Goal: Task Accomplishment & Management: Manage account settings

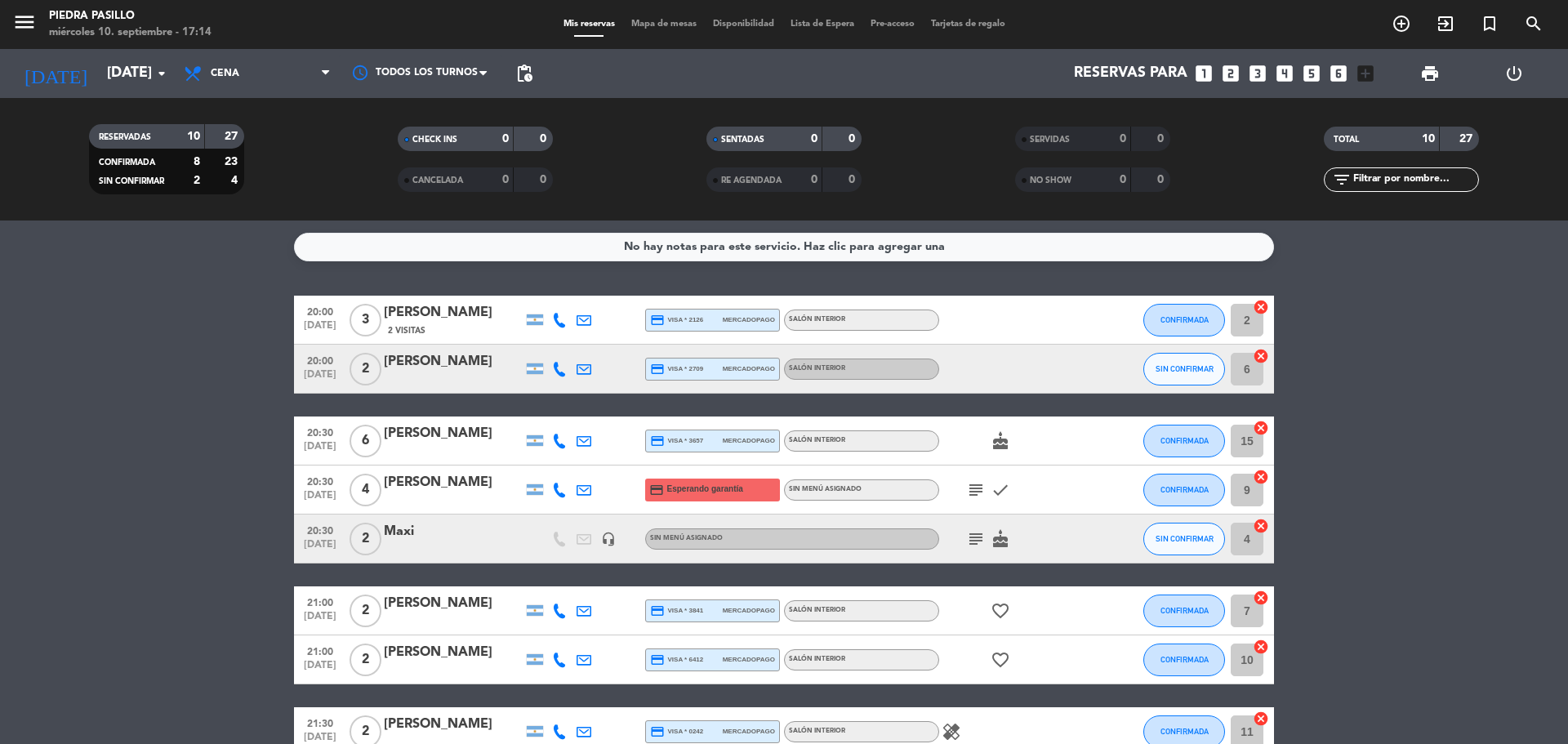
click at [659, 31] on div "Mis reservas Mapa de mesas Disponibilidad Lista de Espera Pre-acceso Tarjetas d…" at bounding box center [784, 25] width 458 height 15
click at [659, 22] on span "Mapa de mesas" at bounding box center [664, 24] width 82 height 9
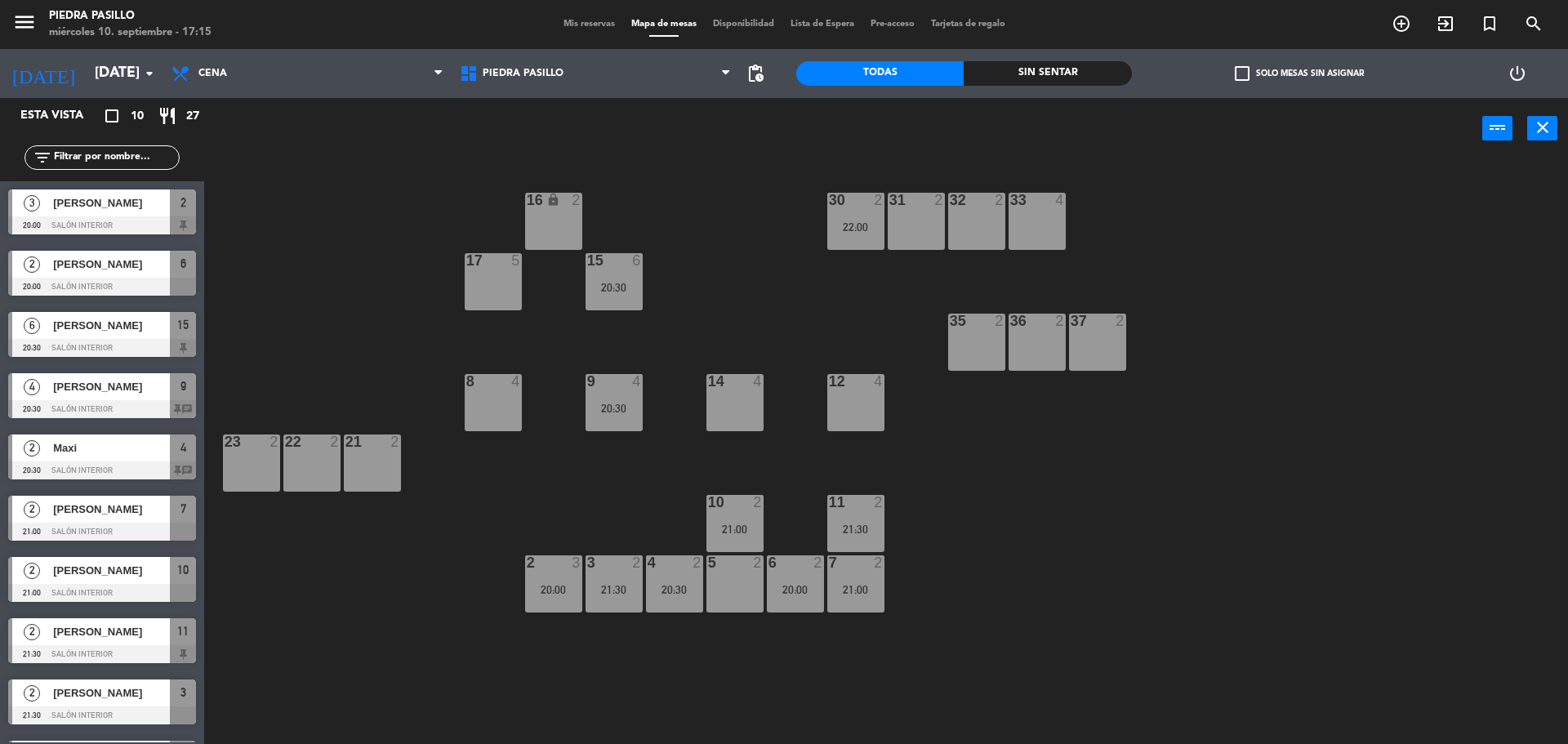
click at [742, 206] on div "16 lock 2 30 2 22:00 31 2 32 2 33 4 17 5 15 6 20:30 35 2 36 2 37 2 8 4 9 4 20:3…" at bounding box center [893, 456] width 1348 height 585
click at [585, 21] on span "Mis reservas" at bounding box center [590, 24] width 68 height 9
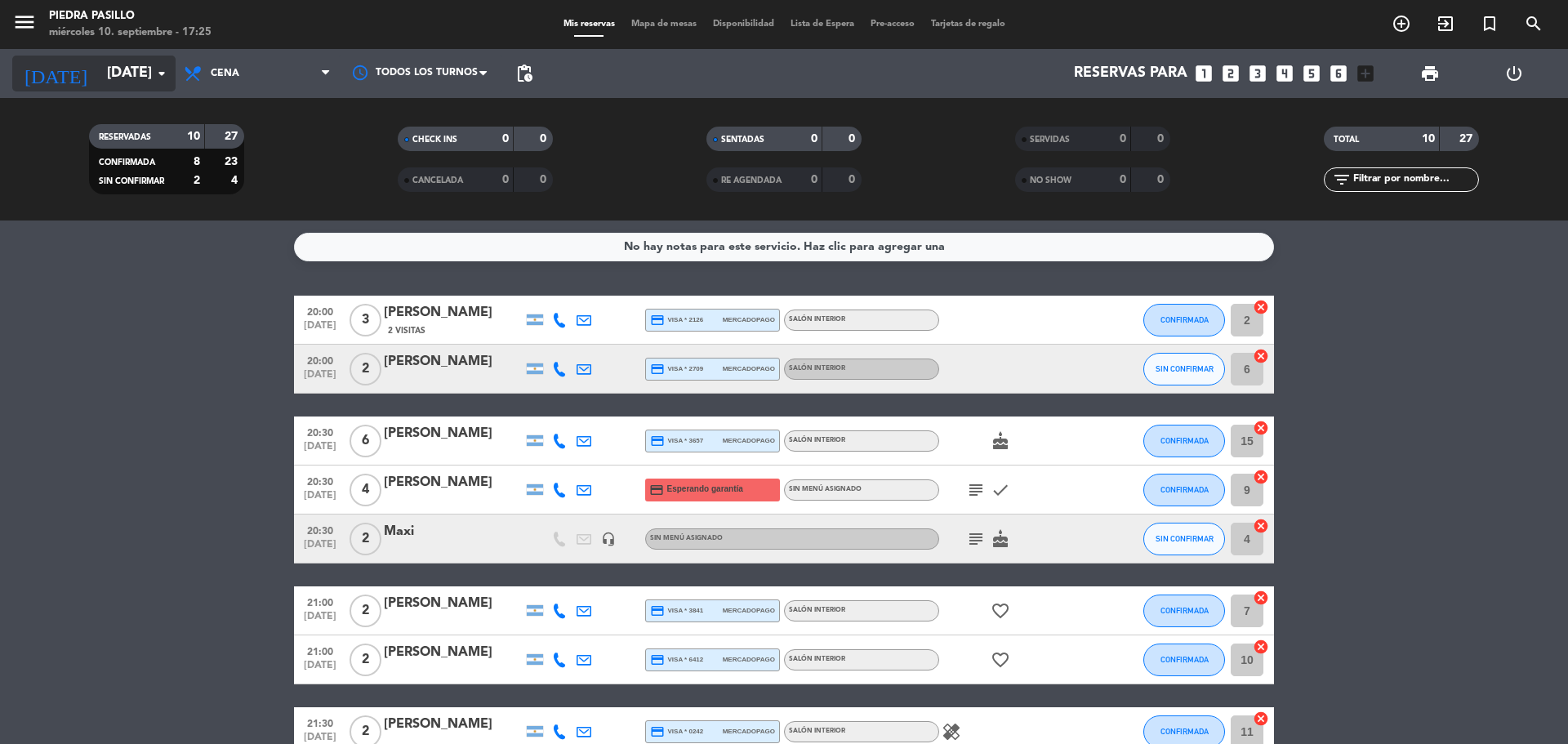
click at [111, 69] on input "[DATE]" at bounding box center [193, 73] width 189 height 33
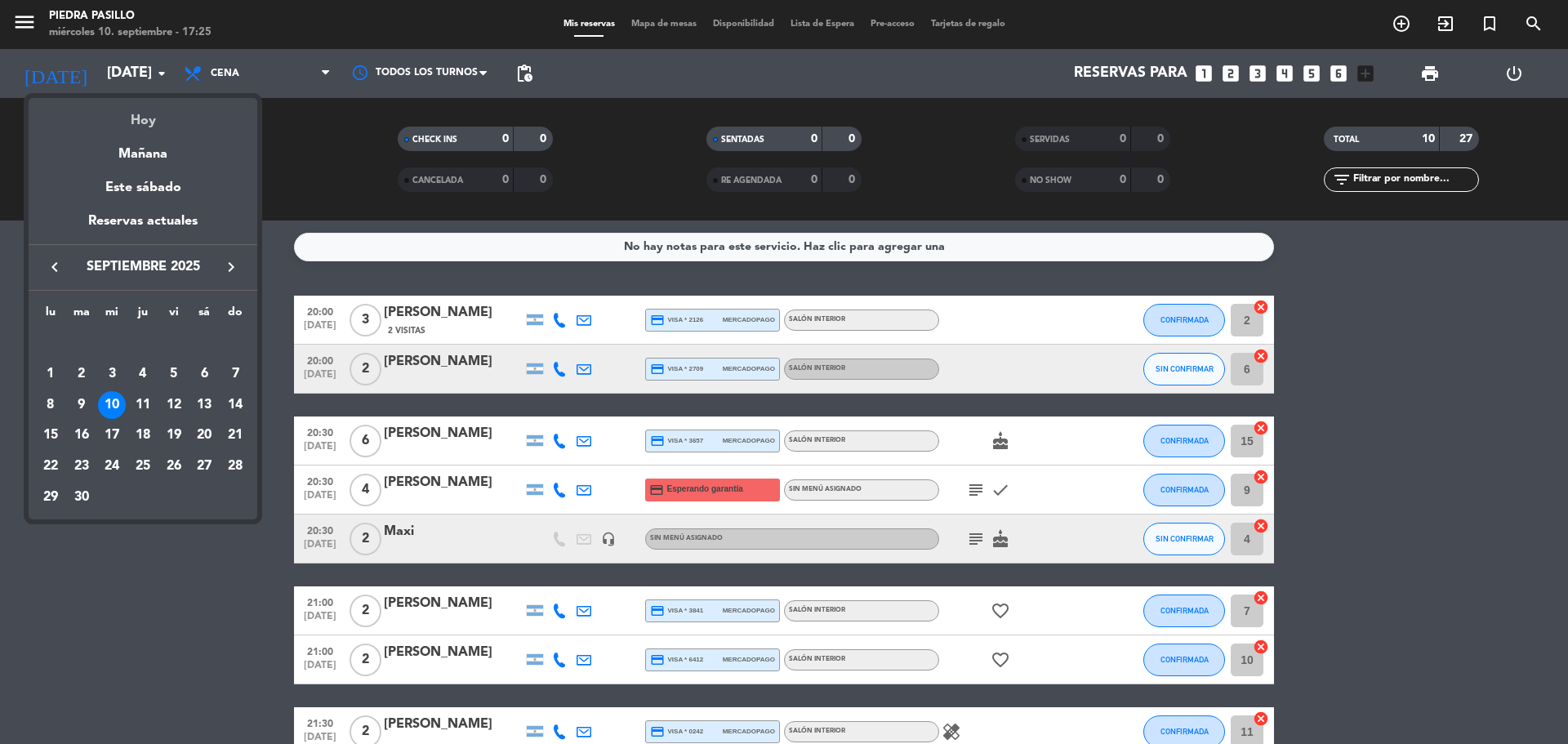
click at [139, 109] on div "Hoy" at bounding box center [143, 115] width 229 height 34
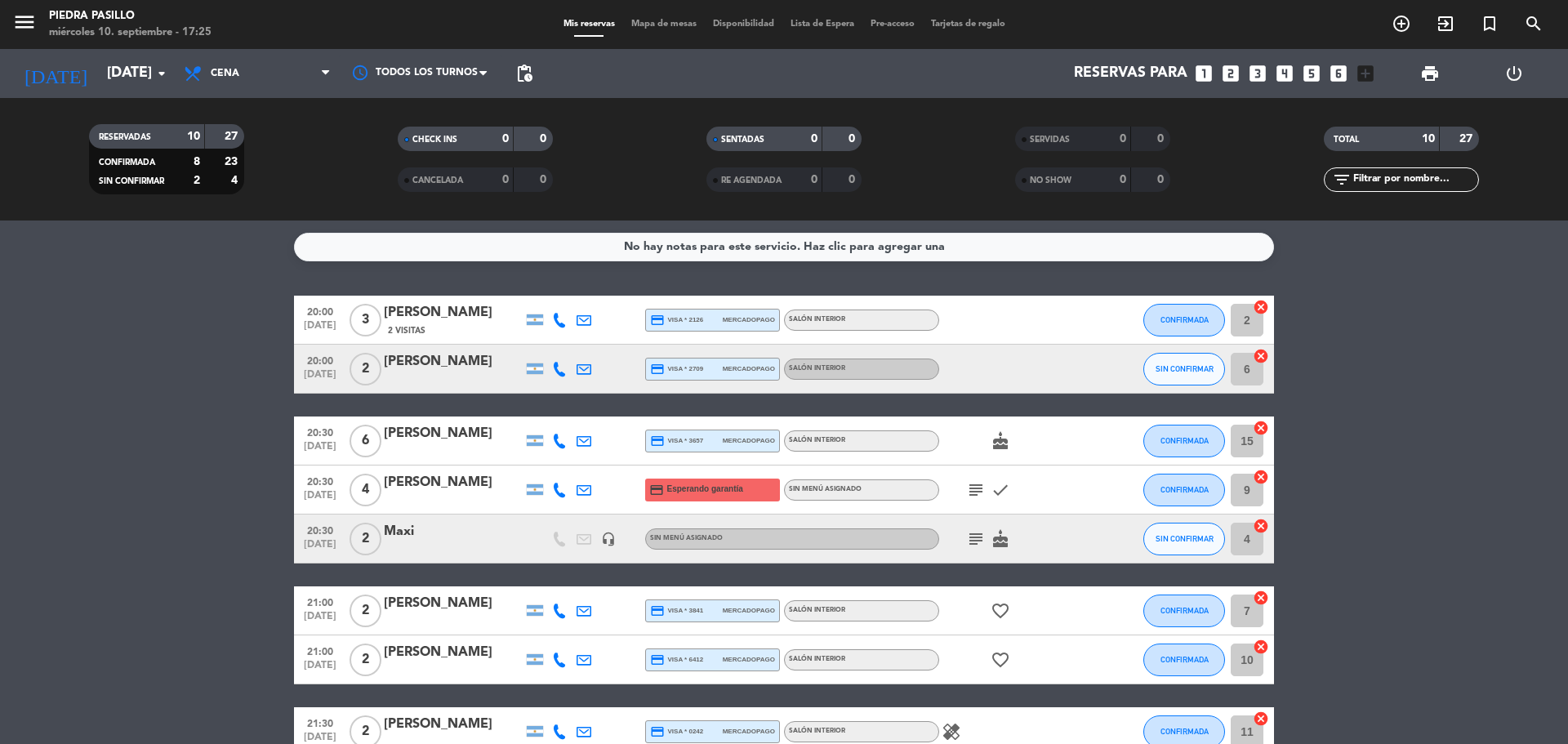
click at [630, 33] on div "menu Piedra Pasillo [DATE] 10. septiembre - 17:25 Mis reservas Mapa de mesas Di…" at bounding box center [784, 24] width 1568 height 49
click at [631, 30] on div "Mis reservas Mapa de mesas Disponibilidad Lista de Espera Pre-acceso Tarjetas d…" at bounding box center [784, 25] width 458 height 15
click at [635, 25] on span "Mapa de mesas" at bounding box center [664, 24] width 82 height 9
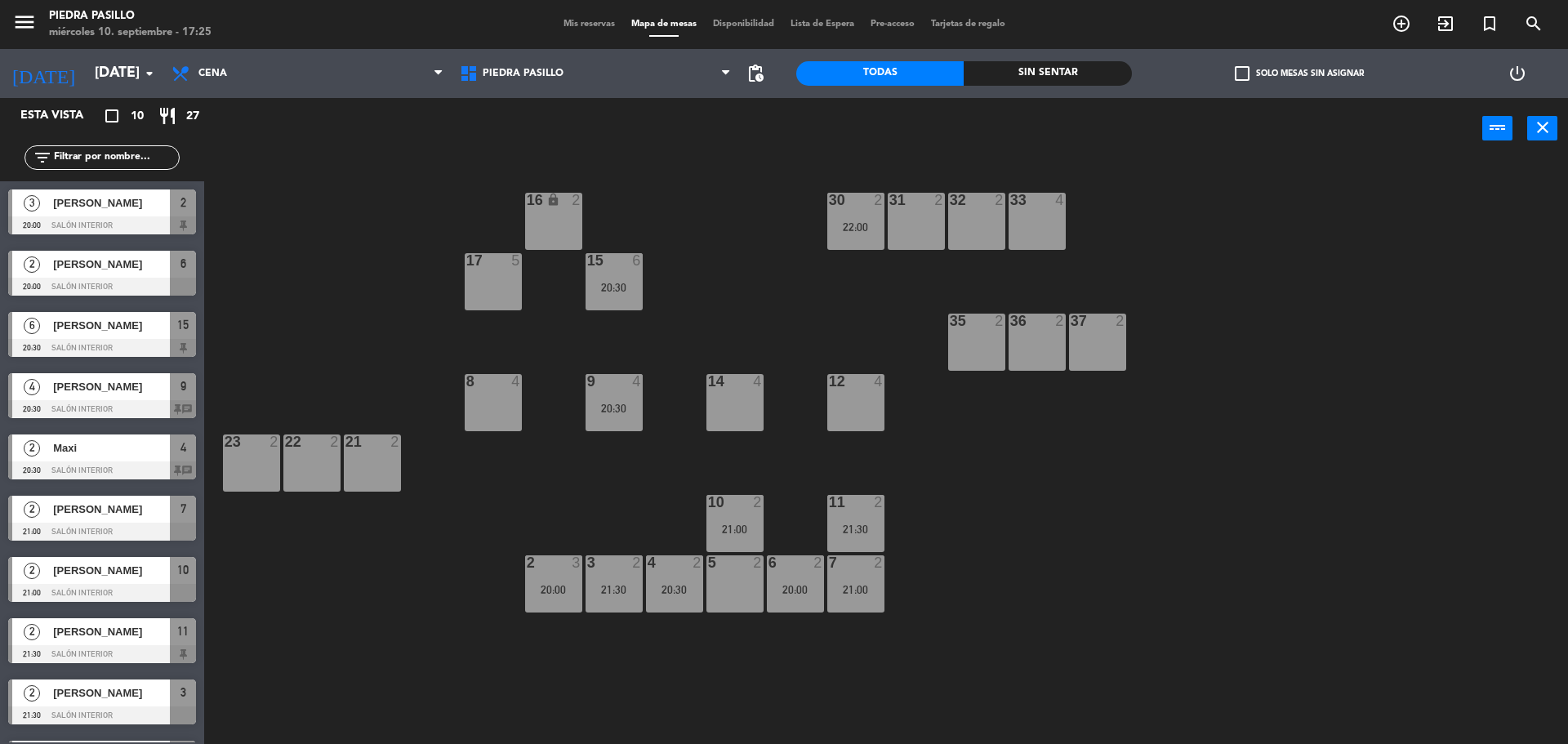
click at [585, 22] on span "Mis reservas" at bounding box center [590, 24] width 68 height 9
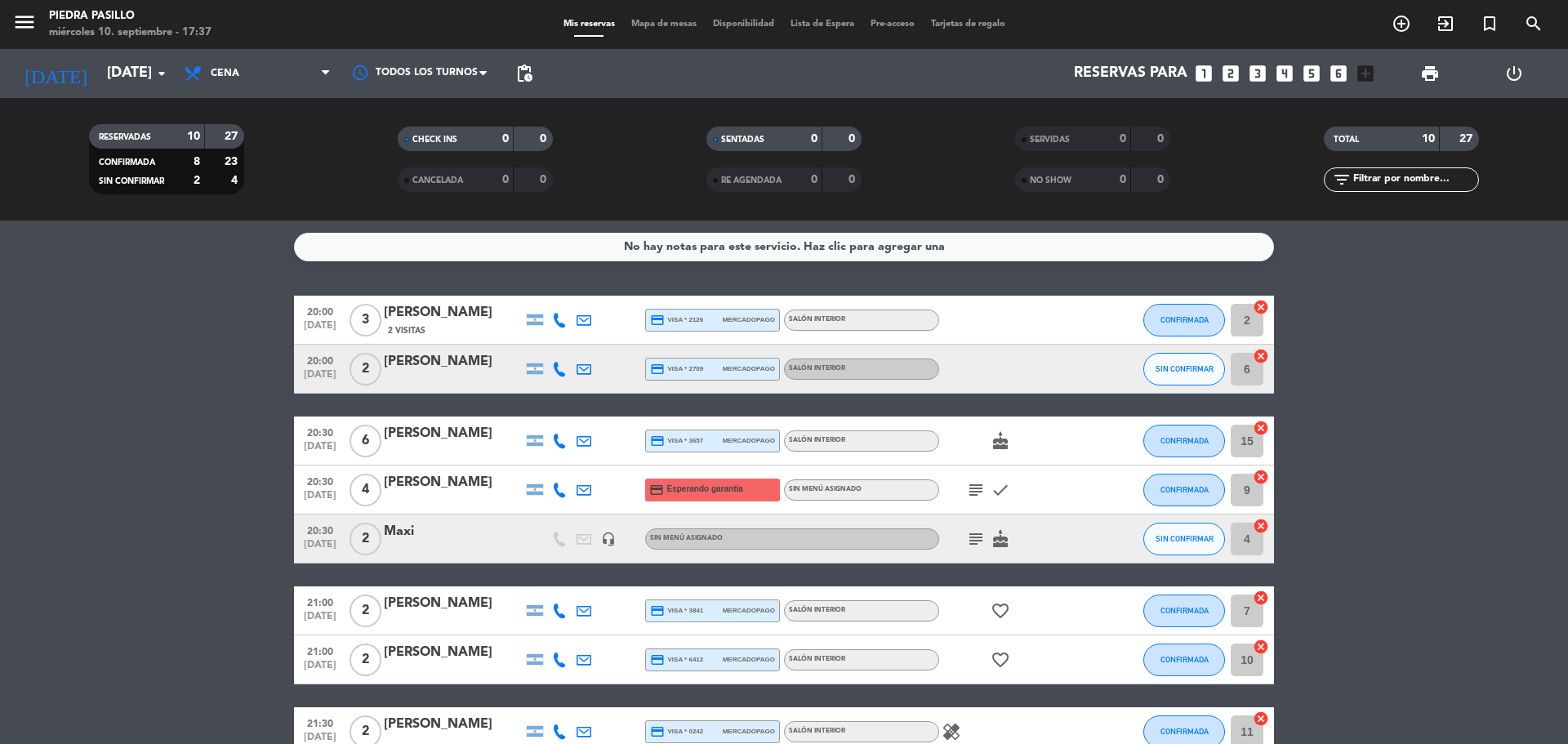
click at [268, 120] on div "RESERVADAS 10 27 CONFIRMADA 8 23 SIN CONFIRMAR 2 4" at bounding box center [167, 159] width 309 height 90
click at [106, 59] on input "[DATE]" at bounding box center [193, 73] width 189 height 33
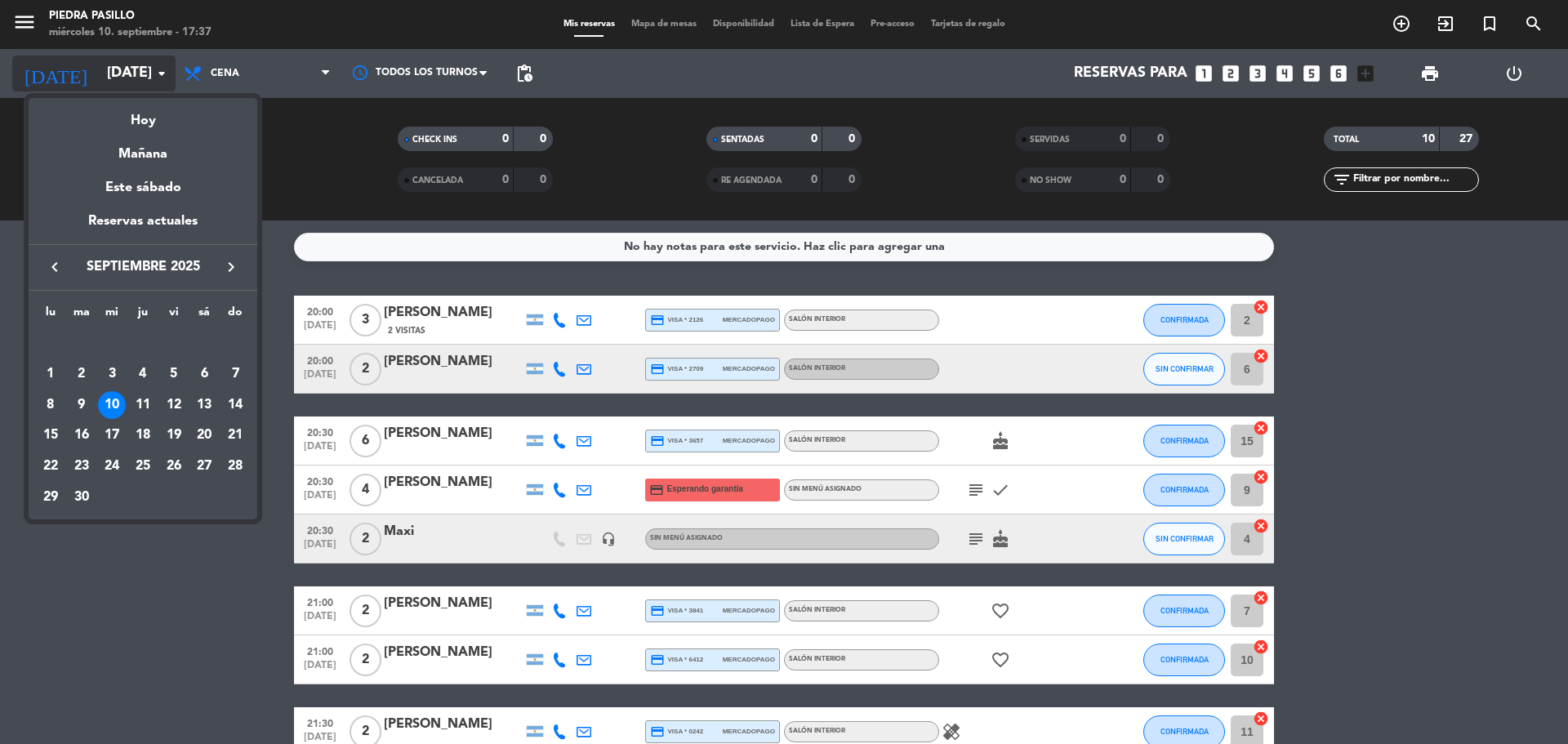
click at [146, 103] on div "Hoy" at bounding box center [143, 115] width 229 height 34
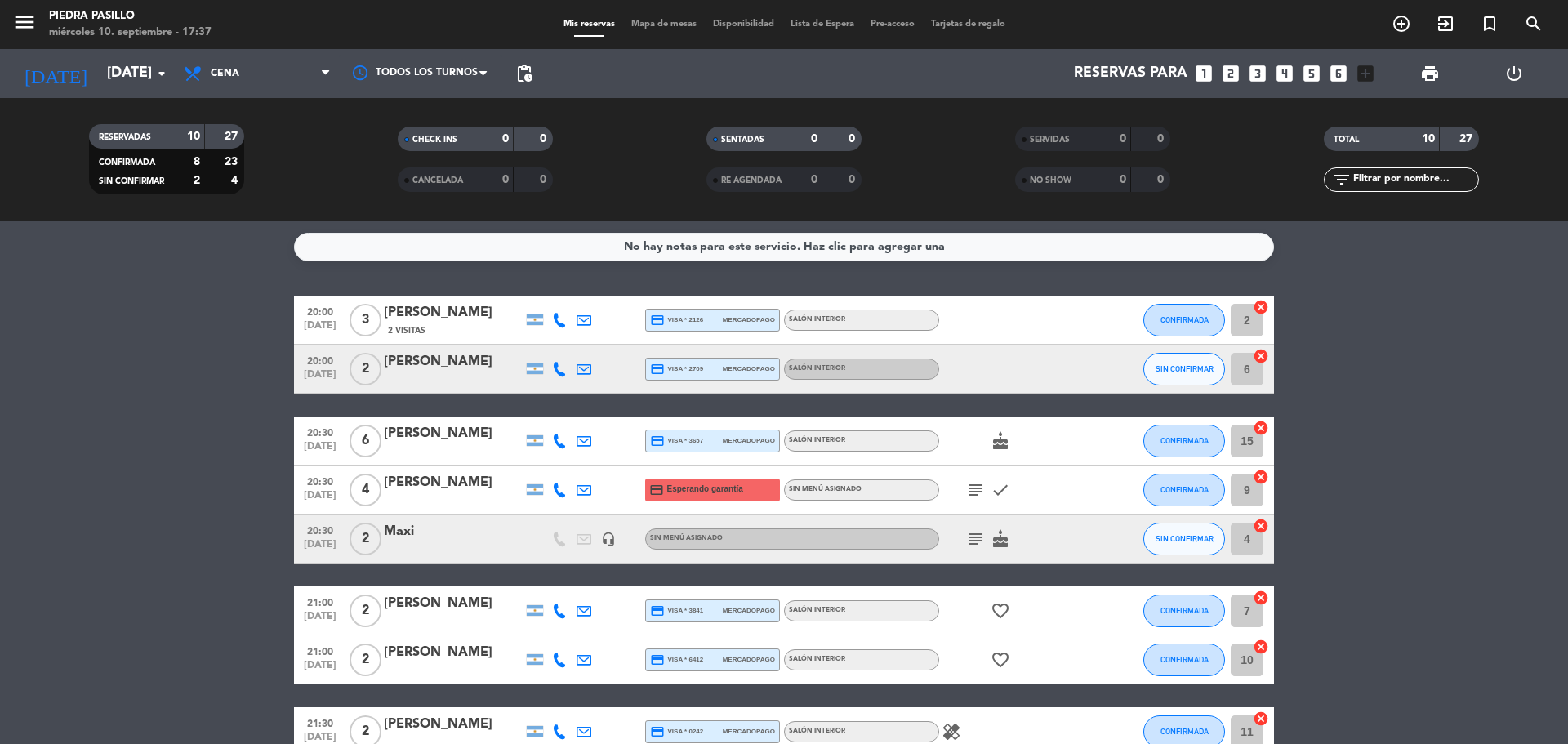
click at [667, 23] on span "Mapa de mesas" at bounding box center [664, 24] width 82 height 9
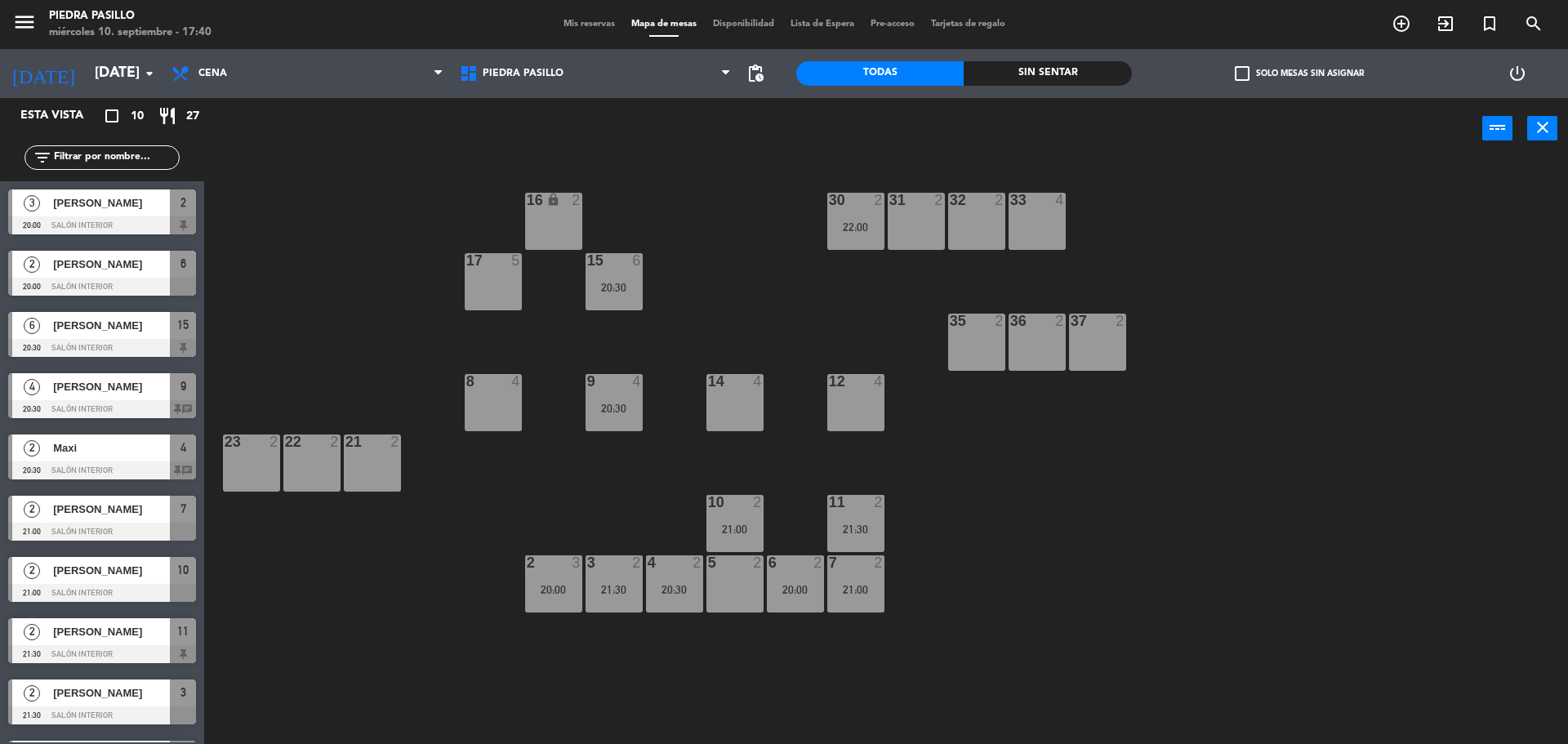
click at [569, 516] on div "16 lock 2 30 2 22:00 31 2 32 2 33 4 17 5 15 6 20:30 35 2 36 2 37 2 8 4 9 4 20:3…" at bounding box center [893, 456] width 1348 height 585
click at [732, 310] on div "16 lock 2 30 2 22:00 31 2 32 2 33 4 17 5 15 6 20:30 35 2 36 2 37 2 8 4 9 4 20:3…" at bounding box center [893, 456] width 1348 height 585
click at [734, 311] on div "16 lock 2 30 2 22:00 31 2 32 2 33 4 17 5 15 6 20:30 35 2 36 2 37 2 8 4 9 4 20:3…" at bounding box center [893, 456] width 1348 height 585
click at [749, 219] on div "16 lock 2 30 2 22:00 31 2 32 2 33 4 17 5 15 6 20:30 35 2 36 2 37 2 8 4 9 4 20:3…" at bounding box center [893, 456] width 1348 height 585
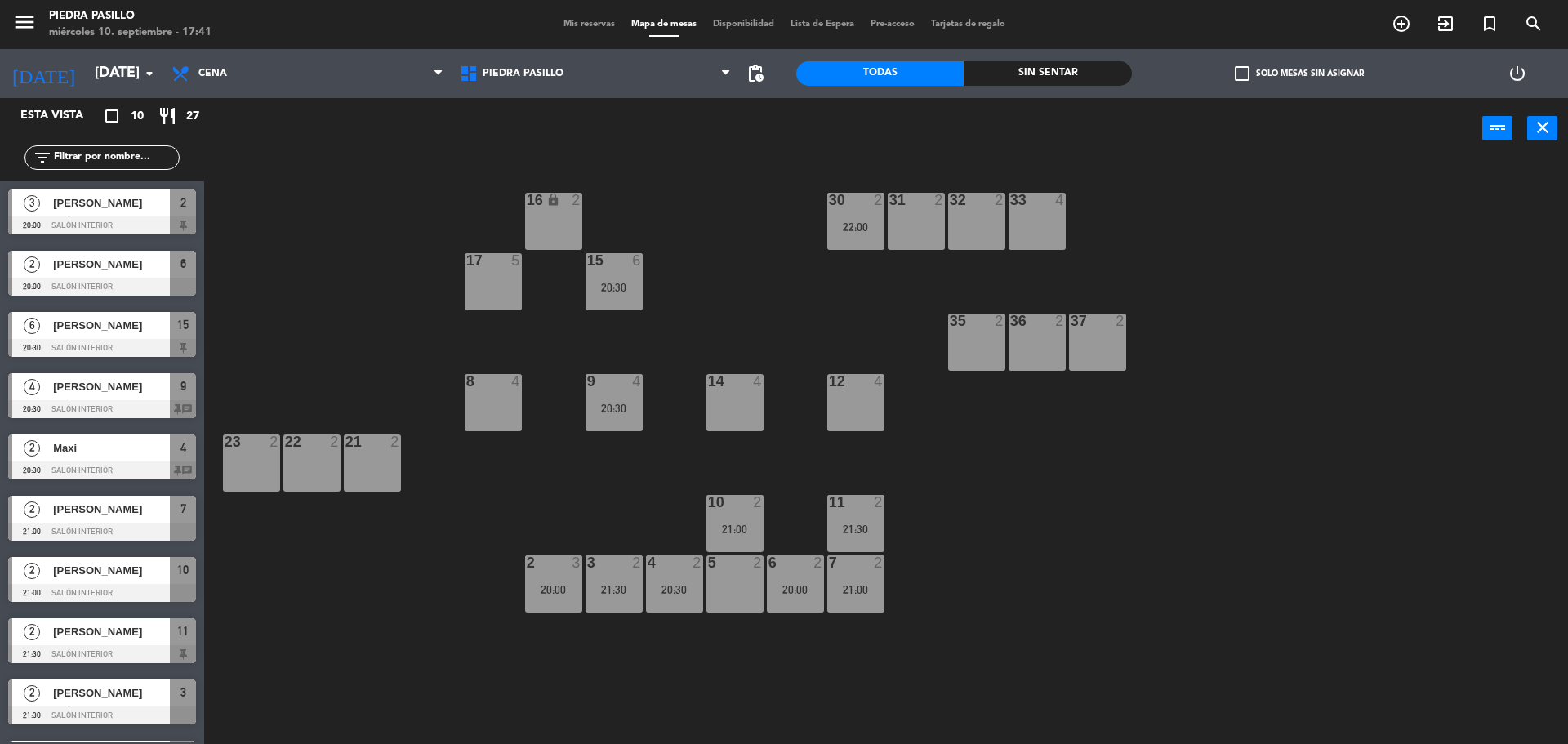
click at [722, 168] on div "16 lock 2 30 2 22:00 31 2 32 2 33 4 17 5 15 6 20:30 35 2 36 2 37 2 8 4 9 4 20:3…" at bounding box center [893, 456] width 1348 height 585
click at [623, 241] on div "16 lock 2 30 2 22:00 31 2 32 2 33 4 17 5 15 6 20:30 35 2 36 2 37 2 8 4 9 4 20:3…" at bounding box center [893, 456] width 1348 height 585
click at [689, 208] on div "16 lock 2 30 2 22:00 31 2 32 2 33 4 17 5 15 6 20:30 35 2 36 2 37 2 8 4 9 4 20:3…" at bounding box center [893, 456] width 1348 height 585
click at [337, 225] on div "16 lock 2 30 2 22:00 31 2 32 2 33 4 17 5 15 6 20:30 35 2 36 2 37 2 8 4 9 4 20:3…" at bounding box center [893, 456] width 1348 height 585
click at [1178, 249] on div "16 lock 2 30 2 22:00 31 2 32 2 33 4 17 5 15 6 20:30 35 2 36 2 37 2 8 4 9 4 20:3…" at bounding box center [893, 456] width 1348 height 585
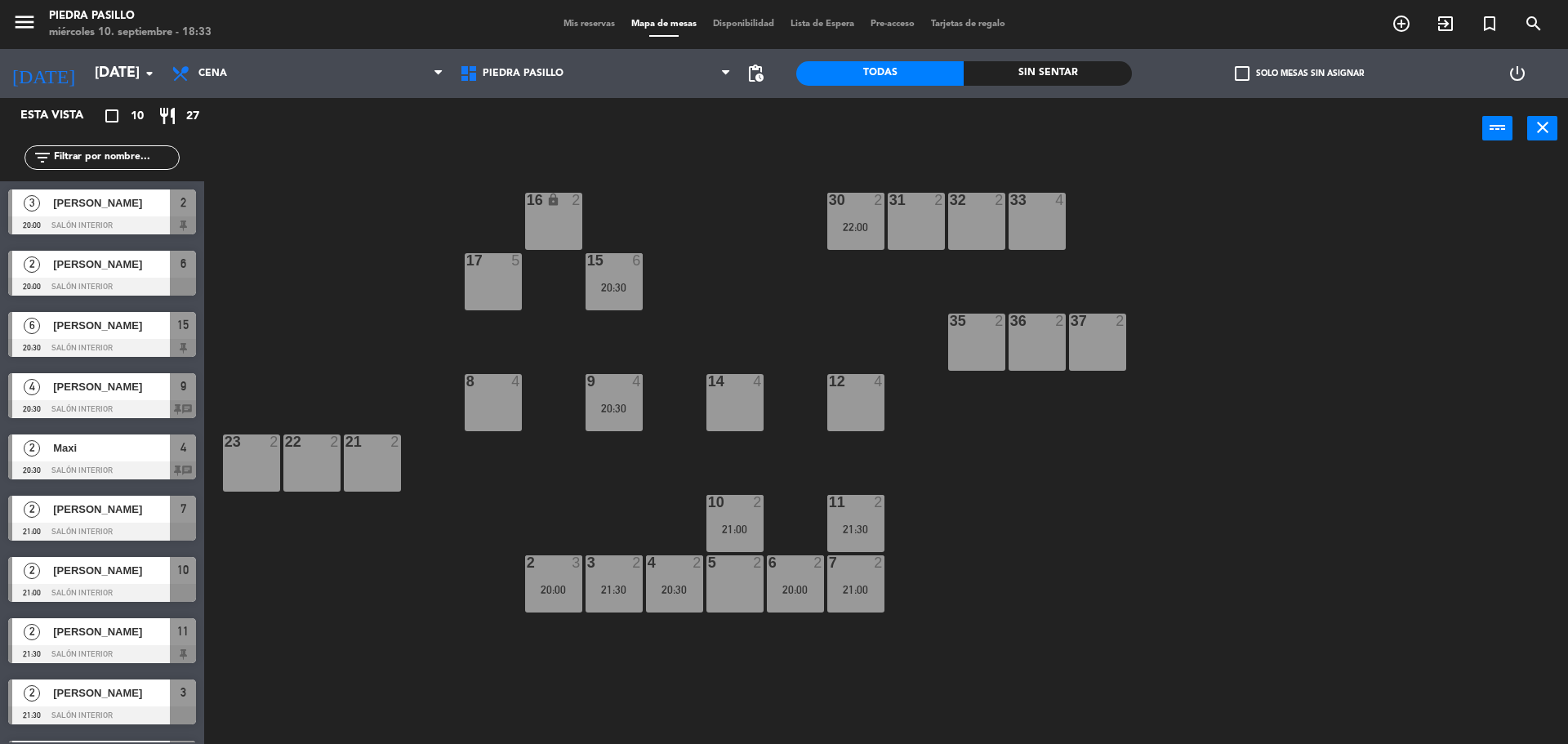
click at [593, 33] on div "menu Piedra Pasillo [DATE] 10. septiembre - 18:33 Mis reservas Mapa de mesas Di…" at bounding box center [784, 24] width 1568 height 49
click at [603, 22] on span "Mis reservas" at bounding box center [590, 24] width 68 height 9
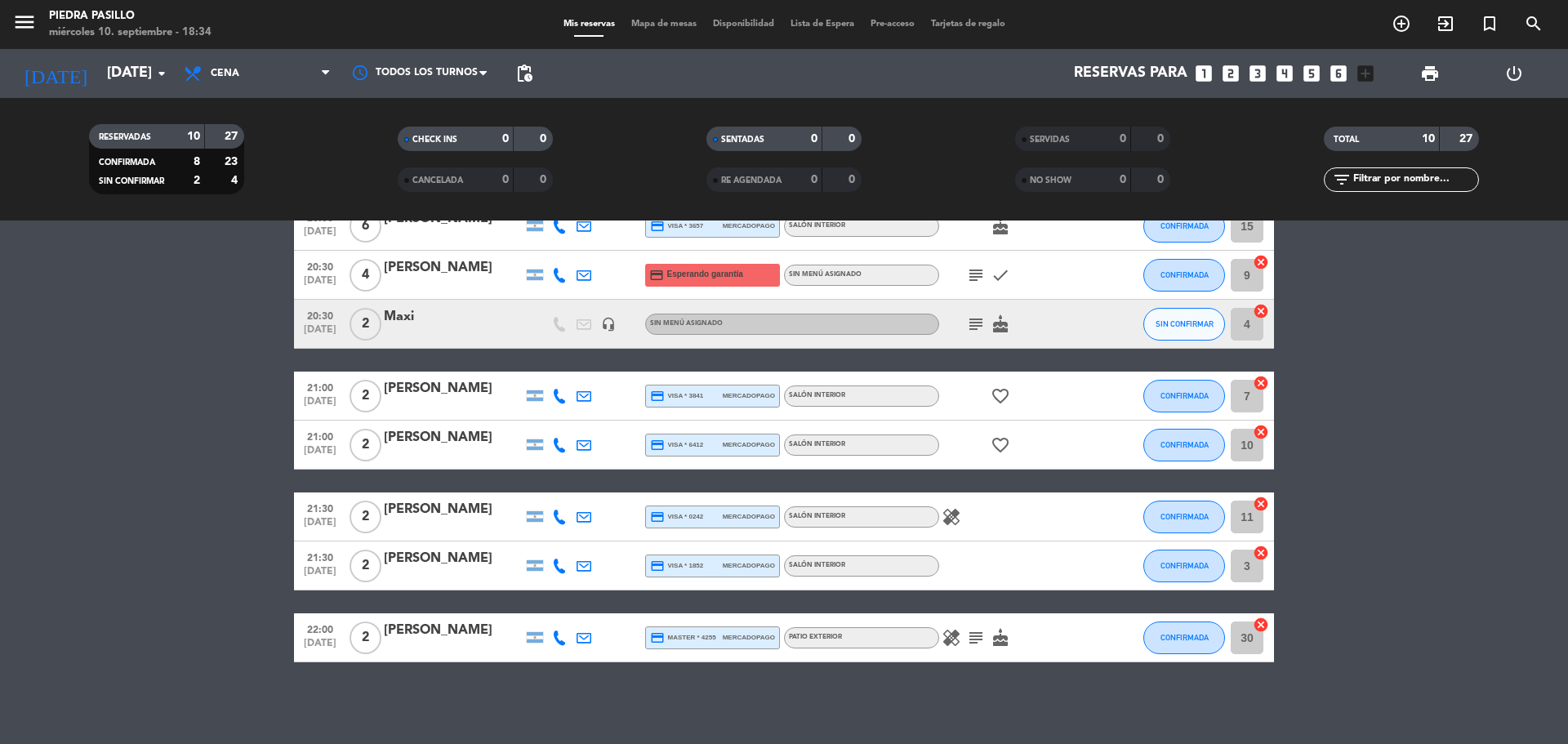
scroll to position [78, 0]
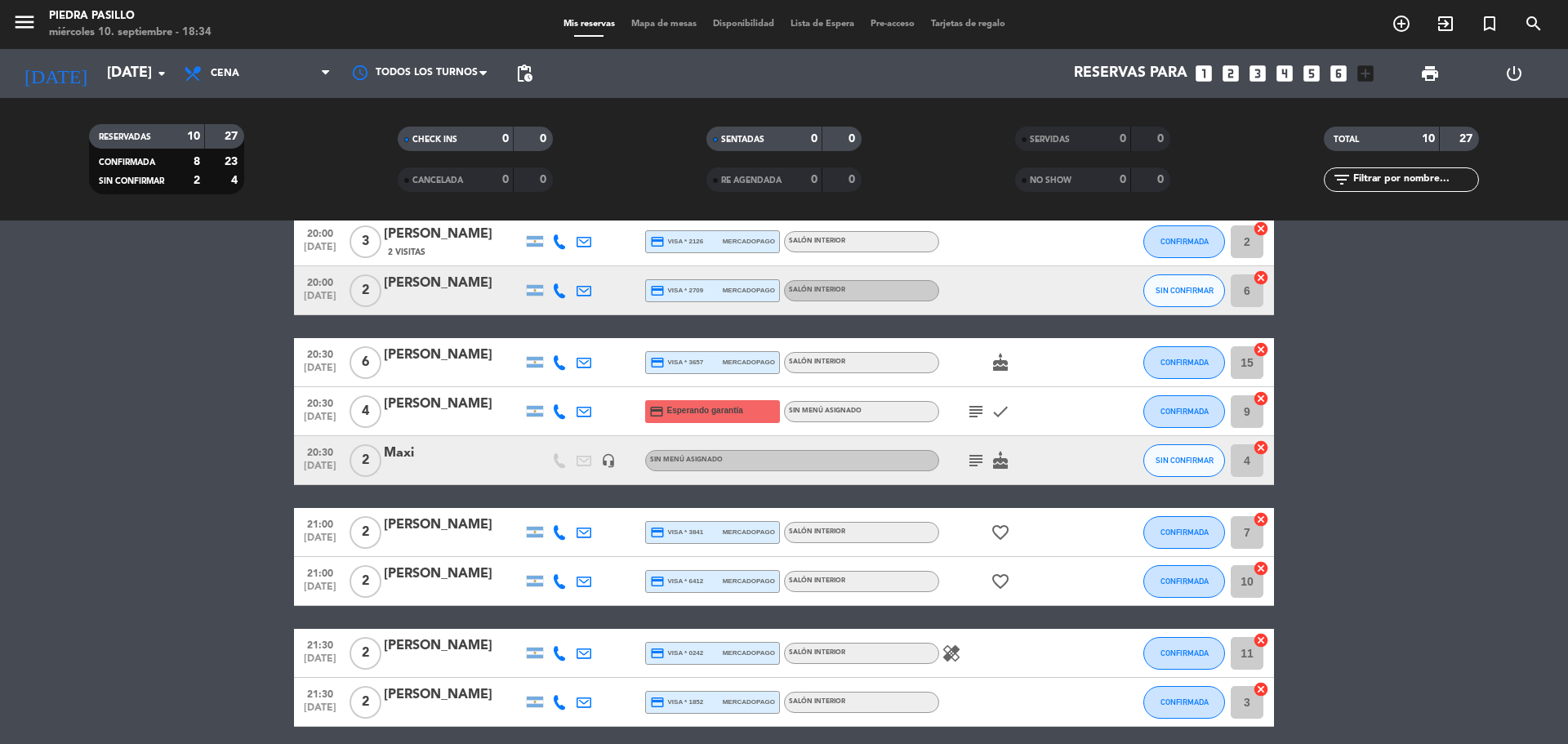
click at [978, 414] on icon "subject" at bounding box center [976, 412] width 20 height 20
click at [977, 467] on icon "subject" at bounding box center [976, 461] width 20 height 20
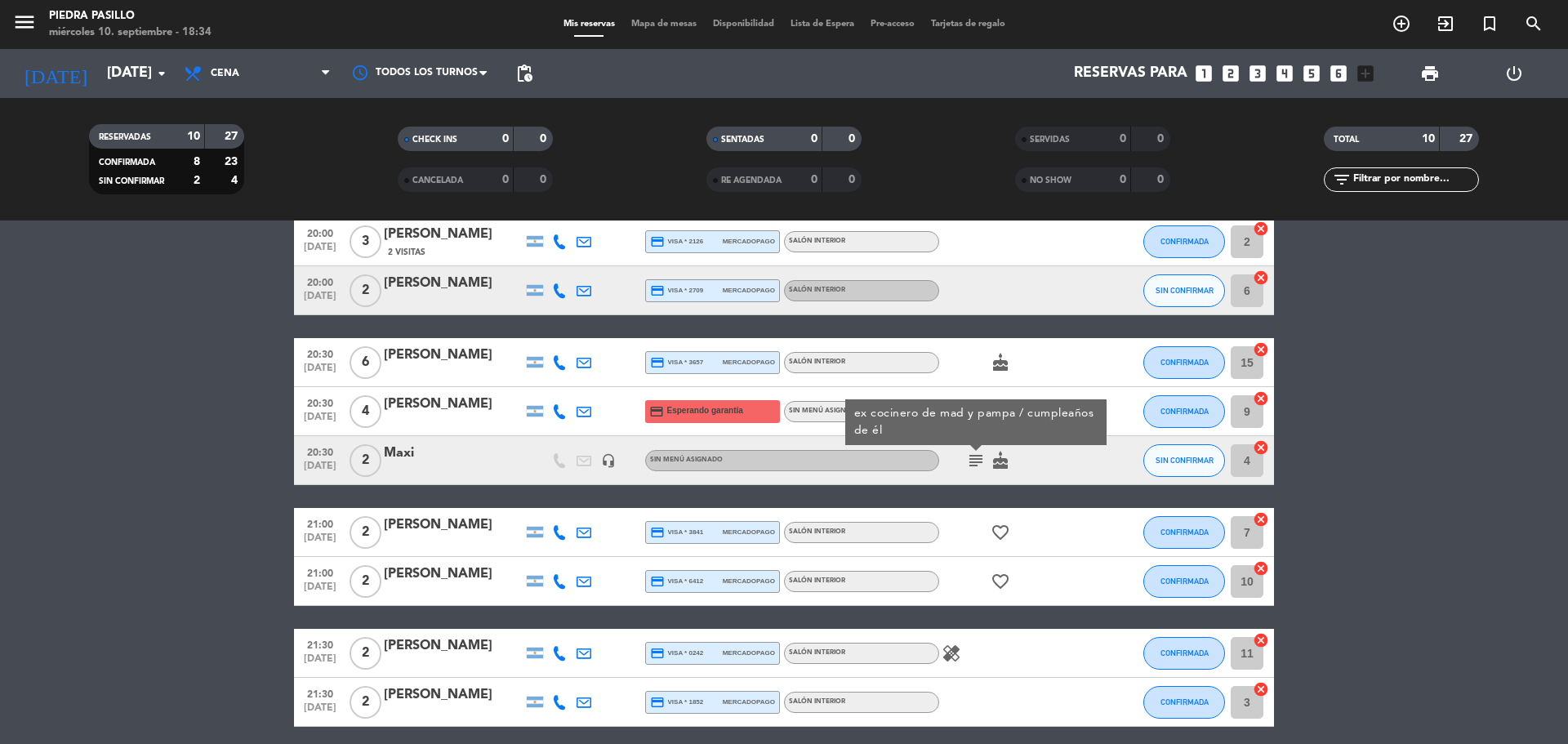
click at [1015, 387] on div "20:00 [DATE] 3 [PERSON_NAME] 2 Visitas credit_card visa * 2126 mercadopago Saló…" at bounding box center [784, 508] width 980 height 581
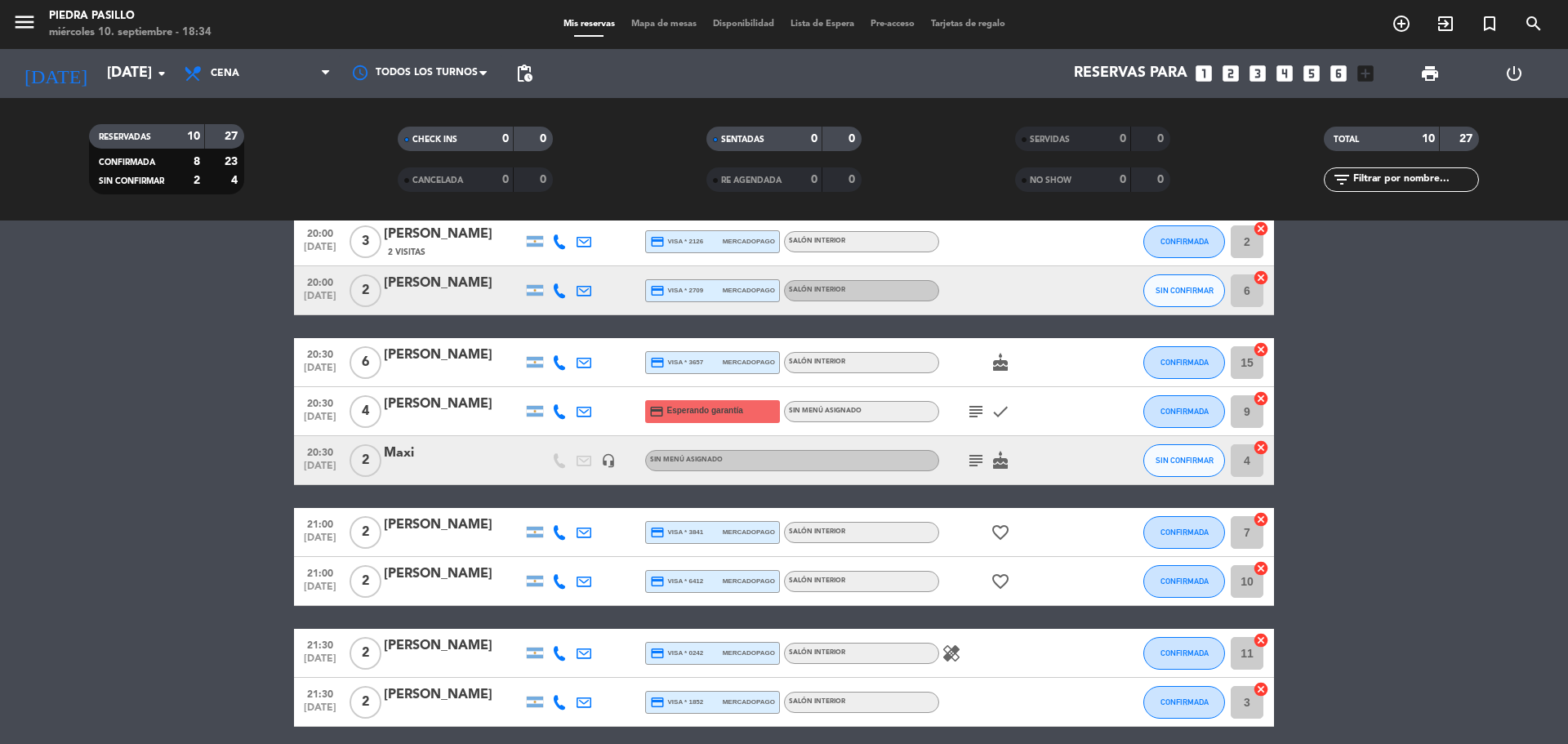
click at [978, 409] on icon "subject" at bounding box center [976, 412] width 20 height 20
click at [500, 422] on div at bounding box center [453, 422] width 139 height 13
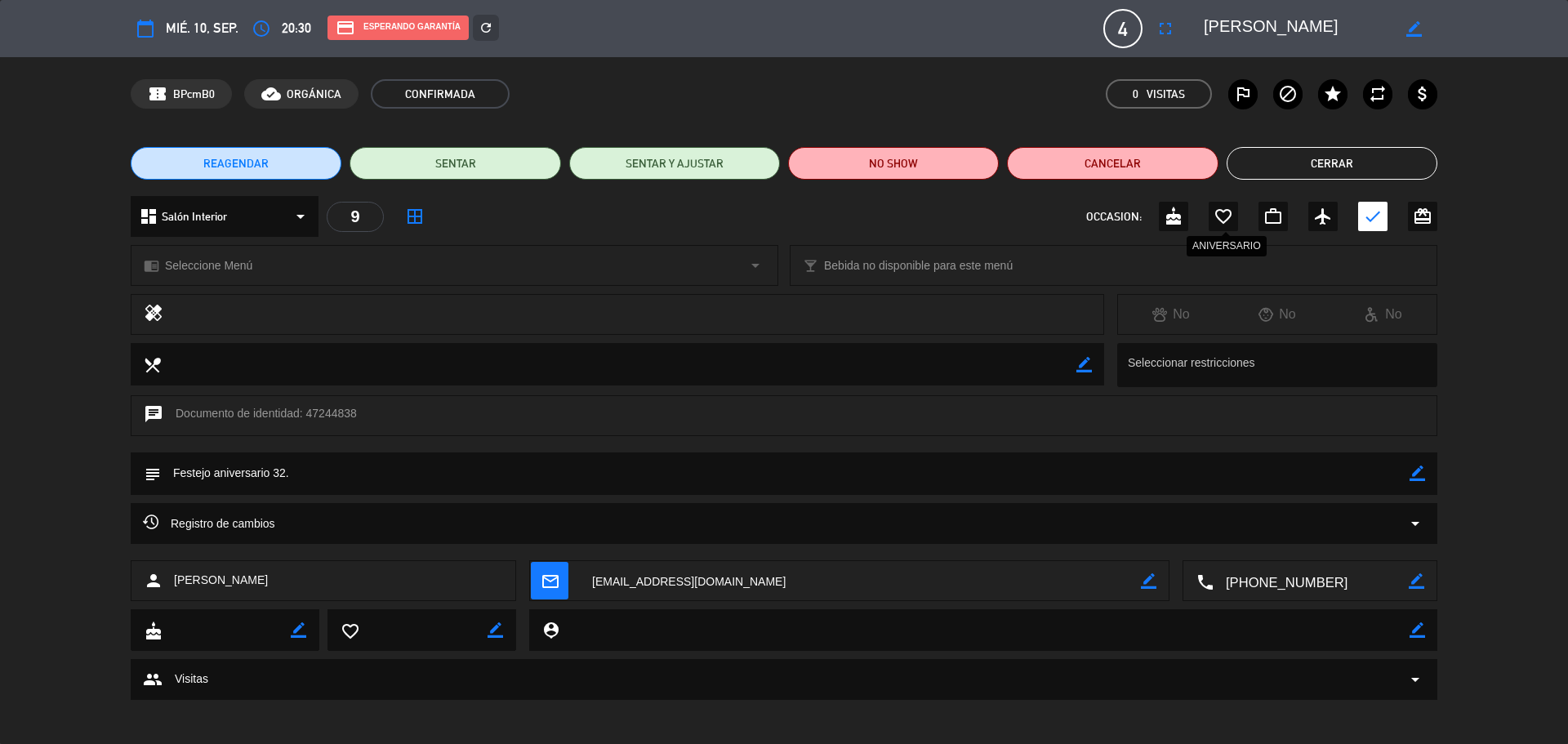
click at [1230, 215] on icon "favorite_border" at bounding box center [1224, 216] width 20 height 20
click at [1278, 163] on button "Cerrar" at bounding box center [1332, 163] width 211 height 33
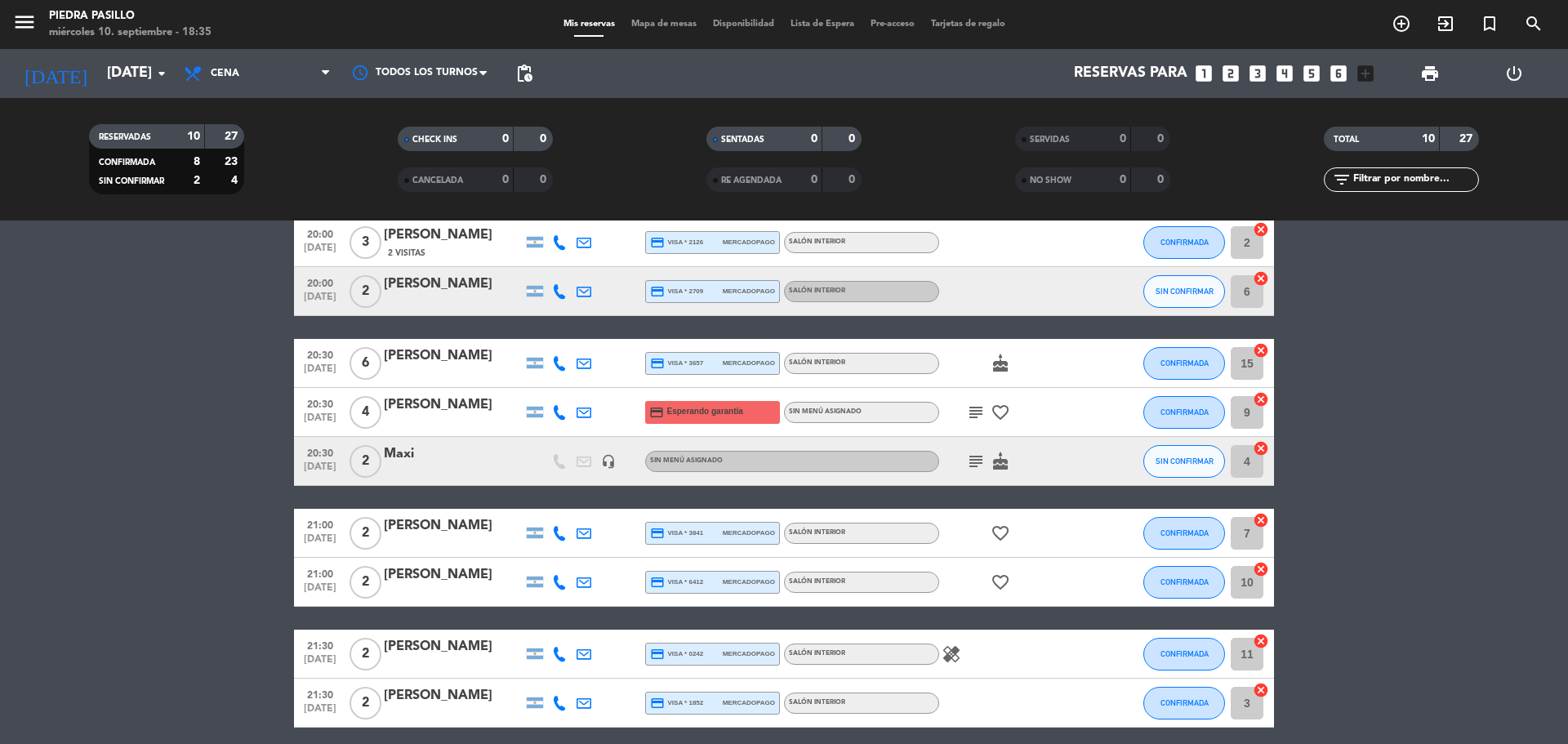
scroll to position [0, 0]
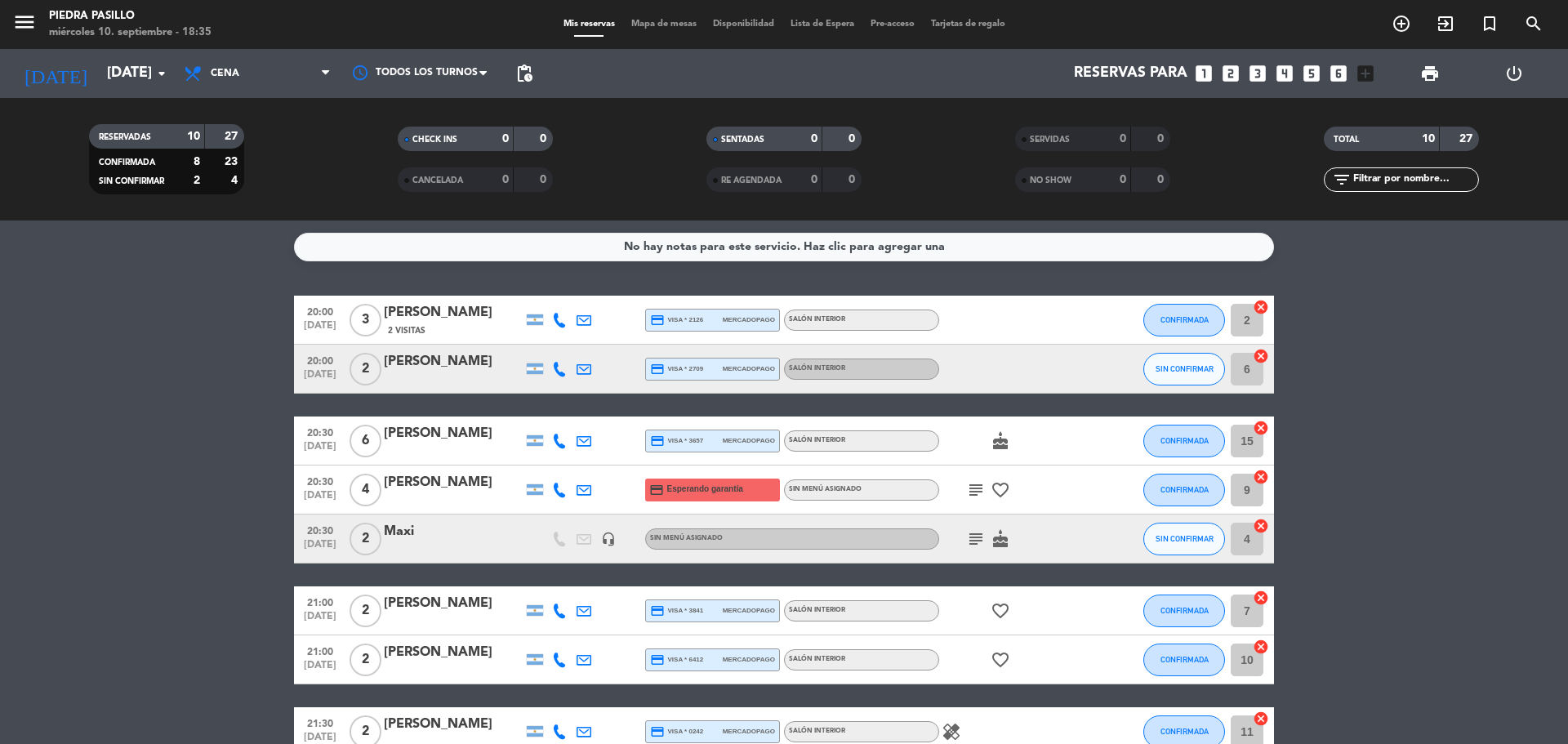
click at [972, 482] on div "subject favorite_border" at bounding box center [1013, 490] width 147 height 48
click at [973, 486] on icon "subject" at bounding box center [976, 490] width 20 height 20
click at [976, 544] on icon "subject" at bounding box center [976, 539] width 20 height 20
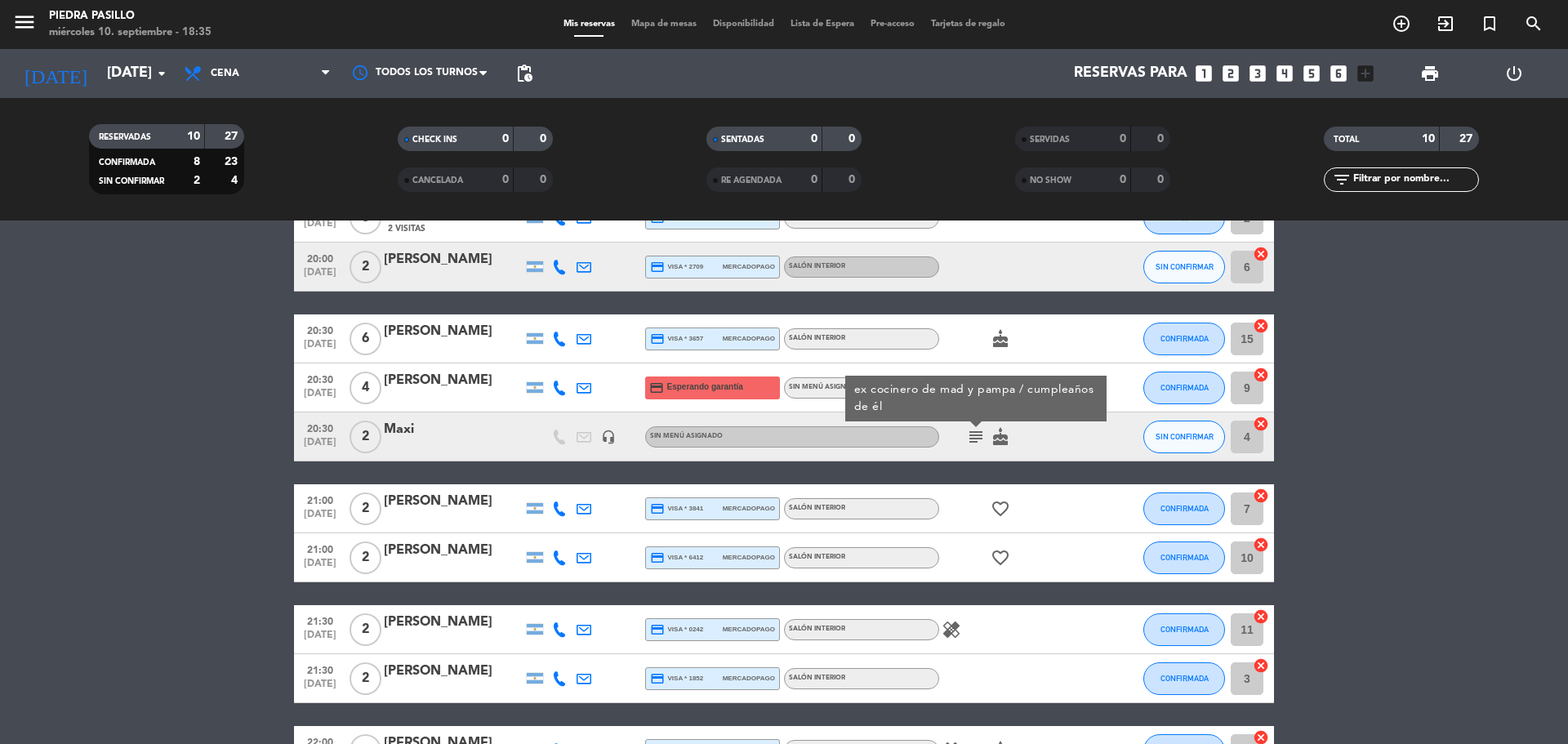
scroll to position [136, 0]
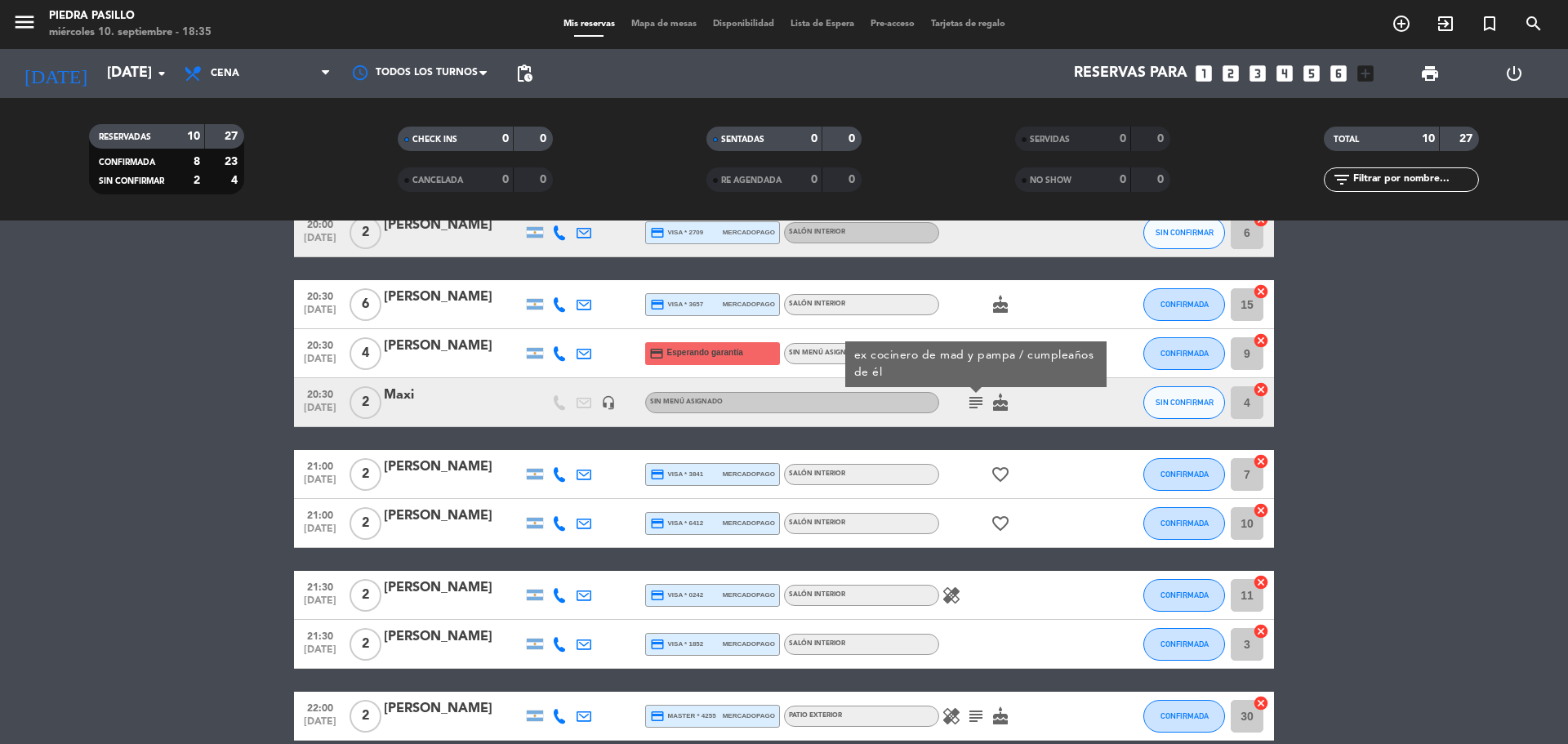
click at [557, 353] on icon at bounding box center [560, 353] width 15 height 15
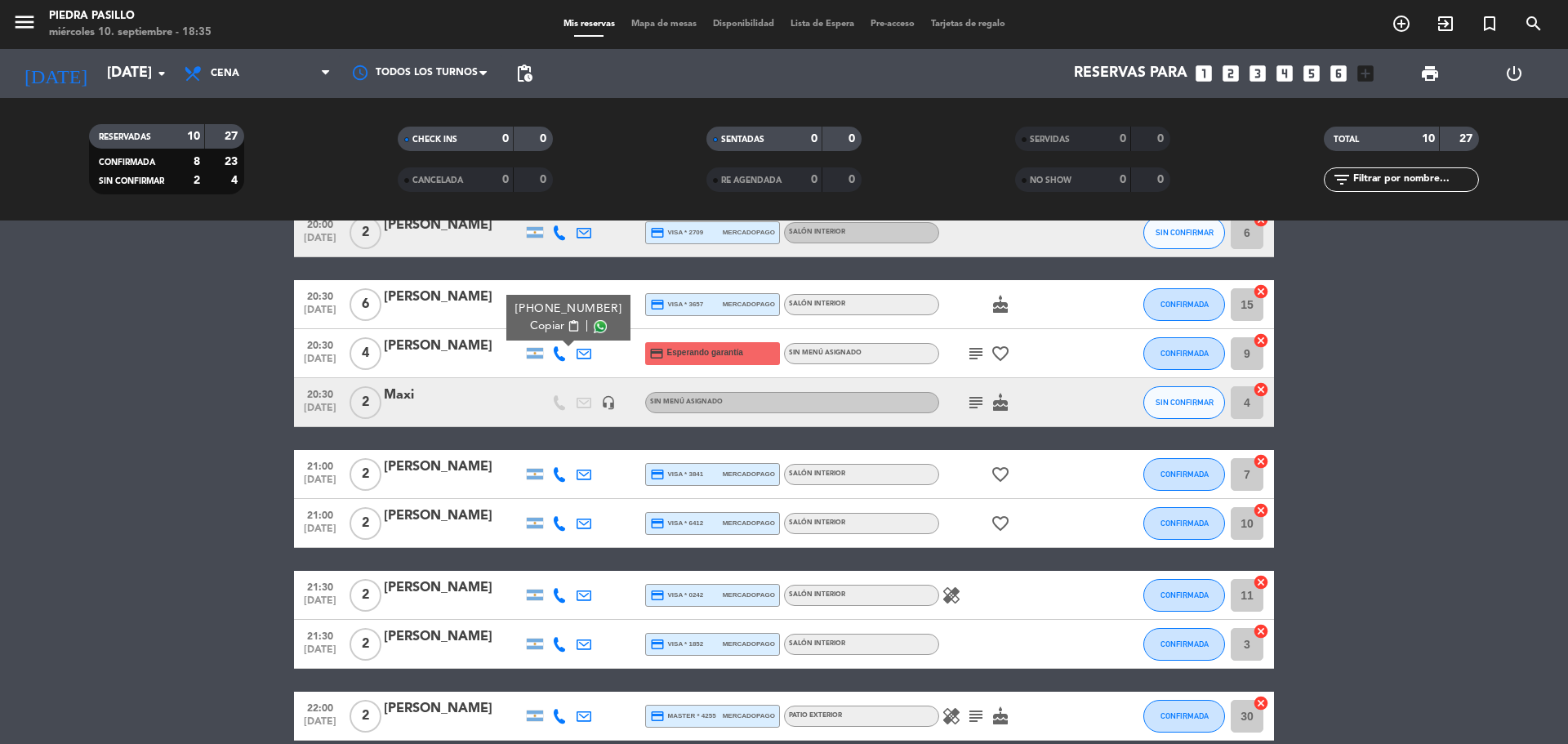
click at [594, 327] on span at bounding box center [600, 327] width 13 height 13
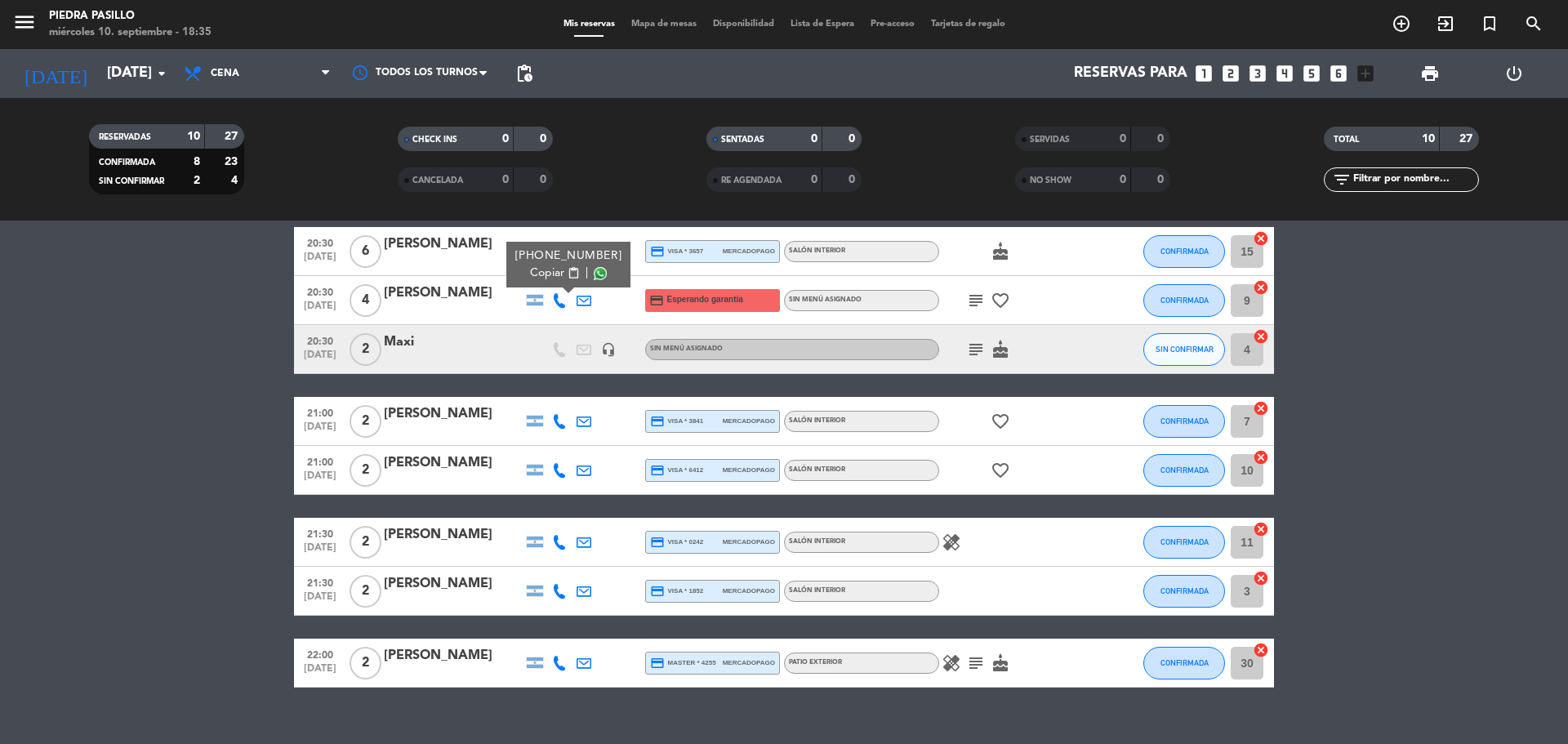
scroll to position [215, 0]
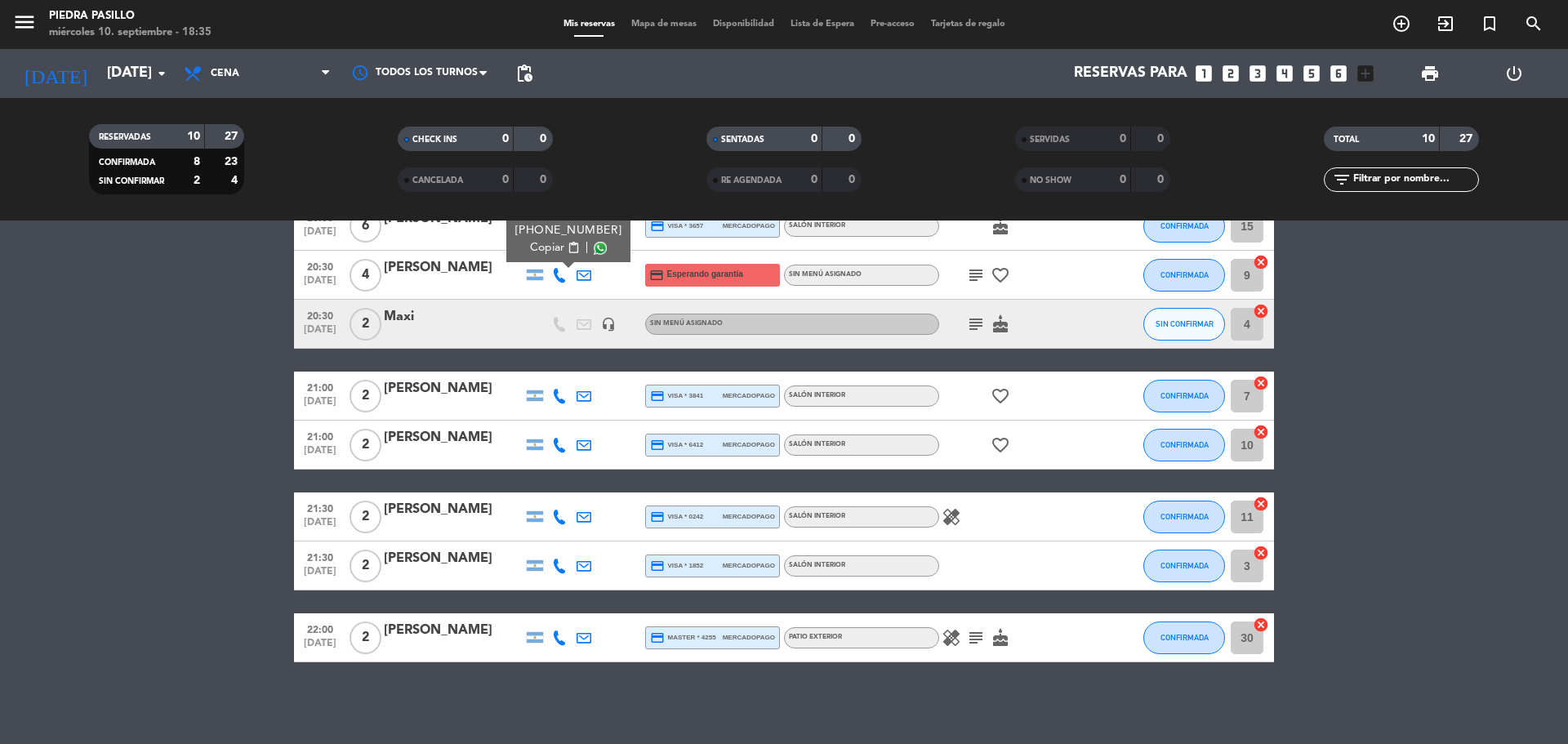
click at [975, 274] on icon "subject" at bounding box center [976, 275] width 20 height 20
click at [979, 328] on icon "subject" at bounding box center [976, 325] width 20 height 20
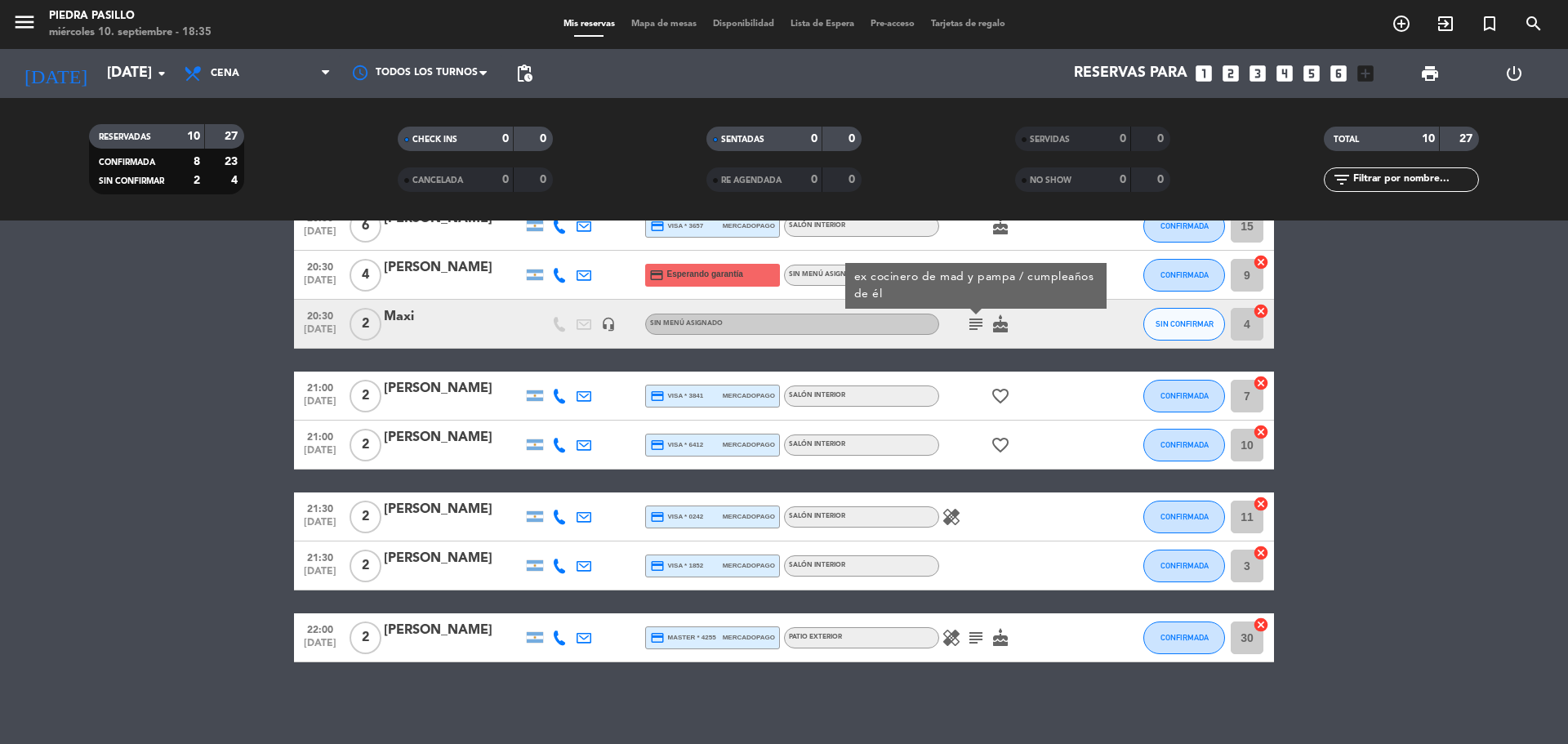
click at [1499, 279] on bookings-row "20:00 [DATE] 3 [PERSON_NAME] 2 Visitas credit_card visa * 2126 mercadopago Saló…" at bounding box center [784, 372] width 1568 height 581
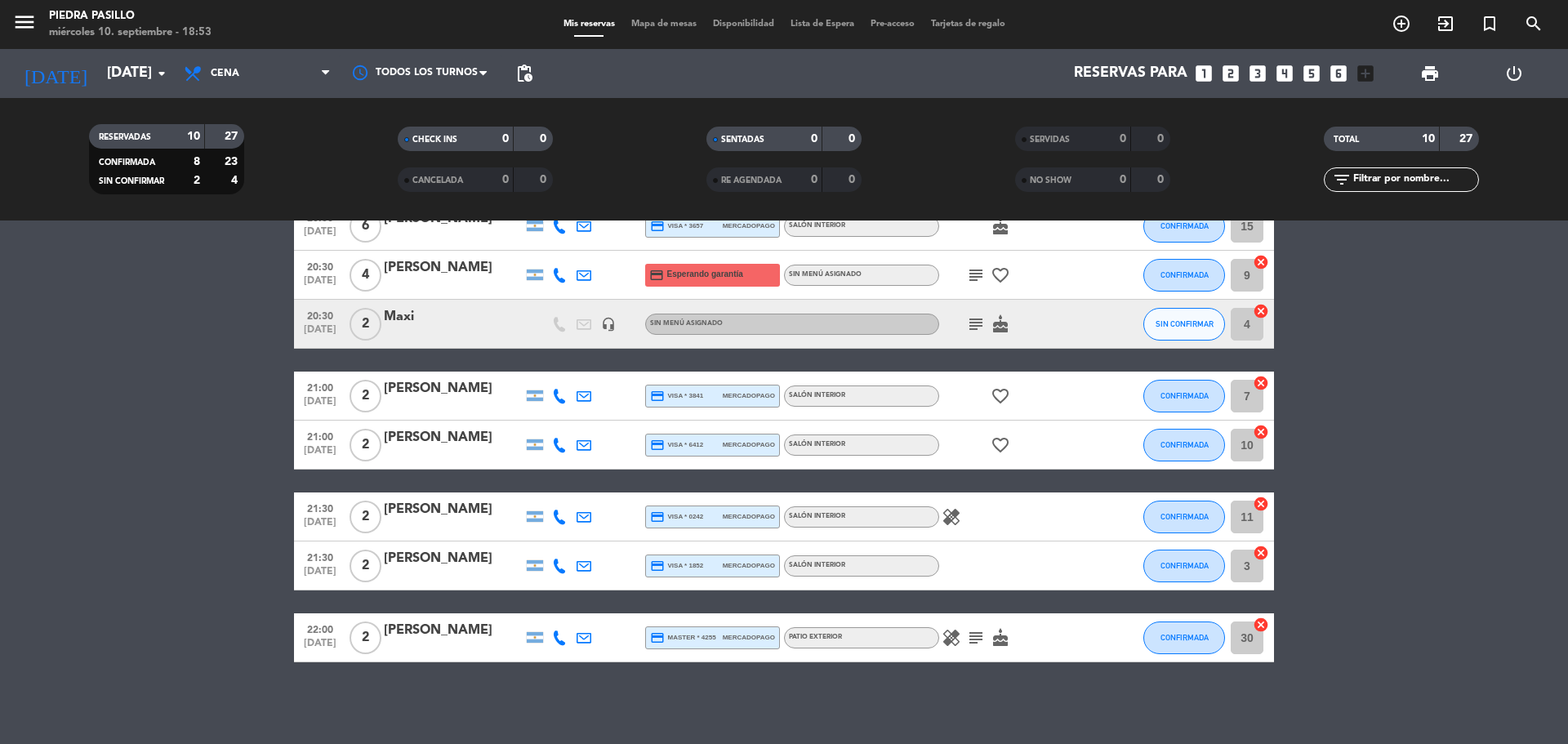
click at [943, 648] on div "healing subject cake" at bounding box center [1013, 637] width 147 height 48
click at [960, 634] on icon "healing" at bounding box center [951, 638] width 20 height 20
click at [953, 514] on icon "healing" at bounding box center [951, 517] width 20 height 20
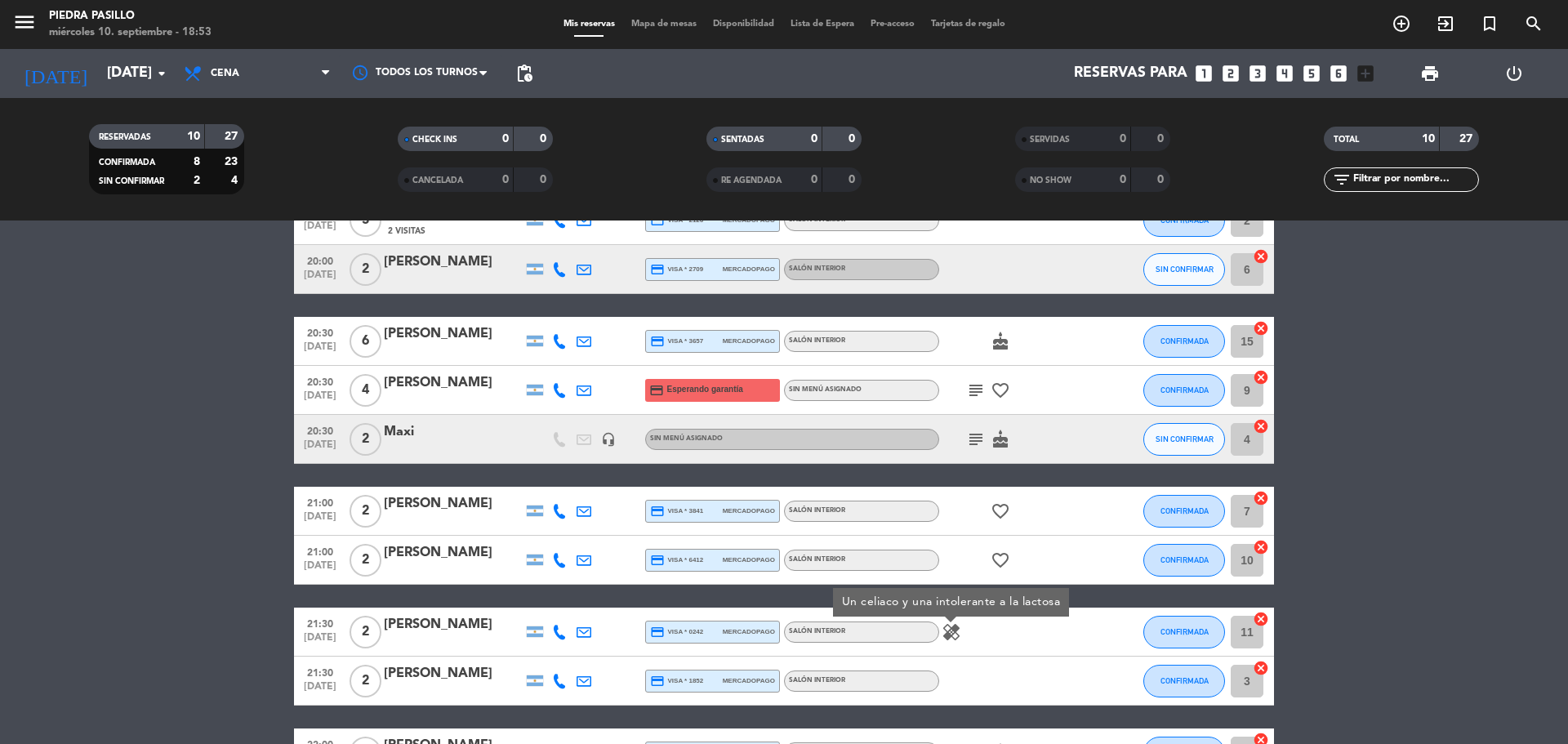
scroll to position [0, 0]
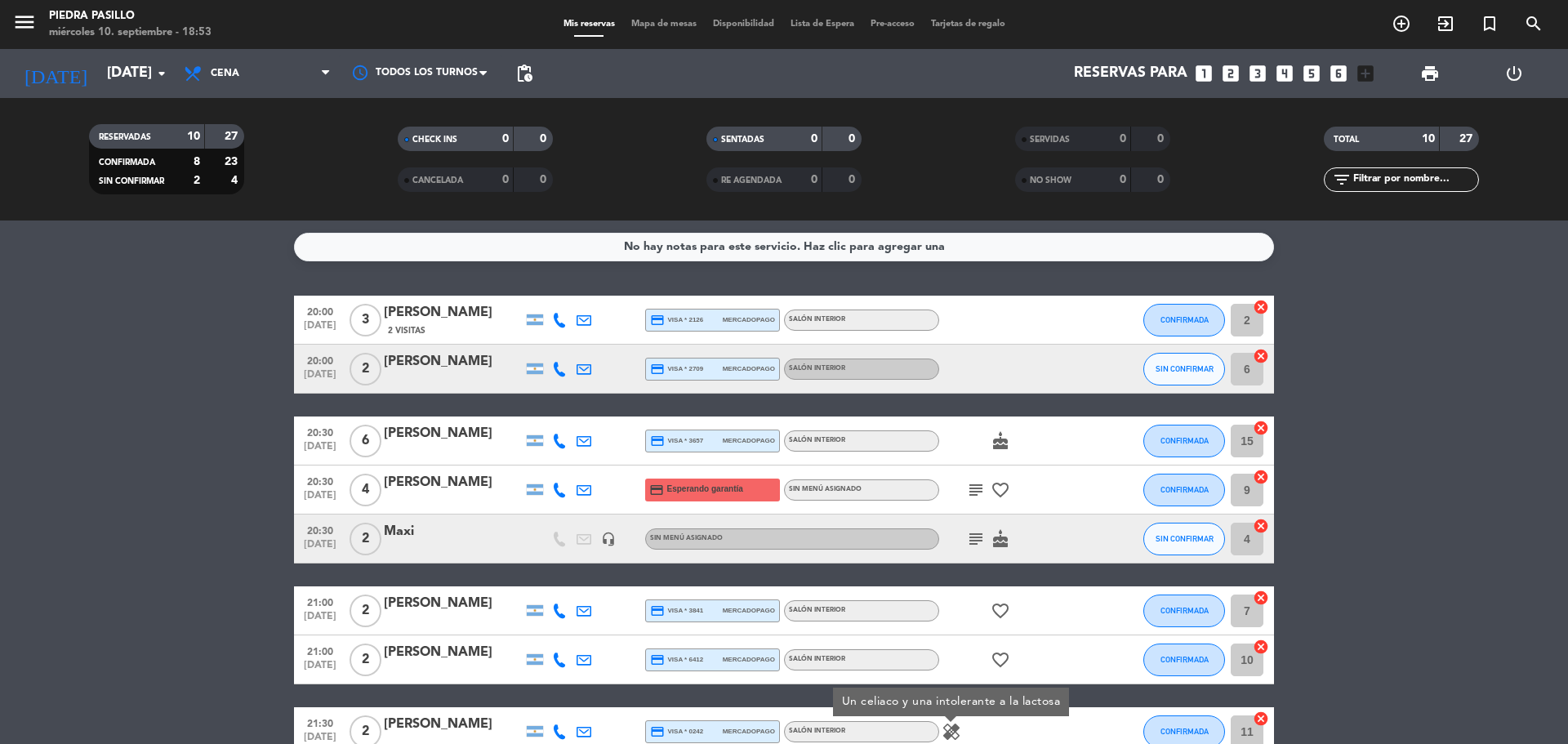
click at [642, 27] on span "Mapa de mesas" at bounding box center [664, 24] width 82 height 9
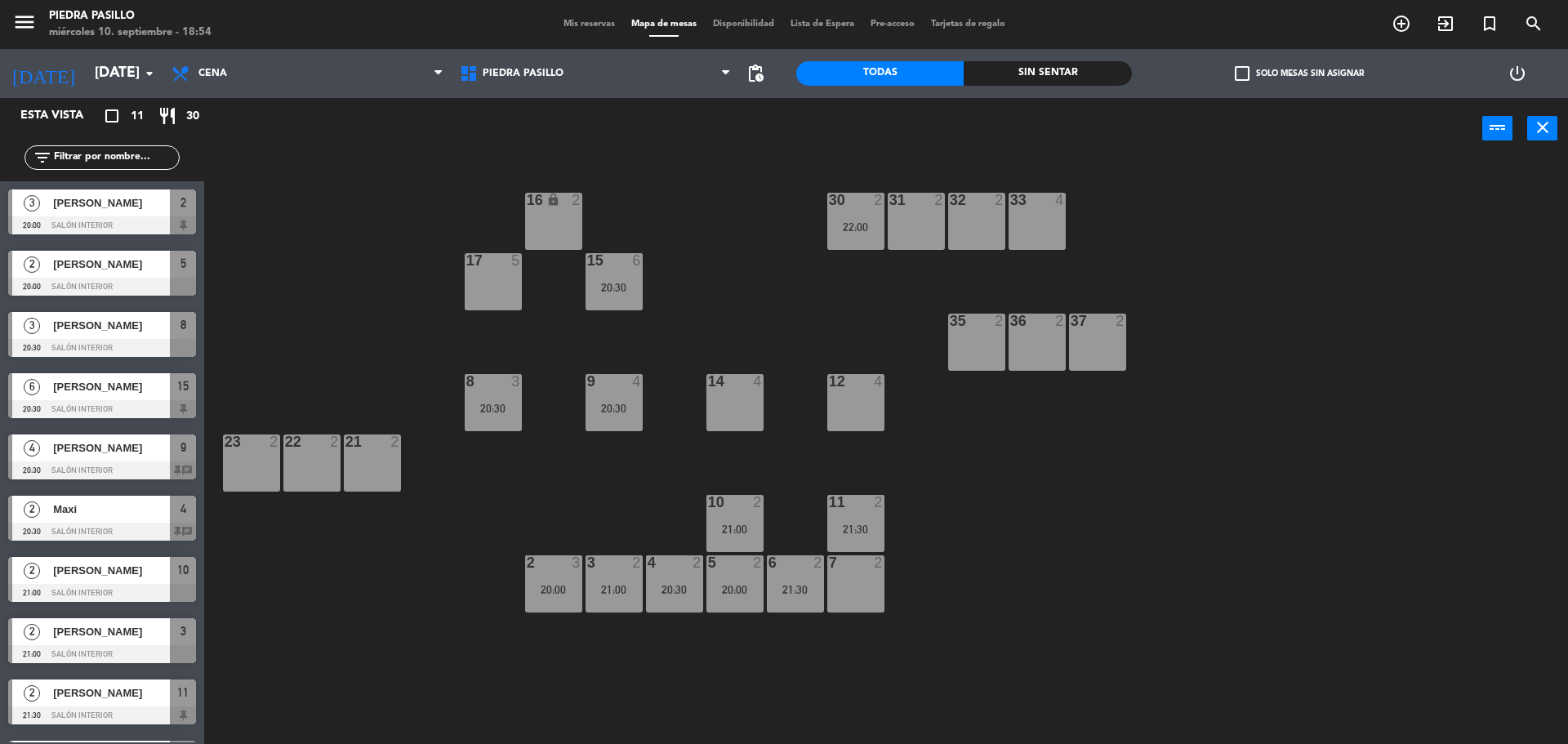
click at [983, 502] on div "16 lock 2 30 2 22:00 31 2 32 2 33 4 17 5 15 6 20:30 35 2 36 2 37 2 8 3 20:30 9 …" at bounding box center [893, 456] width 1348 height 585
click at [737, 274] on div "16 lock 2 30 2 22:00 31 2 32 2 33 4 17 5 15 6 20:30 35 2 36 2 37 2 8 3 20:30 9 …" at bounding box center [893, 456] width 1348 height 585
click at [841, 218] on div "30 2 22:00" at bounding box center [855, 220] width 57 height 57
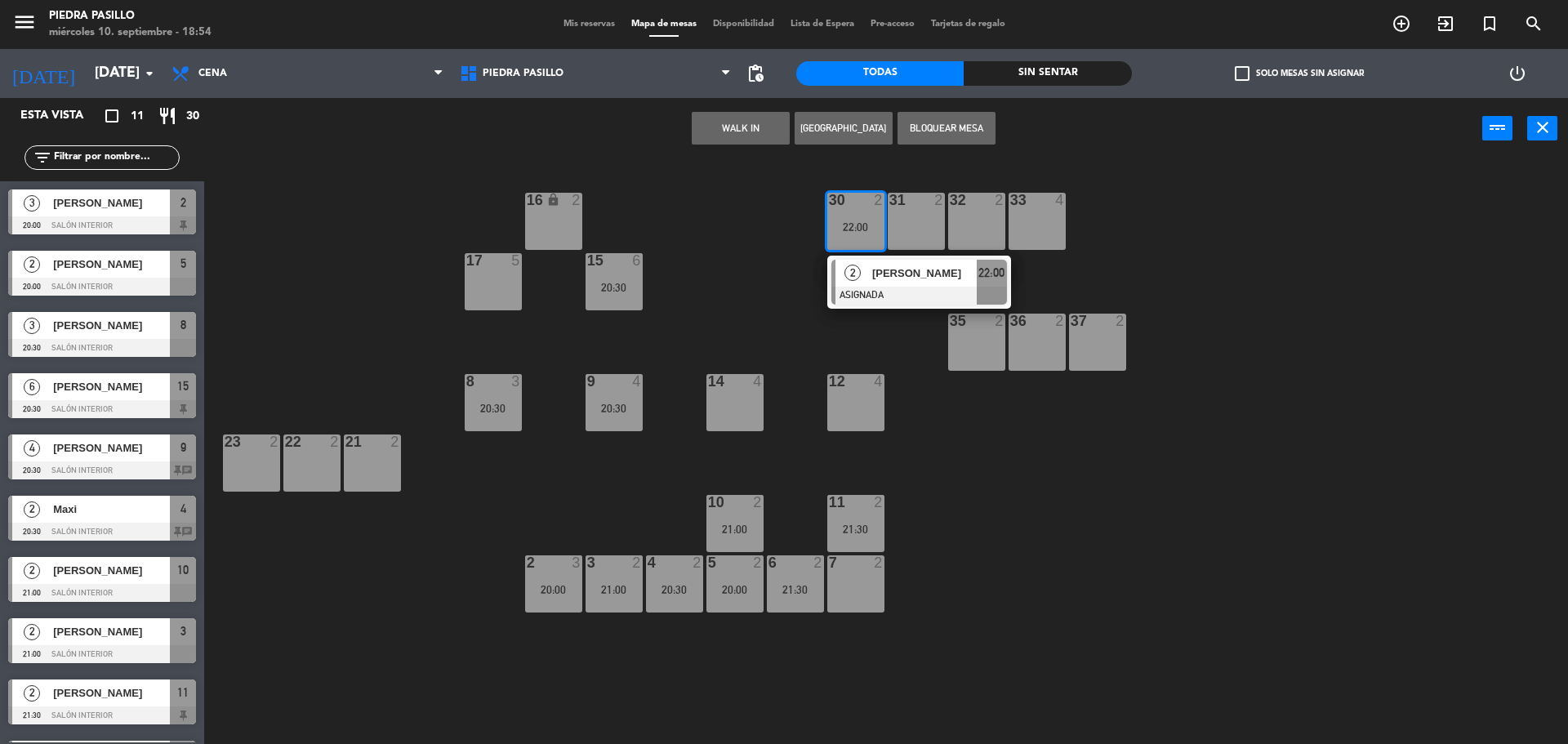
click at [975, 337] on div "35 2" at bounding box center [976, 342] width 57 height 57
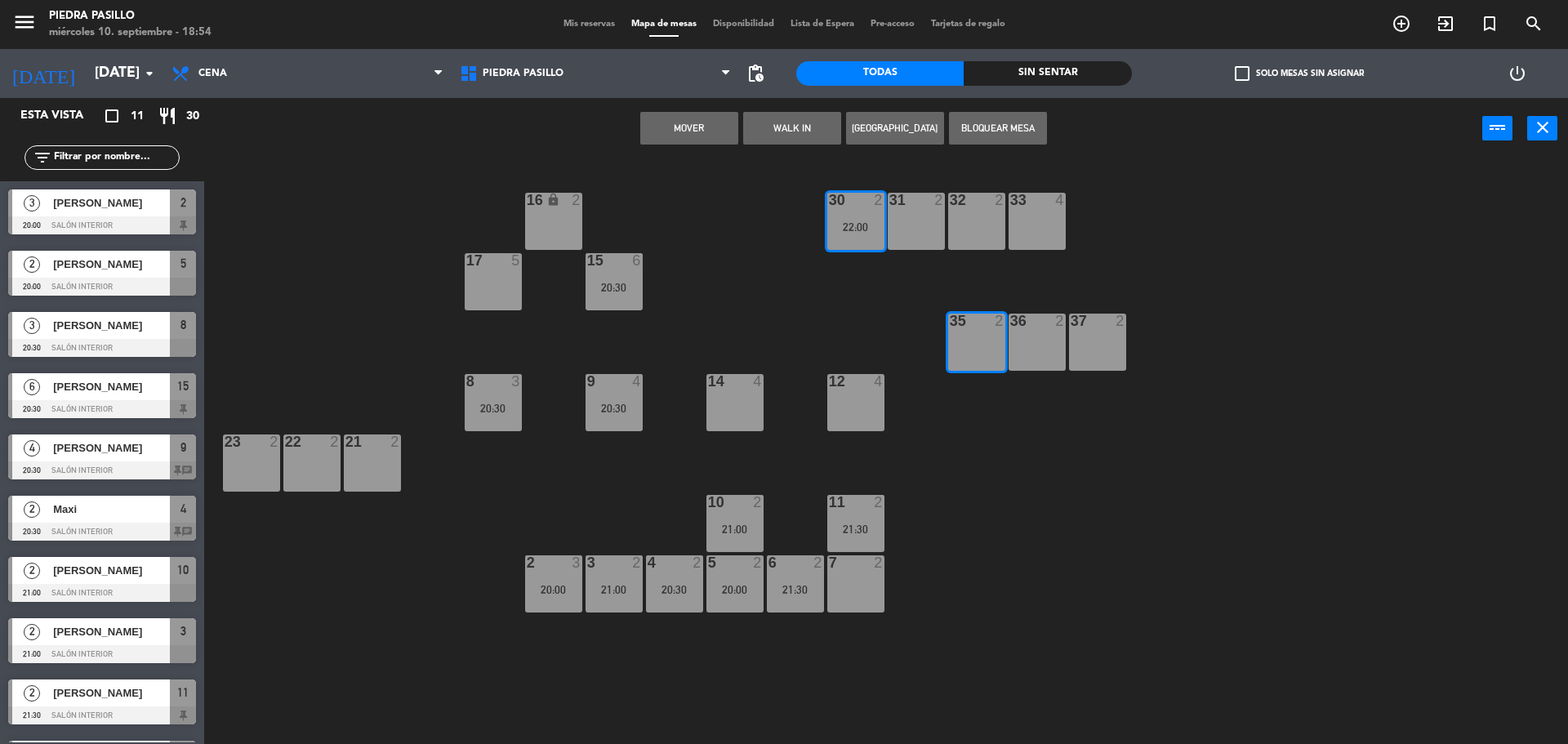
click at [705, 119] on button "Mover" at bounding box center [689, 129] width 98 height 33
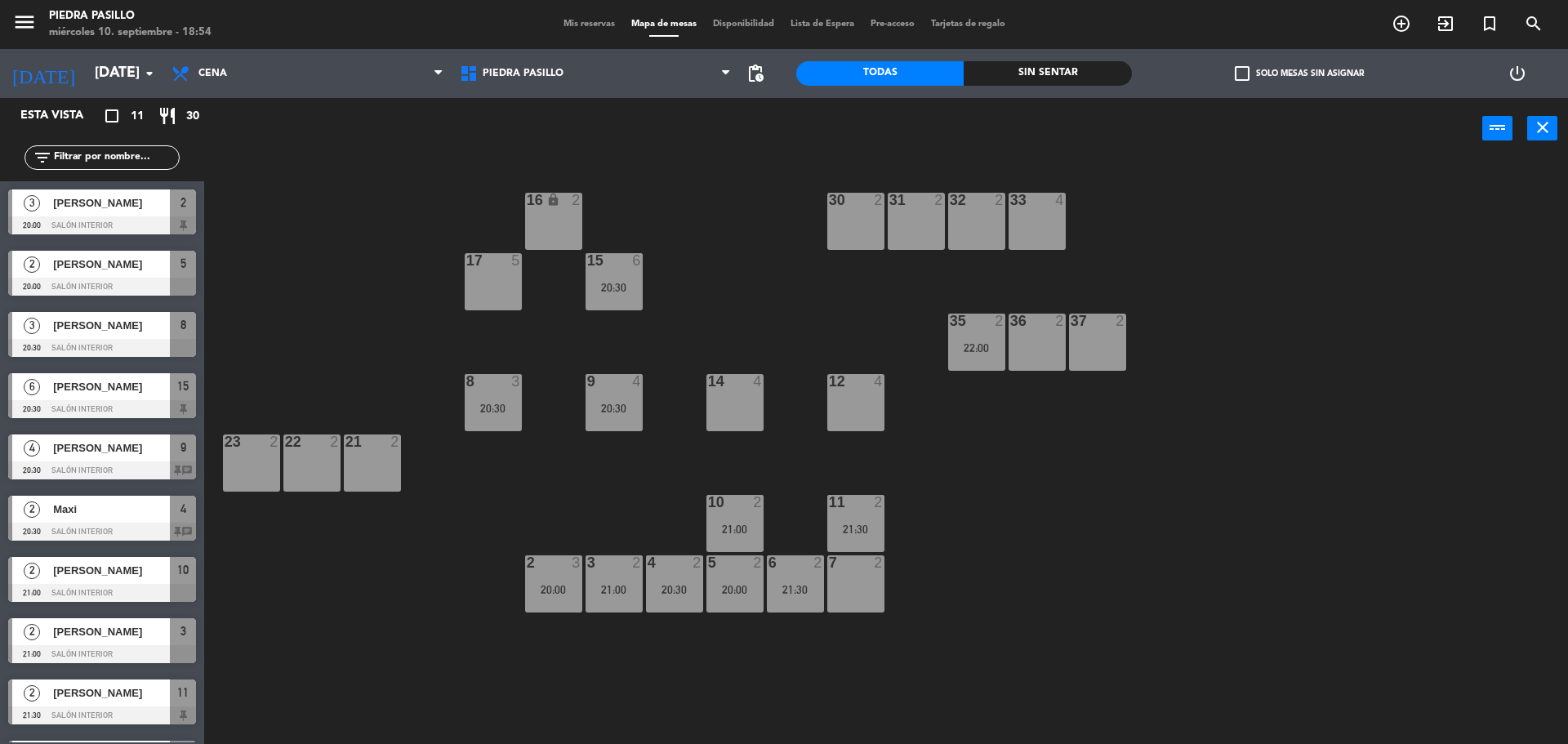
click at [703, 201] on div "16 lock 2 30 2 31 2 32 2 33 4 17 5 15 6 20:30 35 2 22:00 36 2 37 2 8 3 20:30 9 …" at bounding box center [893, 456] width 1348 height 585
drag, startPoint x: 1257, startPoint y: 343, endPoint x: 1240, endPoint y: 349, distance: 18.0
click at [1252, 343] on div "16 lock 2 30 2 31 2 32 2 33 4 17 5 15 6 20:30 35 2 22:00 36 2 37 2 8 3 20:30 9 …" at bounding box center [893, 456] width 1348 height 585
click at [1116, 413] on div "16 lock 2 30 2 31 2 32 2 33 4 17 5 15 6 20:30 35 2 22:00 36 2 37 2 8 3 20:30 9 …" at bounding box center [893, 456] width 1348 height 585
click at [698, 289] on div "16 lock 2 30 2 31 2 32 2 33 4 17 5 15 6 20:30 35 2 22:00 36 2 37 2 8 3 20:30 9 …" at bounding box center [893, 456] width 1348 height 585
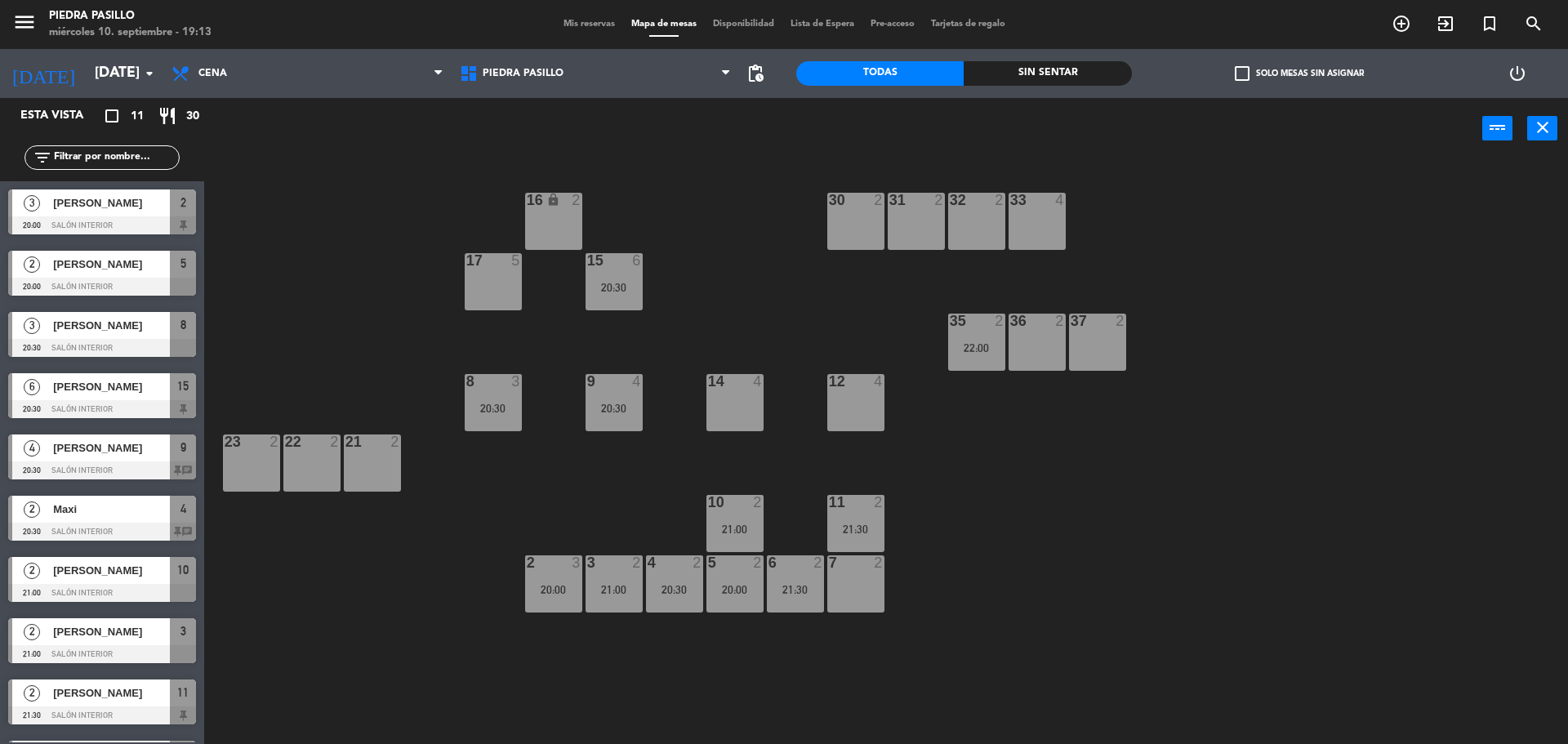
click at [1083, 531] on div "16 lock 2 30 2 31 2 32 2 33 4 17 5 15 6 20:30 35 2 22:00 36 2 37 2 8 3 20:30 9 …" at bounding box center [893, 456] width 1348 height 585
click at [765, 290] on div "16 lock 2 30 2 31 2 32 2 33 4 17 5 15 6 20:30 35 2 22:00 36 2 37 2 8 3 20:30 9 …" at bounding box center [893, 456] width 1348 height 585
click at [1062, 489] on div "16 lock 2 30 2 31 2 32 2 33 4 17 5 15 6 20:30 35 2 22:00 36 2 37 2 8 3 20:30 9 …" at bounding box center [893, 456] width 1348 height 585
click at [812, 294] on div "16 lock 2 30 2 31 2 32 2 33 4 17 5 15 6 20:30 35 2 22:00 36 2 37 2 8 3 20:30 9 …" at bounding box center [893, 456] width 1348 height 585
click at [751, 291] on div "16 lock 2 30 2 31 2 32 2 33 4 17 5 15 6 20:30 35 2 22:00 36 2 37 2 8 3 20:30 9 …" at bounding box center [893, 456] width 1348 height 585
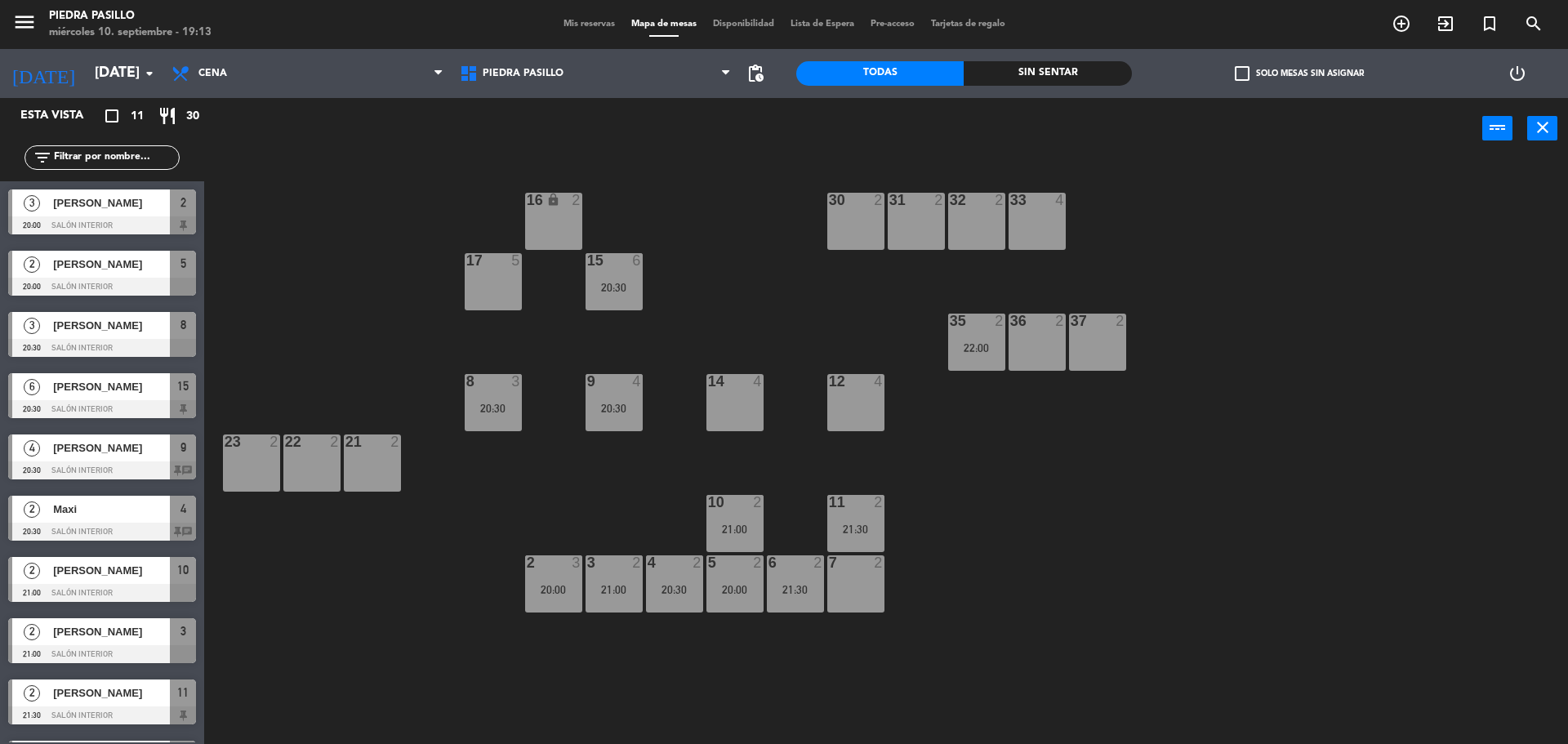
click at [600, 30] on div "Mis reservas Mapa de mesas Disponibilidad Lista de Espera Pre-acceso Tarjetas d…" at bounding box center [784, 25] width 458 height 15
click at [599, 27] on span "Mis reservas" at bounding box center [590, 24] width 68 height 9
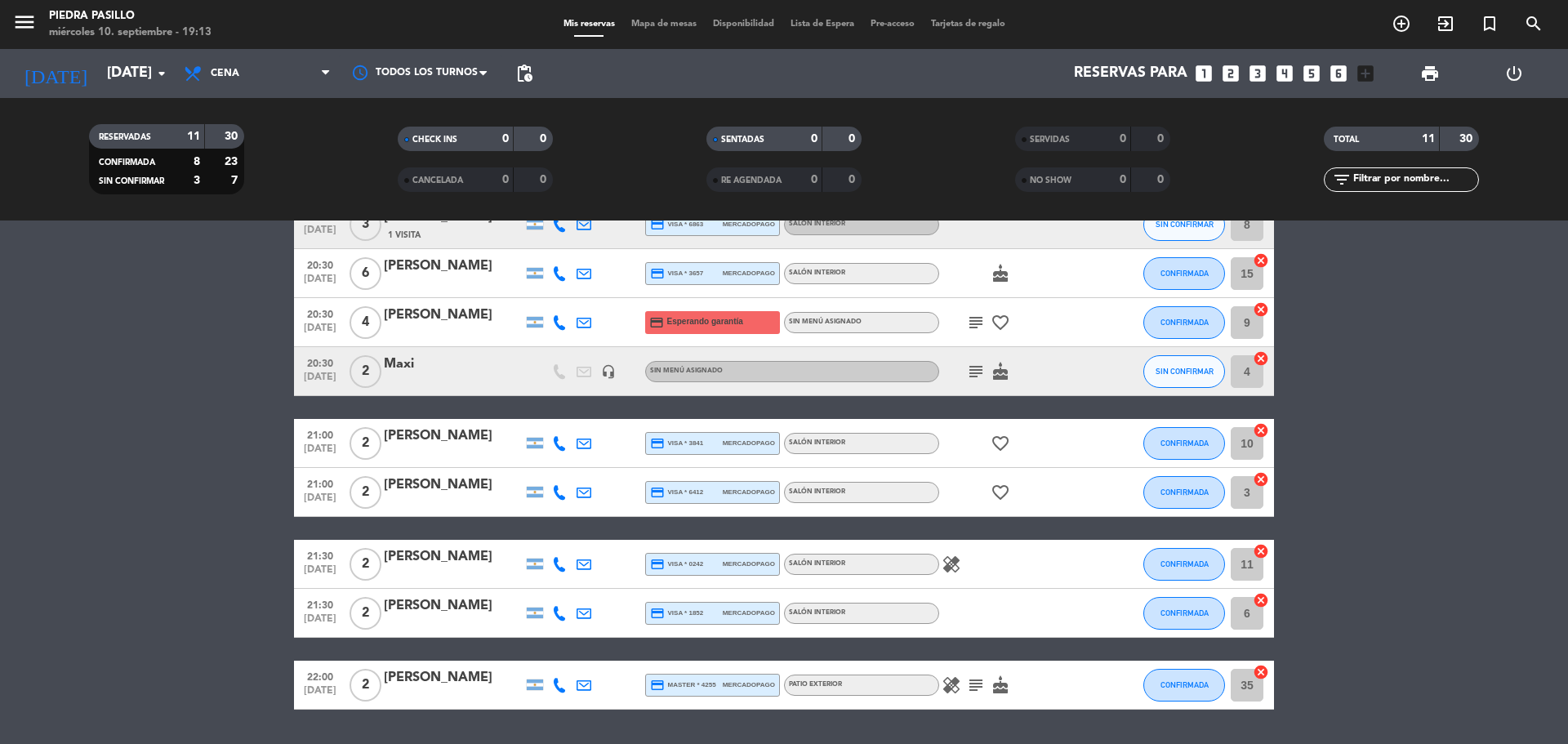
scroll to position [263, 0]
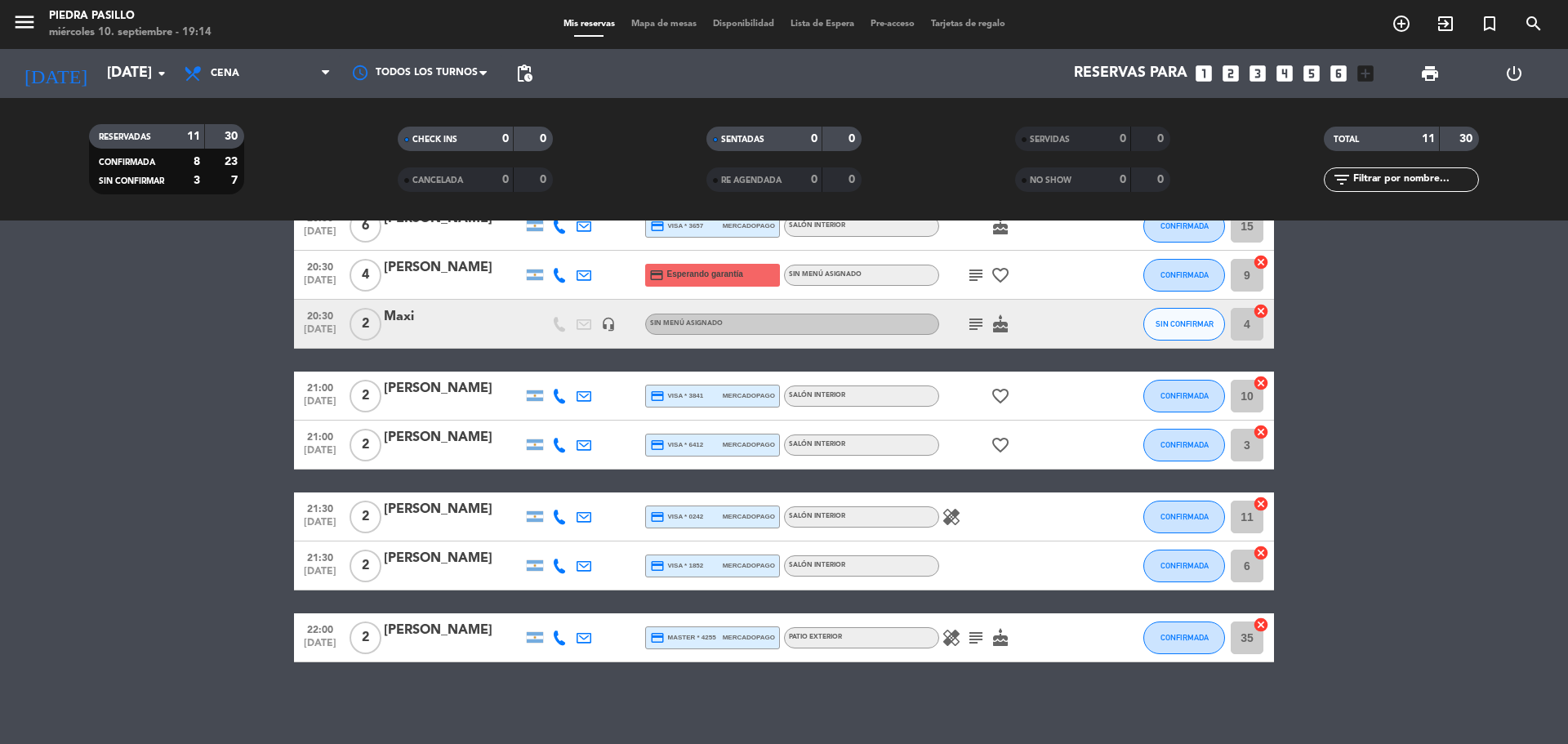
click at [604, 121] on div "CHECK INS 0 0 CANCELADA 0 0" at bounding box center [476, 159] width 309 height 90
click at [111, 70] on input "[DATE]" at bounding box center [193, 73] width 189 height 33
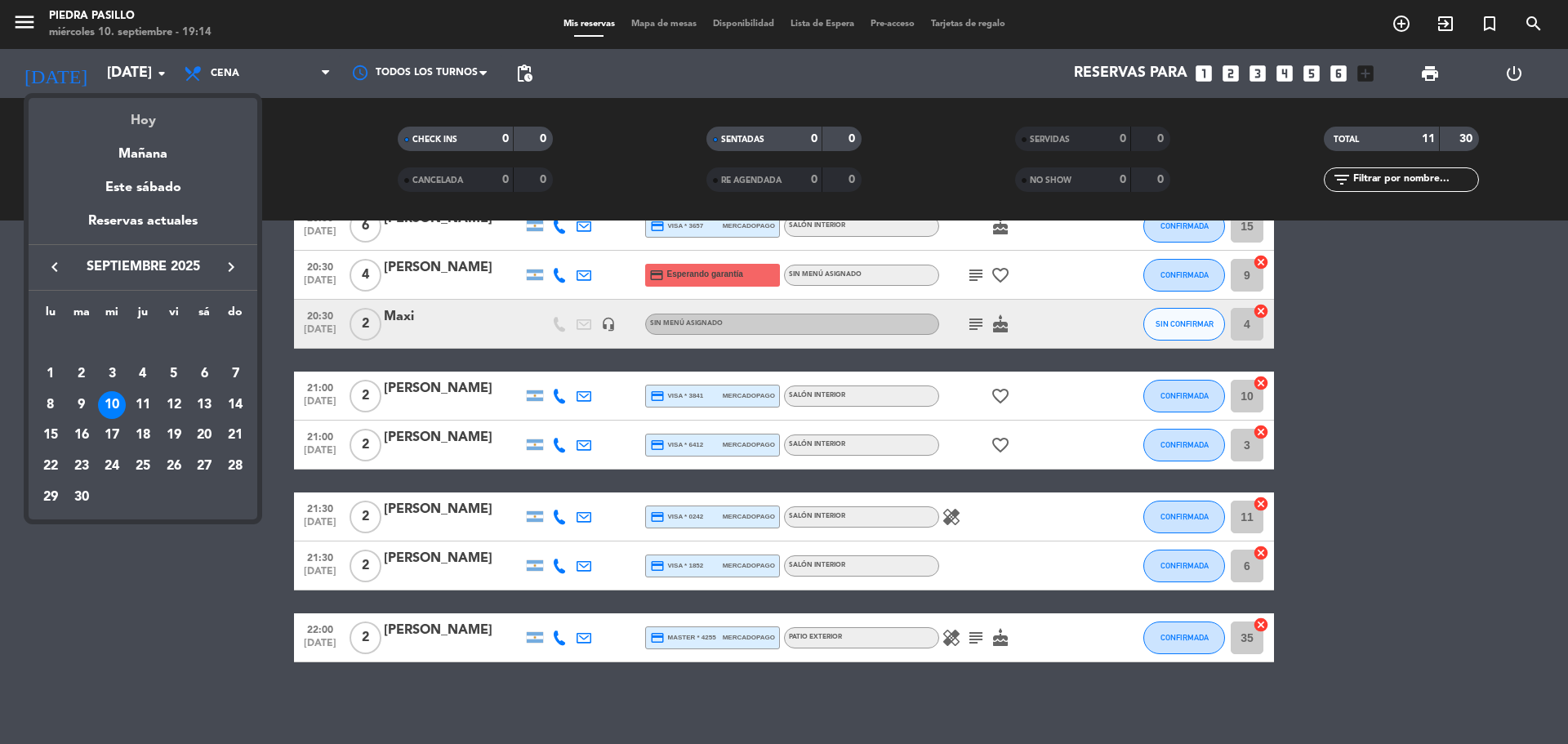
click at [153, 108] on div "Hoy" at bounding box center [143, 115] width 229 height 34
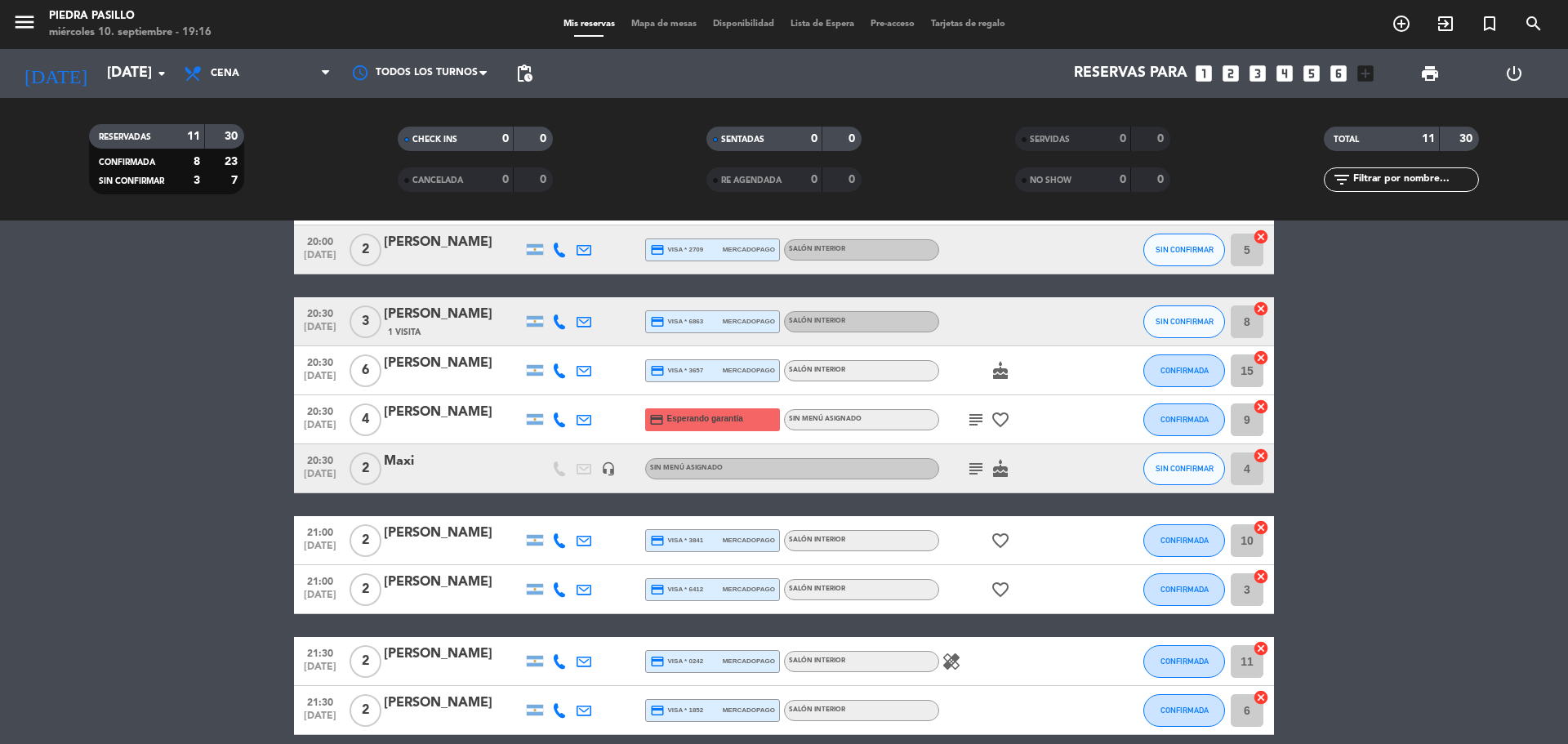
scroll to position [0, 0]
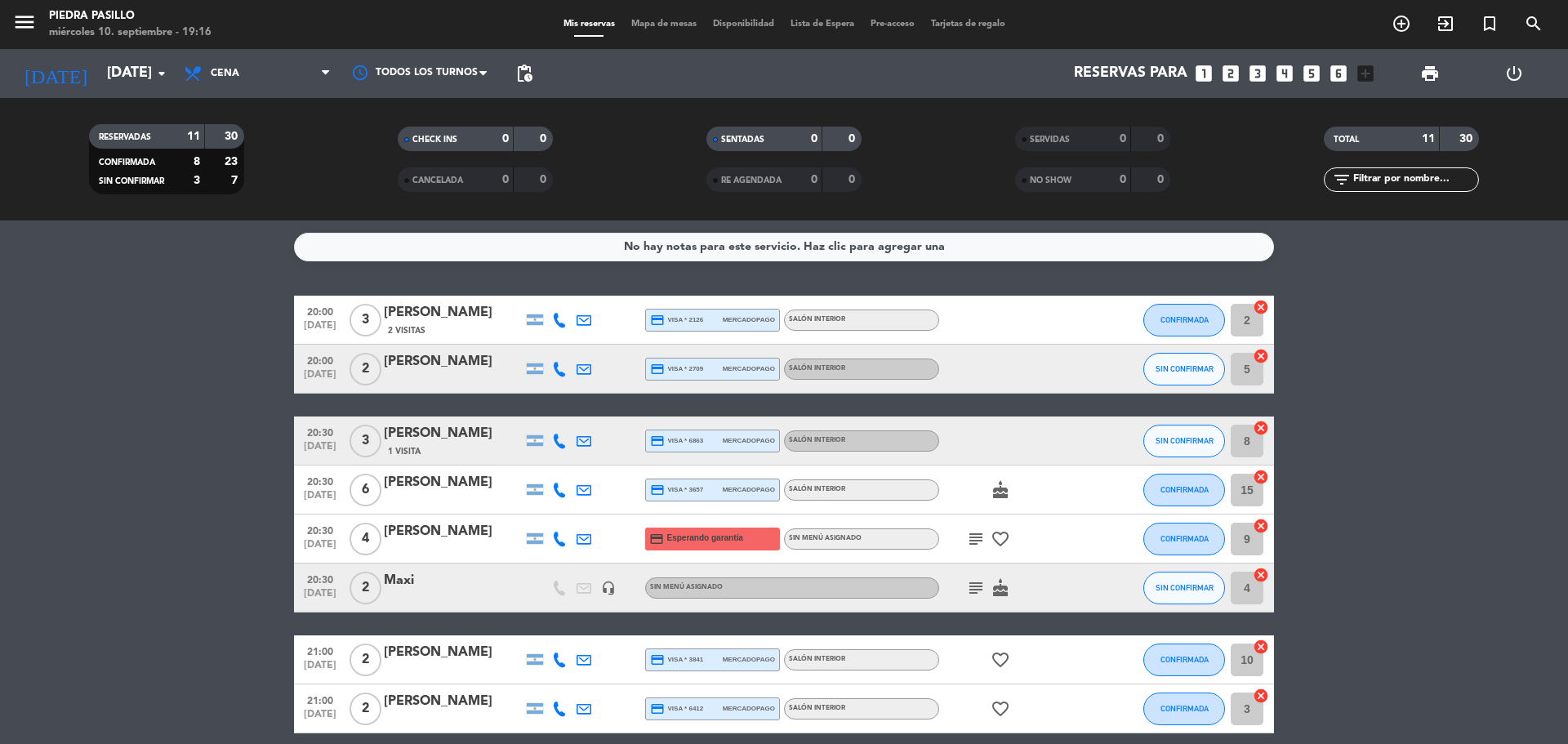
click at [654, 21] on span "Mapa de mesas" at bounding box center [664, 24] width 82 height 9
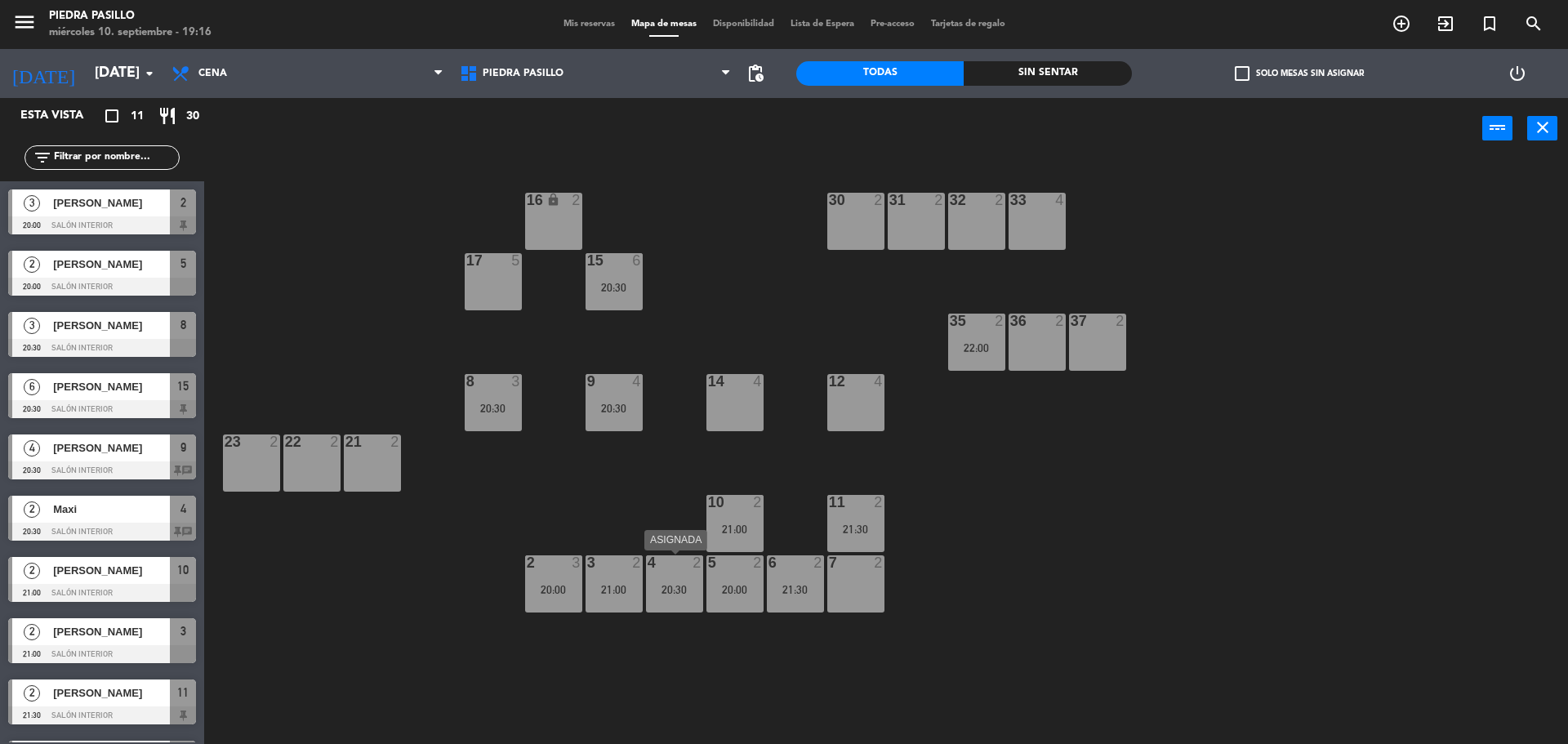
click at [692, 587] on div "20:30" at bounding box center [674, 590] width 57 height 12
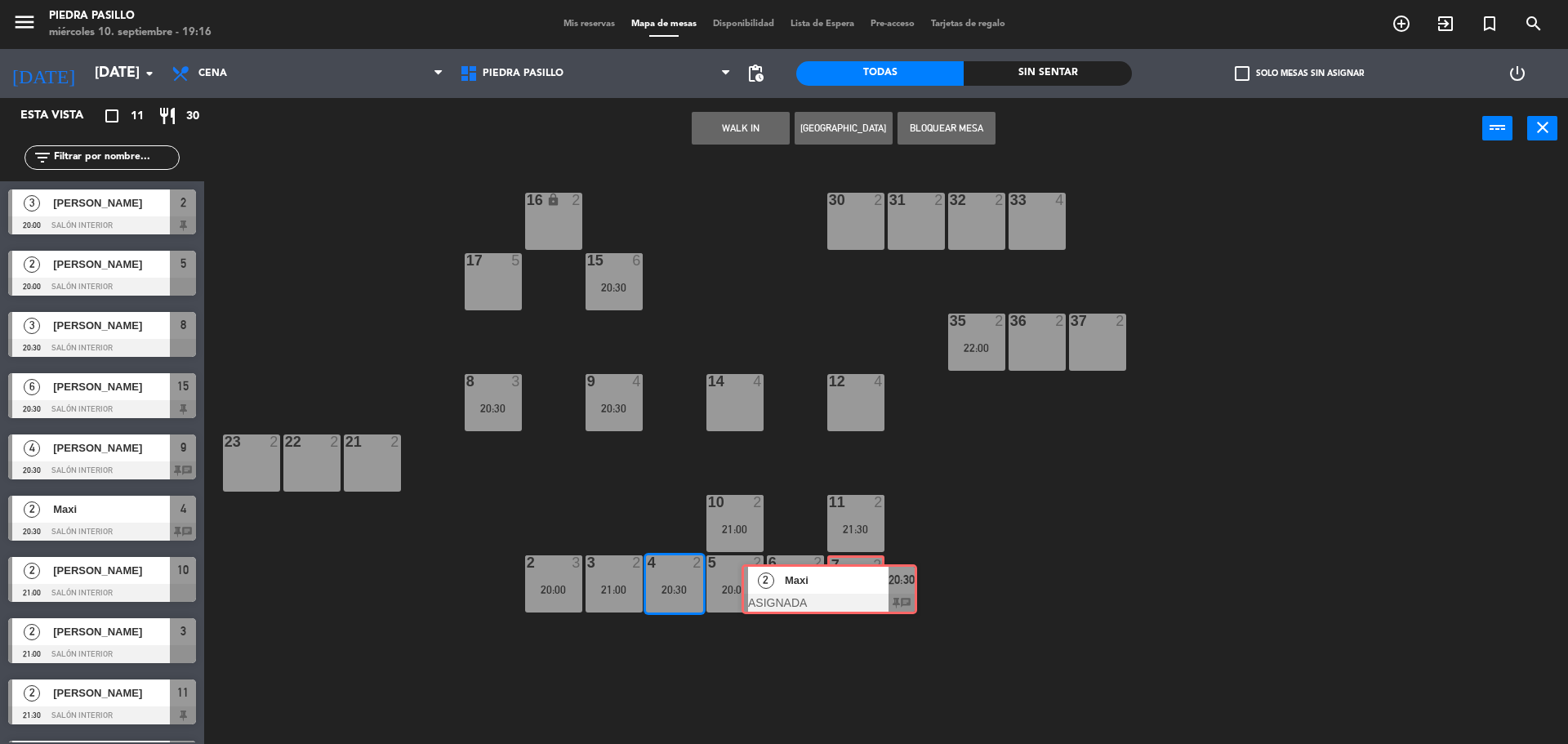
drag, startPoint x: 752, startPoint y: 649, endPoint x: 772, endPoint y: 591, distance: 61.4
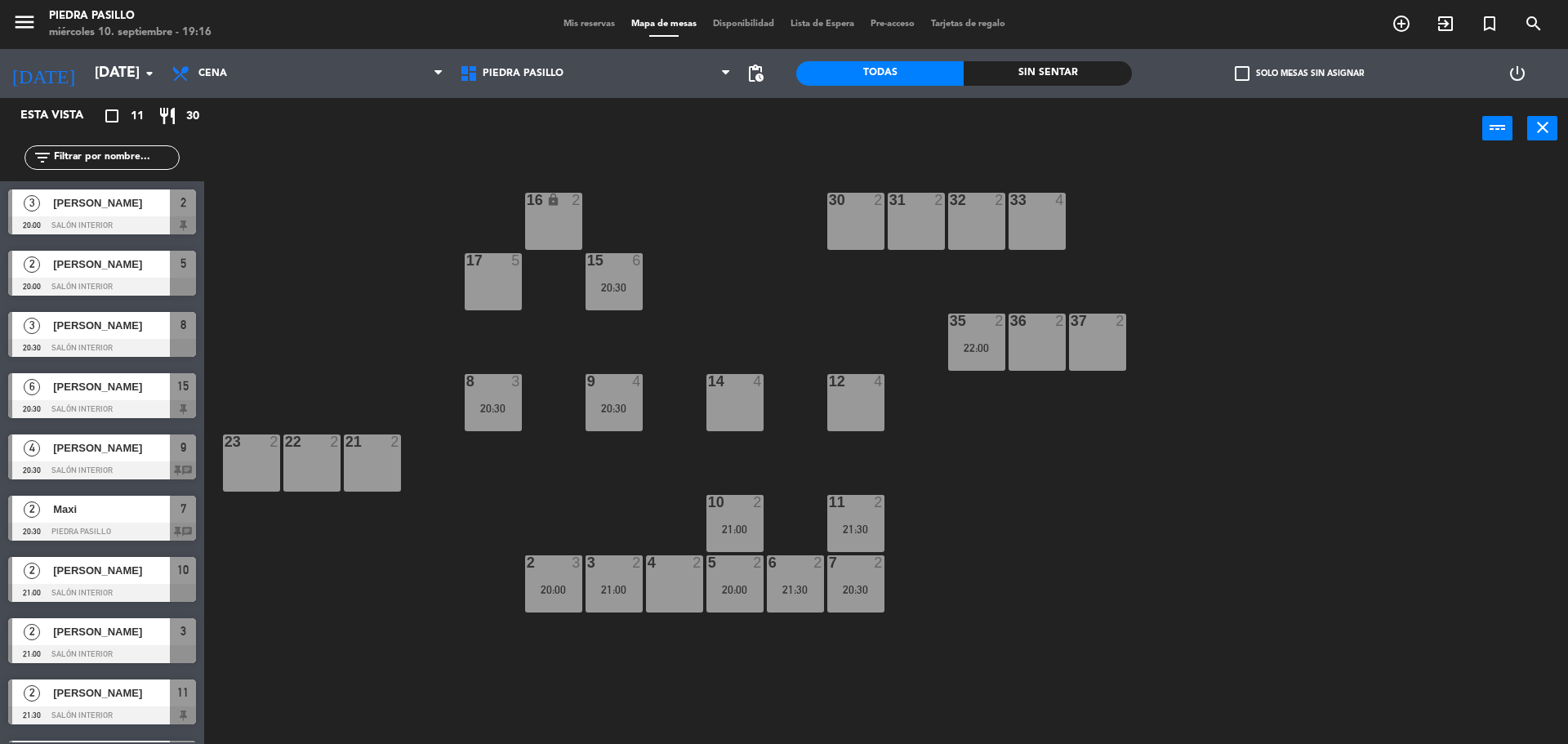
click at [685, 584] on div "4 2" at bounding box center [674, 584] width 57 height 57
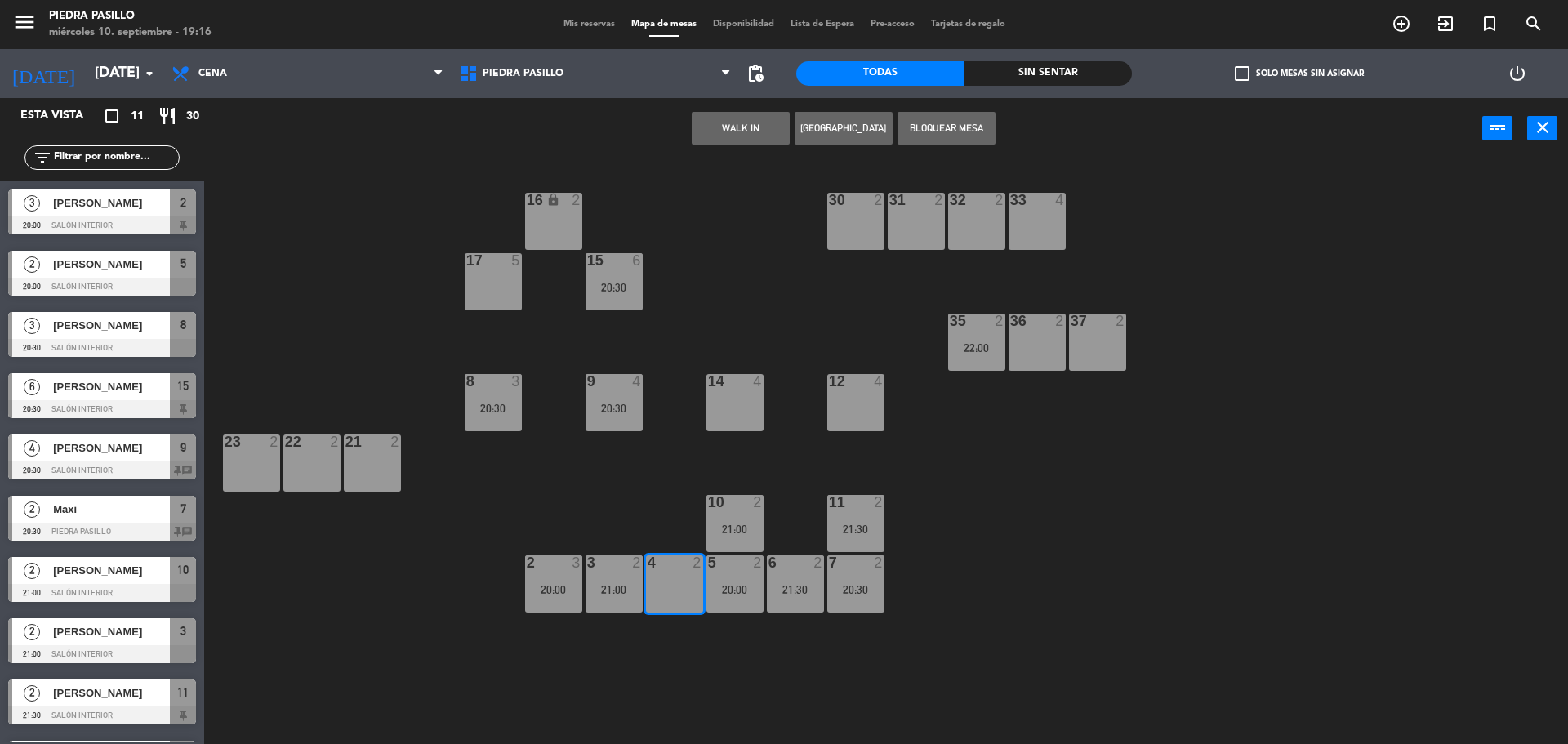
click at [915, 126] on button "Bloquear Mesa" at bounding box center [946, 129] width 98 height 33
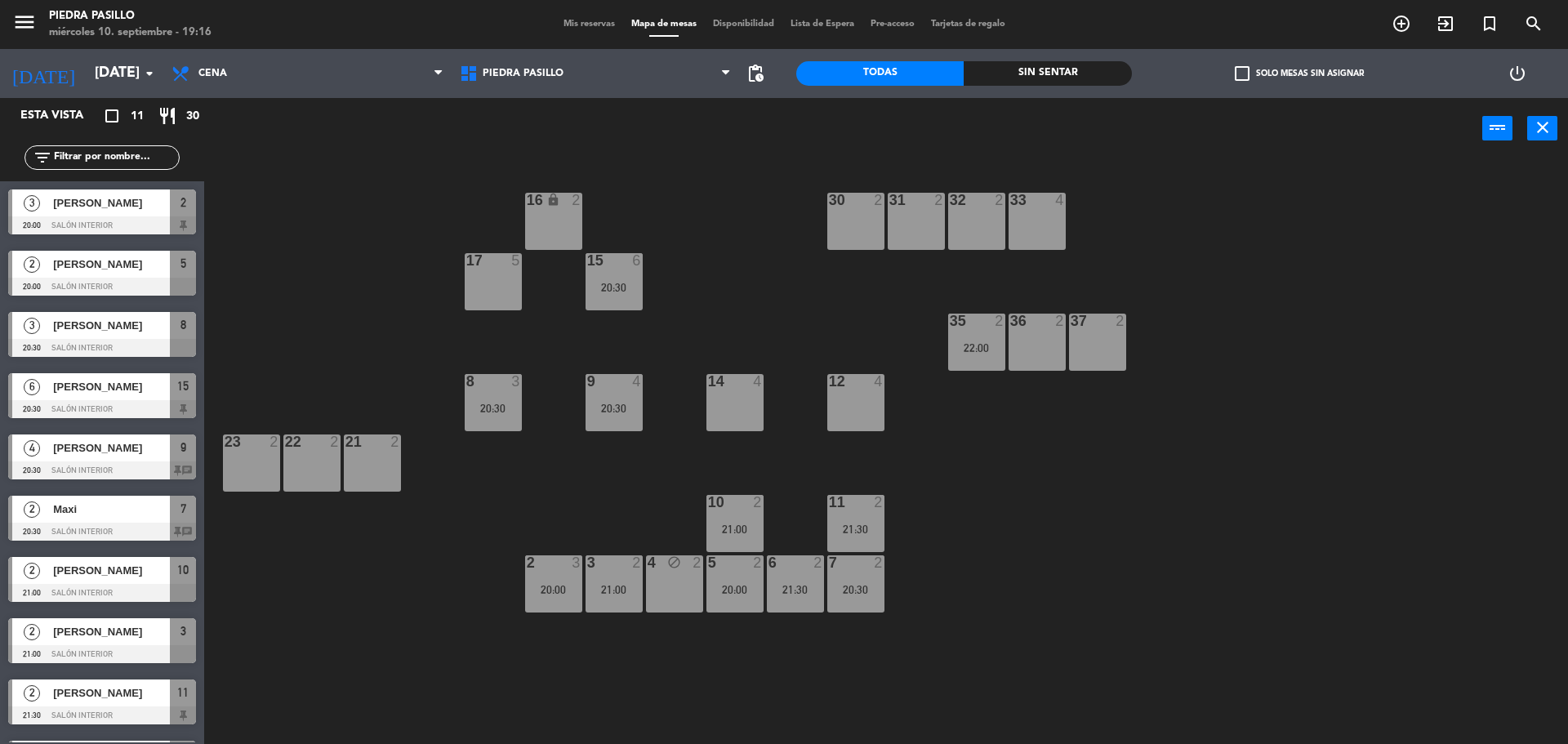
click at [791, 299] on div "16 lock 2 30 2 31 2 32 2 33 4 17 5 15 6 20:30 35 2 22:00 36 2 37 2 8 3 20:30 9 …" at bounding box center [893, 456] width 1348 height 585
click at [494, 425] on div "8 3 20:30" at bounding box center [493, 402] width 57 height 57
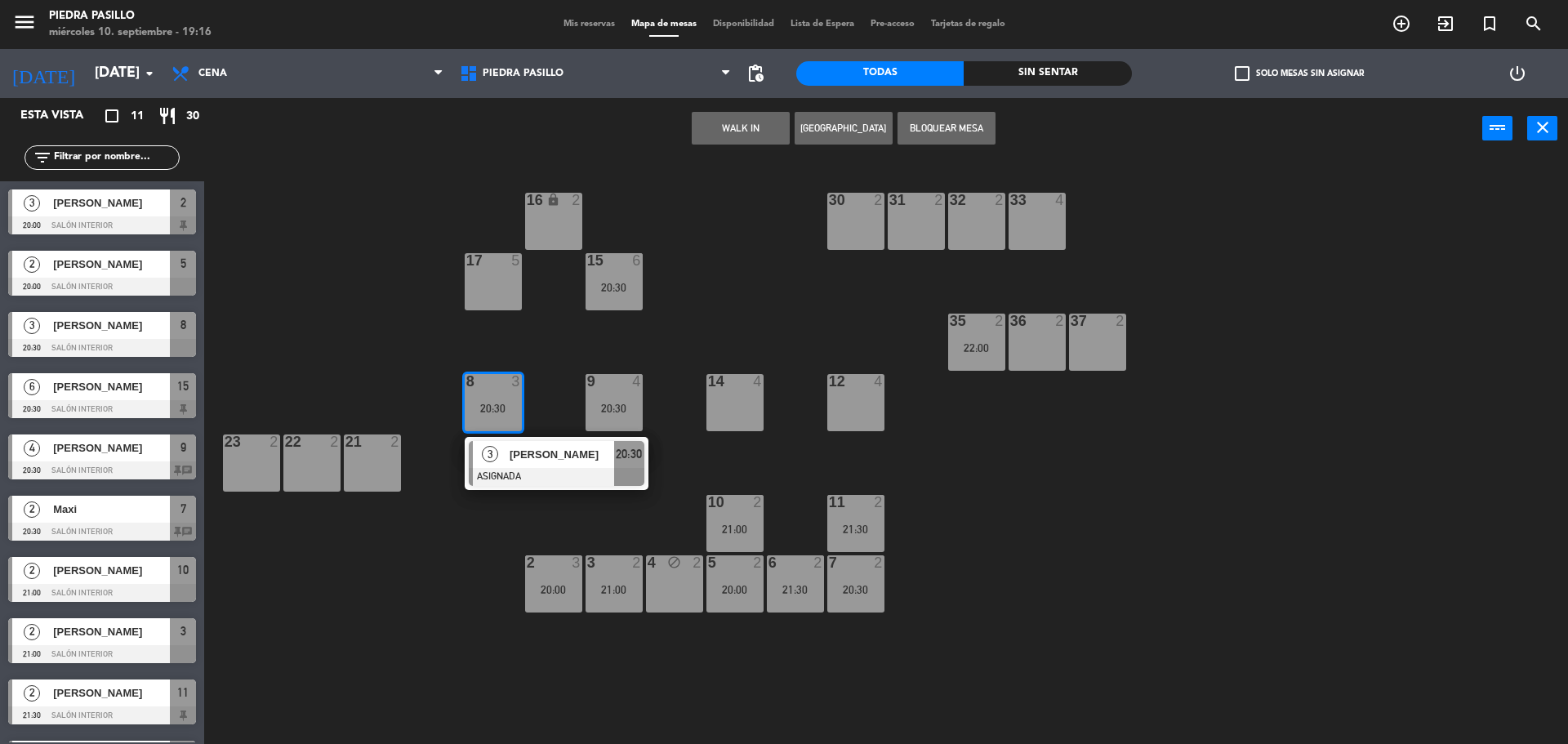
click at [744, 405] on div "14 4" at bounding box center [735, 402] width 57 height 57
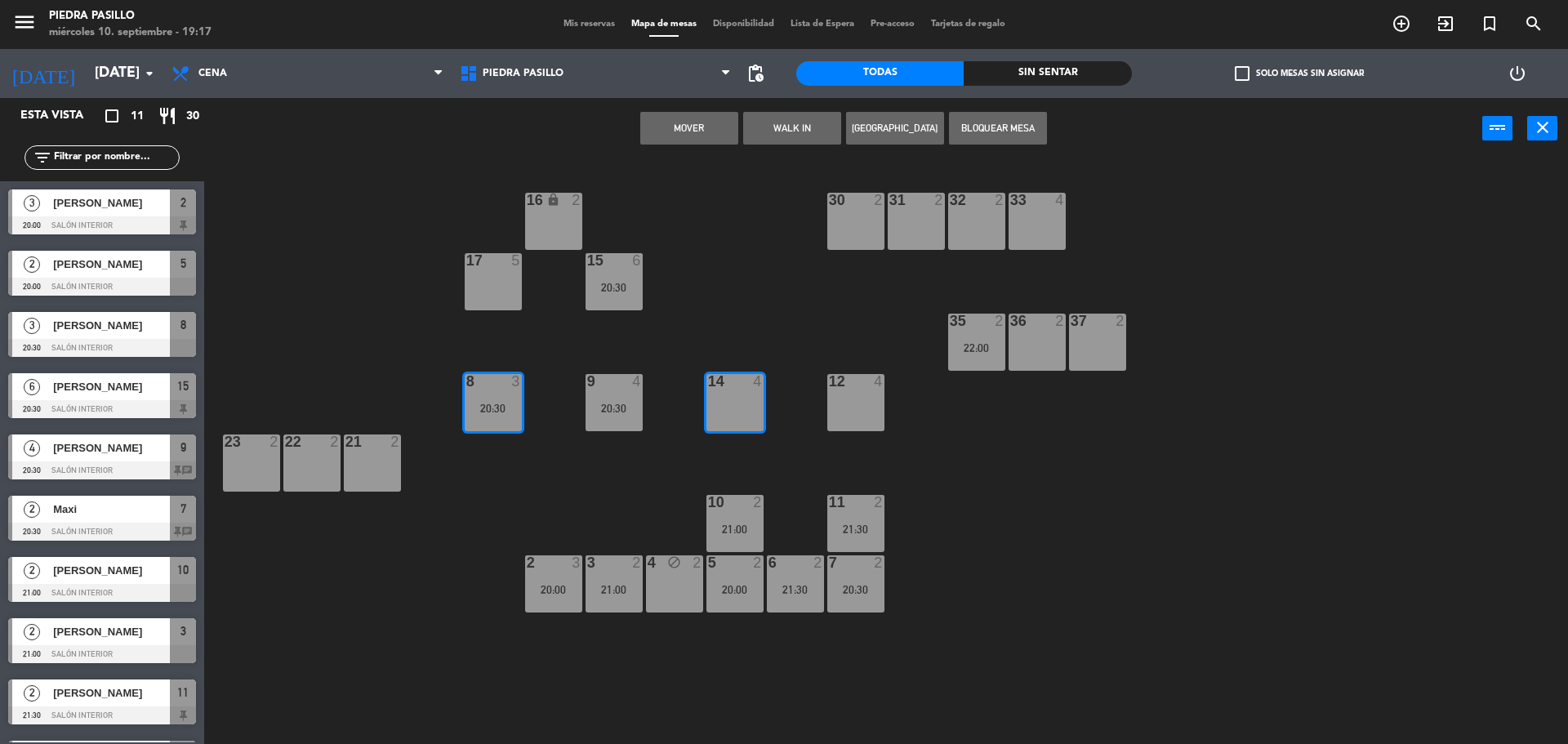
click at [700, 135] on button "Mover" at bounding box center [689, 129] width 98 height 33
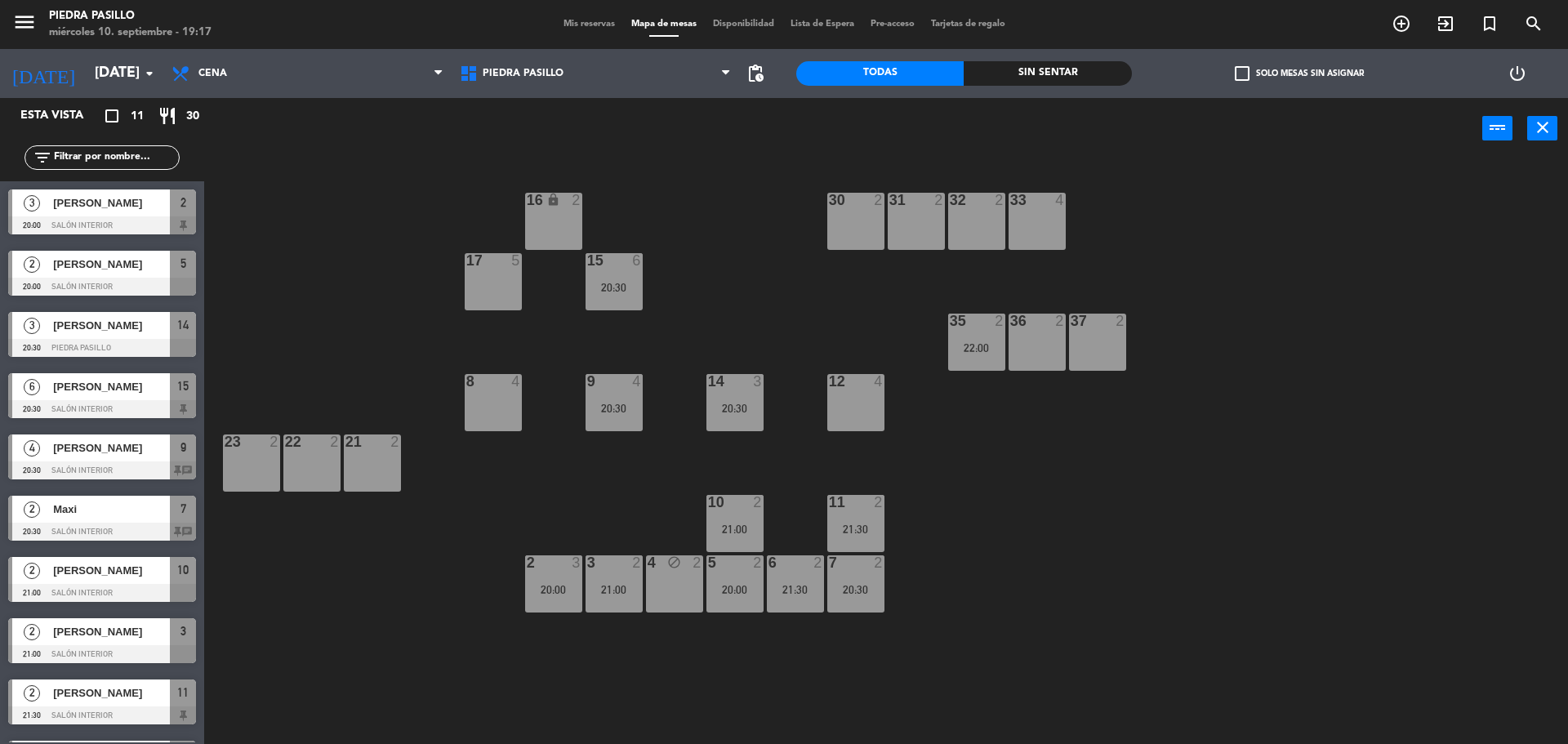
click at [627, 454] on div "16 lock 2 30 2 31 2 32 2 33 4 17 5 15 6 20:30 35 2 22:00 36 2 37 2 8 4 9 4 20:3…" at bounding box center [893, 456] width 1348 height 585
click at [1016, 599] on div "16 lock 2 30 2 31 2 32 2 33 4 17 5 15 6 20:30 35 2 22:00 36 2 37 2 8 4 9 4 20:3…" at bounding box center [893, 456] width 1348 height 585
click at [746, 509] on div at bounding box center [734, 502] width 27 height 15
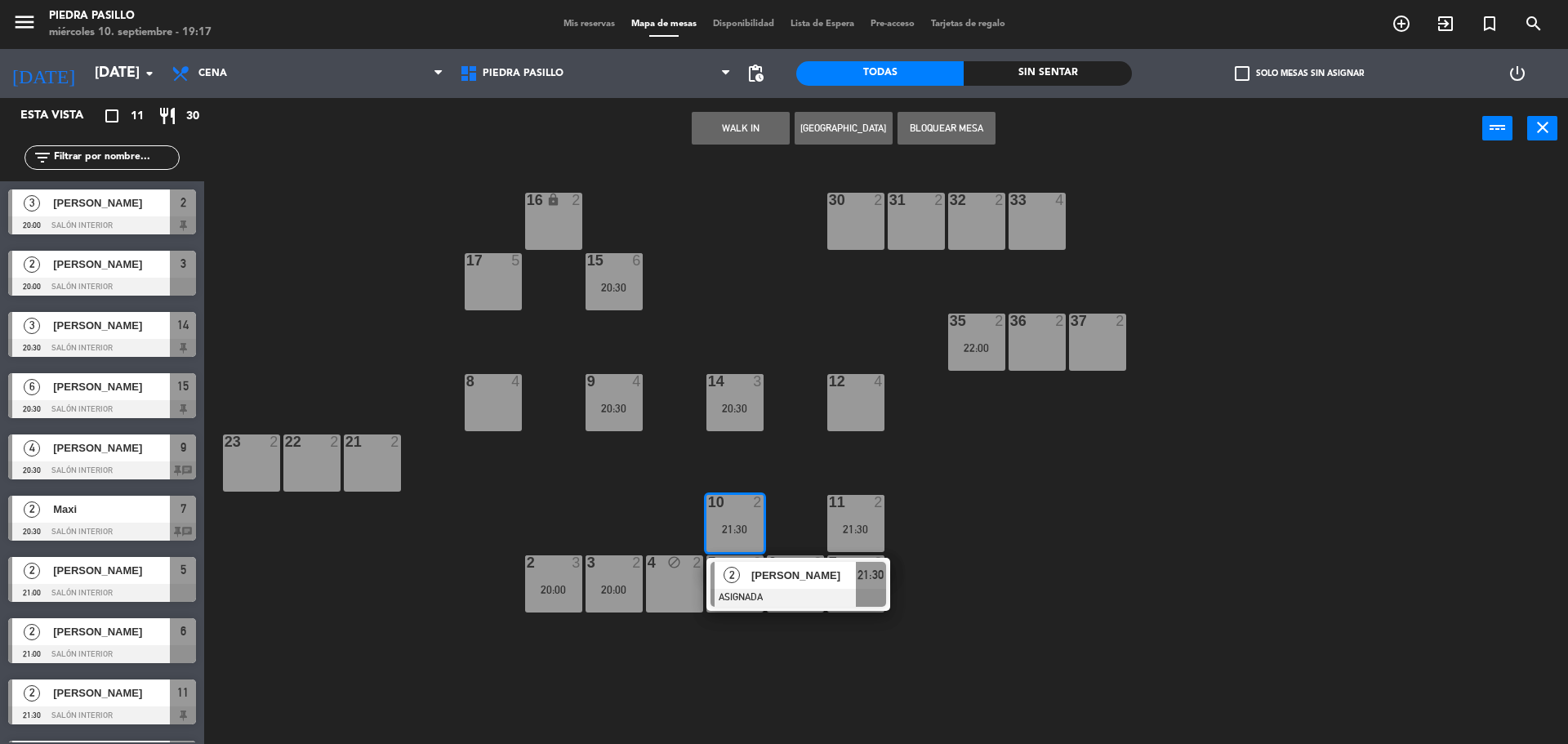
click at [539, 229] on div "16 lock 2" at bounding box center [553, 220] width 57 height 57
click at [713, 125] on button "Mover" at bounding box center [689, 129] width 98 height 33
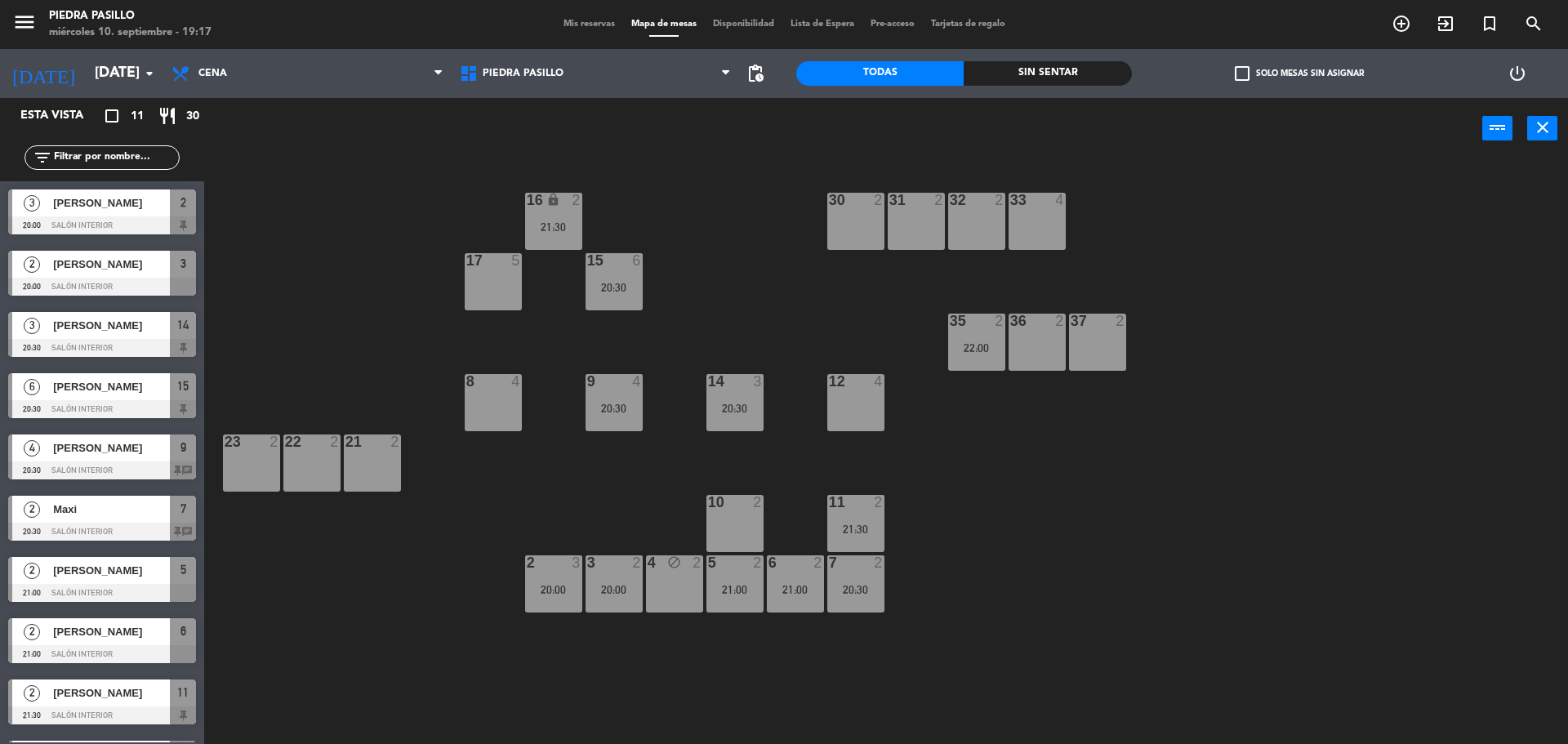
click at [1144, 519] on div "16 lock 2 21:30 30 2 31 2 32 2 33 4 17 5 15 6 20:30 35 2 22:00 36 2 37 2 8 4 9 …" at bounding box center [893, 456] width 1348 height 585
click at [880, 578] on div "7 2 20:30" at bounding box center [855, 584] width 57 height 57
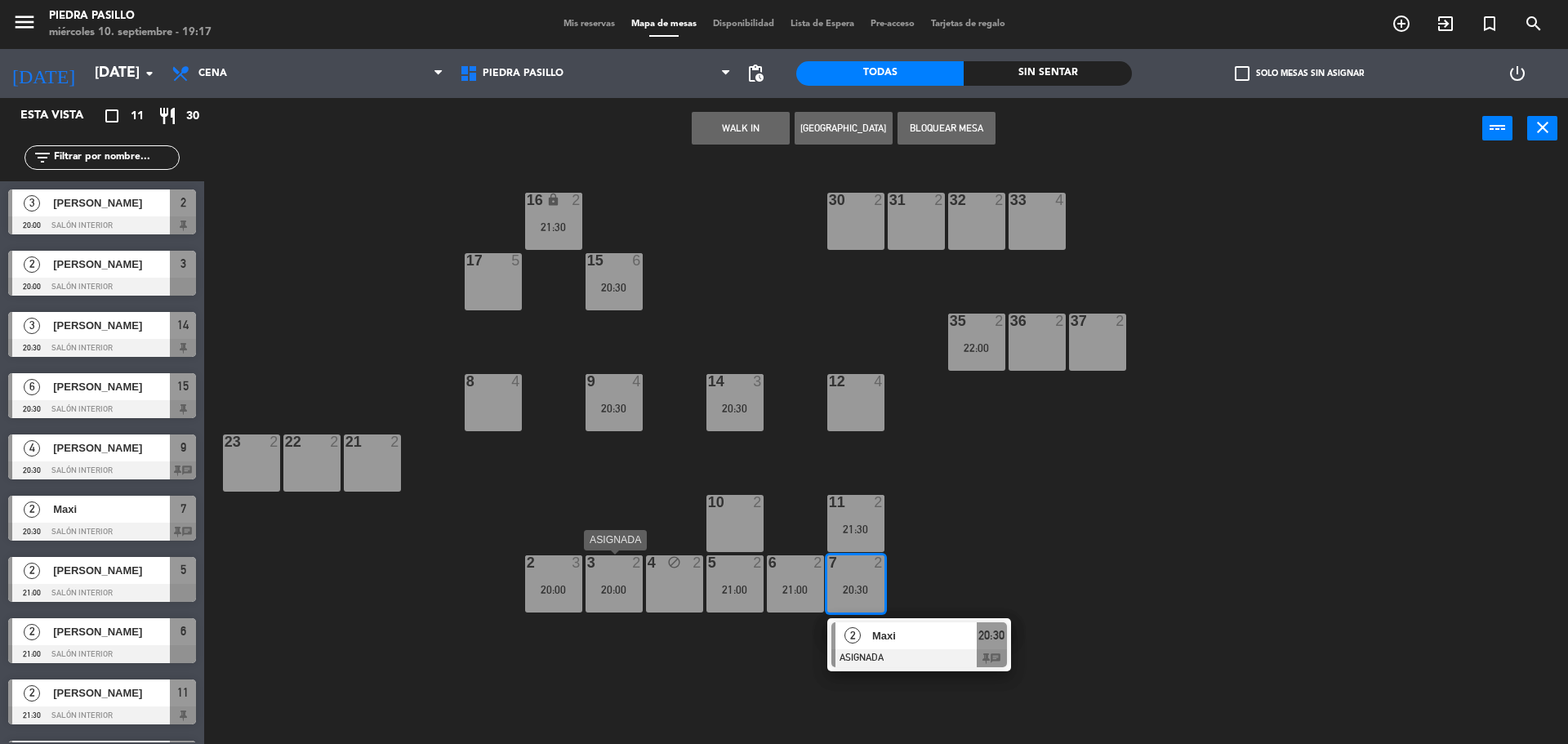
click at [610, 590] on div "20:00" at bounding box center [613, 590] width 57 height 12
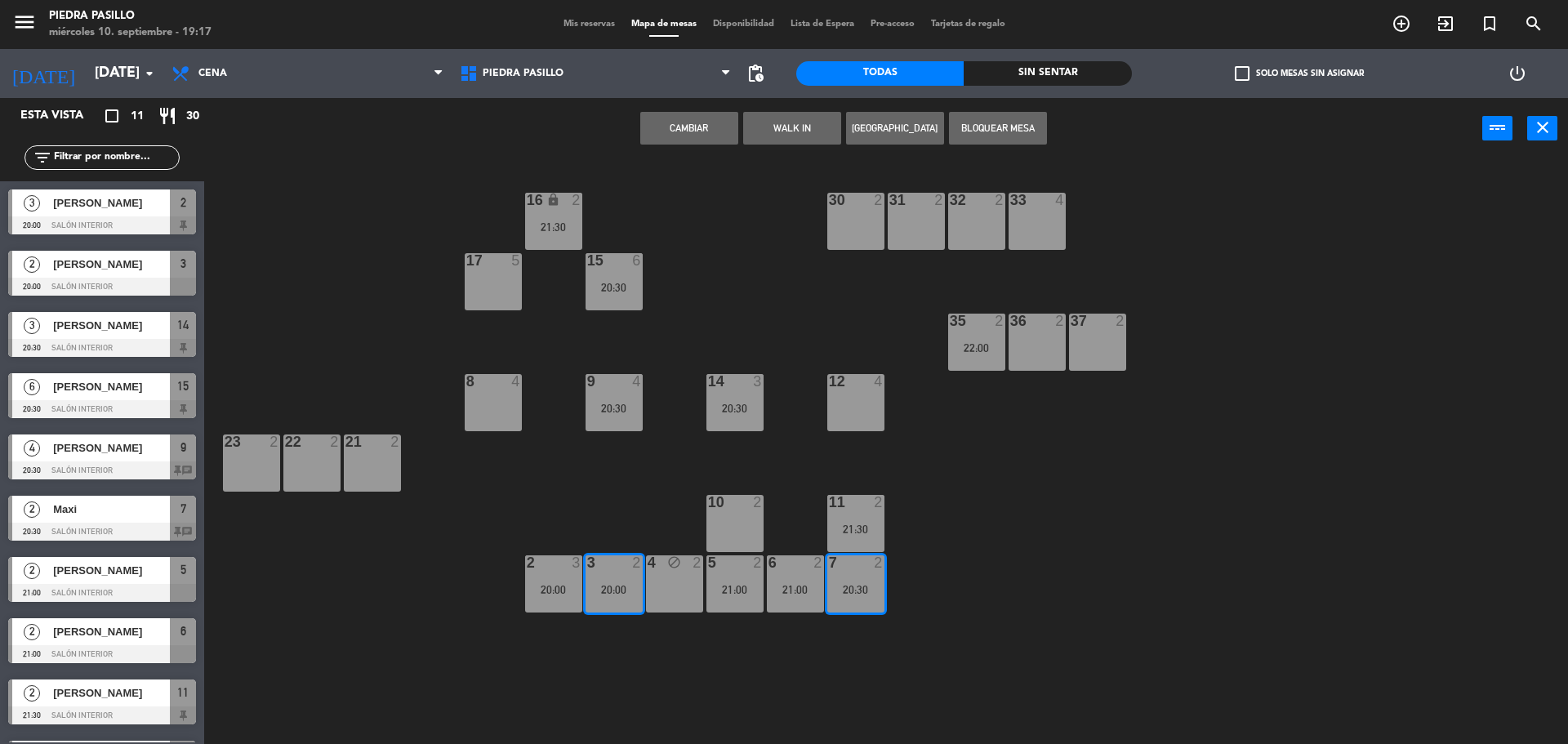
click at [684, 116] on button "Cambiar" at bounding box center [689, 129] width 98 height 33
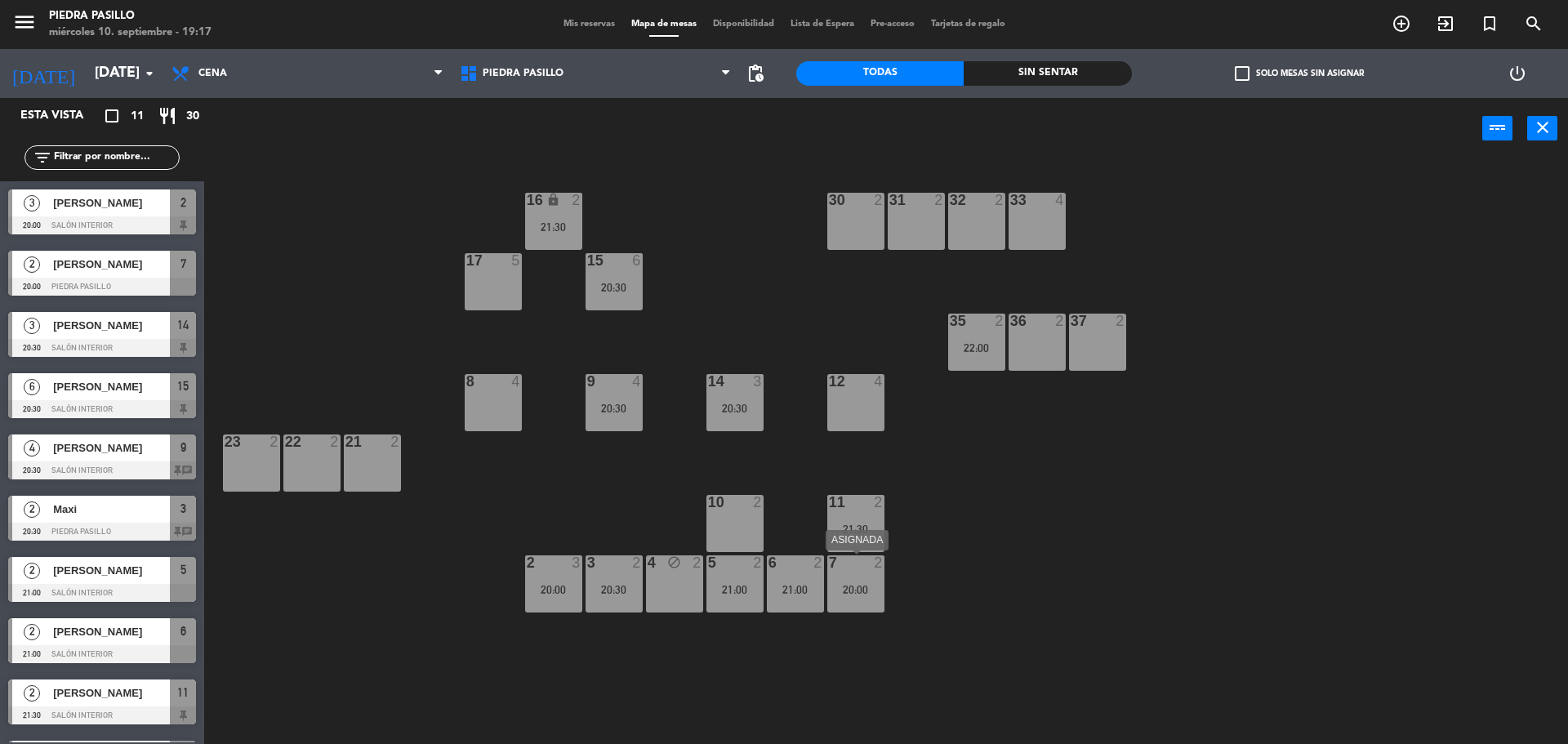
click at [839, 588] on div "20:00" at bounding box center [855, 590] width 57 height 12
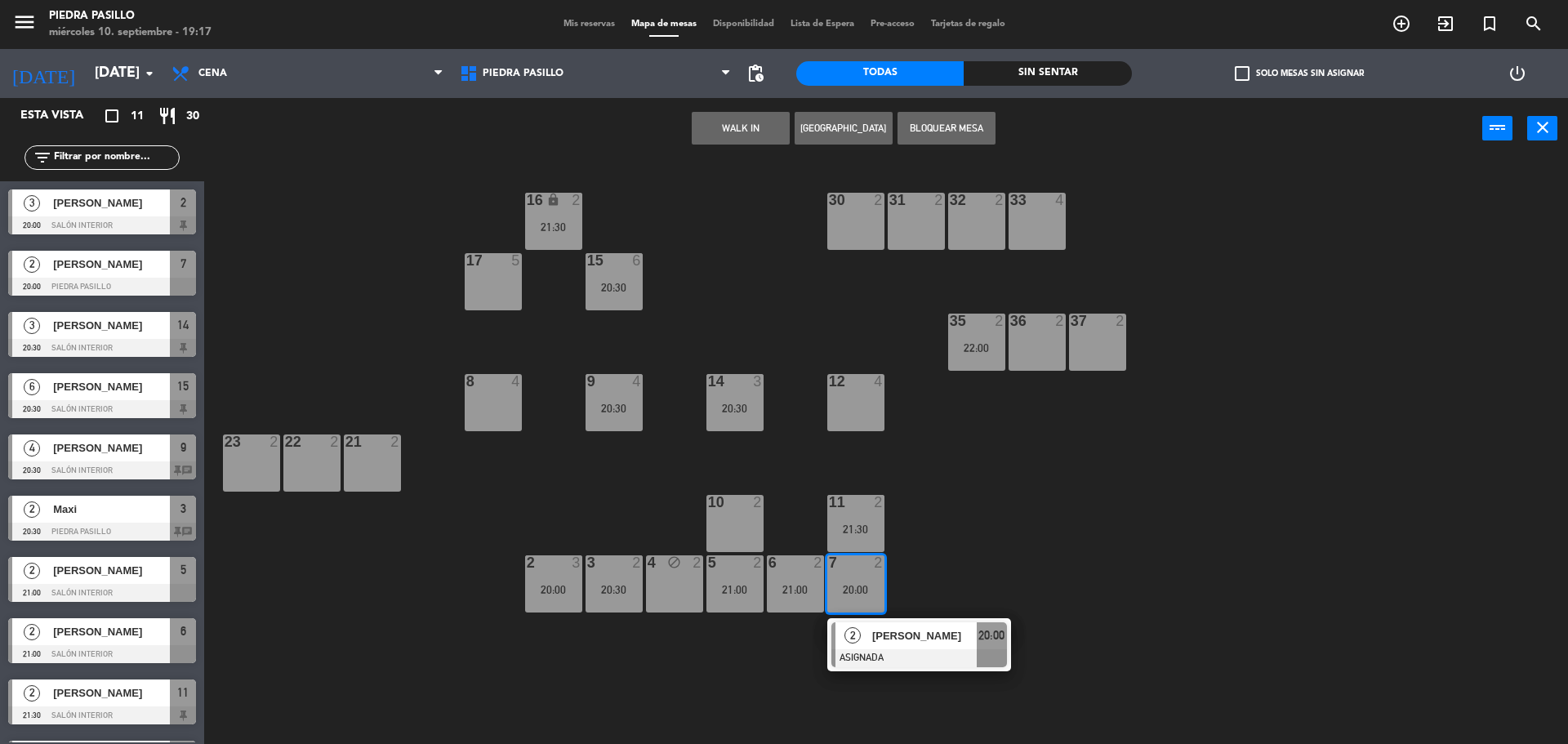
click at [721, 589] on div "21:00" at bounding box center [735, 590] width 57 height 12
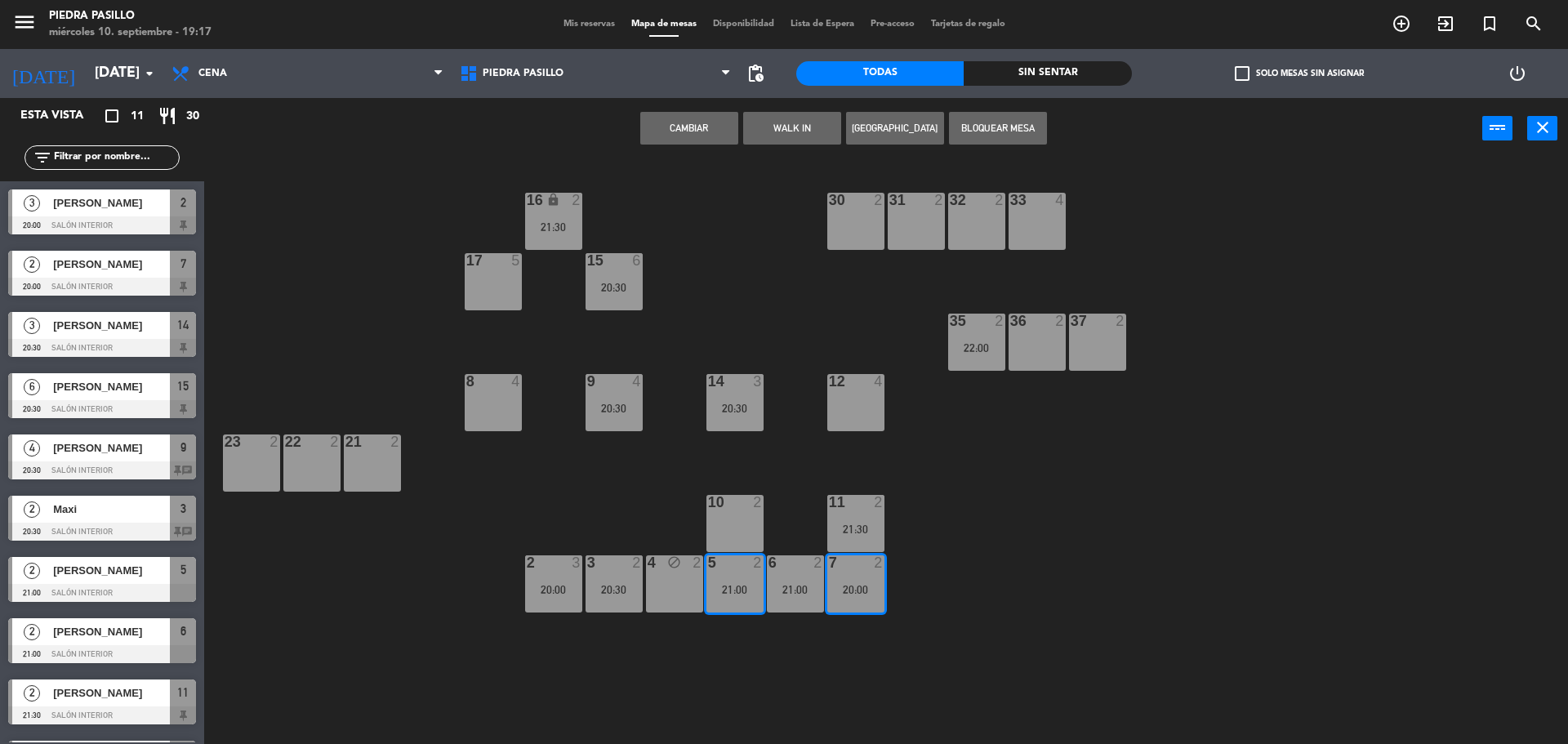
click at [669, 133] on button "Cambiar" at bounding box center [689, 129] width 98 height 33
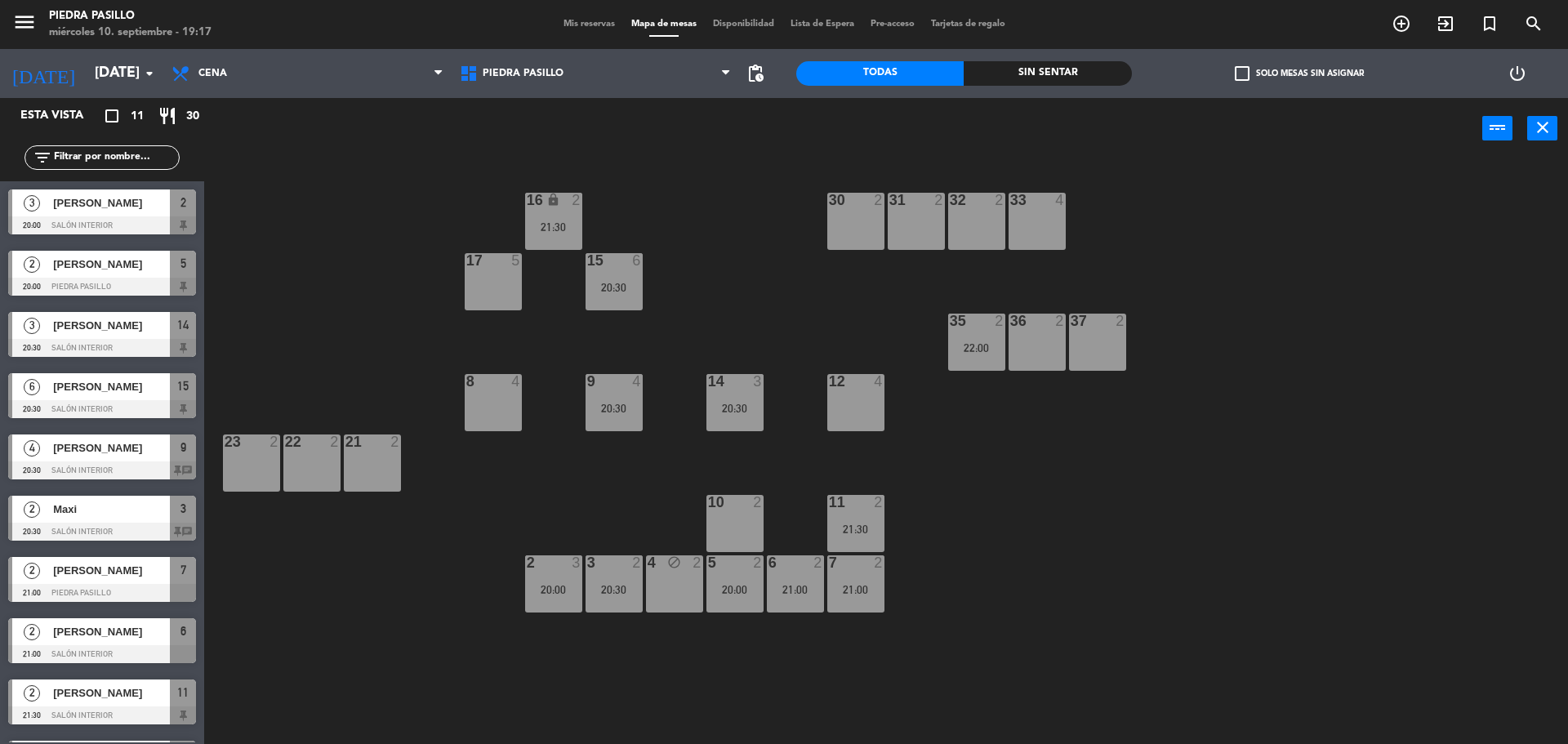
click at [690, 187] on div "16 lock 2 21:30 30 2 31 2 32 2 33 4 17 5 15 6 20:30 35 2 22:00 36 2 37 2 8 4 9 …" at bounding box center [893, 456] width 1348 height 585
click at [696, 226] on div "16 lock 2 21:30 30 2 31 2 32 2 33 4 17 5 15 6 20:30 35 2 22:00 36 2 37 2 8 4 9 …" at bounding box center [893, 456] width 1348 height 585
click at [857, 396] on div "12 4" at bounding box center [855, 402] width 57 height 57
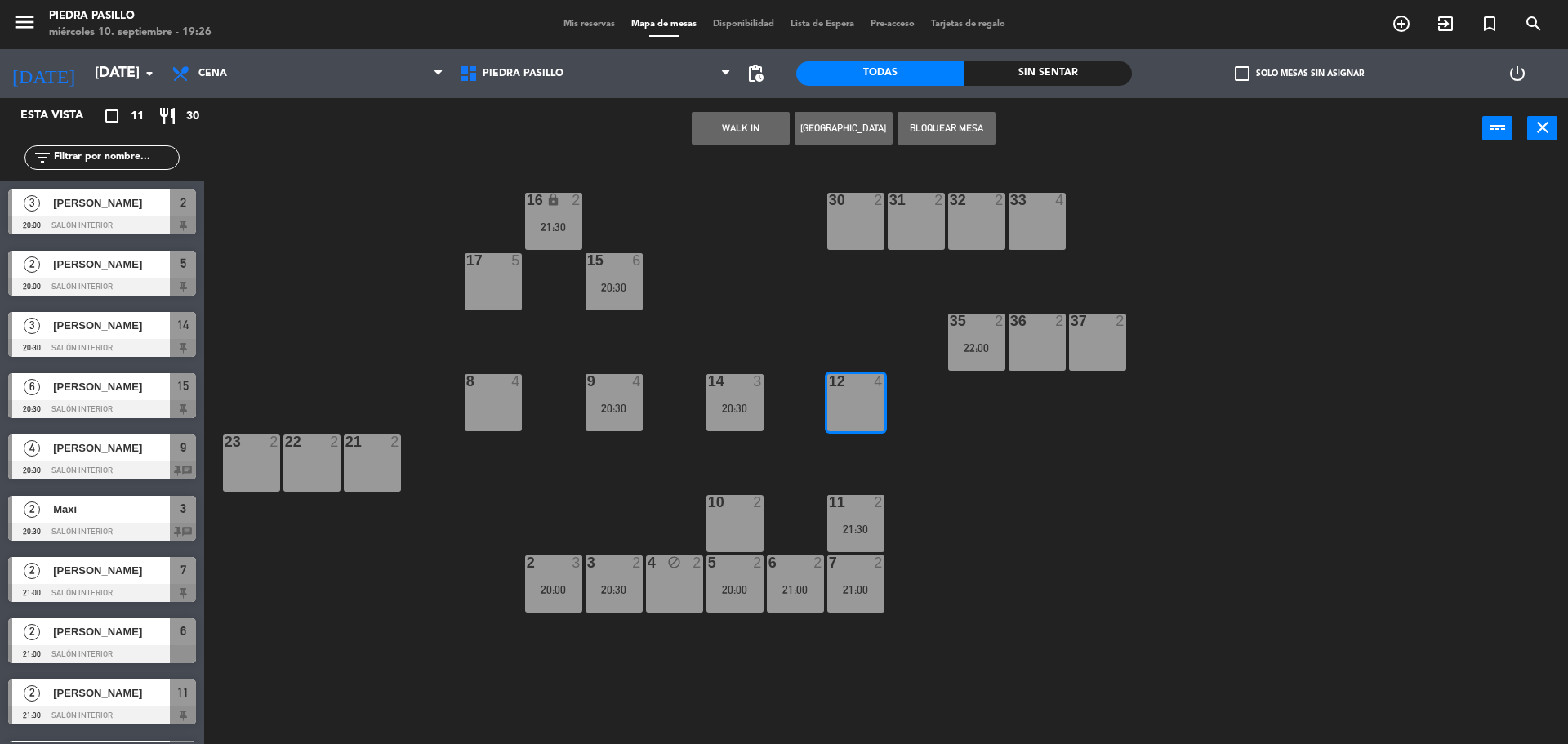
click at [828, 137] on button "[GEOGRAPHIC_DATA]" at bounding box center [843, 129] width 98 height 33
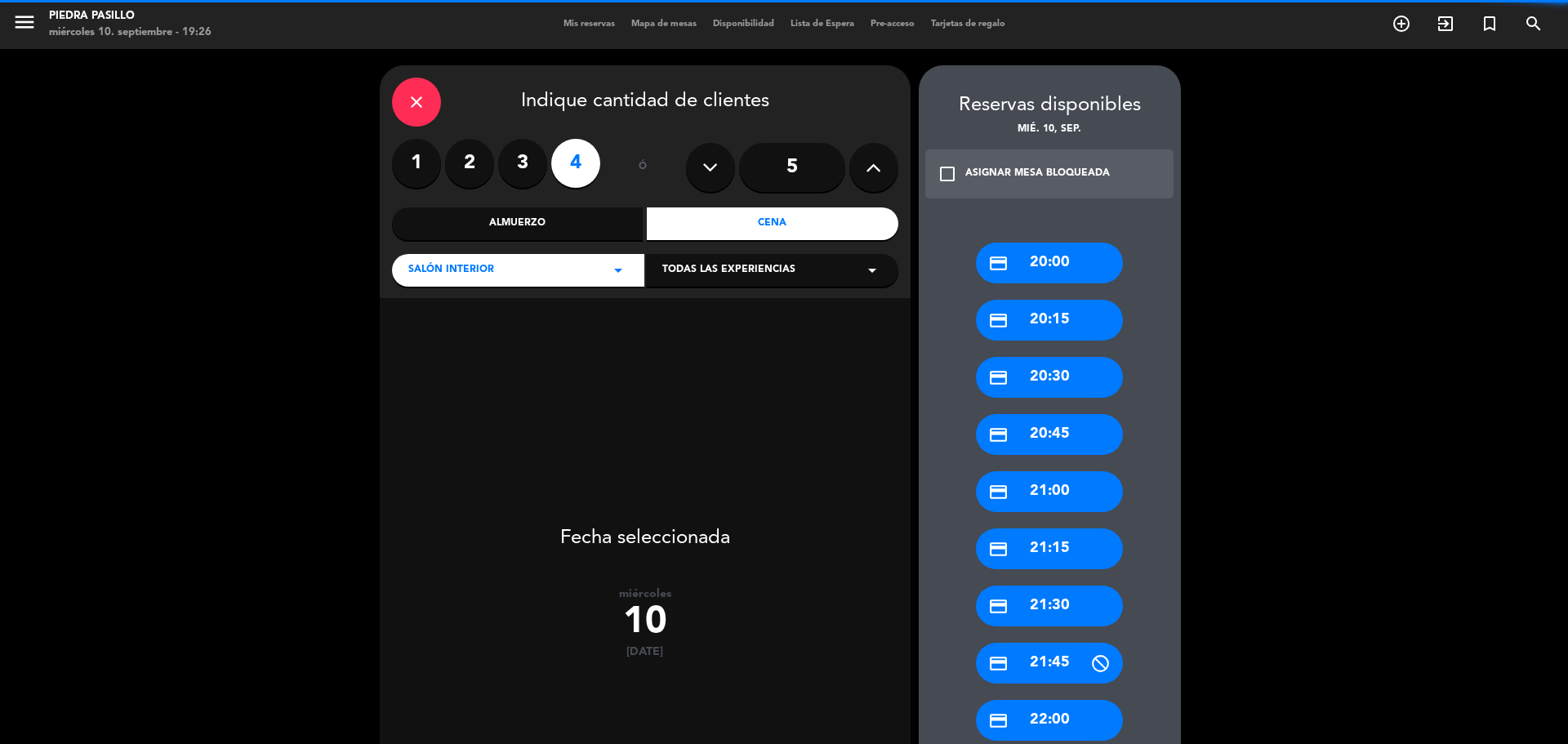
drag, startPoint x: 483, startPoint y: 163, endPoint x: 621, endPoint y: 196, distance: 141.9
click at [483, 163] on label "2" at bounding box center [469, 163] width 49 height 49
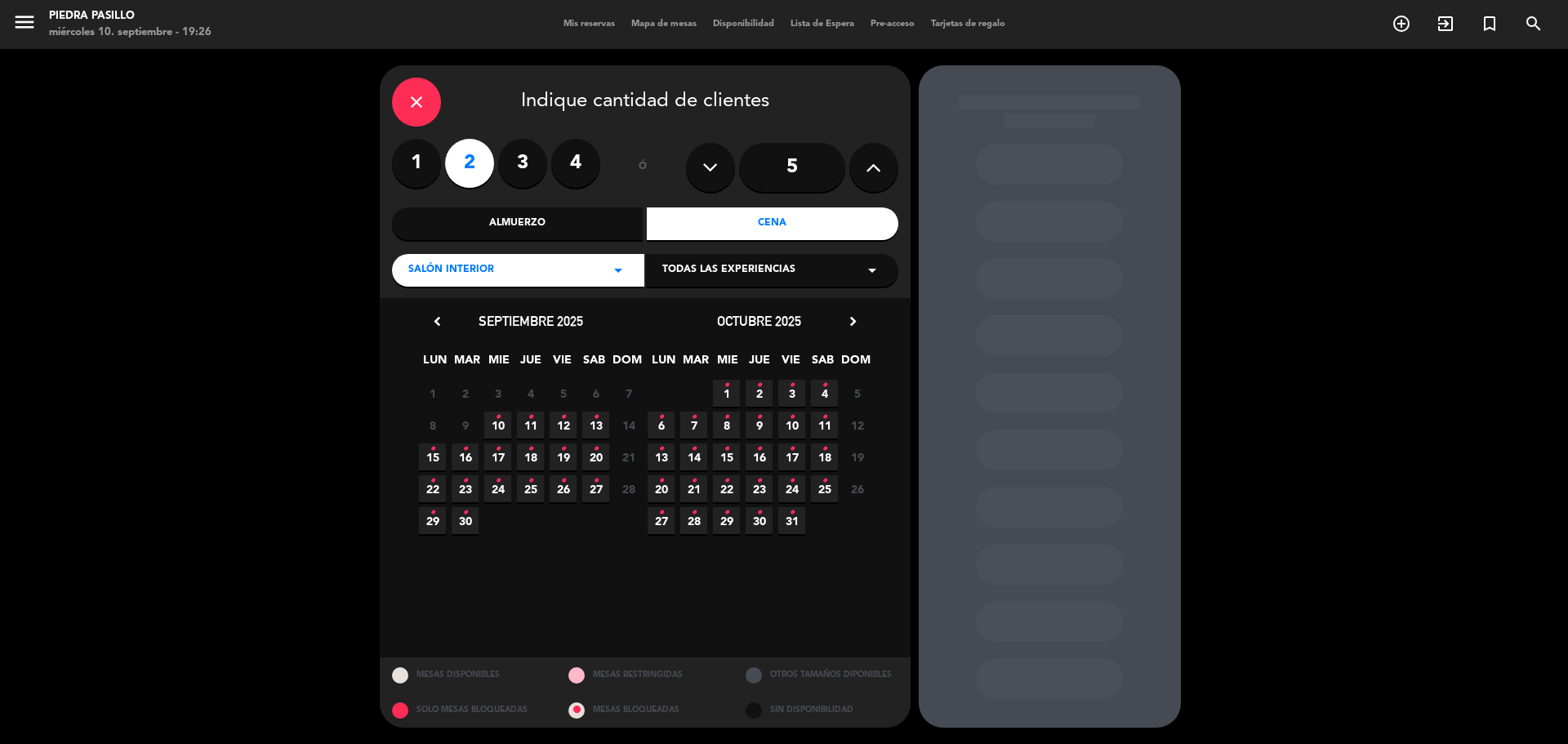
click at [504, 419] on span "10 •" at bounding box center [498, 425] width 27 height 27
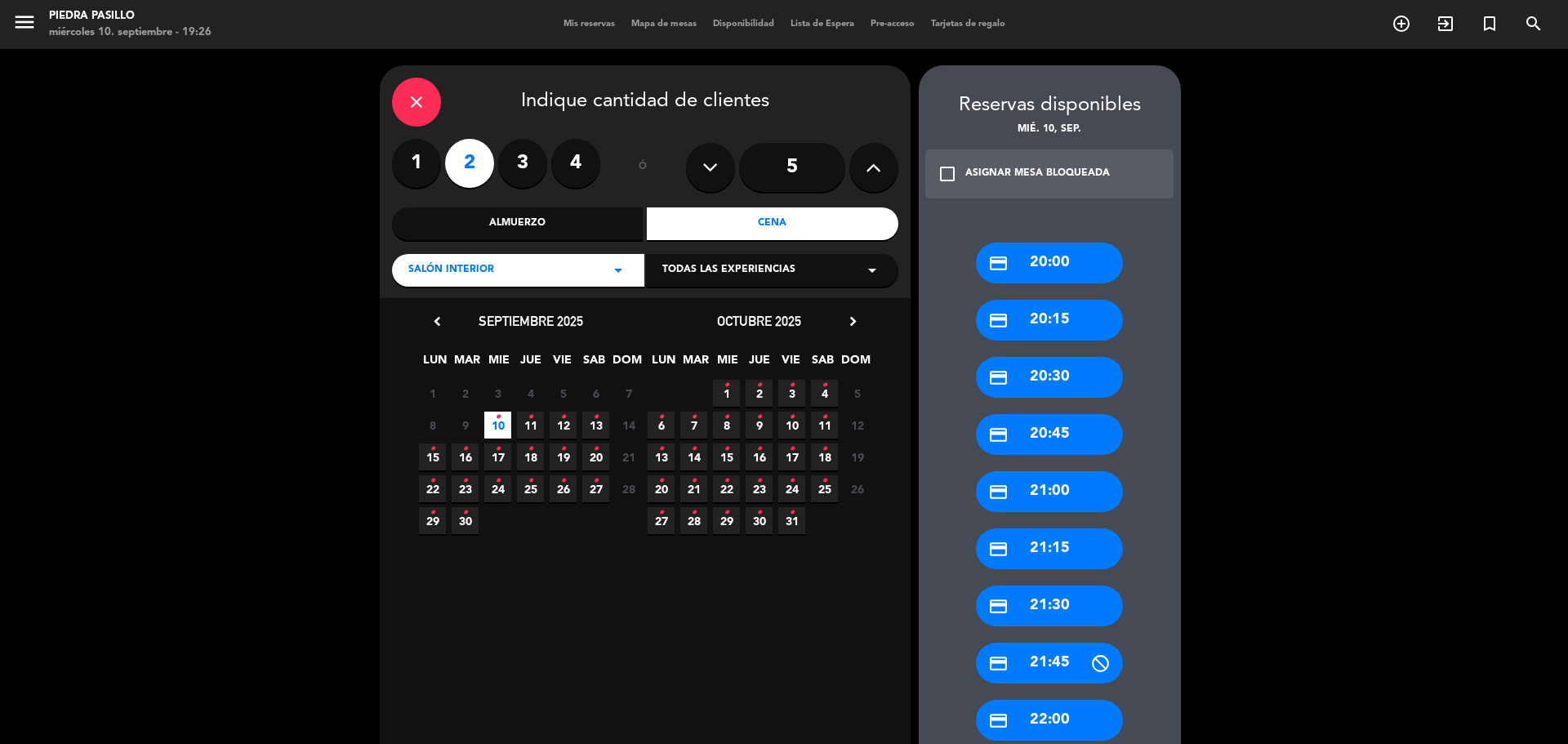
click at [1079, 484] on div "credit_card 21:00" at bounding box center [1049, 491] width 147 height 40
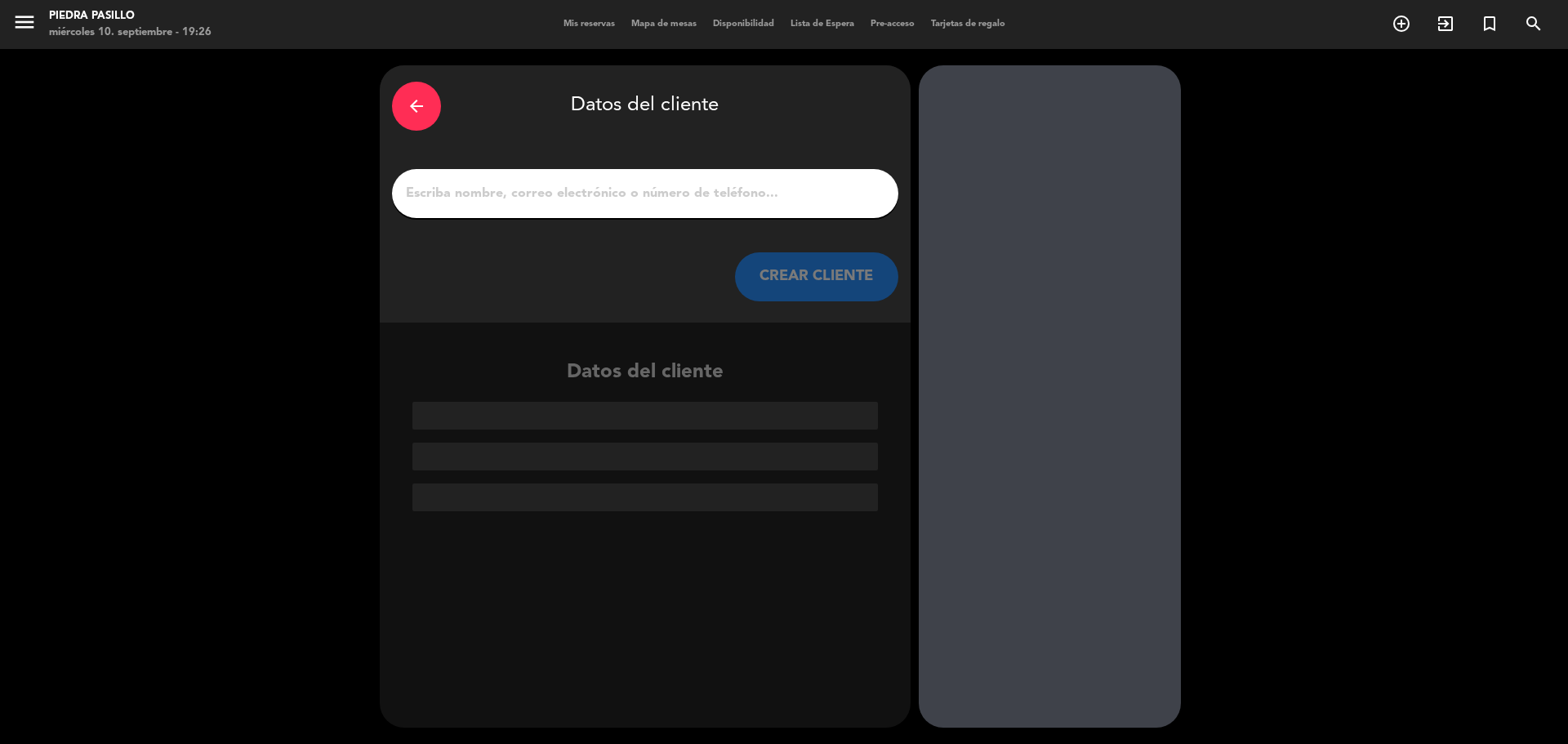
click at [742, 192] on input "1" at bounding box center [646, 194] width 482 height 23
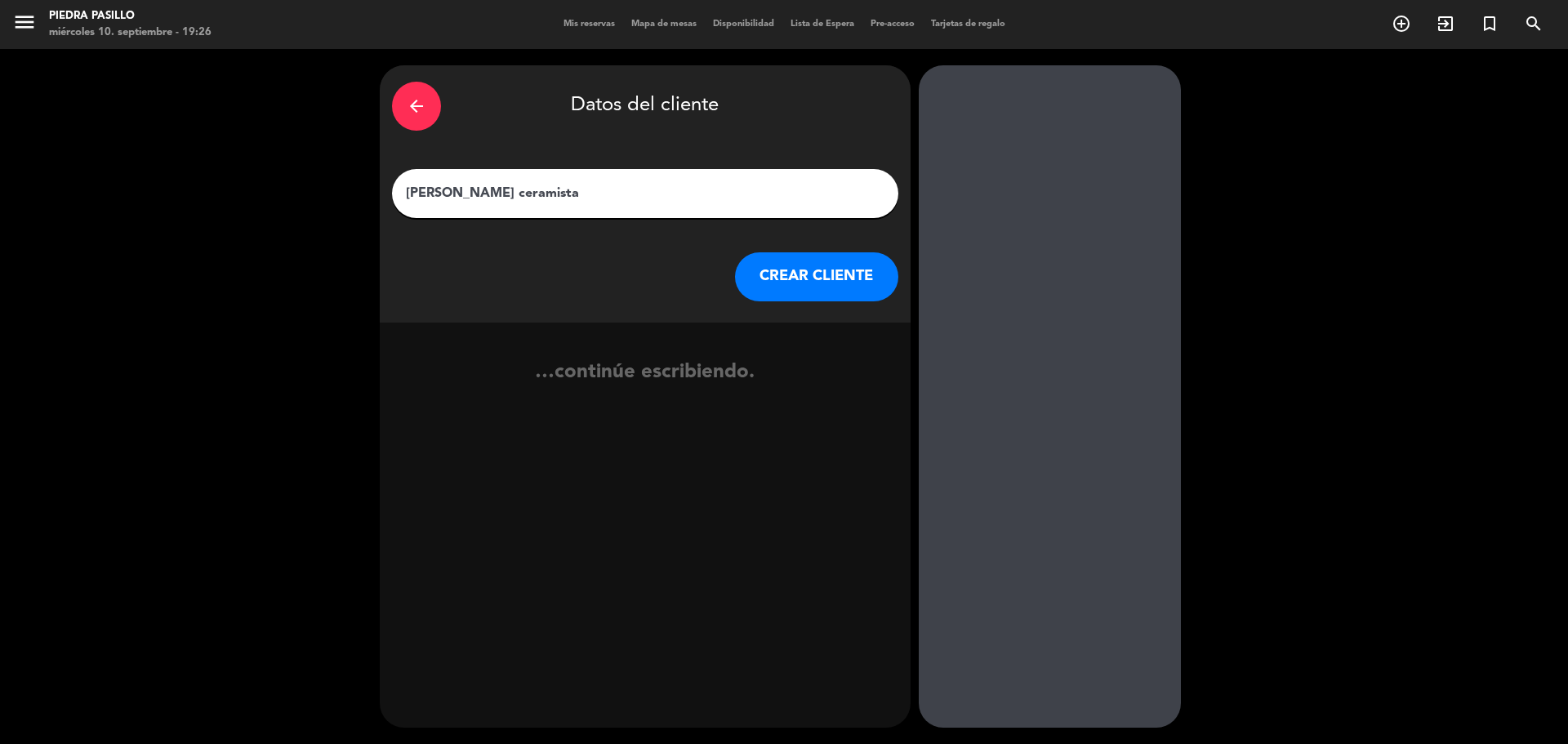
type input "[PERSON_NAME] ceramista"
click at [826, 267] on button "CREAR CLIENTE" at bounding box center [817, 277] width 163 height 49
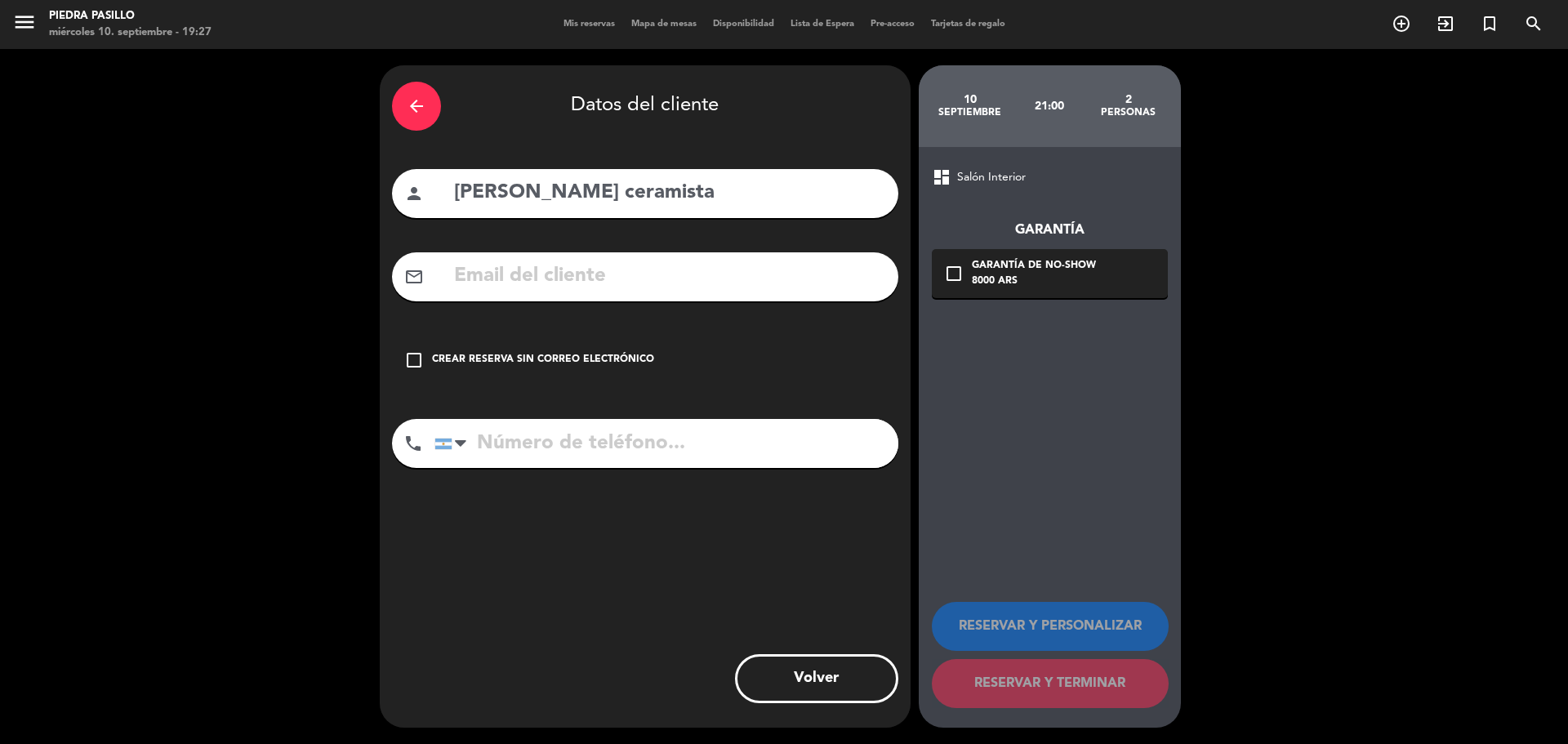
click at [607, 364] on div "Crear reserva sin correo electrónico" at bounding box center [542, 360] width 222 height 17
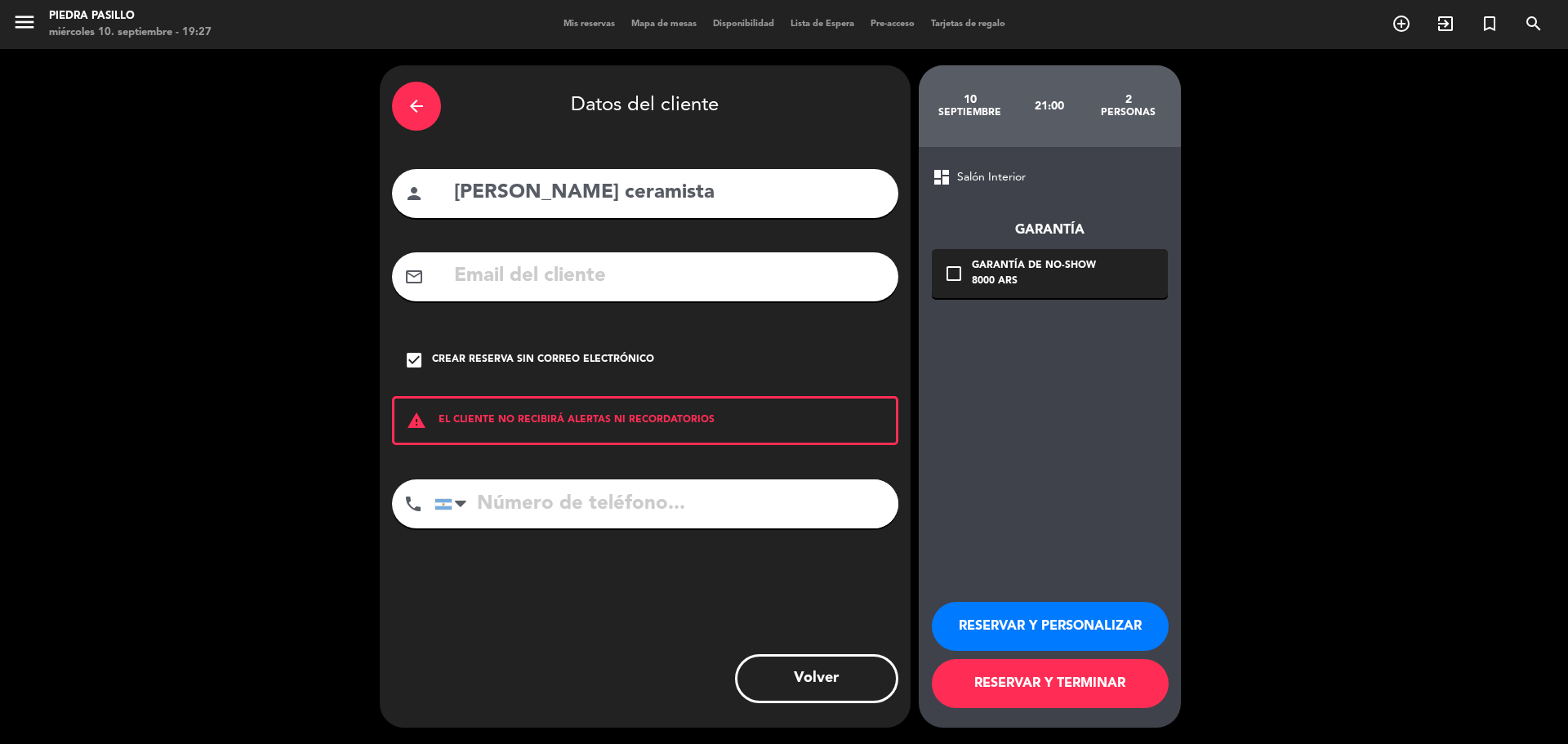
click at [1092, 668] on button "RESERVAR Y TERMINAR" at bounding box center [1050, 683] width 237 height 49
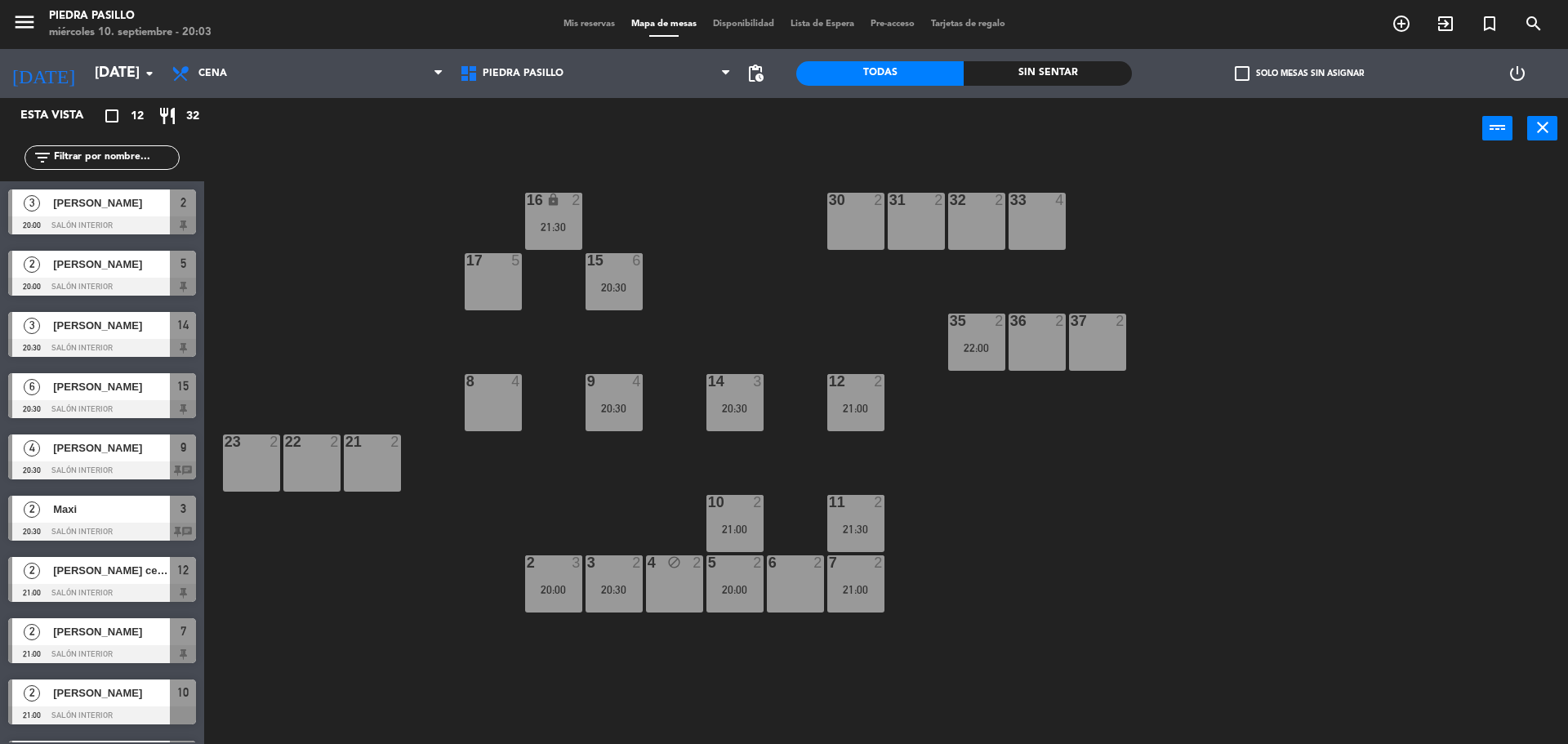
click at [136, 153] on input "text" at bounding box center [115, 158] width 126 height 18
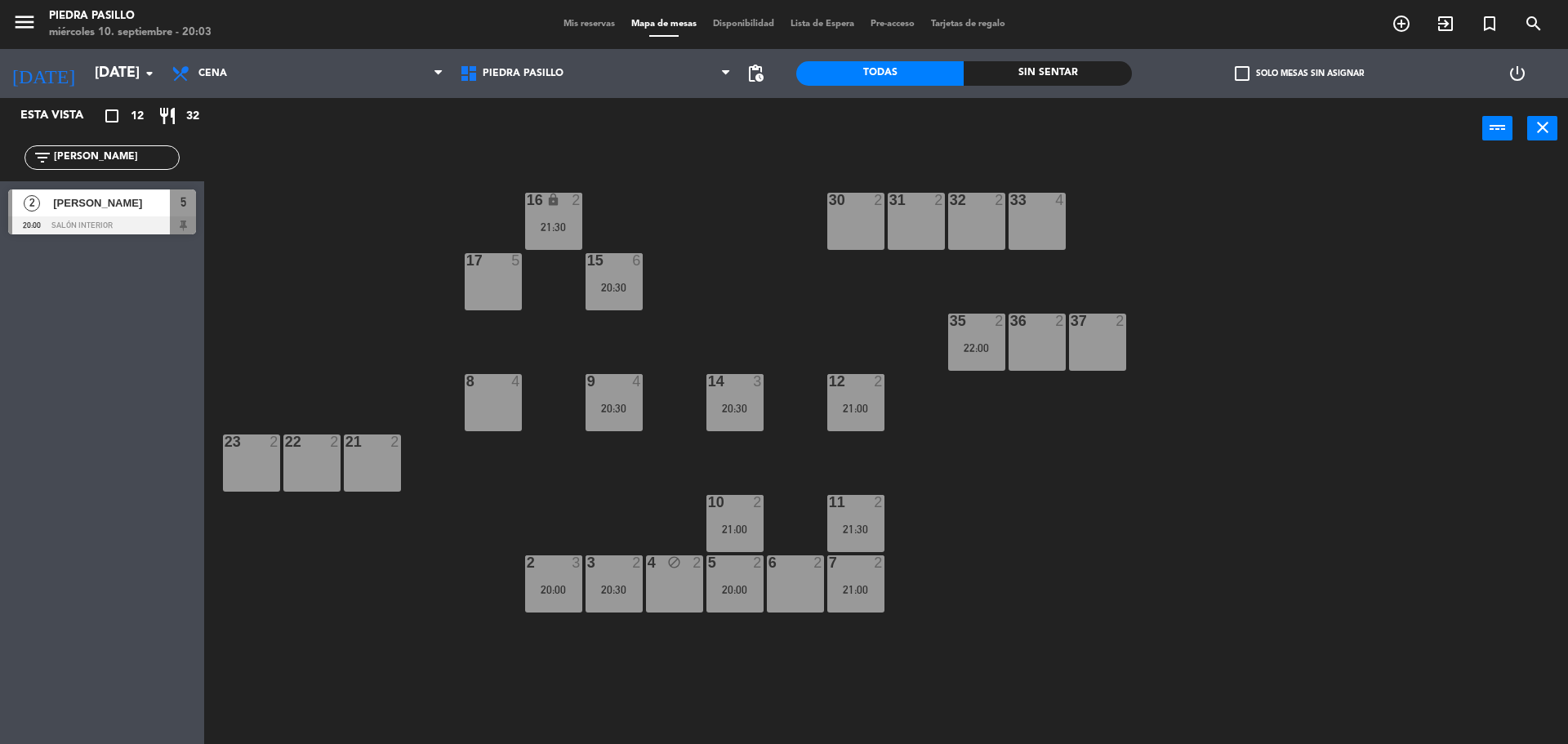
type input "[PERSON_NAME]"
click at [34, 220] on div "2 [PERSON_NAME] 20:00 Salón Interior 5 2 [PERSON_NAME] 20:00 Salón Interior 5" at bounding box center [102, 215] width 204 height 66
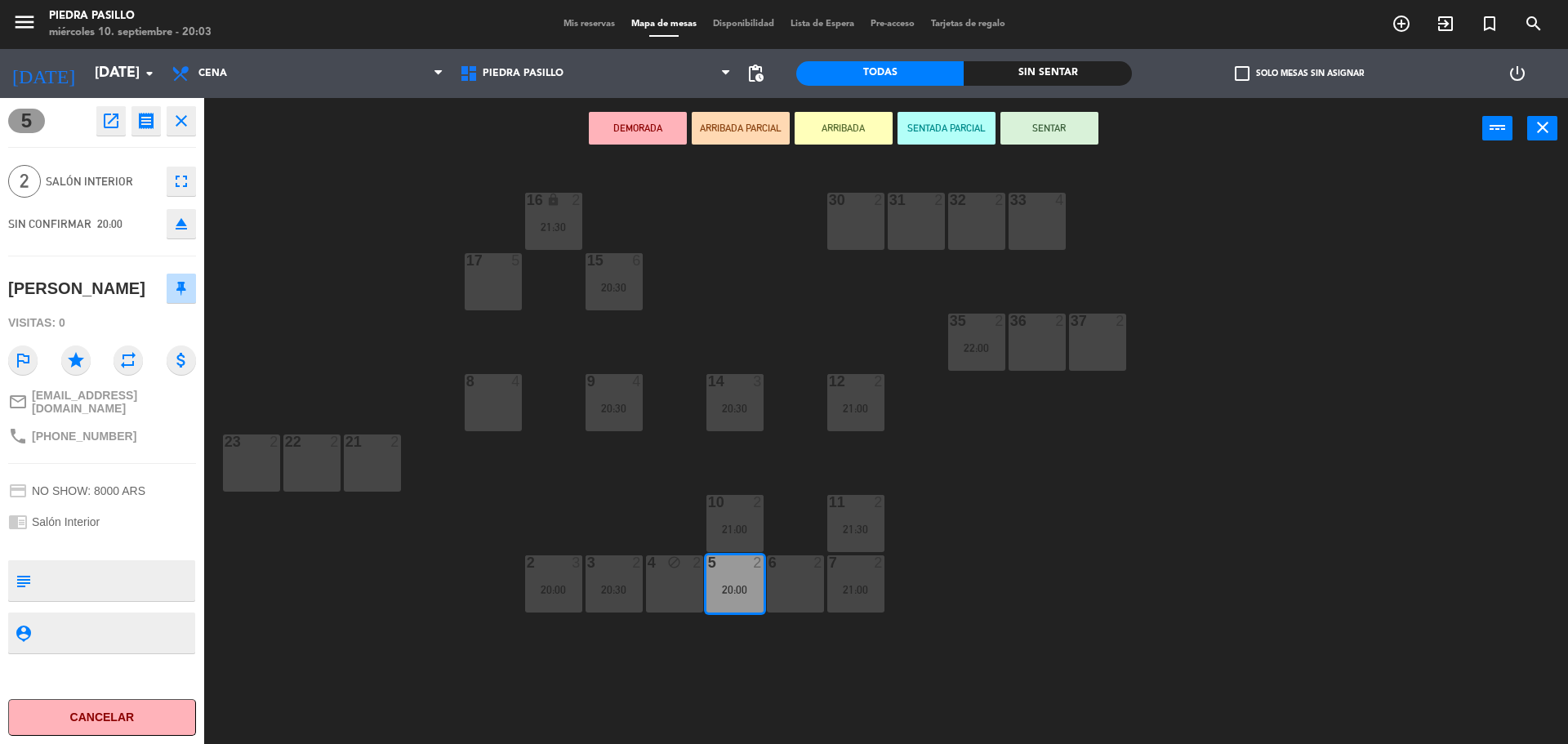
click at [1075, 121] on button "SENTAR" at bounding box center [1049, 129] width 98 height 33
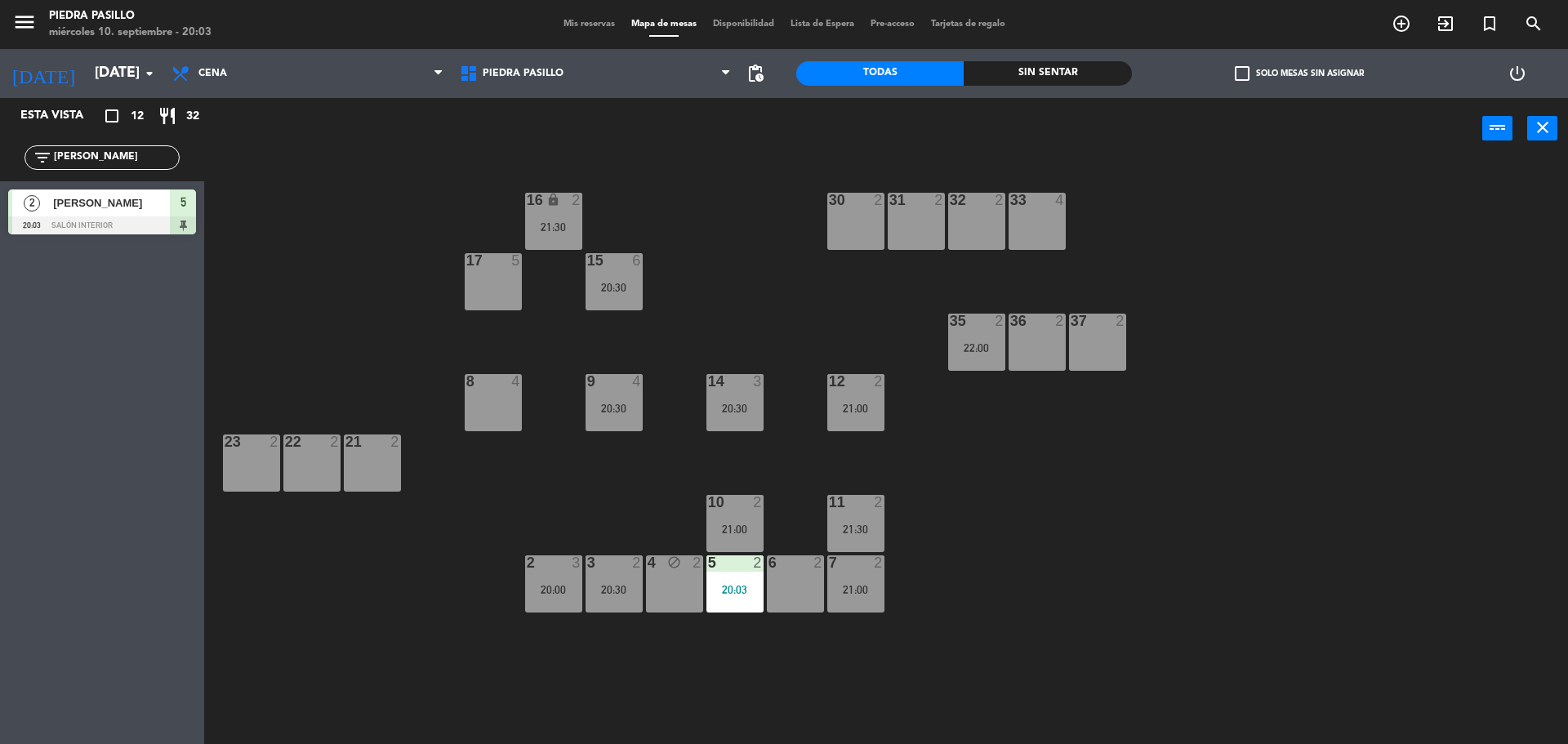
click at [1459, 314] on div "16 lock 2 21:30 30 2 31 2 32 2 33 4 17 5 15 6 20:30 35 2 22:00 36 2 37 2 8 4 9 …" at bounding box center [893, 456] width 1348 height 585
click at [151, 152] on input "[PERSON_NAME]" at bounding box center [115, 158] width 126 height 18
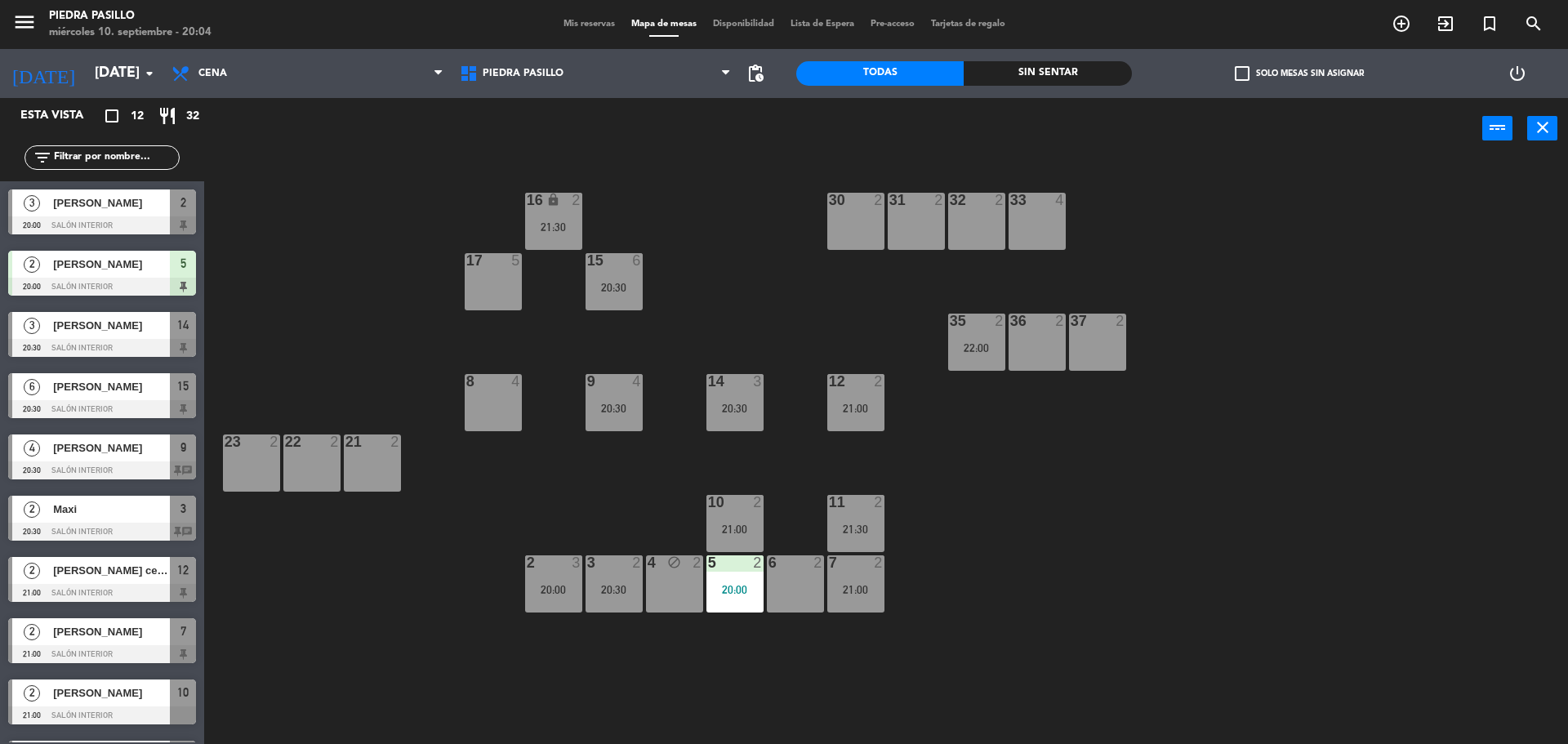
click at [160, 158] on input "text" at bounding box center [115, 158] width 126 height 18
click at [163, 159] on input "text" at bounding box center [115, 158] width 126 height 18
click at [163, 159] on input "text" at bounding box center [115, 158] width 126 height 18
click at [272, 158] on div "power_input close" at bounding box center [843, 129] width 1278 height 62
click at [150, 157] on input "text" at bounding box center [115, 158] width 126 height 18
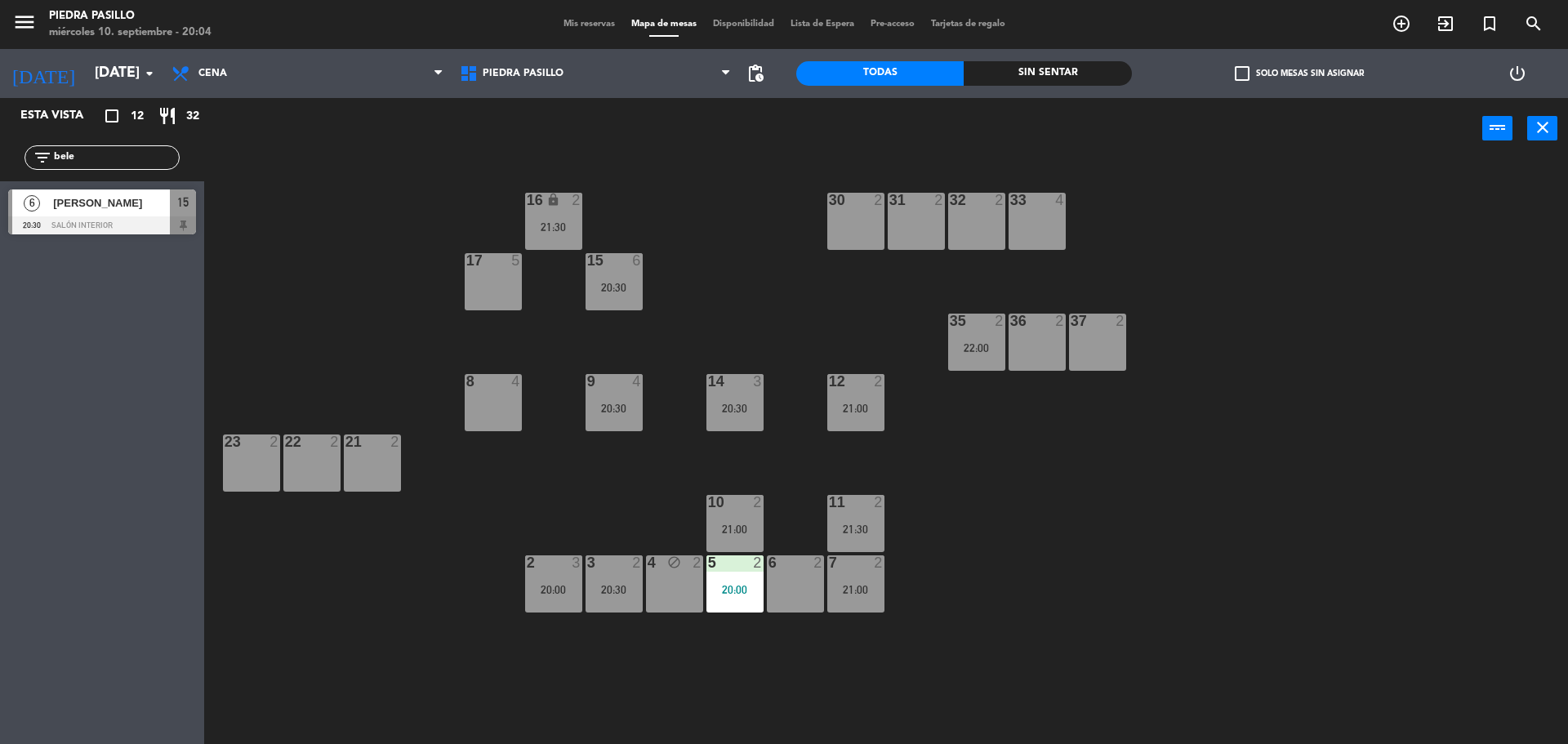
type input "bele"
click at [86, 225] on div at bounding box center [102, 225] width 188 height 18
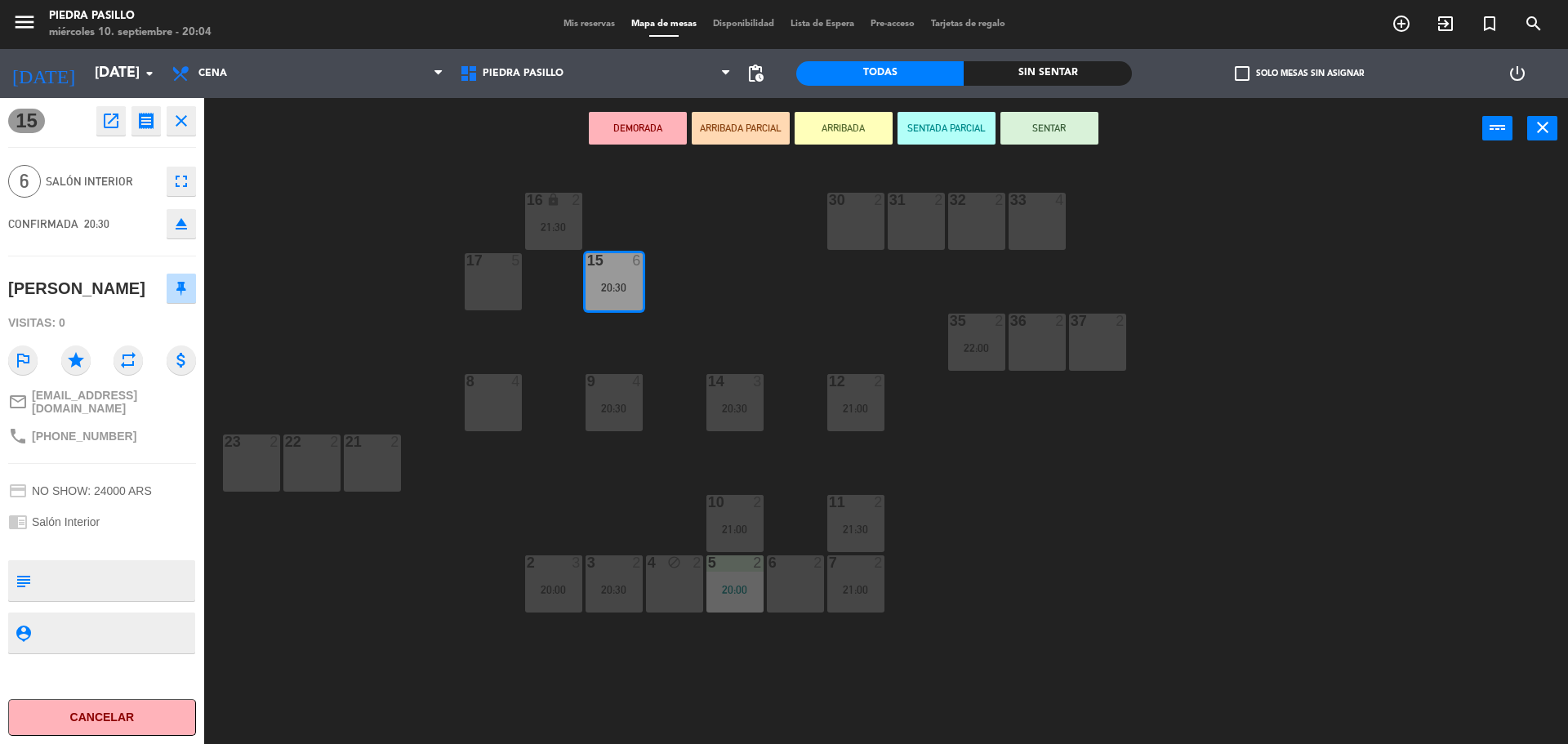
click at [1057, 129] on button "SENTAR" at bounding box center [1049, 129] width 98 height 33
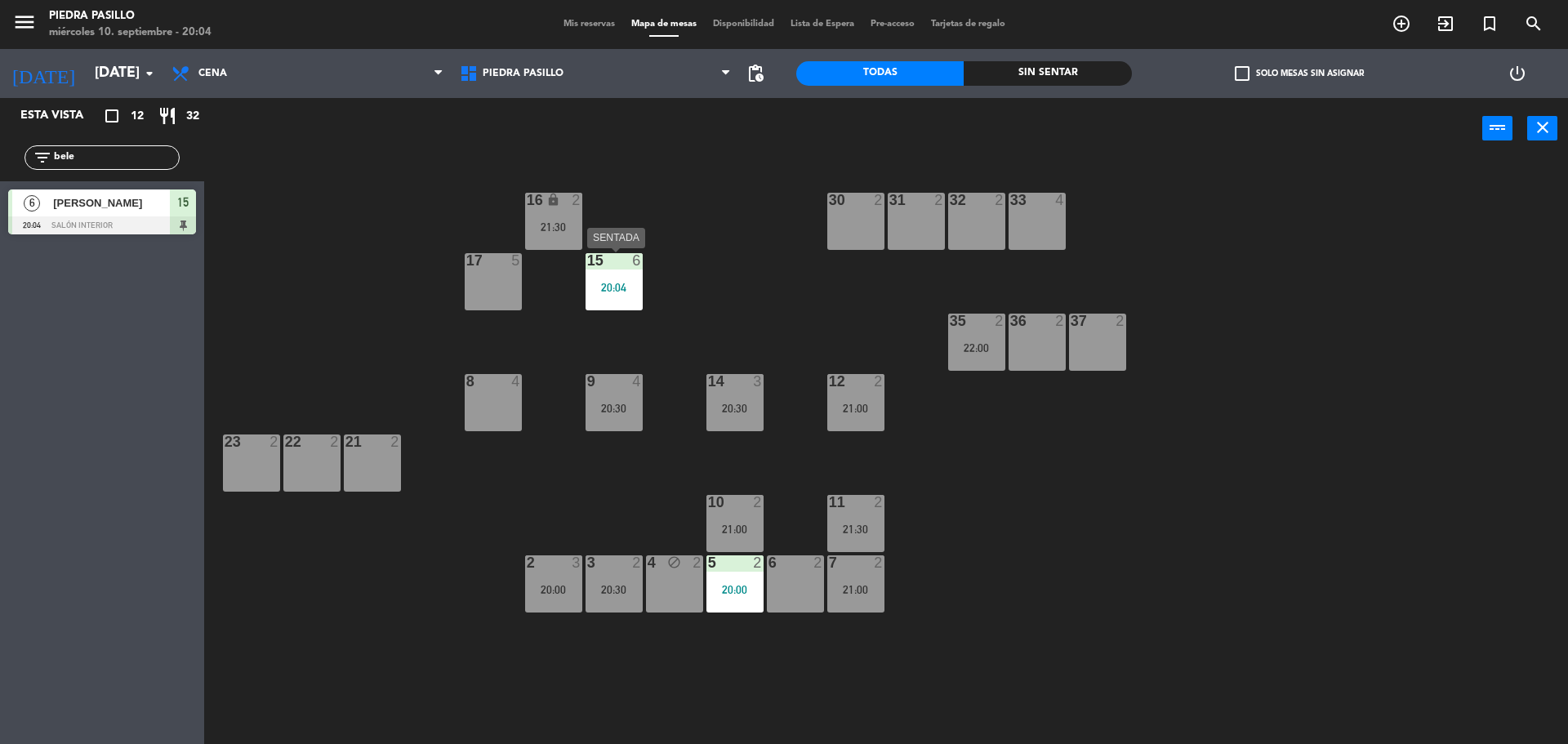
click at [641, 270] on div "15 6 20:04" at bounding box center [613, 282] width 57 height 57
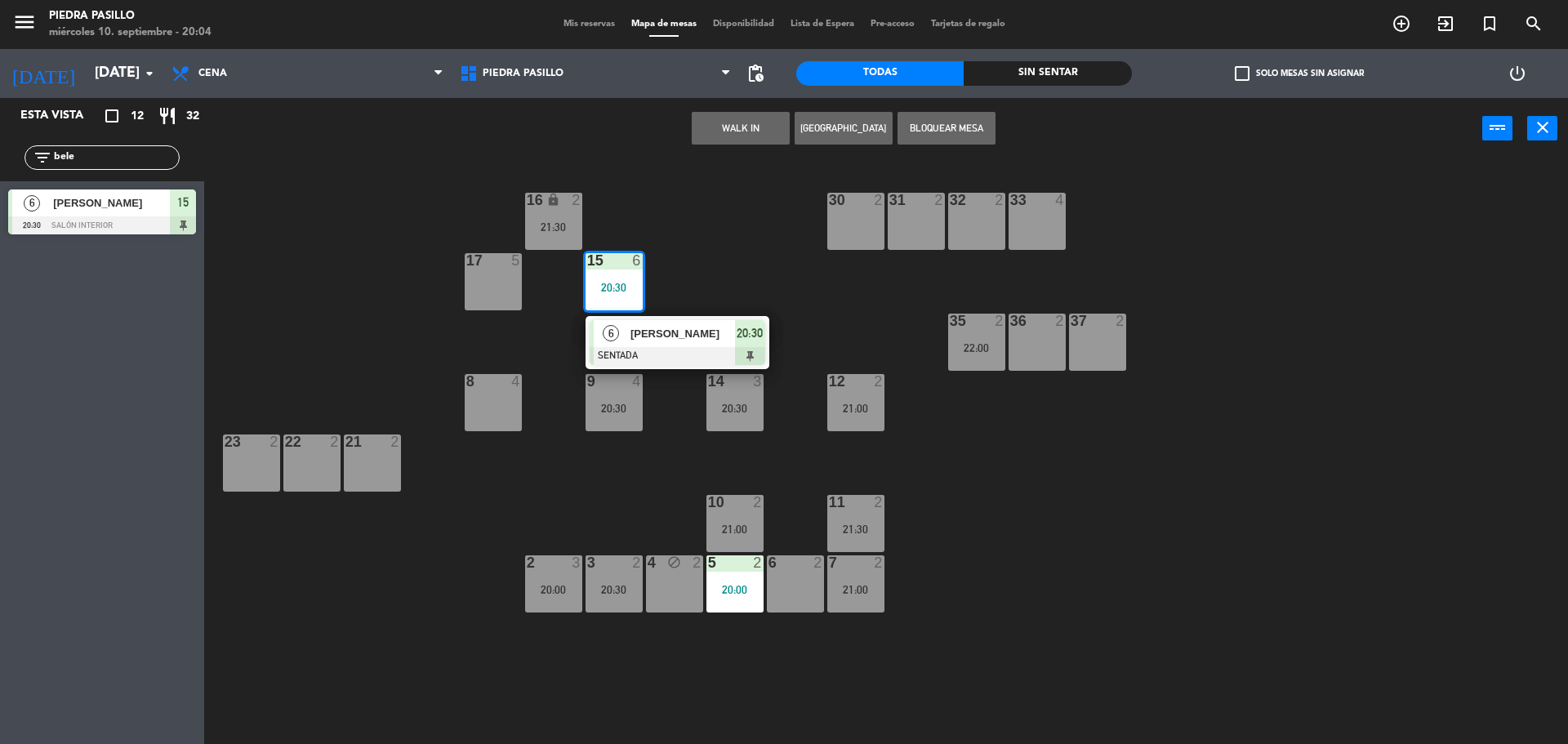
click at [711, 232] on div "16 lock 2 21:30 30 2 31 2 32 2 33 4 17 5 15 6 20:30 6 [PERSON_NAME] SENTADA 20:…" at bounding box center [893, 456] width 1348 height 585
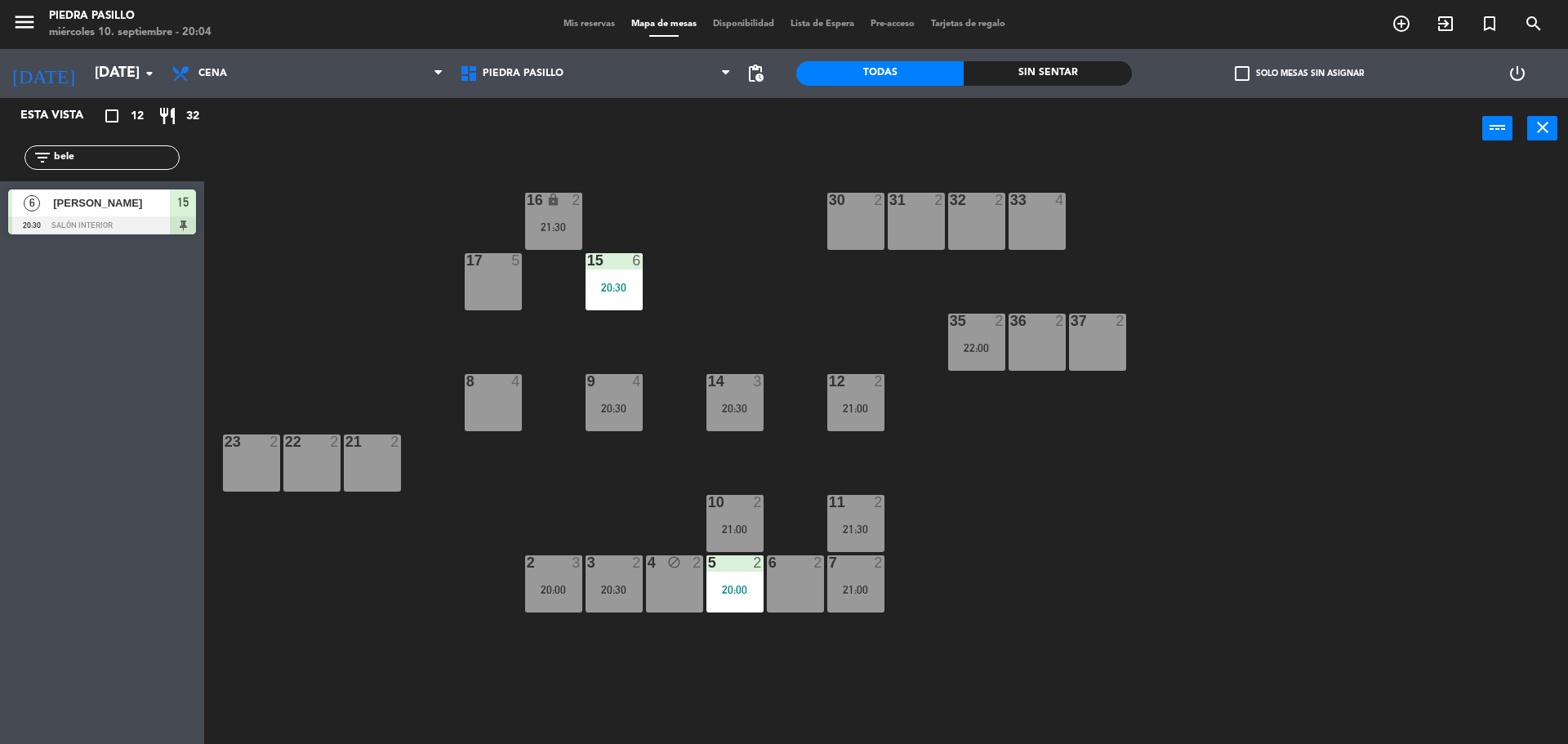
click at [88, 150] on input "bele" at bounding box center [115, 158] width 126 height 18
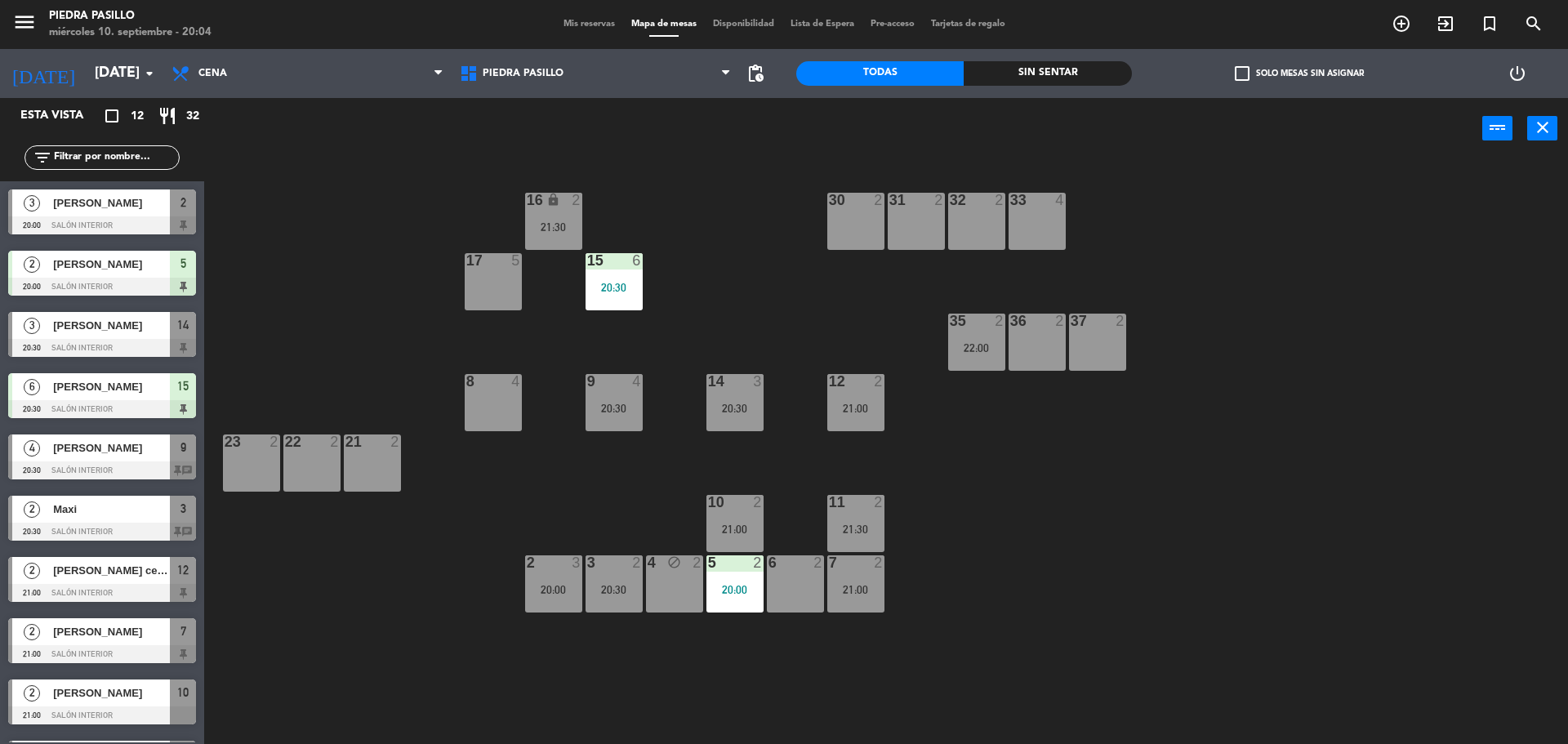
click at [760, 258] on div "16 lock 2 21:30 30 2 31 2 32 2 33 4 17 5 15 6 20:30 35 2 22:00 36 2 37 2 8 4 9 …" at bounding box center [893, 456] width 1348 height 585
click at [592, 299] on div "15 6 20:30" at bounding box center [613, 282] width 57 height 57
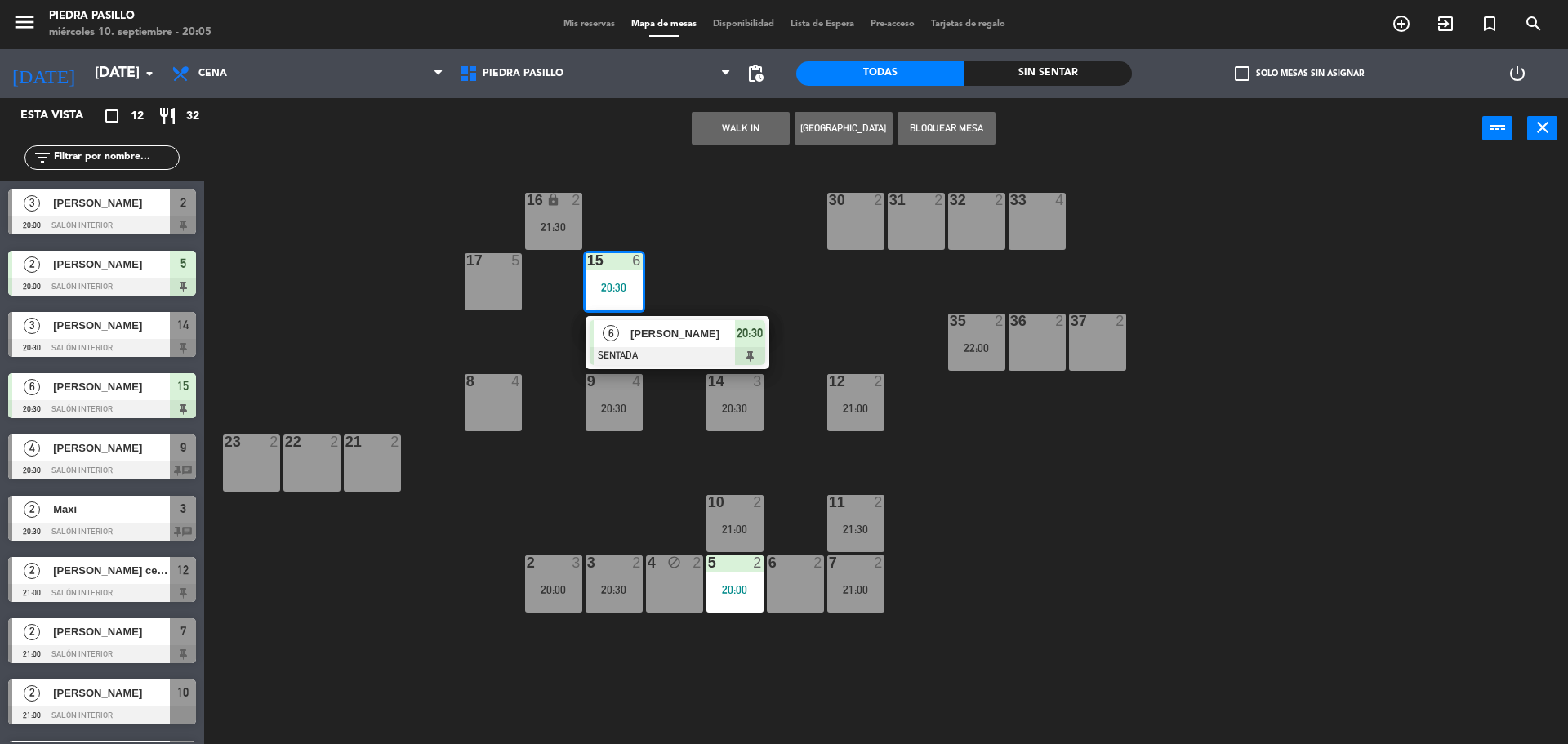
click at [794, 262] on div "16 lock 2 21:30 30 2 31 2 32 2 33 4 17 5 15 6 20:30 6 [PERSON_NAME] SENTADA 20:…" at bounding box center [893, 456] width 1348 height 585
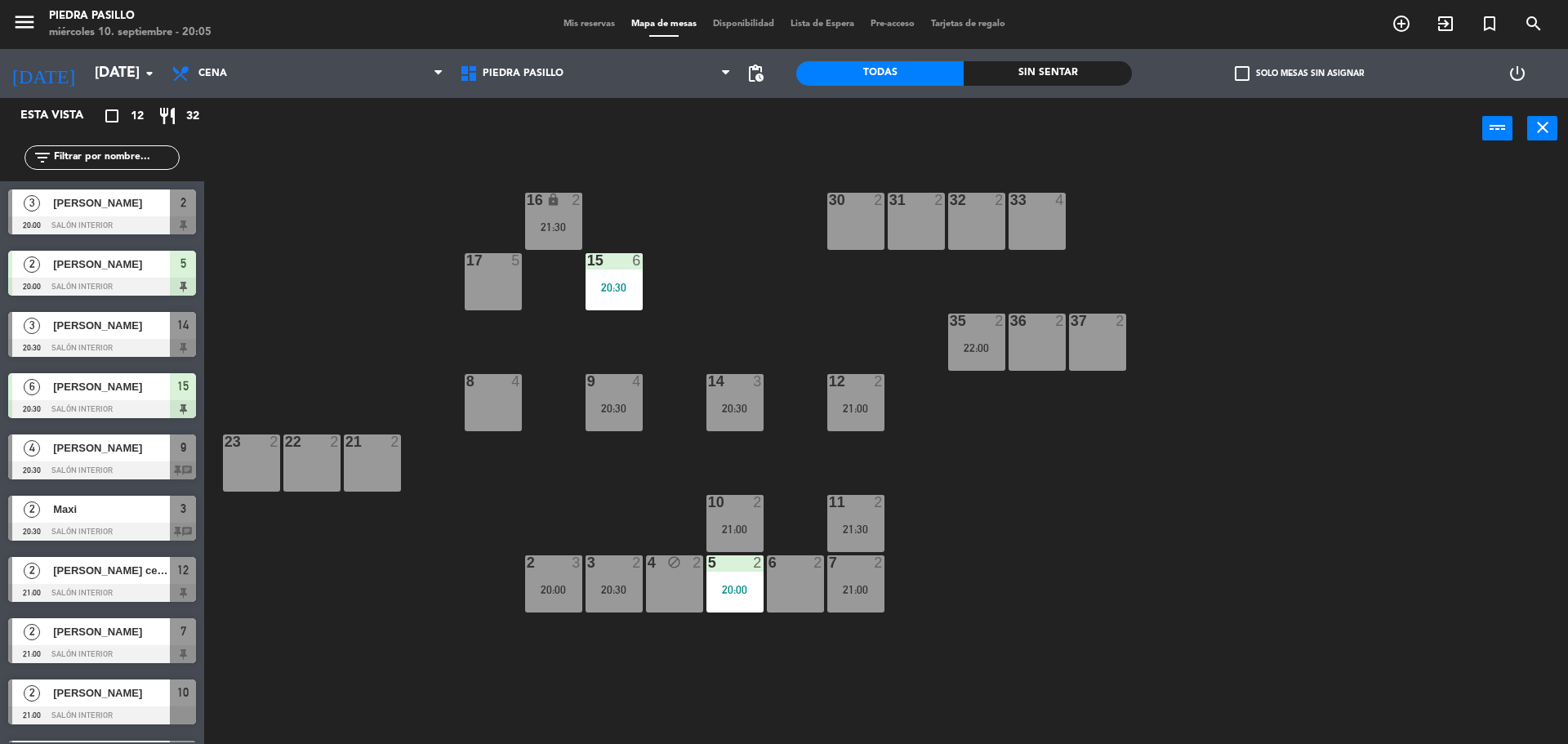
click at [621, 267] on div at bounding box center [613, 261] width 27 height 15
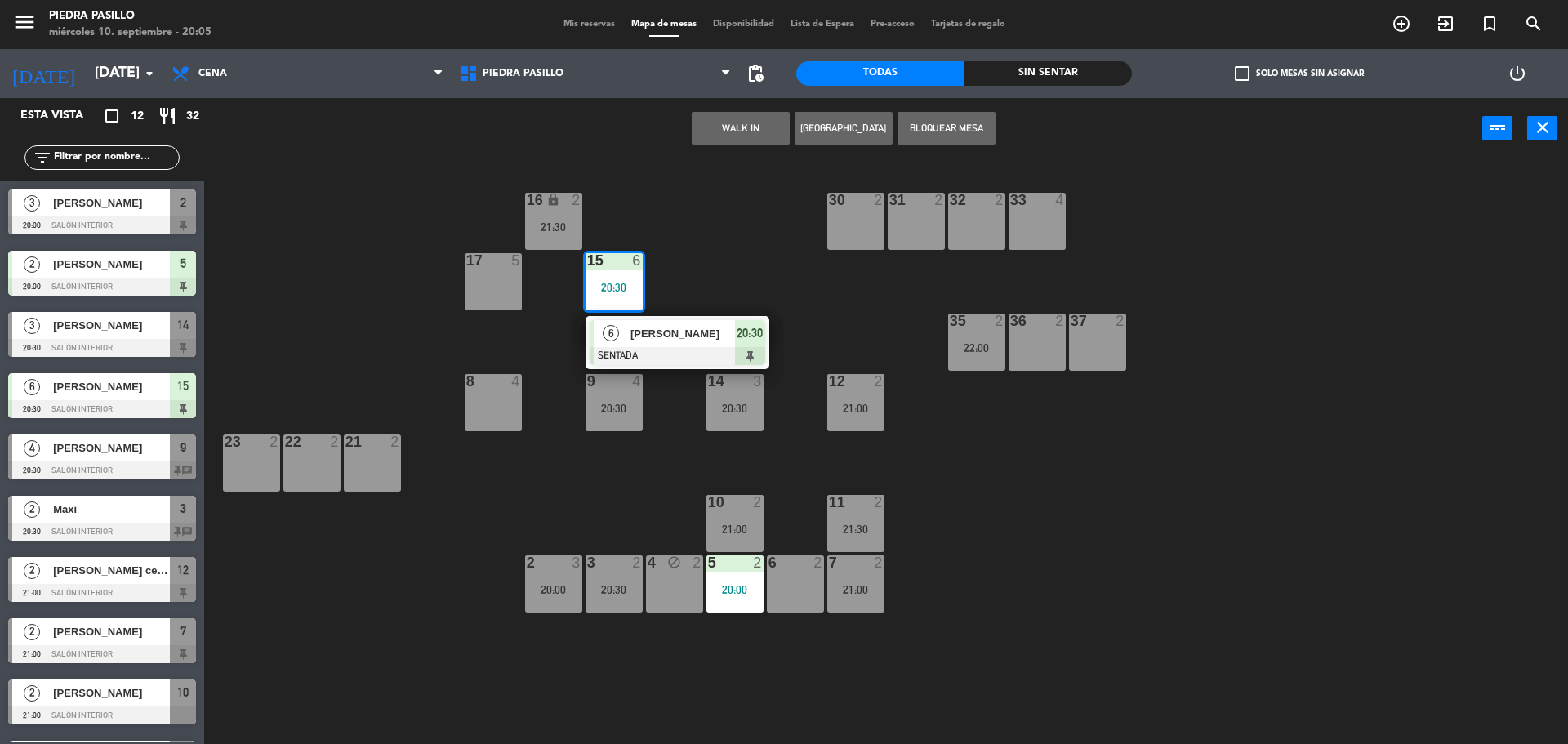
click at [811, 247] on div "16 lock 2 21:30 30 2 31 2 32 2 33 4 17 5 15 6 20:30 6 [PERSON_NAME] SENTADA 20:…" at bounding box center [893, 456] width 1348 height 585
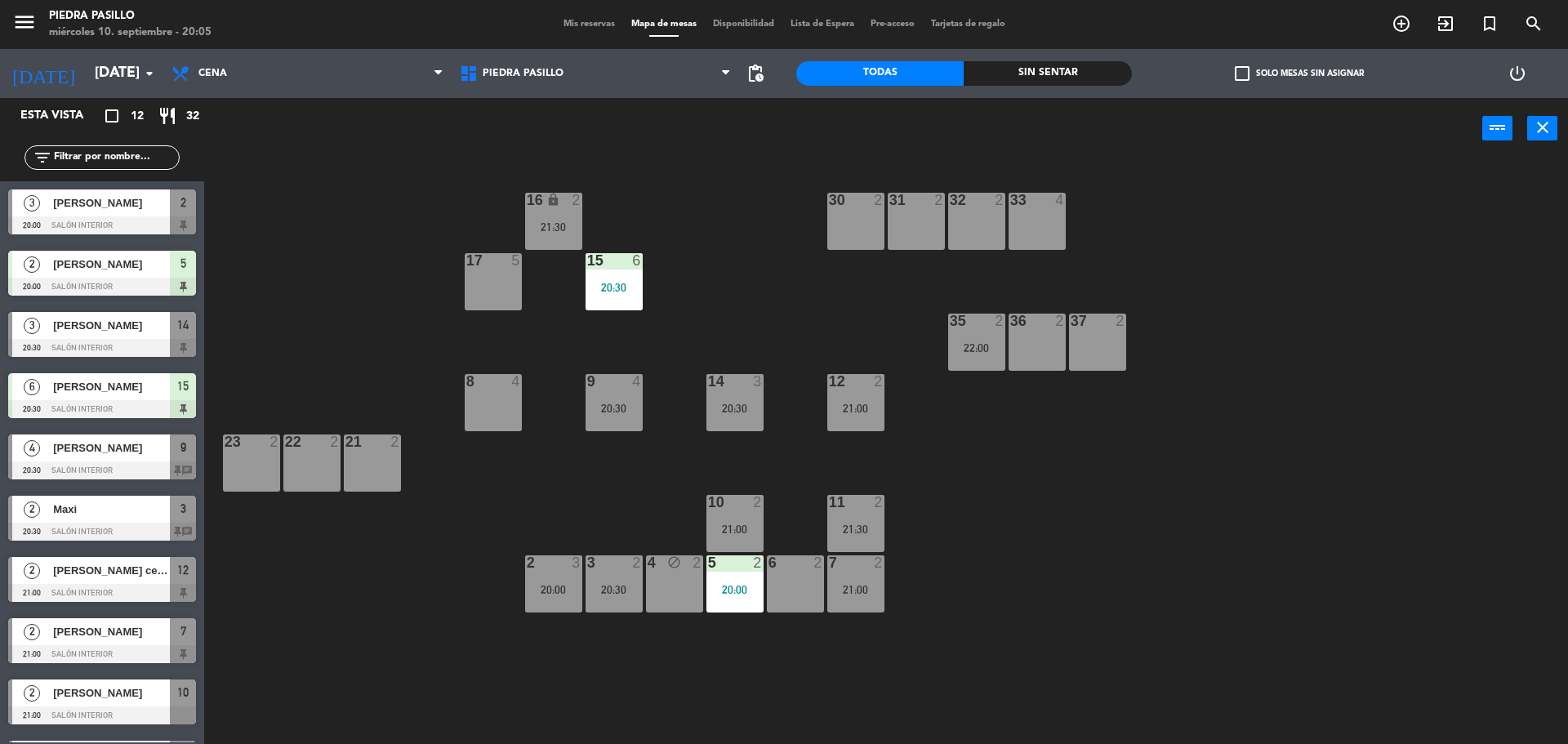
click at [1262, 554] on div "16 lock 2 21:30 30 2 31 2 32 2 33 4 17 5 15 6 20:30 35 2 22:00 36 2 37 2 8 4 9 …" at bounding box center [893, 456] width 1348 height 585
click at [661, 270] on div "16 lock 2 21:30 30 2 31 2 32 2 33 4 17 5 15 6 20:30 35 2 22:00 36 2 37 2 8 4 9 …" at bounding box center [893, 456] width 1348 height 585
click at [618, 275] on div "15 6 20:30" at bounding box center [613, 282] width 57 height 57
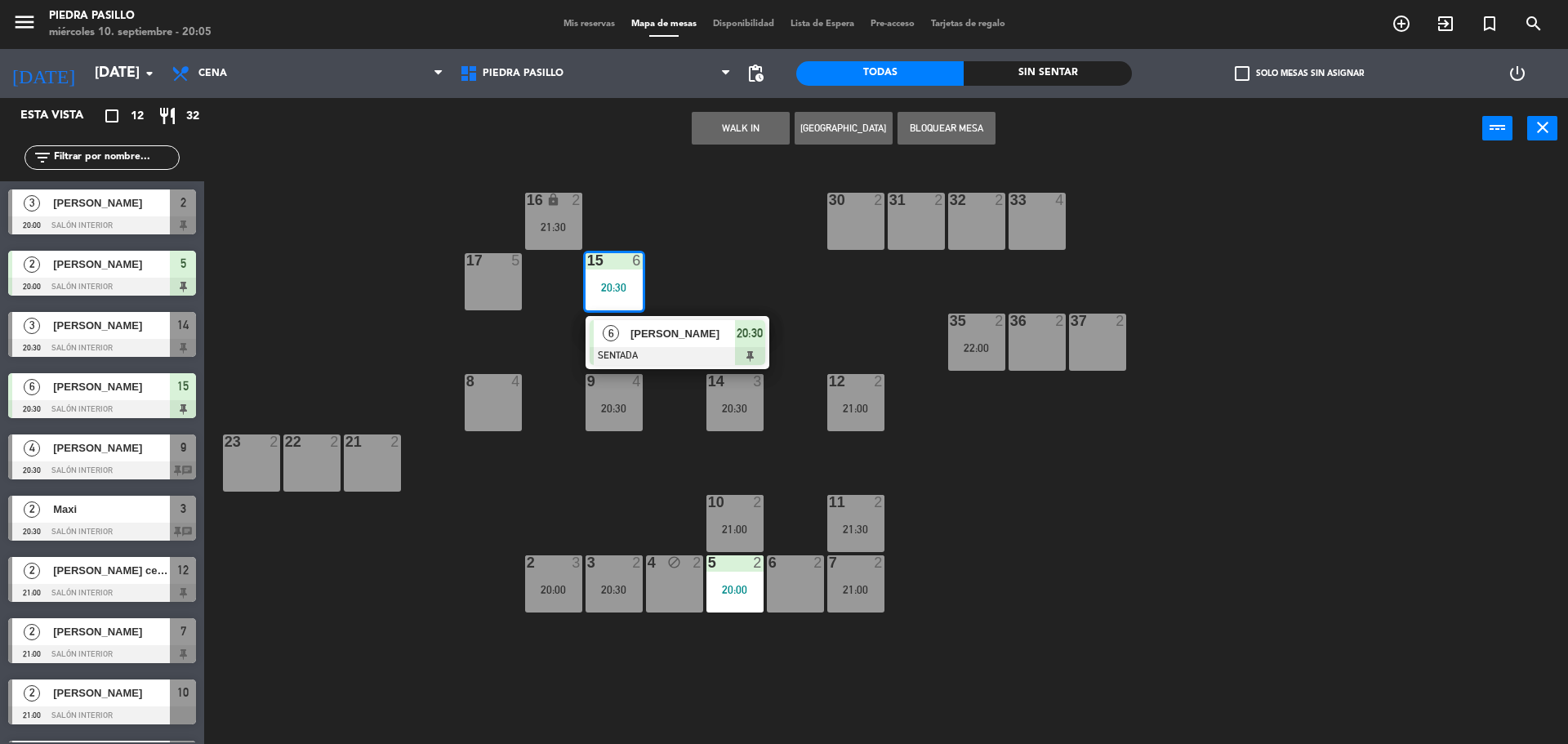
click at [783, 268] on div "16 lock 2 21:30 30 2 31 2 32 2 33 4 17 5 15 6 20:30 6 [PERSON_NAME] SENTADA 20:…" at bounding box center [893, 456] width 1348 height 585
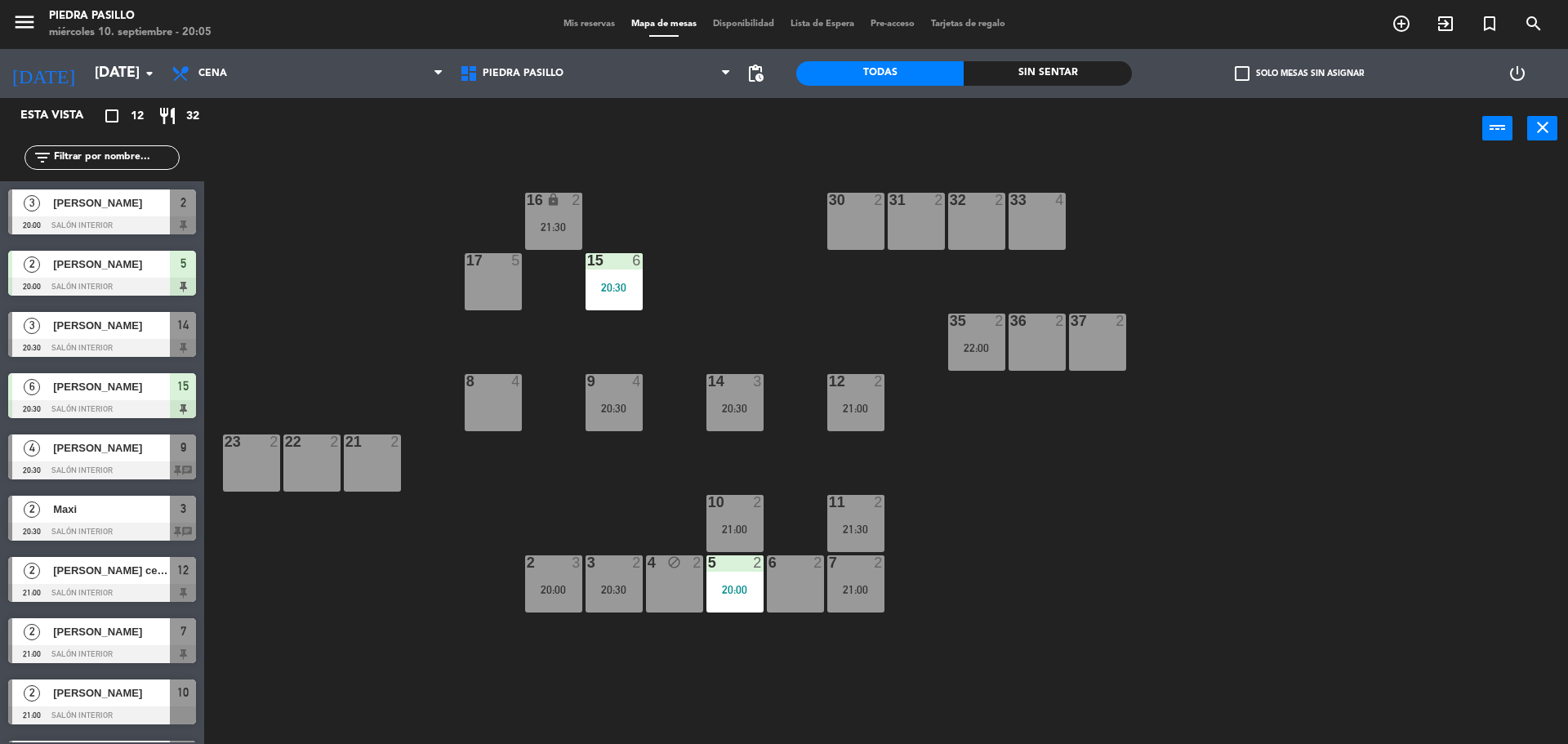
click at [777, 216] on div "16 lock 2 21:30 30 2 31 2 32 2 33 4 17 5 15 6 20:30 35 2 22:00 36 2 37 2 8 4 9 …" at bounding box center [893, 456] width 1348 height 585
click at [1182, 495] on div "16 lock 2 21:30 30 2 31 2 32 2 33 4 17 5 15 6 20:30 35 2 22:00 36 2 37 2 8 4 9 …" at bounding box center [893, 456] width 1348 height 585
click at [1532, 318] on div "16 lock 2 21:30 30 2 31 2 32 2 33 4 17 5 15 6 20:30 35 2 22:00 36 2 37 2 8 4 9 …" at bounding box center [893, 456] width 1348 height 585
click at [847, 292] on div "16 lock 2 21:30 30 2 31 2 32 2 33 4 17 5 15 6 20:30 35 2 22:00 36 2 37 2 8 4 9 …" at bounding box center [893, 456] width 1348 height 585
click at [598, 25] on span "Mis reservas" at bounding box center [590, 24] width 68 height 9
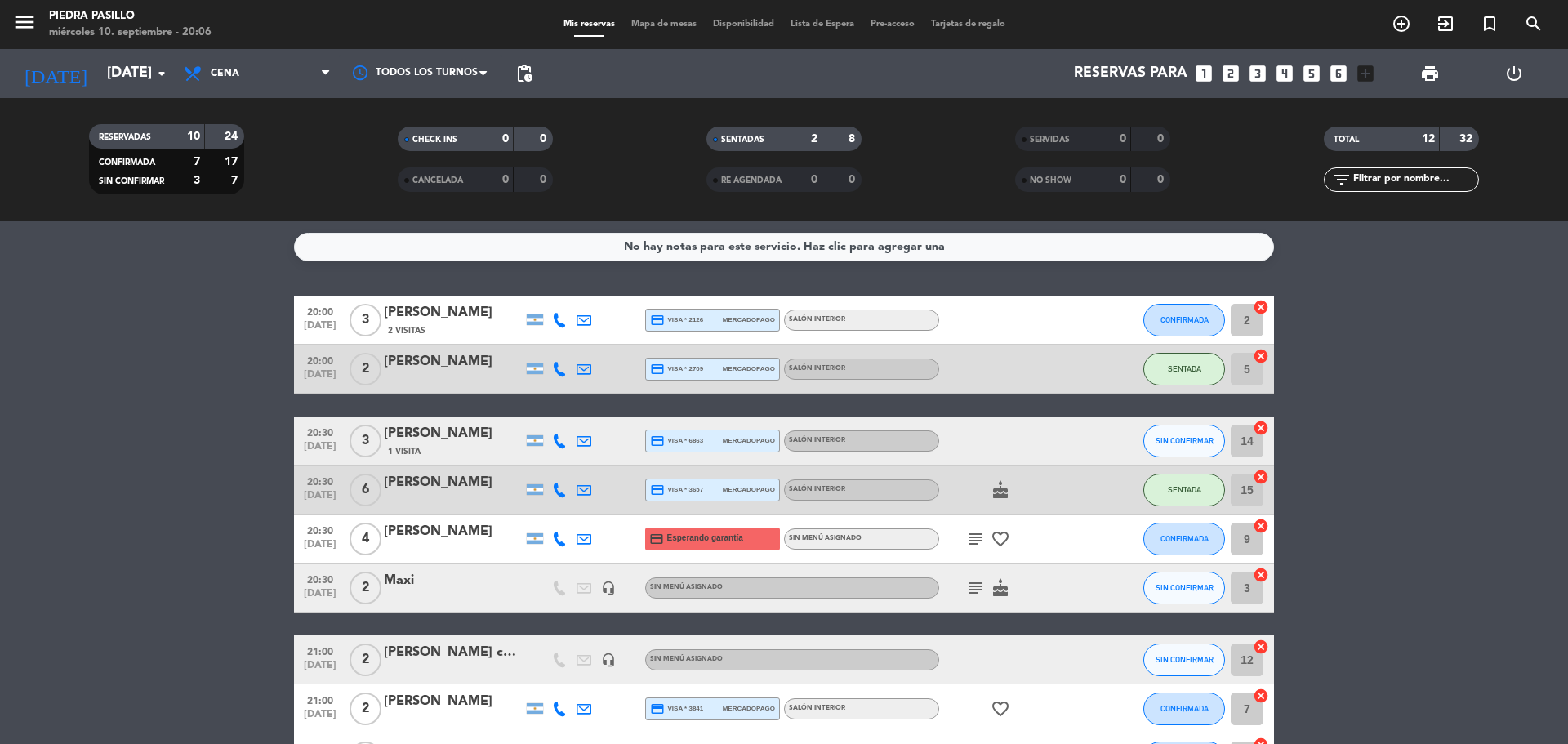
scroll to position [136, 0]
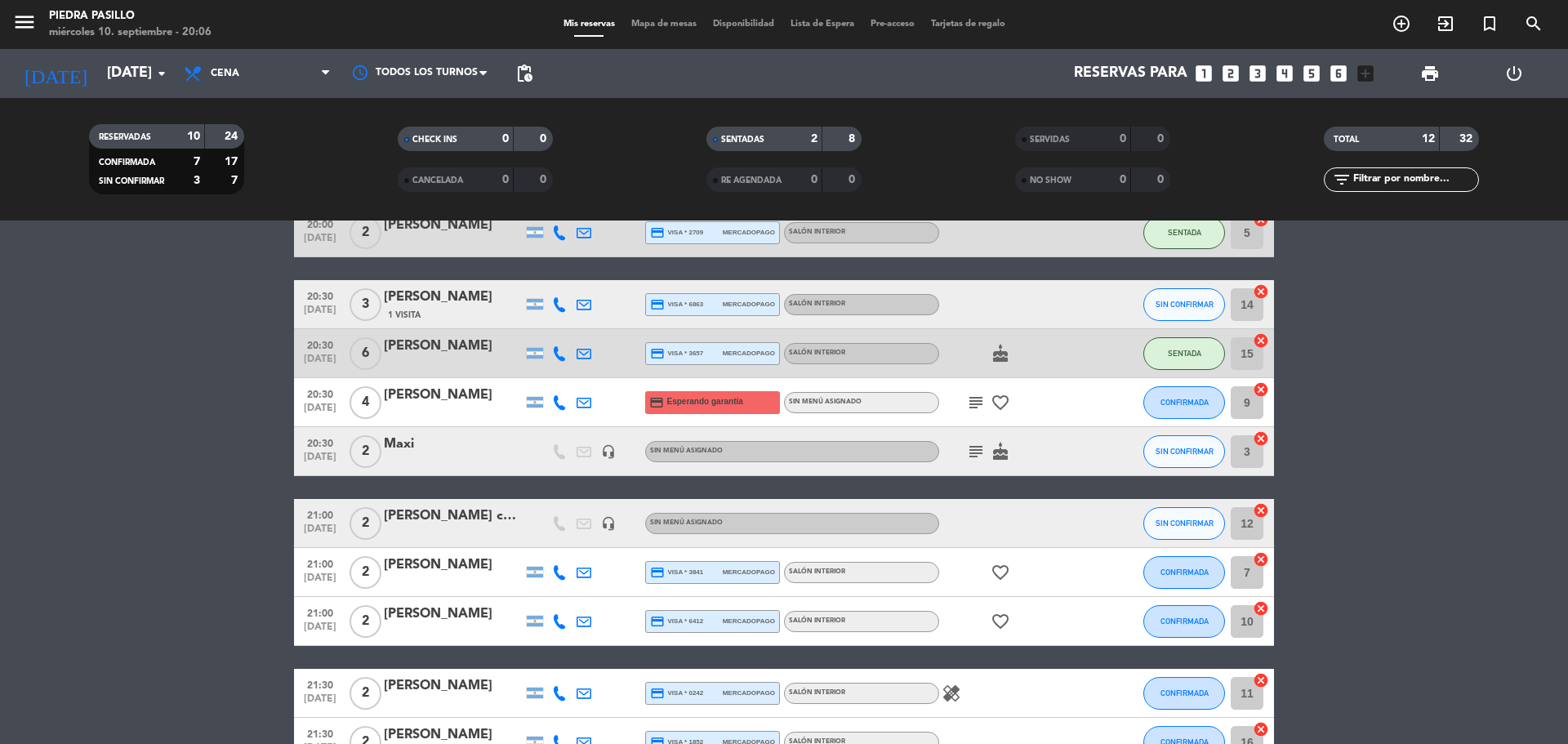
click at [664, 25] on span "Mapa de mesas" at bounding box center [664, 24] width 82 height 9
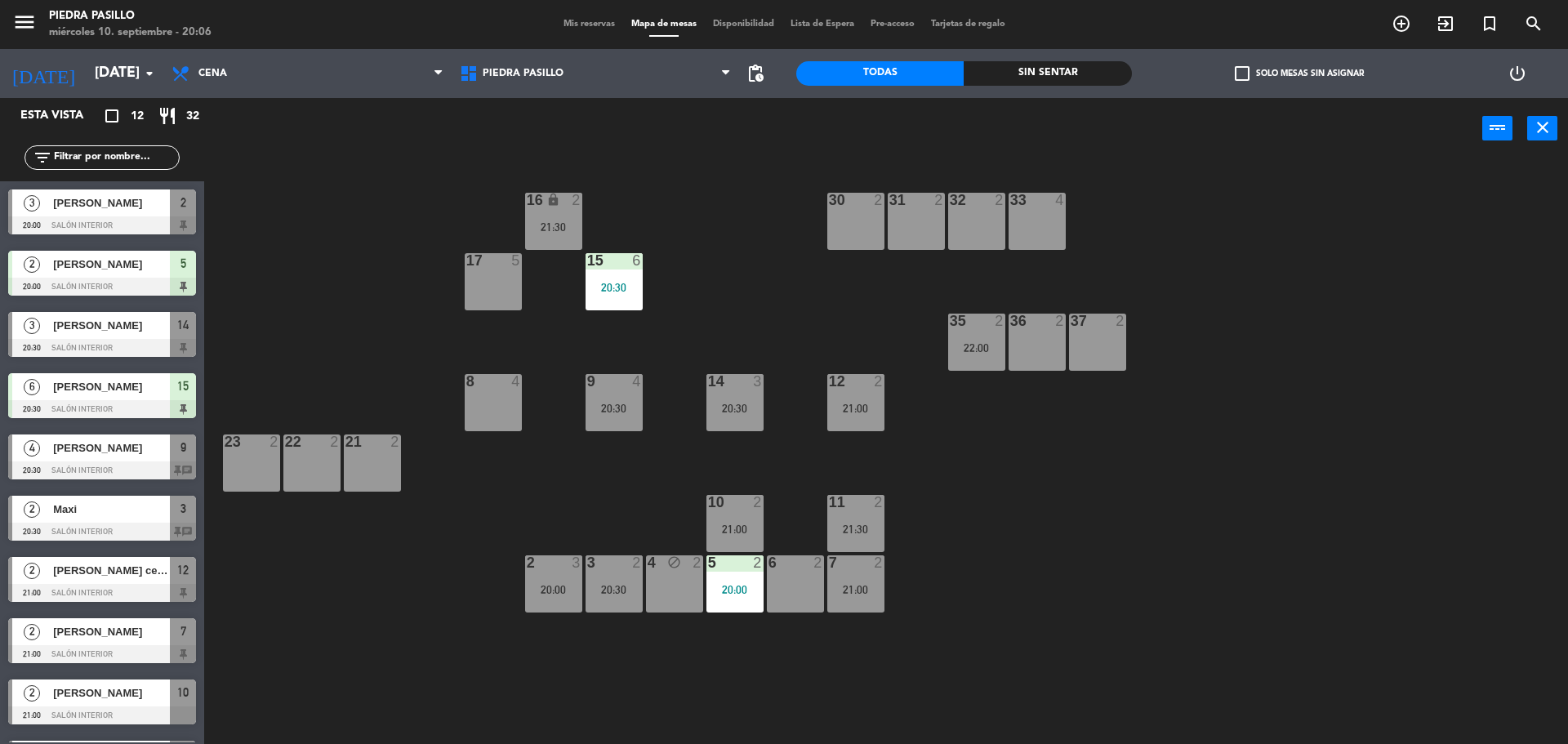
click at [746, 248] on div "16 lock 2 21:30 30 2 31 2 32 2 33 4 17 5 15 6 20:30 35 2 22:00 36 2 37 2 8 4 9 …" at bounding box center [893, 456] width 1348 height 585
click at [759, 201] on div "16 lock 2 21:30 30 2 31 2 32 2 33 4 17 5 15 6 20:30 35 2 22:00 36 2 37 2 8 4 9 …" at bounding box center [893, 456] width 1348 height 585
click at [737, 201] on div "16 lock 2 21:30 30 2 31 2 32 2 33 4 17 5 15 6 20:30 35 2 22:00 36 2 37 2 8 4 9 …" at bounding box center [893, 456] width 1348 height 585
click at [732, 204] on div "16 lock 2 21:30 30 2 31 2 32 2 33 4 17 5 15 6 20:30 35 2 22:00 36 2 37 2 8 4 9 …" at bounding box center [893, 456] width 1348 height 585
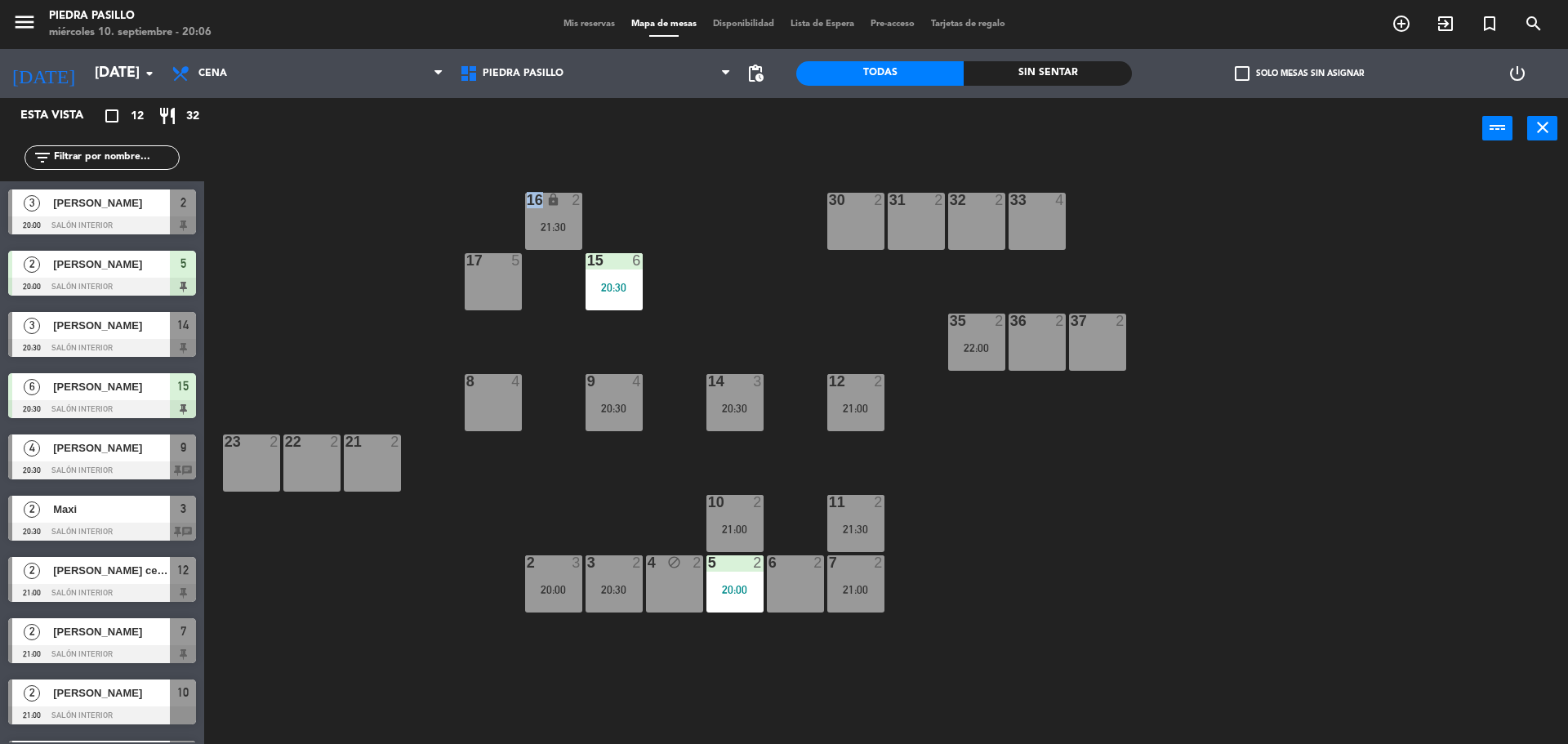
click at [732, 204] on div "16 lock 2 21:30 30 2 31 2 32 2 33 4 17 5 15 6 20:30 35 2 22:00 36 2 37 2 8 4 9 …" at bounding box center [893, 456] width 1348 height 585
click at [731, 230] on div "16 lock 2 21:30 30 2 31 2 32 2 33 4 17 5 15 6 20:30 35 2 22:00 36 2 37 2 8 4 9 …" at bounding box center [893, 456] width 1348 height 585
click at [711, 204] on div "16 lock 2 21:30 30 2 31 2 32 2 33 4 17 5 15 6 20:30 35 2 22:00 36 2 37 2 8 4 9 …" at bounding box center [893, 456] width 1348 height 585
click at [1087, 491] on div "16 lock 2 21:30 30 2 31 2 32 2 33 4 17 5 15 6 20:30 35 2 22:00 36 2 37 2 8 4 9 …" at bounding box center [893, 456] width 1348 height 585
click at [717, 179] on div "16 lock 2 21:30 30 2 31 2 32 2 33 4 17 5 15 6 20:30 35 2 22:00 36 2 37 2 8 4 9 …" at bounding box center [893, 456] width 1348 height 585
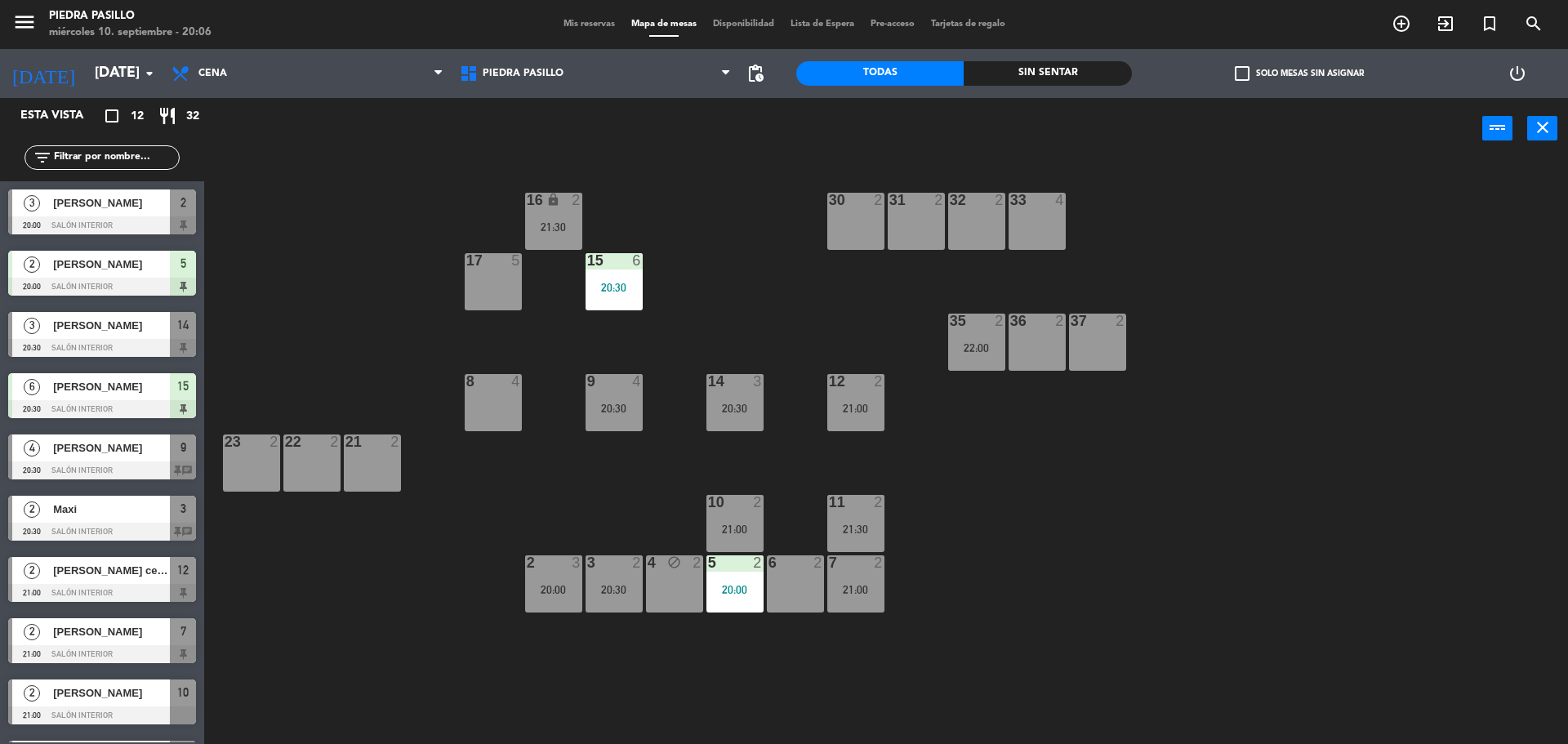
click at [763, 440] on div "16 lock 2 21:30 30 2 31 2 32 2 33 4 17 5 15 6 20:30 35 2 22:00 36 2 37 2 8 4 9 …" at bounding box center [893, 456] width 1348 height 585
click at [759, 275] on div "16 lock 2 21:30 30 2 31 2 32 2 33 4 17 5 15 6 20:30 35 2 22:00 36 2 37 2 8 4 9 …" at bounding box center [893, 456] width 1348 height 585
click at [991, 680] on div "16 lock 2 21:30 30 2 31 2 32 2 33 4 17 5 15 6 20:30 35 2 22:00 36 2 37 2 8 4 9 …" at bounding box center [893, 456] width 1348 height 585
click at [724, 282] on div "16 lock 2 21:30 30 2 31 2 32 2 33 4 17 5 15 6 20:30 35 2 22:00 36 2 37 2 8 4 9 …" at bounding box center [893, 456] width 1348 height 585
click at [560, 206] on div "lock" at bounding box center [553, 200] width 27 height 16
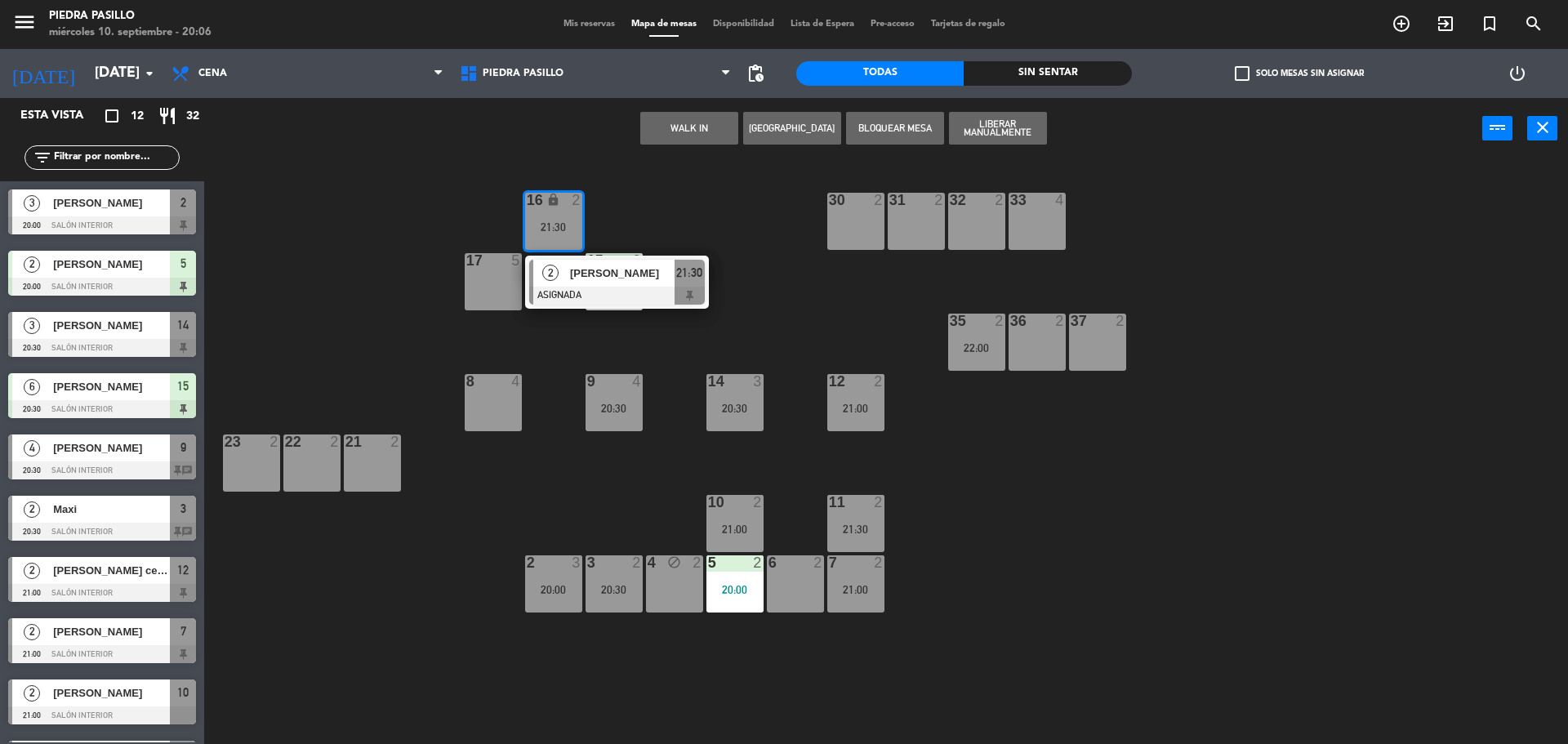
click at [575, 287] on div at bounding box center [617, 296] width 176 height 18
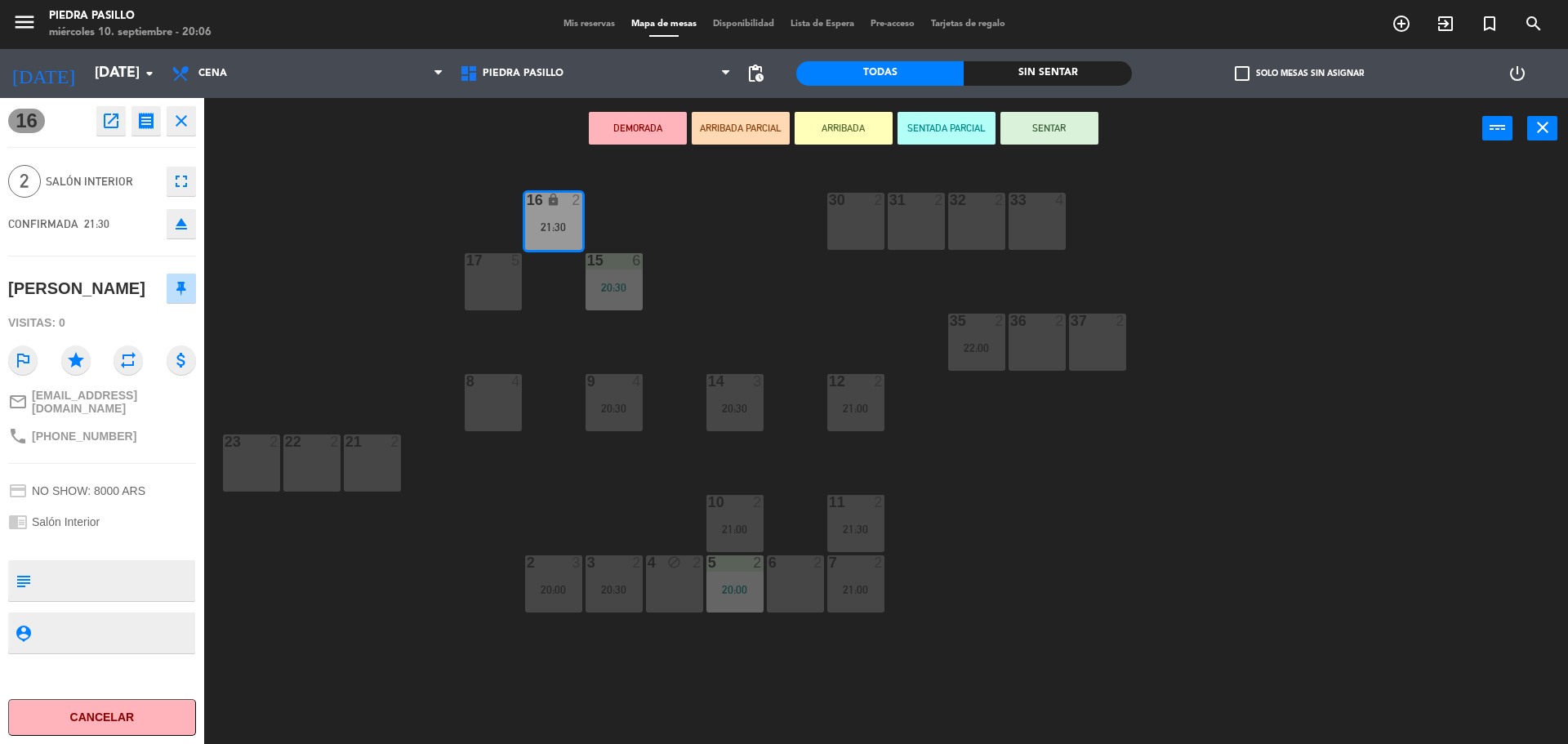
click at [487, 403] on div "8 4" at bounding box center [493, 402] width 57 height 57
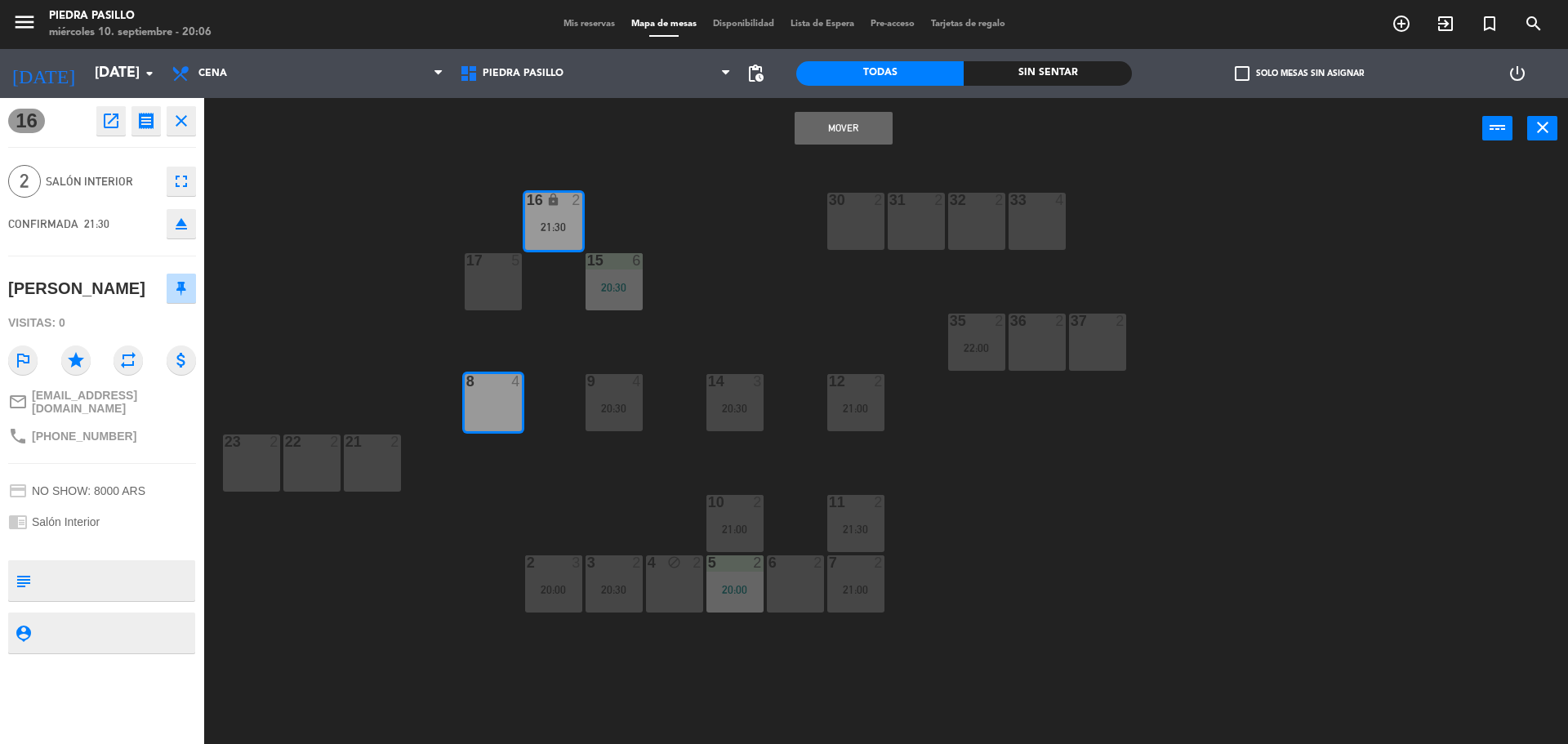
click at [861, 130] on button "Mover" at bounding box center [843, 129] width 98 height 33
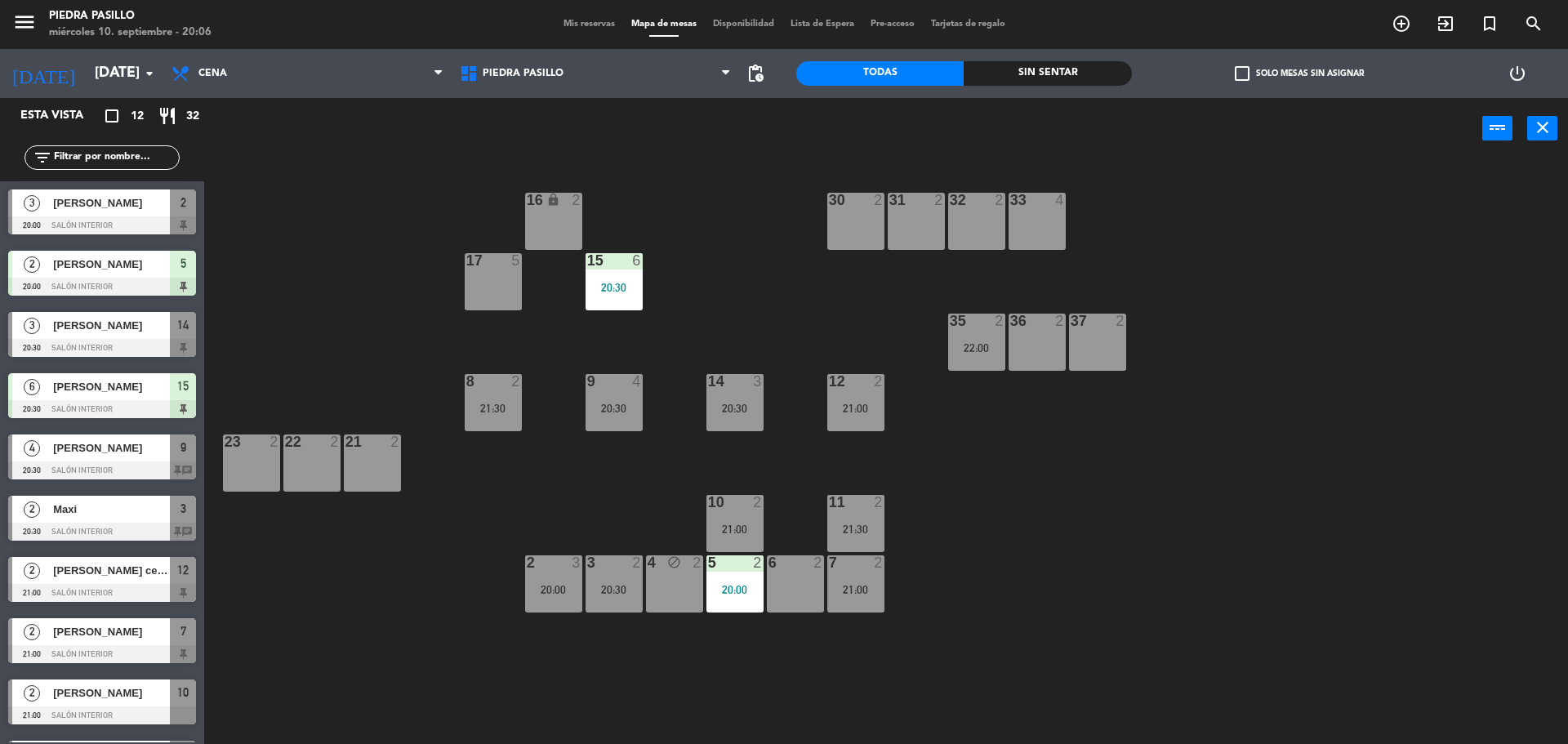
scroll to position [142, 0]
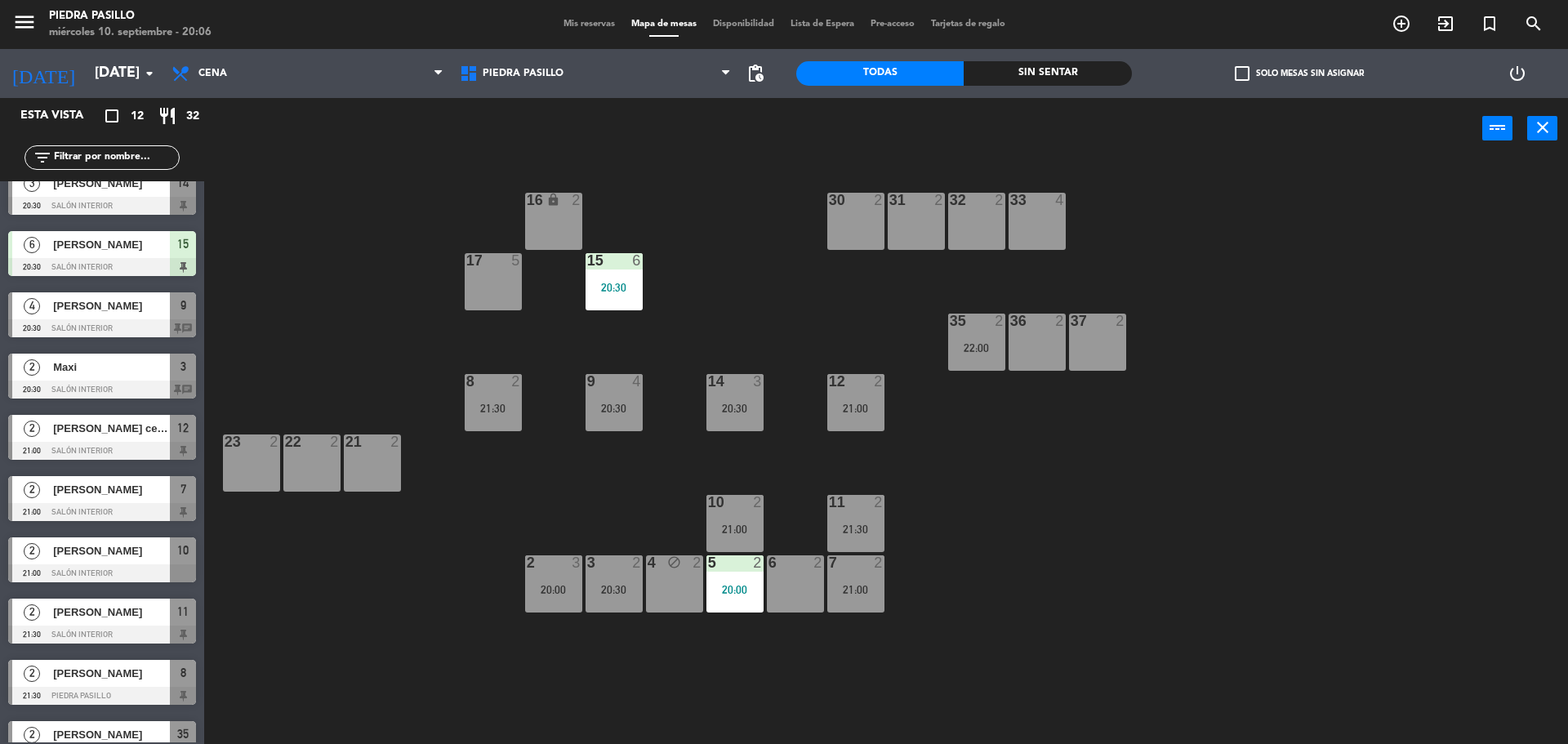
click at [763, 182] on div "16 lock 2 30 2 31 2 32 2 33 4 17 5 15 6 20:30 35 2 22:00 36 2 37 2 8 2 21:30 9 …" at bounding box center [893, 456] width 1348 height 585
click at [760, 210] on div "16 lock 2 30 2 31 2 32 2 33 4 17 5 15 6 20:30 35 2 22:00 36 2 37 2 8 2 21:30 9 …" at bounding box center [893, 456] width 1348 height 585
drag, startPoint x: 1178, startPoint y: 634, endPoint x: 1163, endPoint y: 606, distance: 31.8
click at [1179, 634] on div "16 lock 2 30 2 31 2 32 2 33 4 17 5 15 6 20:30 35 2 22:00 36 2 37 2 8 2 21:30 9 …" at bounding box center [893, 456] width 1348 height 585
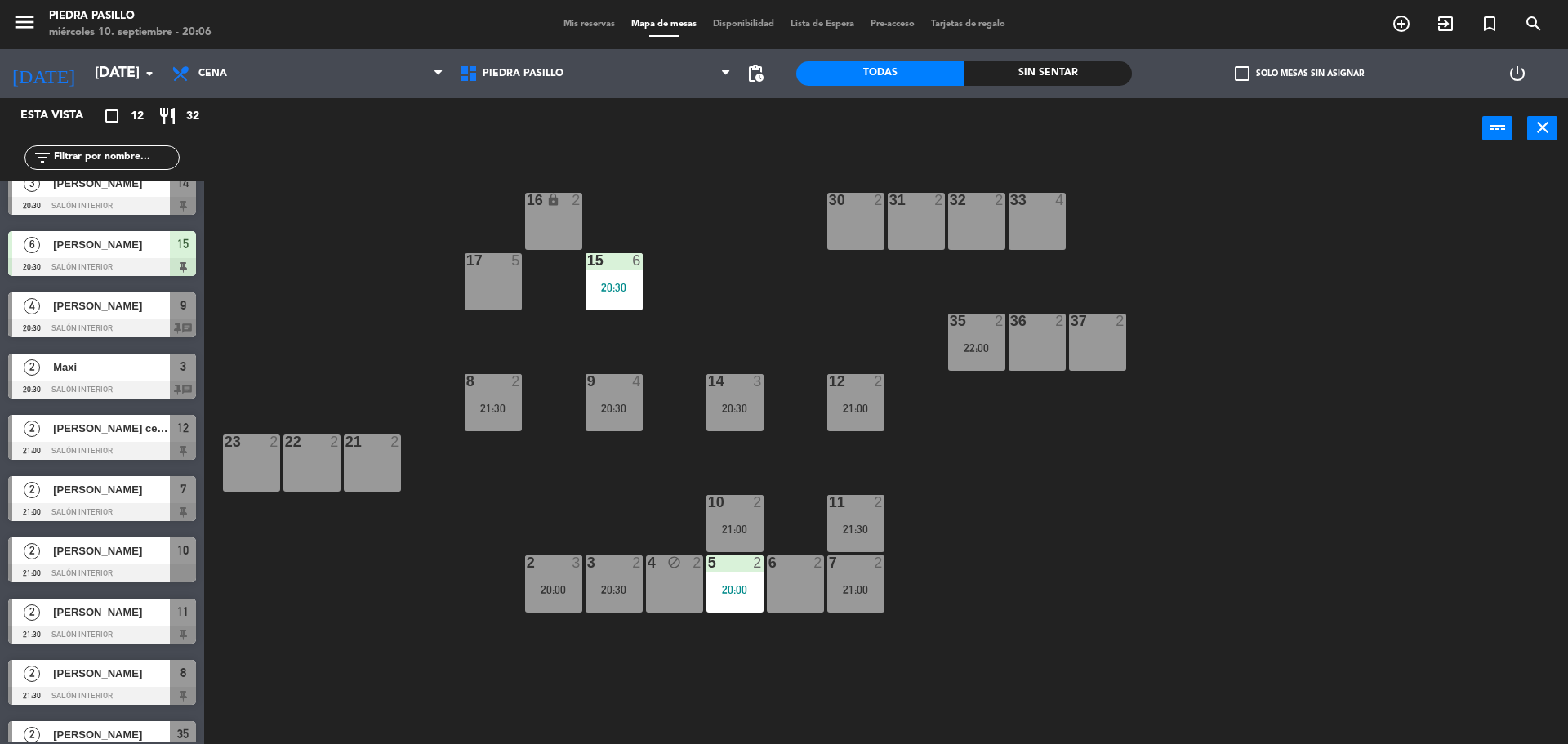
click at [808, 212] on div "16 lock 2 30 2 31 2 32 2 33 4 17 5 15 6 20:30 35 2 22:00 36 2 37 2 8 2 21:30 9 …" at bounding box center [893, 456] width 1348 height 585
click at [718, 237] on div "16 lock 2 30 2 31 2 32 2 33 4 17 5 15 6 20:30 35 2 22:00 36 2 37 2 8 2 21:30 9 …" at bounding box center [893, 456] width 1348 height 585
click at [718, 235] on div "16 lock 2 30 2 31 2 32 2 33 4 17 5 15 6 20:30 35 2 22:00 36 2 37 2 8 2 21:30 9 …" at bounding box center [893, 456] width 1348 height 585
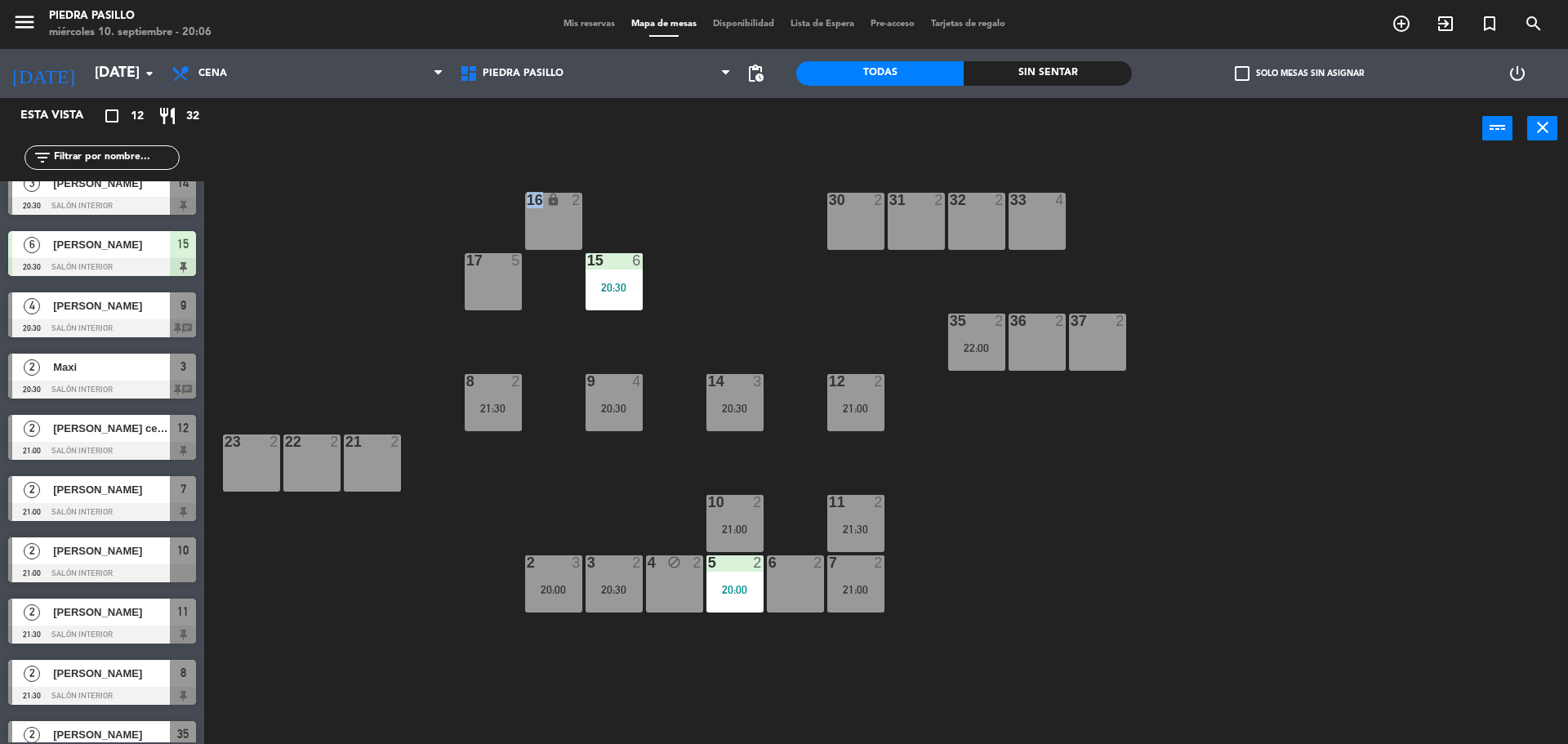
click at [718, 235] on div "16 lock 2 30 2 31 2 32 2 33 4 17 5 15 6 20:30 35 2 22:00 36 2 37 2 8 2 21:30 9 …" at bounding box center [893, 456] width 1348 height 585
click at [718, 235] on div "16 lock 2 30 2 31 2 32 2 33 4 17 5 15 6 20:30 35 2 22:00 36 2 37 2 8 2 21:30 9 …" at bounding box center [893, 456] width 1348 height 585
click at [718, 236] on div "16 lock 2 30 2 31 2 32 2 33 4 17 5 15 6 20:30 35 2 22:00 36 2 37 2 8 2 21:30 9 …" at bounding box center [893, 456] width 1348 height 585
click at [719, 236] on div "16 lock 2 30 2 31 2 32 2 33 4 17 5 15 6 20:30 35 2 22:00 36 2 37 2 8 2 21:30 9 …" at bounding box center [893, 456] width 1348 height 585
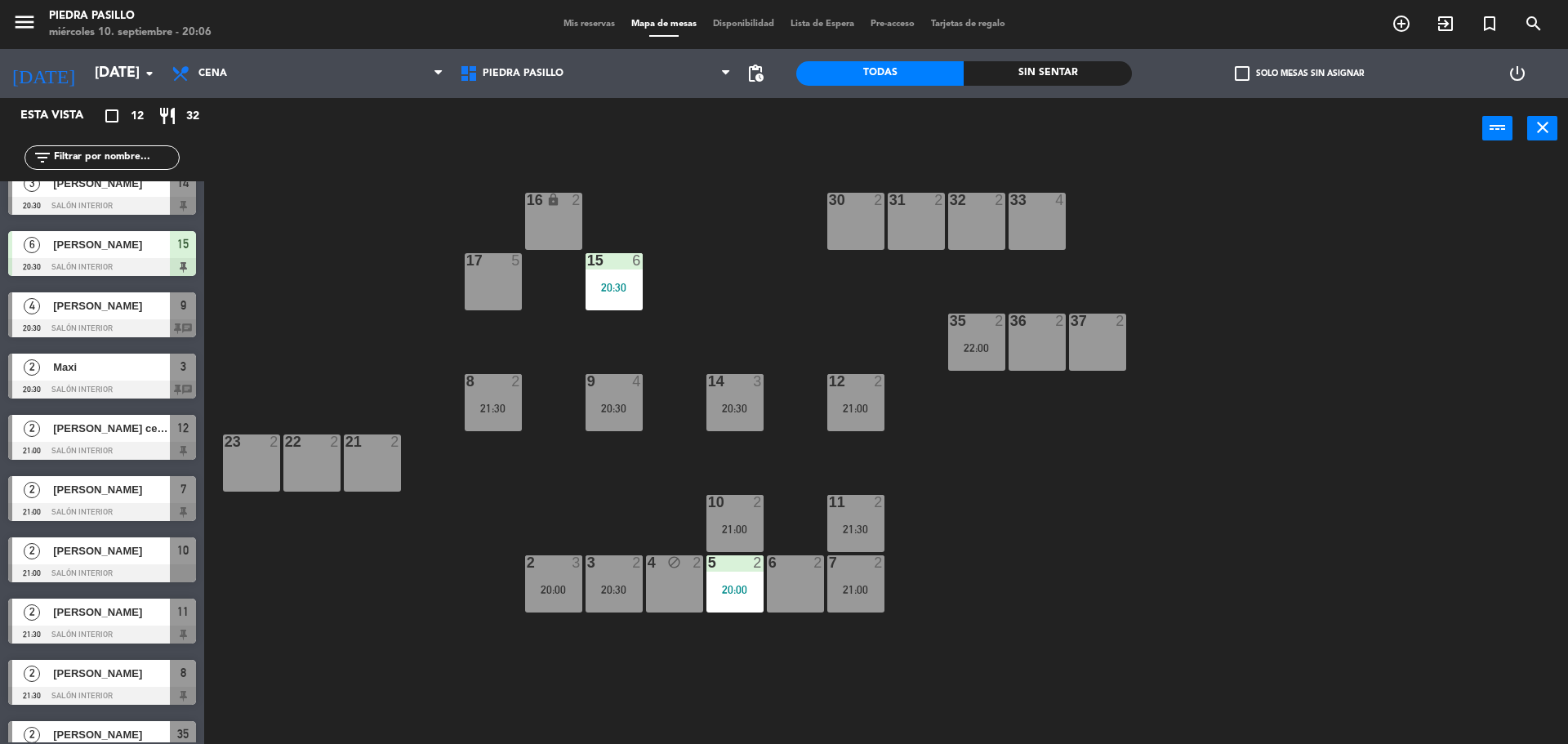
click at [779, 514] on div "16 lock 2 30 2 31 2 32 2 33 4 17 5 15 6 20:30 35 2 22:00 36 2 37 2 8 2 21:30 9 …" at bounding box center [893, 456] width 1348 height 585
click at [1024, 553] on div "16 lock 2 30 2 31 2 32 2 33 4 17 5 15 6 20:30 35 2 22:00 36 2 37 2 8 2 21:30 9 …" at bounding box center [893, 456] width 1348 height 585
click at [812, 289] on div "16 lock 2 30 2 31 2 32 2 33 4 17 5 15 6 20:30 35 2 22:00 36 2 37 2 8 2 21:30 9 …" at bounding box center [893, 456] width 1348 height 585
click at [816, 297] on div "16 lock 2 30 2 31 2 32 2 33 4 17 5 15 6 20:30 35 2 22:00 36 2 37 2 8 2 21:30 9 …" at bounding box center [893, 456] width 1348 height 585
click at [712, 277] on div "16 lock 2 30 2 31 2 32 2 33 4 17 5 15 6 20:30 35 2 22:00 36 2 37 2 8 2 21:30 9 …" at bounding box center [893, 456] width 1348 height 585
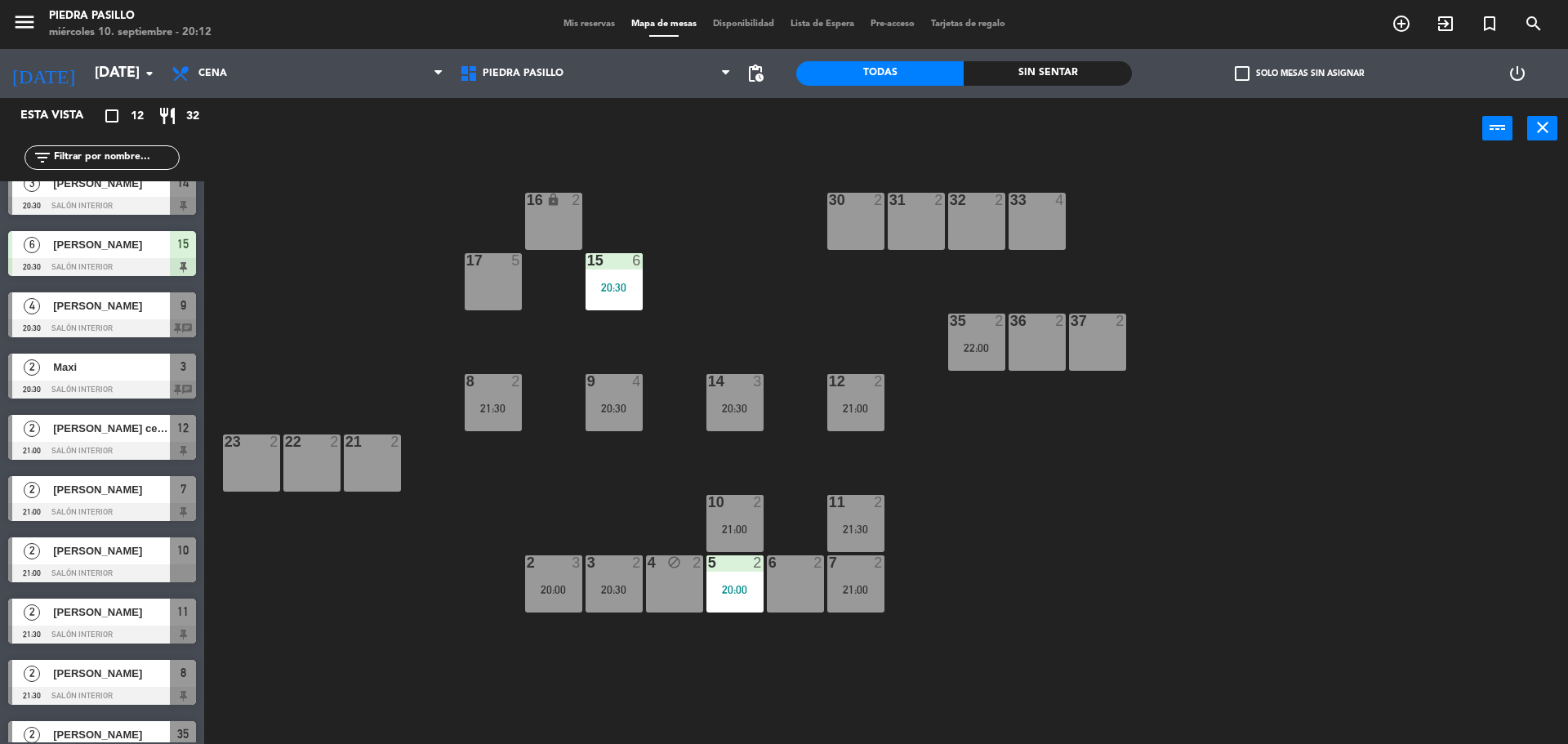
click at [1052, 629] on div "16 lock 2 30 2 31 2 32 2 33 4 17 5 15 6 20:30 35 2 22:00 36 2 37 2 8 2 21:30 9 …" at bounding box center [893, 456] width 1348 height 585
click at [757, 267] on div "16 lock 2 30 2 31 2 32 2 33 4 17 5 15 6 20:30 35 2 22:00 36 2 37 2 8 2 21:30 9 …" at bounding box center [893, 456] width 1348 height 585
click at [628, 577] on div "3 2 20:30" at bounding box center [613, 584] width 57 height 57
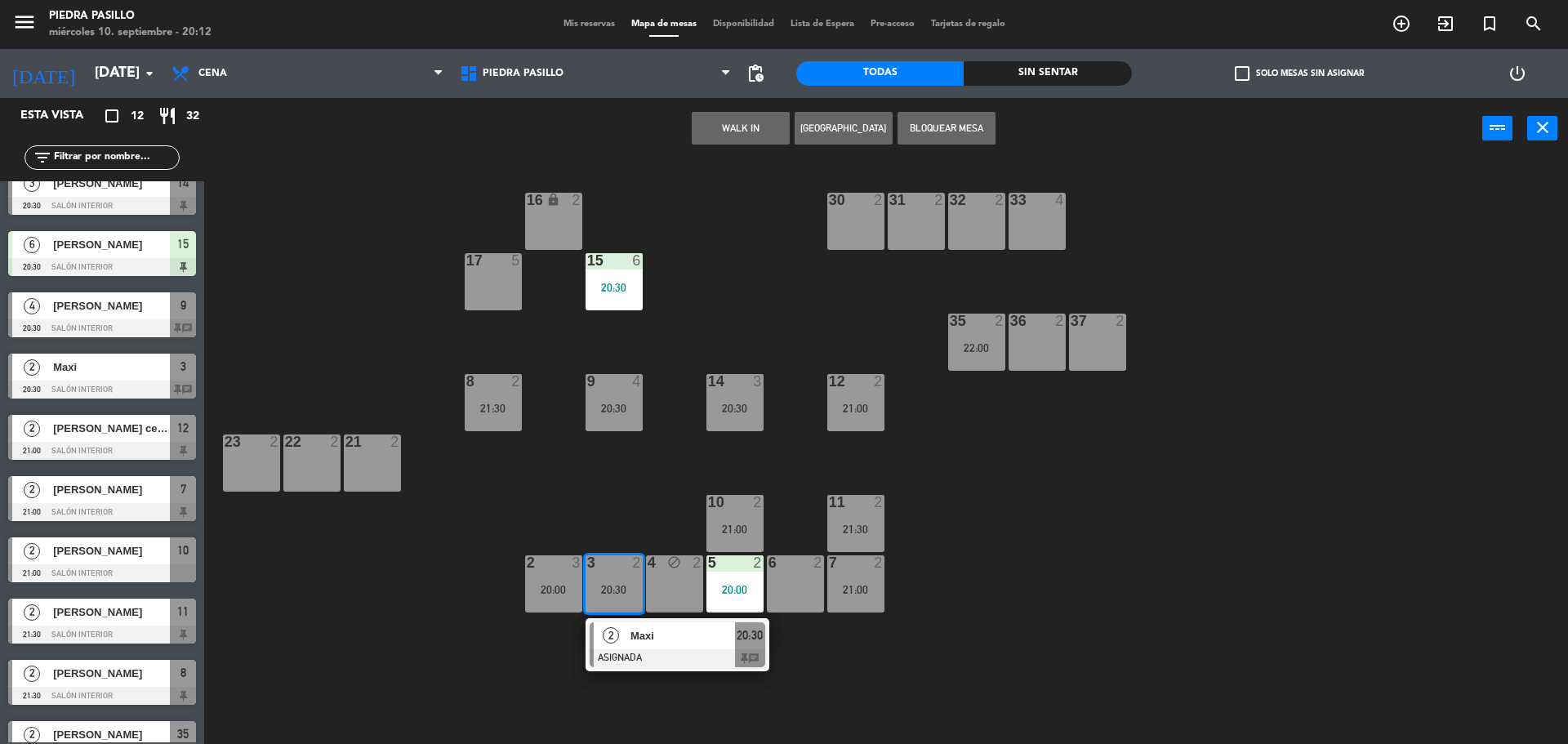
click at [703, 274] on div "16 lock 2 30 2 31 2 32 2 33 4 17 5 15 6 20:30 35 2 22:00 36 2 37 2 8 2 21:30 9 …" at bounding box center [893, 456] width 1348 height 585
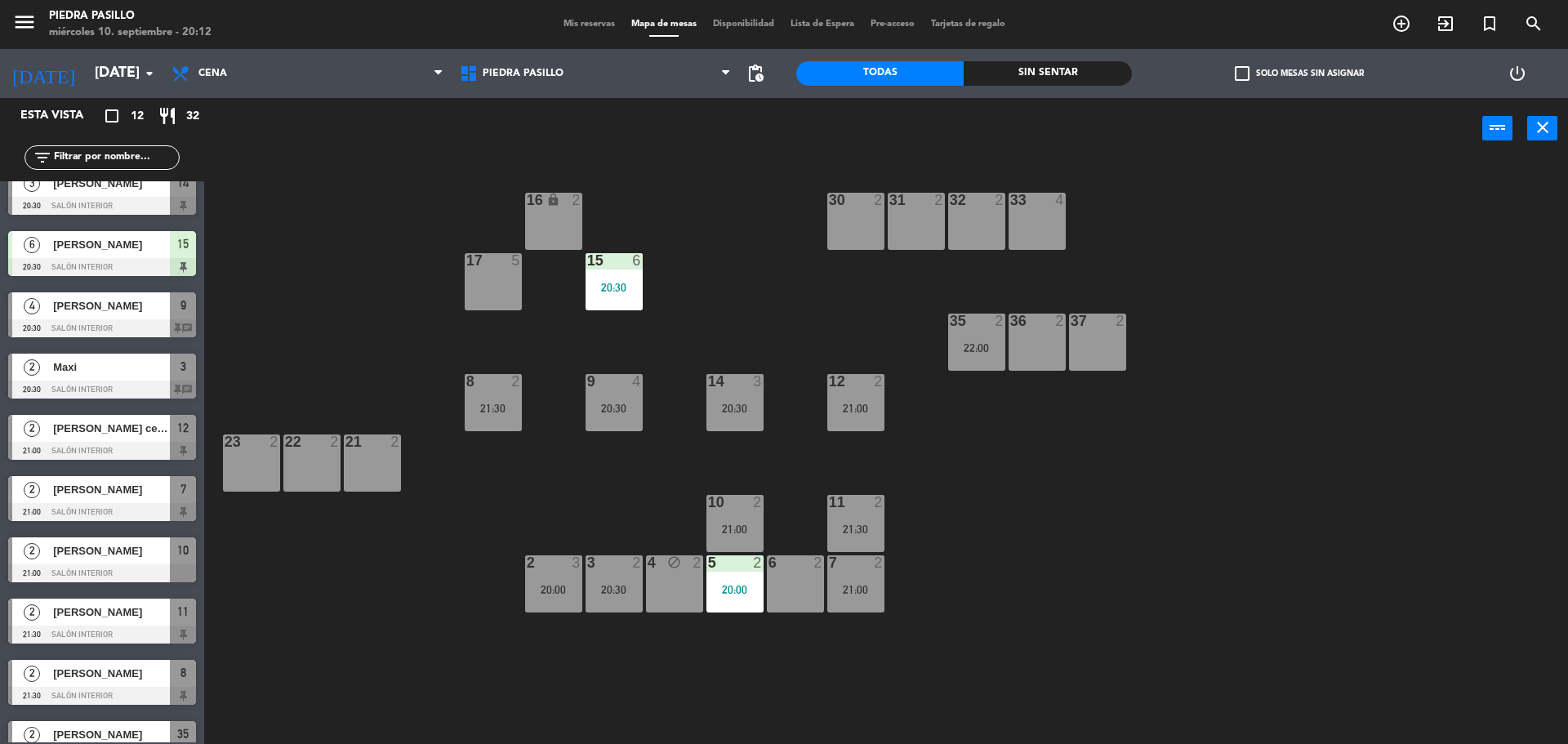
click at [856, 592] on div "21:00" at bounding box center [855, 590] width 57 height 12
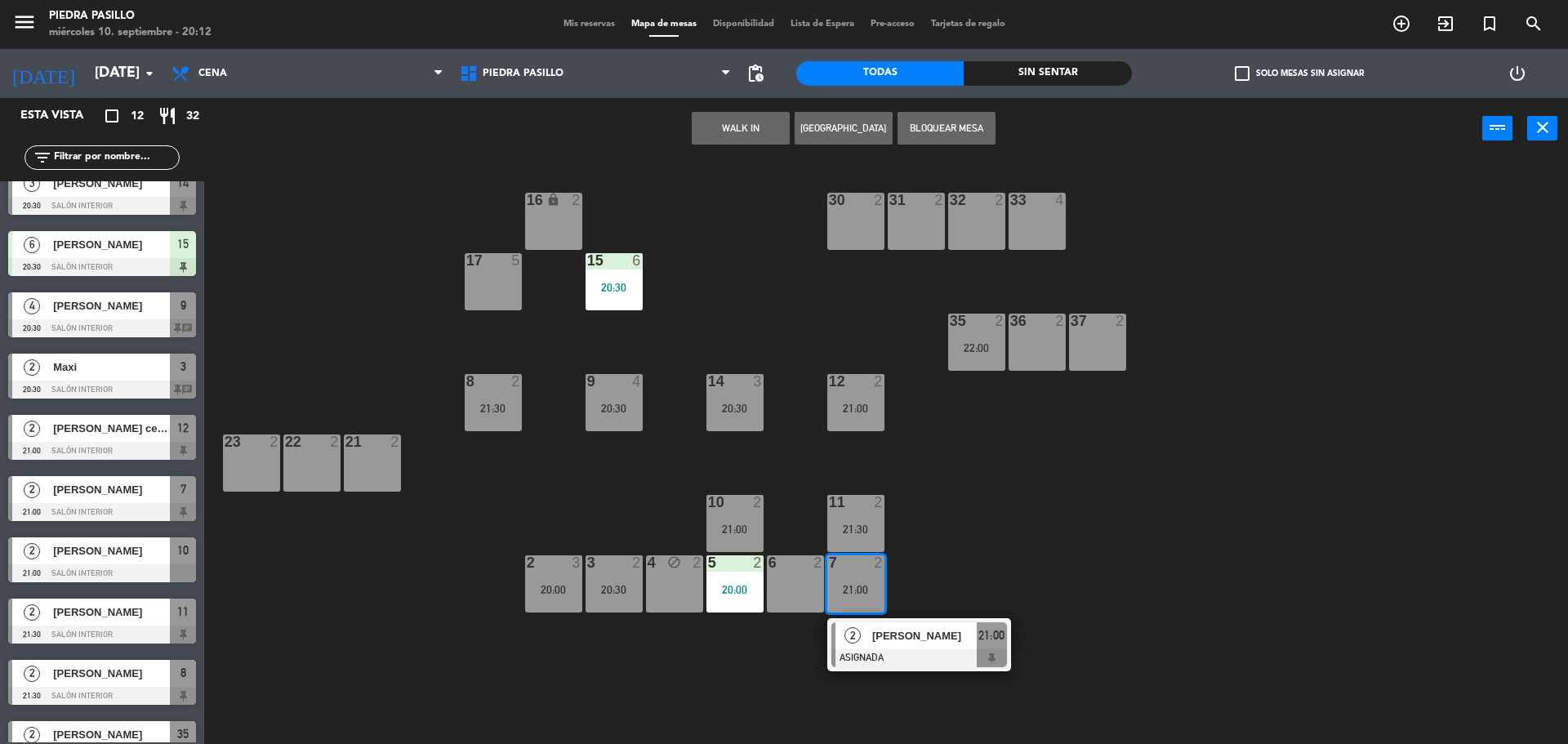
click at [983, 556] on div "16 lock 2 30 2 31 2 32 2 33 4 17 5 15 6 20:30 35 2 22:00 36 2 37 2 8 2 21:30 9 …" at bounding box center [893, 456] width 1348 height 585
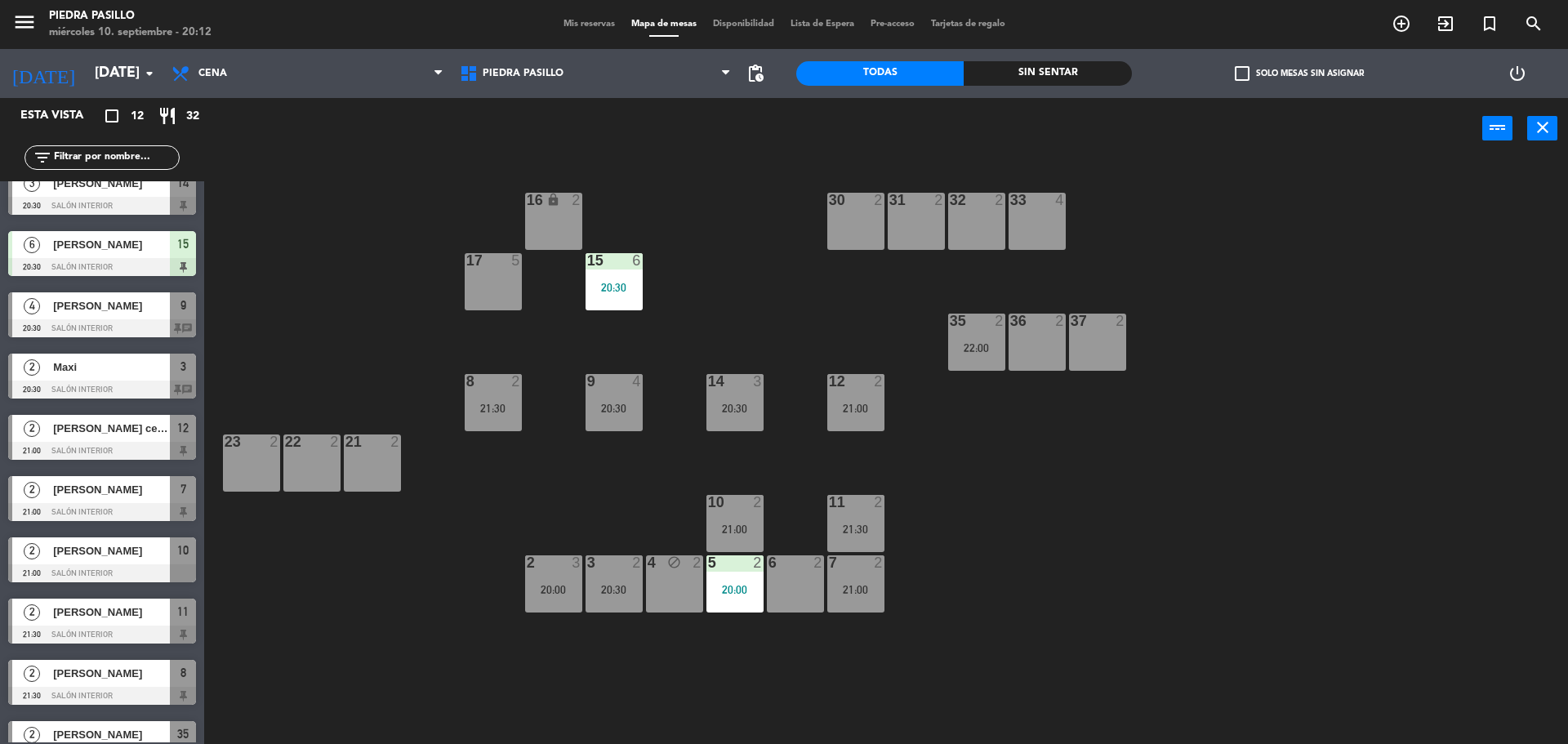
click at [584, 28] on span "Mis reservas" at bounding box center [590, 24] width 68 height 9
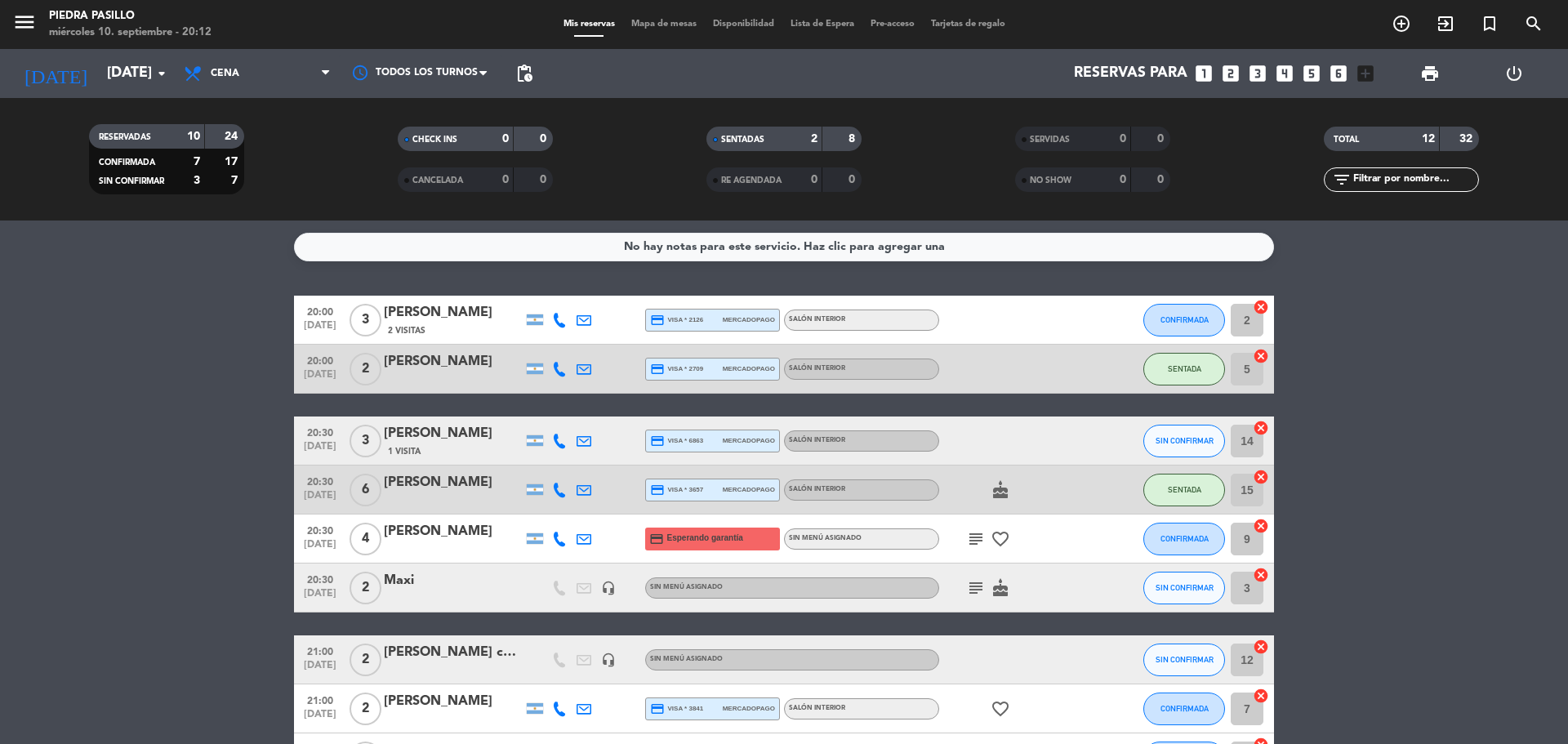
click at [651, 21] on span "Mapa de mesas" at bounding box center [664, 24] width 82 height 9
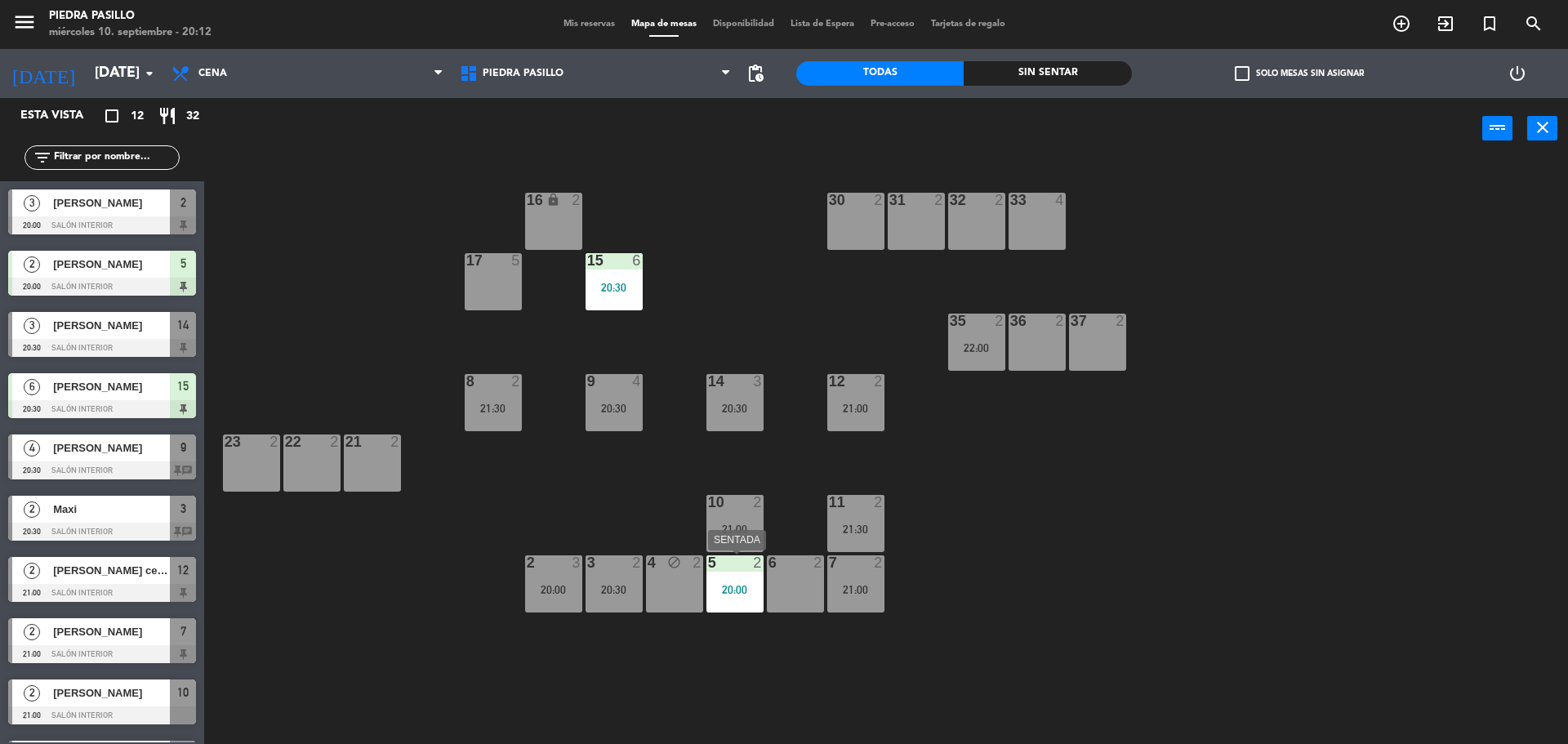
click at [709, 565] on div "5" at bounding box center [708, 563] width 1 height 15
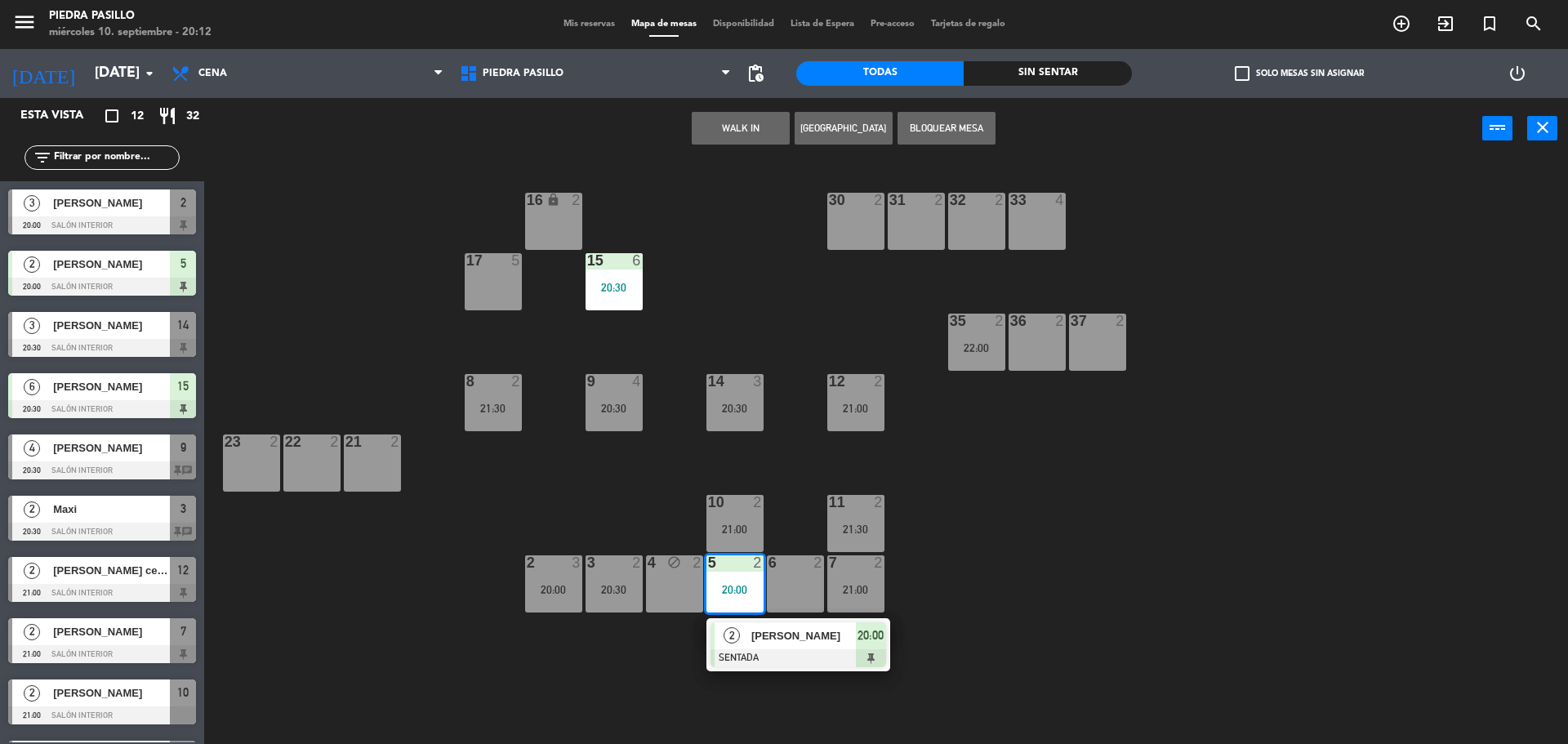
click at [789, 583] on div "6 2" at bounding box center [795, 584] width 57 height 57
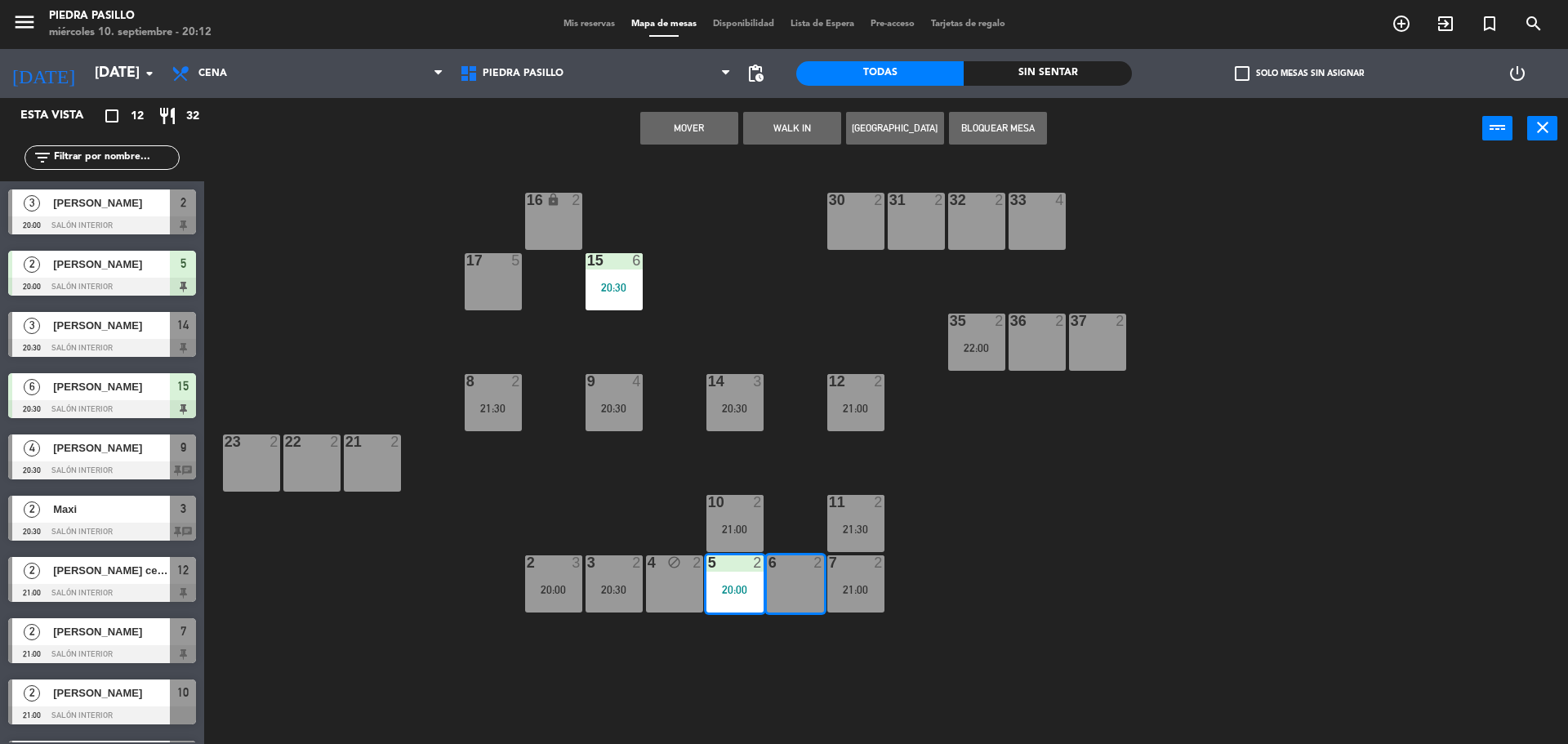
click at [705, 119] on button "Mover" at bounding box center [689, 129] width 98 height 33
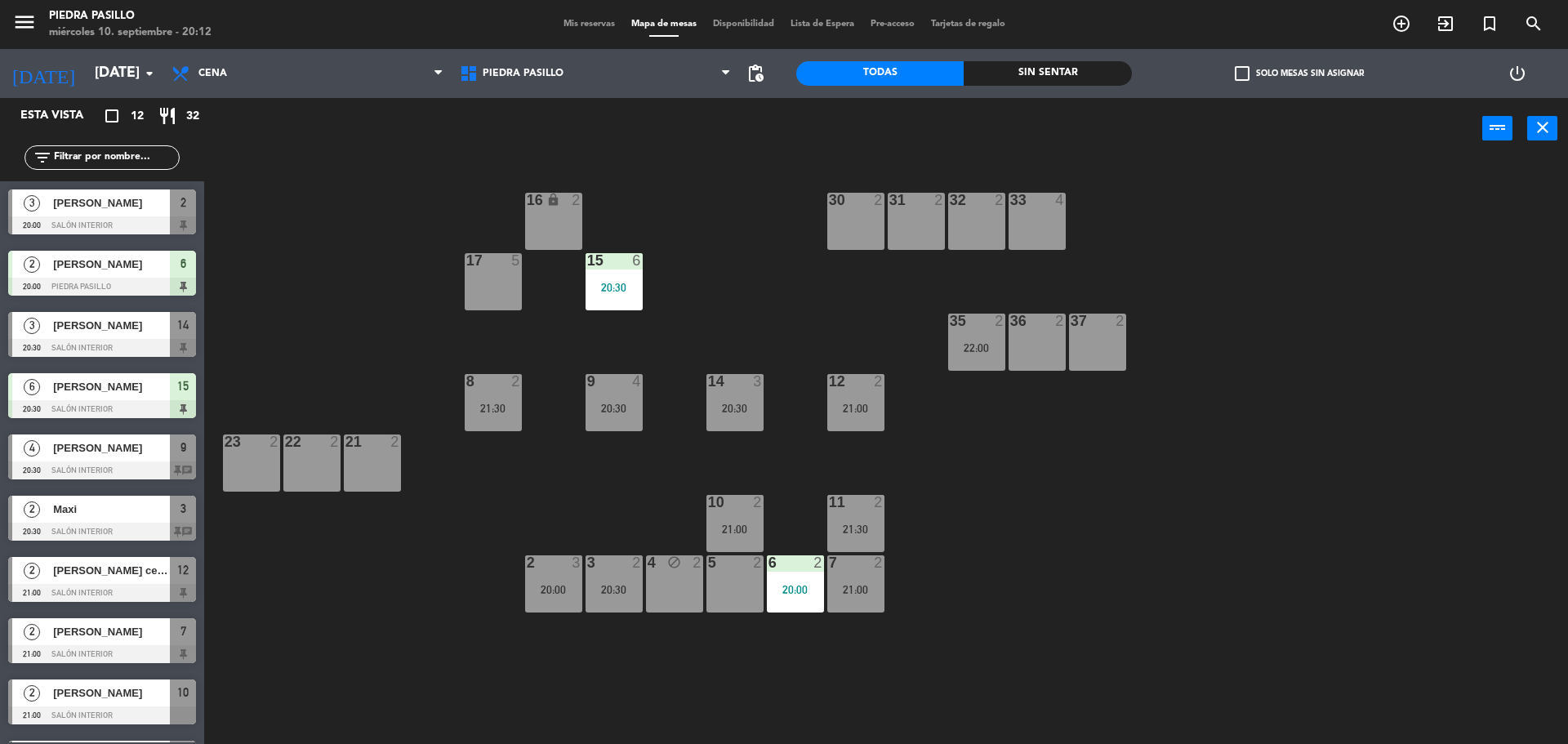
click at [719, 225] on div "16 lock 2 30 2 31 2 32 2 33 4 17 5 15 6 20:30 35 2 22:00 36 2 37 2 8 2 21:30 9 …" at bounding box center [893, 456] width 1348 height 585
click at [661, 599] on div "4 block 2" at bounding box center [674, 584] width 57 height 57
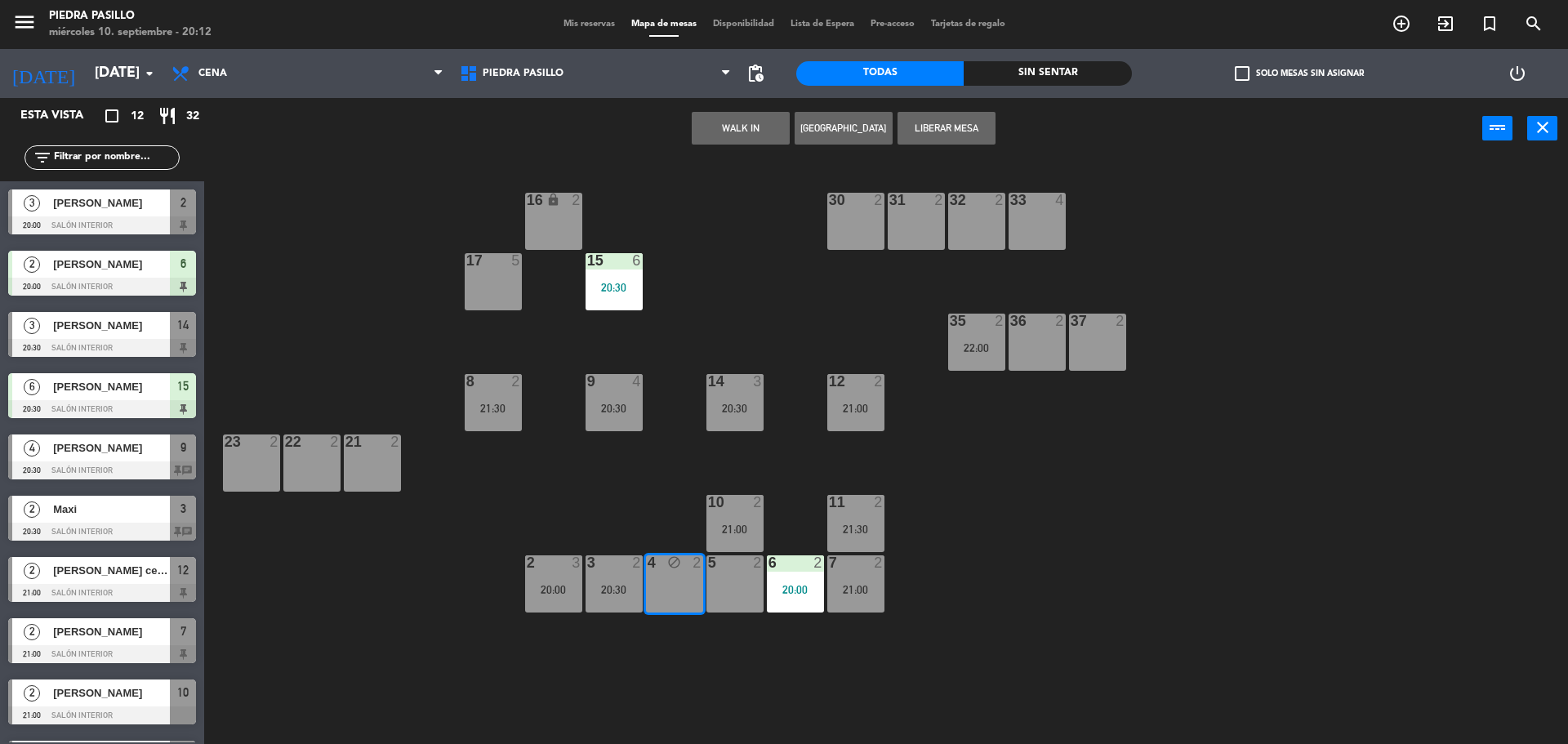
click at [1097, 554] on div "16 lock 2 30 2 31 2 32 2 33 4 17 5 15 6 20:30 35 2 22:00 36 2 37 2 8 2 21:30 9 …" at bounding box center [893, 456] width 1348 height 585
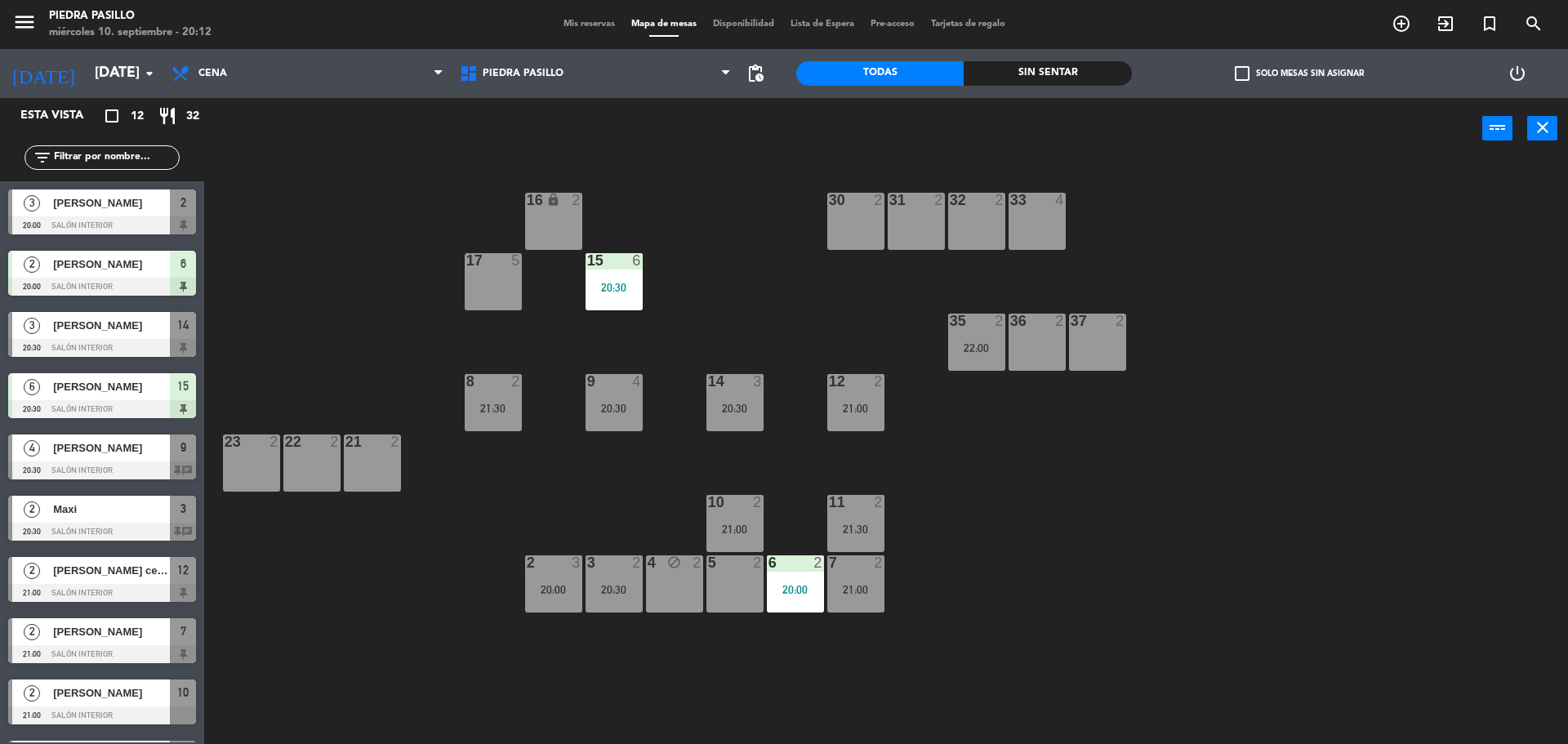
click at [780, 266] on div "16 lock 2 30 2 31 2 32 2 33 4 17 5 15 6 20:30 35 2 22:00 36 2 37 2 8 2 21:30 9 …" at bounding box center [893, 456] width 1348 height 585
click at [579, 20] on span "Mis reservas" at bounding box center [590, 24] width 68 height 9
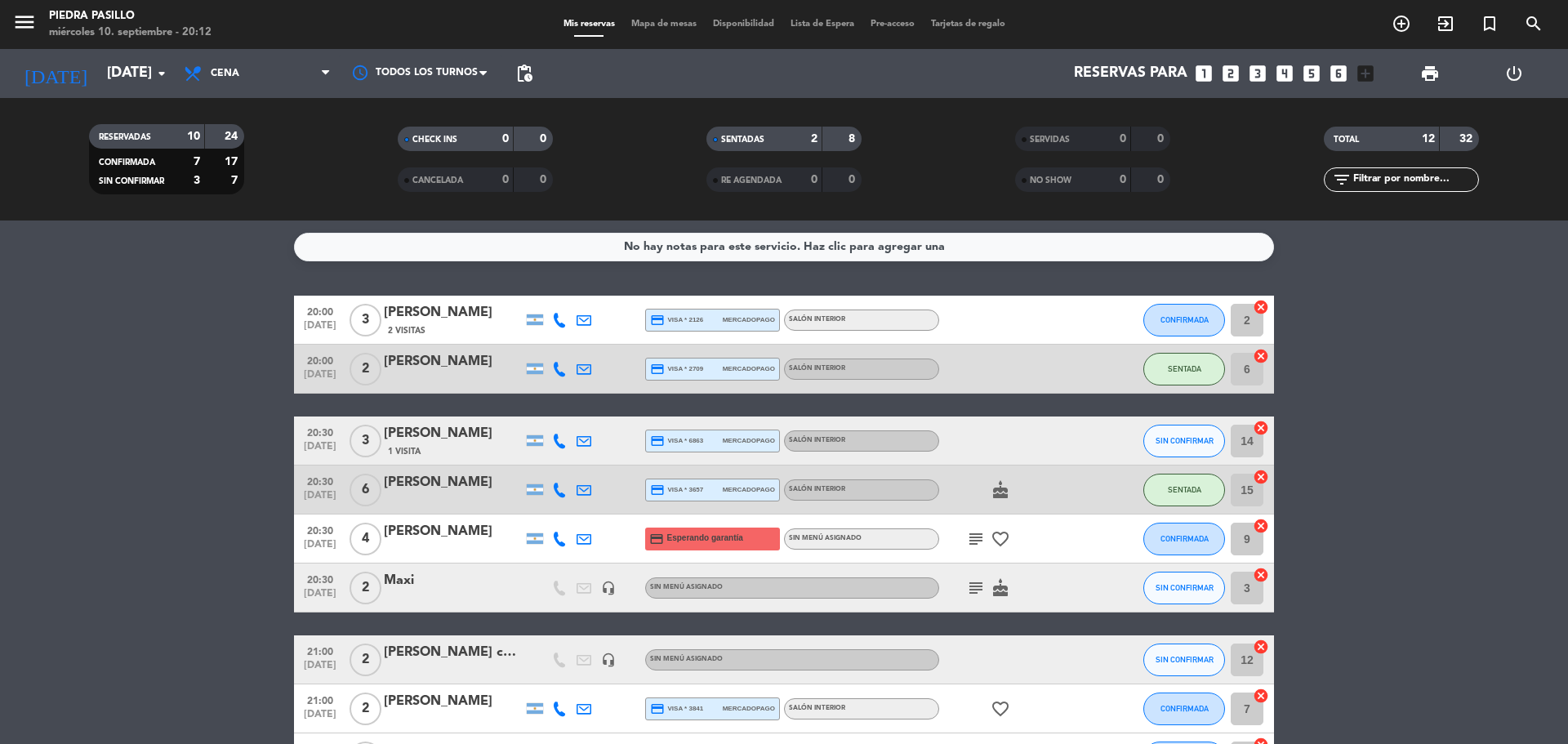
click at [1483, 377] on bookings-row "20:00 [DATE] 3 [PERSON_NAME] 2 Visitas credit_card visa * 2126 mercadopago Saló…" at bounding box center [784, 635] width 1568 height 680
click at [666, 145] on filter-checkbox "SENTADAS 2 8" at bounding box center [784, 139] width 309 height 25
click at [1414, 428] on bookings-row "20:00 [DATE] 3 [PERSON_NAME] 2 Visitas credit_card visa * 2126 mercadopago Saló…" at bounding box center [784, 635] width 1568 height 680
click at [1416, 405] on bookings-row "20:00 [DATE] 3 [PERSON_NAME] 2 Visitas credit_card visa * 2126 mercadopago Saló…" at bounding box center [784, 635] width 1568 height 680
click at [1413, 405] on bookings-row "20:00 [DATE] 3 [PERSON_NAME] 2 Visitas credit_card visa * 2126 mercadopago Saló…" at bounding box center [784, 635] width 1568 height 680
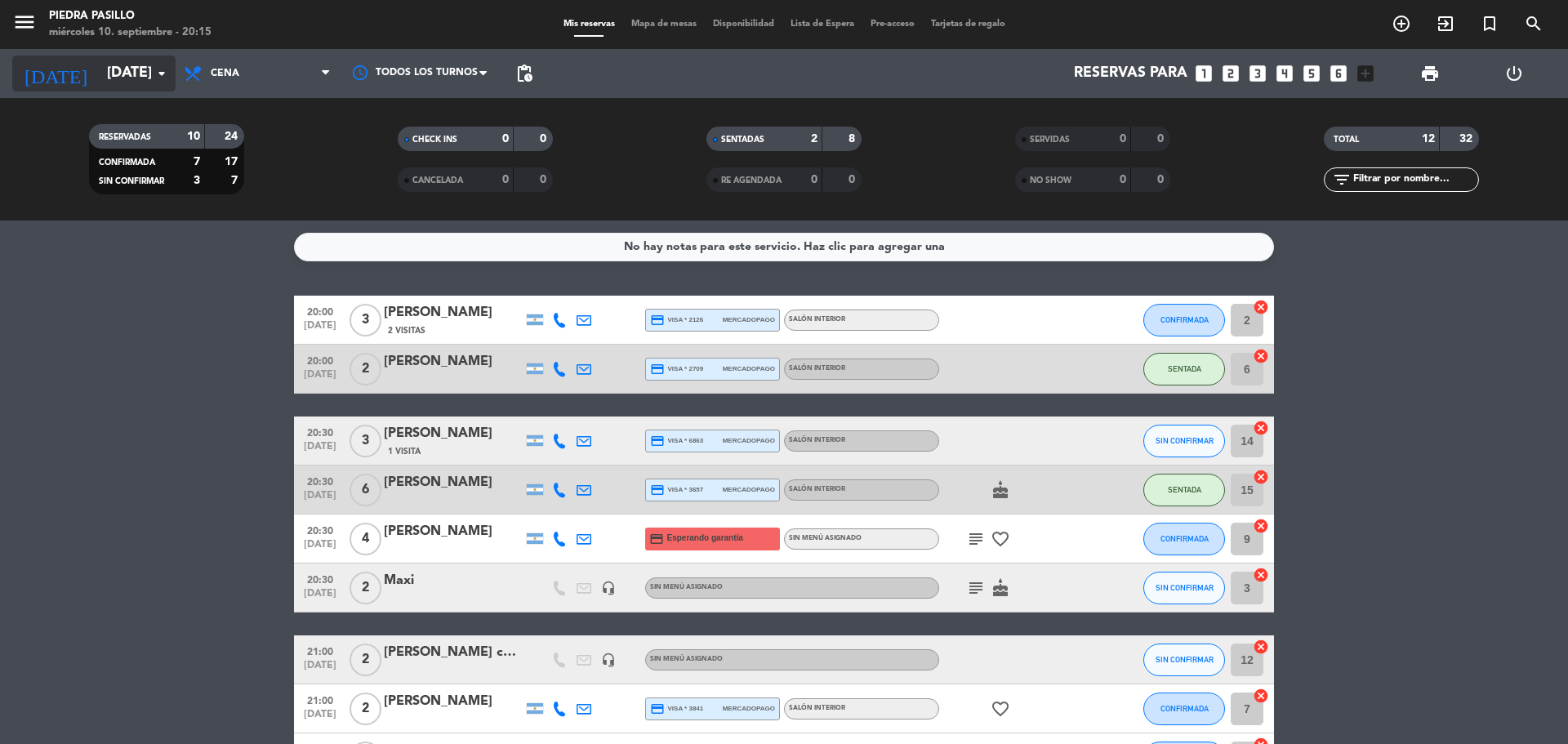
click at [138, 72] on input "[DATE]" at bounding box center [193, 73] width 189 height 33
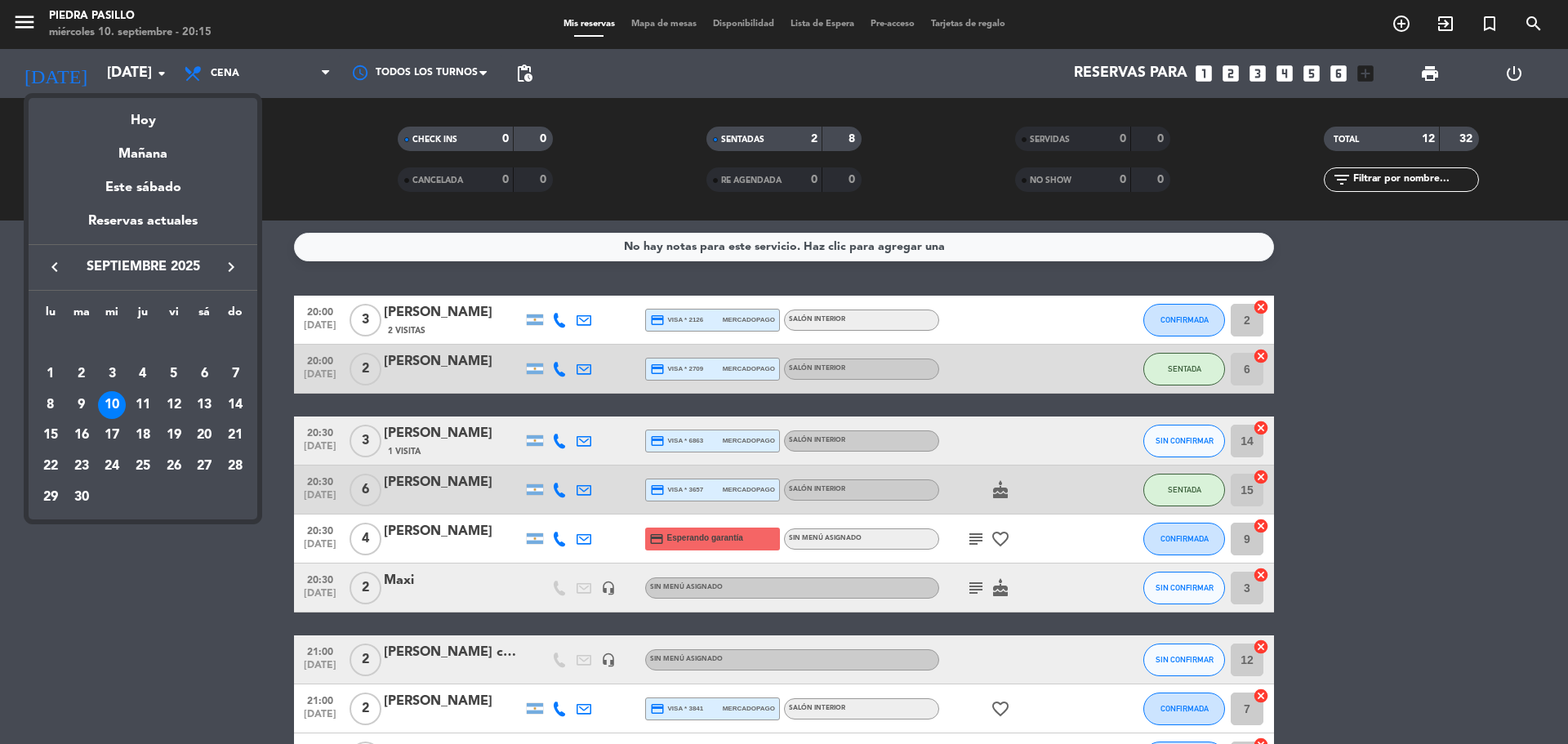
click at [161, 107] on div "Hoy" at bounding box center [143, 115] width 229 height 34
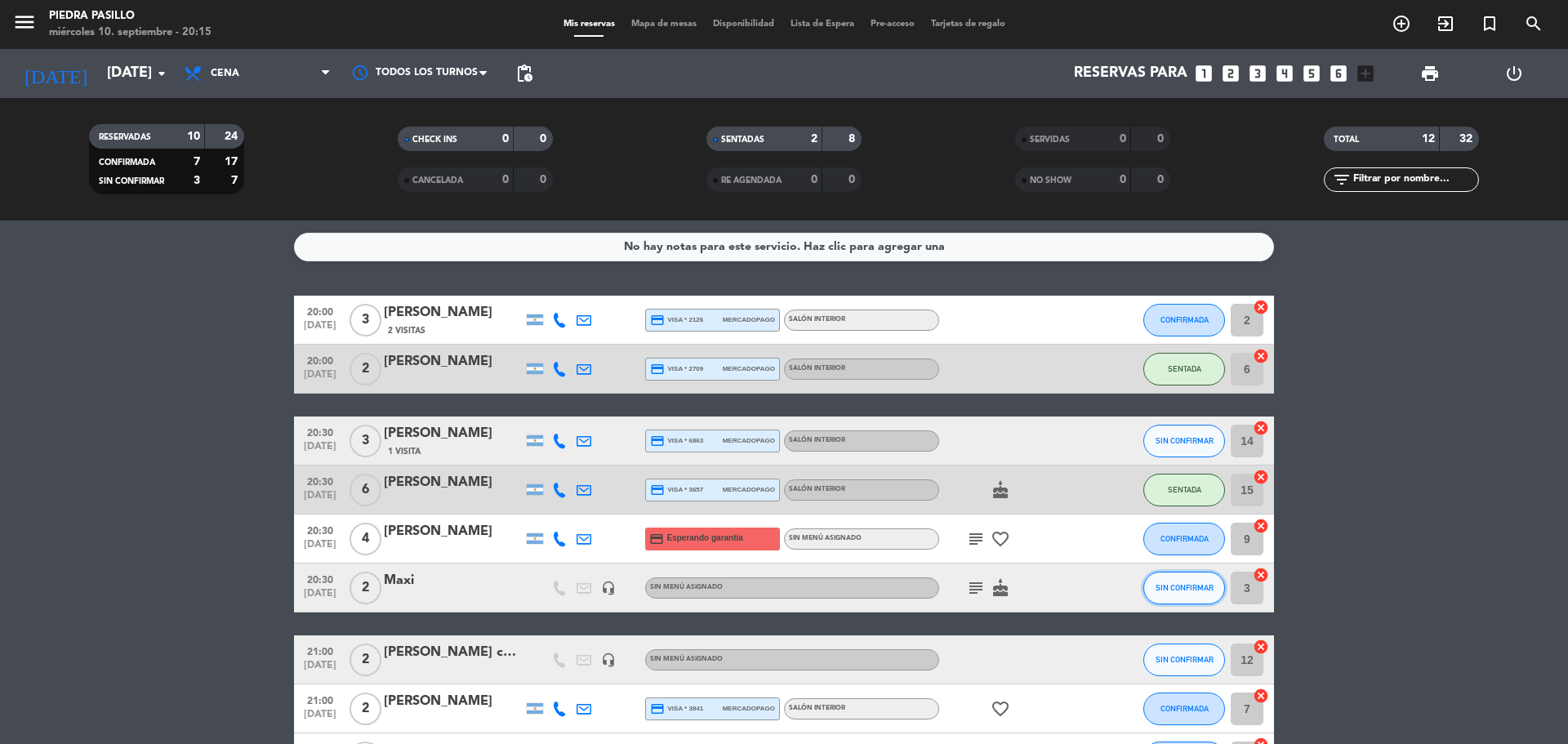
click at [1183, 581] on button "SIN CONFIRMAR" at bounding box center [1184, 588] width 82 height 33
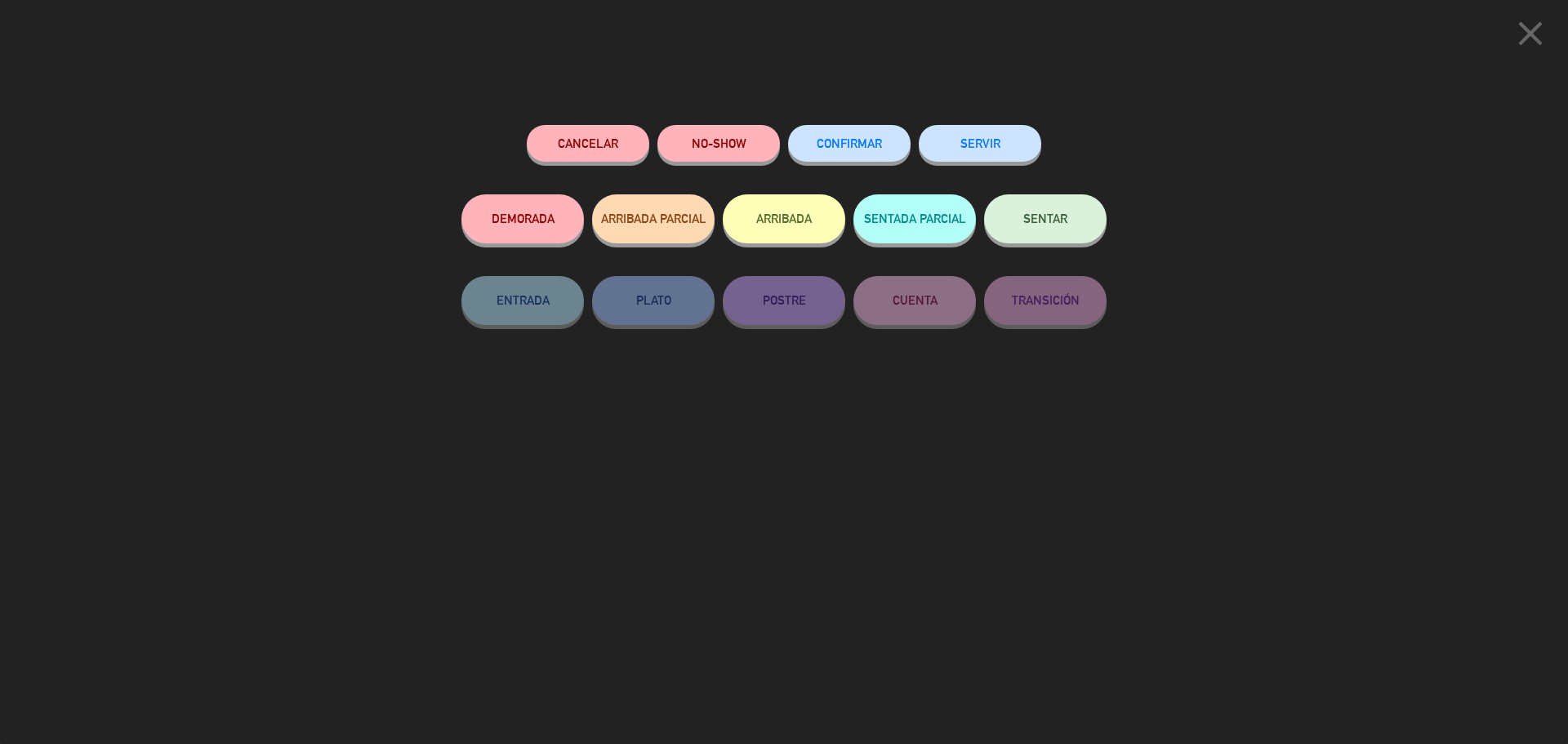
click at [1073, 219] on button "SENTAR" at bounding box center [1045, 218] width 122 height 49
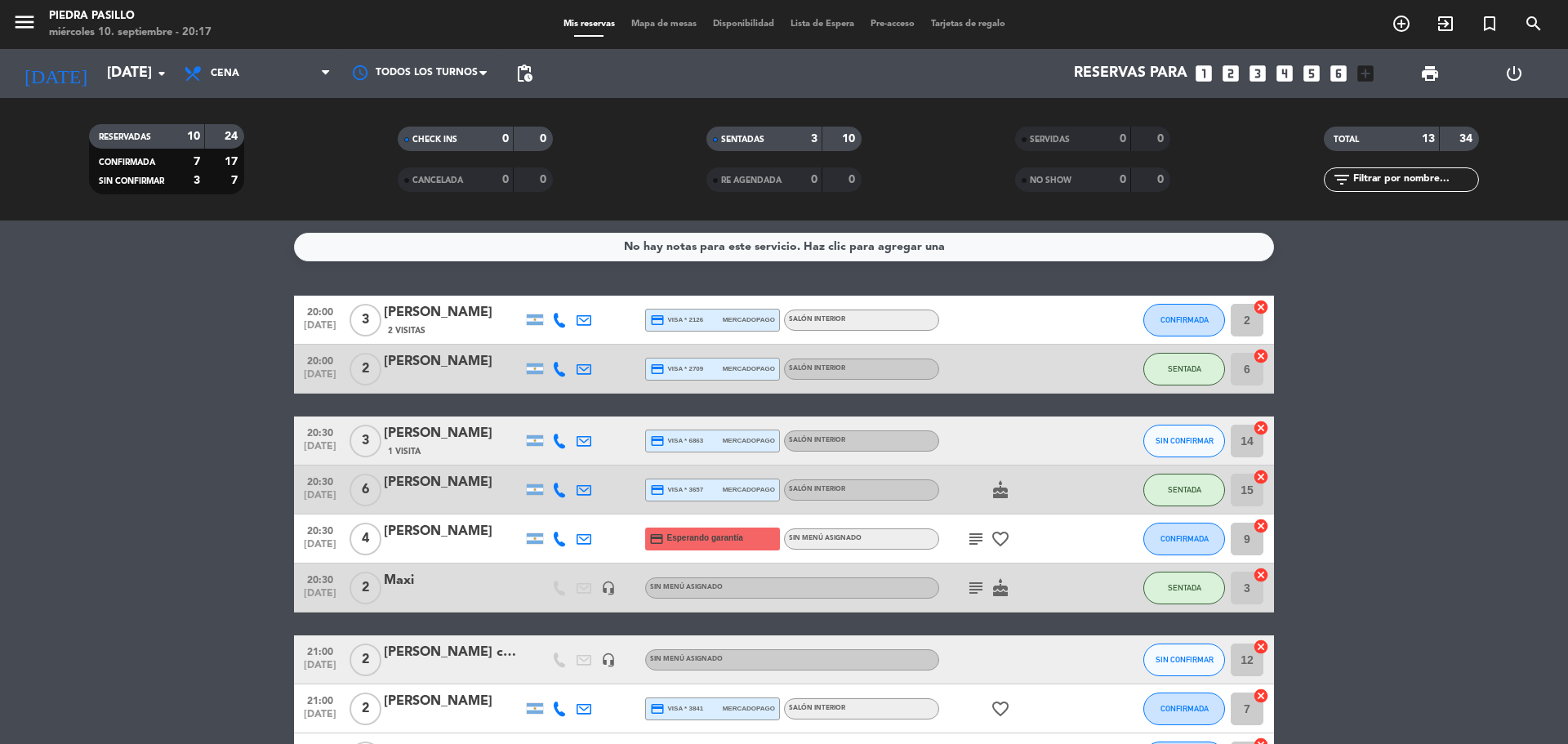
click at [1370, 418] on bookings-row "20:00 [DATE] 3 [PERSON_NAME] 2 Visitas credit_card visa * 2126 mercadopago Saló…" at bounding box center [784, 660] width 1568 height 728
click at [99, 63] on input "[DATE]" at bounding box center [193, 73] width 189 height 33
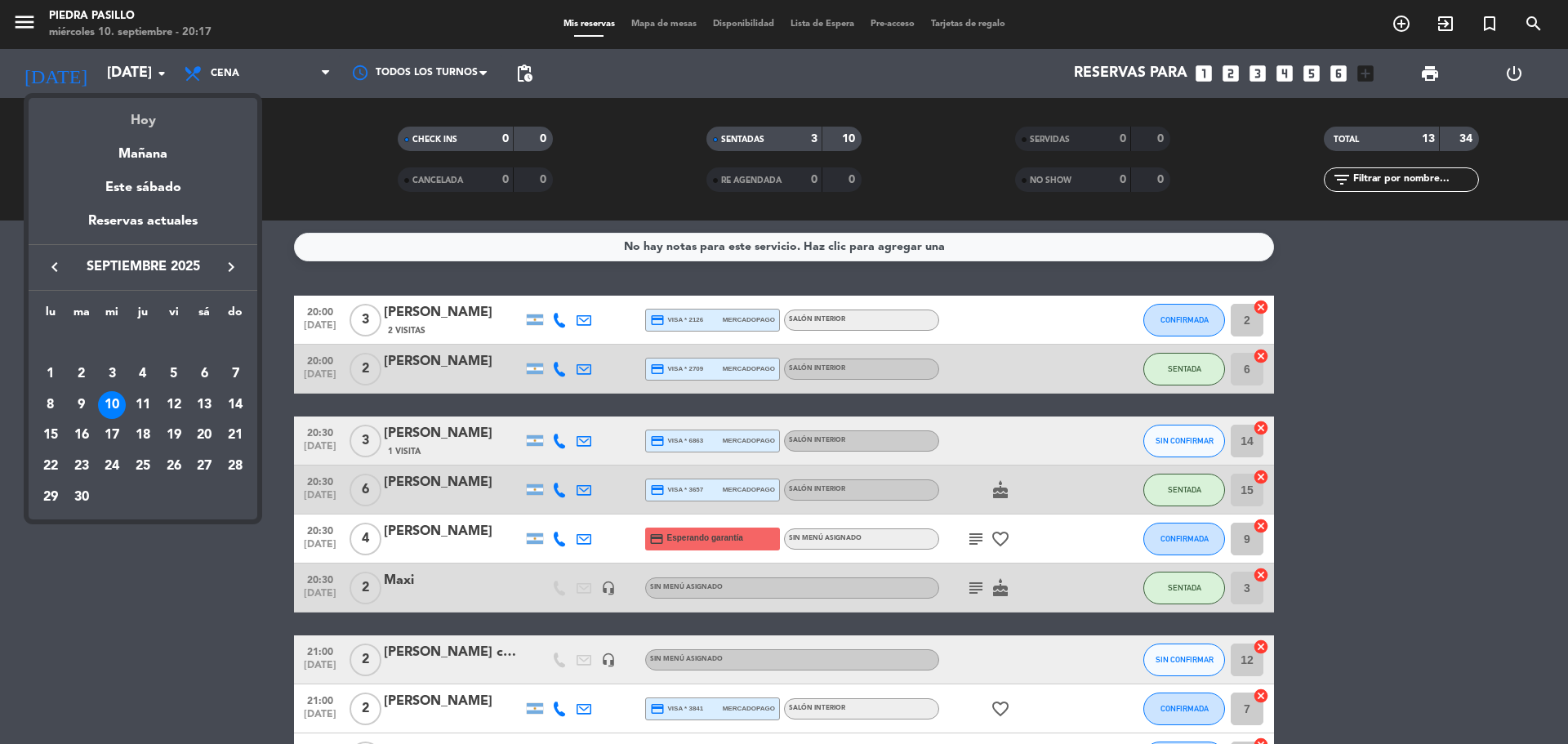
click at [121, 115] on div "Hoy" at bounding box center [143, 115] width 229 height 34
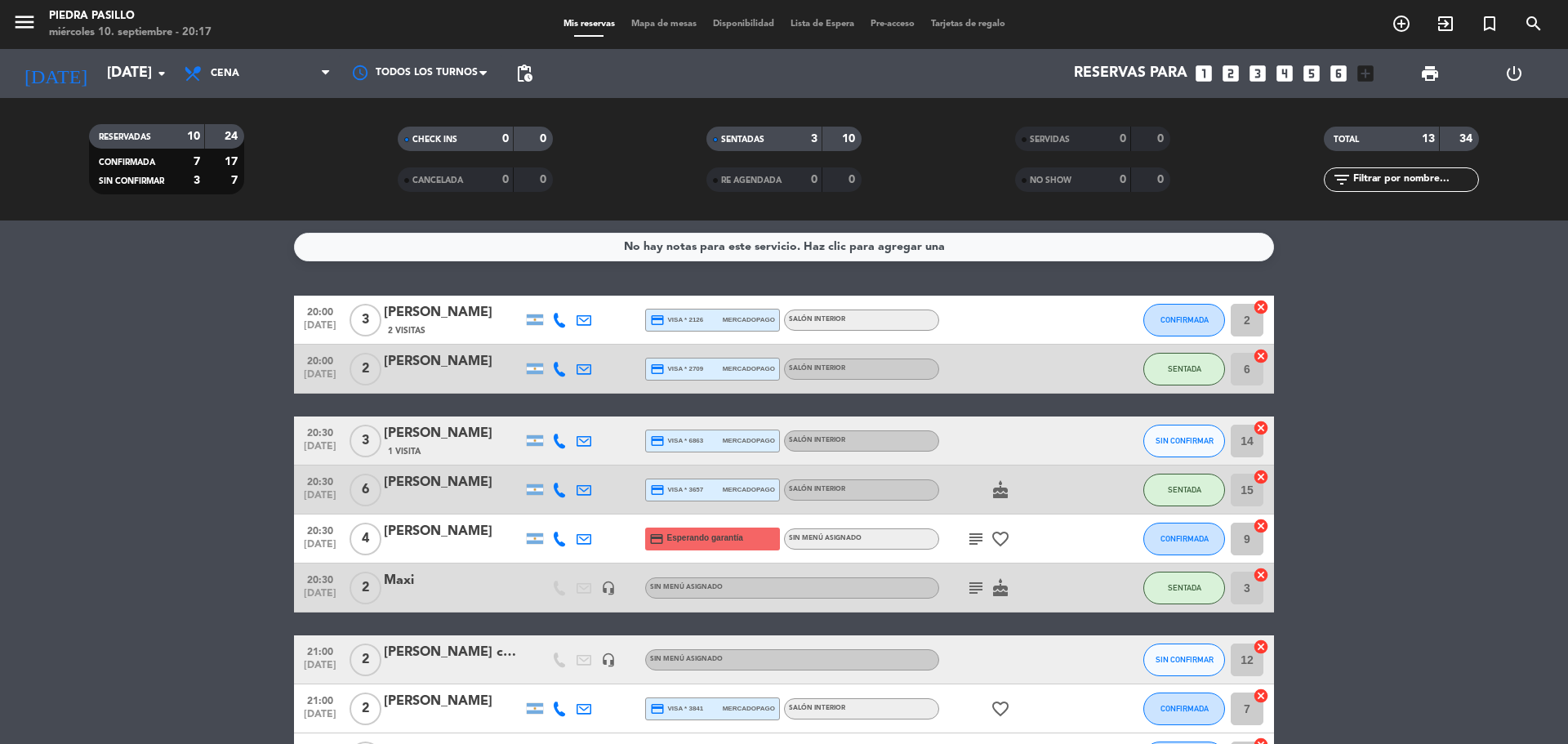
click at [975, 538] on icon "subject" at bounding box center [976, 539] width 20 height 20
click at [1459, 493] on bookings-row "20:00 [DATE] 3 [PERSON_NAME] 2 Visitas credit_card visa * 2126 mercadopago Saló…" at bounding box center [784, 660] width 1568 height 728
click at [973, 544] on icon "subject" at bounding box center [976, 539] width 20 height 20
click at [1433, 448] on bookings-row "20:00 [DATE] 3 [PERSON_NAME] 2 Visitas credit_card visa * 2126 mercadopago Saló…" at bounding box center [784, 660] width 1568 height 728
click at [1198, 545] on button "CONFIRMADA" at bounding box center [1184, 539] width 82 height 33
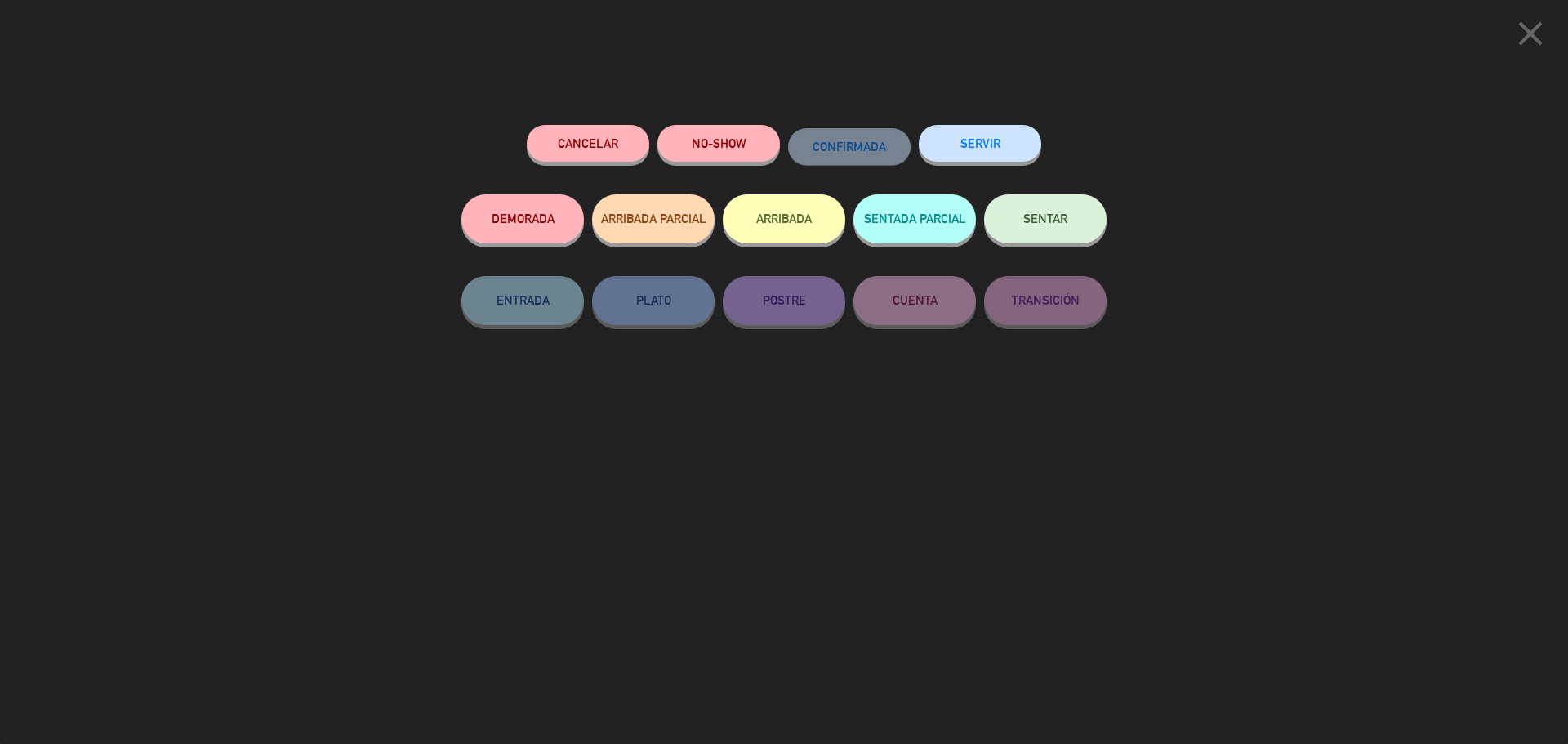
click at [1098, 224] on button "SENTAR" at bounding box center [1045, 218] width 122 height 49
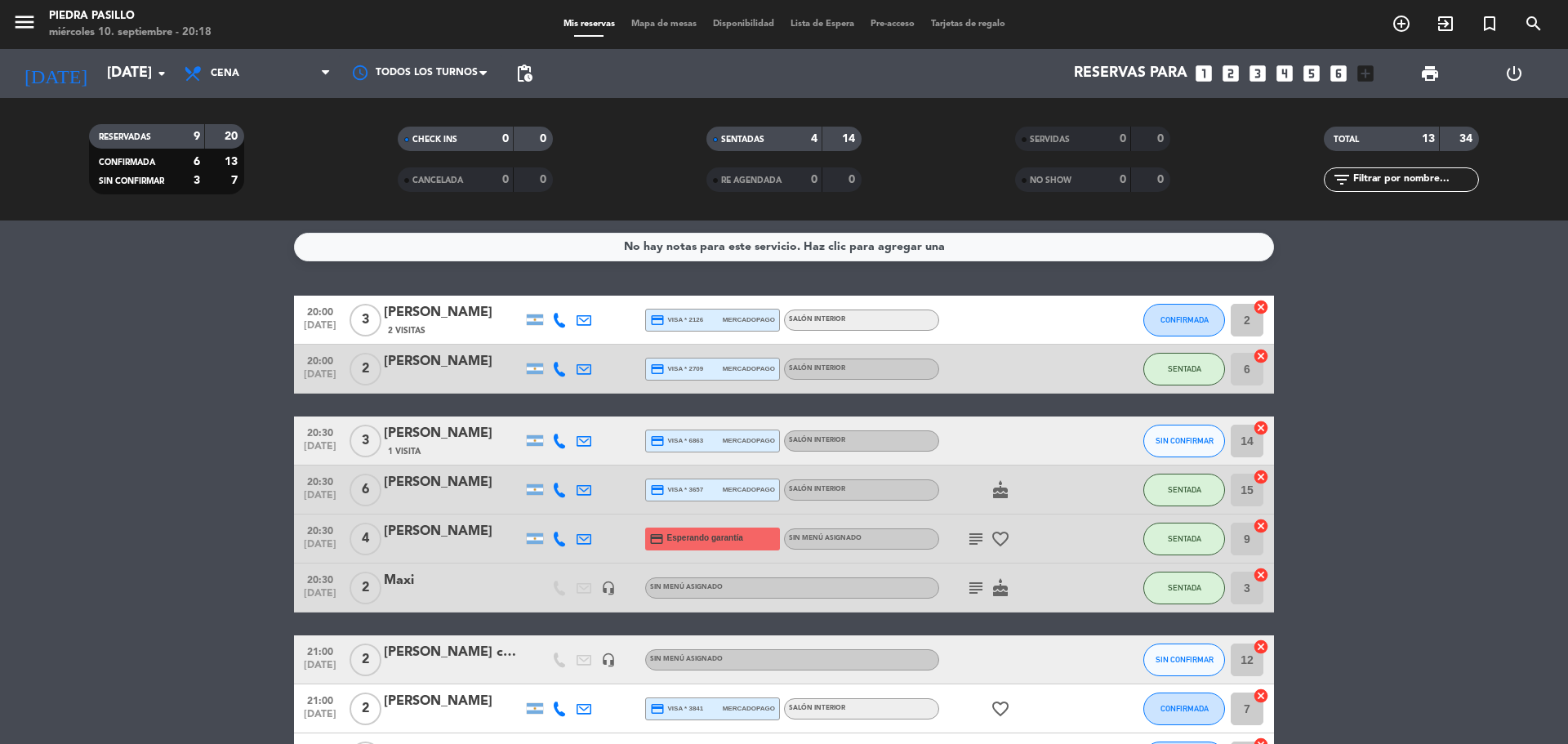
click at [562, 540] on icon at bounding box center [560, 539] width 15 height 15
click at [1474, 437] on bookings-row "20:00 [DATE] 3 [PERSON_NAME] 2 Visitas credit_card visa * 2126 mercadopago Saló…" at bounding box center [784, 660] width 1568 height 728
click at [1521, 390] on bookings-row "20:00 [DATE] 3 [PERSON_NAME] 2 Visitas credit_card visa * 2126 mercadopago Saló…" at bounding box center [784, 660] width 1568 height 728
click at [1007, 491] on icon "cake" at bounding box center [1001, 490] width 20 height 20
click at [1486, 468] on bookings-row "20:00 [DATE] 3 [PERSON_NAME] 2 Visitas credit_card visa * 2126 mercadopago Saló…" at bounding box center [784, 660] width 1568 height 728
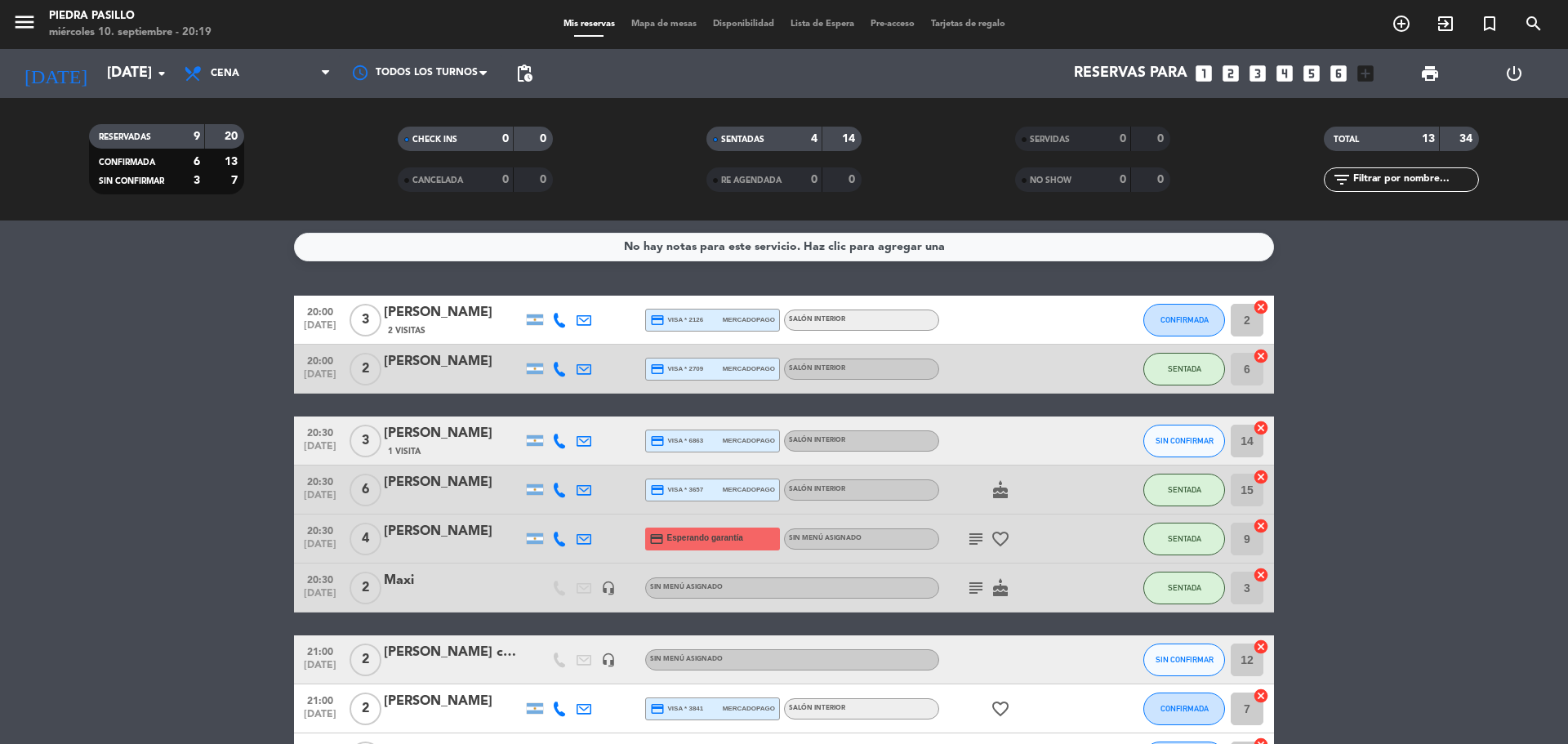
drag, startPoint x: 1479, startPoint y: 401, endPoint x: 1049, endPoint y: 165, distance: 490.5
click at [1479, 398] on bookings-row "20:00 [DATE] 3 [PERSON_NAME] 2 Visitas credit_card visa * 2126 mercadopago Saló…" at bounding box center [784, 660] width 1568 height 728
click at [1470, 411] on bookings-row "20:00 [DATE] 3 [PERSON_NAME] 2 Visitas credit_card visa * 2126 mercadopago Saló…" at bounding box center [784, 660] width 1568 height 728
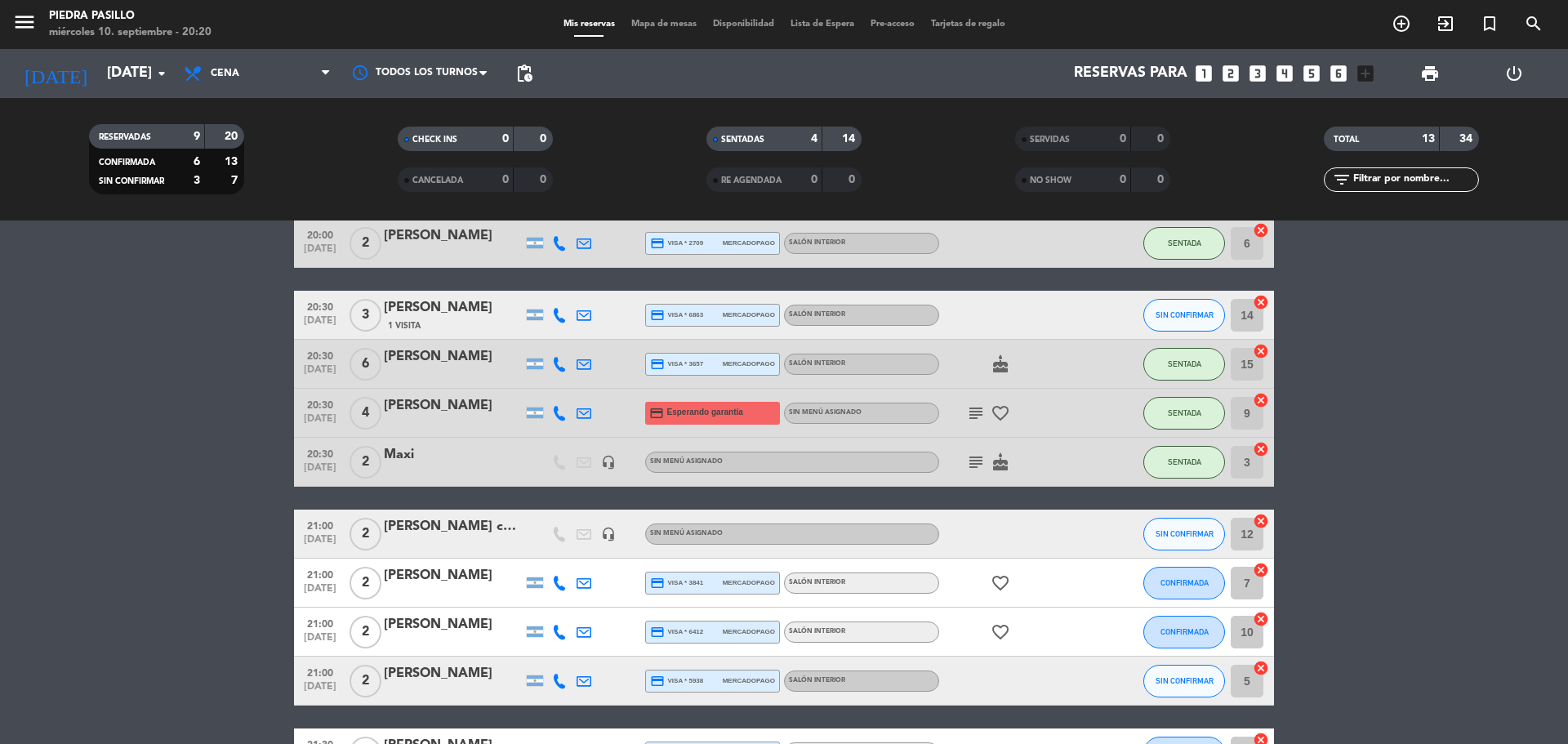
scroll to position [272, 0]
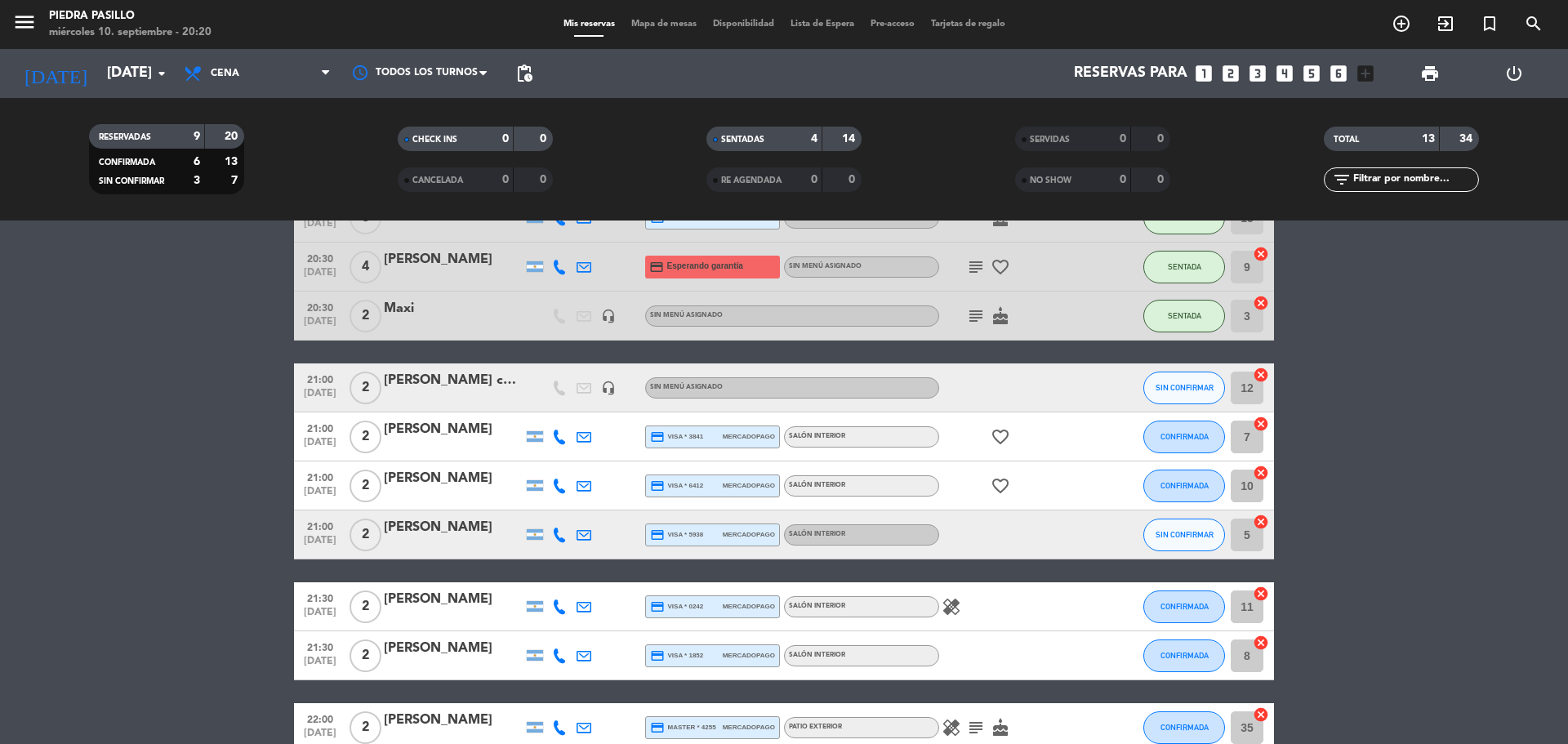
click at [1405, 375] on bookings-row "20:00 [DATE] 3 [PERSON_NAME] 2 Visitas credit_card visa * 2126 mercadopago Saló…" at bounding box center [784, 388] width 1568 height 728
click at [642, 25] on span "Mapa de mesas" at bounding box center [664, 24] width 82 height 9
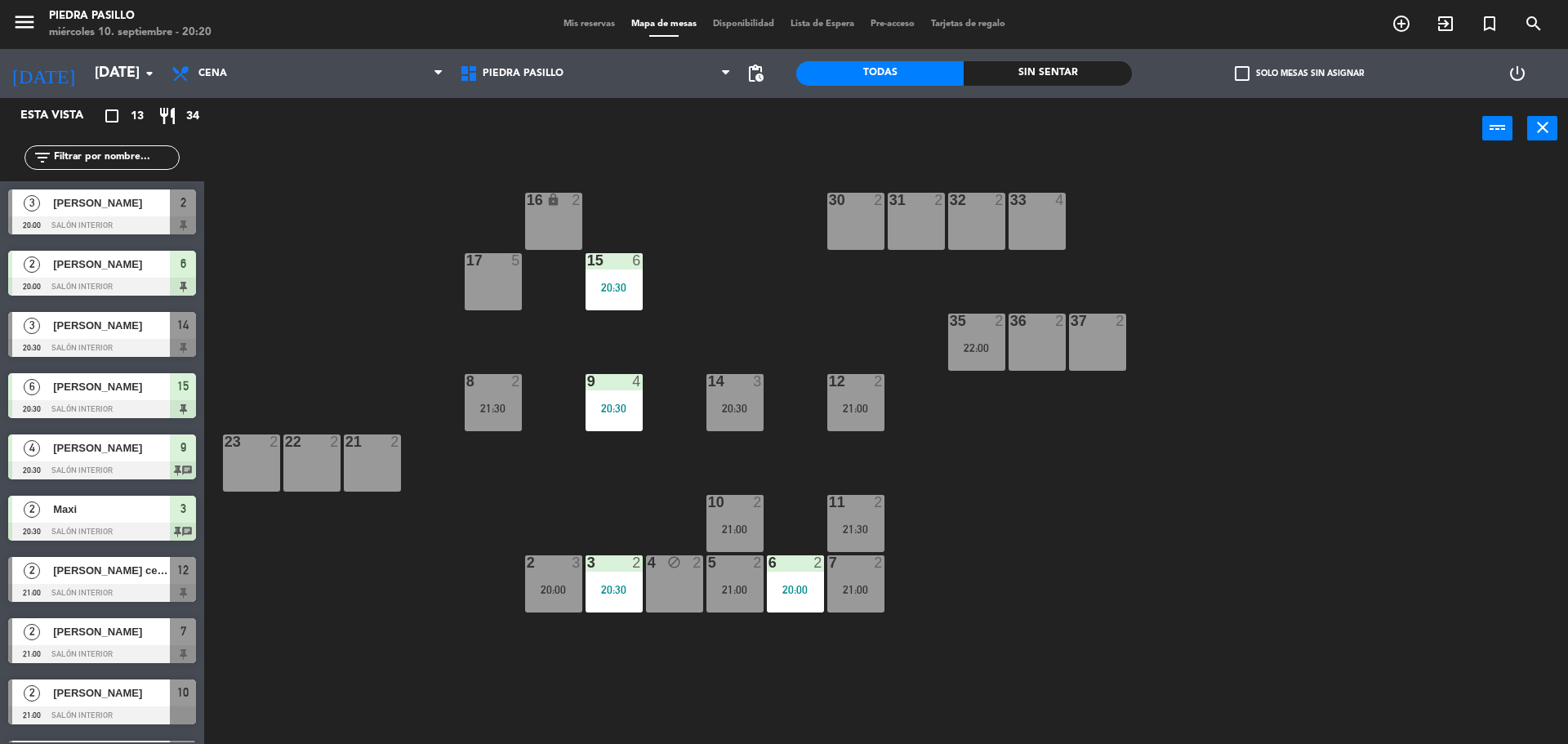
click at [739, 320] on div "16 lock 2 30 2 31 2 32 2 33 4 17 5 15 6 20:30 35 2 22:00 36 2 37 2 8 2 21:30 9 …" at bounding box center [893, 456] width 1348 height 585
click at [614, 398] on div "9 4 20:30" at bounding box center [613, 402] width 57 height 57
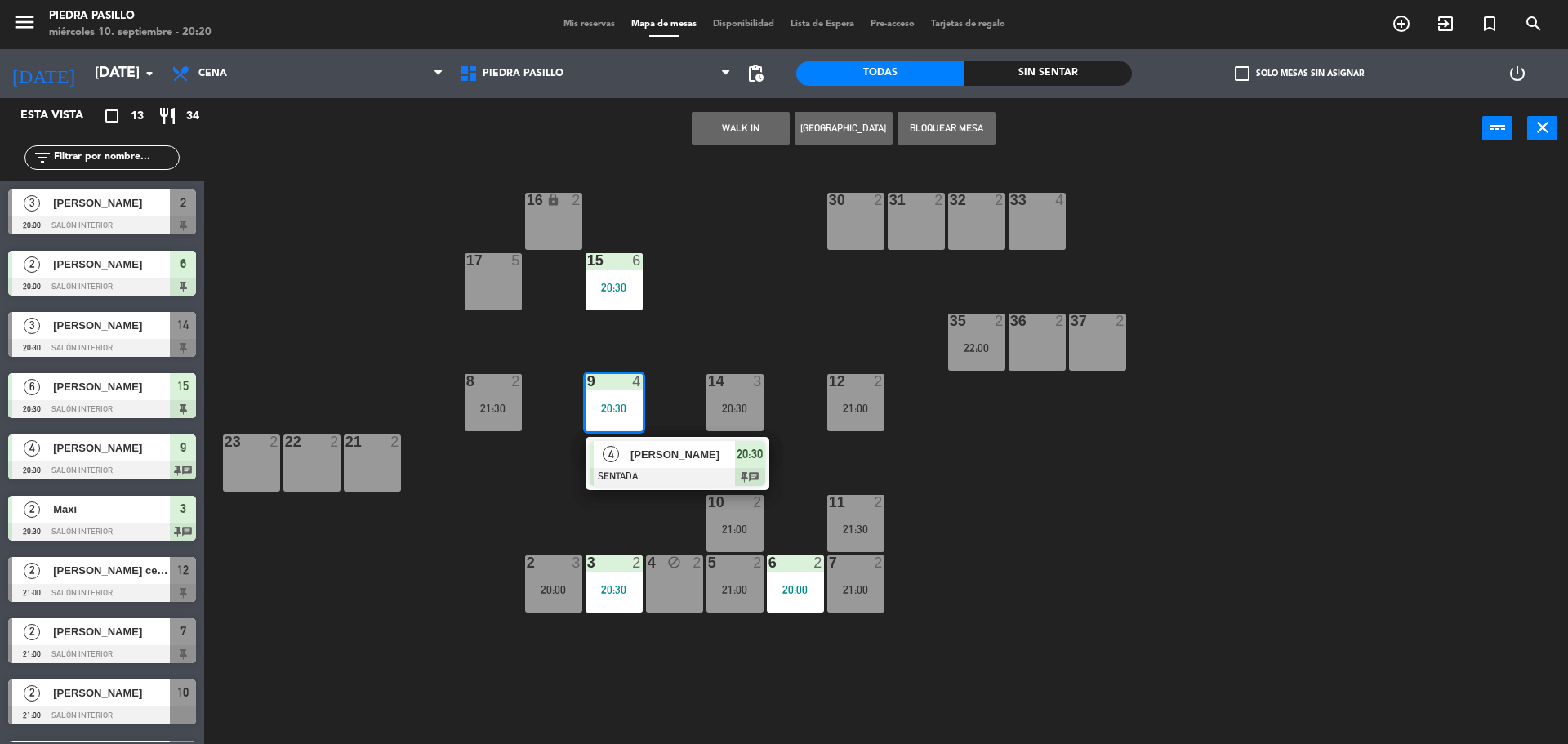
click at [685, 462] on span "[PERSON_NAME]" at bounding box center [683, 454] width 105 height 17
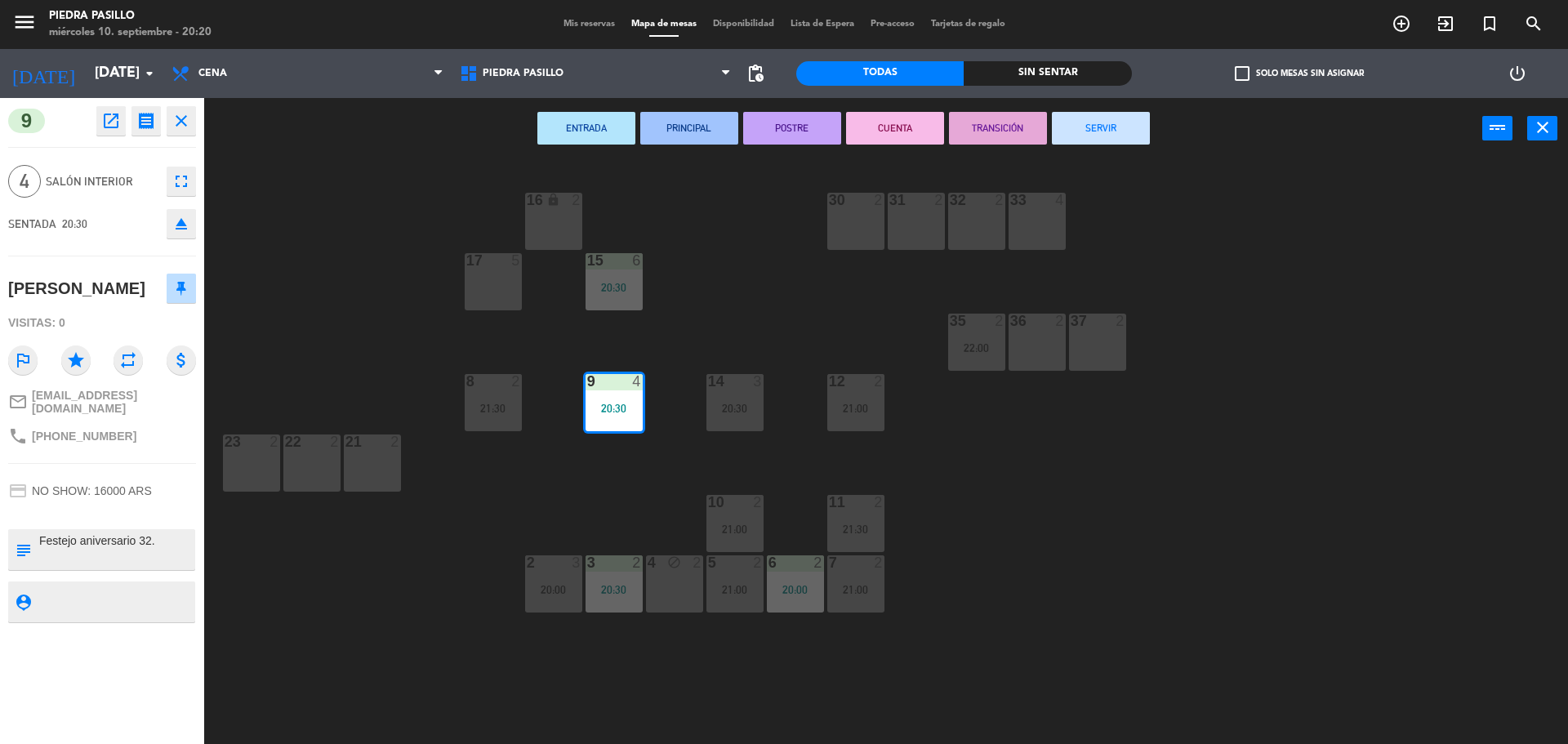
click at [571, 569] on div "3" at bounding box center [580, 563] width 27 height 15
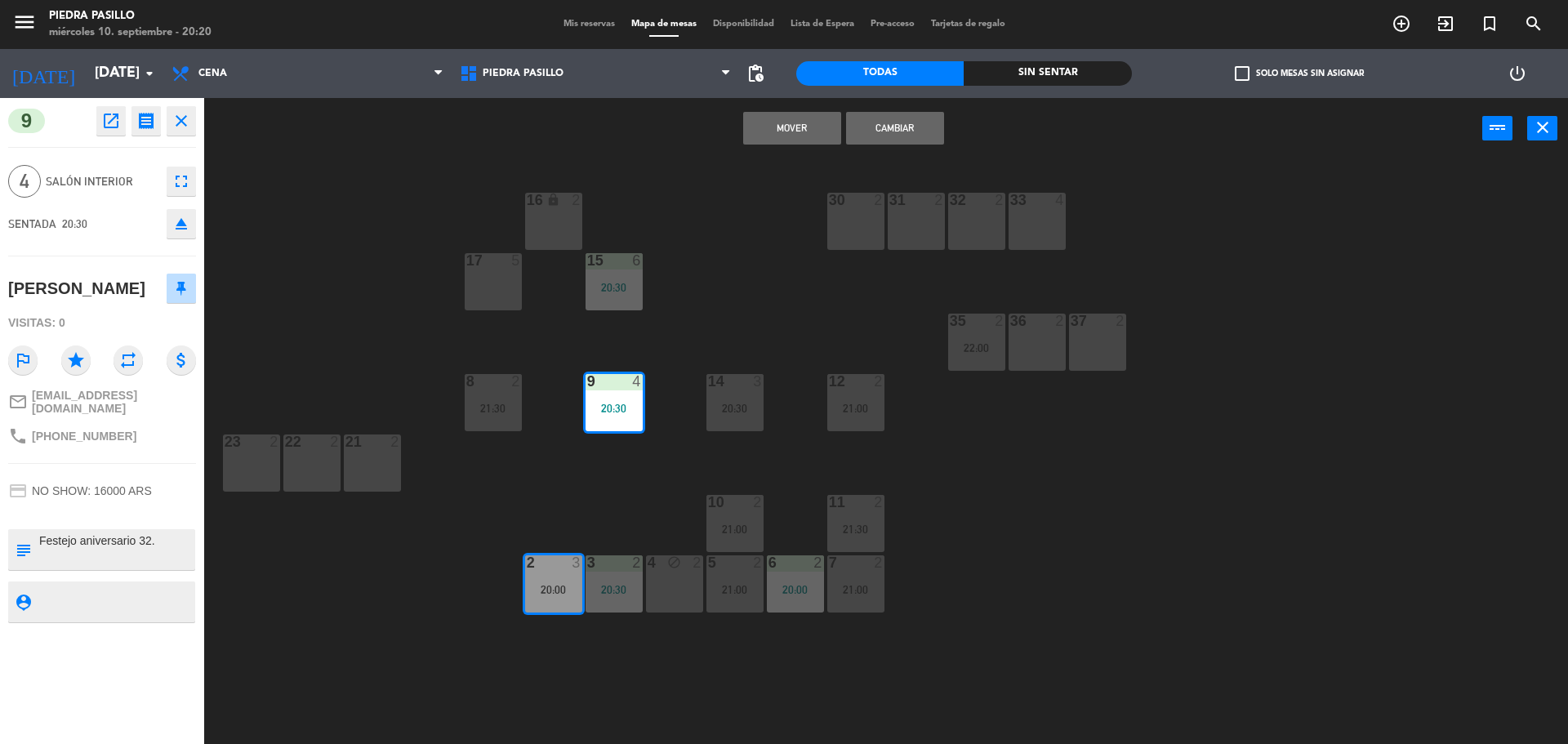
click at [919, 134] on button "Cambiar" at bounding box center [895, 129] width 98 height 33
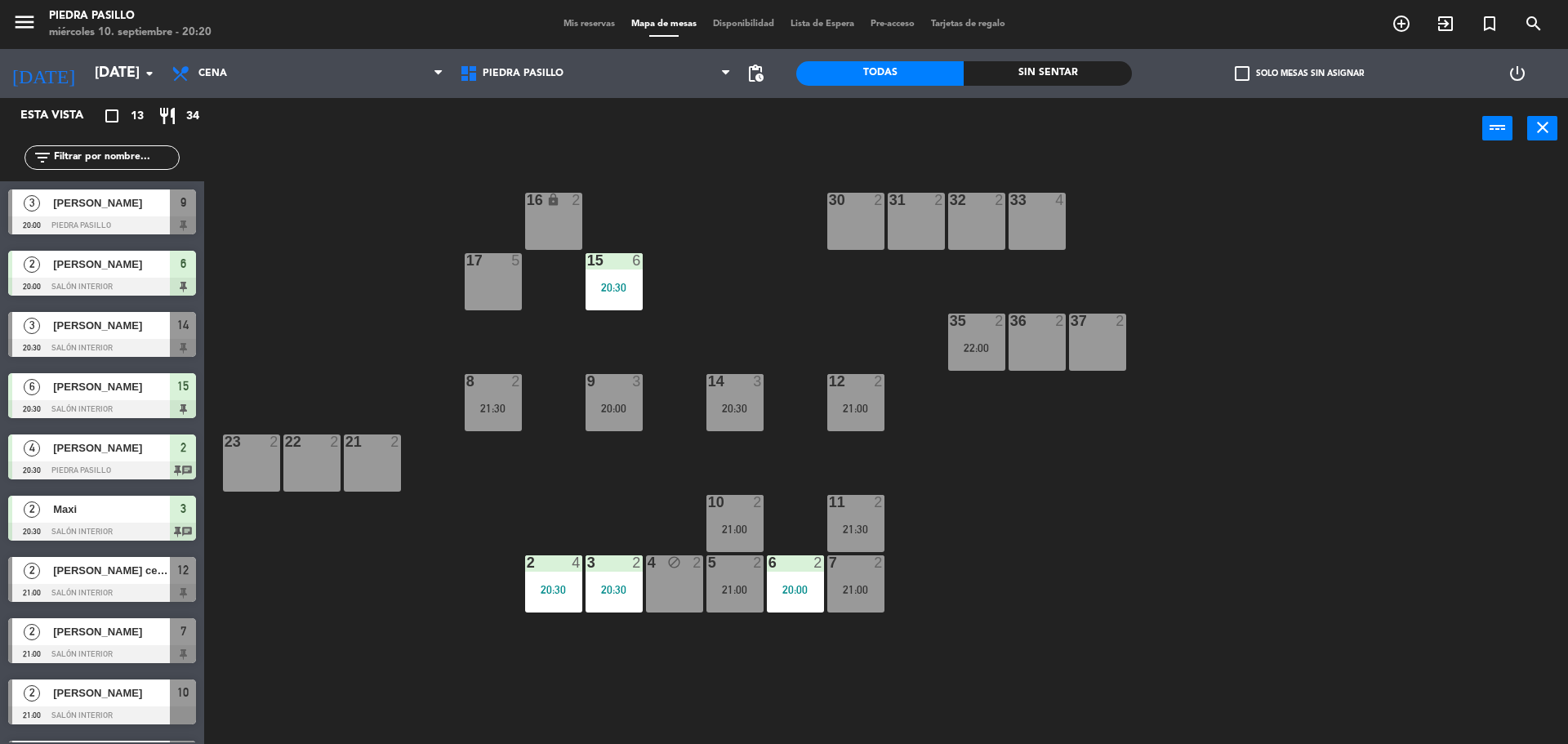
click at [829, 206] on div "30" at bounding box center [829, 200] width 1 height 15
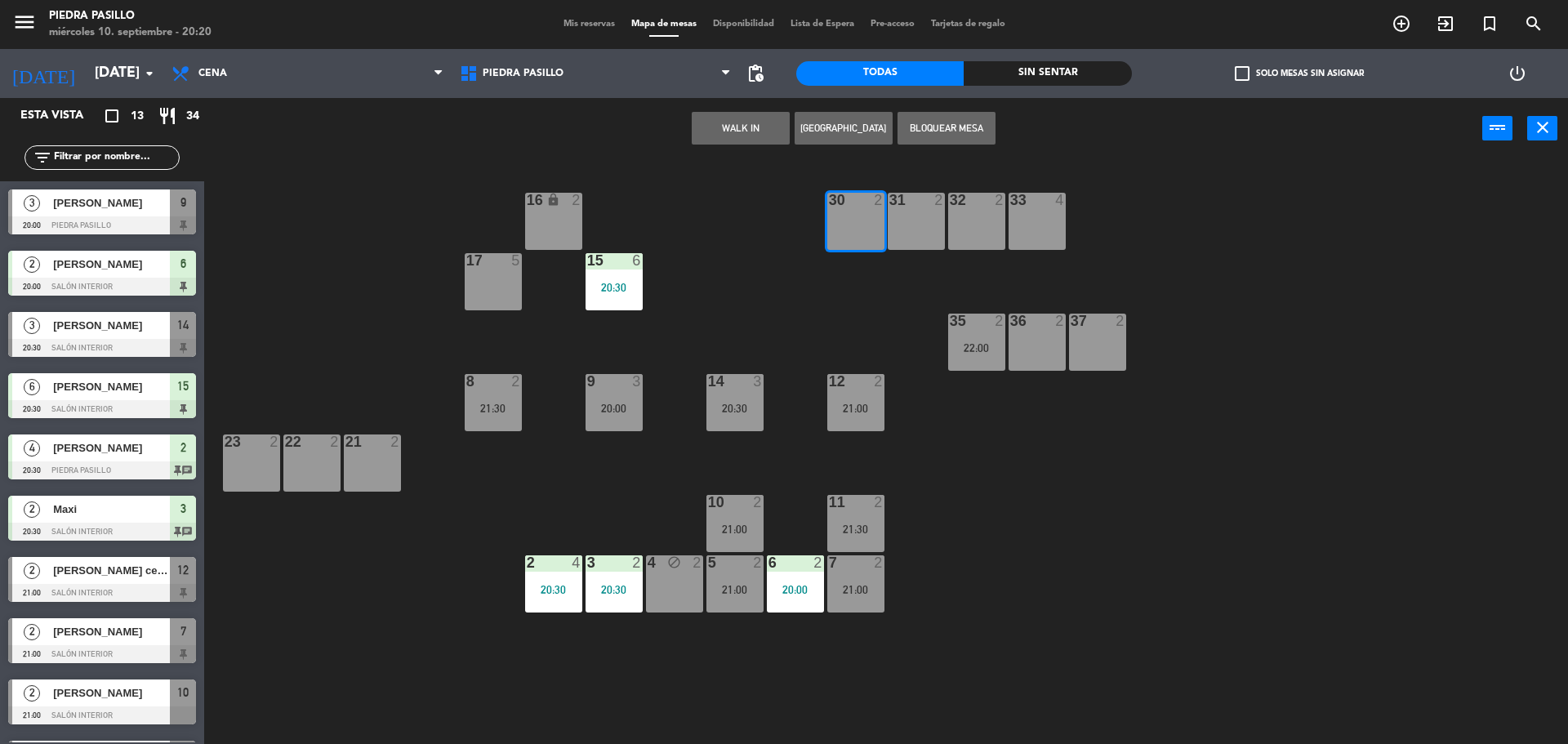
click at [736, 250] on div "16 lock 2 30 2 31 2 32 2 33 4 17 5 15 6 20:30 35 2 22:00 36 2 37 2 8 2 21:30 9 …" at bounding box center [893, 456] width 1348 height 585
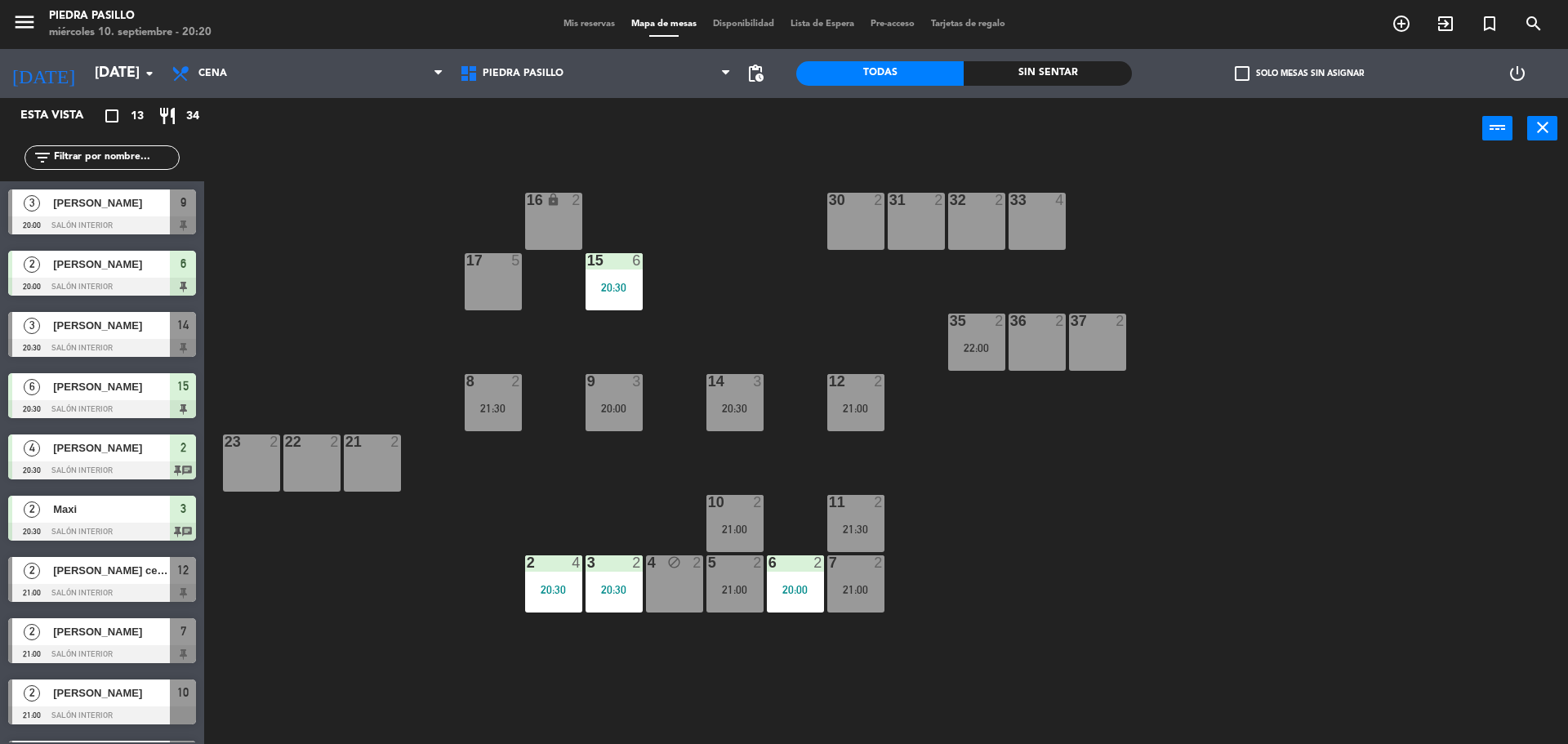
click at [765, 292] on div "16 lock 2 30 2 31 2 32 2 33 4 17 5 15 6 20:30 35 2 22:00 36 2 37 2 8 2 21:30 9 …" at bounding box center [893, 456] width 1348 height 585
click at [761, 292] on div "16 lock 2 30 2 31 2 32 2 33 4 17 5 15 6 20:30 35 2 22:00 36 2 37 2 8 2 21:30 9 …" at bounding box center [893, 456] width 1348 height 585
click at [760, 285] on div "16 lock 2 30 2 31 2 32 2 33 4 17 5 15 6 20:30 35 2 22:00 36 2 37 2 8 2 21:30 9 …" at bounding box center [893, 456] width 1348 height 585
click at [627, 575] on div "3 2 20:30" at bounding box center [613, 584] width 57 height 57
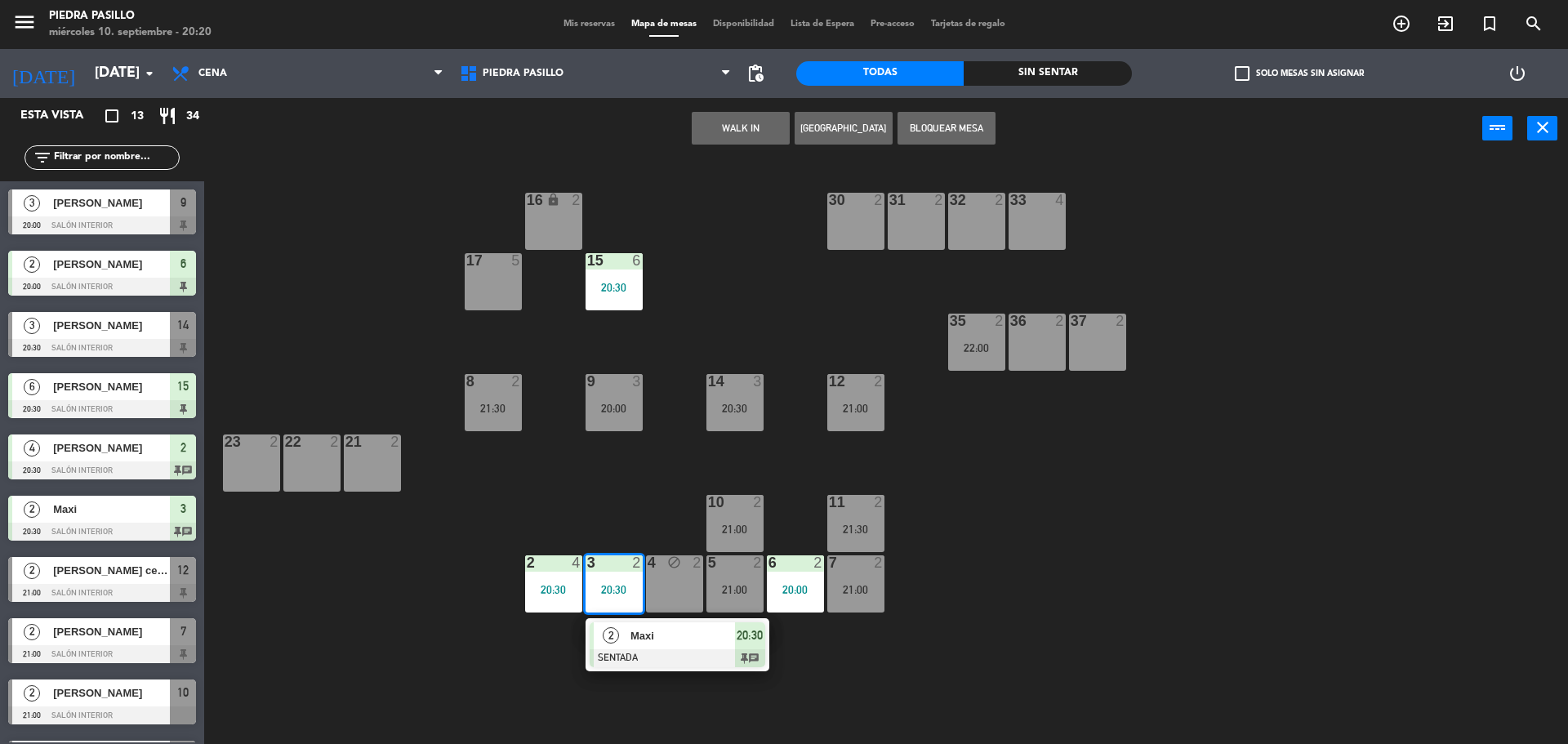
click at [670, 635] on span "Maxi" at bounding box center [683, 636] width 105 height 17
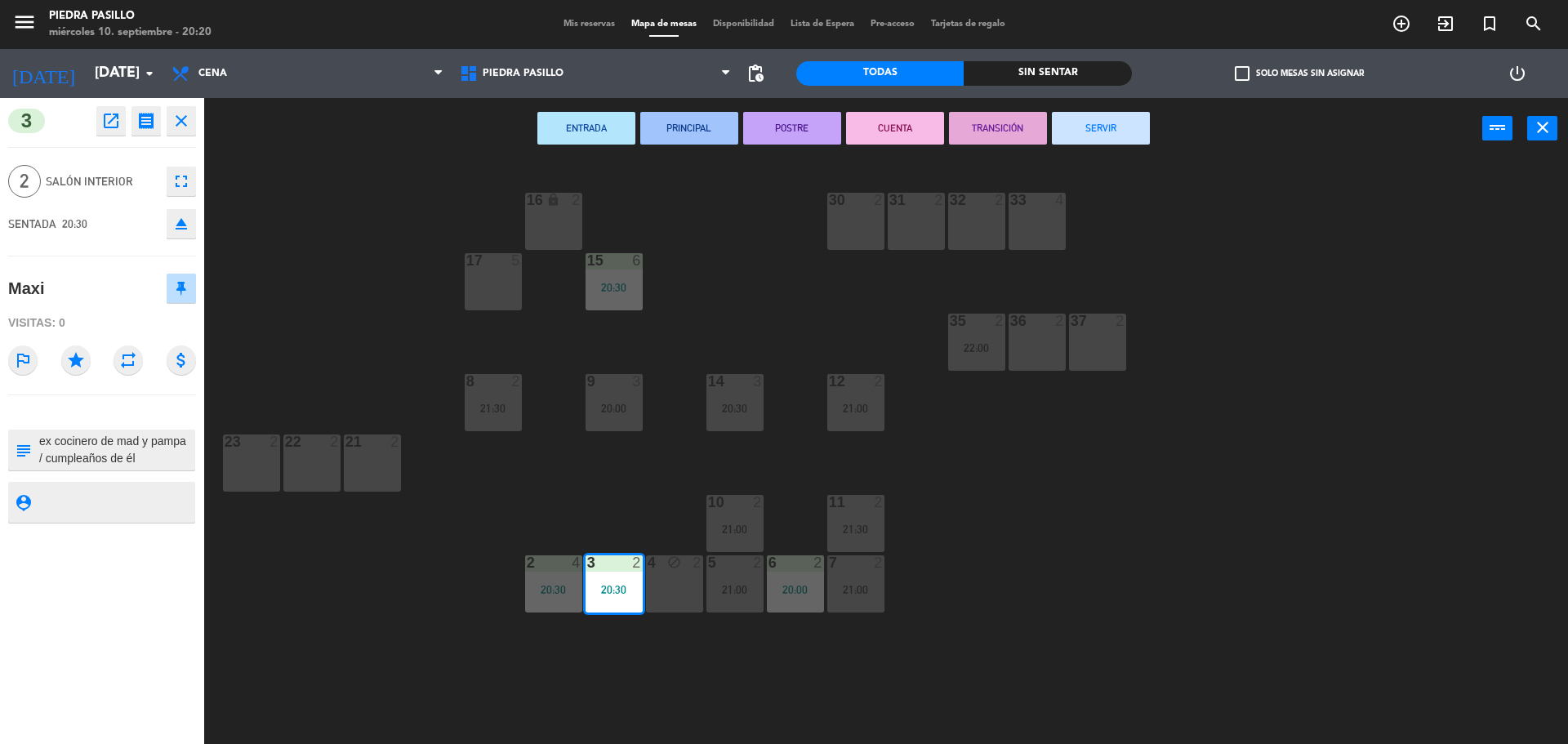
click at [307, 268] on div "16 lock 2 30 2 31 2 32 2 33 4 17 5 15 6 20:30 35 2 22:00 36 2 37 2 8 2 21:30 9 …" at bounding box center [893, 456] width 1348 height 585
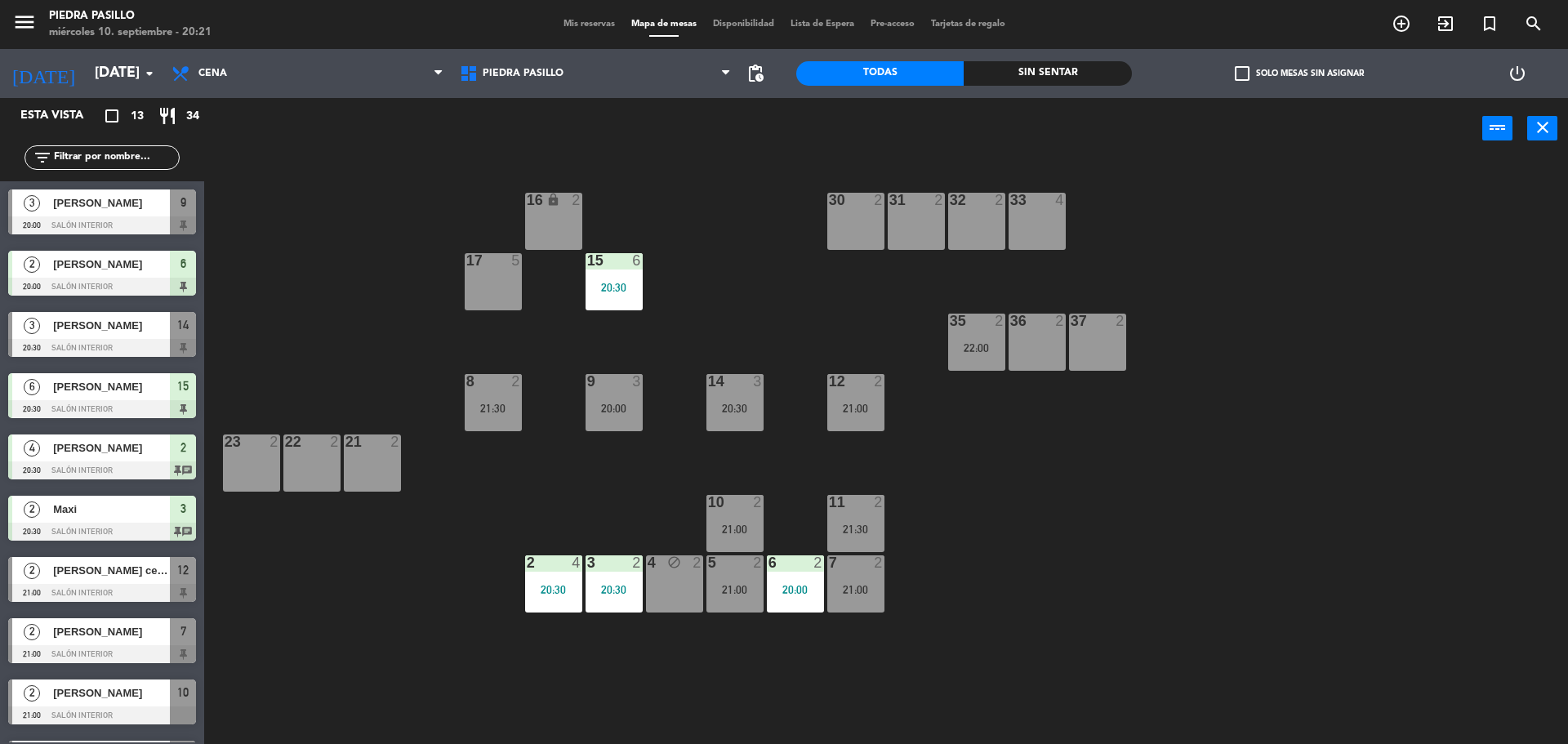
click at [142, 165] on input "text" at bounding box center [115, 158] width 126 height 18
click at [768, 329] on div "16 lock 2 30 2 31 2 32 2 33 4 17 5 15 6 20:30 35 2 22:00 36 2 37 2 8 2 21:30 9 …" at bounding box center [893, 456] width 1348 height 585
click at [767, 317] on div "16 lock 2 30 2 31 2 32 2 33 4 17 5 15 6 20:30 35 2 22:00 36 2 37 2 8 2 21:30 9 …" at bounding box center [893, 456] width 1348 height 585
click at [623, 397] on div "9 3 20:00" at bounding box center [613, 402] width 57 height 57
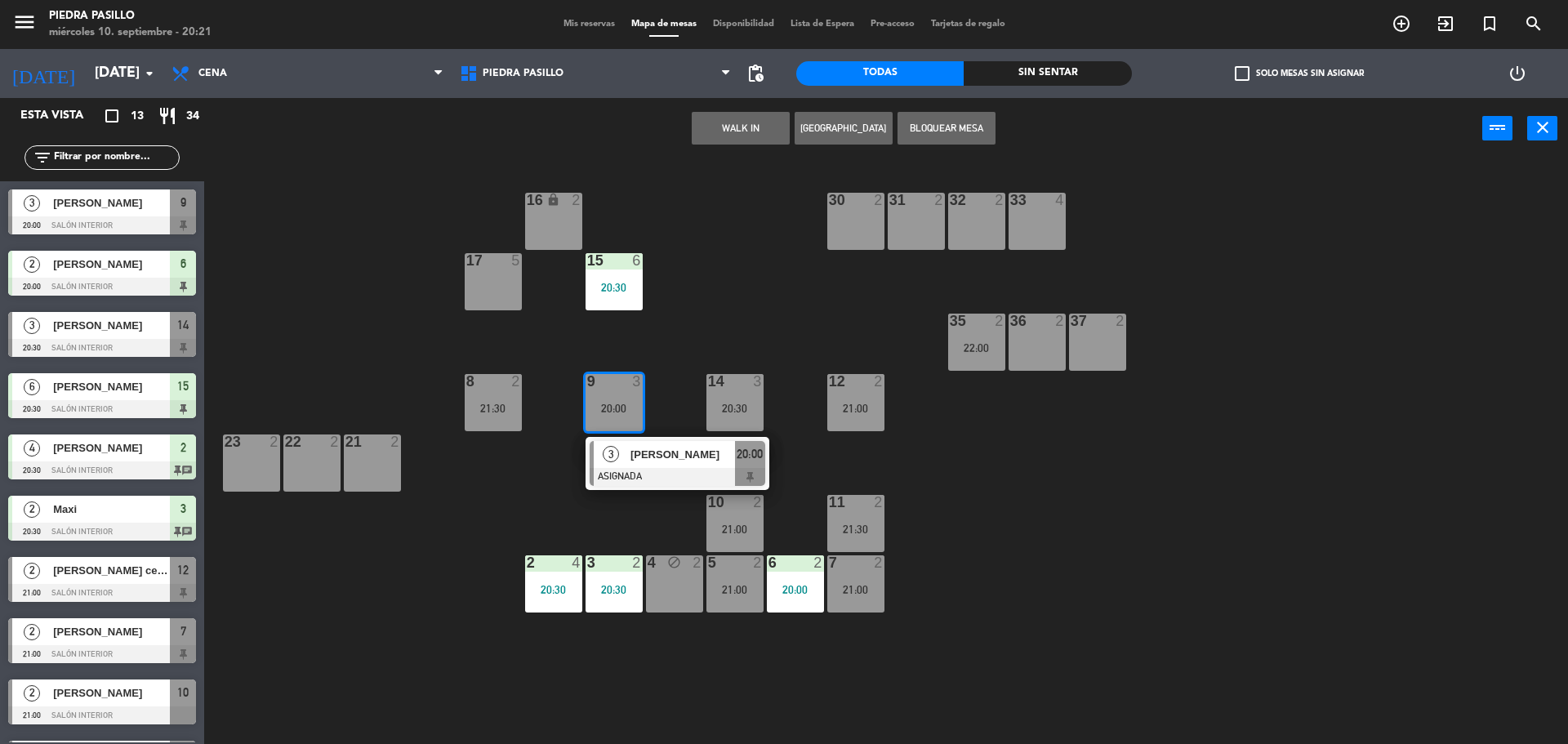
click at [664, 461] on span "[PERSON_NAME]" at bounding box center [683, 454] width 105 height 17
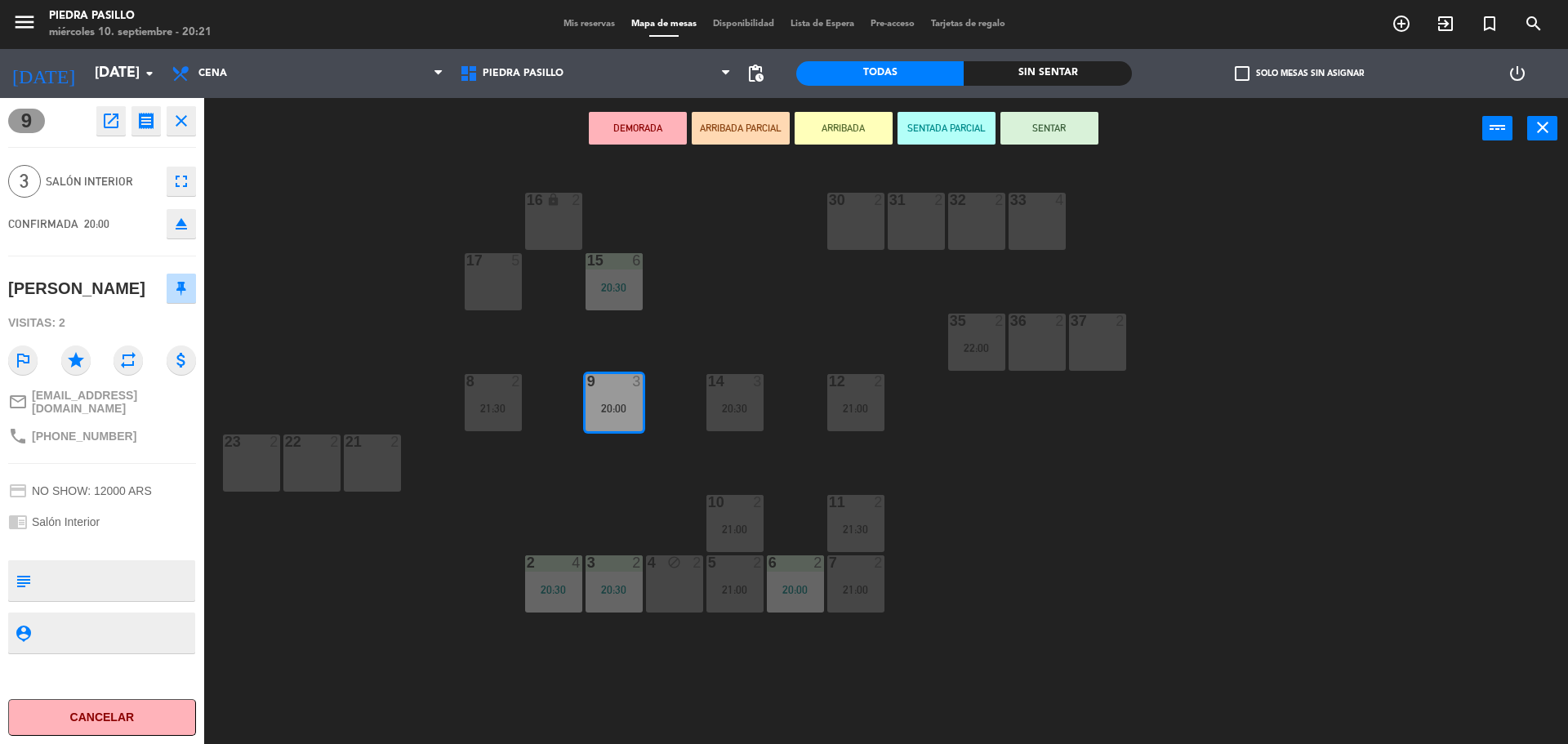
click at [700, 330] on div "16 lock 2 30 2 31 2 32 2 33 4 17 5 15 6 20:30 35 2 22:00 36 2 37 2 8 2 21:30 9 …" at bounding box center [893, 456] width 1348 height 585
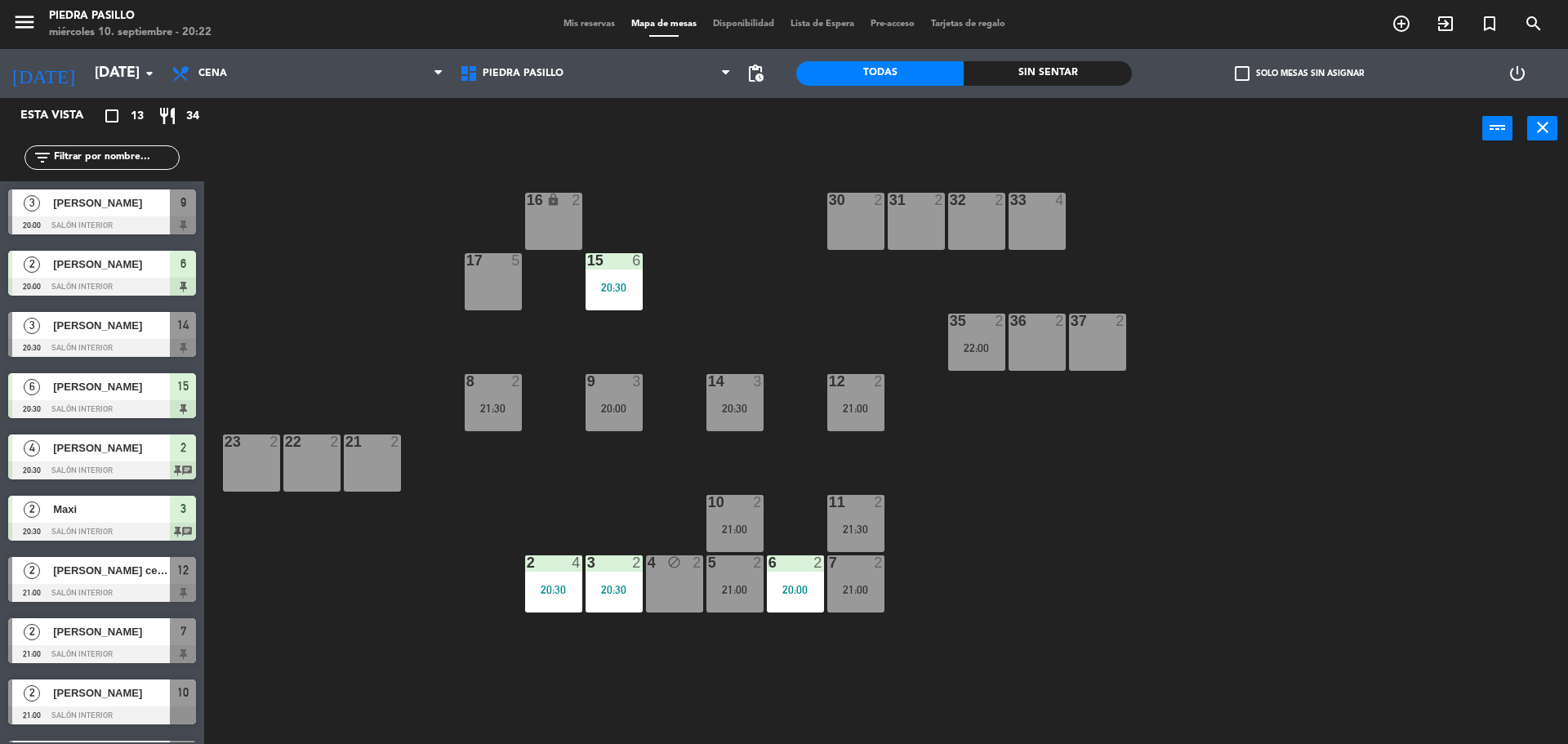
click at [581, 23] on span "Mis reservas" at bounding box center [590, 24] width 68 height 9
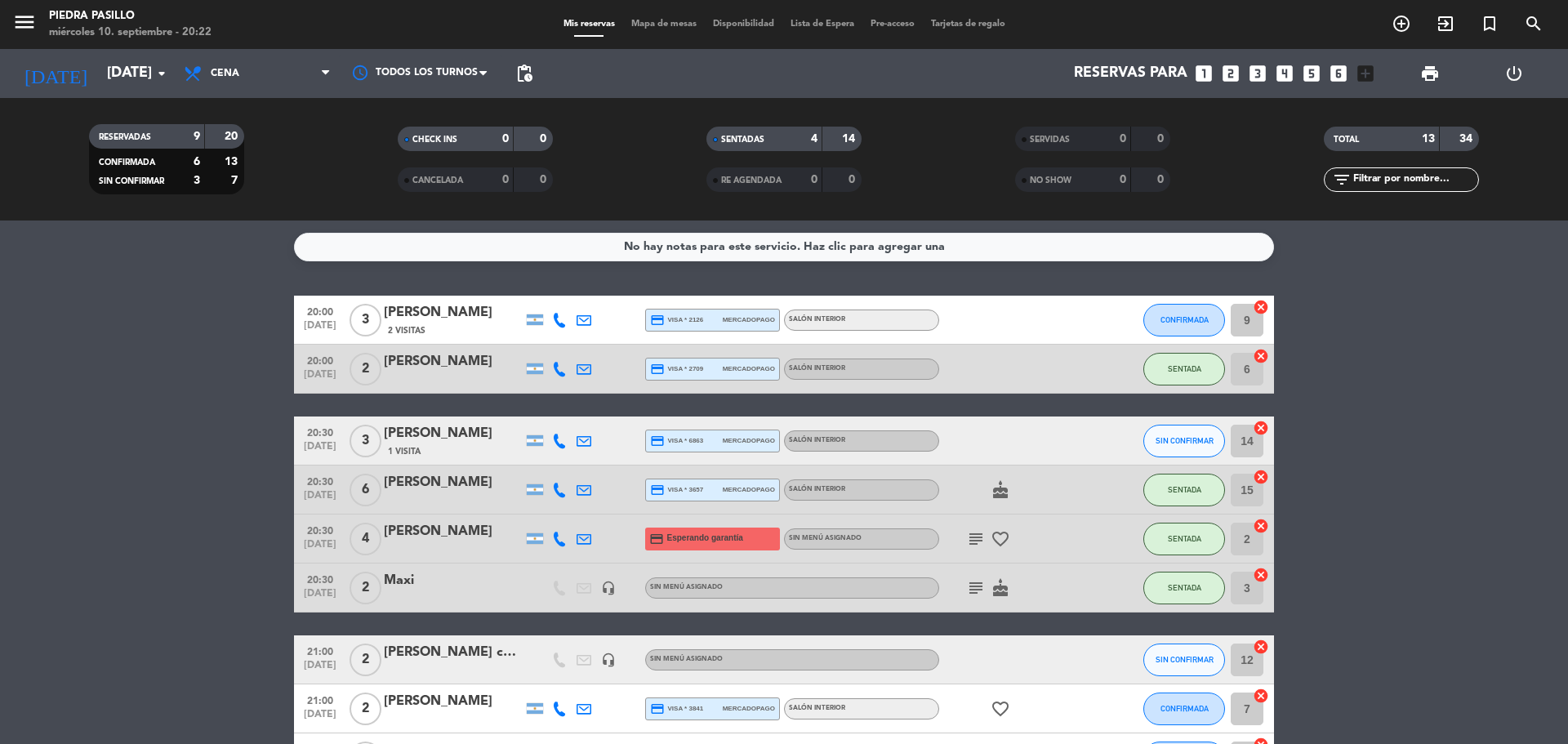
click at [663, 23] on span "Mapa de mesas" at bounding box center [664, 24] width 82 height 9
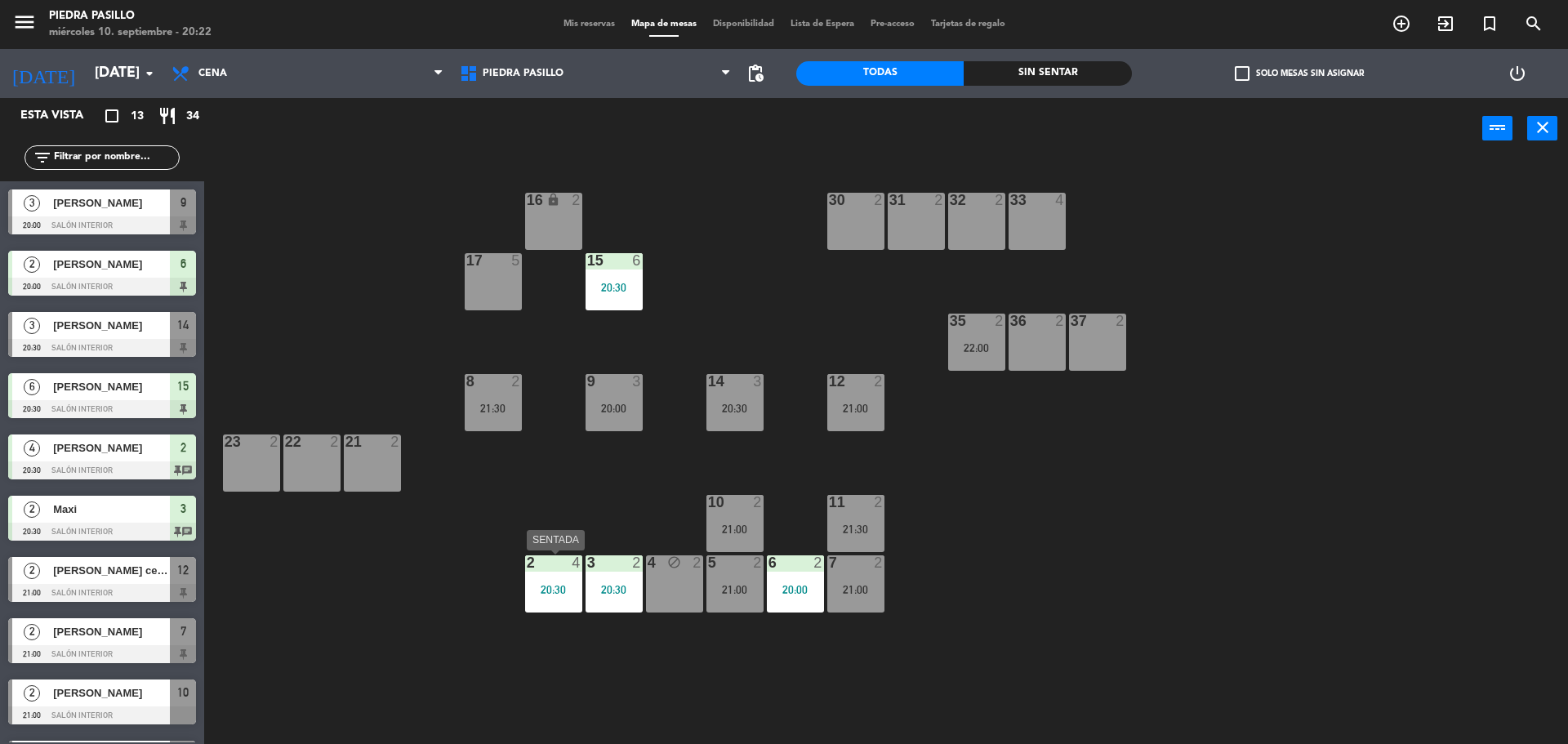
click at [559, 574] on div "2 4 20:30" at bounding box center [553, 584] width 57 height 57
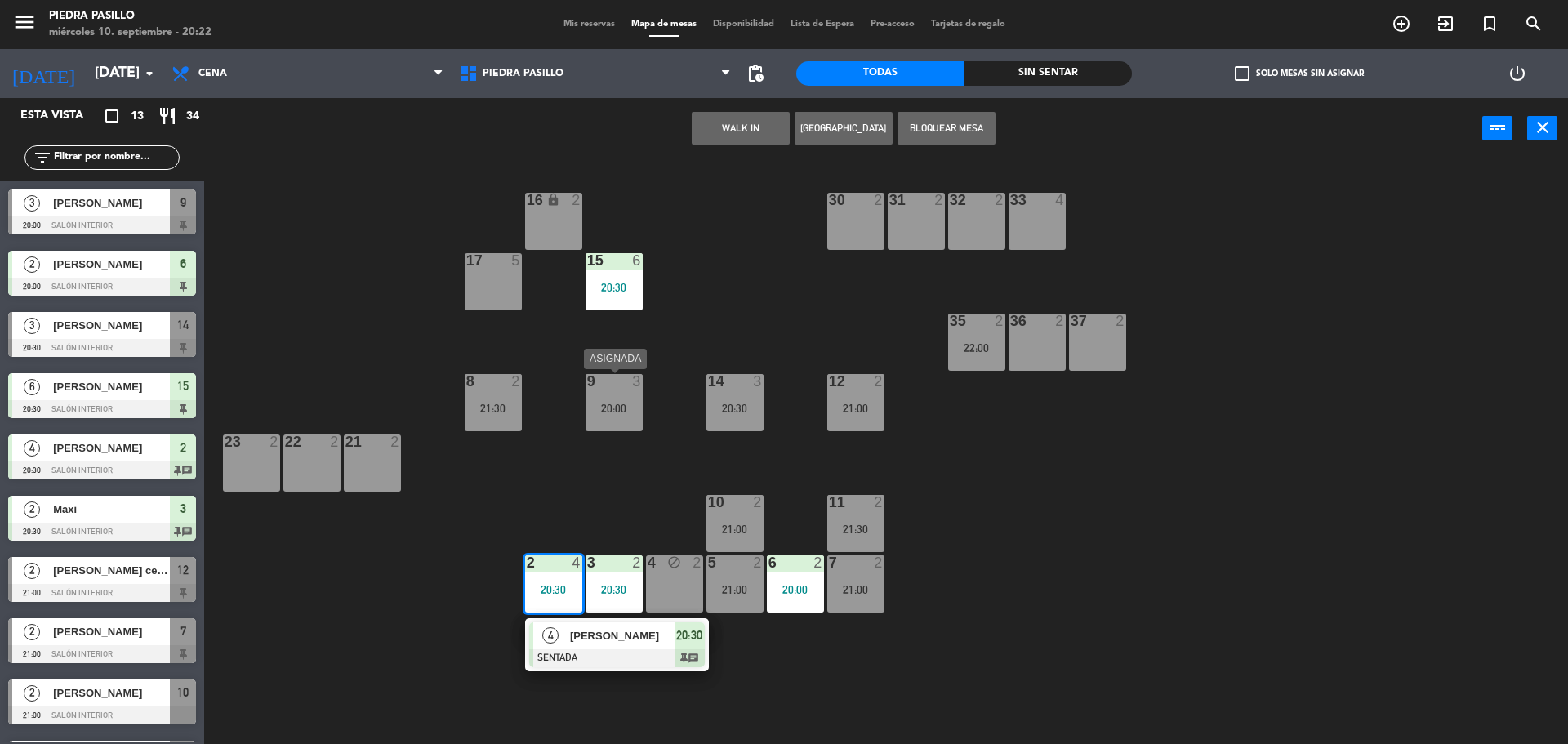
click at [611, 406] on div "20:00" at bounding box center [613, 409] width 57 height 12
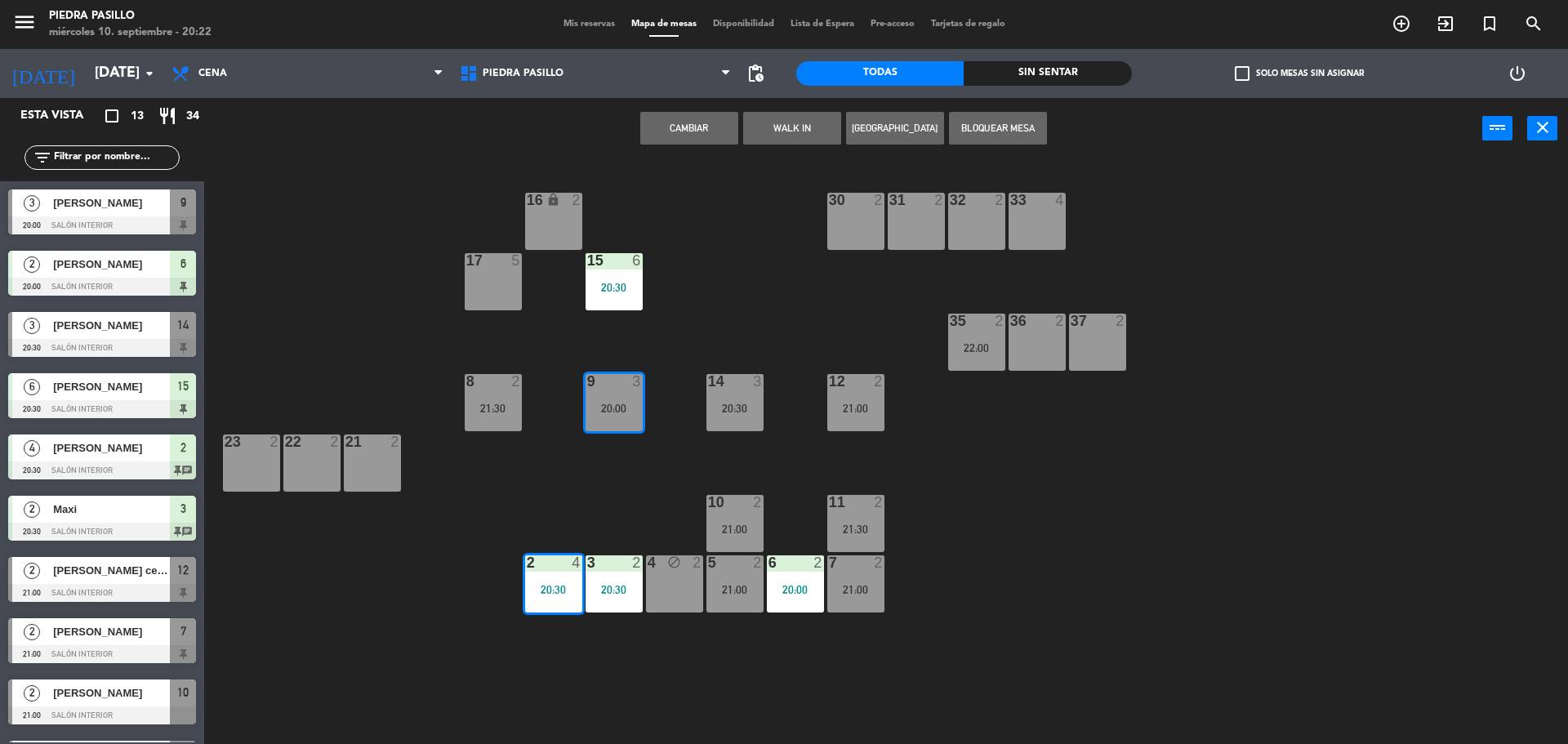
click at [661, 129] on button "Cambiar" at bounding box center [689, 129] width 98 height 33
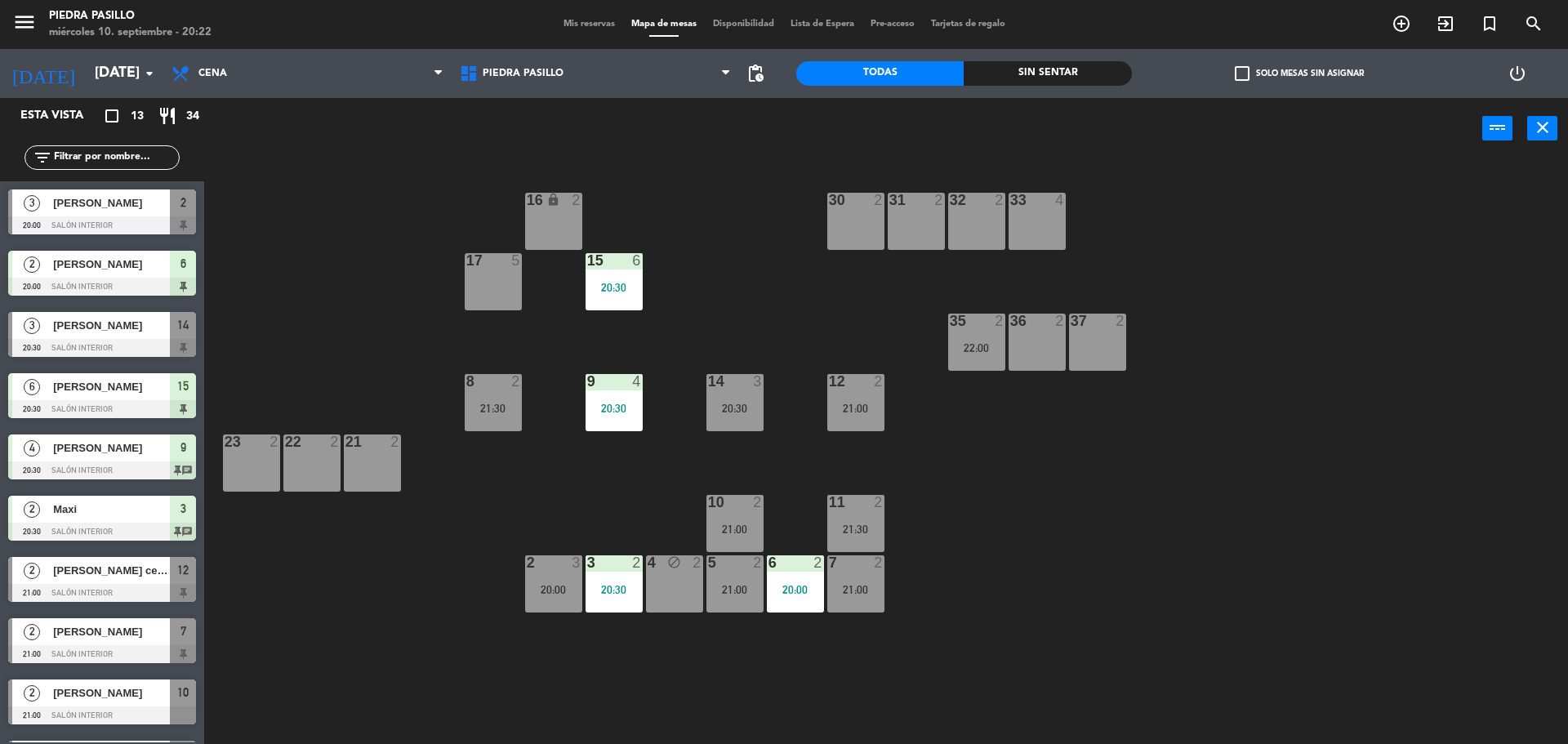
click at [1183, 315] on div "16 lock 2 30 2 31 2 32 2 33 4 17 5 15 6 20:30 35 2 22:00 36 2 37 2 8 2 21:30 9 …" at bounding box center [893, 456] width 1348 height 585
click at [802, 309] on div "16 lock 2 30 2 31 2 32 2 33 4 17 5 15 6 20:30 35 2 22:00 36 2 37 2 8 2 21:30 9 …" at bounding box center [893, 456] width 1348 height 585
click at [87, 81] on input "[DATE]" at bounding box center [181, 73] width 189 height 33
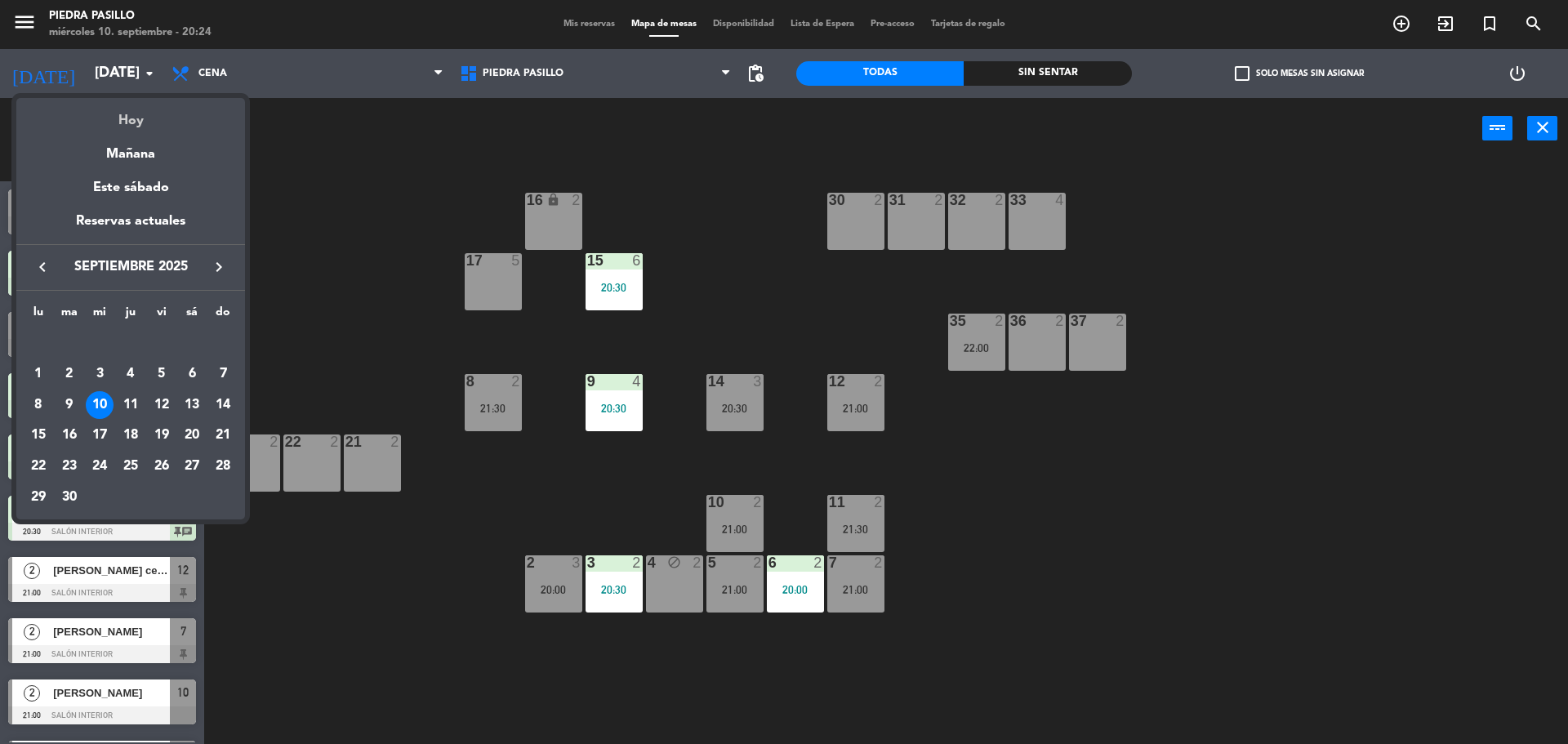
click at [133, 109] on div "Hoy" at bounding box center [130, 115] width 229 height 34
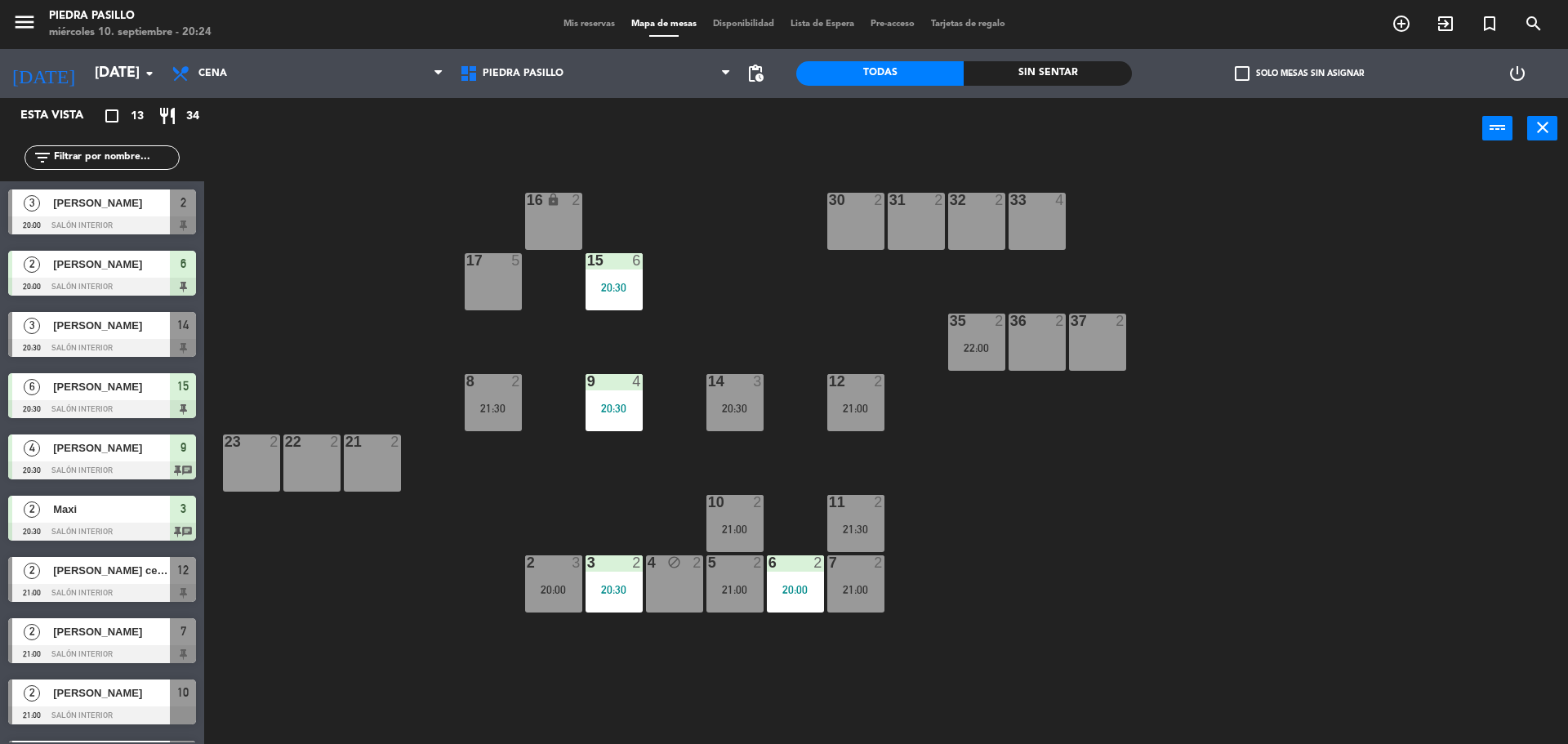
click at [409, 127] on div "power_input close" at bounding box center [843, 129] width 1278 height 62
click at [592, 21] on span "Mis reservas" at bounding box center [590, 24] width 68 height 9
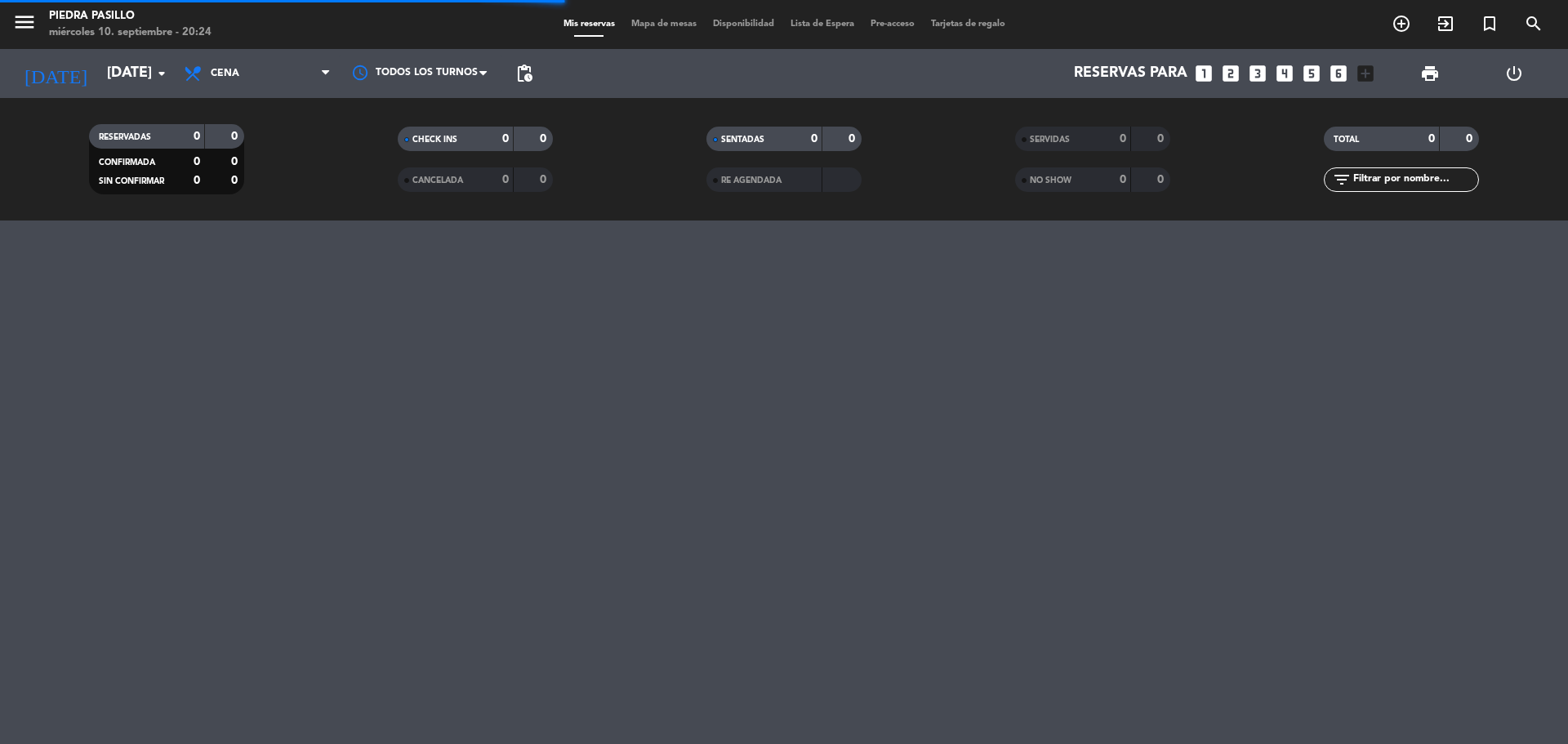
click at [654, 139] on filter-checkbox "SENTADAS 0 0" at bounding box center [784, 139] width 309 height 25
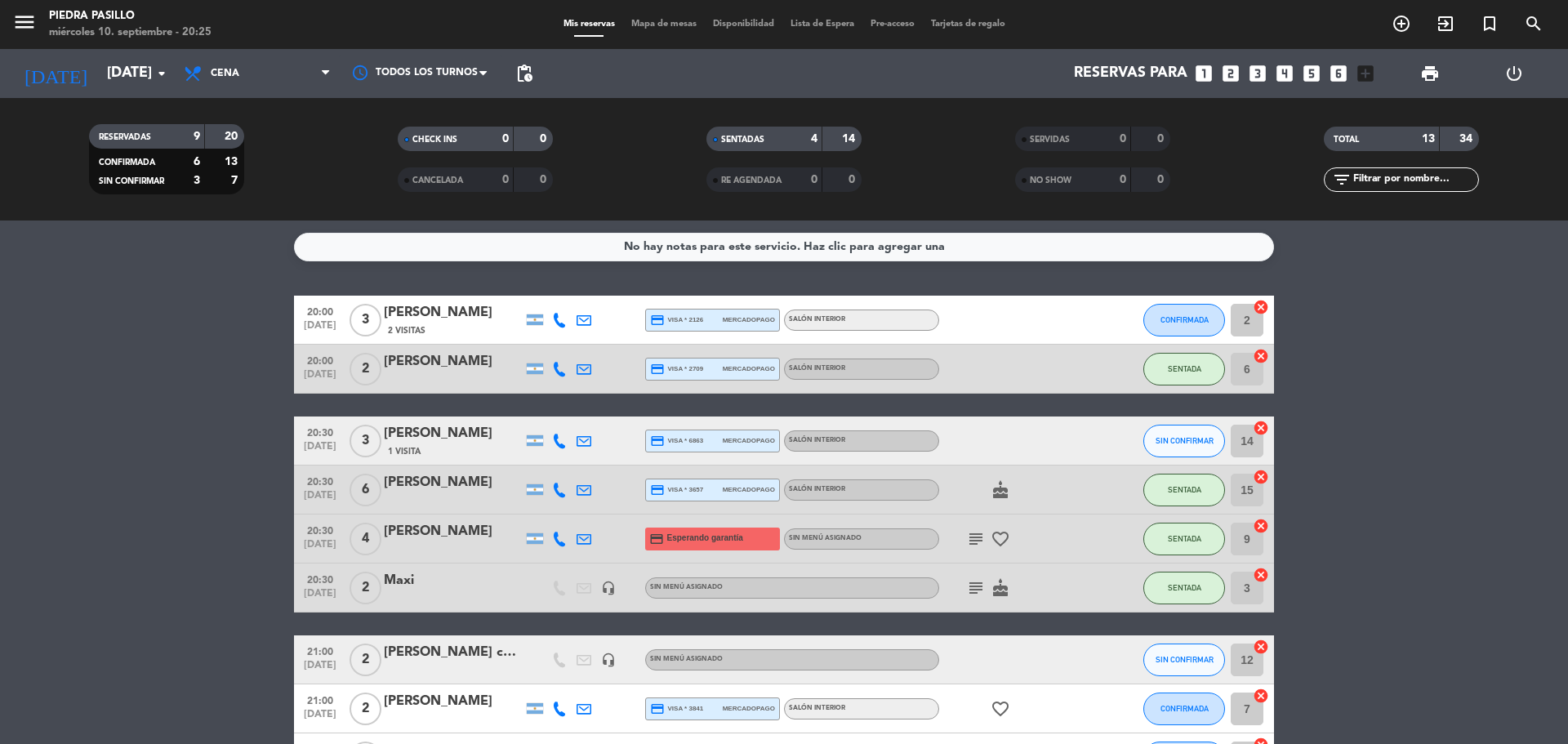
click at [556, 328] on div at bounding box center [560, 320] width 25 height 48
click at [558, 324] on icon at bounding box center [560, 320] width 15 height 15
click at [598, 291] on div "Copiar content_paste |" at bounding box center [569, 292] width 107 height 17
click at [598, 291] on span at bounding box center [600, 293] width 13 height 13
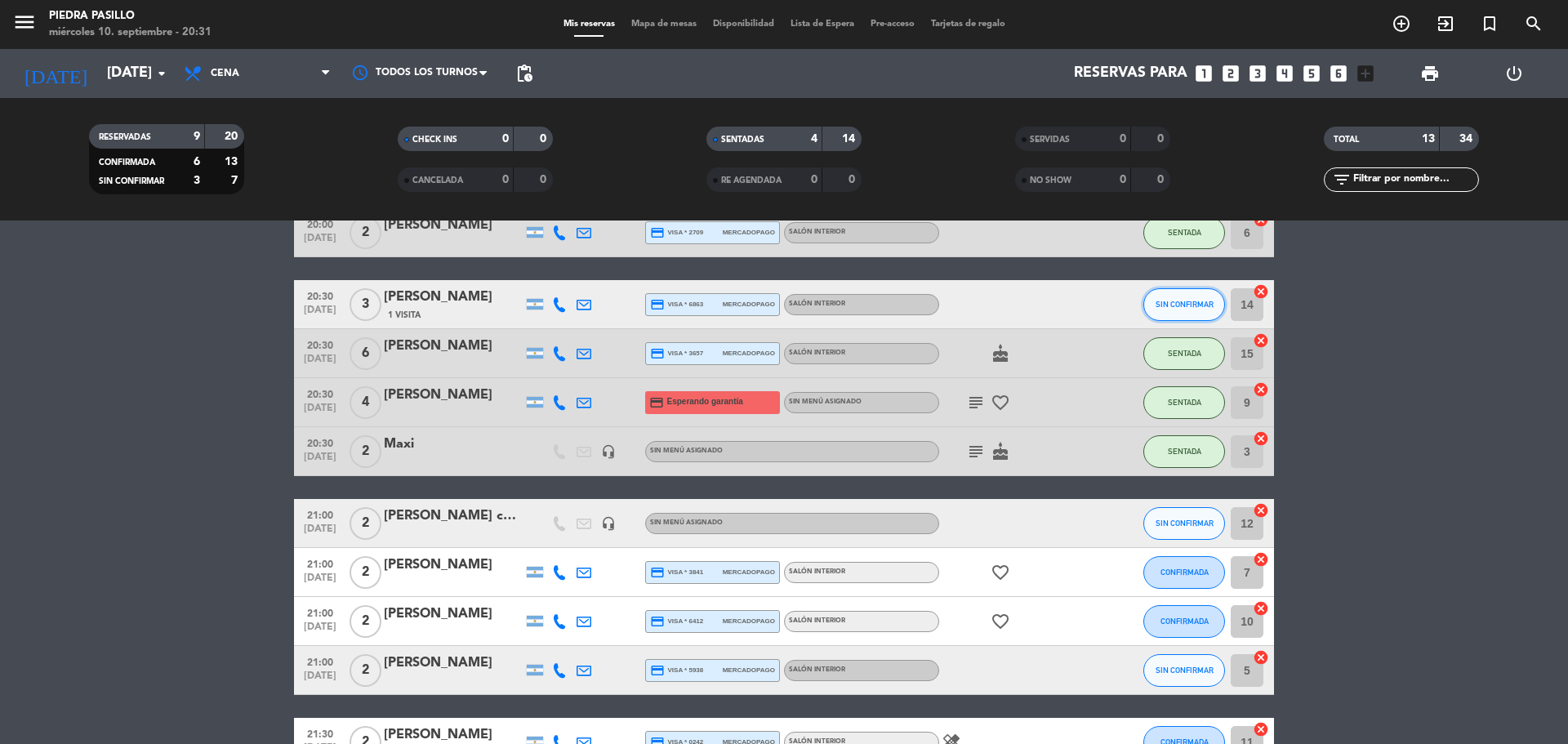
click at [1209, 309] on button "SIN CONFIRMAR" at bounding box center [1184, 305] width 82 height 33
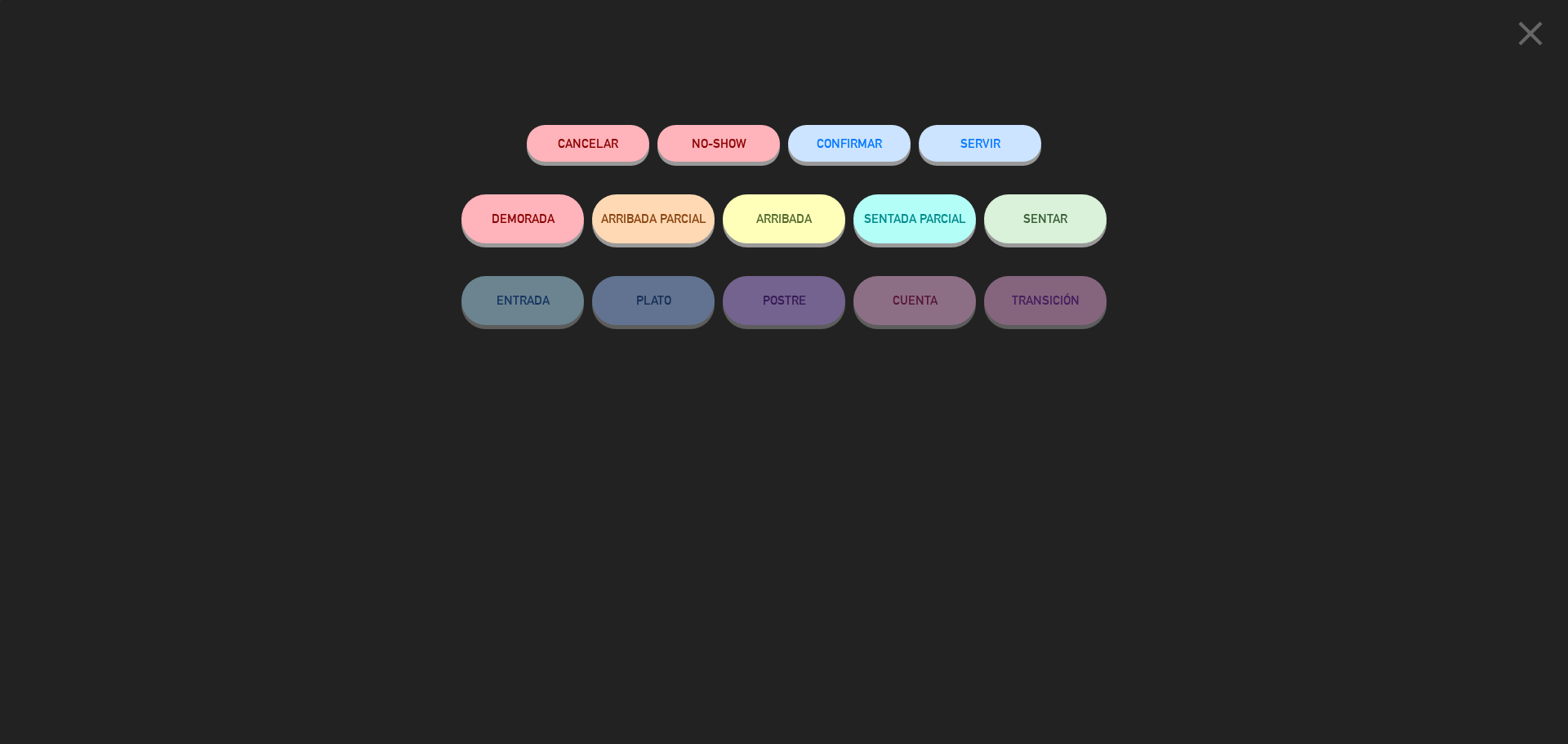
click at [1048, 209] on button "SENTAR" at bounding box center [1045, 218] width 122 height 49
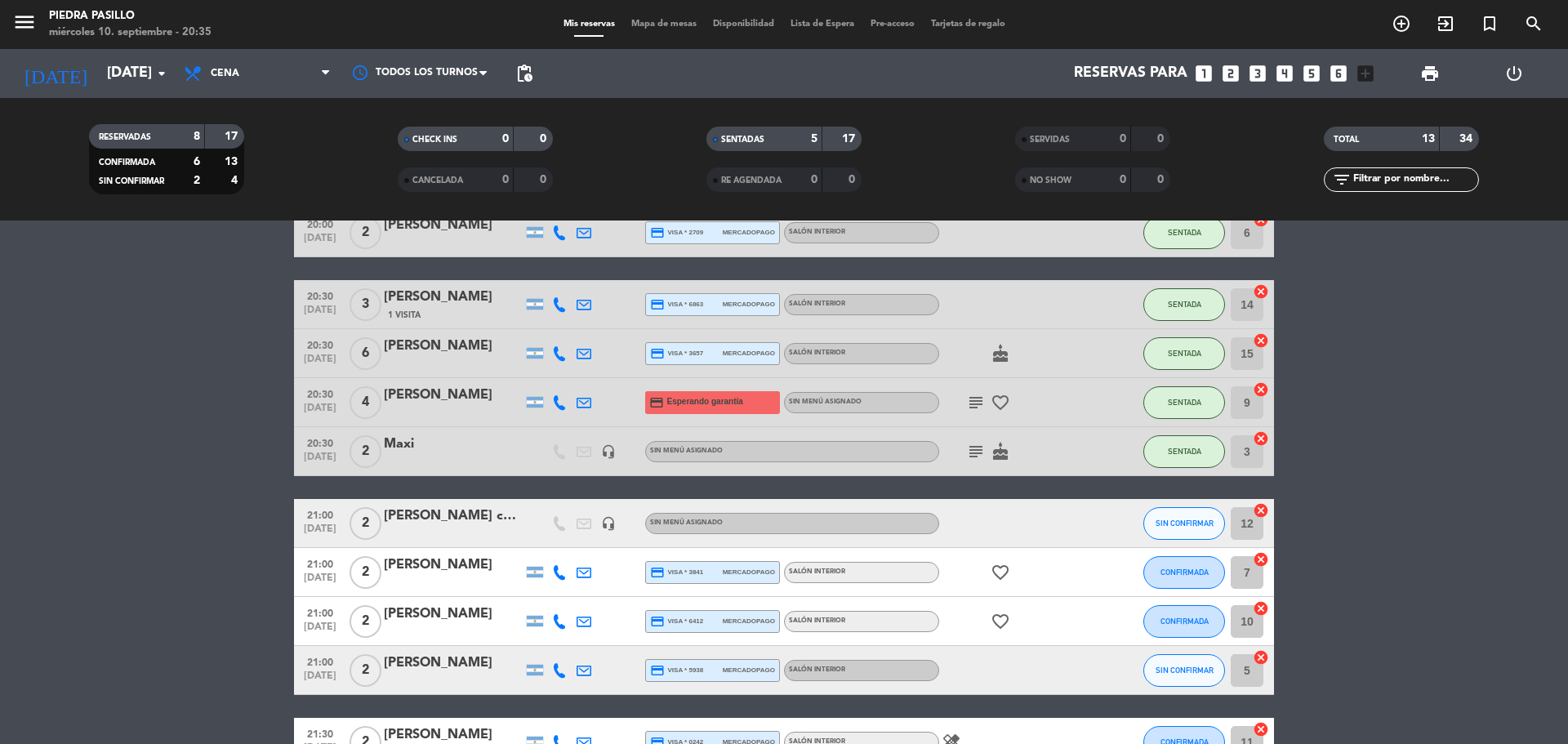
click at [1509, 350] on bookings-row "20:00 [DATE] 3 [PERSON_NAME] 2 Visitas credit_card visa * 2126 mercadopago Saló…" at bounding box center [784, 524] width 1568 height 728
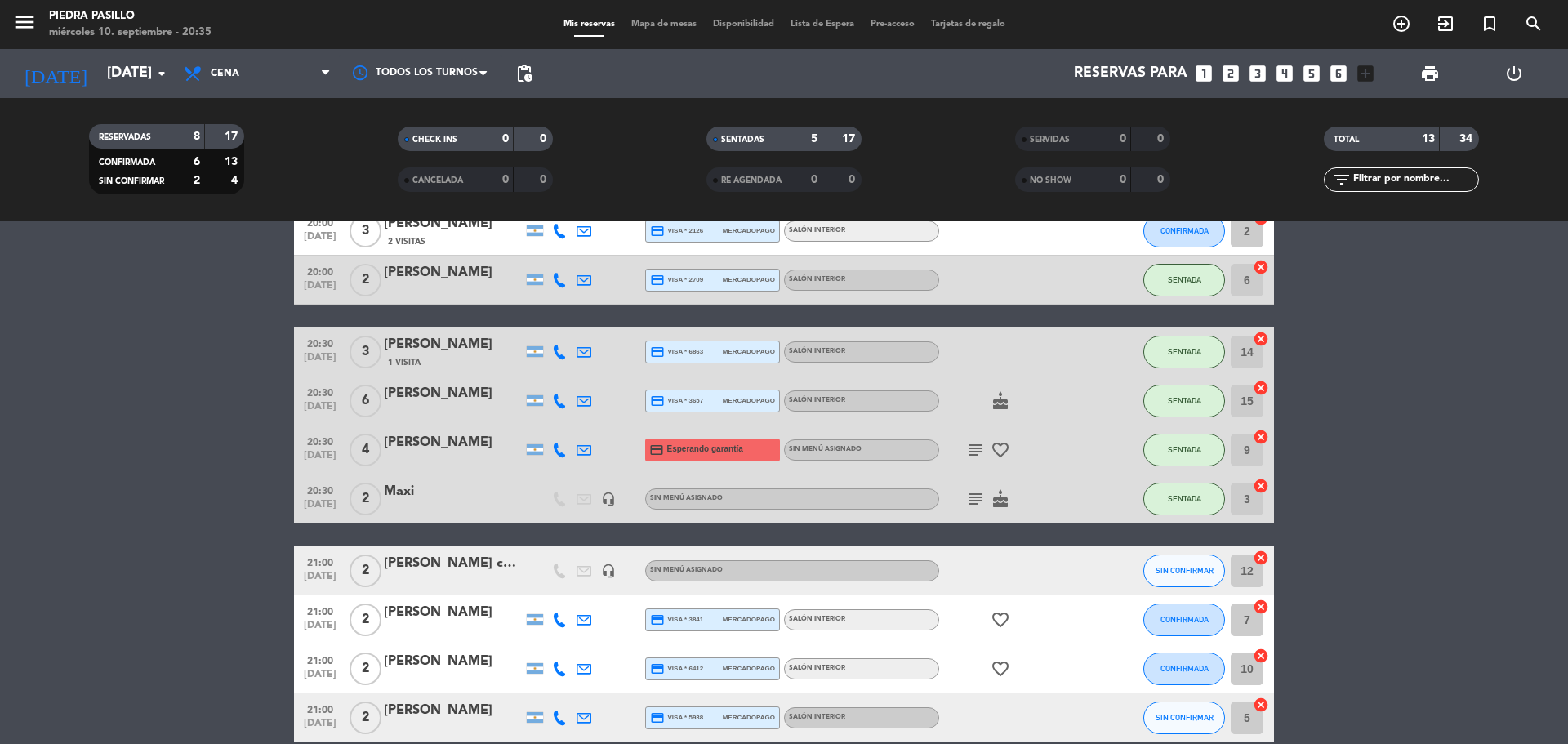
scroll to position [0, 0]
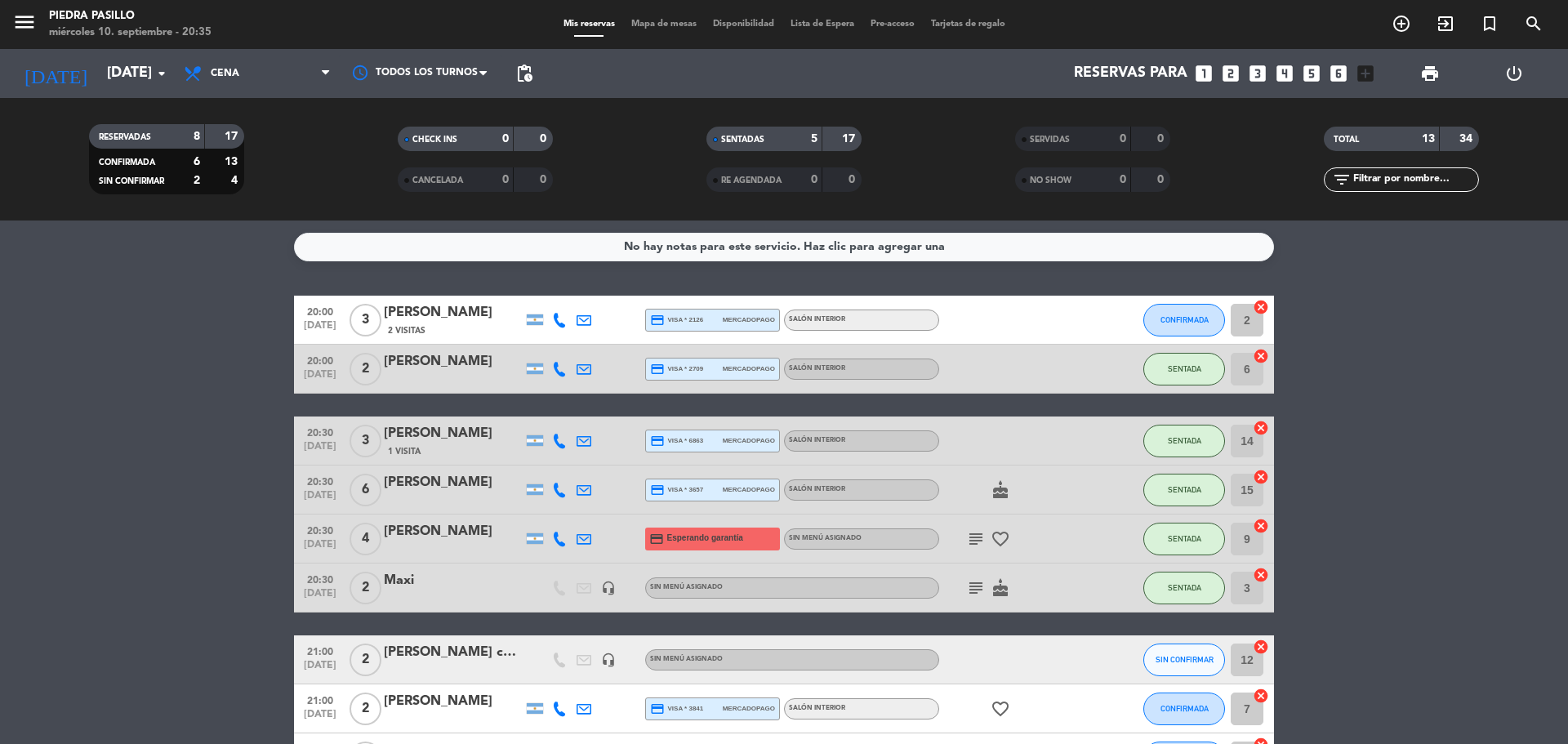
click at [564, 320] on icon at bounding box center [560, 320] width 15 height 15
click at [594, 288] on span at bounding box center [600, 293] width 13 height 13
click at [1437, 342] on bookings-row "20:00 [DATE] 3 [PERSON_NAME] 2 Visitas [PHONE_NUMBER] Copiar content_paste | cr…" at bounding box center [784, 660] width 1568 height 728
click at [654, 17] on div "menu Piedra Pasillo [DATE] 10. septiembre - 20:36 Mis reservas Mapa de mesas Di…" at bounding box center [784, 24] width 1568 height 49
click at [661, 24] on span "Mapa de mesas" at bounding box center [664, 24] width 82 height 9
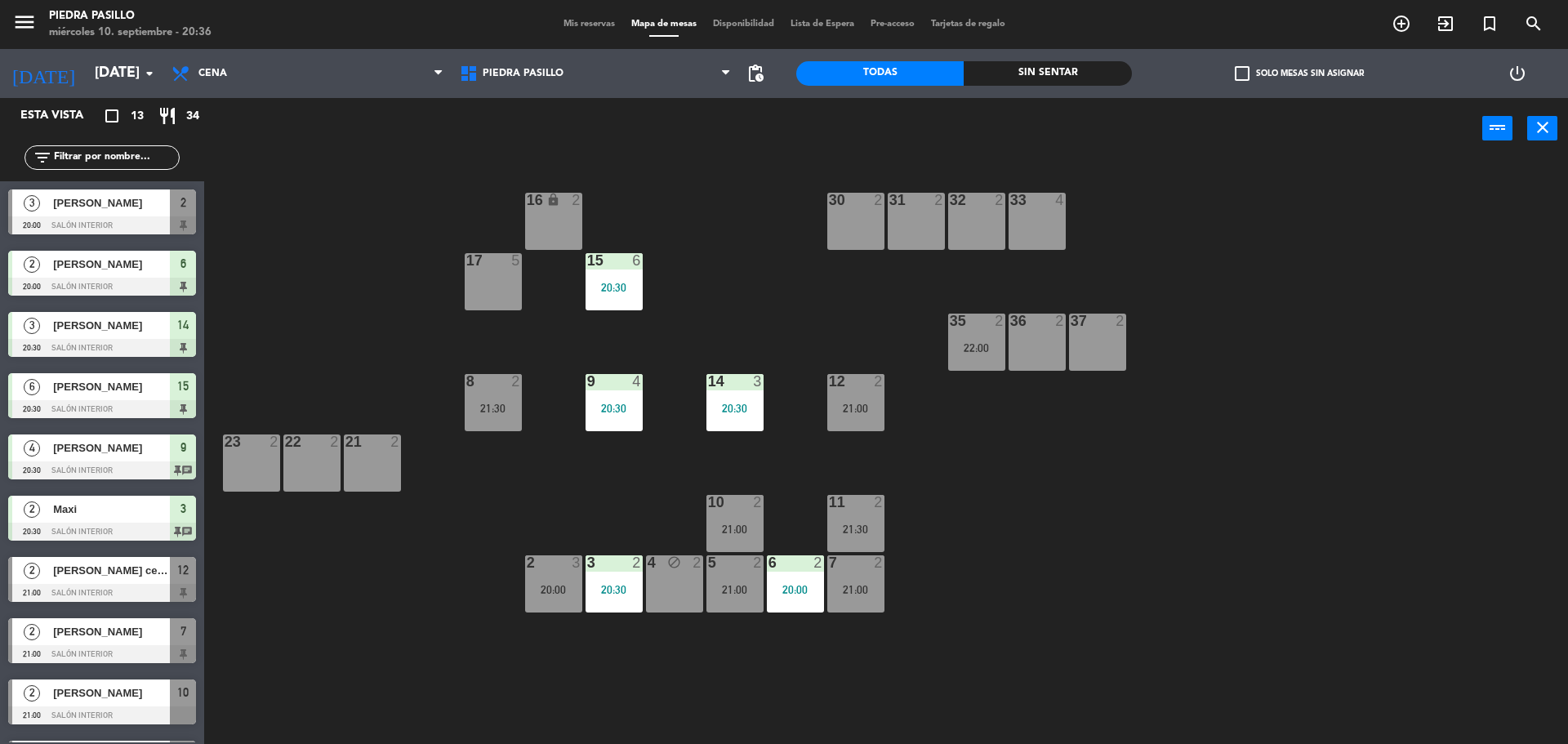
click at [747, 304] on div "16 lock 2 30 2 31 2 32 2 33 4 17 5 15 6 20:30 35 2 22:00 36 2 37 2 8 2 21:30 9 …" at bounding box center [893, 456] width 1348 height 585
click at [751, 298] on div "16 lock 2 30 2 31 2 32 2 33 4 17 5 15 6 20:30 35 2 22:00 36 2 37 2 8 2 21:30 9 …" at bounding box center [893, 456] width 1348 height 585
click at [744, 284] on div "16 lock 2 30 2 31 2 32 2 33 4 17 5 15 6 20:30 35 2 22:00 36 2 37 2 8 2 21:30 9 …" at bounding box center [893, 456] width 1348 height 585
click at [736, 257] on div "16 lock 2 30 2 31 2 32 2 33 4 17 5 15 6 20:30 35 2 22:00 36 2 37 2 8 2 21:30 9 …" at bounding box center [893, 456] width 1348 height 585
click at [736, 258] on div "16 lock 2 30 2 31 2 32 2 33 4 17 5 15 6 20:30 35 2 22:00 36 2 37 2 8 2 21:30 9 …" at bounding box center [893, 456] width 1348 height 585
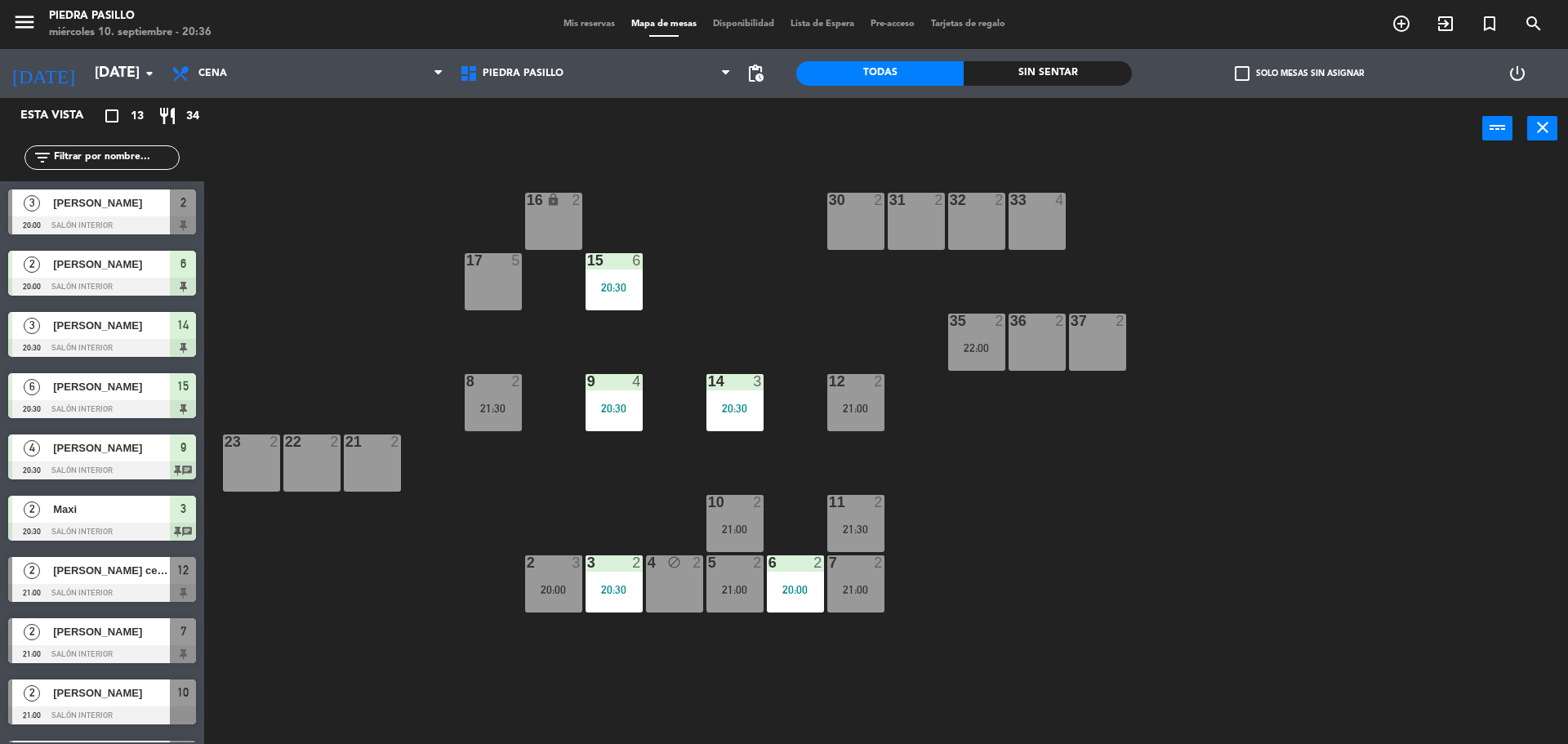
click at [732, 262] on div "16 lock 2 30 2 31 2 32 2 33 4 17 5 15 6 20:30 35 2 22:00 36 2 37 2 8 2 21:30 9 …" at bounding box center [893, 456] width 1348 height 585
click at [732, 263] on div "16 lock 2 30 2 31 2 32 2 33 4 17 5 15 6 20:30 35 2 22:00 36 2 37 2 8 2 21:30 9 …" at bounding box center [893, 456] width 1348 height 585
click at [1068, 577] on div "16 lock 2 30 2 31 2 32 2 33 4 17 5 15 6 20:30 35 2 22:00 36 2 37 2 8 2 21:30 9 …" at bounding box center [893, 456] width 1348 height 585
click at [741, 255] on div "16 lock 2 30 2 31 2 32 2 33 4 17 5 15 6 20:30 35 2 22:00 36 2 37 2 8 2 21:30 9 …" at bounding box center [893, 456] width 1348 height 585
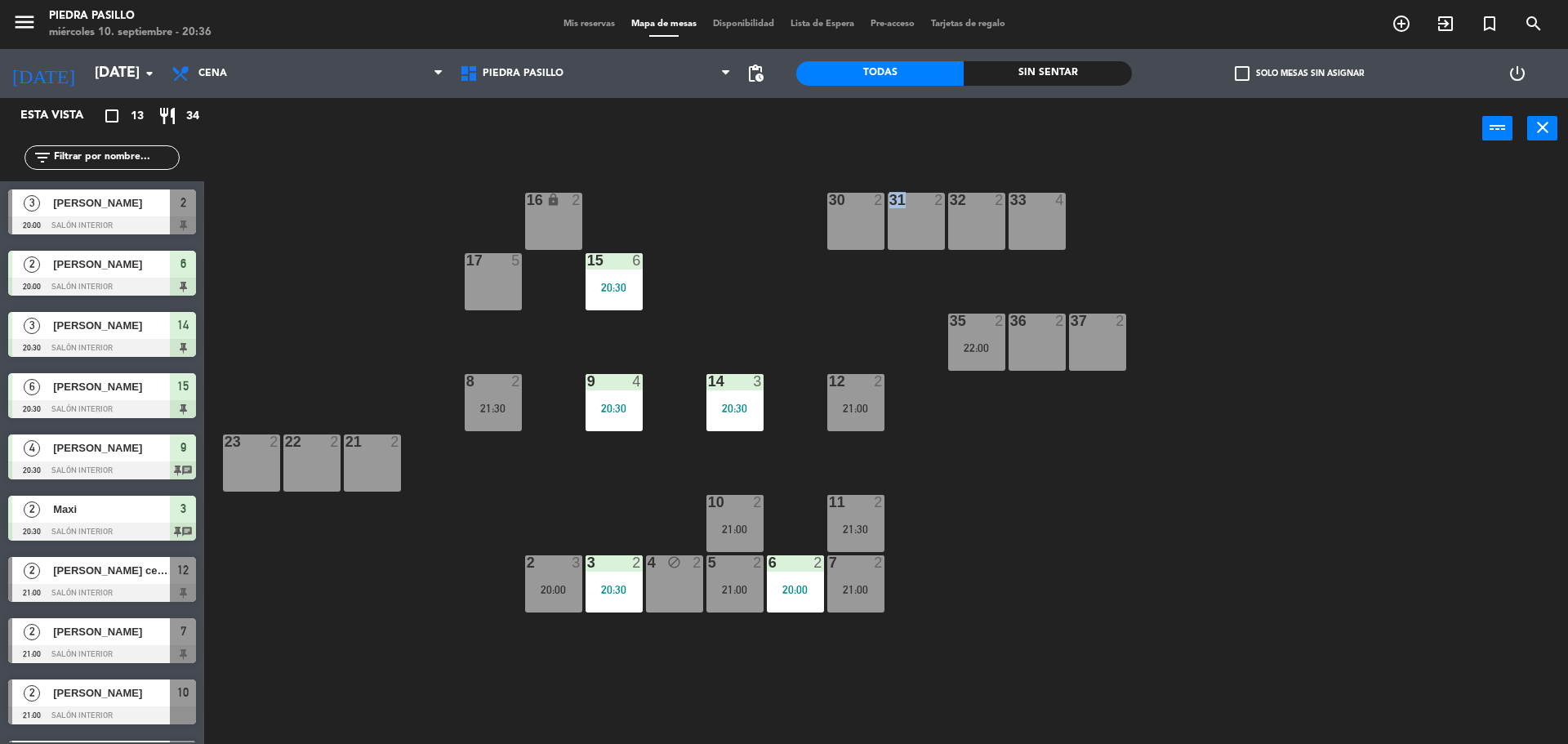
click at [741, 255] on div "16 lock 2 30 2 31 2 32 2 33 4 17 5 15 6 20:30 35 2 22:00 36 2 37 2 8 2 21:30 9 …" at bounding box center [893, 456] width 1348 height 585
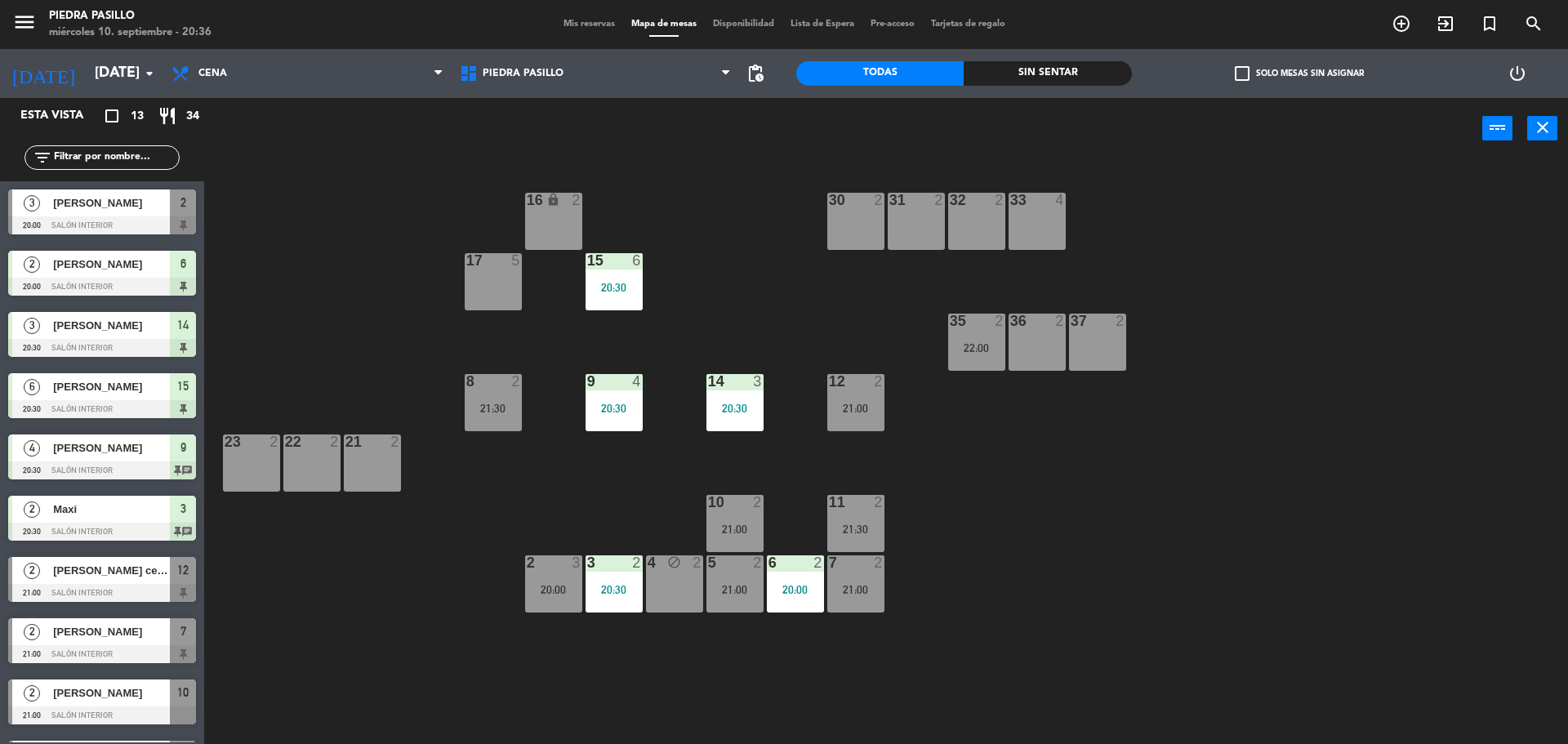
click at [1066, 547] on div "16 lock 2 30 2 31 2 32 2 33 4 17 5 15 6 20:30 35 2 22:00 36 2 37 2 8 2 21:30 9 …" at bounding box center [893, 456] width 1348 height 585
click at [555, 585] on div "20:00" at bounding box center [553, 590] width 57 height 12
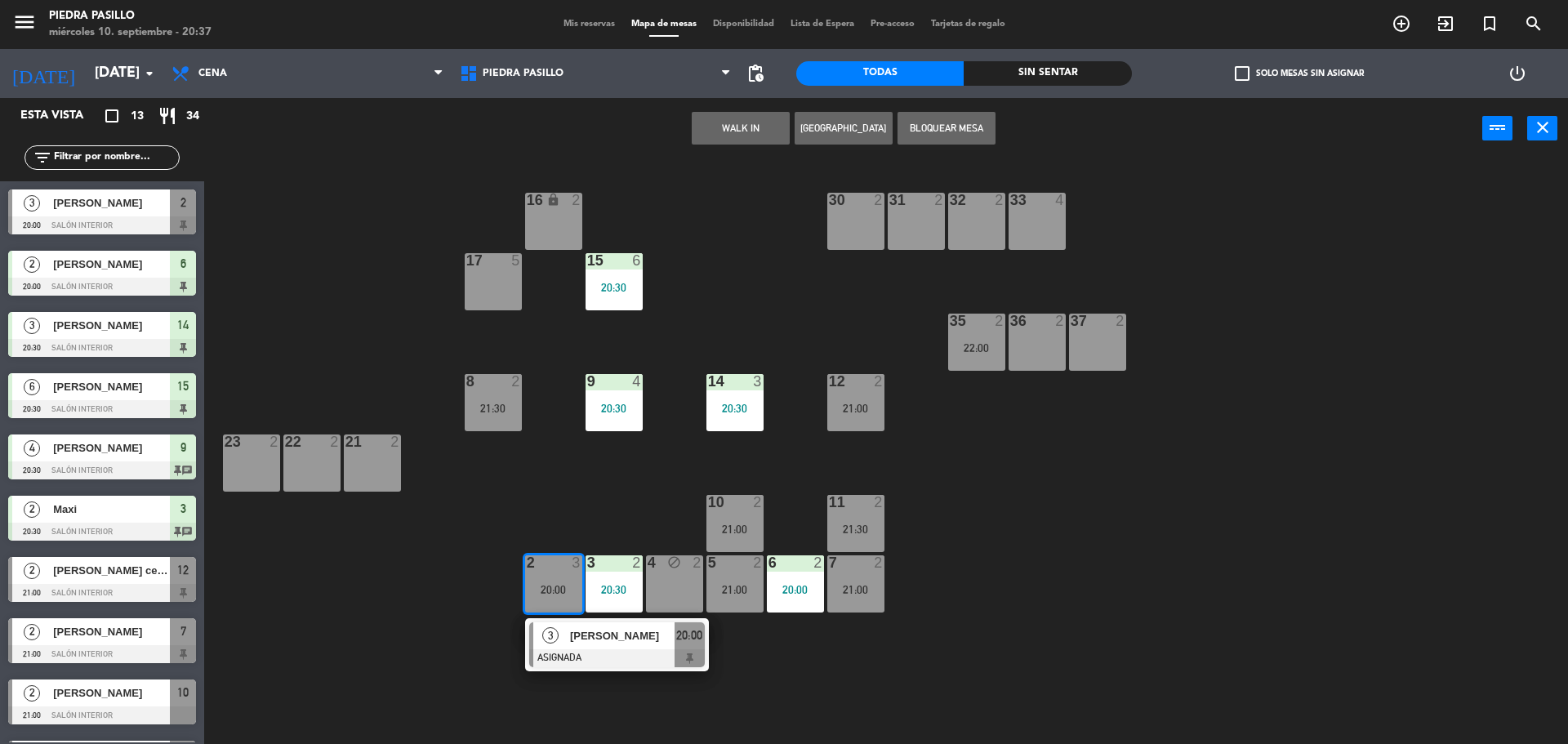
click at [968, 127] on button "Bloquear Mesa" at bounding box center [946, 129] width 98 height 33
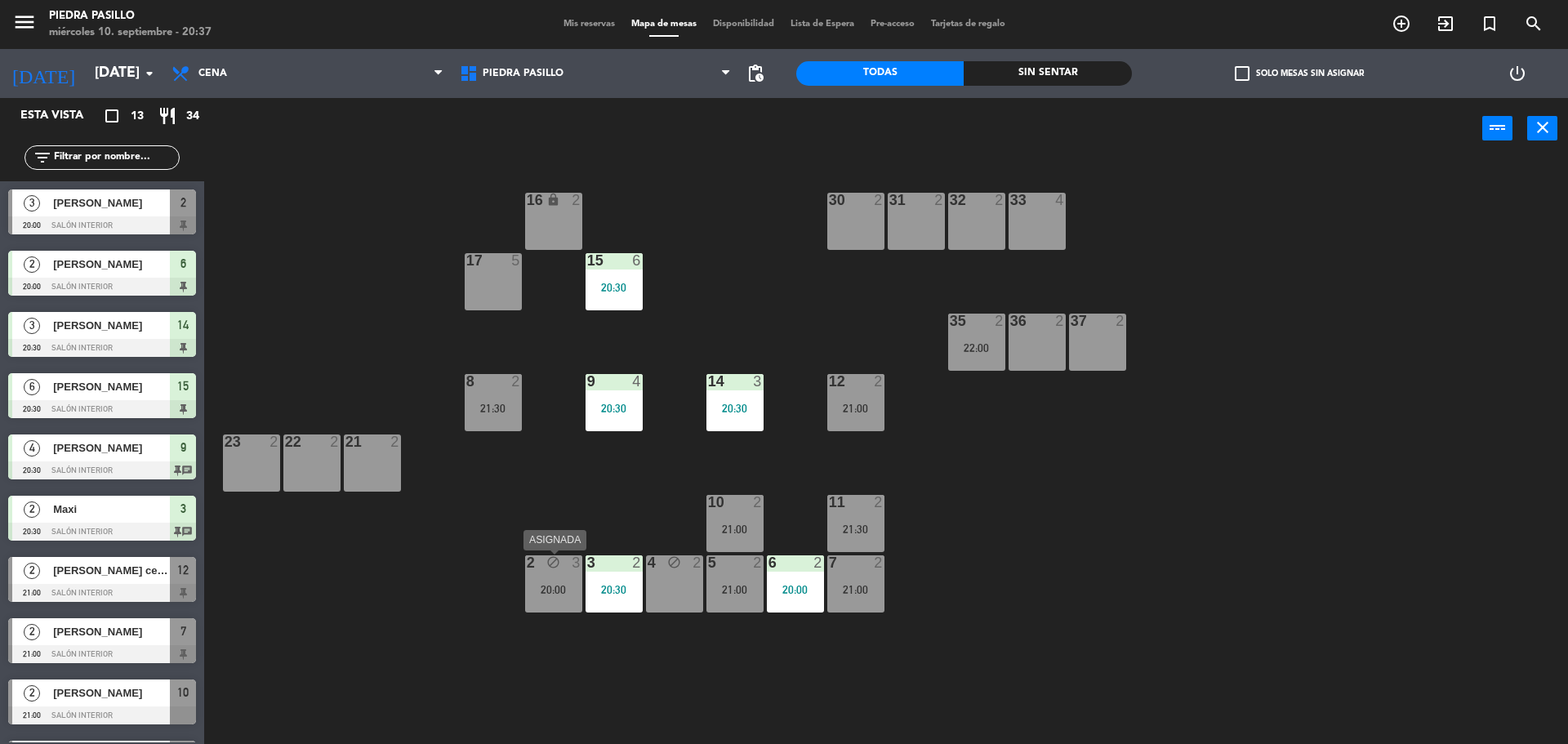
click at [553, 587] on div "20:00" at bounding box center [553, 590] width 57 height 12
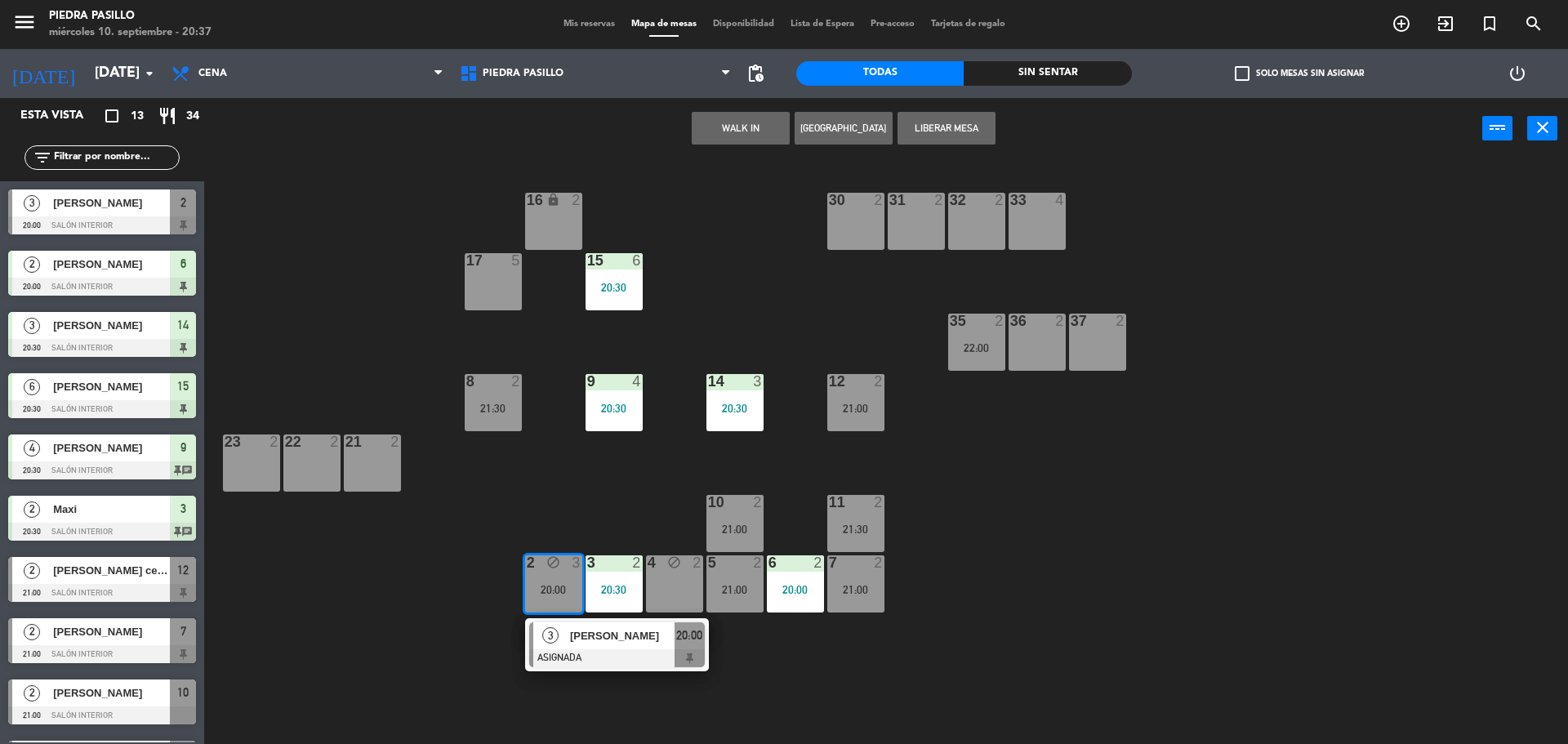
click at [595, 644] on div "[PERSON_NAME]" at bounding box center [621, 636] width 107 height 27
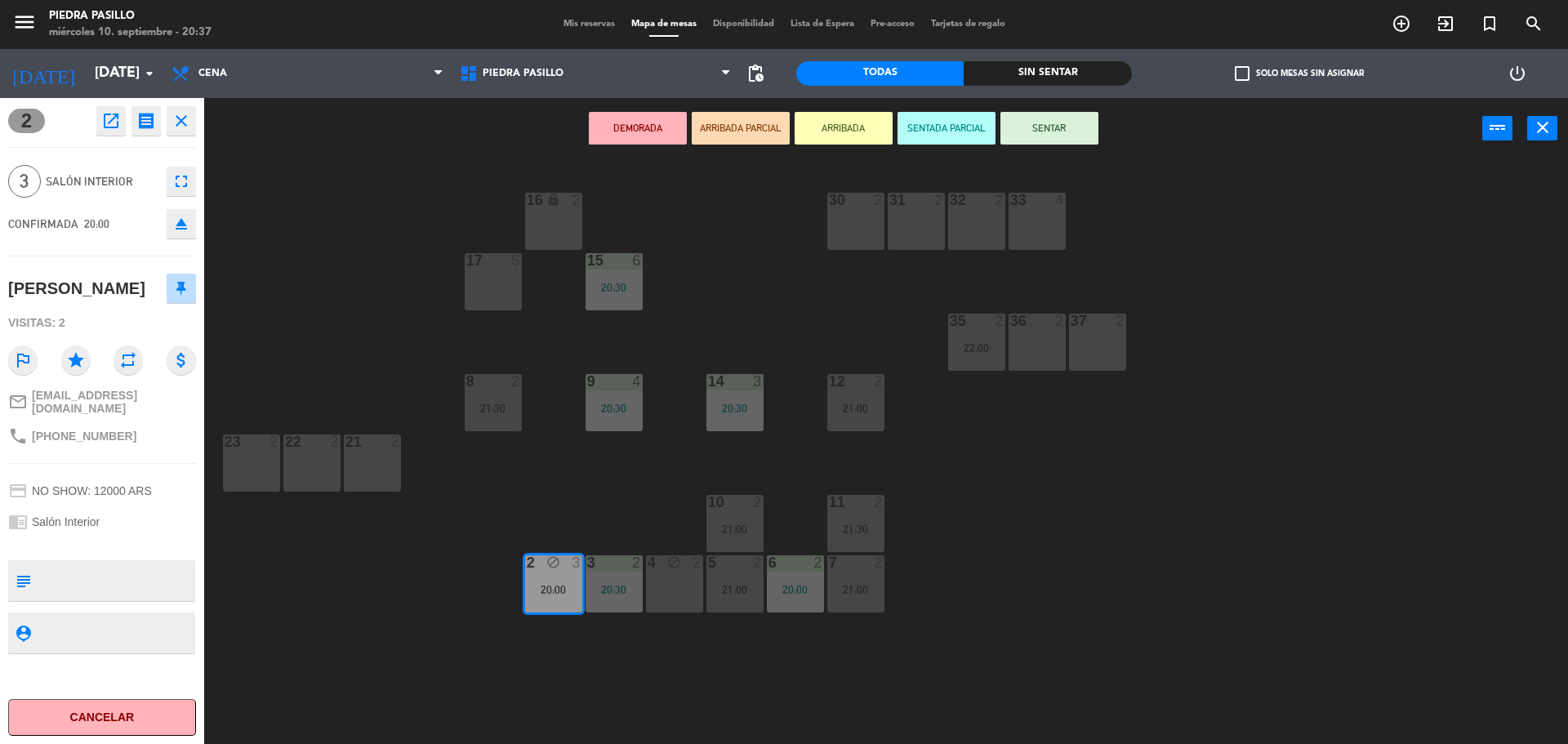
click at [172, 179] on icon "fullscreen" at bounding box center [182, 182] width 20 height 20
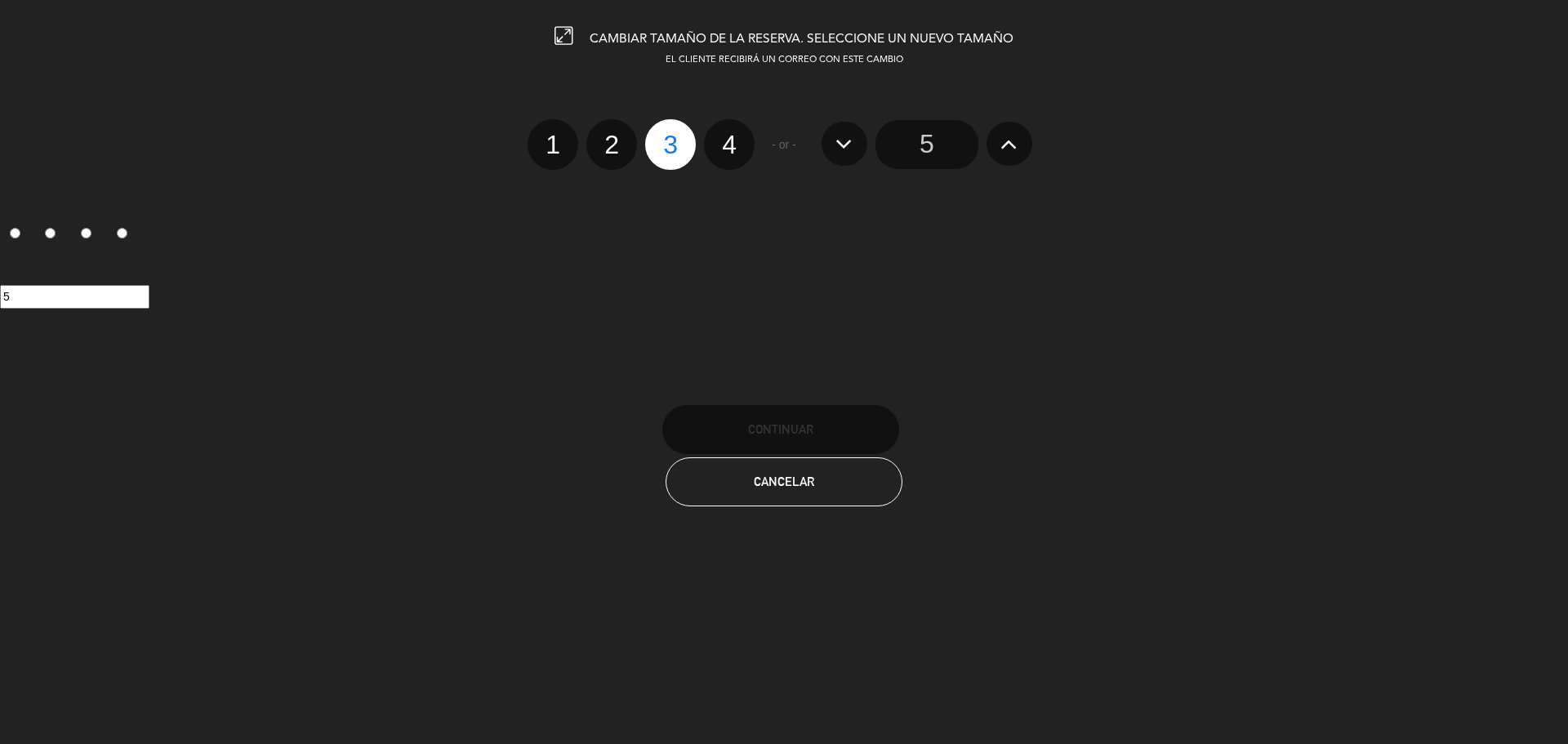
click at [623, 144] on label "2" at bounding box center [611, 144] width 50 height 50
click at [615, 135] on input "2" at bounding box center [609, 130] width 11 height 11
radio input "true"
radio input "false"
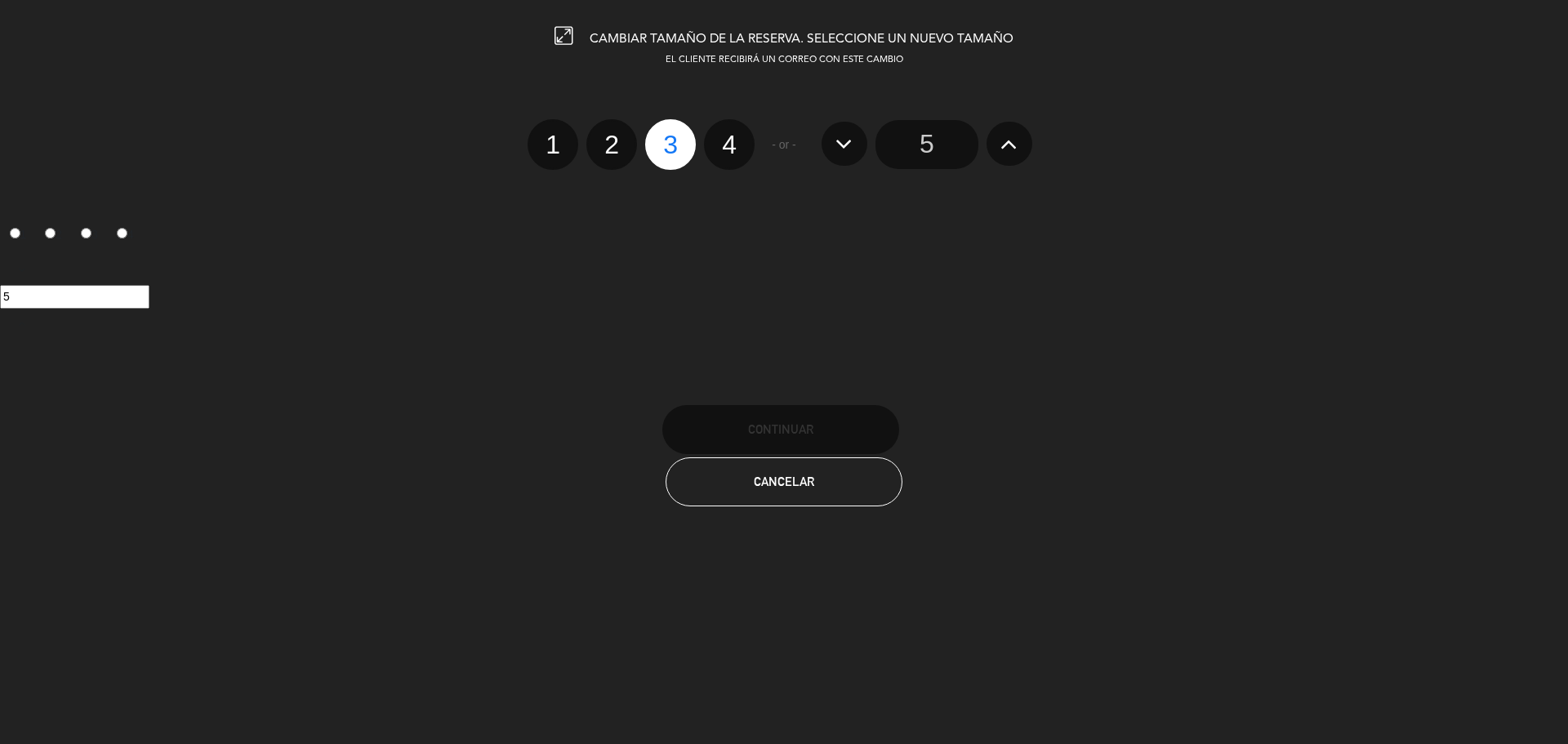
radio input "false"
radio input "true"
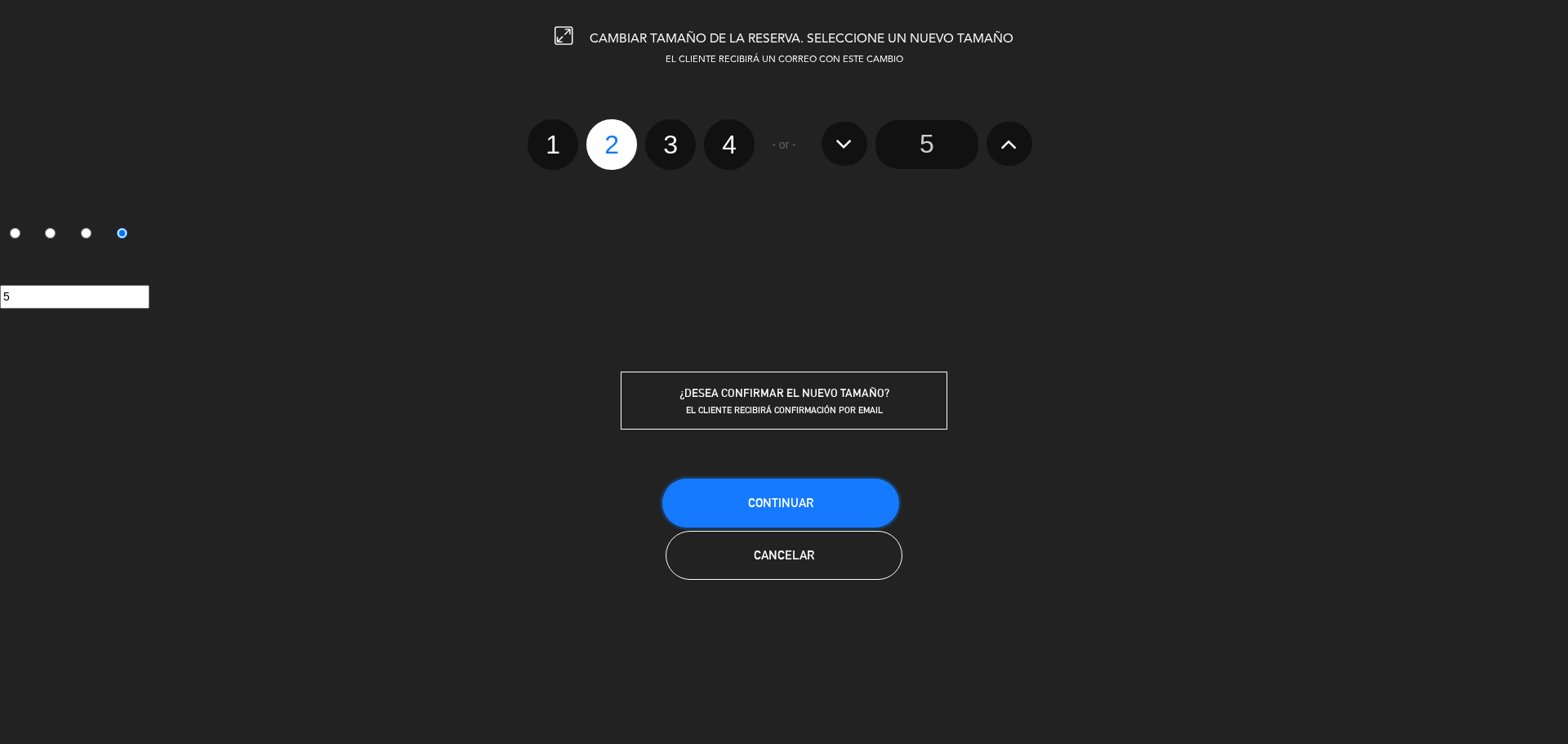
click at [771, 509] on button "Continuar" at bounding box center [780, 503] width 237 height 49
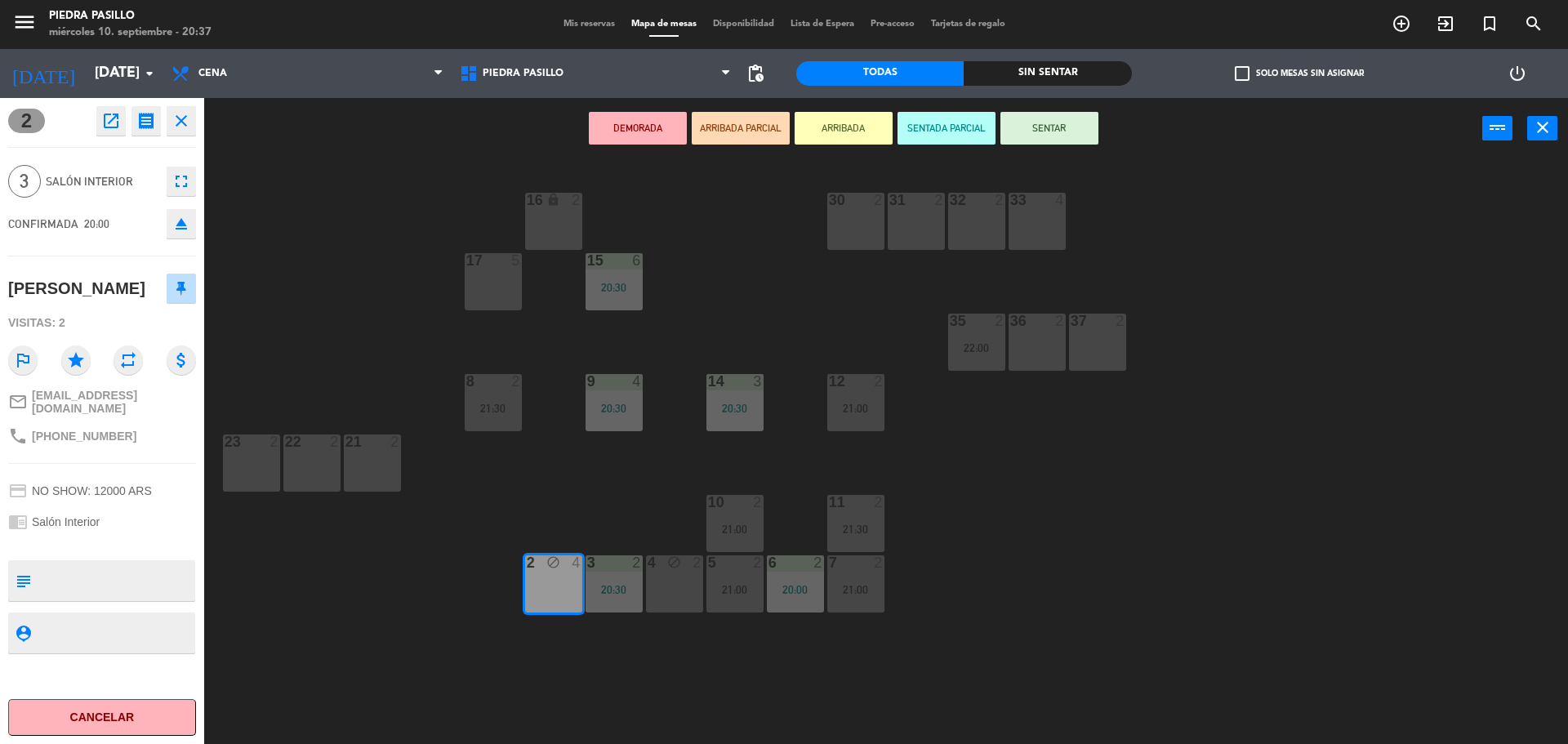
click at [763, 274] on div "16 lock 2 30 2 31 2 32 2 33 4 17 5 15 6 20:30 35 2 22:00 36 2 37 2 8 2 21:30 9 …" at bounding box center [893, 456] width 1348 height 585
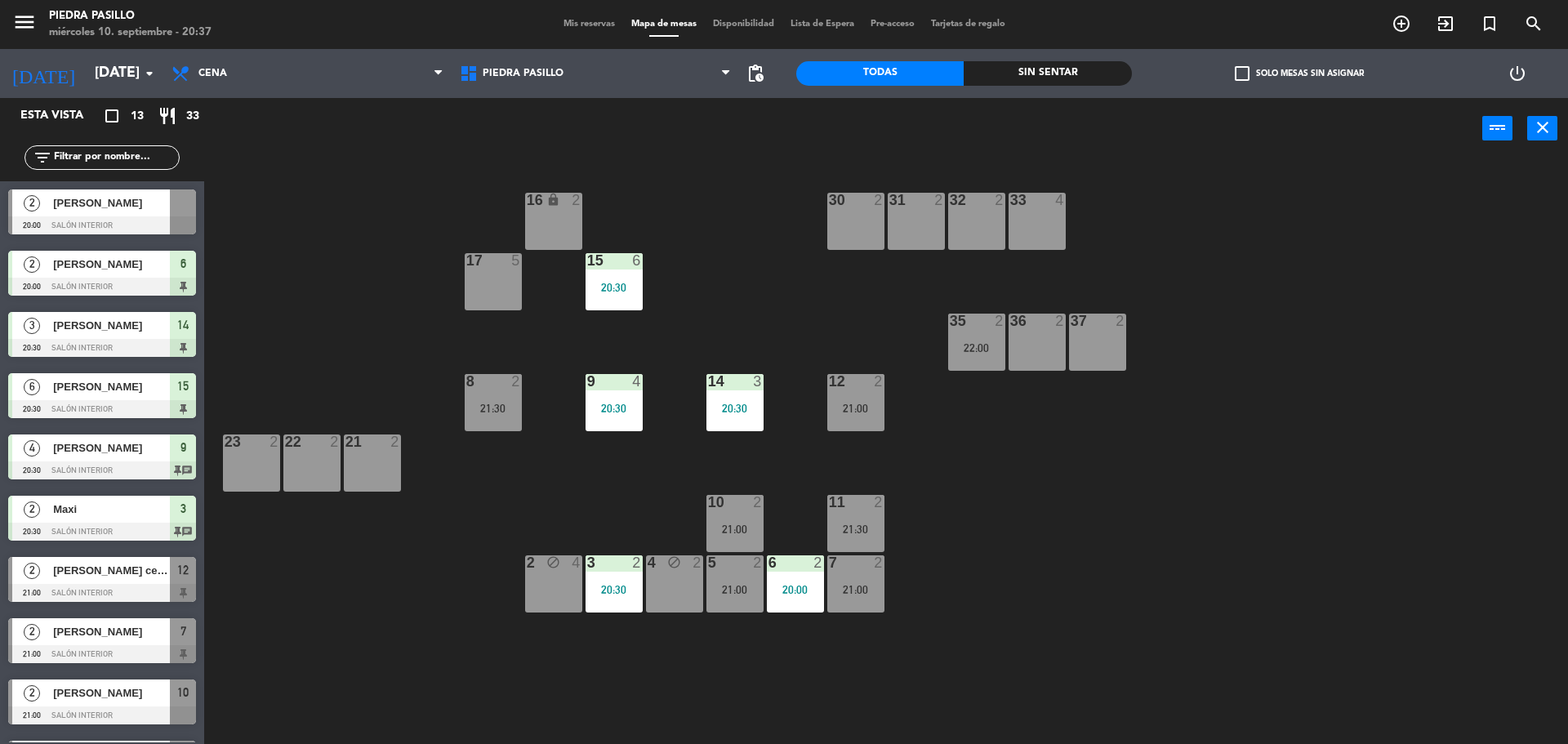
click at [126, 208] on span "[PERSON_NAME]" at bounding box center [111, 202] width 116 height 17
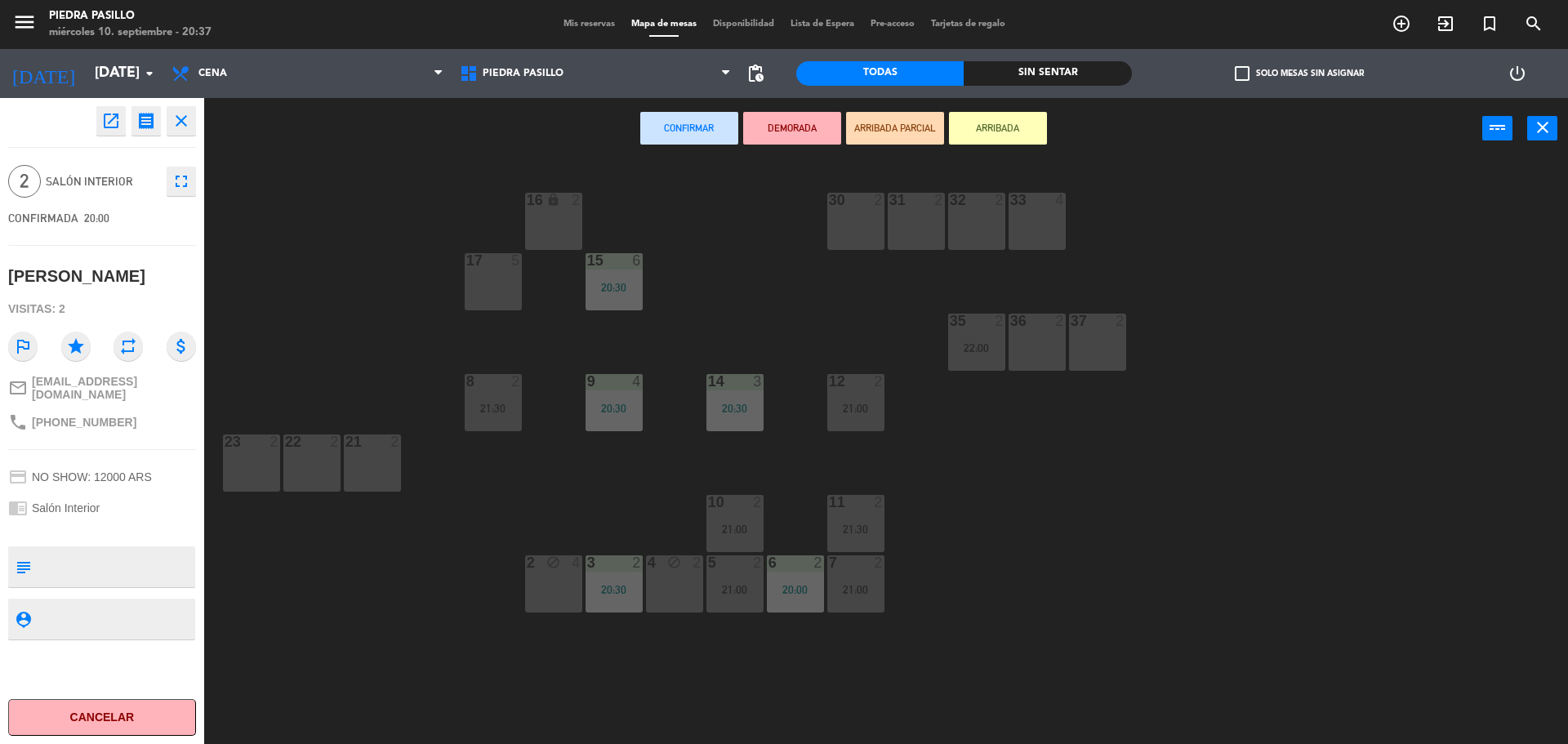
click at [554, 590] on div "2 block 4" at bounding box center [553, 584] width 57 height 57
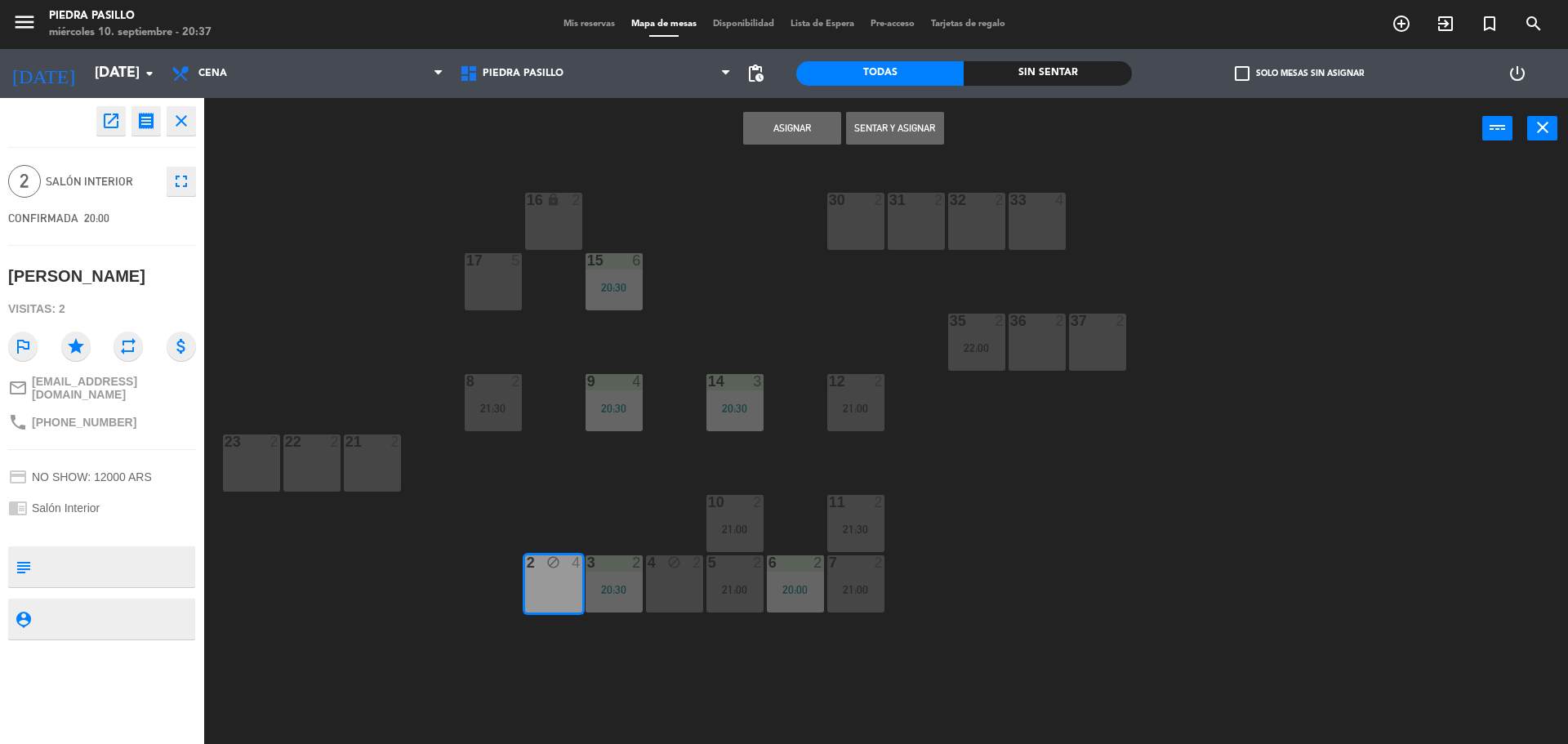
click at [814, 132] on button "Asignar" at bounding box center [792, 129] width 98 height 33
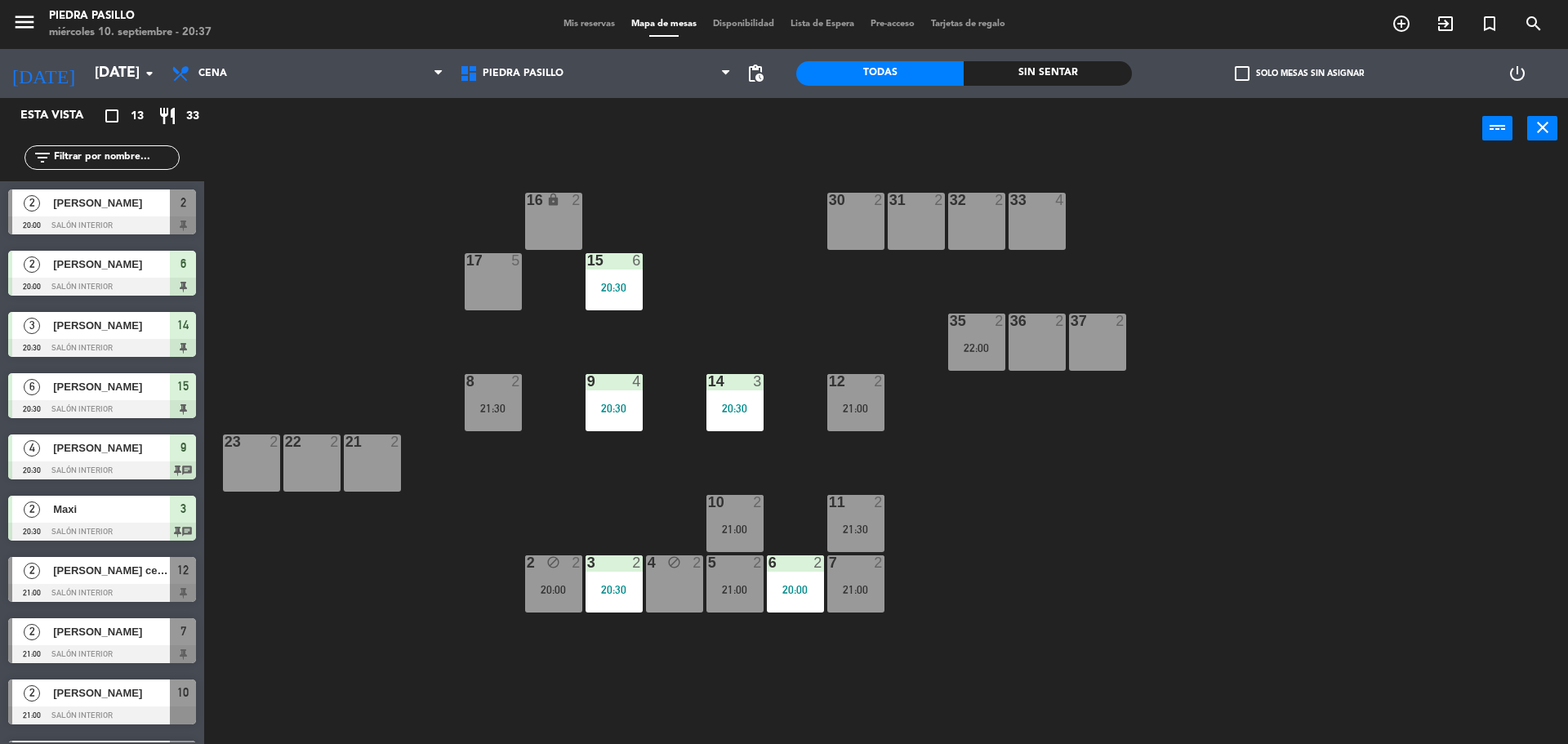
click at [592, 648] on div "16 lock 2 30 2 31 2 32 2 33 4 17 5 15 6 20:30 35 2 22:00 36 2 37 2 8 2 21:30 9 …" at bounding box center [893, 456] width 1348 height 585
click at [580, 526] on div "16 lock 2 30 2 31 2 32 2 33 4 17 5 15 6 20:30 35 2 22:00 36 2 37 2 8 2 21:30 9 …" at bounding box center [893, 456] width 1348 height 585
click at [555, 591] on div "20:00" at bounding box center [553, 590] width 57 height 12
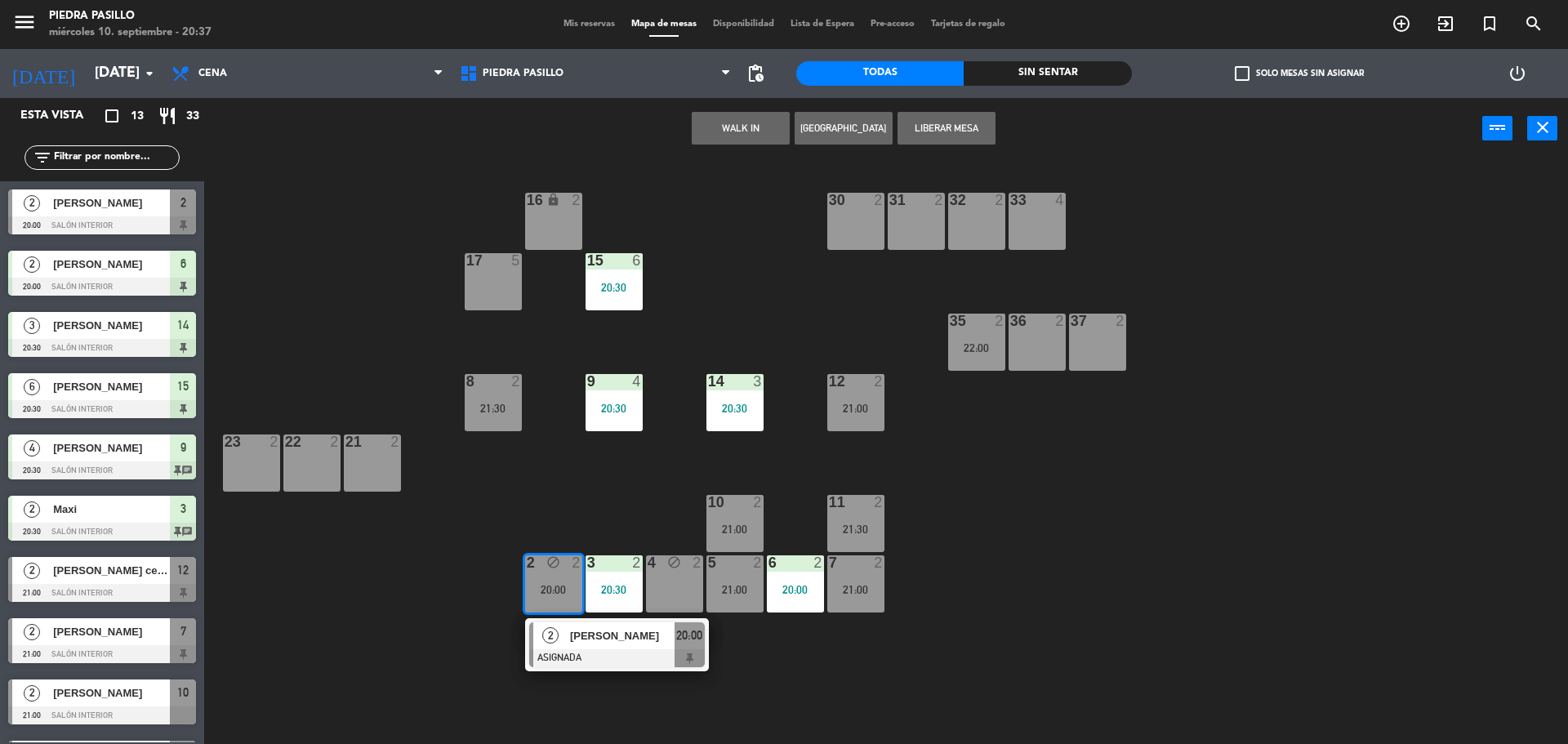
click at [594, 647] on div "[PERSON_NAME]" at bounding box center [621, 636] width 107 height 27
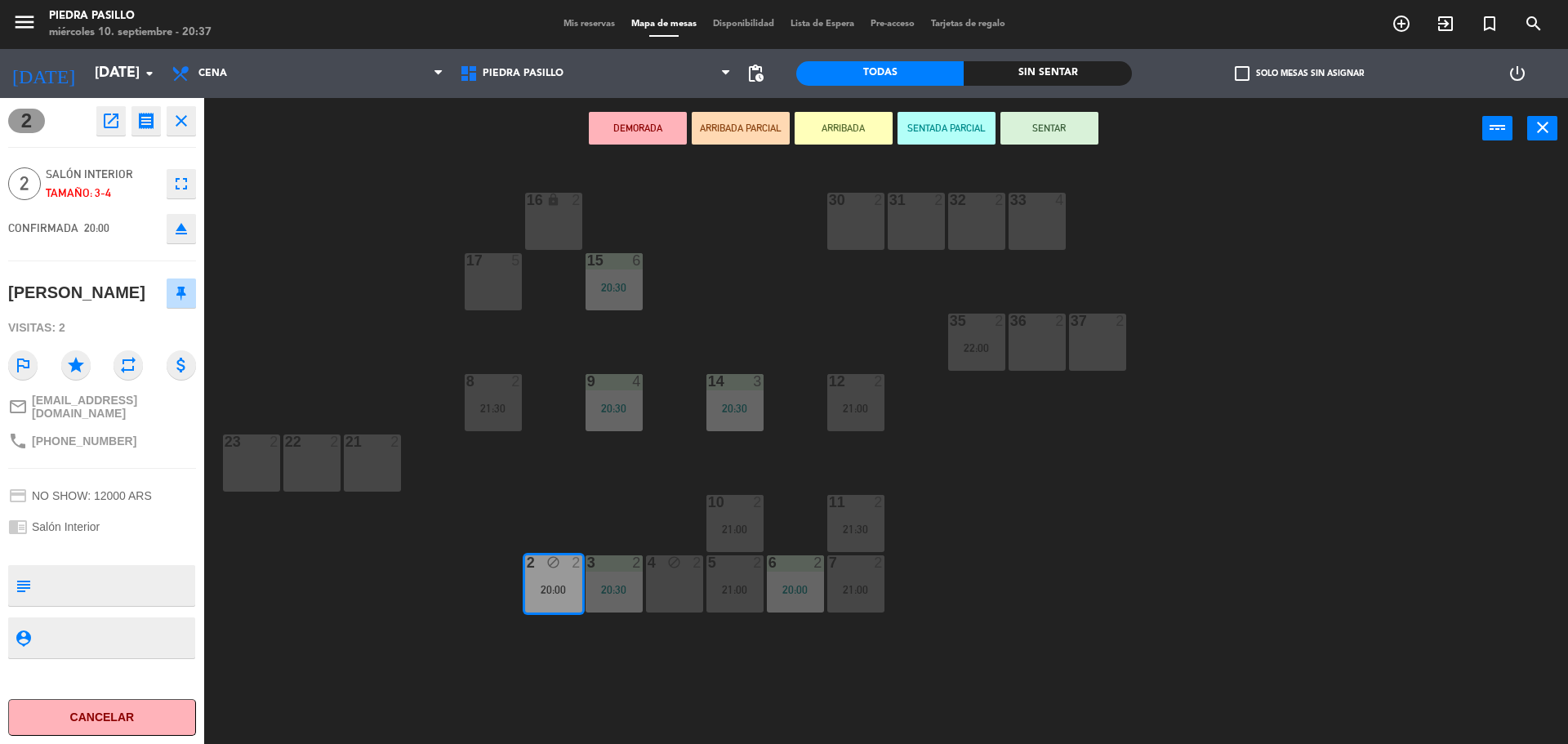
click at [645, 139] on button "DEMORADA" at bounding box center [637, 129] width 98 height 33
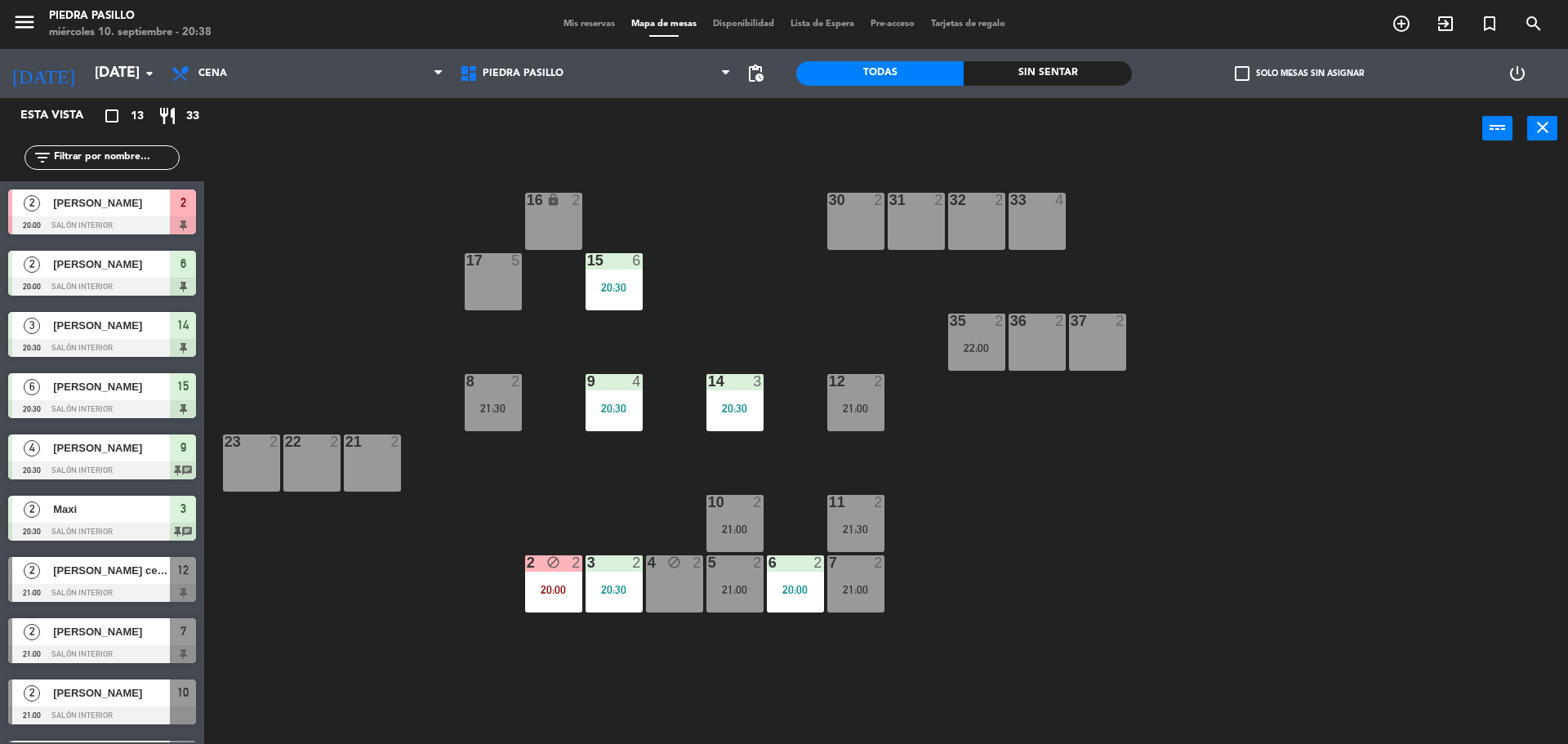
click at [312, 199] on div "16 lock 2 30 2 31 2 32 2 33 4 17 5 15 6 20:30 35 2 22:00 36 2 37 2 8 2 21:30 9 …" at bounding box center [893, 456] width 1348 height 585
click at [1115, 458] on div "16 lock 2 30 2 31 2 32 2 33 4 17 5 15 6 20:30 35 2 22:00 36 2 37 2 8 2 21:30 9 …" at bounding box center [893, 456] width 1348 height 585
click at [741, 306] on div "16 lock 2 30 2 31 2 32 2 33 4 17 5 15 6 20:30 35 2 22:00 36 2 37 2 8 2 21:30 9 …" at bounding box center [893, 456] width 1348 height 585
click at [741, 306] on div "16 lock 2 30 2 31 2 32 2 33 4 17 5 15 6 20:30 35 2 22:00 36 2 37 2 8 2 21:30 9 …" at bounding box center [893, 456] width 1348 height 585
drag, startPoint x: 762, startPoint y: 299, endPoint x: 723, endPoint y: 288, distance: 40.5
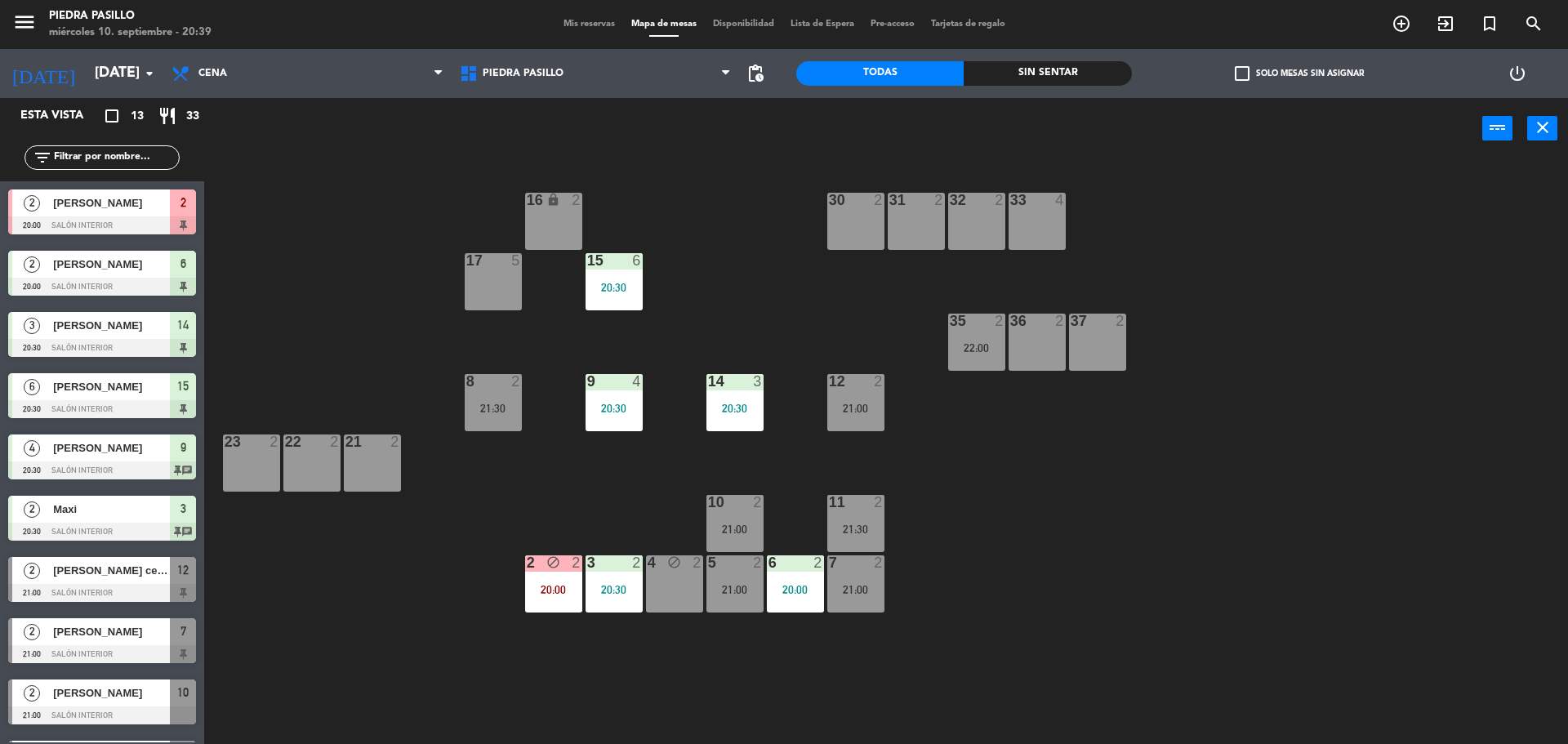
click at [763, 298] on div "16 lock 2 30 2 31 2 32 2 33 4 17 5 15 6 20:30 35 2 22:00 36 2 37 2 8 2 21:30 9 …" at bounding box center [893, 456] width 1348 height 585
click at [96, 69] on input "[DATE]" at bounding box center [181, 73] width 189 height 33
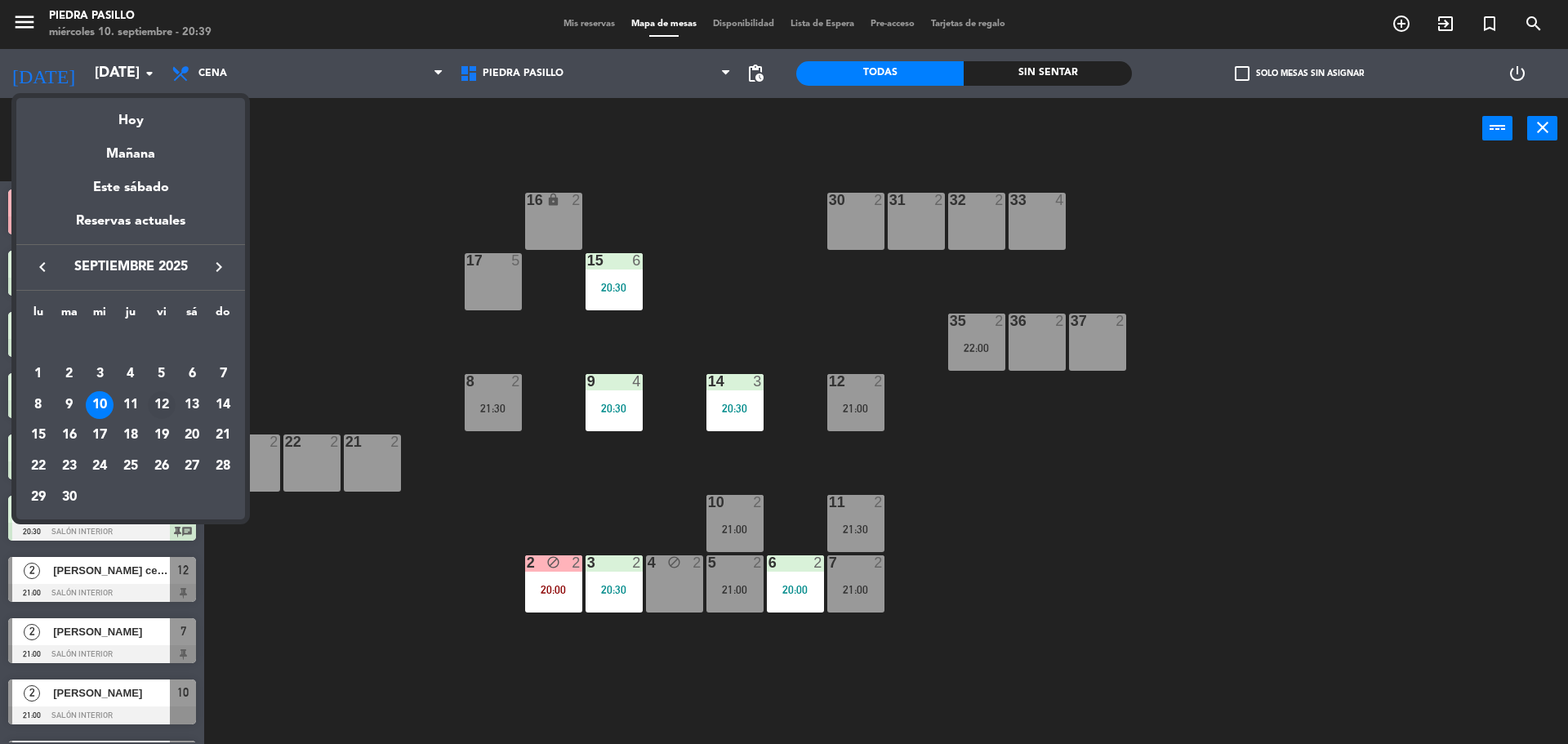
click at [168, 400] on div "12" at bounding box center [162, 405] width 28 height 28
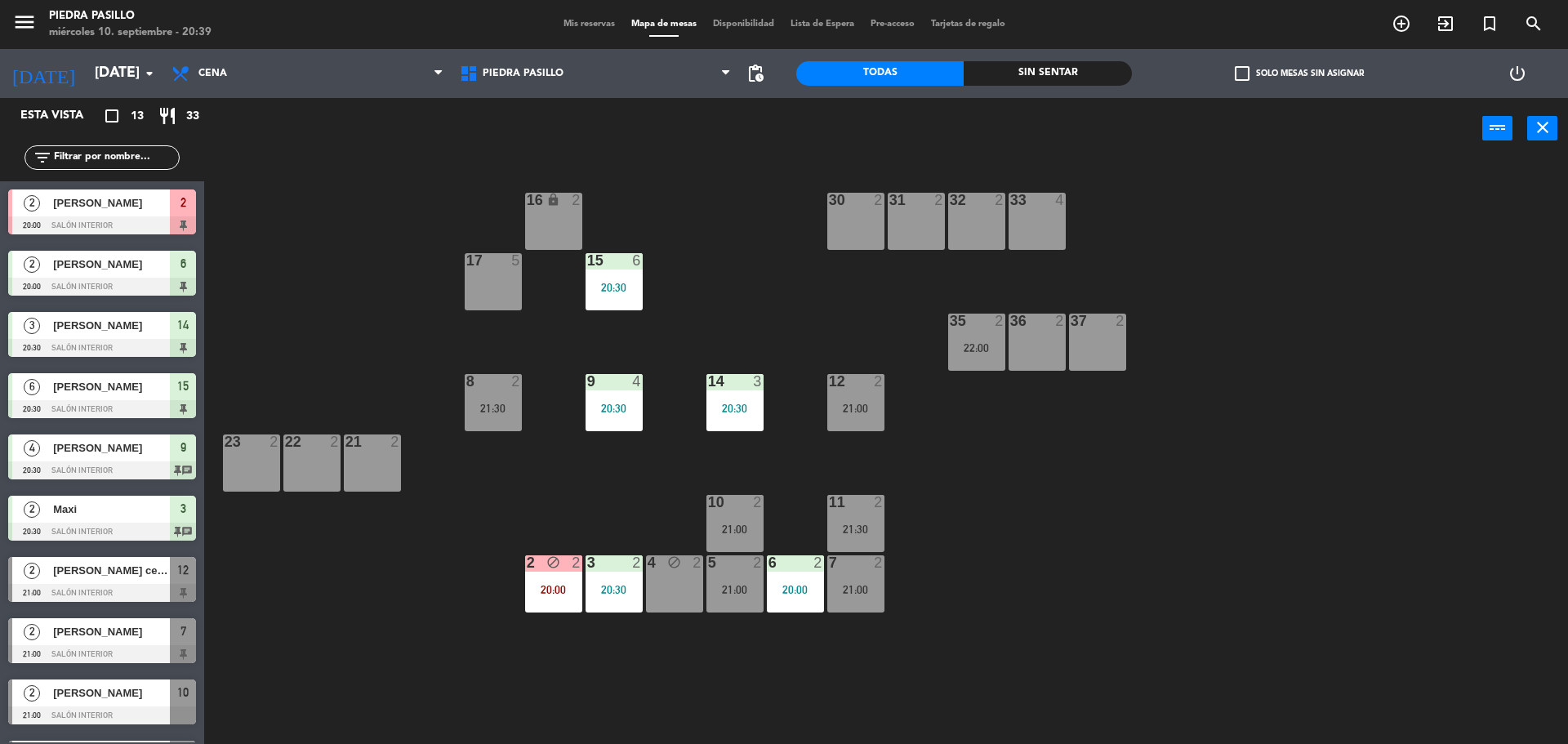
type input "[DATE]"
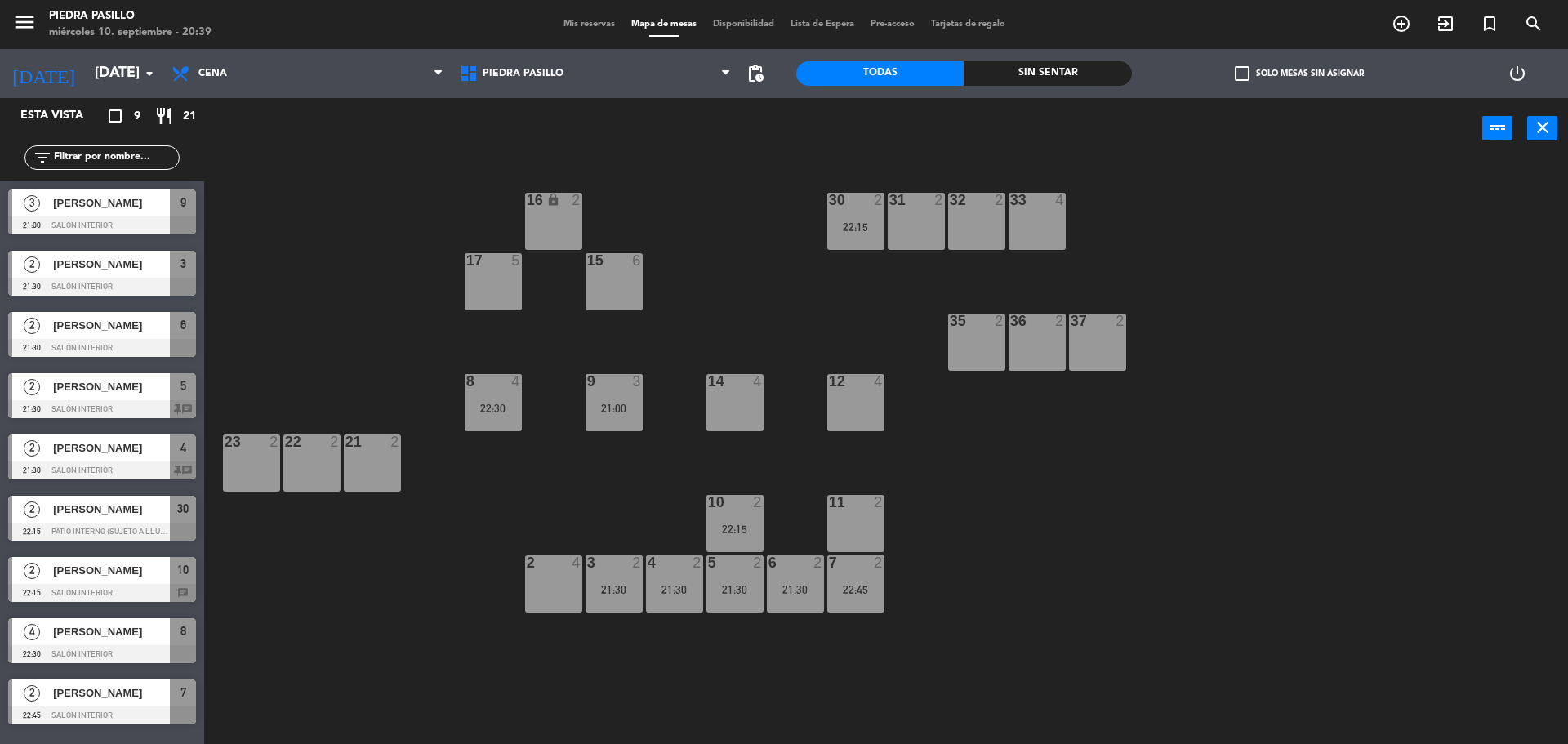
click at [126, 162] on input "text" at bounding box center [115, 158] width 126 height 18
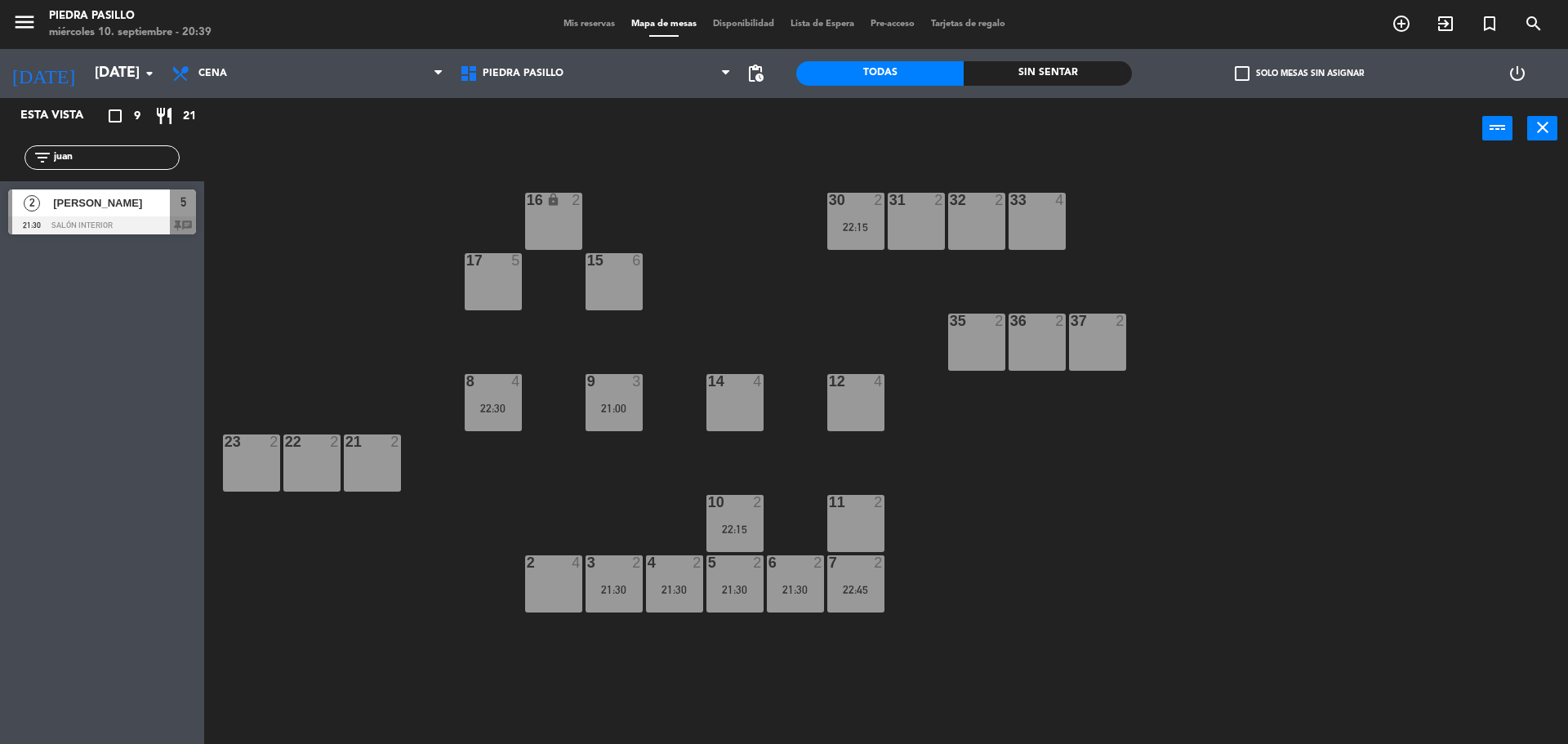
type input "juan"
click at [86, 212] on div "2 [PERSON_NAME] 21:30 Salón Interior 5 chat" at bounding box center [102, 212] width 204 height 61
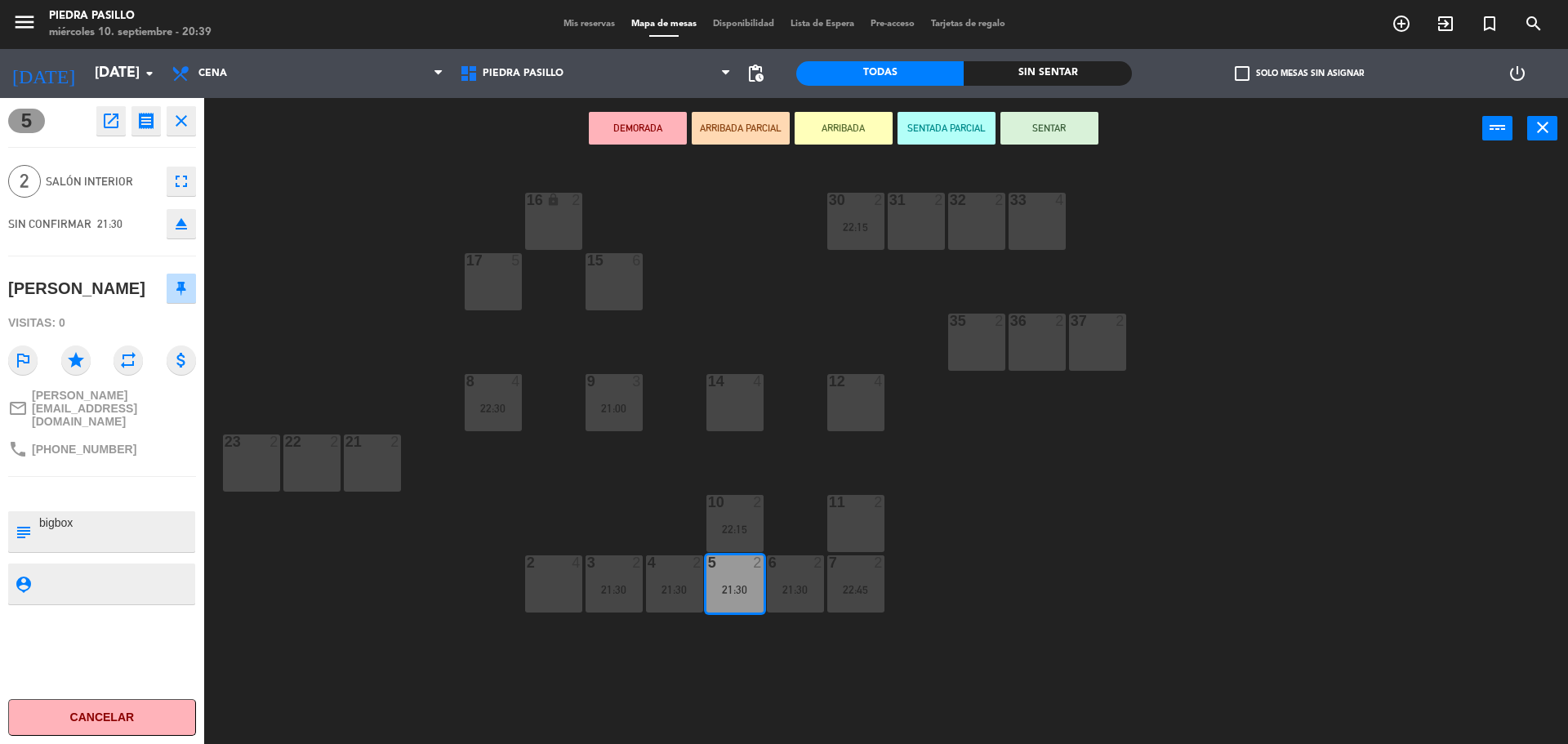
click at [135, 514] on textarea at bounding box center [116, 532] width 156 height 35
type textarea "bigbox plus - dos cocktails de bienvenida en el bar"
click at [134, 573] on textarea at bounding box center [116, 583] width 156 height 21
click at [344, 203] on div "16 lock 2 30 2 22:15 31 2 32 2 33 4 17 5 15 6 35 2 36 2 37 2 8 4 22:30 9 3 21:0…" at bounding box center [893, 456] width 1348 height 585
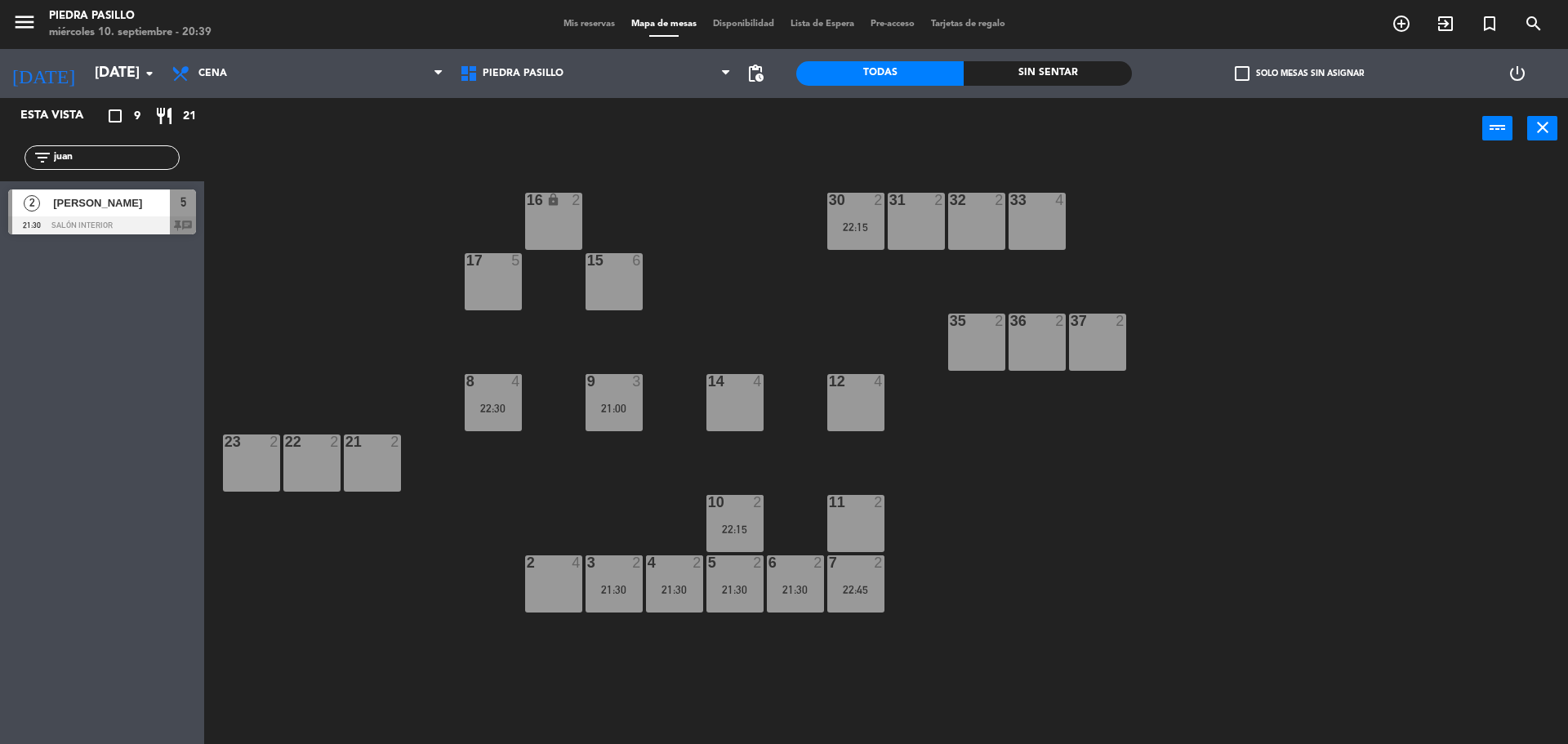
click at [770, 262] on div "16 lock 2 30 2 22:15 31 2 32 2 33 4 17 5 15 6 35 2 36 2 37 2 8 4 22:30 9 3 21:0…" at bounding box center [893, 456] width 1348 height 585
click at [102, 70] on input "[DATE]" at bounding box center [181, 73] width 189 height 33
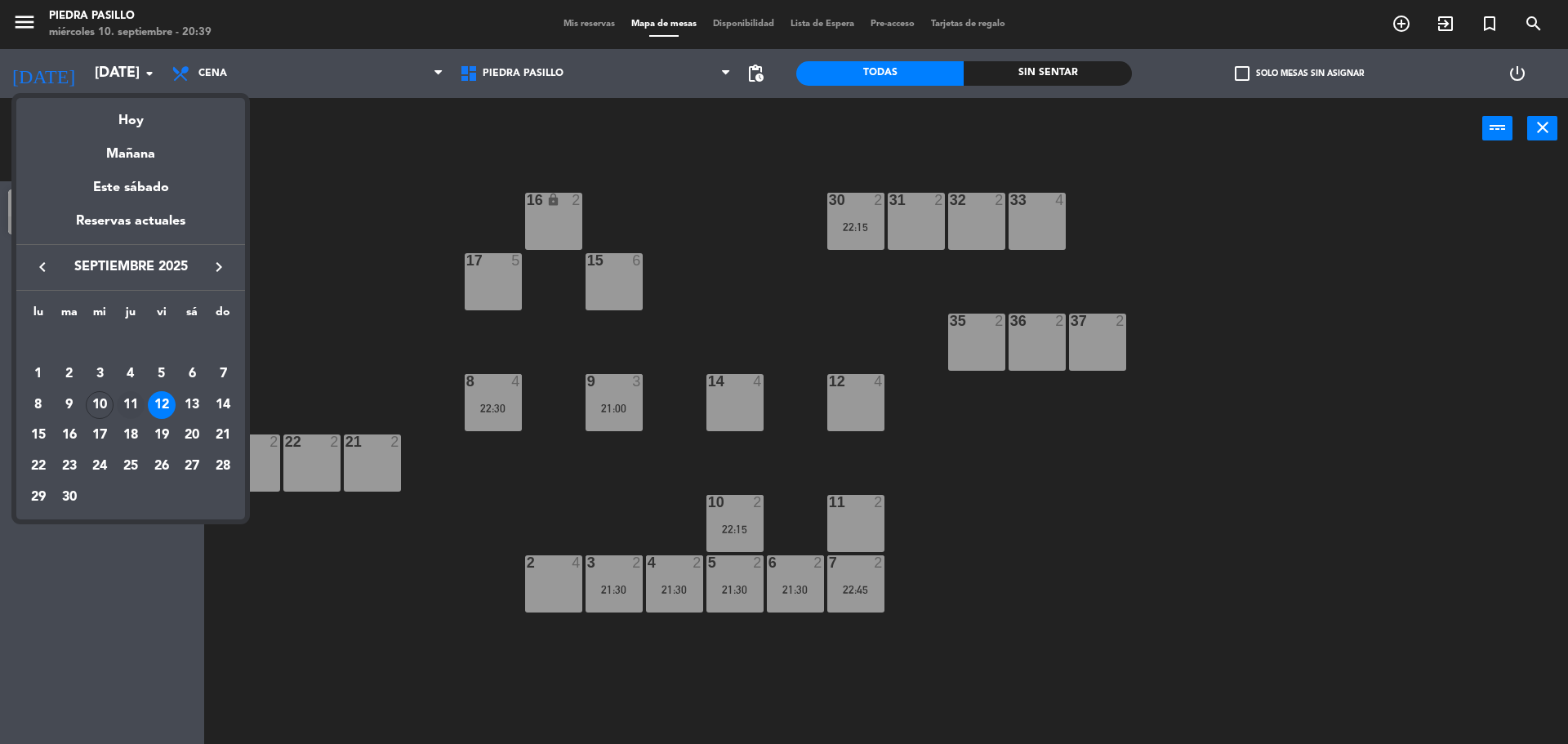
click at [128, 409] on div "11" at bounding box center [130, 405] width 28 height 28
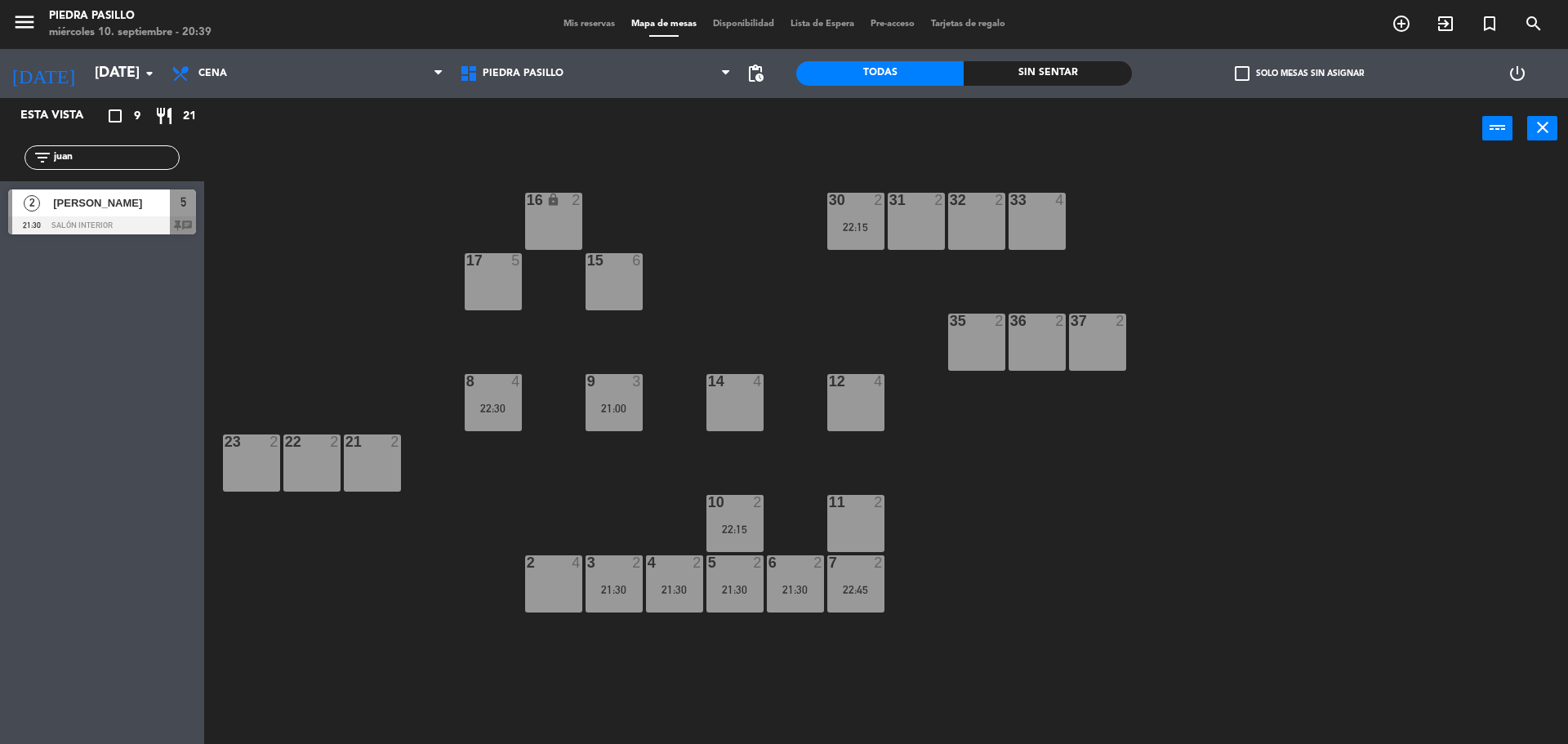
type input "[DEMOGRAPHIC_DATA][DATE]"
click at [105, 155] on input "juan" at bounding box center [115, 158] width 126 height 18
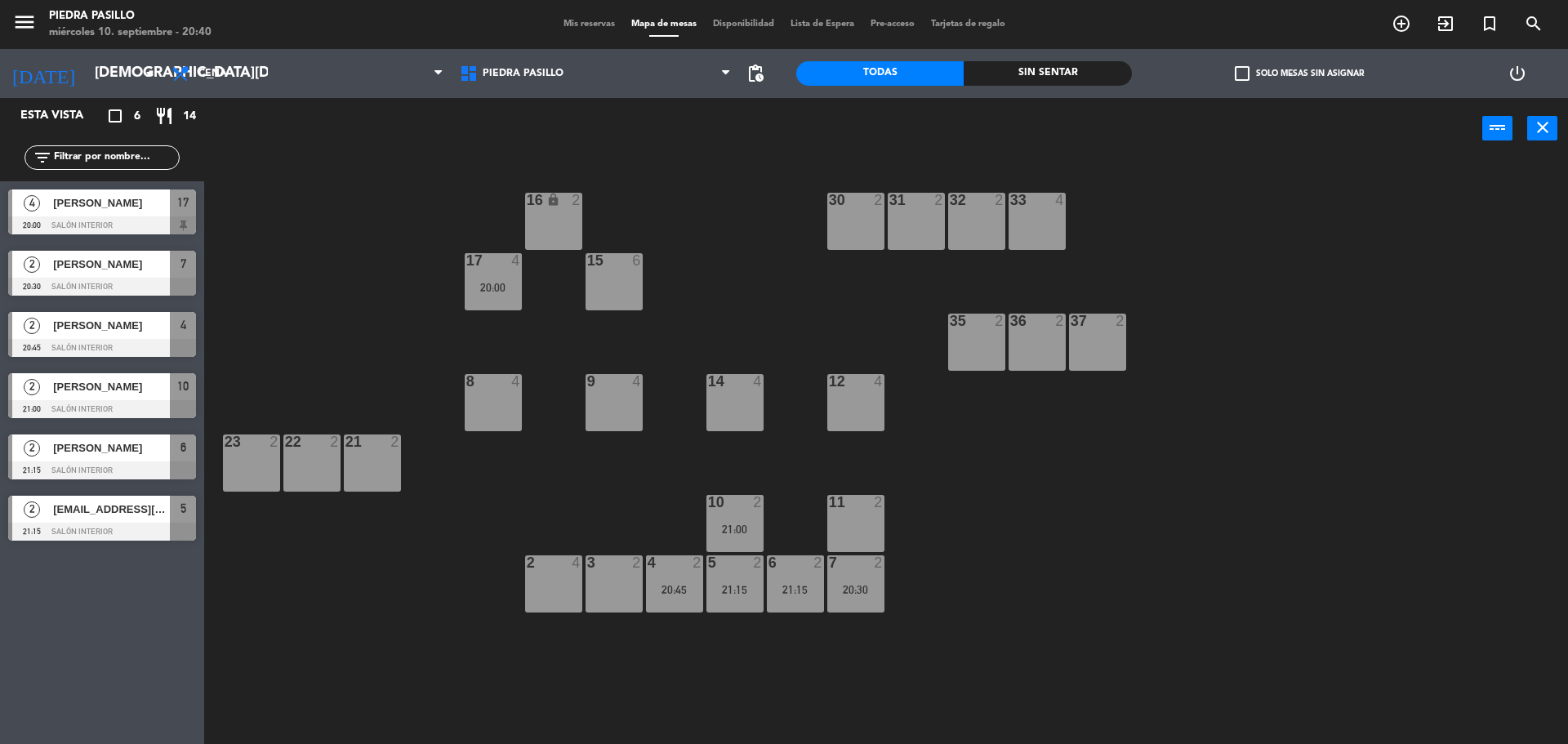
click at [311, 211] on div "16 lock 2 30 2 31 2 32 2 33 4 17 4 20:00 15 6 35 2 36 2 37 2 8 4 9 4 14 4 12 4 …" at bounding box center [893, 456] width 1348 height 585
click at [324, 313] on div "16 lock 2 30 2 31 2 32 2 33 4 17 4 20:00 15 6 35 2 36 2 37 2 8 4 9 4 14 4 12 4 …" at bounding box center [893, 456] width 1348 height 585
click at [711, 235] on div "16 lock 2 30 2 31 2 32 2 33 4 17 4 20:00 15 6 35 2 36 2 37 2 8 4 9 4 14 4 12 4 …" at bounding box center [893, 456] width 1348 height 585
click at [147, 67] on icon "arrow_drop_down" at bounding box center [149, 73] width 20 height 20
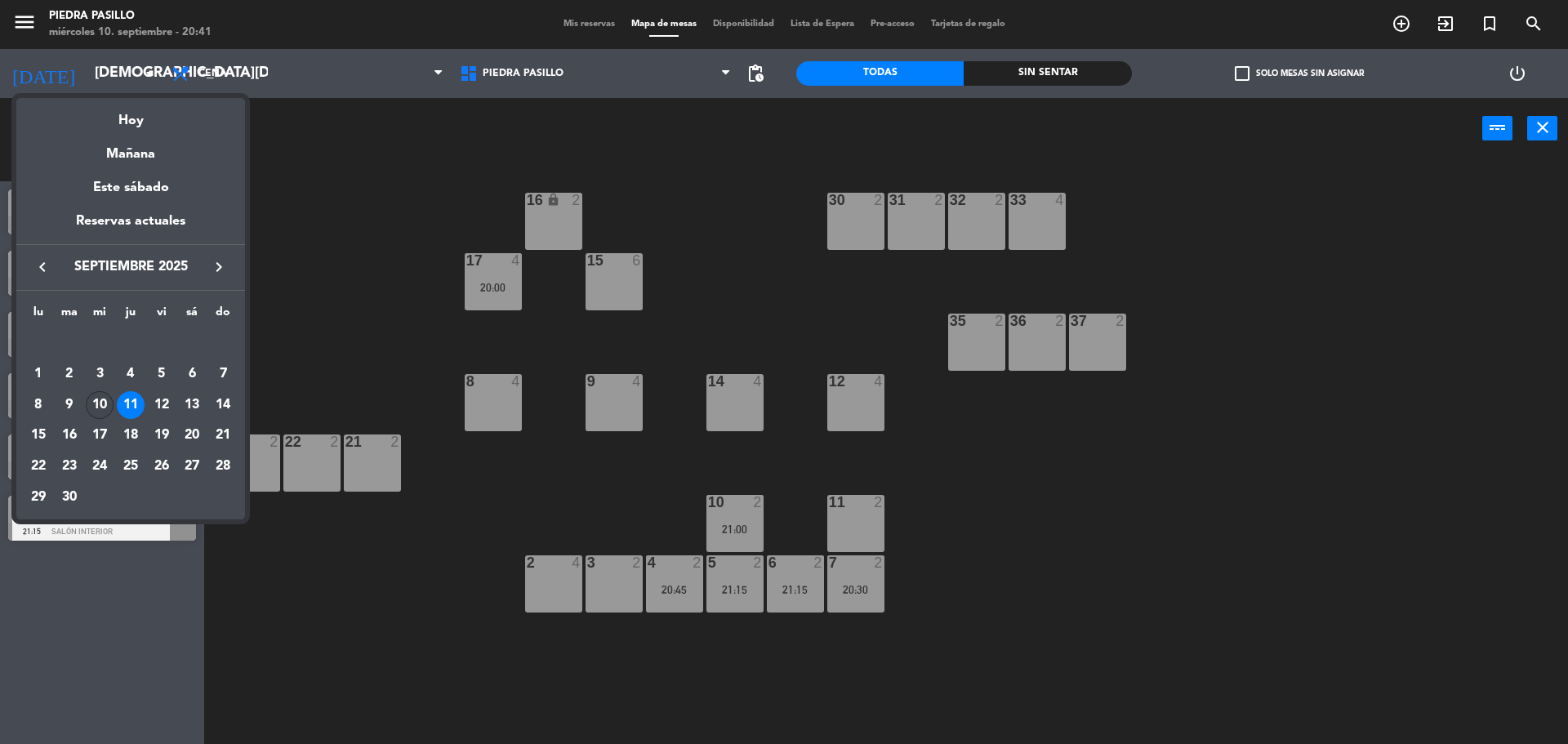
click at [95, 408] on div "10" at bounding box center [100, 405] width 28 height 28
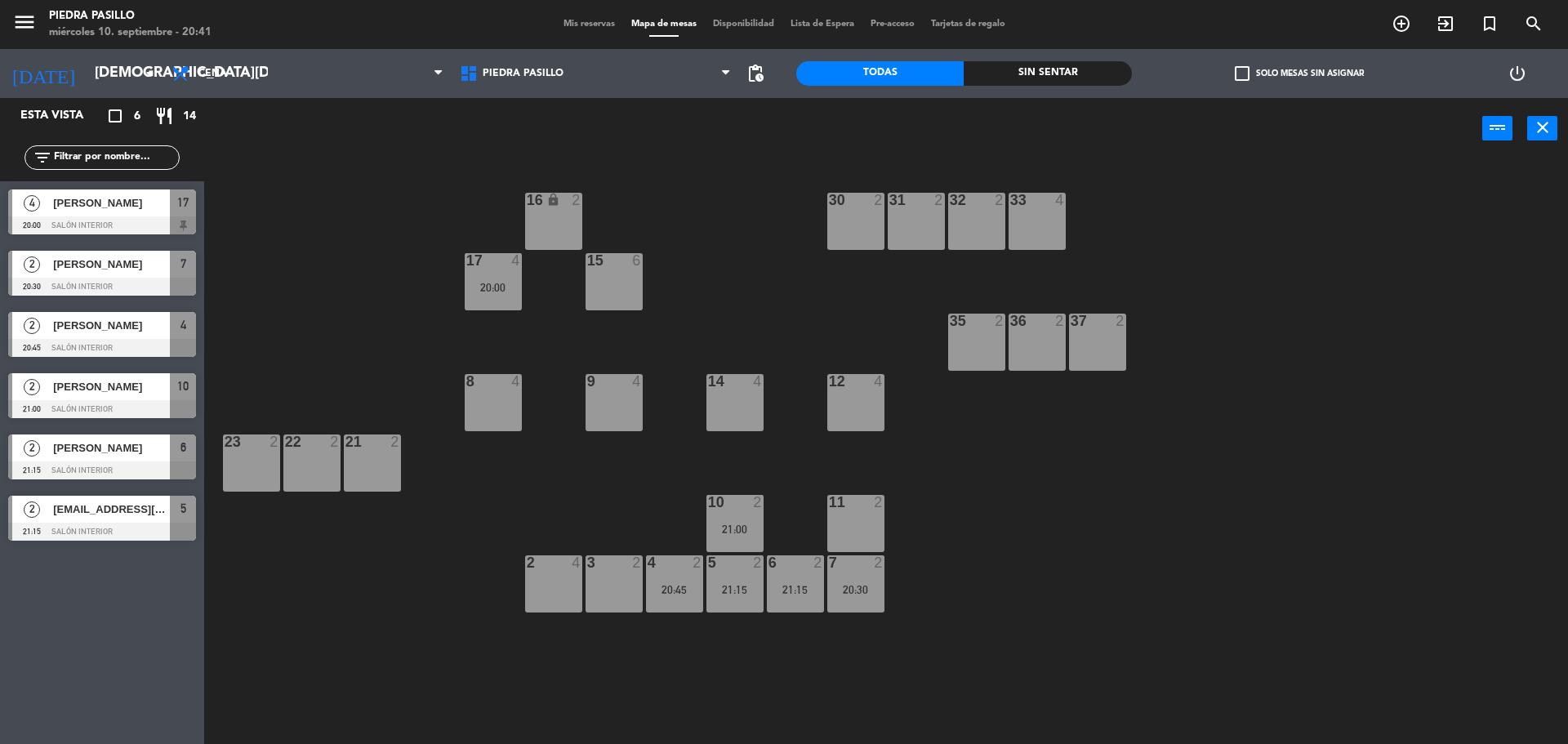
type input "[DATE]"
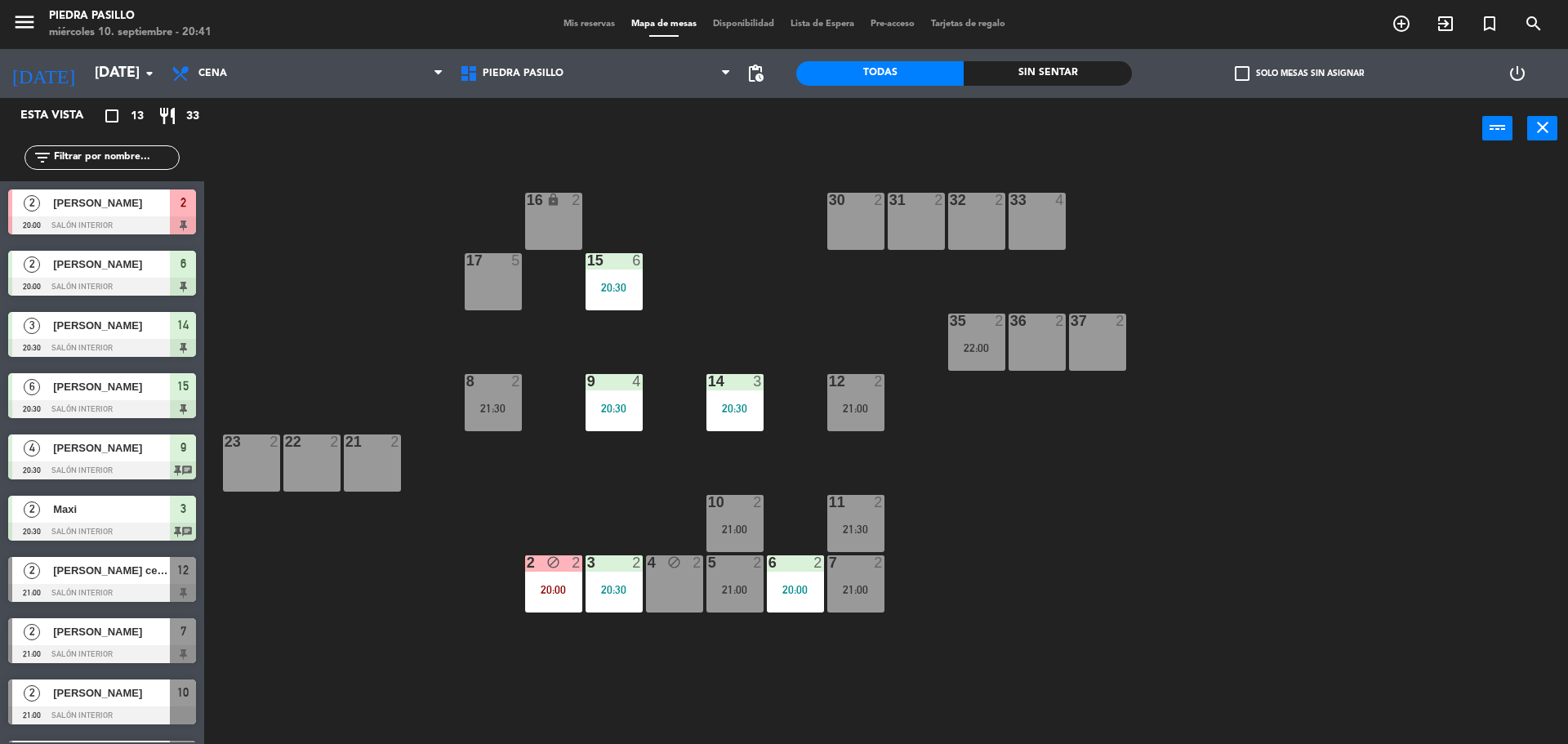
click at [775, 271] on div "16 lock 2 30 2 31 2 32 2 33 4 17 5 15 6 20:30 35 2 22:00 36 2 37 2 8 2 21:30 9 …" at bounding box center [893, 456] width 1348 height 585
click at [776, 270] on div "16 lock 2 30 2 31 2 32 2 33 4 17 5 15 6 20:30 35 2 22:00 36 2 37 2 8 2 21:30 9 …" at bounding box center [893, 456] width 1348 height 585
click at [1286, 513] on div "16 lock 2 30 2 31 2 32 2 33 4 17 5 15 6 20:30 35 2 22:00 36 2 37 2 8 2 21:30 9 …" at bounding box center [893, 456] width 1348 height 585
click at [1258, 184] on div "16 lock 2 30 2 31 2 32 2 33 4 17 5 15 6 20:30 35 2 22:00 36 2 37 2 8 2 21:30 9 …" at bounding box center [893, 456] width 1348 height 585
click at [1267, 280] on div "16 lock 2 30 2 31 2 32 2 33 4 17 5 15 6 20:30 35 2 22:00 36 2 37 2 8 2 21:30 9 …" at bounding box center [893, 456] width 1348 height 585
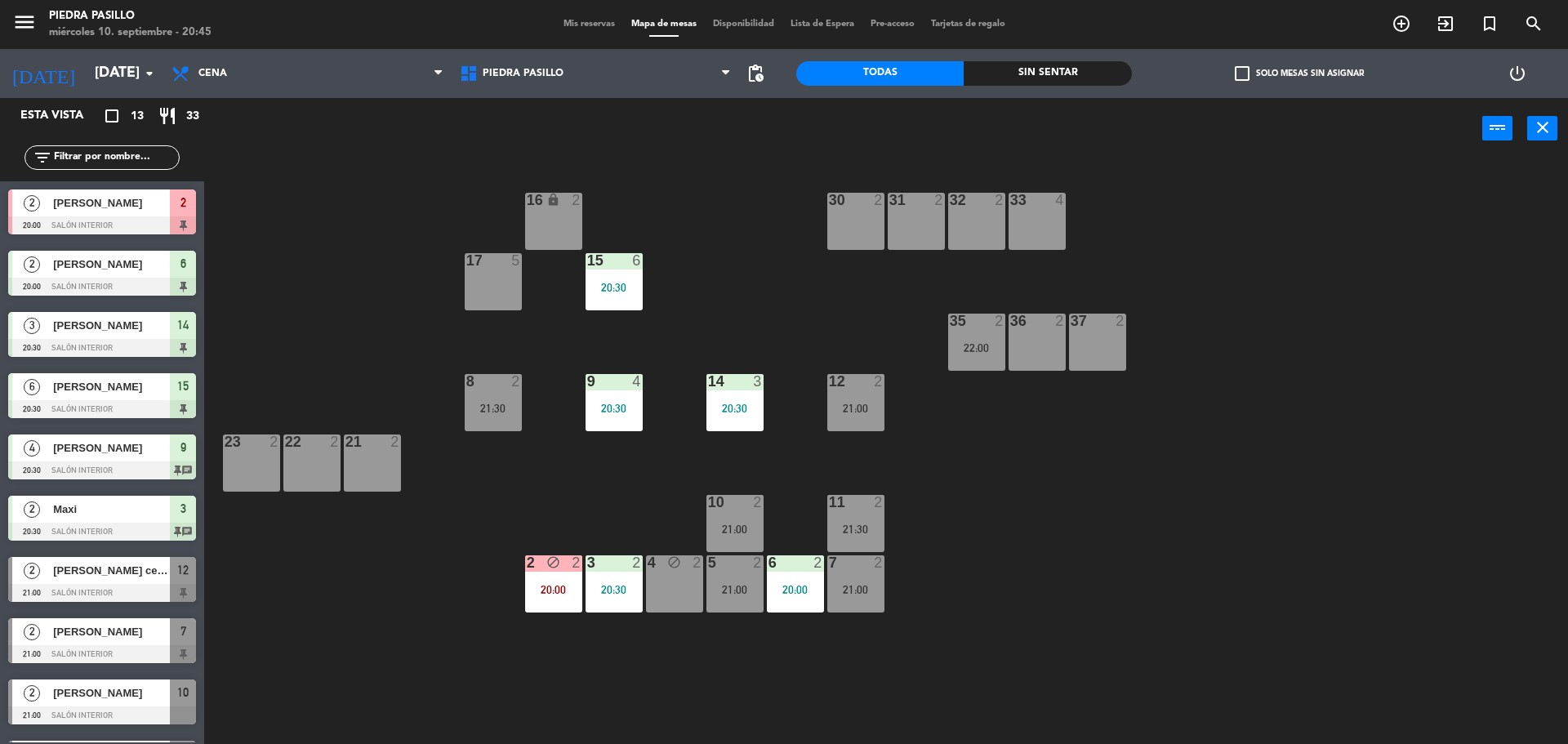
drag, startPoint x: 1182, startPoint y: 408, endPoint x: 1172, endPoint y: 397, distance: 14.9
click at [1182, 409] on div "16 lock 2 30 2 31 2 32 2 33 4 17 5 15 6 20:30 35 2 22:00 36 2 37 2 8 2 21:30 9 …" at bounding box center [893, 456] width 1348 height 585
click at [1084, 478] on div "16 lock 2 30 2 31 2 32 2 33 4 17 5 15 6 20:30 35 2 22:00 36 2 37 2 8 2 21:30 9 …" at bounding box center [893, 456] width 1348 height 585
click at [1096, 561] on div "16 lock 2 30 2 31 2 32 2 33 4 17 5 15 6 20:30 35 2 22:00 36 2 37 2 8 2 21:30 9 …" at bounding box center [893, 456] width 1348 height 585
click at [760, 399] on div "14 3 20:30" at bounding box center [735, 402] width 57 height 57
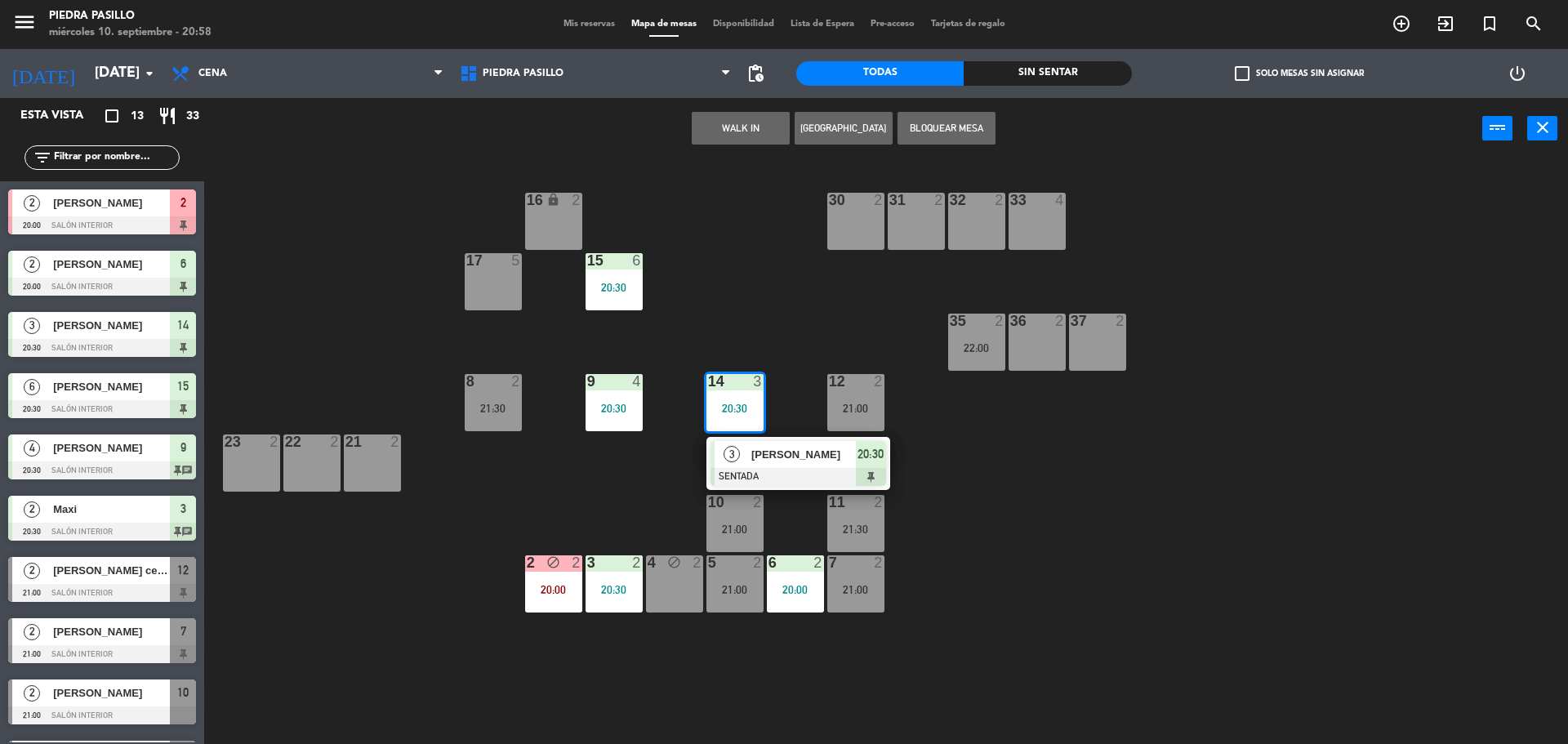
click at [741, 234] on div "16 lock 2 30 2 31 2 32 2 33 4 17 5 15 6 20:30 35 2 22:00 36 2 37 2 8 2 21:30 9 …" at bounding box center [893, 456] width 1348 height 585
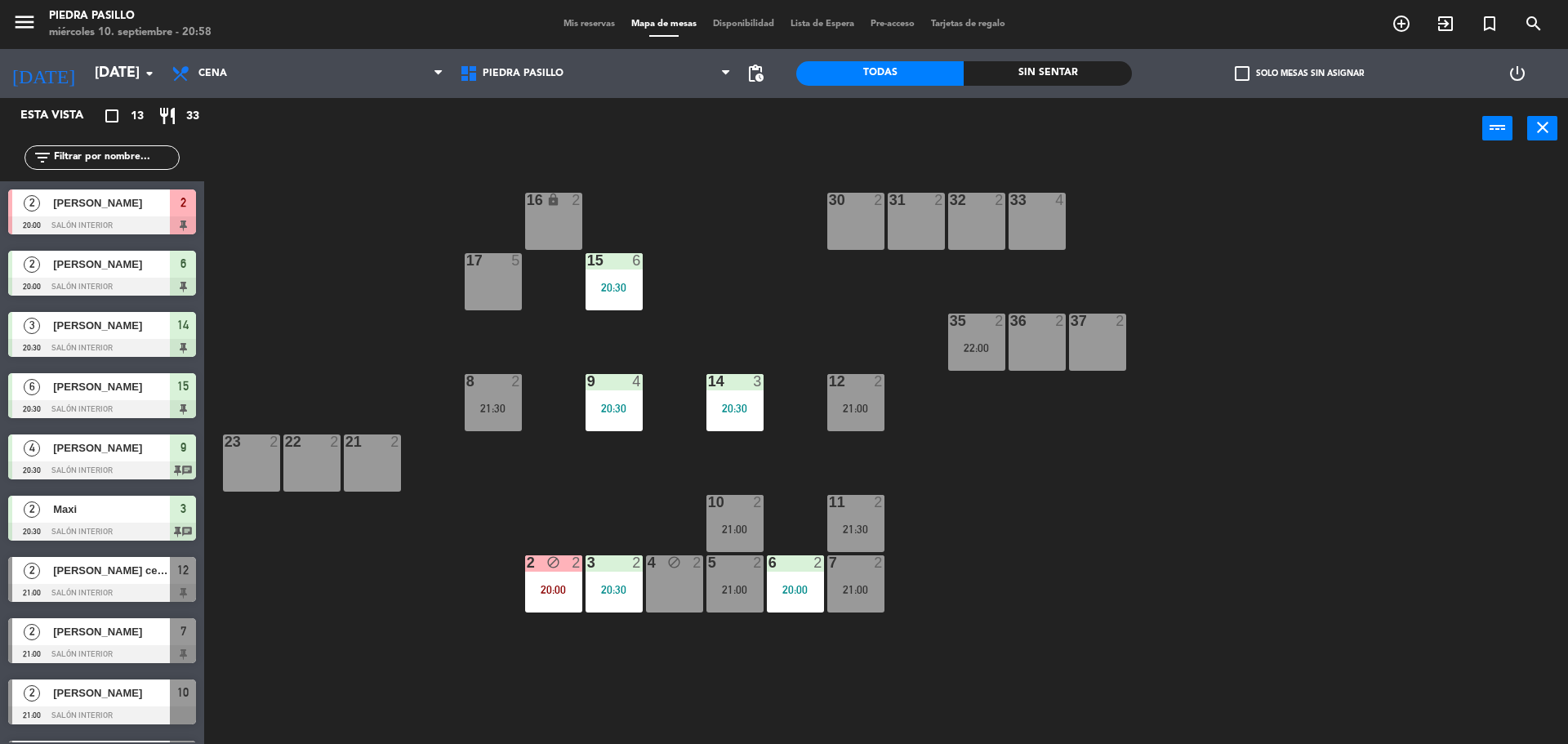
click at [120, 158] on input "text" at bounding box center [115, 158] width 126 height 18
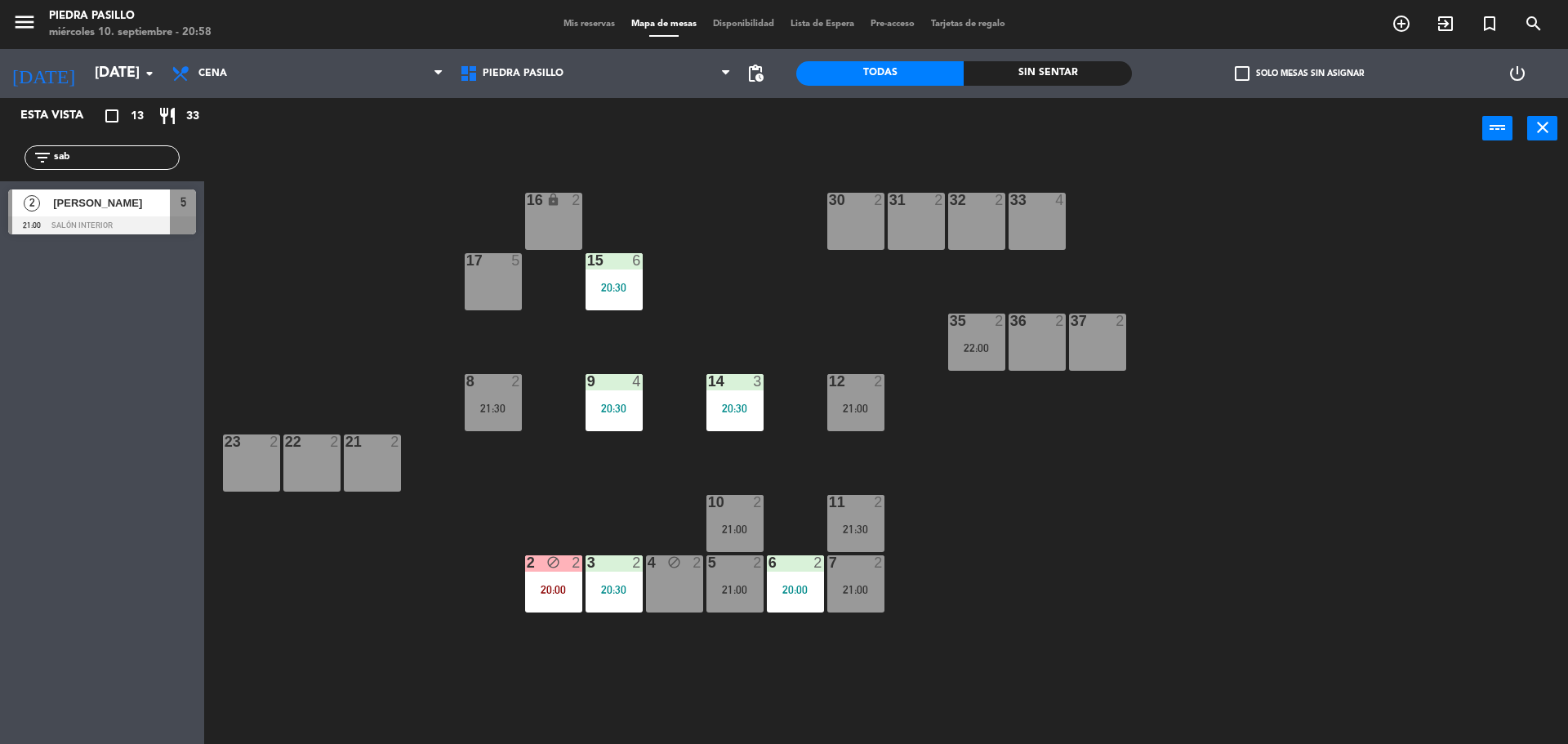
type input "sab"
click at [51, 203] on div "2 [PERSON_NAME] 21:00 Salón Interior 5" at bounding box center [102, 212] width 204 height 61
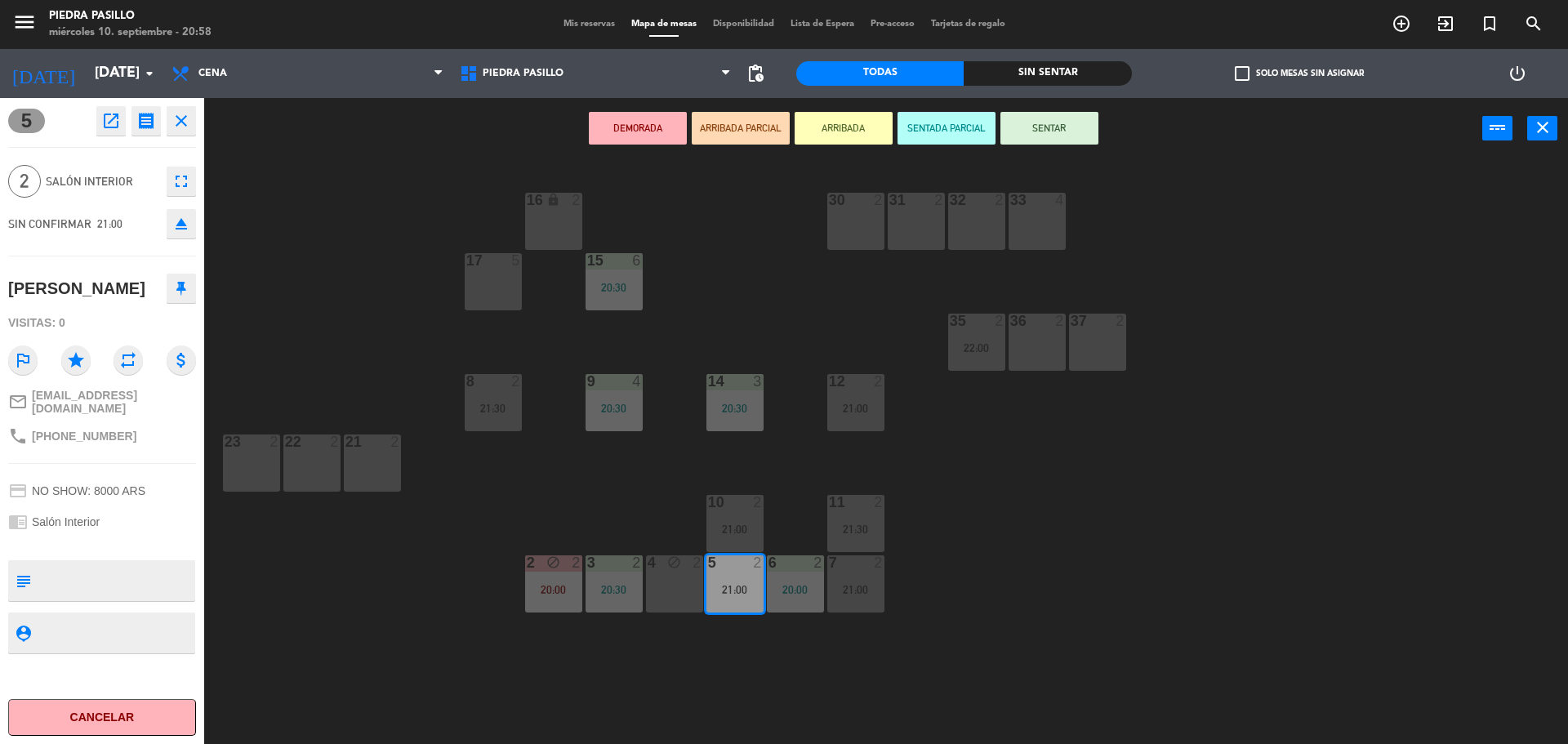
click at [1083, 122] on button "SENTAR" at bounding box center [1049, 129] width 98 height 33
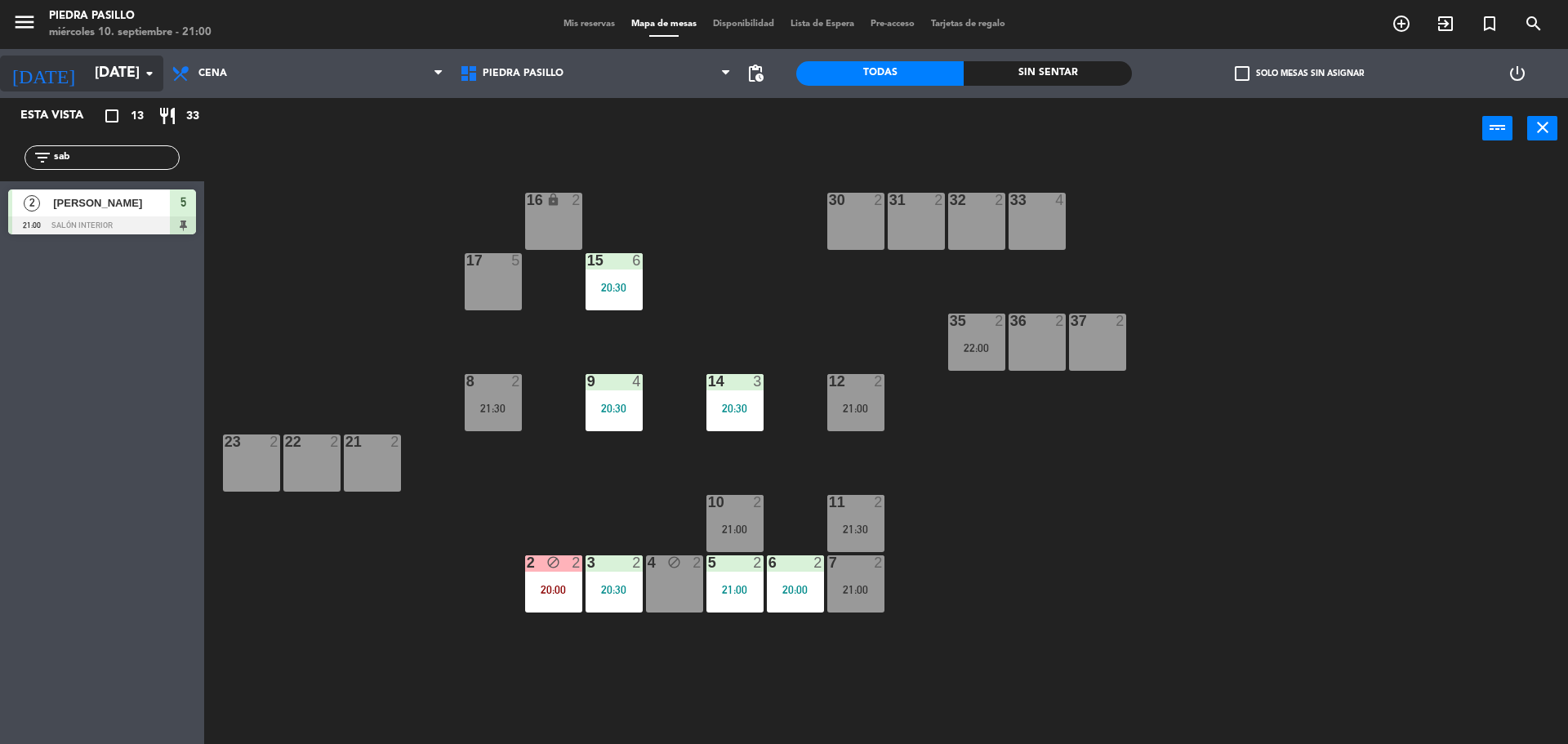
click at [104, 87] on input "[DATE]" at bounding box center [181, 73] width 189 height 33
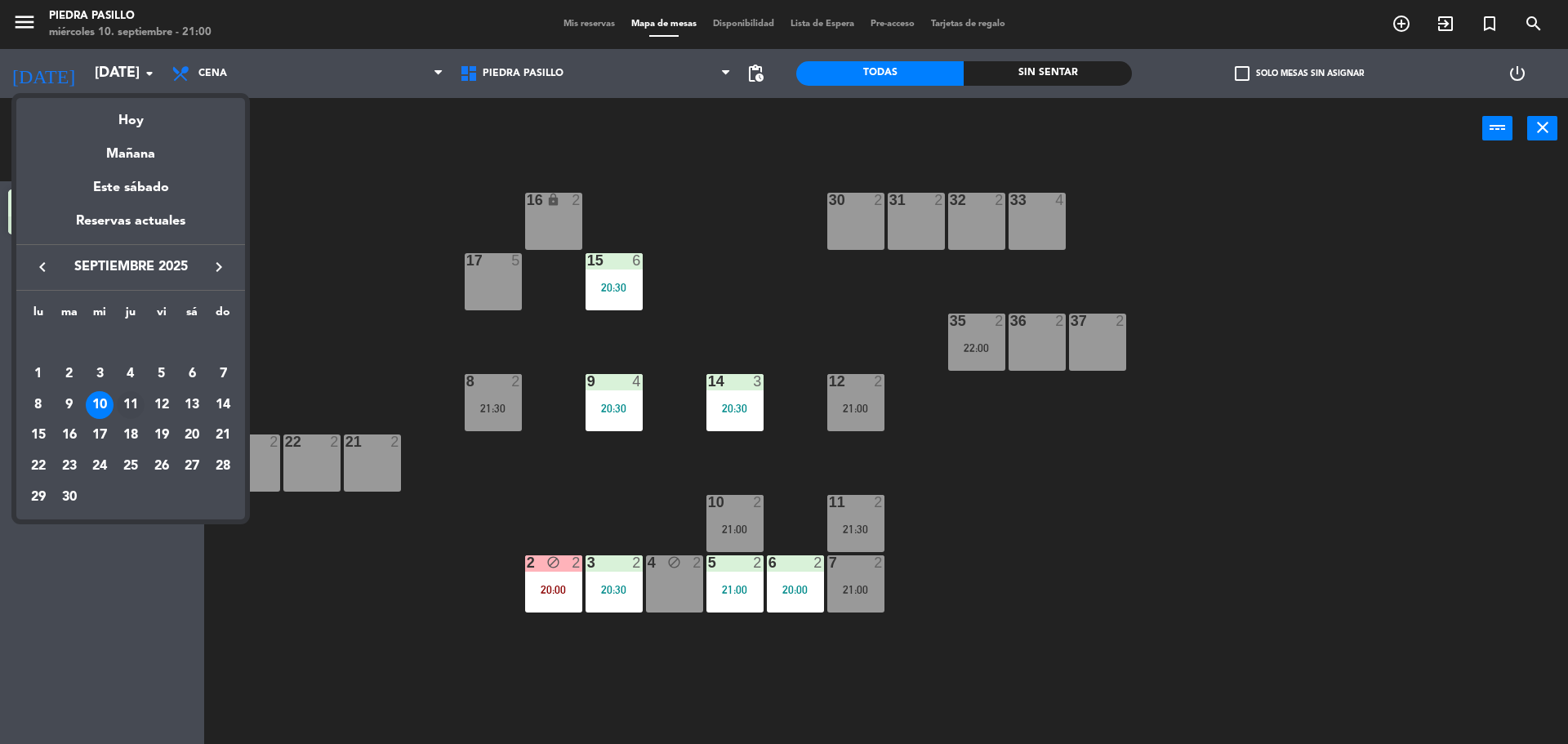
click at [128, 411] on div "11" at bounding box center [130, 405] width 28 height 28
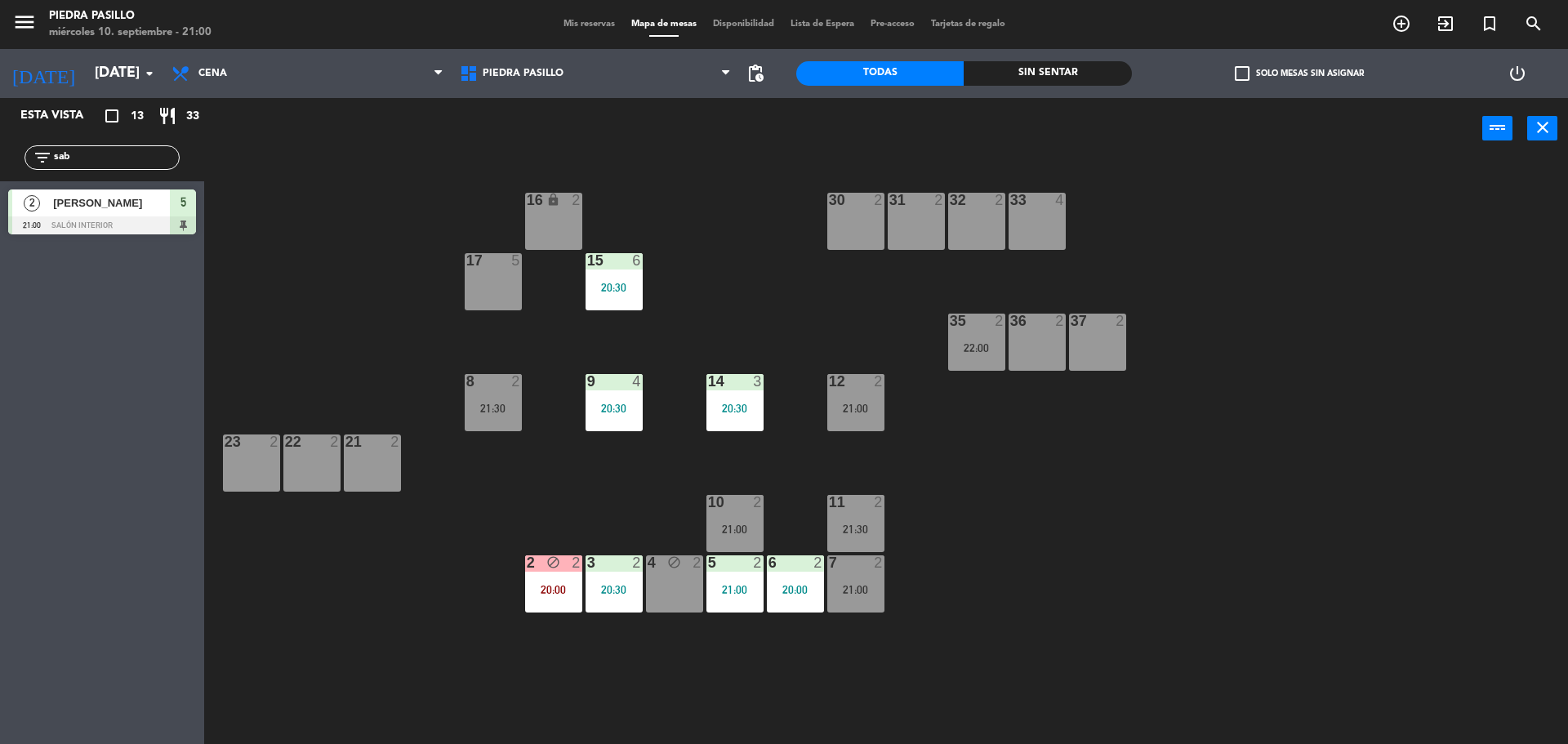
type input "[DEMOGRAPHIC_DATA][DATE]"
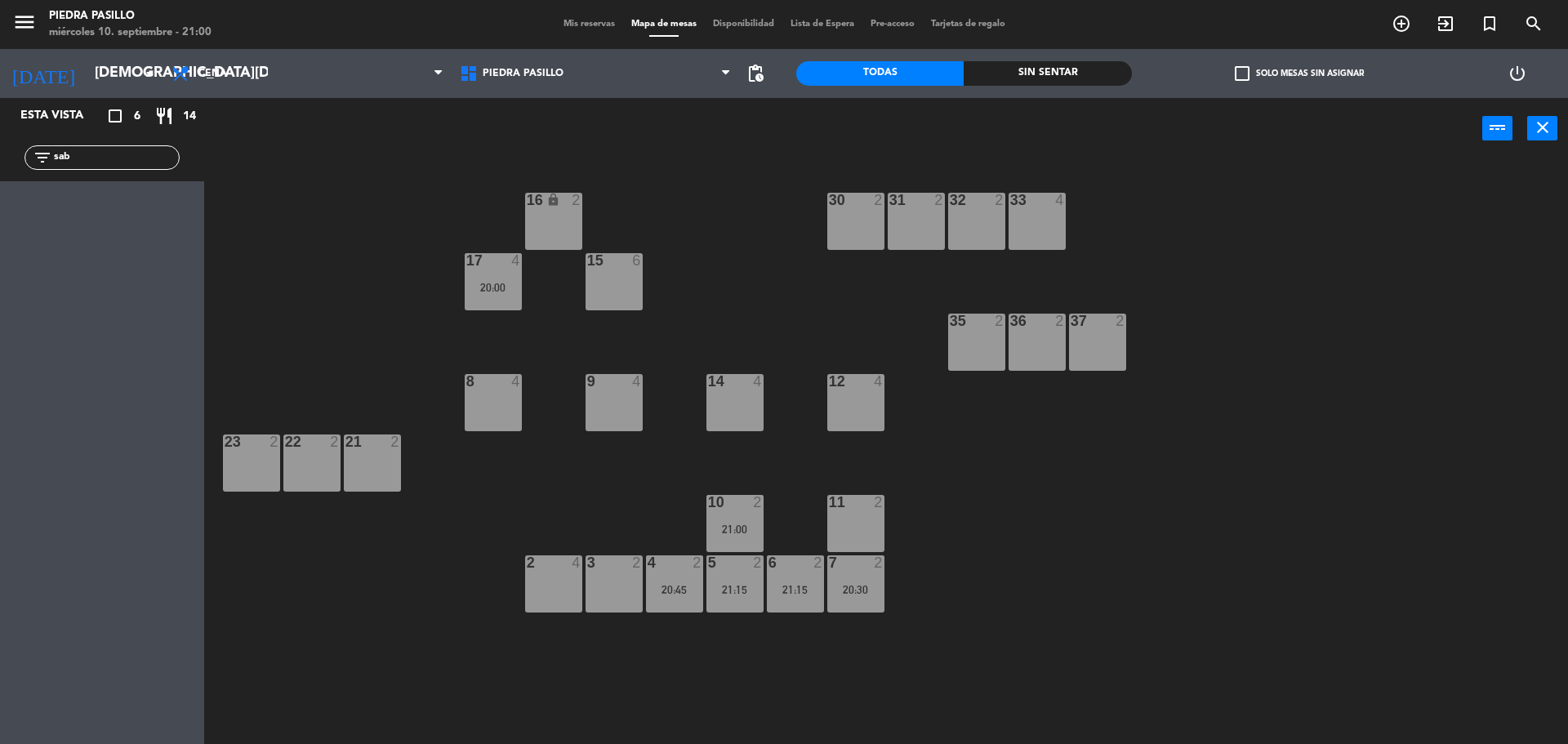
click at [121, 161] on input "sab" at bounding box center [115, 158] width 126 height 18
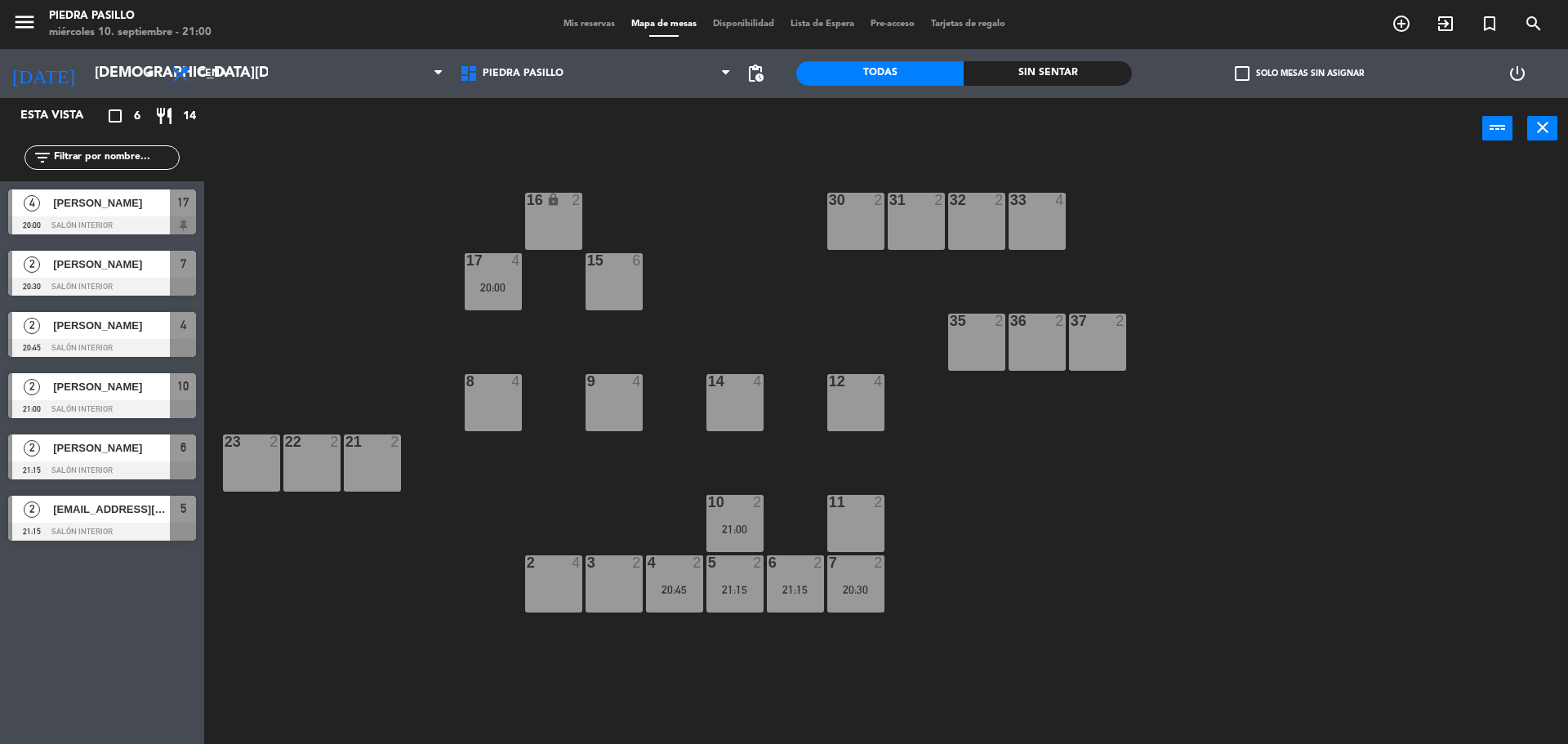
click at [1004, 523] on div "16 lock 2 30 2 31 2 32 2 33 4 17 4 20:00 15 6 35 2 36 2 37 2 8 4 9 4 14 4 12 4 …" at bounding box center [893, 456] width 1348 height 585
click at [632, 586] on div "3 2" at bounding box center [613, 584] width 57 height 57
click at [770, 125] on button "[GEOGRAPHIC_DATA]" at bounding box center [792, 129] width 98 height 33
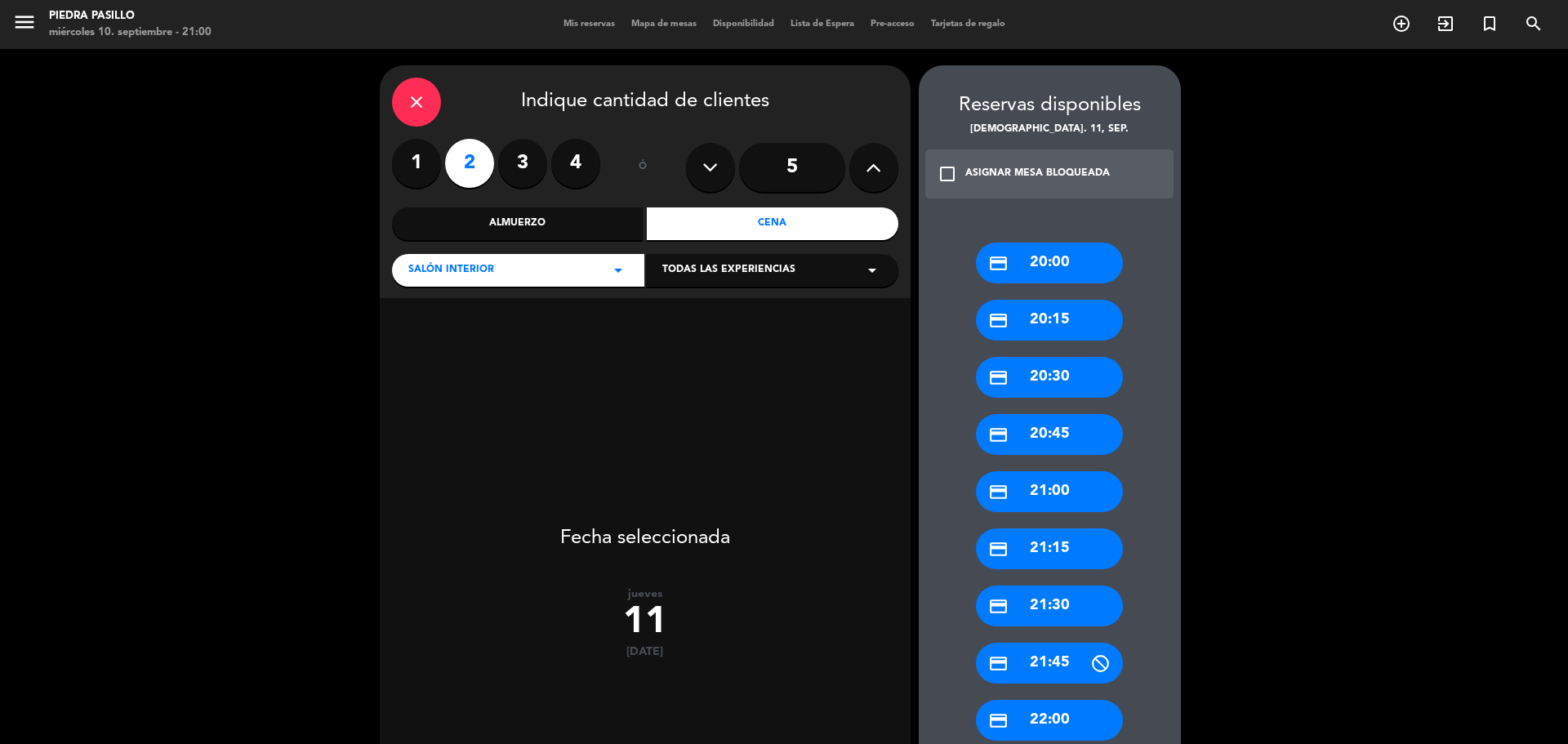
click at [1047, 381] on div "credit_card 20:30" at bounding box center [1049, 377] width 147 height 40
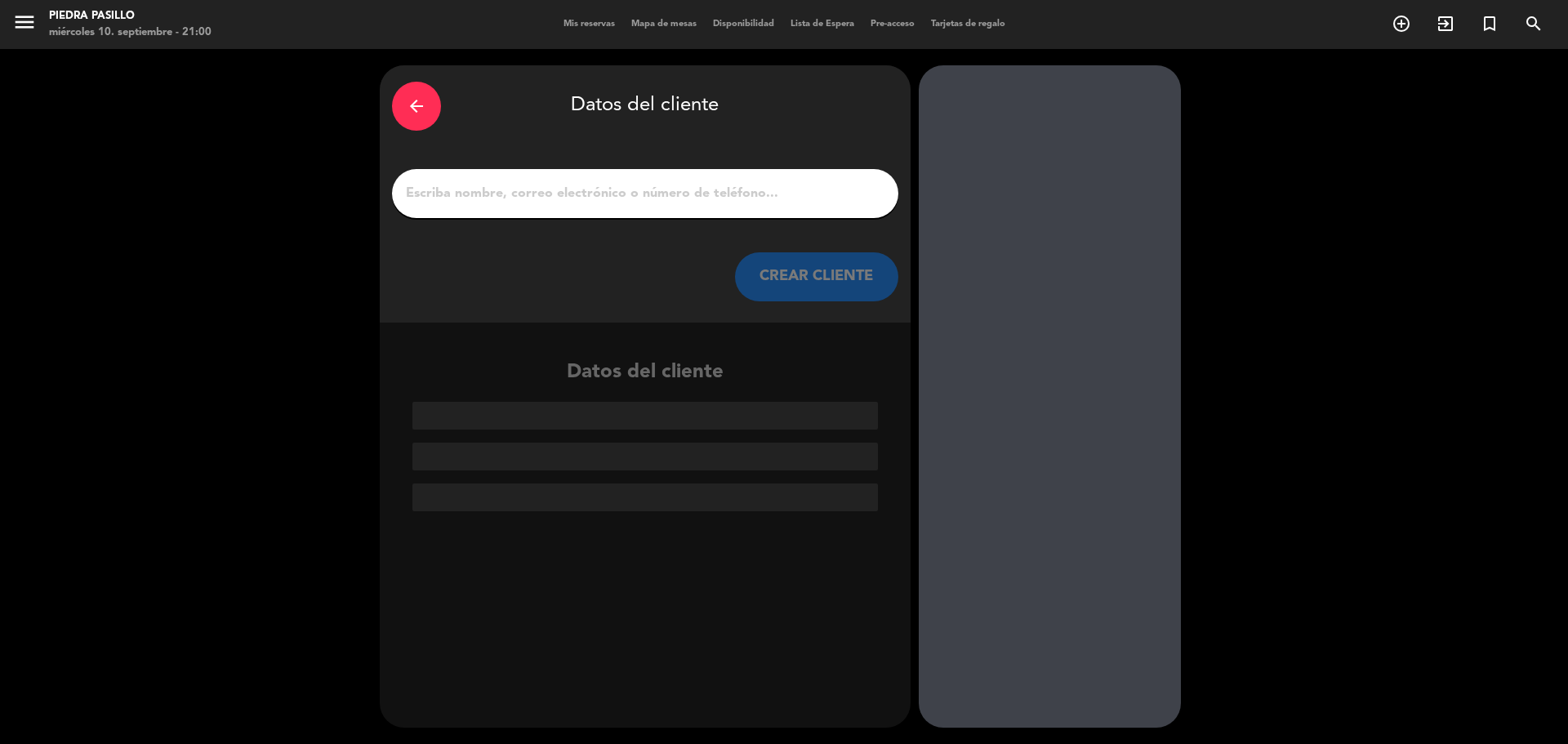
drag, startPoint x: 624, startPoint y: 190, endPoint x: 588, endPoint y: 161, distance: 46.2
click at [624, 190] on input "1" at bounding box center [646, 194] width 482 height 23
paste input "[PERSON_NAME]"
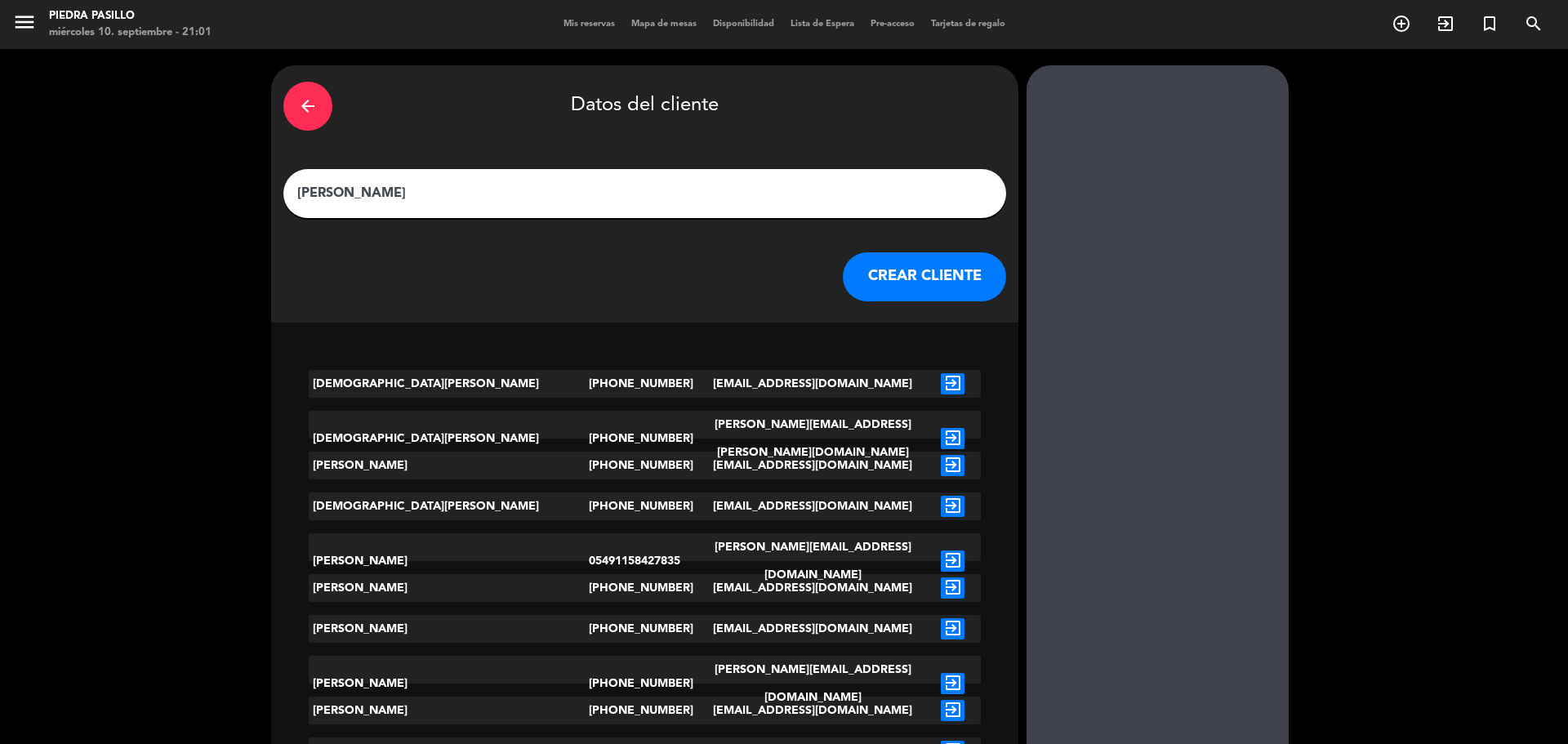
paste input "[PERSON_NAME]"
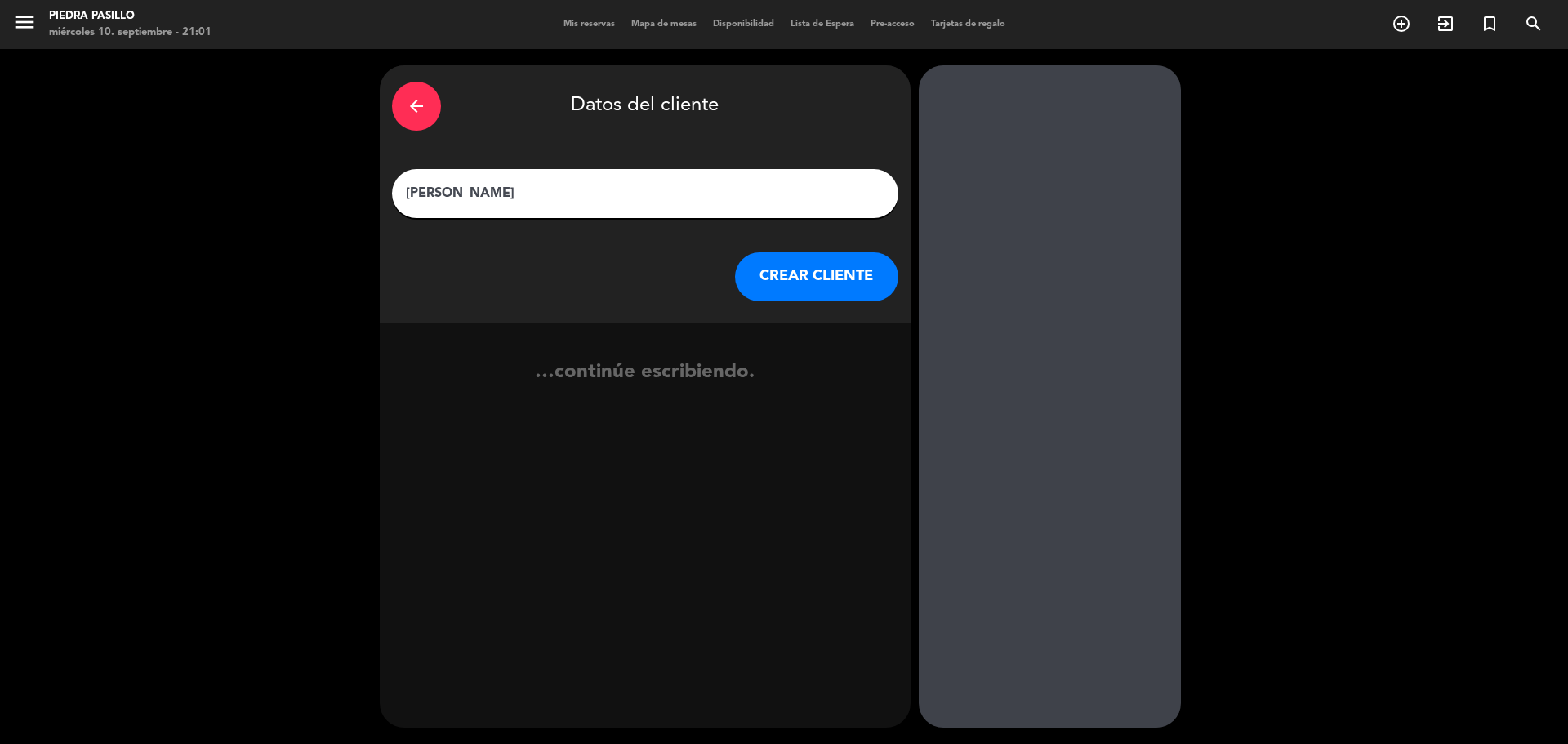
type input "[PERSON_NAME]"
click at [811, 278] on button "CREAR CLIENTE" at bounding box center [817, 277] width 163 height 49
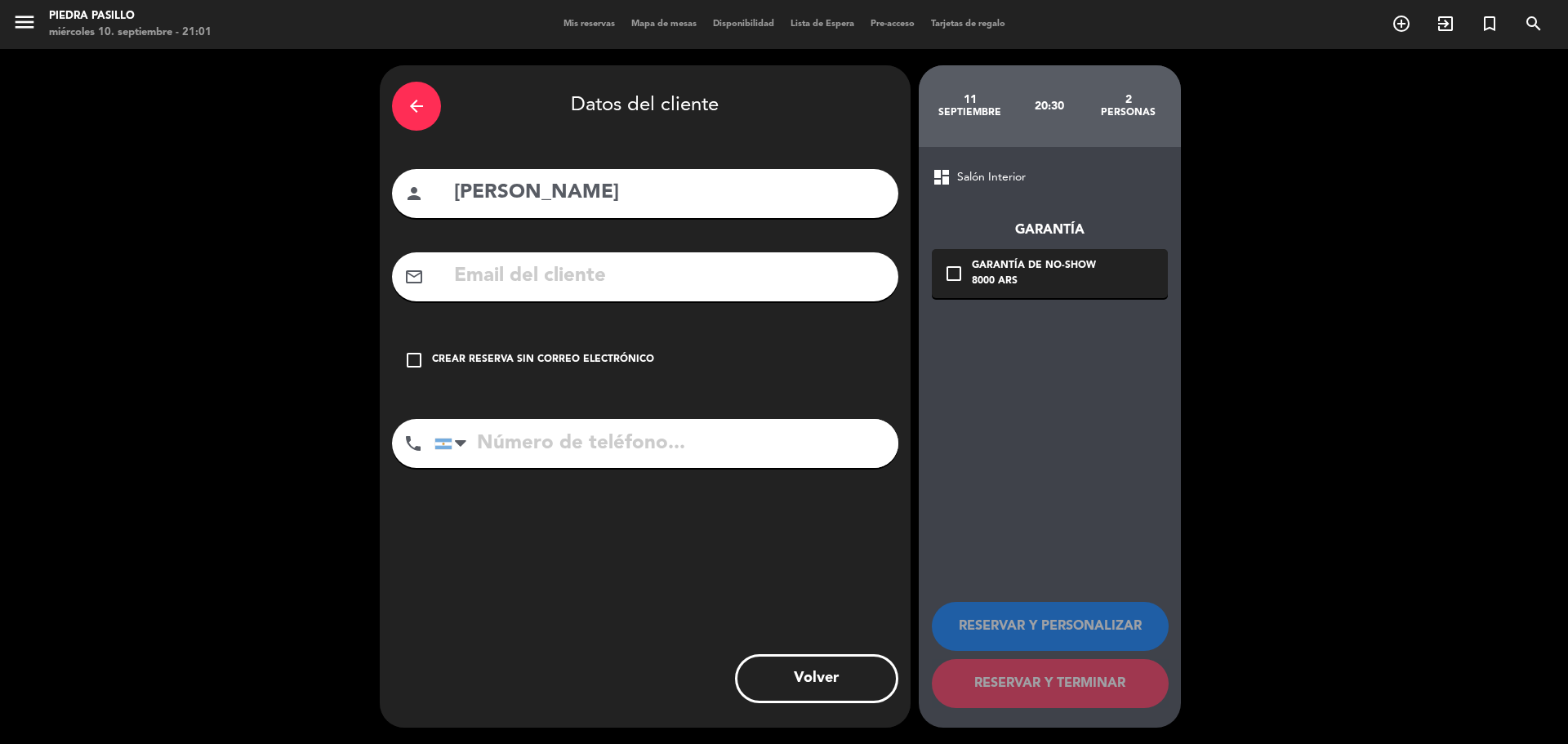
drag, startPoint x: 555, startPoint y: 279, endPoint x: 546, endPoint y: 267, distance: 15.0
click at [555, 279] on input "text" at bounding box center [669, 277] width 433 height 34
paste input "[EMAIL_ADDRESS][DOMAIN_NAME]"
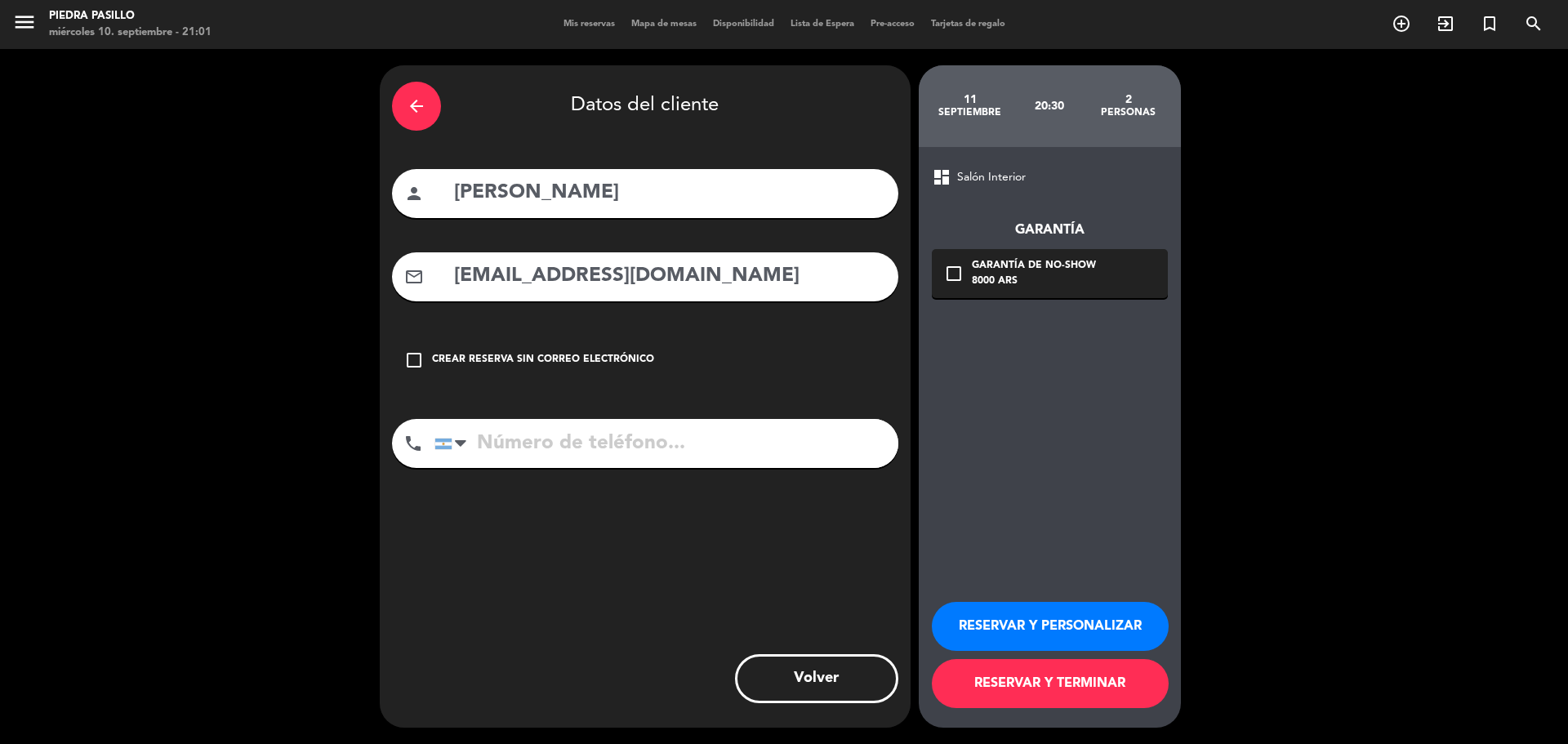
type input "[EMAIL_ADDRESS][DOMAIN_NAME]"
drag, startPoint x: 567, startPoint y: 409, endPoint x: 565, endPoint y: 425, distance: 16.1
click at [567, 412] on div "arrow_back Datos del cliente person [PERSON_NAME] mail_outline [EMAIL_ADDRESS][…" at bounding box center [645, 396] width 531 height 662
click at [559, 441] on input "tel" at bounding box center [666, 443] width 464 height 49
paste input "[PHONE_NUMBER]"
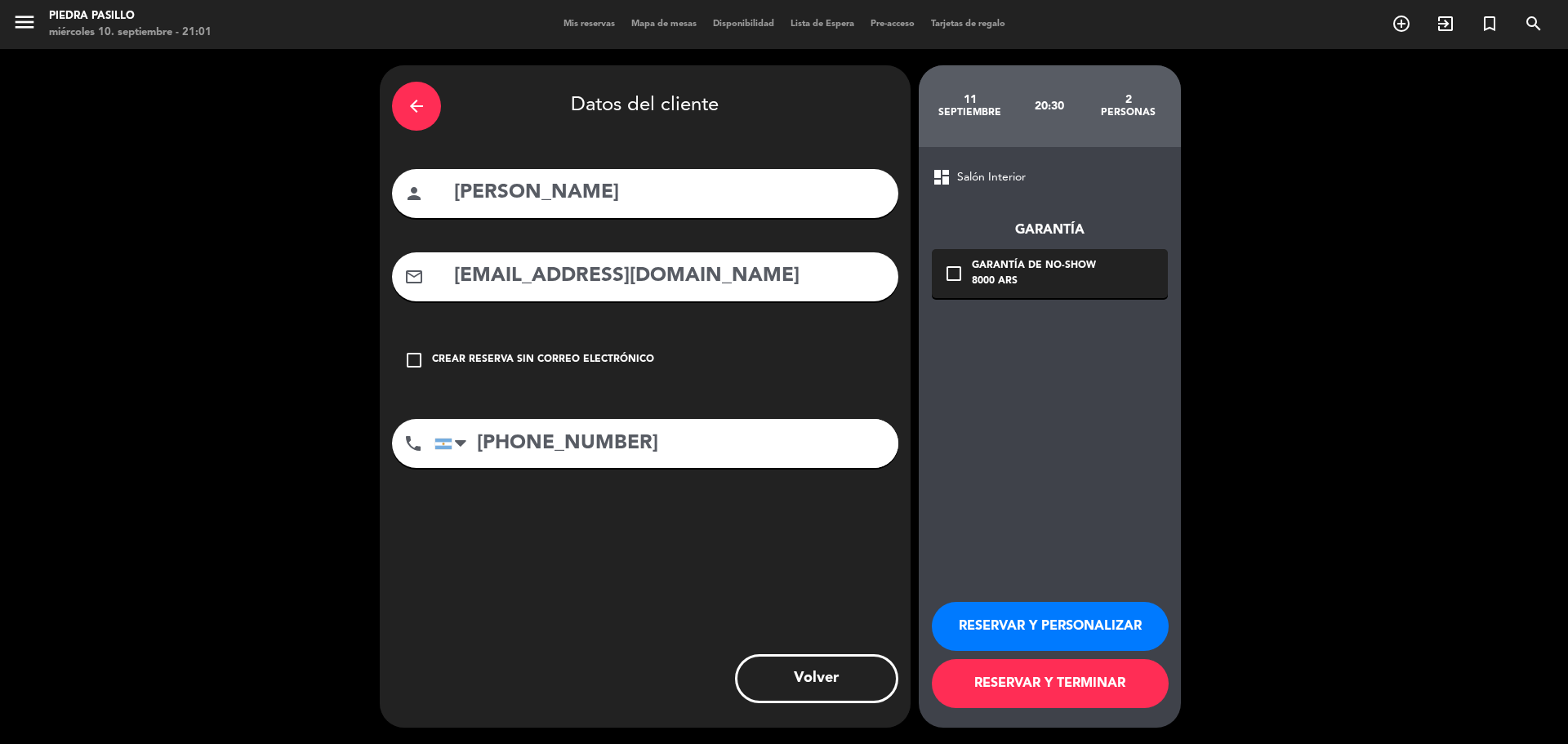
type input "[PHONE_NUMBER]"
click at [511, 356] on div "Crear reserva sin correo electrónico" at bounding box center [542, 360] width 222 height 17
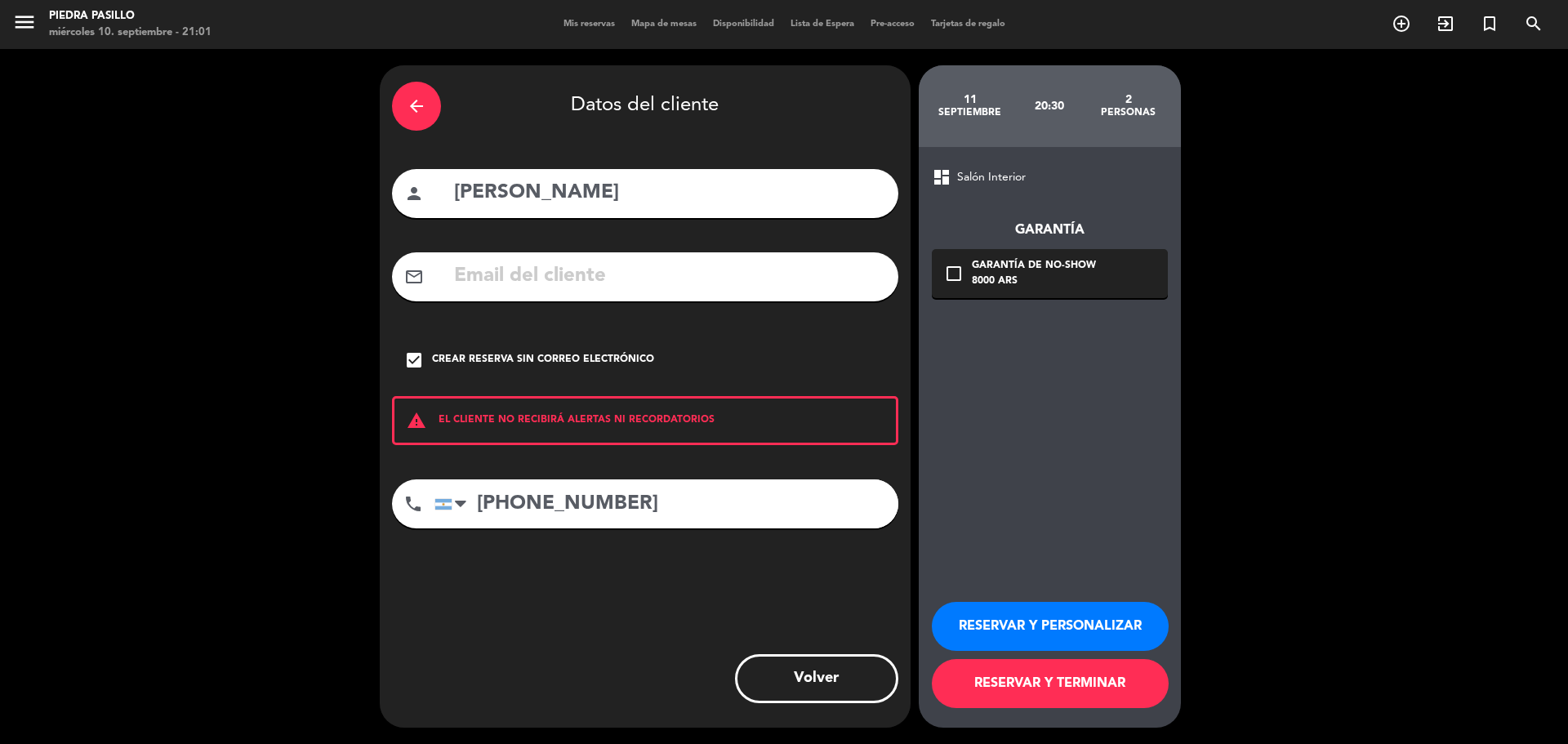
click at [457, 339] on div "check_box Crear reserva sin correo electrónico" at bounding box center [645, 360] width 506 height 49
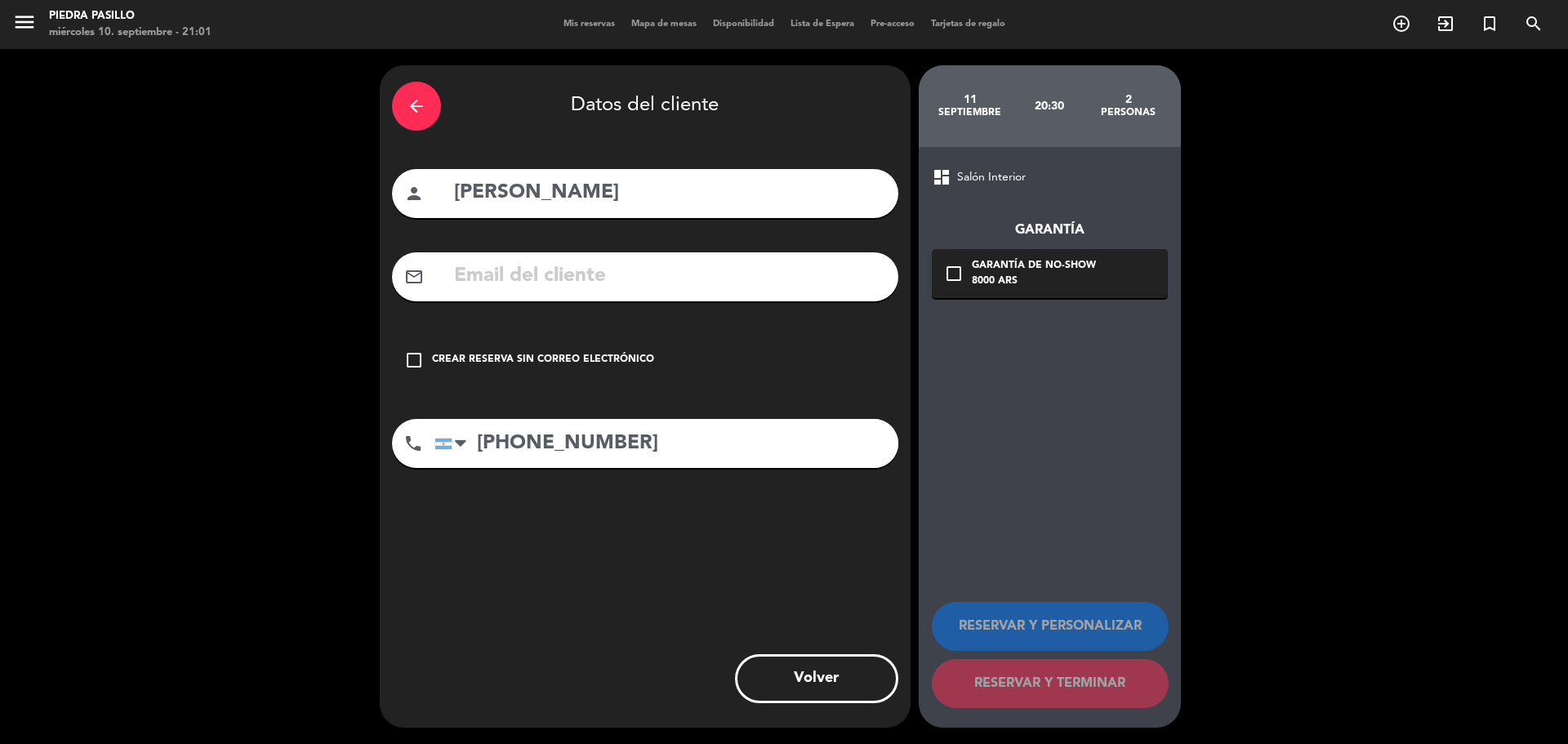
drag, startPoint x: 550, startPoint y: 277, endPoint x: 544, endPoint y: 263, distance: 15.2
click at [550, 277] on input "text" at bounding box center [669, 277] width 433 height 34
paste input "[EMAIL_ADDRESS][DOMAIN_NAME]"
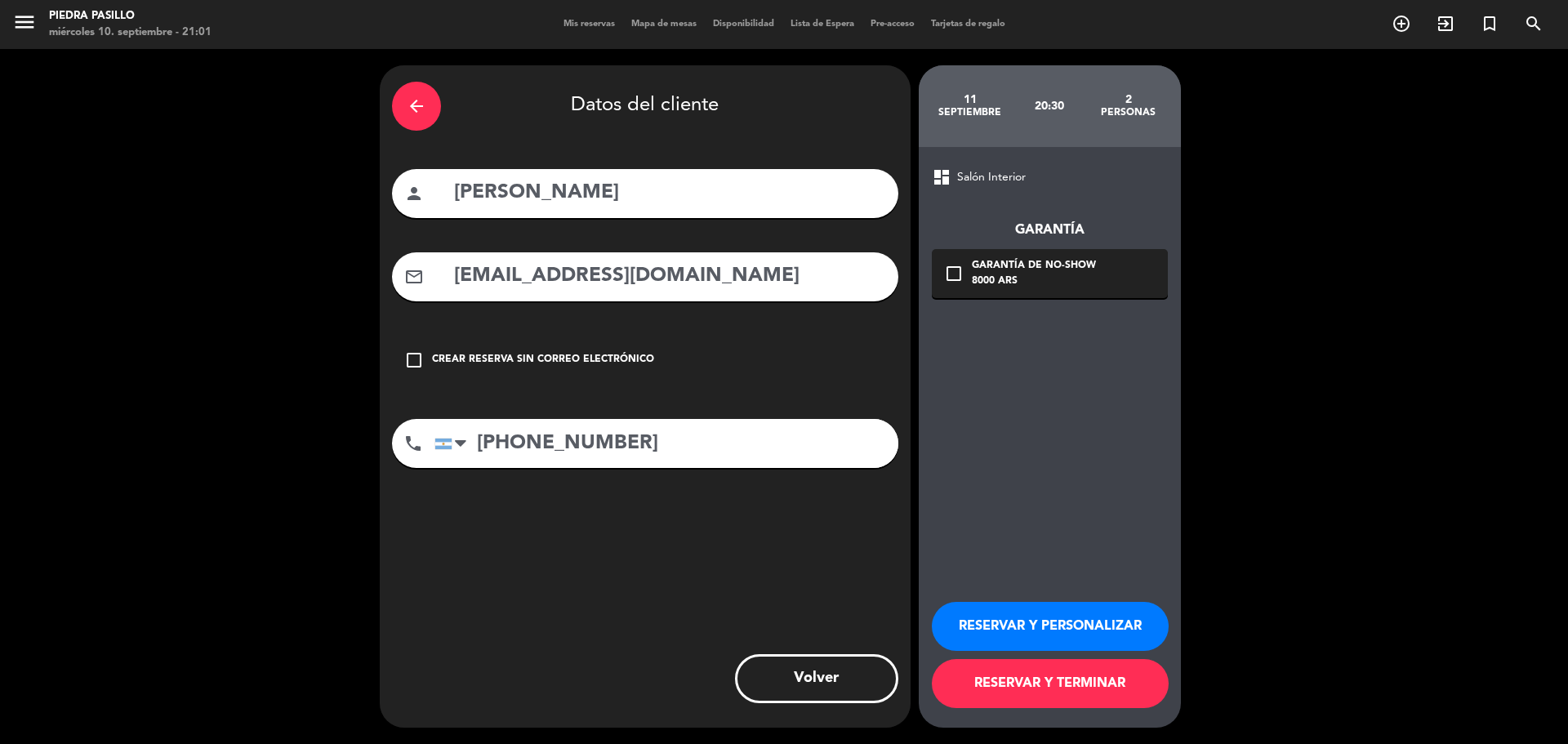
type input "[EMAIL_ADDRESS][DOMAIN_NAME]"
click at [795, 351] on div "check_box_outline_blank Crear reserva sin correo electrónico" at bounding box center [645, 360] width 506 height 49
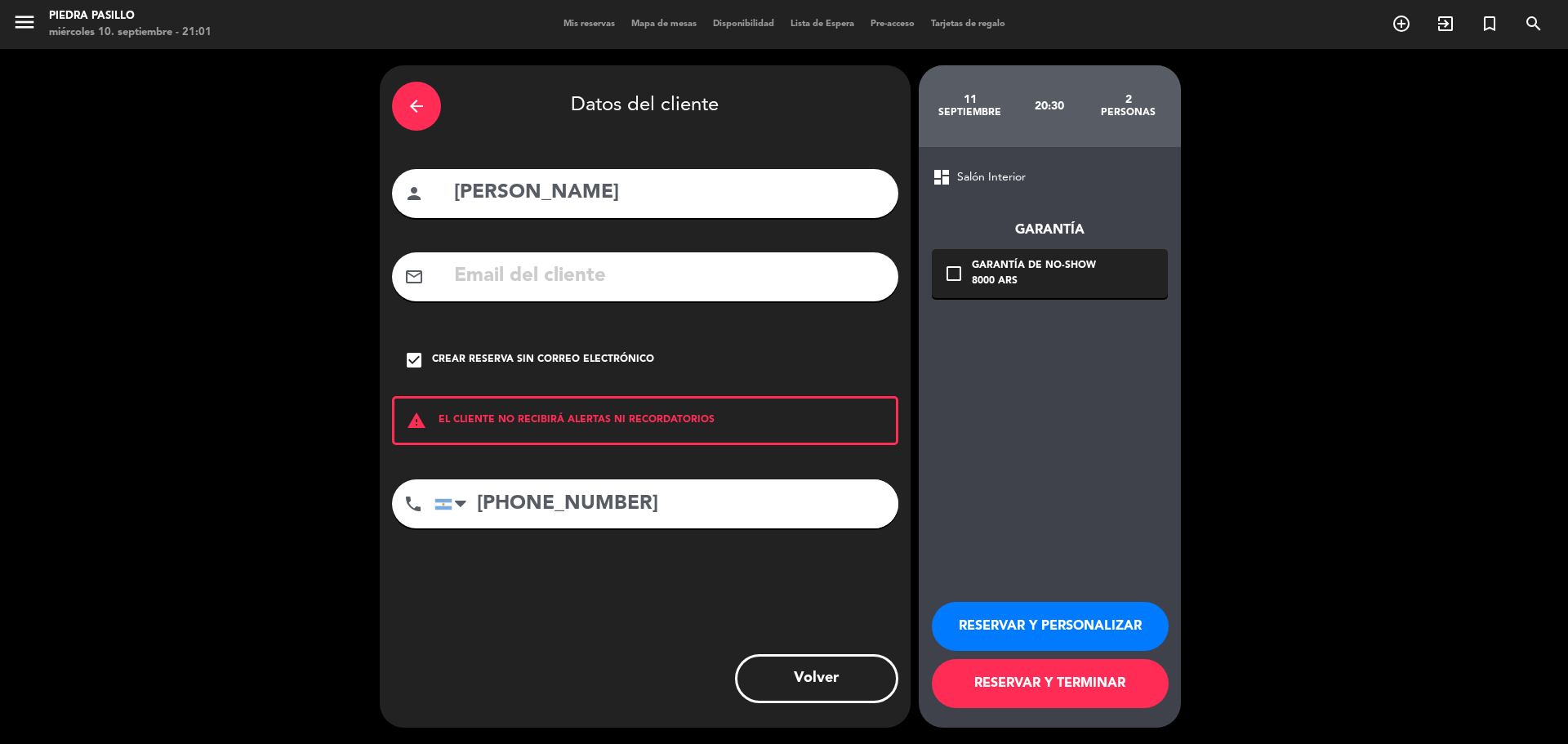
click at [715, 361] on div "check_box Crear reserva sin correo electrónico" at bounding box center [645, 360] width 506 height 49
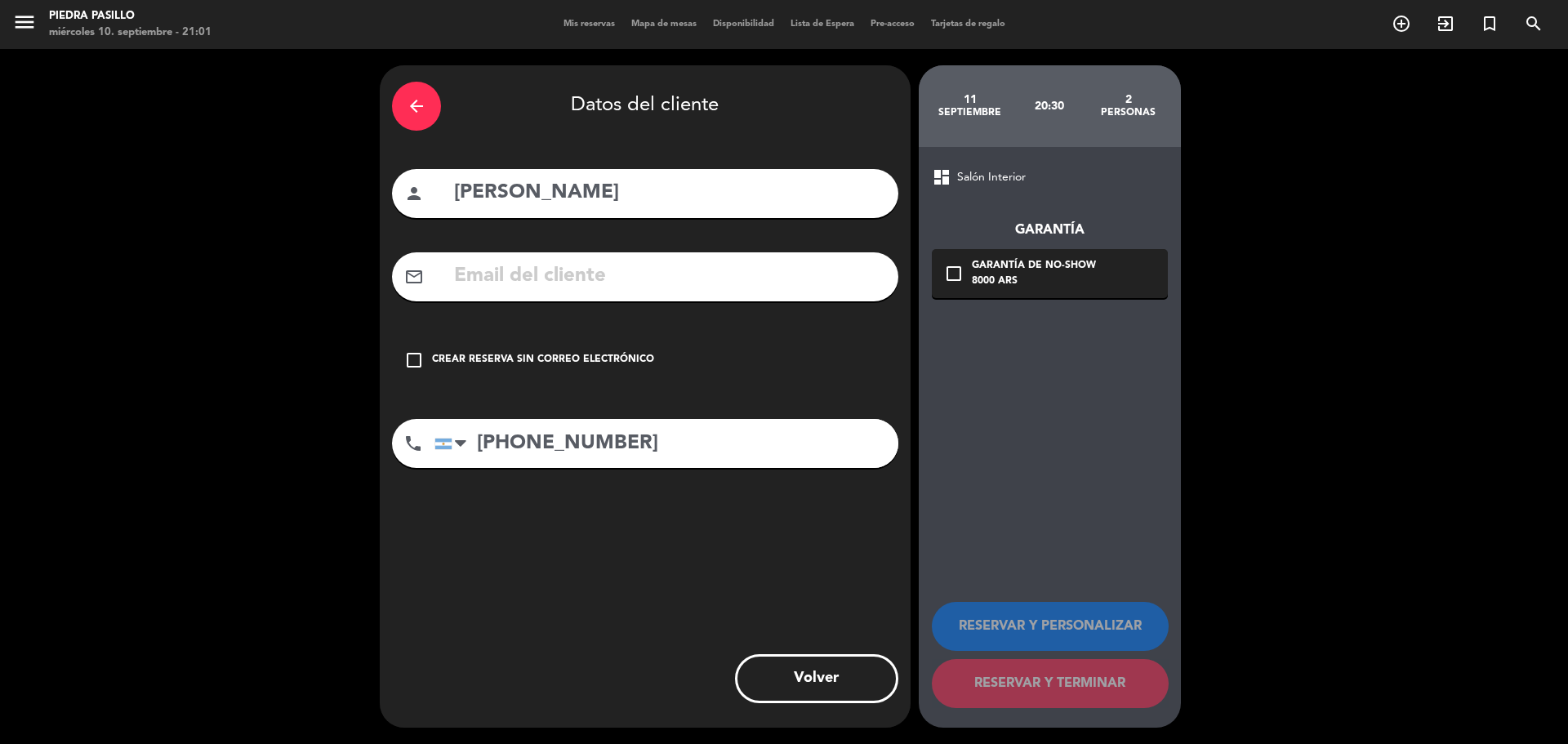
click at [645, 260] on input "text" at bounding box center [669, 277] width 433 height 34
paste input "[EMAIL_ADDRESS][DOMAIN_NAME]"
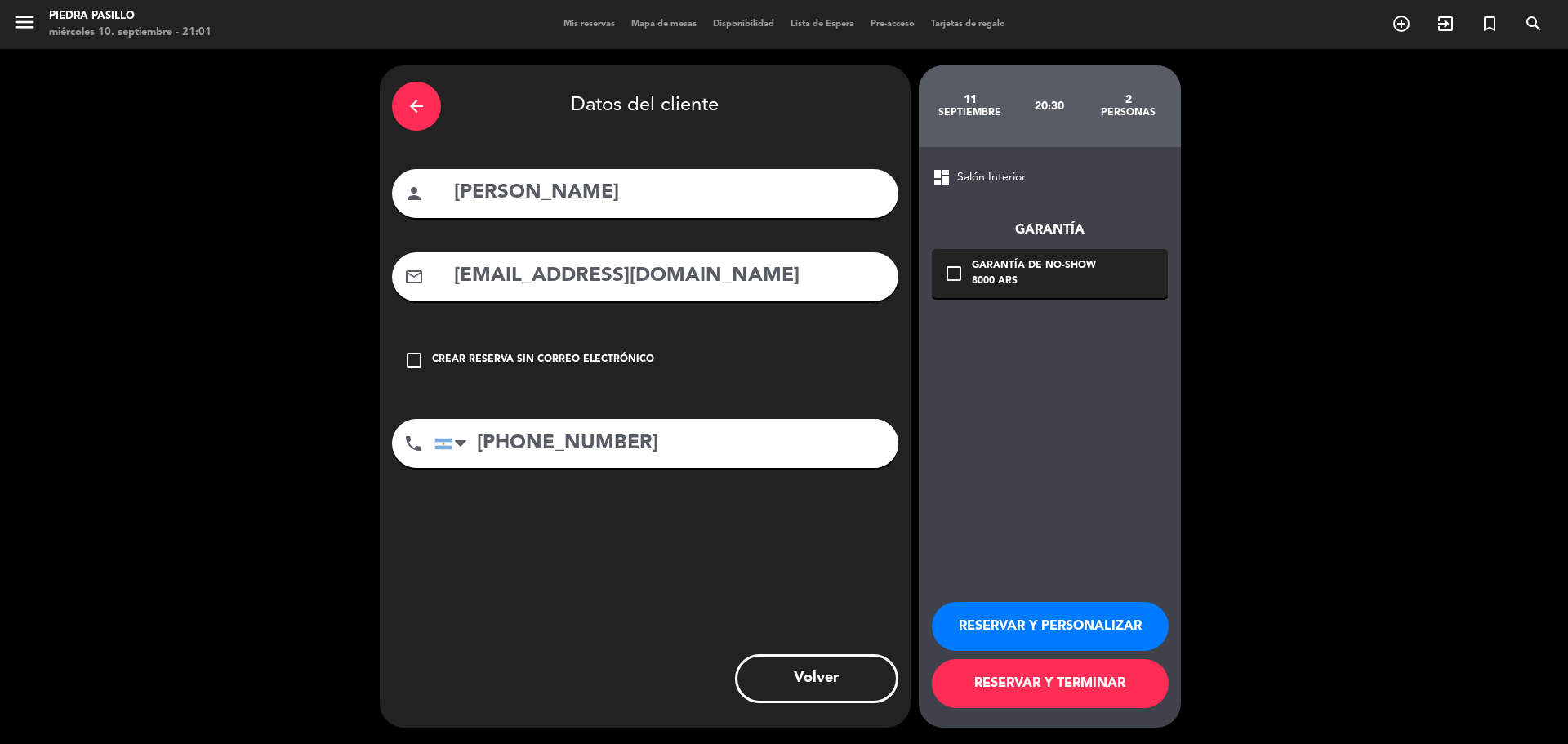
type input "[EMAIL_ADDRESS][DOMAIN_NAME]"
click at [1042, 680] on button "RESERVAR Y TERMINAR" at bounding box center [1050, 683] width 237 height 49
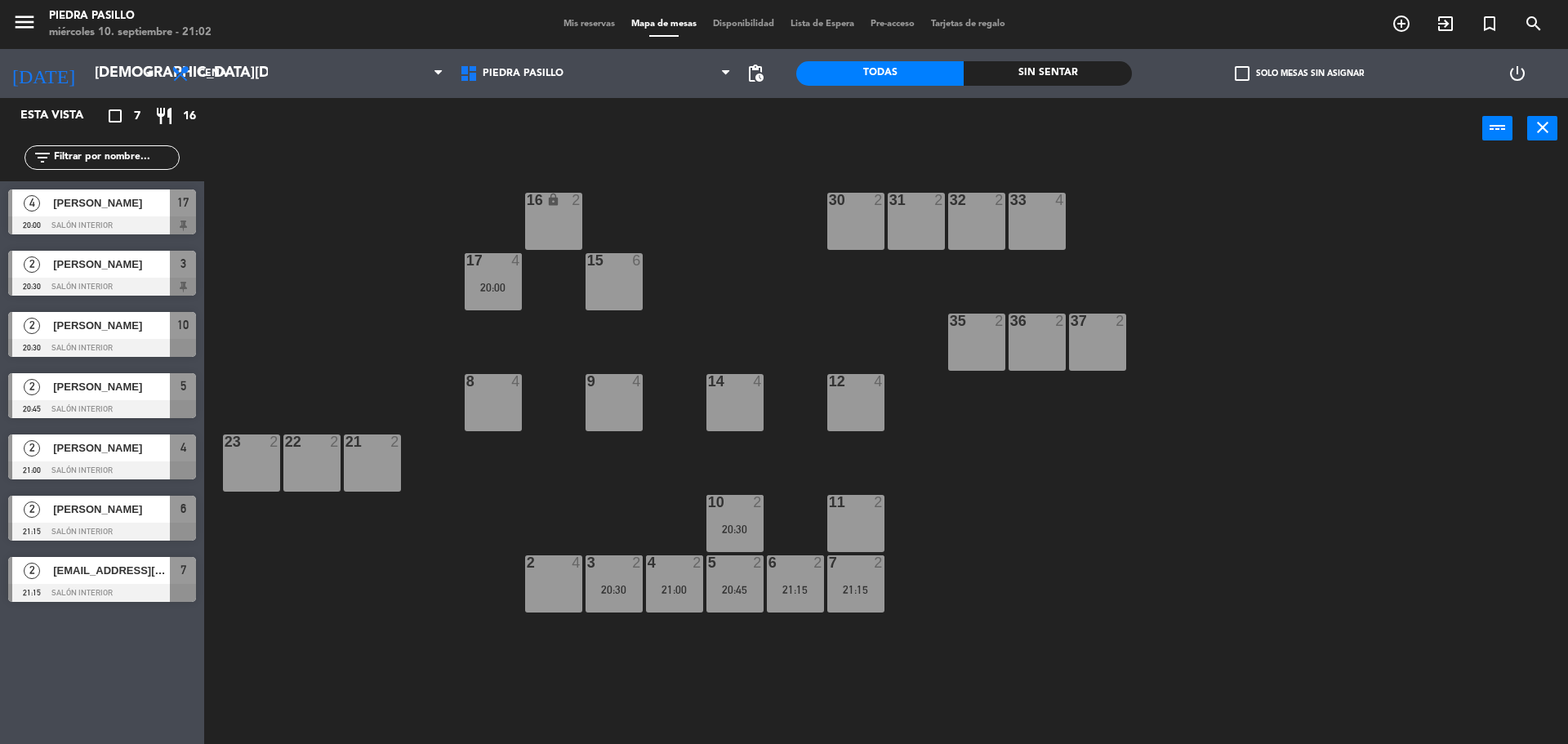
drag, startPoint x: 709, startPoint y: 242, endPoint x: 683, endPoint y: 315, distance: 77.5
click at [709, 244] on div "16 lock 2 30 2 31 2 32 2 33 4 17 4 20:00 15 6 35 2 36 2 37 2 8 4 9 4 14 4 12 4 …" at bounding box center [893, 456] width 1348 height 585
click at [622, 595] on div "20:30" at bounding box center [613, 590] width 57 height 12
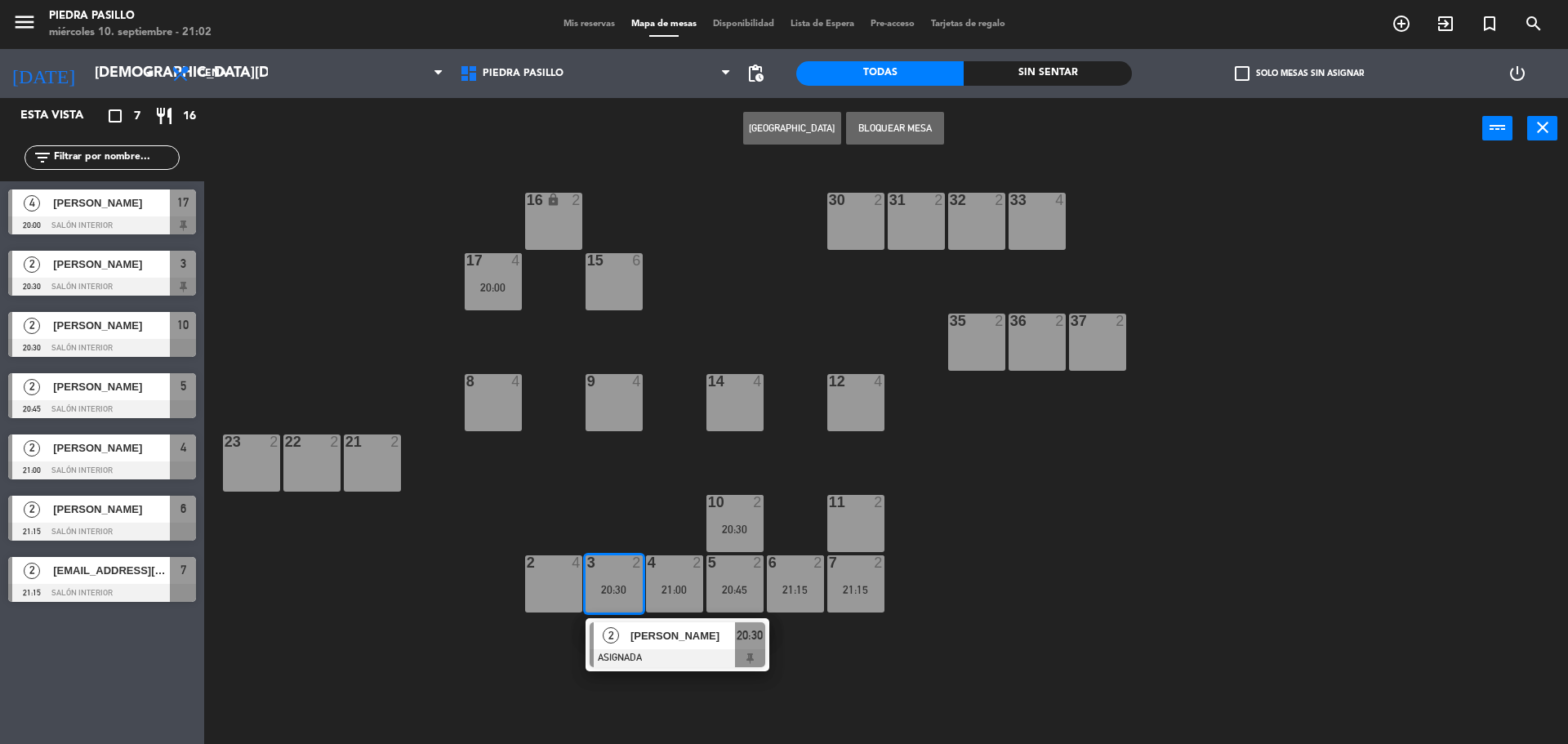
click at [650, 637] on span "[PERSON_NAME]" at bounding box center [683, 636] width 105 height 17
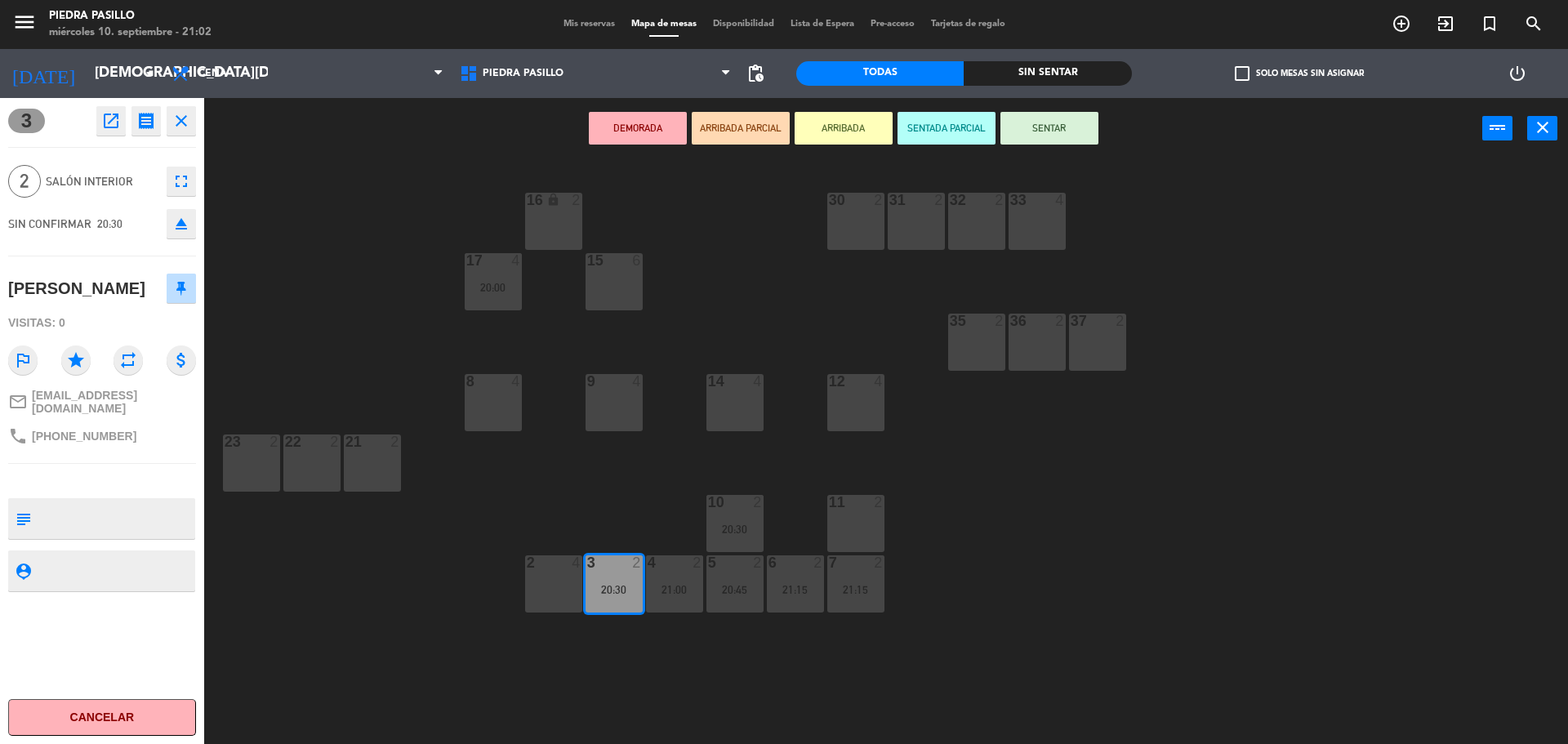
click at [100, 507] on textarea at bounding box center [116, 519] width 156 height 35
type textarea "BIGBOX"
click at [107, 575] on div at bounding box center [116, 571] width 156 height 40
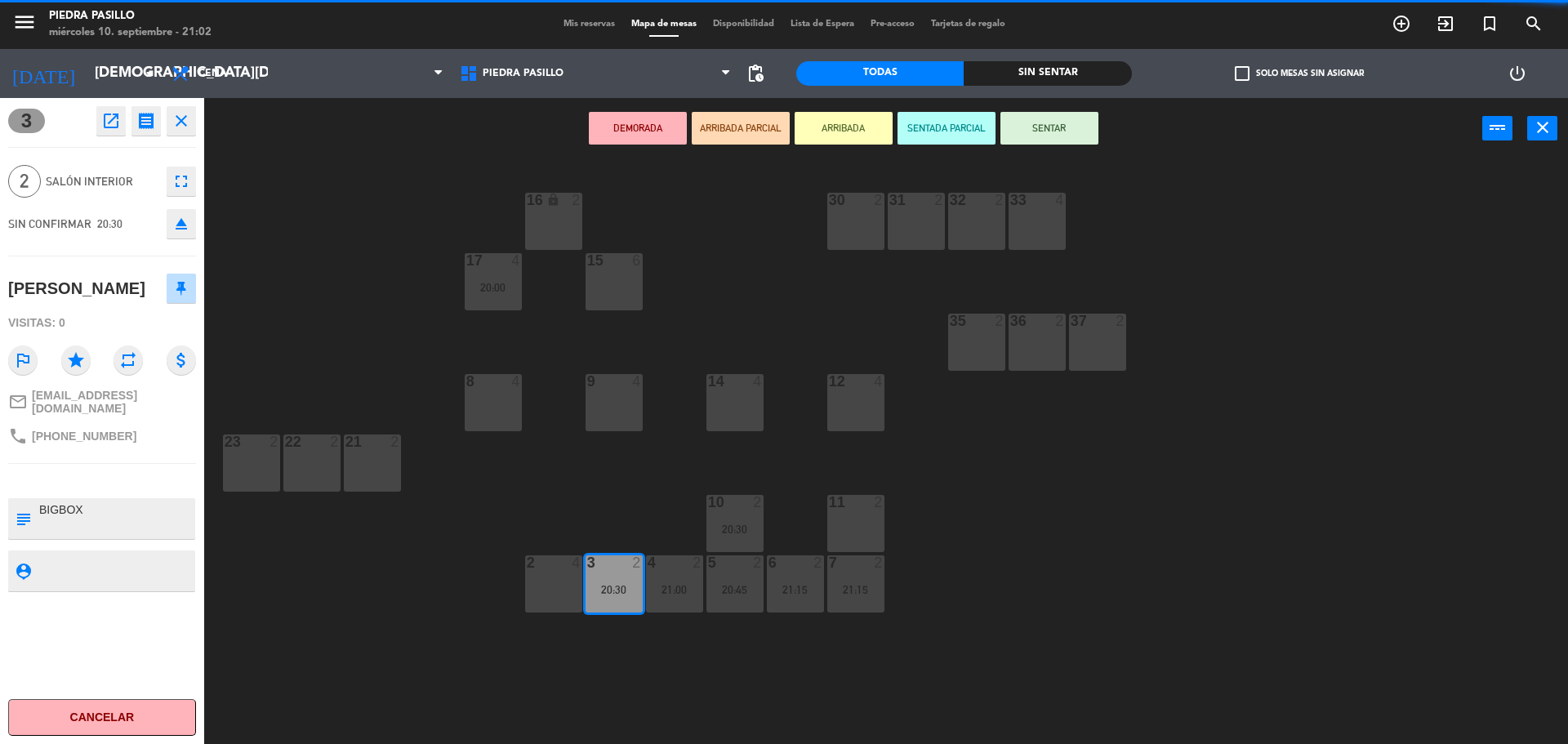
click at [304, 371] on div "16 lock 2 30 2 31 2 32 2 33 4 17 4 20:00 15 6 35 2 36 2 37 2 8 4 9 4 14 4 12 4 …" at bounding box center [893, 456] width 1348 height 585
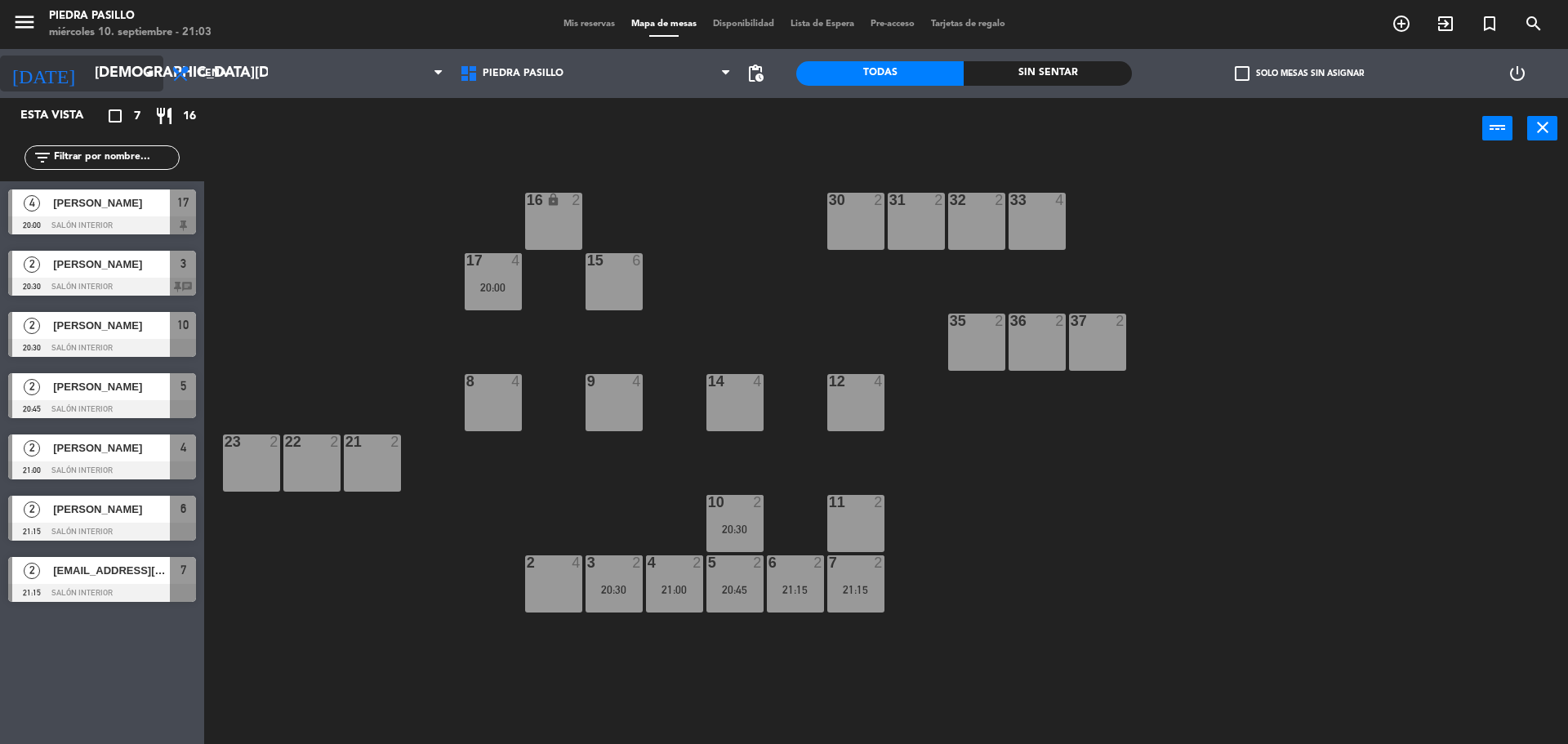
click at [111, 82] on input "[DEMOGRAPHIC_DATA][DATE]" at bounding box center [181, 73] width 189 height 33
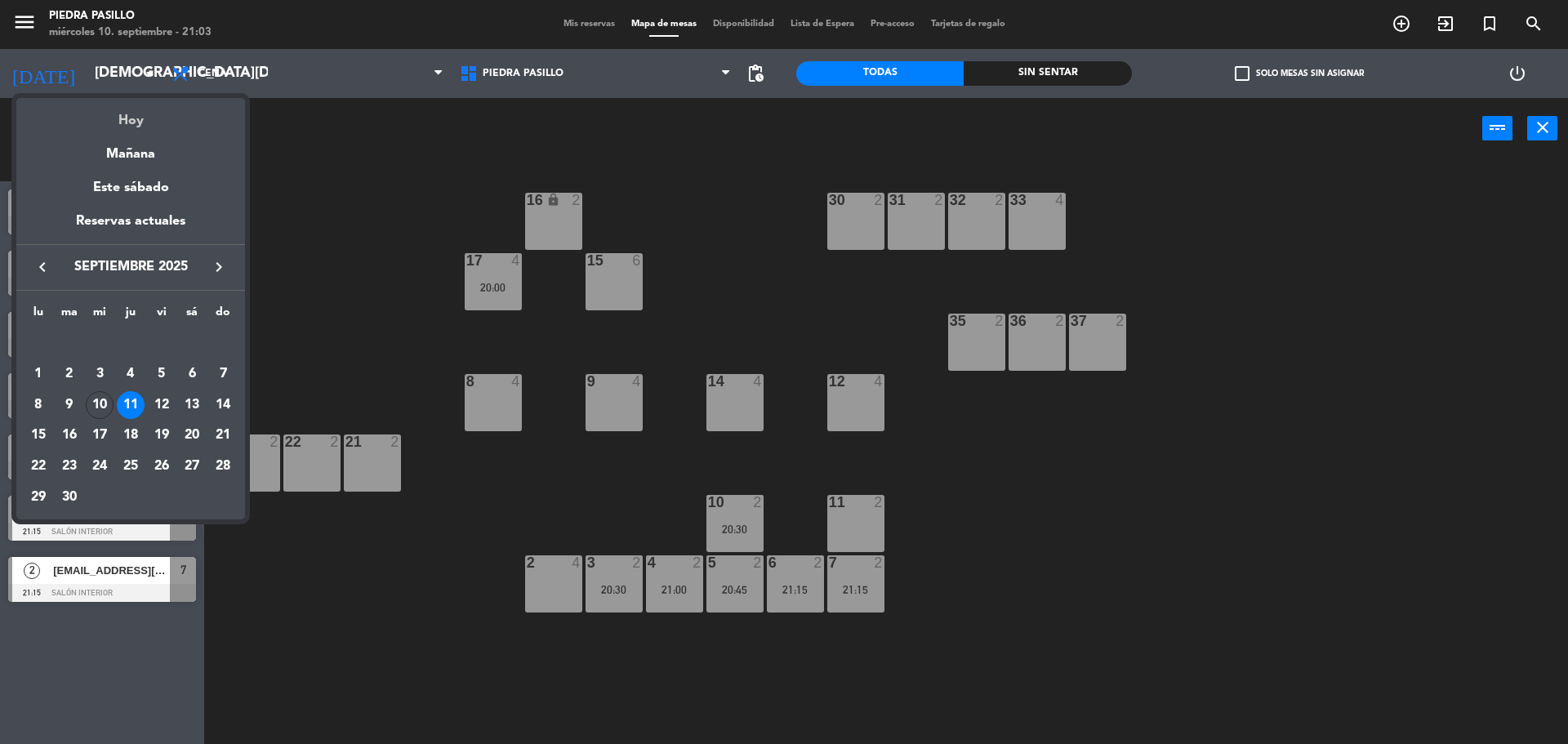
click at [121, 107] on div "Hoy" at bounding box center [130, 115] width 229 height 34
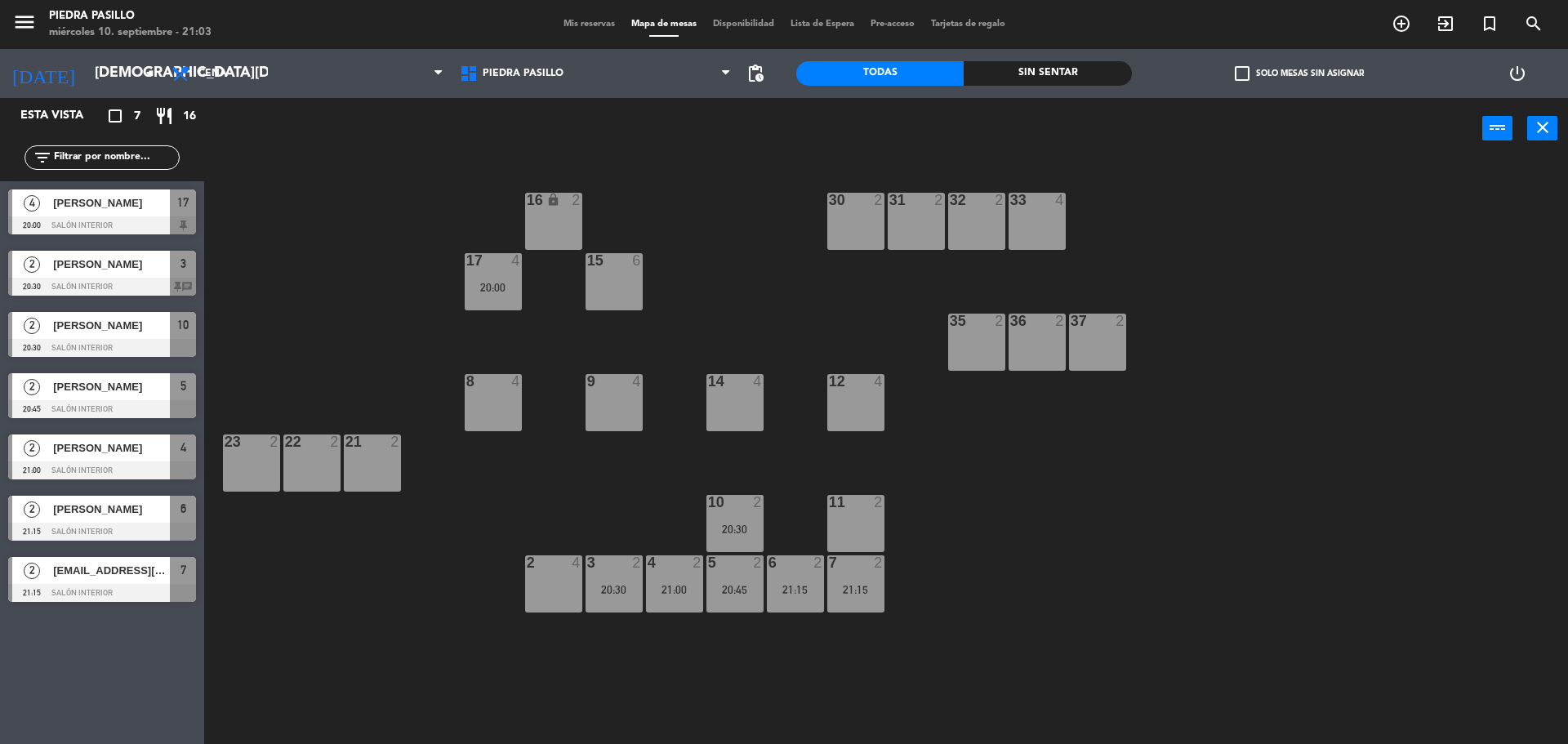
type input "[DATE]"
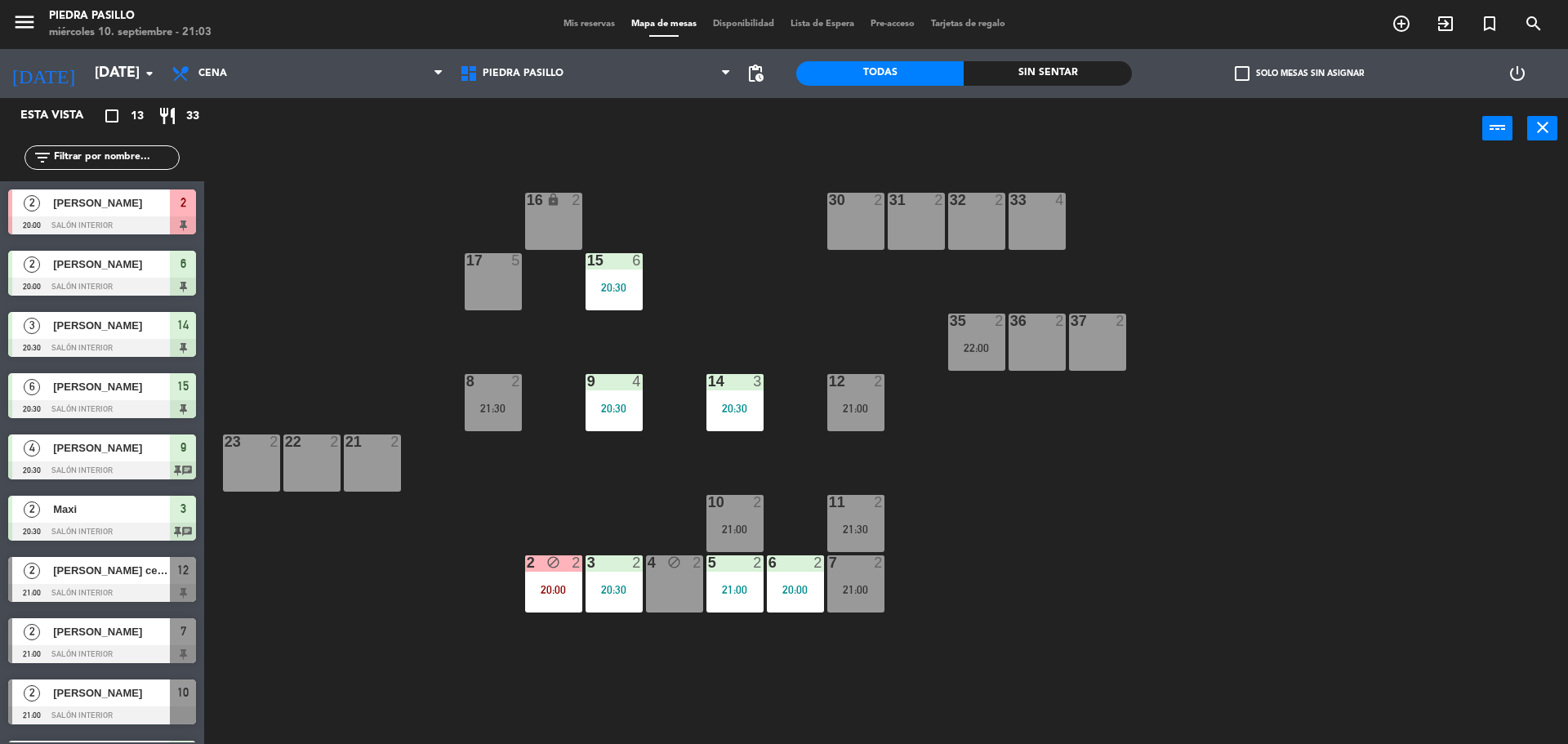
click at [745, 275] on div "16 lock 2 30 2 31 2 32 2 33 4 17 5 15 6 20:30 35 2 22:00 36 2 37 2 8 2 21:30 9 …" at bounding box center [893, 456] width 1348 height 585
click at [121, 163] on input "text" at bounding box center [115, 158] width 126 height 18
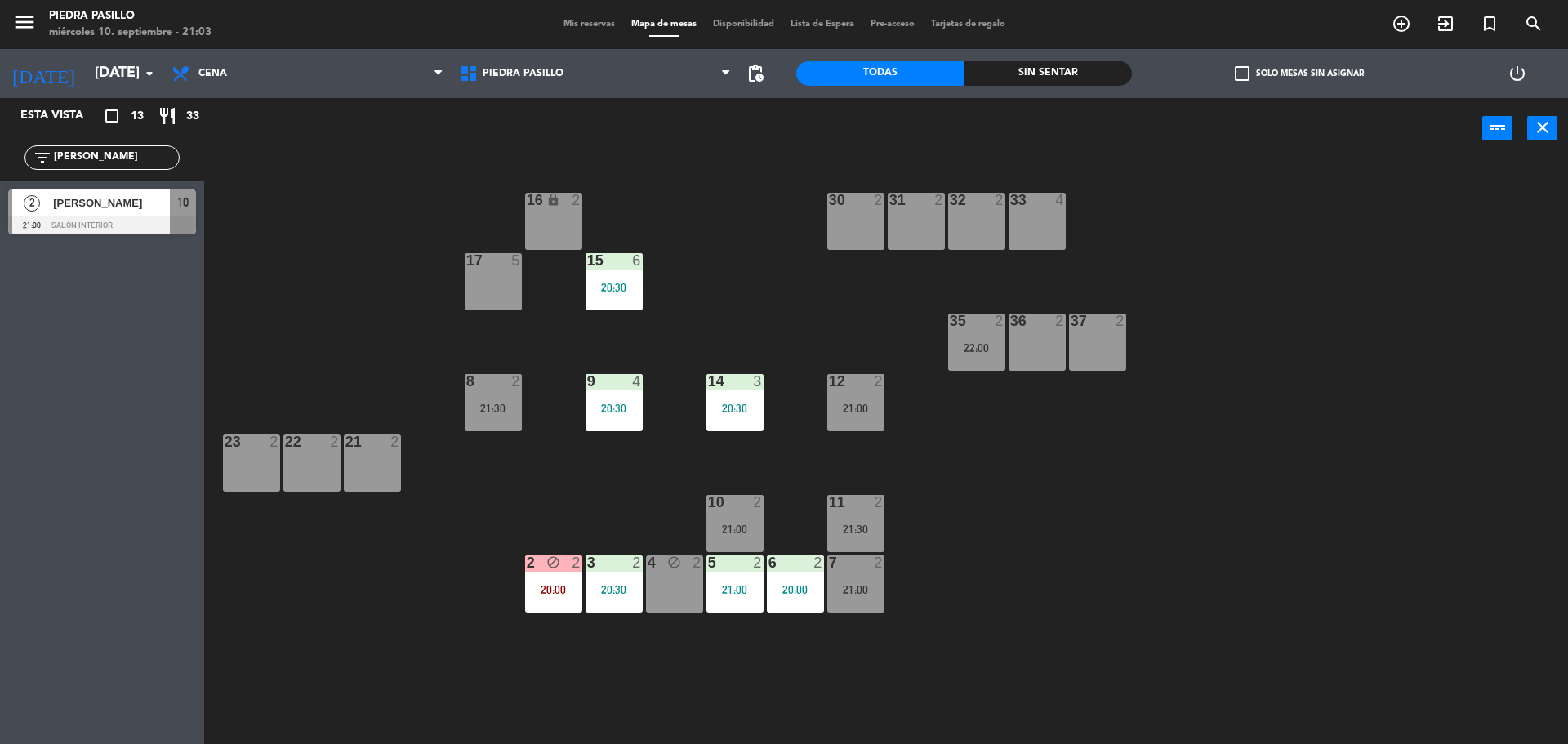
type input "[PERSON_NAME]"
click at [307, 210] on div "16 lock 2 30 2 31 2 32 2 33 4 17 5 15 6 20:30 35 2 22:00 36 2 37 2 8 2 21:30 9 …" at bounding box center [893, 456] width 1348 height 585
click at [140, 203] on span "[PERSON_NAME]" at bounding box center [111, 202] width 116 height 17
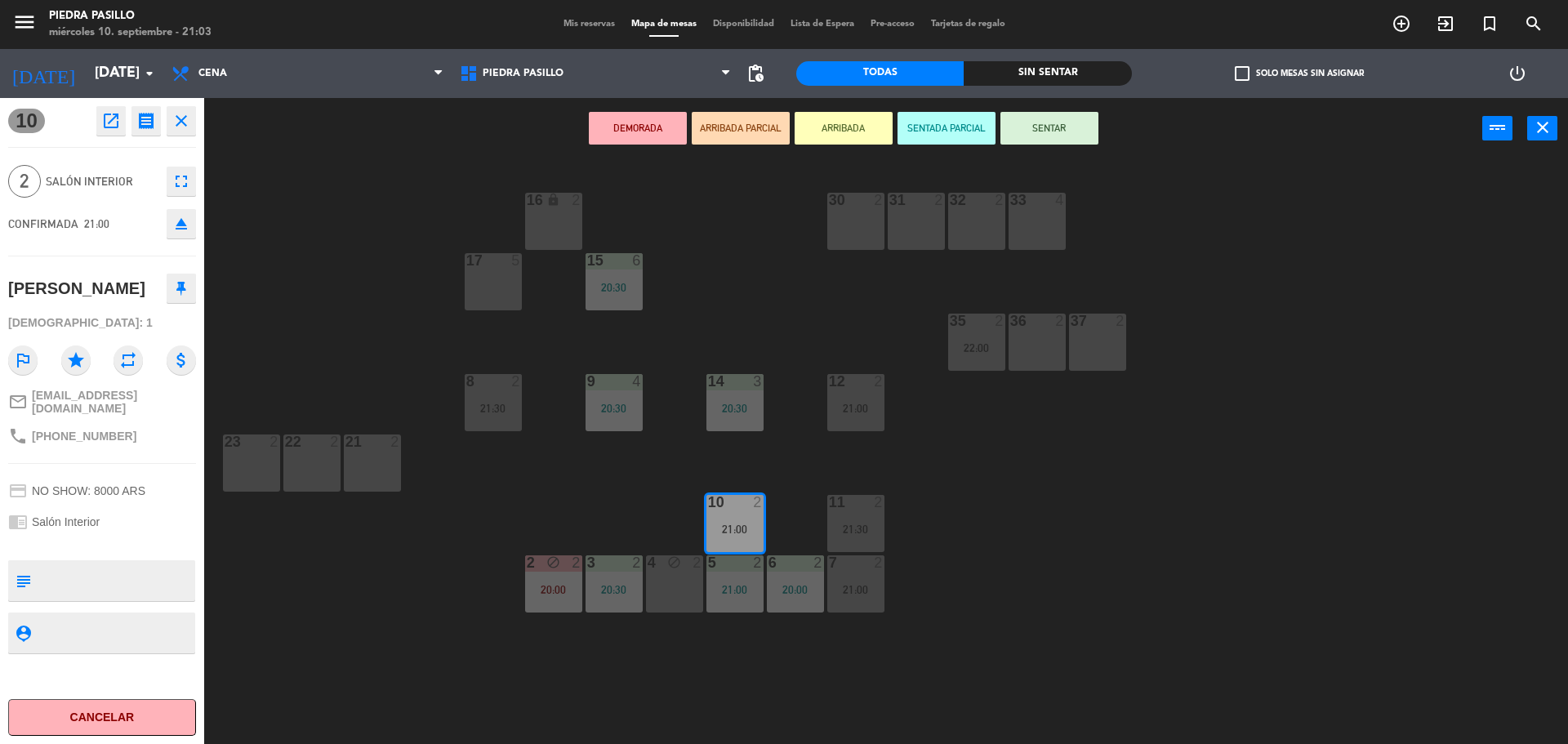
click at [1070, 116] on button "SENTAR" at bounding box center [1049, 129] width 98 height 33
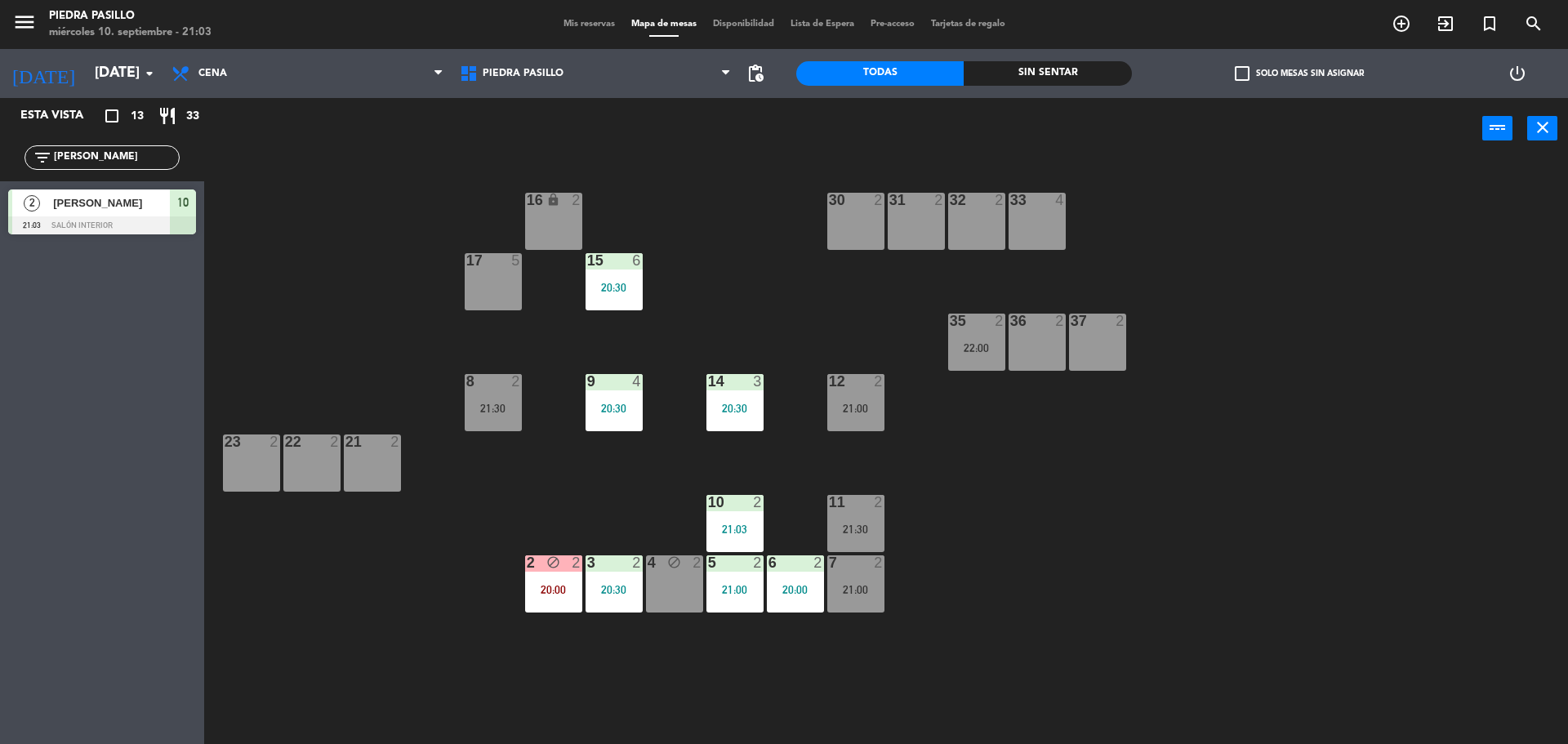
drag, startPoint x: 1567, startPoint y: 405, endPoint x: 1566, endPoint y: 386, distance: 19.0
click at [1567, 401] on div "16 lock 2 30 2 31 2 32 2 33 4 17 5 15 6 20:30 35 2 22:00 36 2 37 2 8 2 21:30 9 …" at bounding box center [893, 456] width 1348 height 585
click at [753, 534] on div "21:00" at bounding box center [735, 529] width 57 height 12
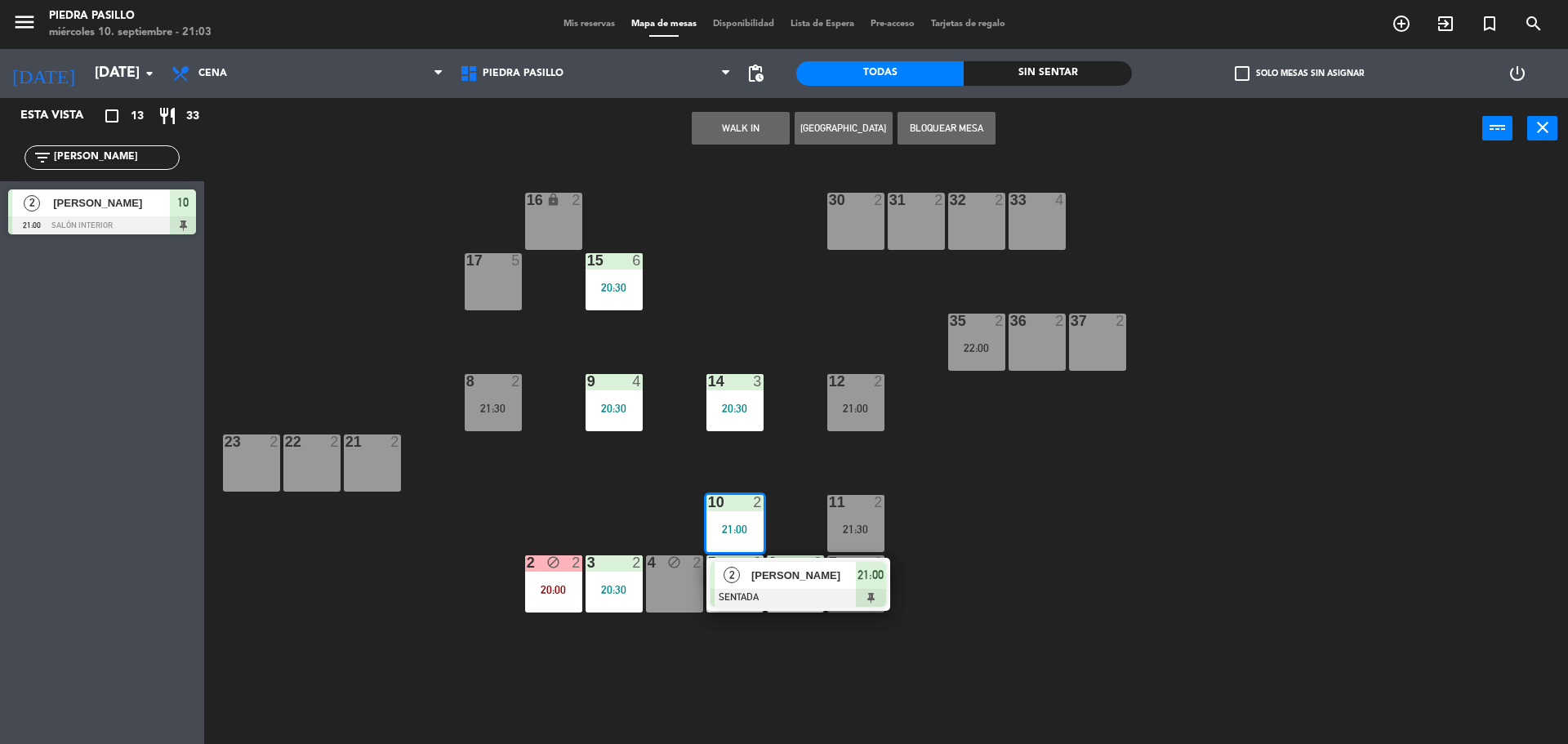
click at [1153, 495] on div "16 lock 2 30 2 31 2 32 2 33 4 17 5 15 6 20:30 35 2 22:00 36 2 37 2 8 2 21:30 9 …" at bounding box center [893, 456] width 1348 height 585
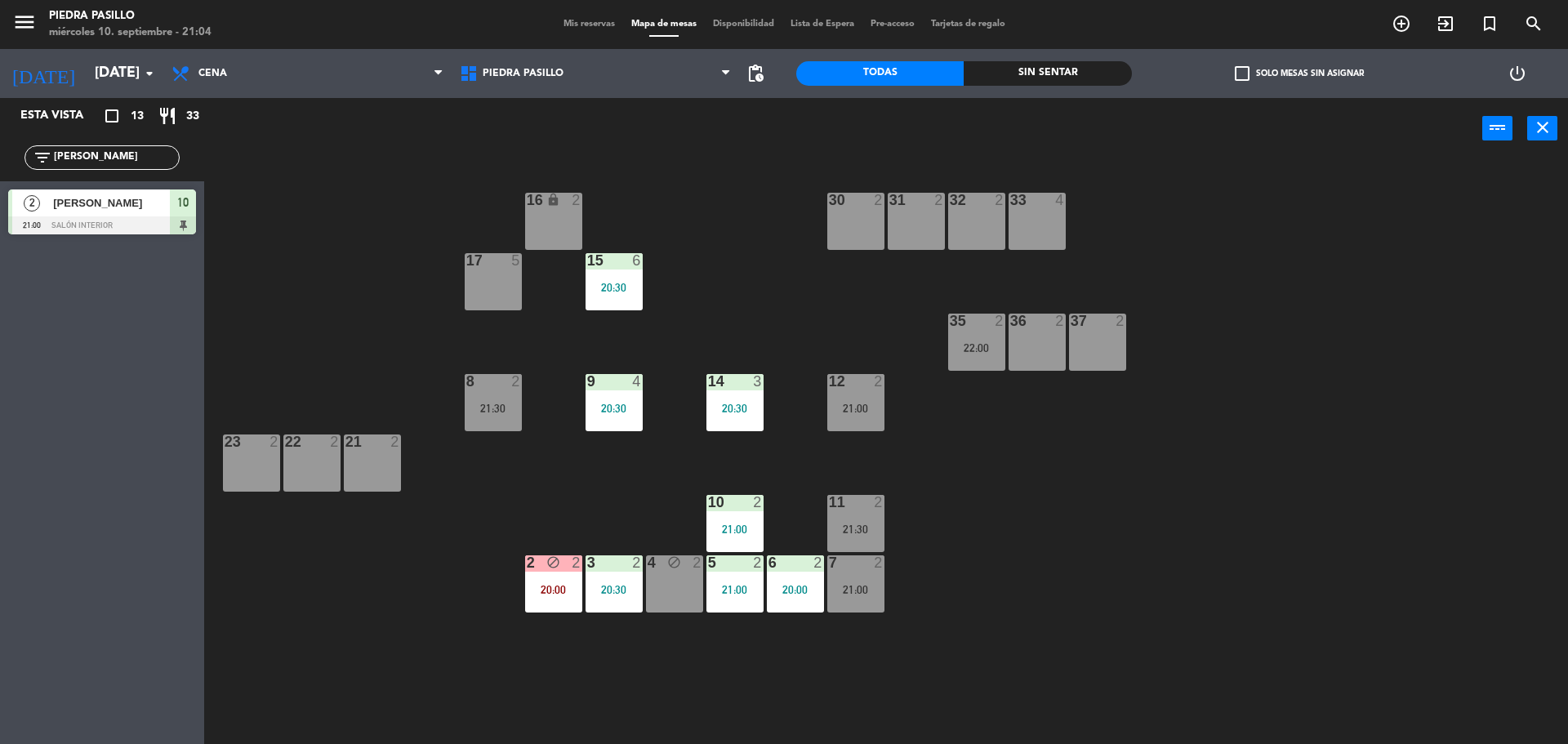
click at [588, 16] on div "menu Piedra Pasillo [DATE] 10. septiembre - 21:04 Mis reservas Mapa de mesas Di…" at bounding box center [784, 24] width 1568 height 49
click at [587, 20] on span "Mis reservas" at bounding box center [590, 24] width 68 height 9
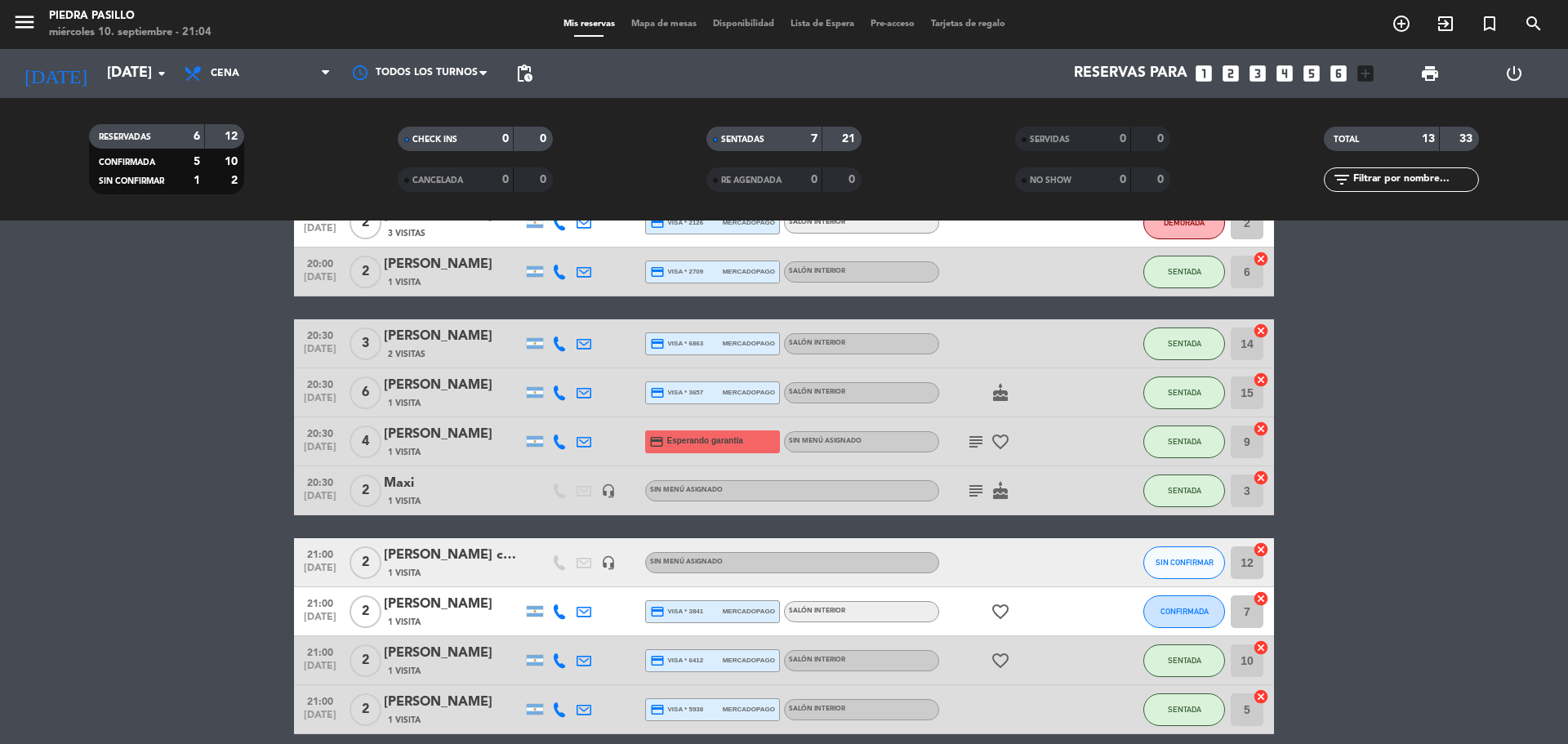
scroll to position [136, 0]
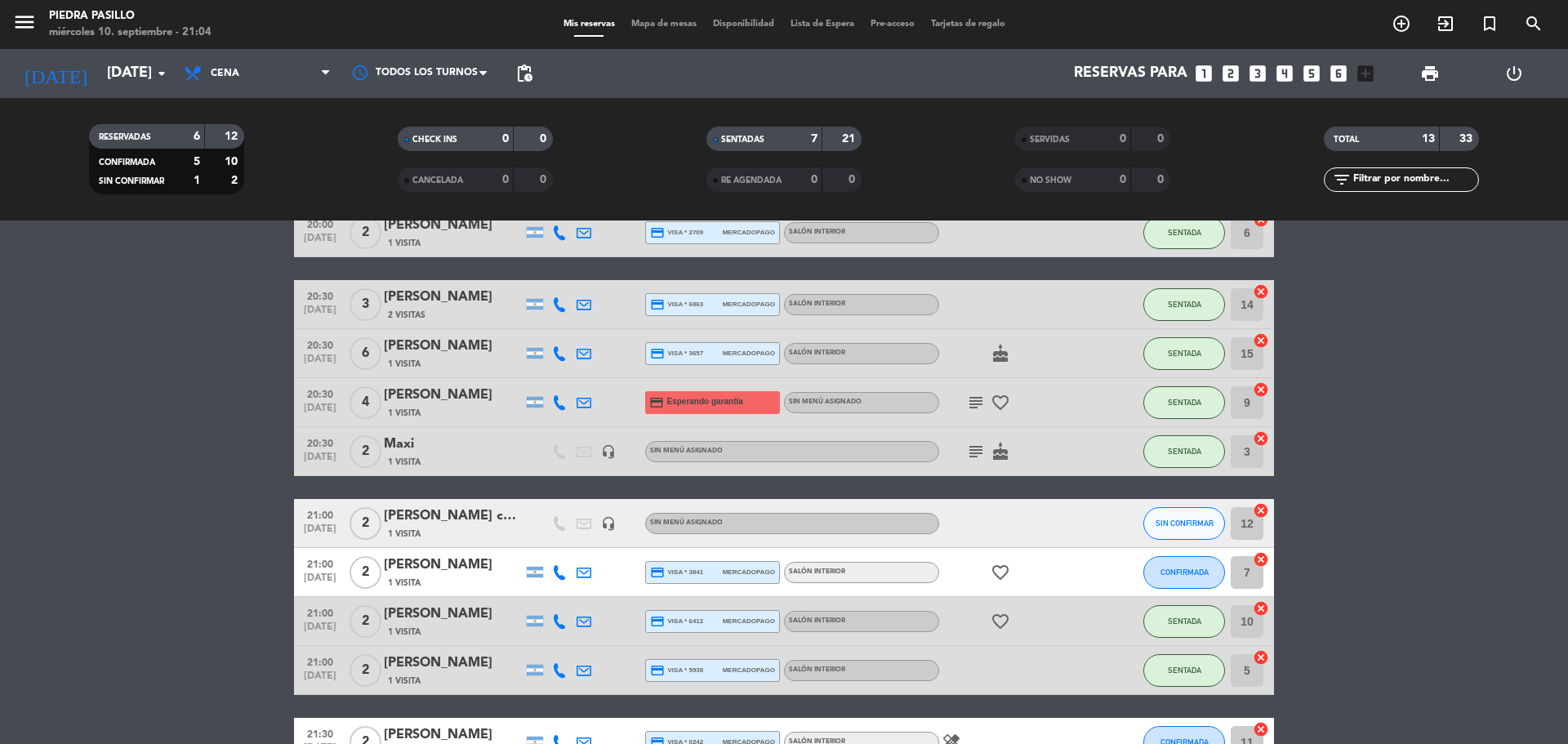
click at [1001, 448] on icon "cake" at bounding box center [1001, 452] width 20 height 20
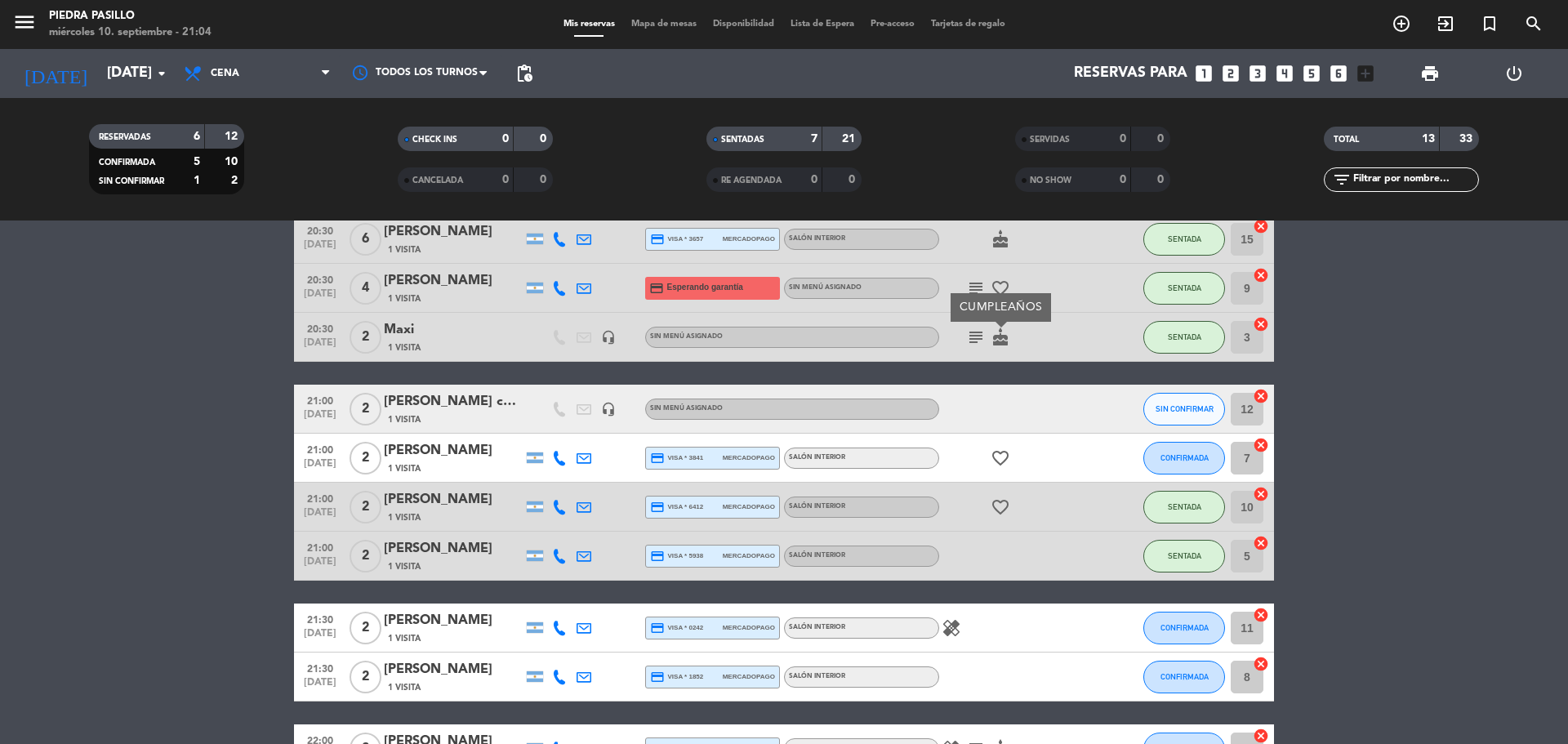
scroll to position [272, 0]
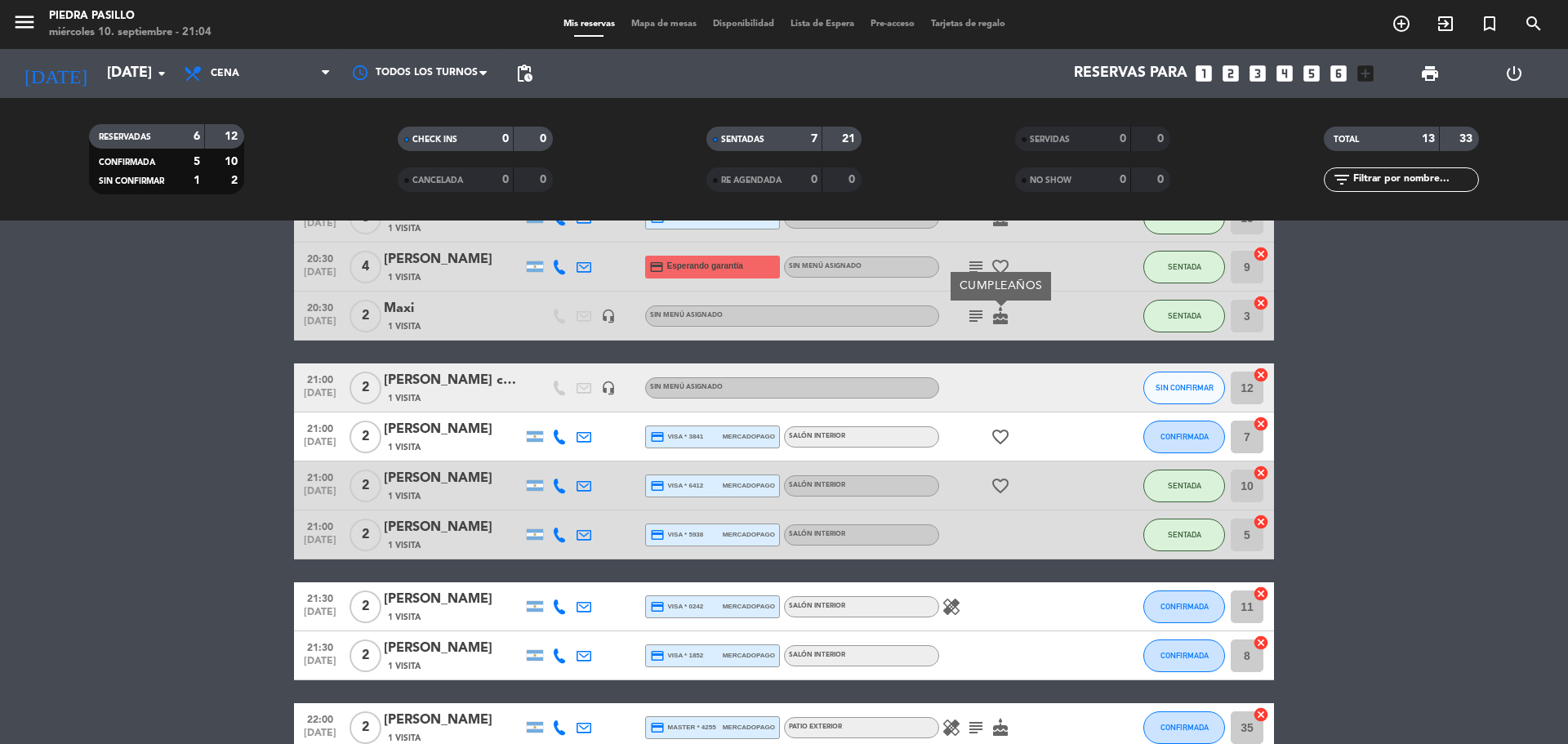
click at [990, 486] on span "favorite_border" at bounding box center [1001, 486] width 25 height 20
click at [992, 486] on icon "favorite_border" at bounding box center [1001, 486] width 20 height 20
drag, startPoint x: 1414, startPoint y: 412, endPoint x: 1393, endPoint y: 405, distance: 22.1
click at [1414, 414] on bookings-row "20:00 [DATE] 2 [PERSON_NAME] 3 Visitas credit_card visa * 2126 mercadopago Saló…" at bounding box center [784, 388] width 1568 height 728
click at [560, 388] on icon at bounding box center [560, 388] width 15 height 15
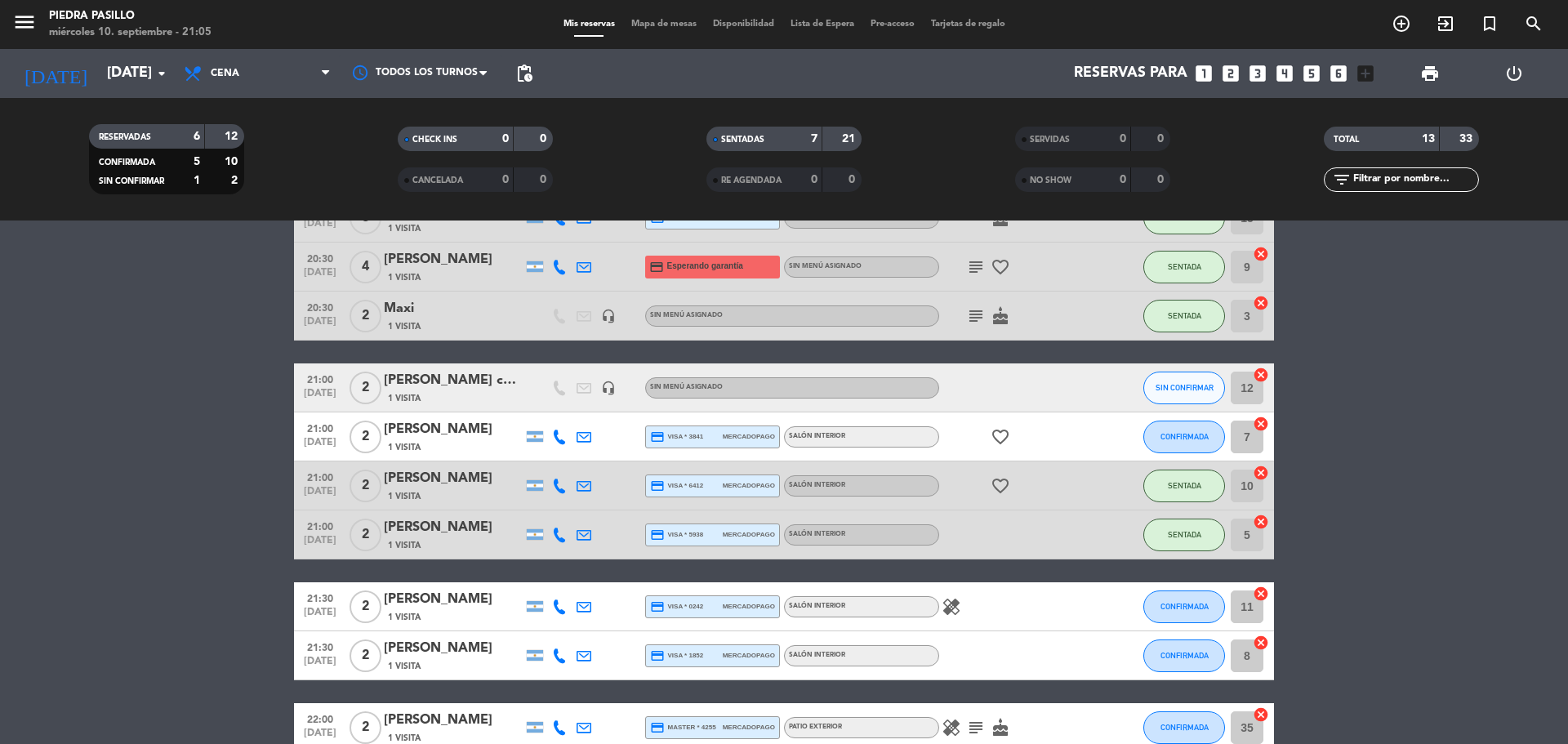
click at [1407, 429] on bookings-row "20:00 [DATE] 2 [PERSON_NAME] 3 Visitas credit_card visa * 2126 mercadopago Saló…" at bounding box center [784, 388] width 1568 height 728
click at [209, 457] on bookings-row "20:00 [DATE] 2 [PERSON_NAME] 3 Visitas credit_card visa * 2126 mercadopago Saló…" at bounding box center [784, 388] width 1568 height 728
click at [200, 380] on bookings-row "20:00 [DATE] 2 [PERSON_NAME] 3 Visitas credit_card visa * 2126 mercadopago Saló…" at bounding box center [784, 388] width 1568 height 728
click at [1172, 429] on button "CONFIRMADA" at bounding box center [1184, 437] width 82 height 33
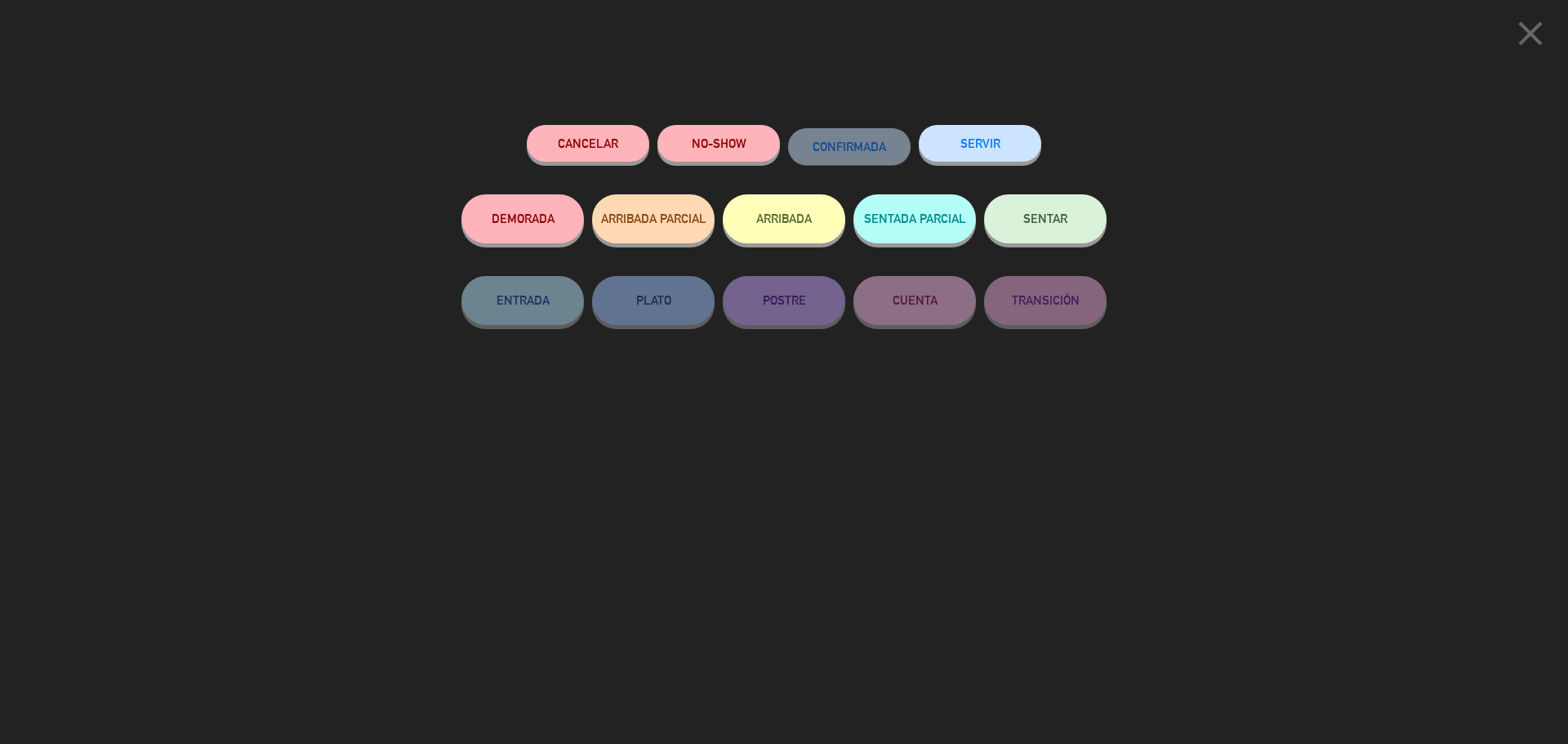
click at [1060, 211] on button "SENTAR" at bounding box center [1045, 218] width 122 height 49
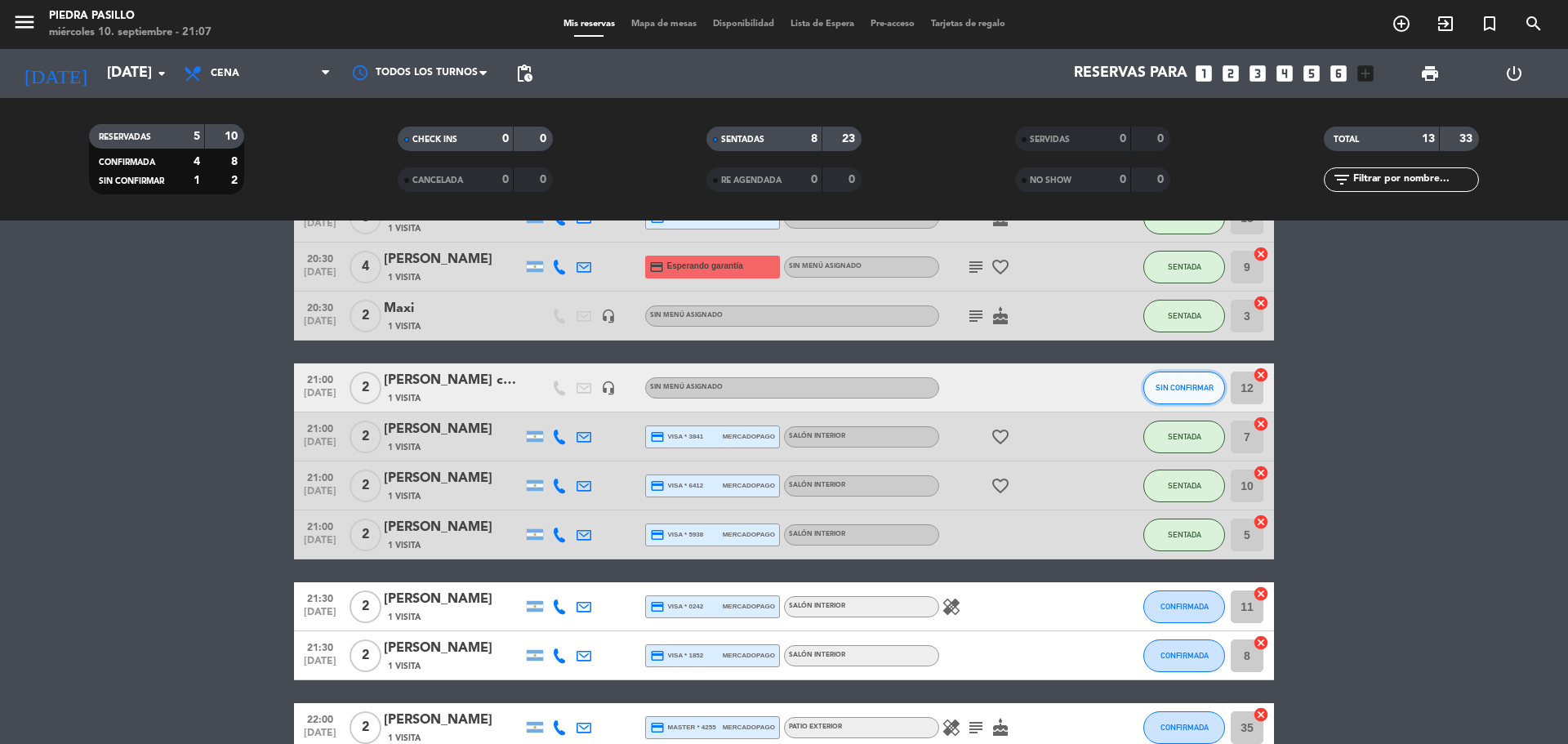
click at [1185, 389] on span "SIN CONFIRMAR" at bounding box center [1185, 387] width 58 height 9
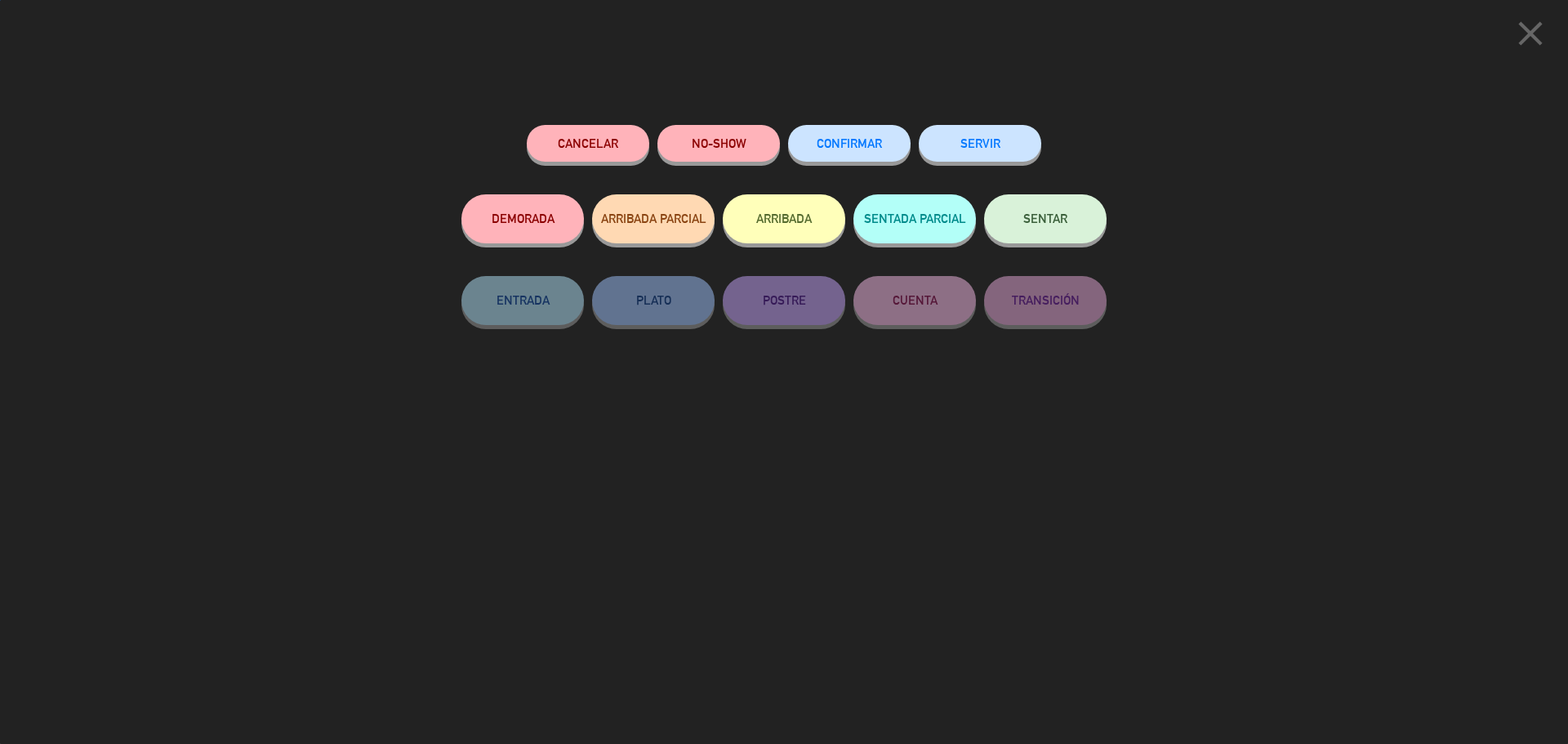
click at [1082, 213] on button "SENTAR" at bounding box center [1045, 218] width 122 height 49
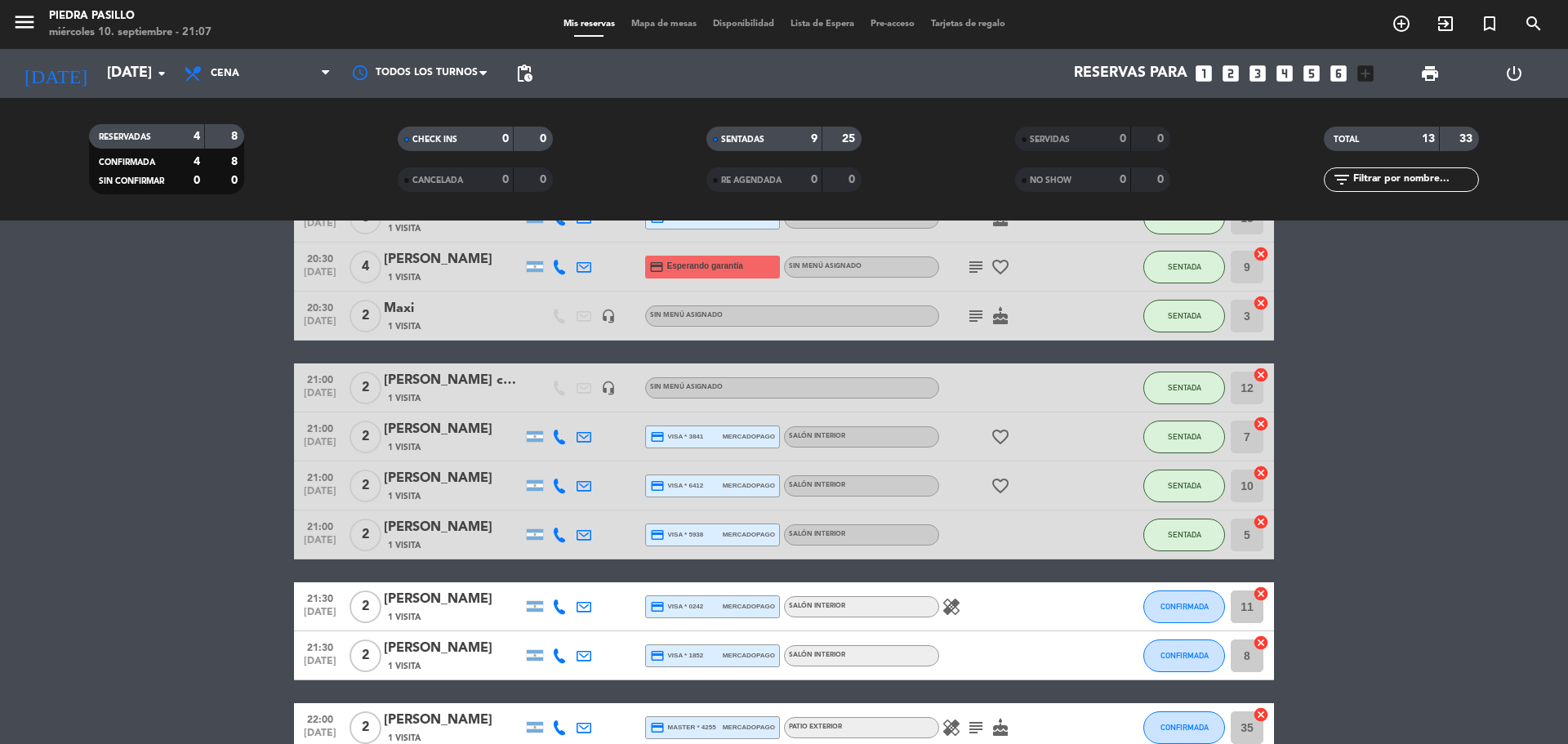
click at [680, 17] on div "Mis reservas Mapa de mesas Disponibilidad Lista de Espera Pre-acceso Tarjetas d…" at bounding box center [784, 25] width 458 height 15
click at [680, 17] on div "Mis reservas Mapa de mesas Disponibilidad Lista de Espera Pre-acceso Tarjetas d…" at bounding box center [784, 25] width 458 height 15
click at [675, 21] on span "Mapa de mesas" at bounding box center [664, 24] width 82 height 9
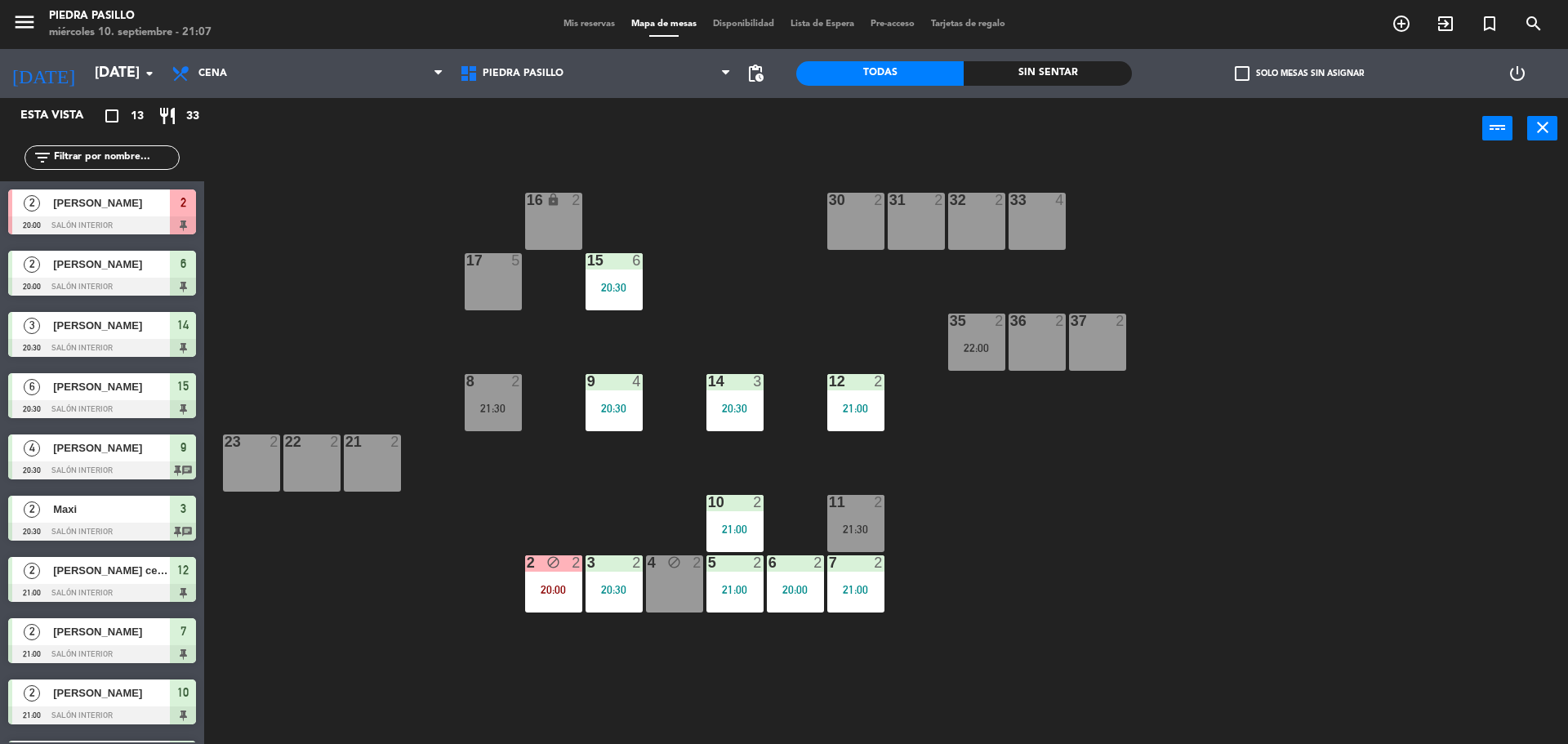
click at [1071, 457] on div "16 lock 2 30 2 31 2 32 2 33 4 17 5 15 6 20:30 35 2 22:00 36 2 37 2 8 2 21:30 9 …" at bounding box center [893, 456] width 1348 height 585
click at [745, 296] on div "16 lock 2 30 2 31 2 32 2 33 4 17 5 15 6 20:30 35 2 22:00 36 2 37 2 8 2 21:30 9 …" at bounding box center [893, 456] width 1348 height 585
click at [1119, 563] on div "16 lock 2 30 2 31 2 32 2 33 4 17 5 15 6 20:30 35 2 22:00 36 2 37 2 8 2 21:30 9 …" at bounding box center [893, 456] width 1348 height 585
click at [621, 502] on div "16 lock 2 30 2 31 2 32 2 33 4 17 5 15 6 20:30 35 2 22:00 36 2 37 2 8 2 21:30 9 …" at bounding box center [893, 456] width 1348 height 585
click at [945, 494] on div "16 lock 2 30 2 31 2 32 2 33 4 17 5 15 6 20:30 35 2 22:00 36 2 37 2 8 2 21:30 9 …" at bounding box center [893, 456] width 1348 height 585
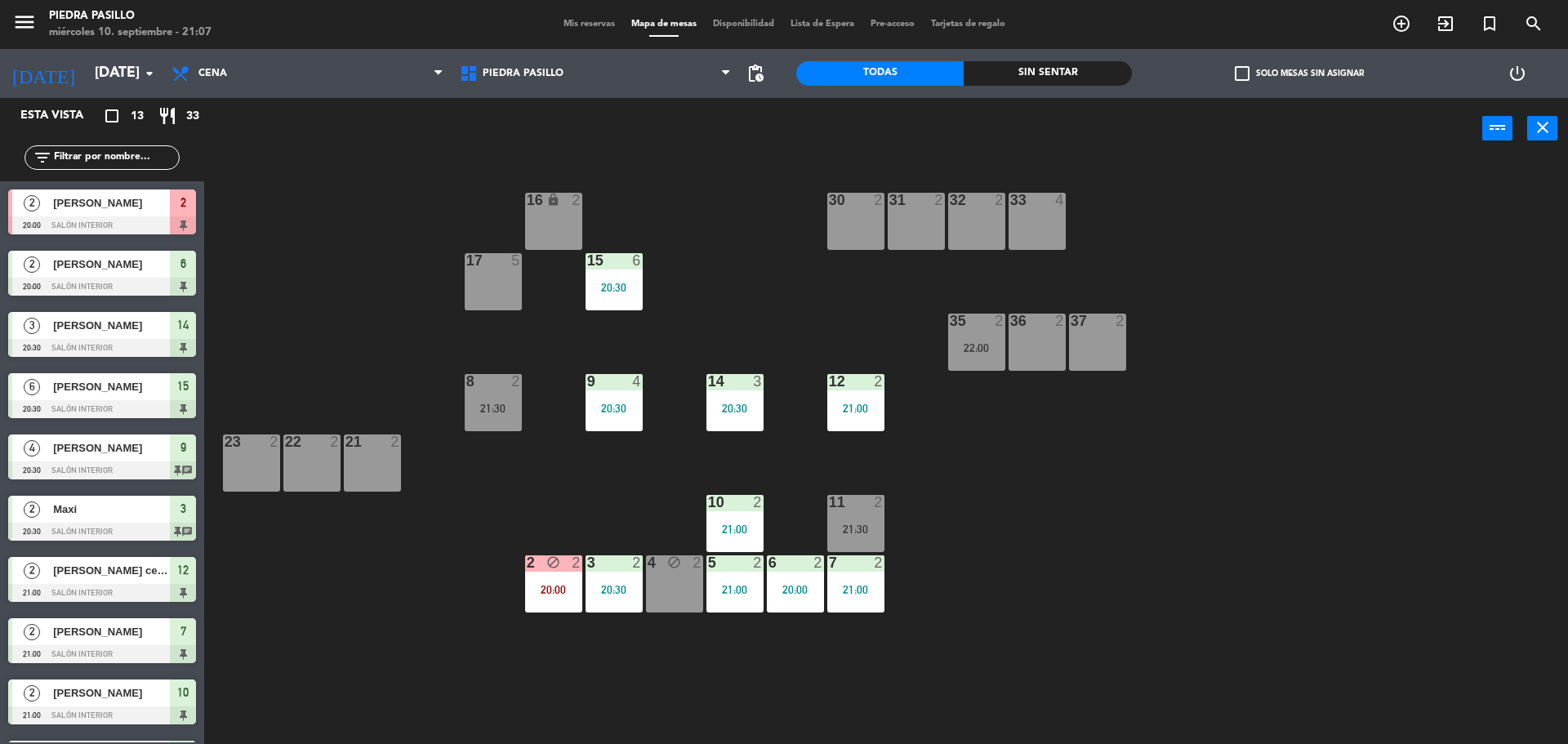
click at [873, 519] on div "11 2 21:30" at bounding box center [855, 523] width 57 height 57
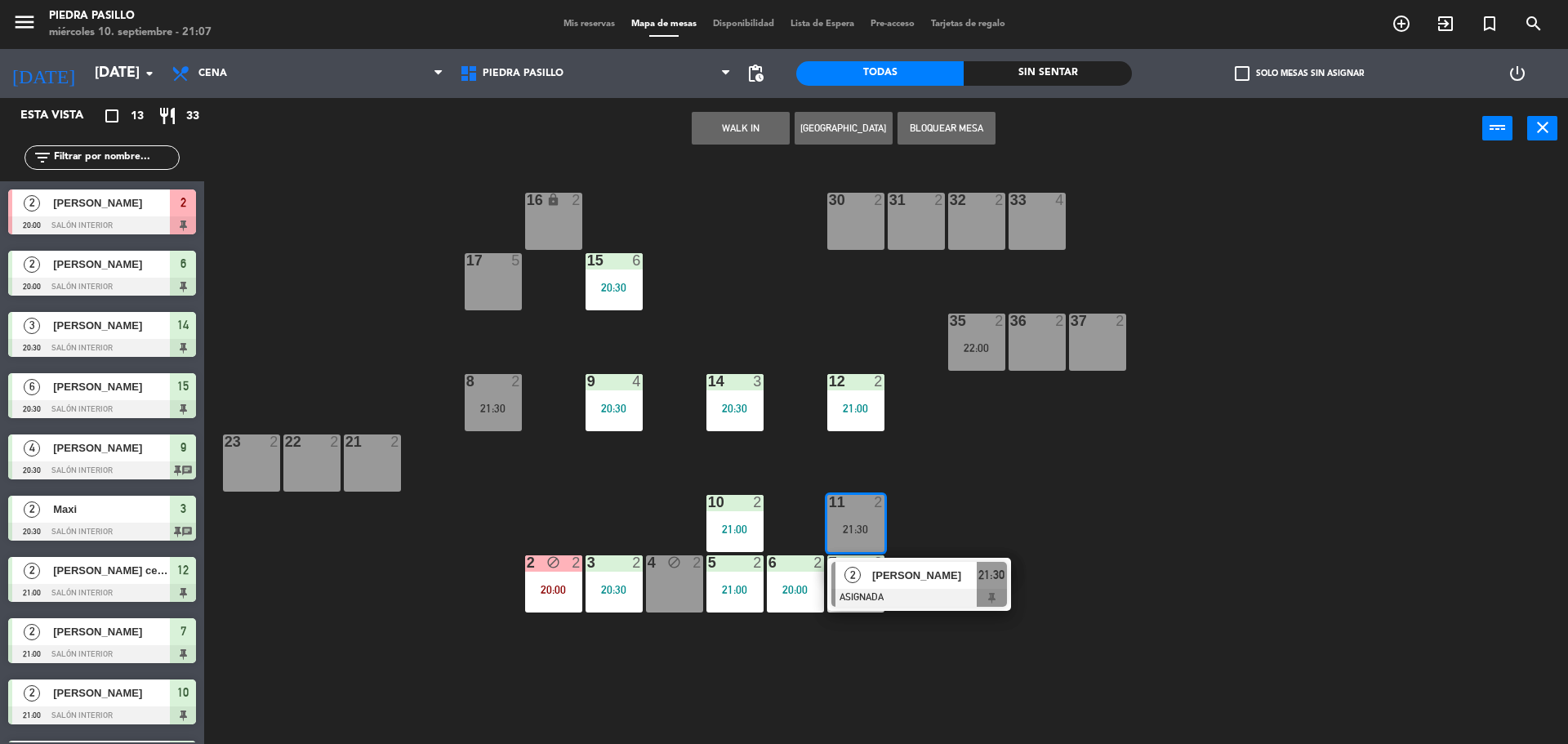
drag, startPoint x: 1072, startPoint y: 478, endPoint x: 950, endPoint y: 428, distance: 131.8
click at [1073, 477] on div "16 lock 2 30 2 31 2 32 2 33 4 17 5 15 6 20:30 35 2 22:00 36 2 37 2 8 2 21:30 9 …" at bounding box center [893, 456] width 1348 height 585
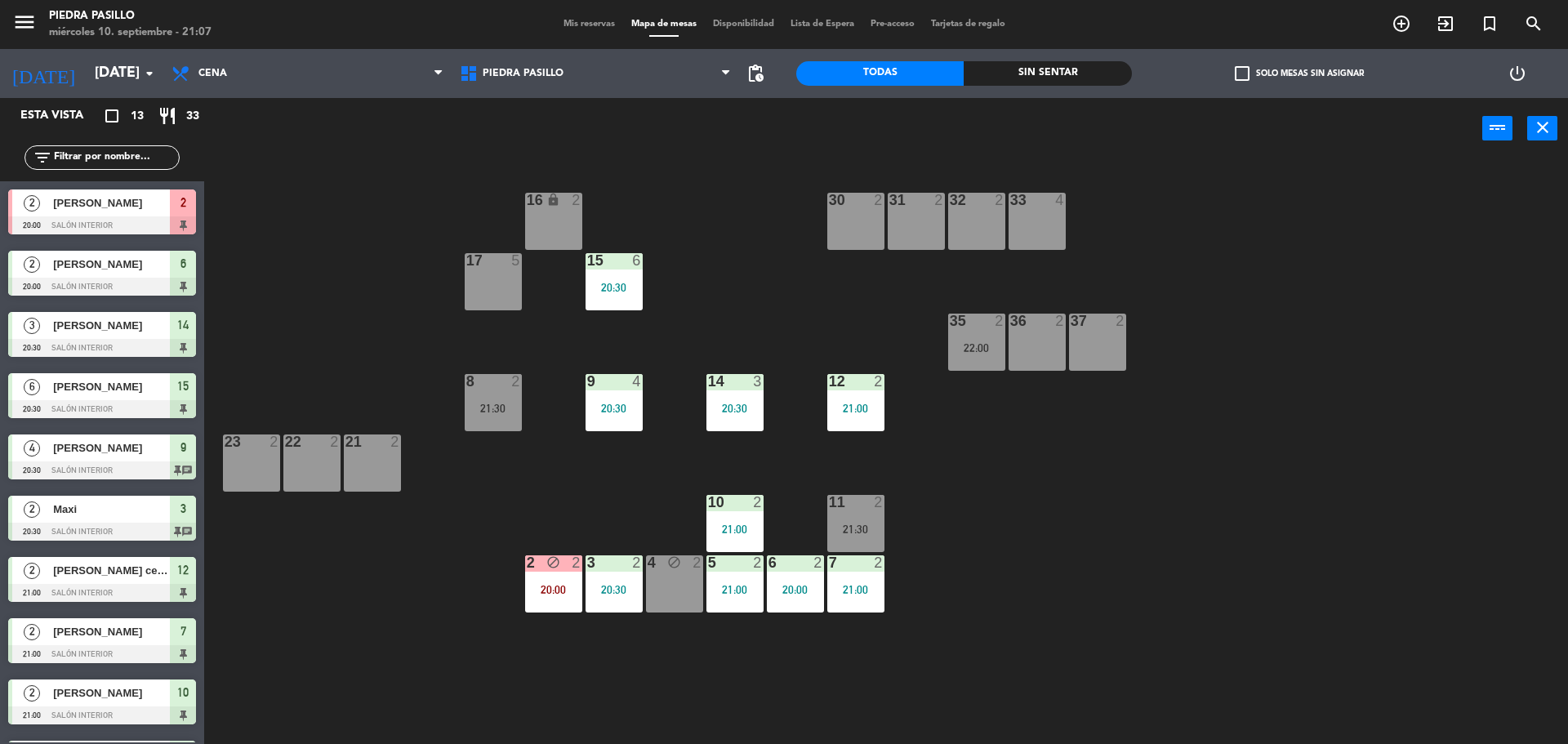
click at [765, 322] on div "16 lock 2 30 2 31 2 32 2 33 4 17 5 15 6 20:30 35 2 22:00 36 2 37 2 8 2 21:30 9 …" at bounding box center [893, 456] width 1348 height 585
click at [765, 323] on div "16 lock 2 30 2 31 2 32 2 33 4 17 5 15 6 20:30 35 2 22:00 36 2 37 2 8 2 21:30 9 …" at bounding box center [893, 456] width 1348 height 585
click at [740, 206] on div "16 lock 2 30 2 31 2 32 2 33 4 17 5 15 6 20:30 35 2 22:00 36 2 37 2 8 2 21:30 9 …" at bounding box center [893, 456] width 1348 height 585
click at [741, 239] on div "16 lock 2 30 2 31 2 32 2 33 4 17 5 15 6 20:30 35 2 22:00 36 2 37 2 8 2 21:30 9 …" at bounding box center [893, 456] width 1348 height 585
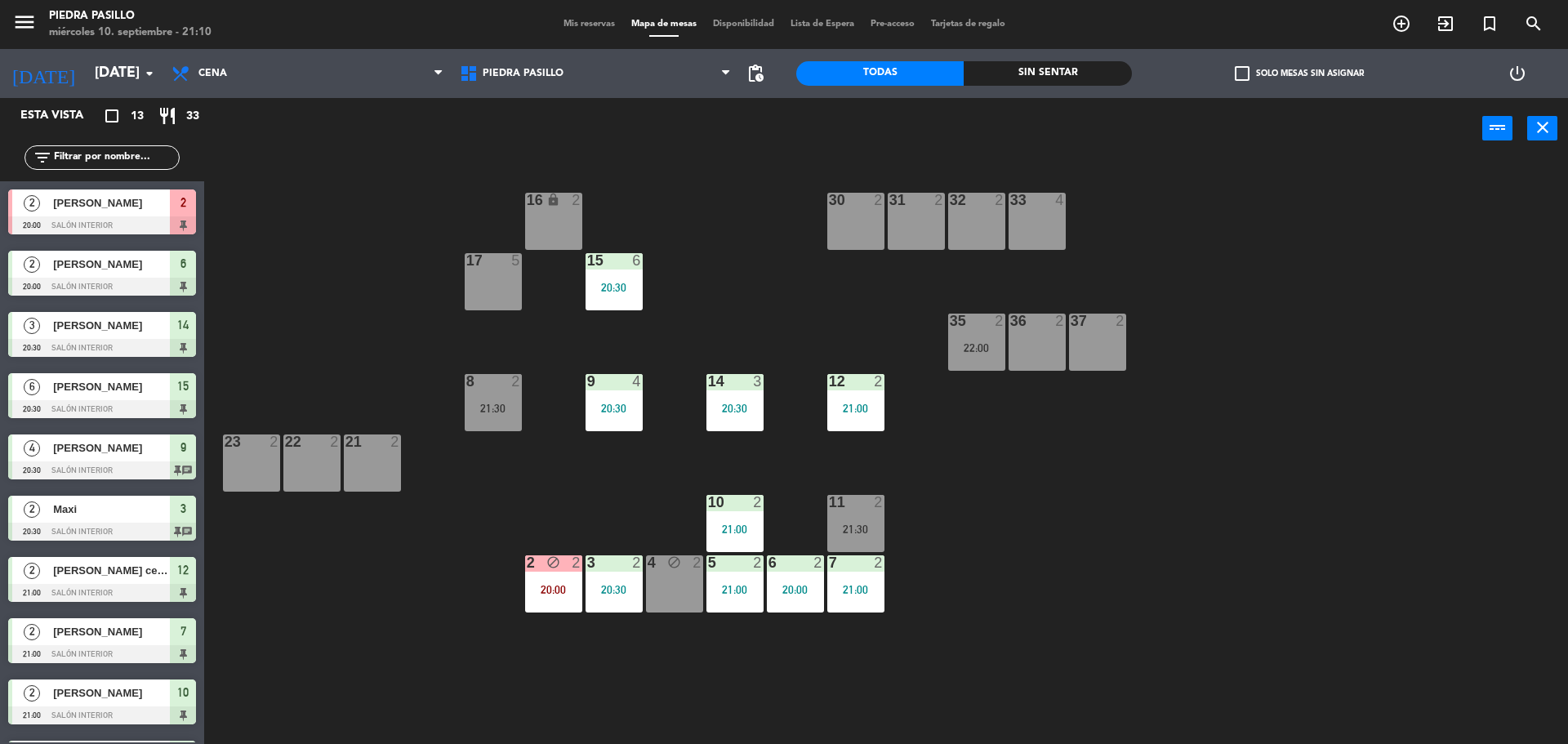
click at [764, 262] on div "16 lock 2 30 2 31 2 32 2 33 4 17 5 15 6 20:30 35 2 22:00 36 2 37 2 8 2 21:30 9 …" at bounding box center [893, 456] width 1348 height 585
click at [765, 253] on div "16 lock 2 30 2 31 2 32 2 33 4 17 5 15 6 20:30 35 2 22:00 36 2 37 2 8 2 21:30 9 …" at bounding box center [893, 456] width 1348 height 585
click at [843, 508] on div at bounding box center [855, 502] width 27 height 15
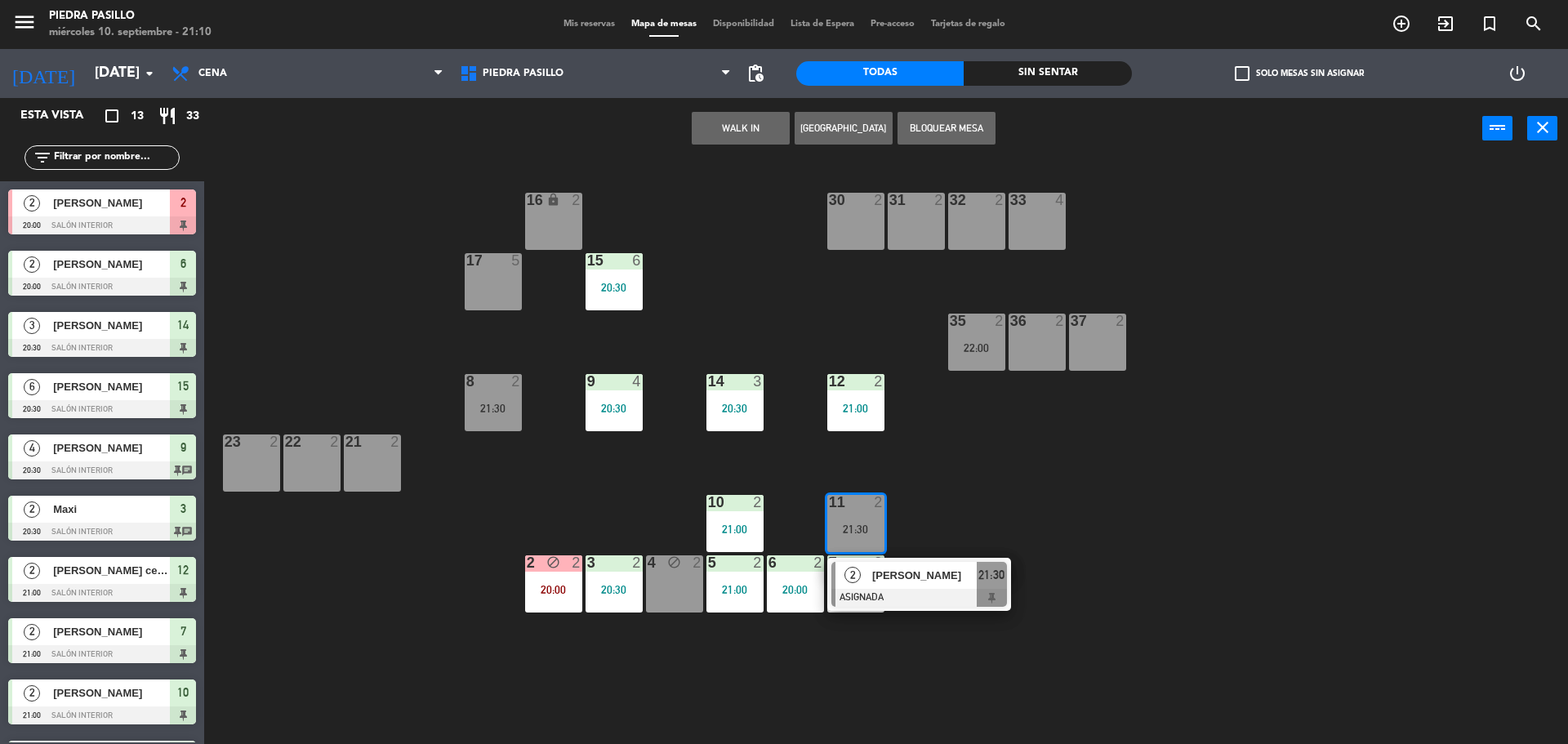
click at [1065, 471] on div "16 lock 2 30 2 31 2 32 2 33 4 17 5 15 6 20:30 35 2 22:00 36 2 37 2 8 2 21:30 9 …" at bounding box center [893, 456] width 1348 height 585
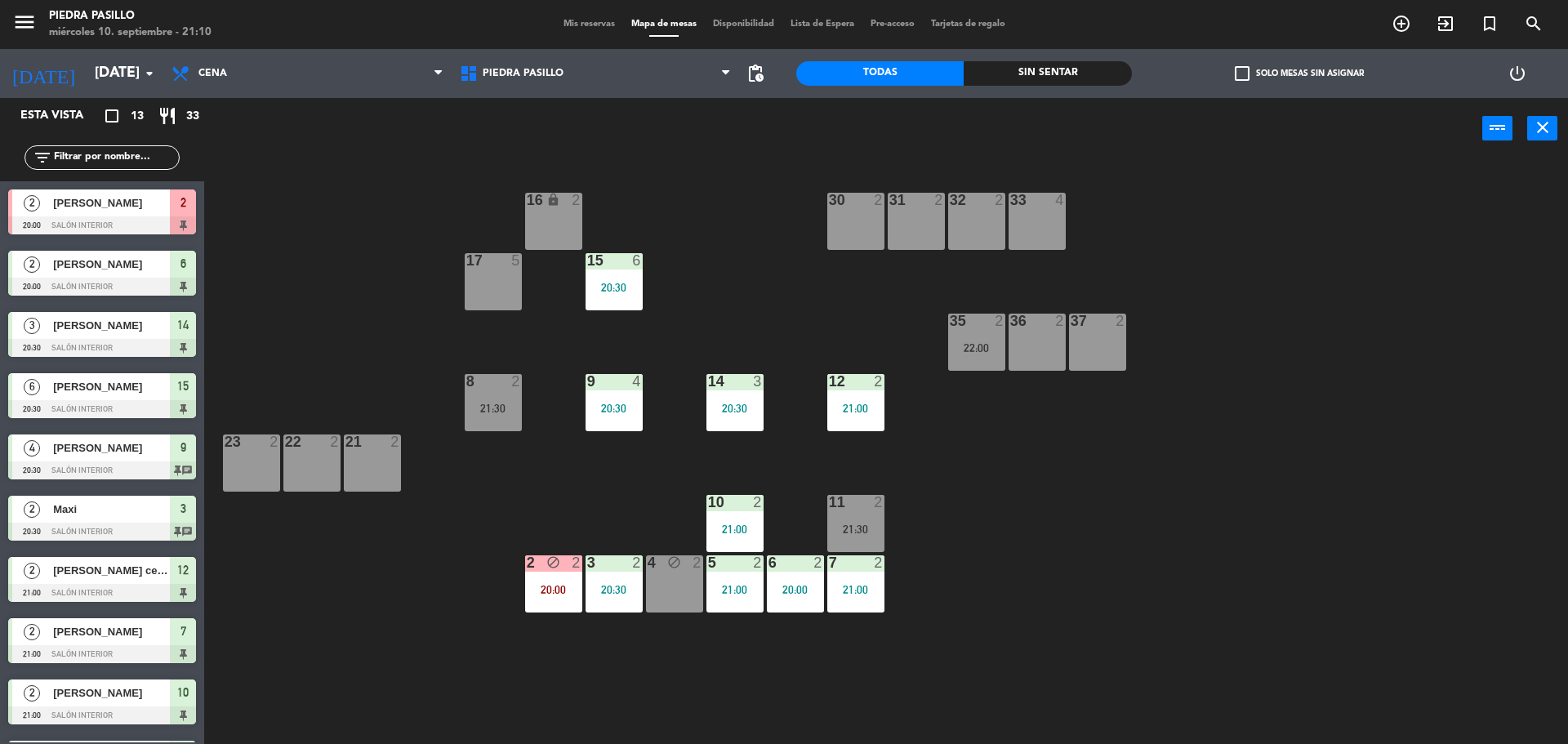
click at [865, 520] on div "11 2 21:30" at bounding box center [855, 523] width 57 height 57
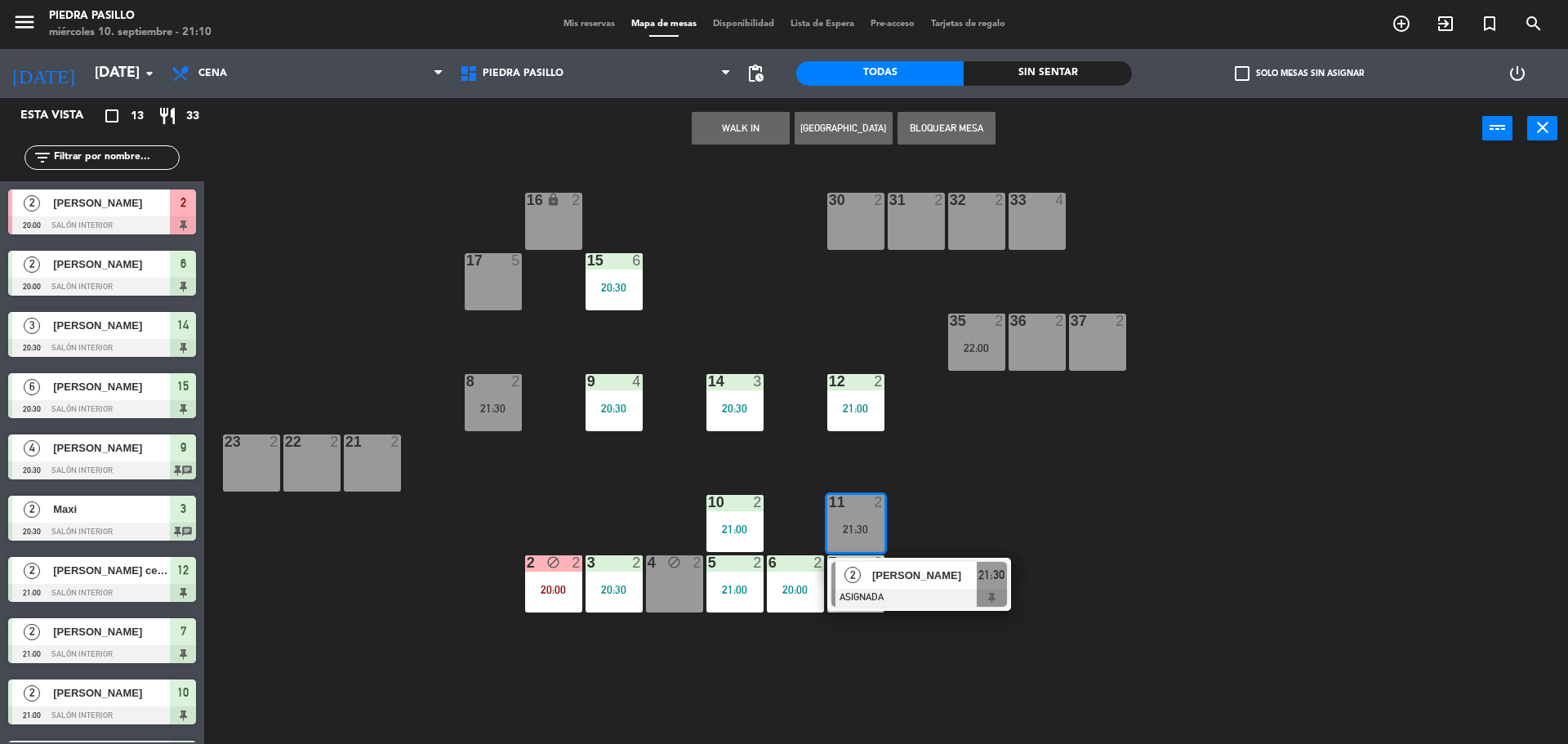
click at [945, 589] on div at bounding box center [919, 598] width 176 height 18
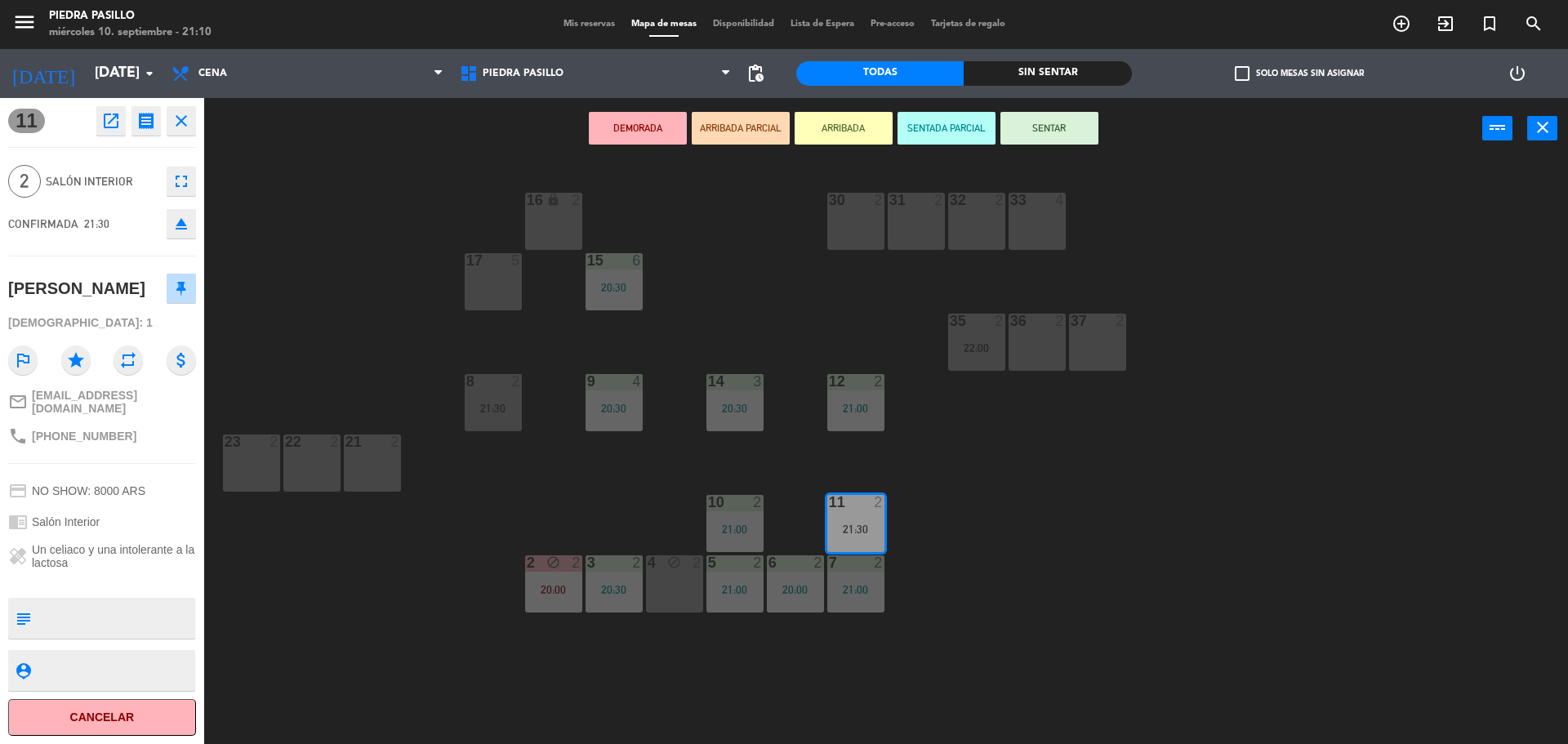
click at [1111, 500] on div "16 lock 2 30 2 31 2 32 2 33 4 17 5 15 6 20:30 35 2 22:00 36 2 37 2 8 2 21:30 9 …" at bounding box center [893, 456] width 1348 height 585
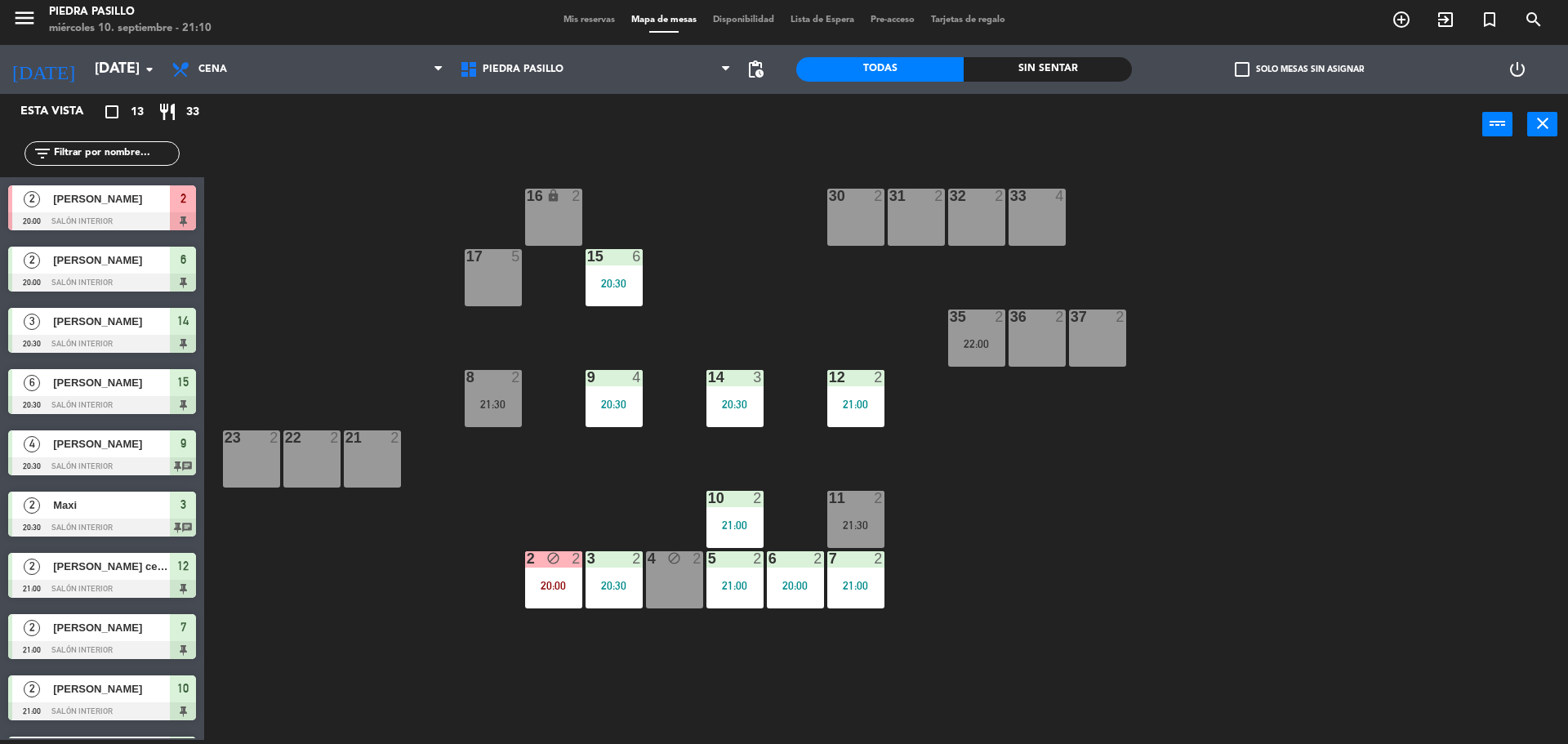
scroll to position [102, 0]
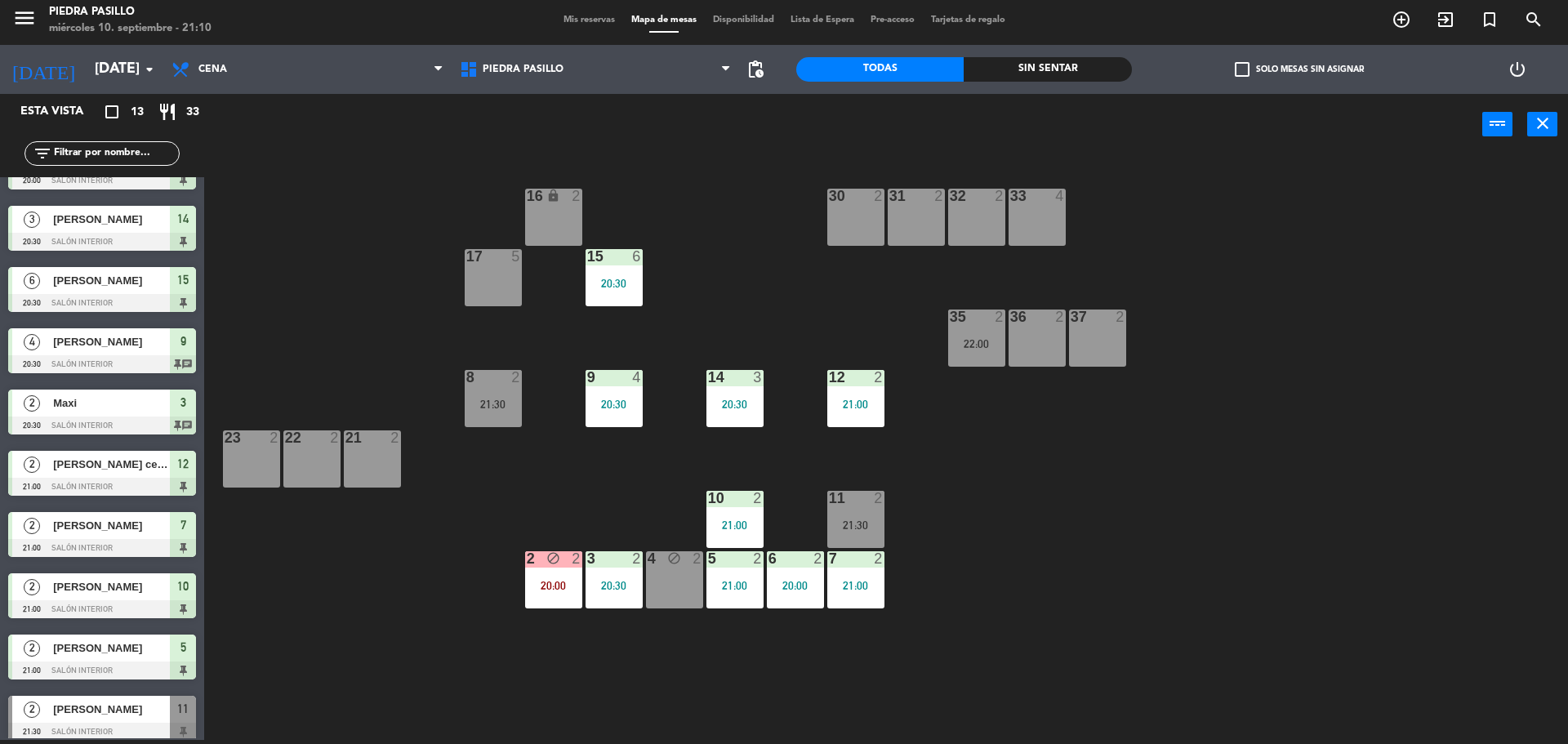
click at [985, 355] on div "35 2 22:00" at bounding box center [976, 338] width 57 height 57
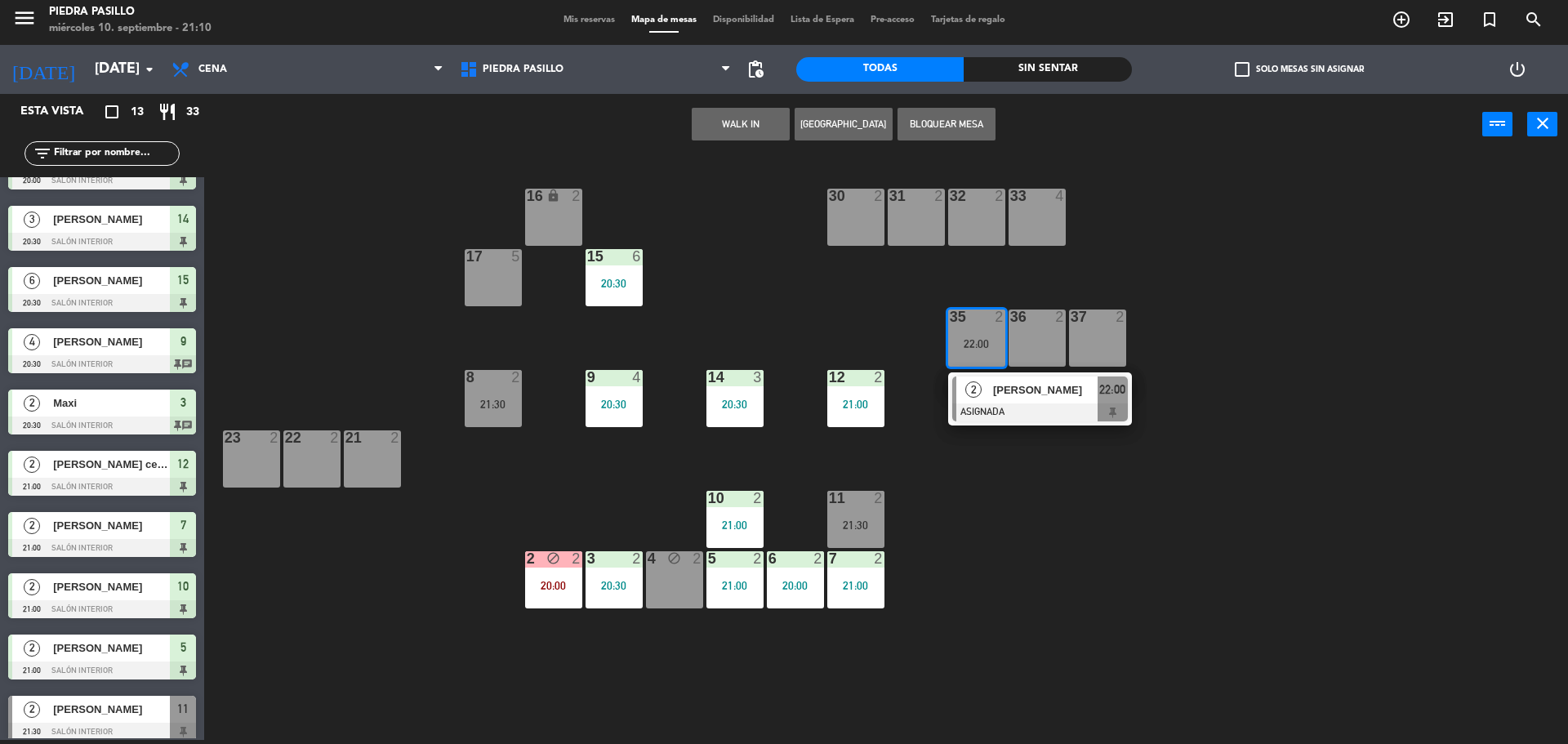
click at [1225, 312] on div "16 lock 2 30 2 31 2 32 2 33 4 17 5 15 6 20:30 35 2 22:00 2 [PERSON_NAME] ASIGNA…" at bounding box center [893, 452] width 1348 height 585
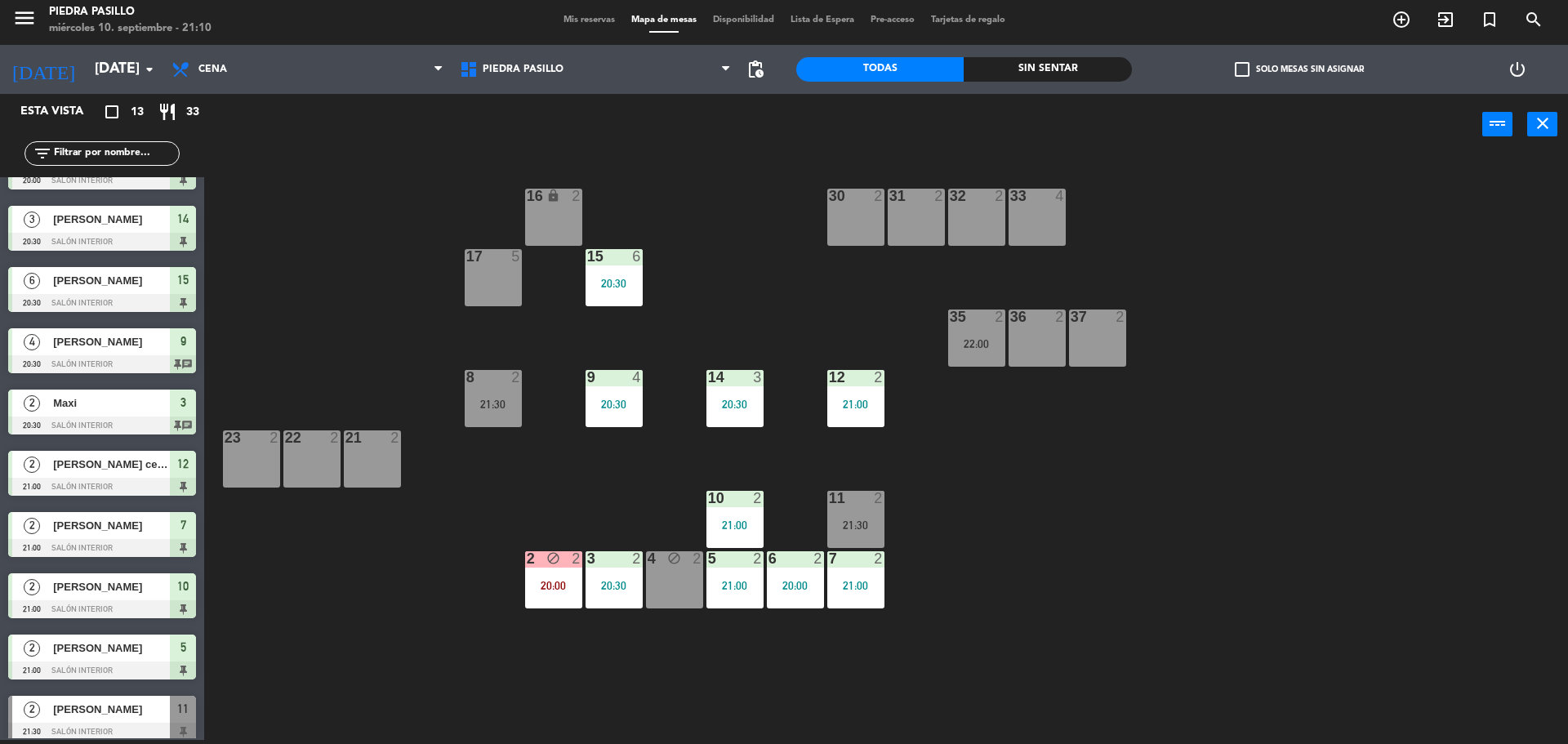
click at [725, 307] on div "16 lock 2 30 2 31 2 32 2 33 4 17 5 15 6 20:30 35 2 22:00 36 2 37 2 8 2 21:30 9 …" at bounding box center [893, 452] width 1348 height 585
click at [1123, 497] on div "16 lock 2 30 2 31 2 32 2 33 4 17 5 15 6 20:30 35 2 22:00 36 2 37 2 8 2 21:30 9 …" at bounding box center [893, 452] width 1348 height 585
click at [1203, 373] on div "16 lock 2 30 2 31 2 32 2 33 4 17 5 15 6 20:30 35 2 22:00 36 2 37 2 8 2 21:30 9 …" at bounding box center [893, 452] width 1348 height 585
click at [1143, 556] on div "16 lock 2 30 2 31 2 32 2 33 4 17 5 15 6 20:30 35 2 22:00 36 2 37 2 8 2 21:30 9 …" at bounding box center [893, 452] width 1348 height 585
click at [943, 681] on div "16 lock 2 30 2 31 2 32 2 33 4 17 5 15 6 20:30 35 2 22:00 36 2 37 2 8 2 21:30 9 …" at bounding box center [893, 452] width 1348 height 585
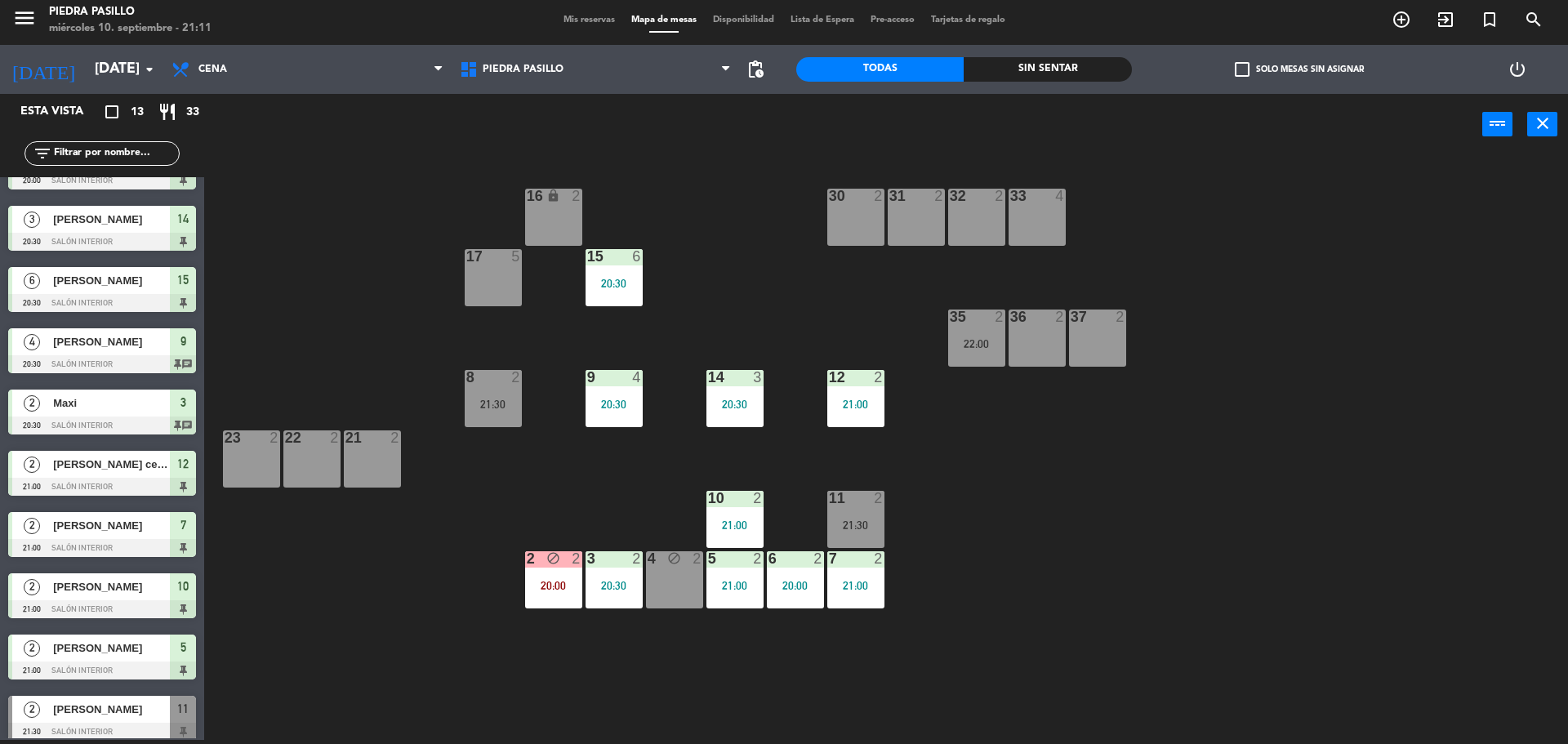
click at [736, 274] on div "16 lock 2 30 2 31 2 32 2 33 4 17 5 15 6 20:30 35 2 22:00 36 2 37 2 8 2 21:30 9 …" at bounding box center [893, 452] width 1348 height 585
click at [1068, 495] on div "16 lock 2 30 2 31 2 32 2 33 4 17 5 15 6 20:30 35 2 22:00 36 2 37 2 8 2 21:30 9 …" at bounding box center [893, 452] width 1348 height 585
click at [693, 282] on div "16 lock 2 30 2 31 2 32 2 33 4 17 5 15 6 20:30 35 2 22:00 36 2 37 2 8 2 21:30 9 …" at bounding box center [893, 452] width 1348 height 585
click at [104, 64] on input "[DATE]" at bounding box center [181, 69] width 189 height 33
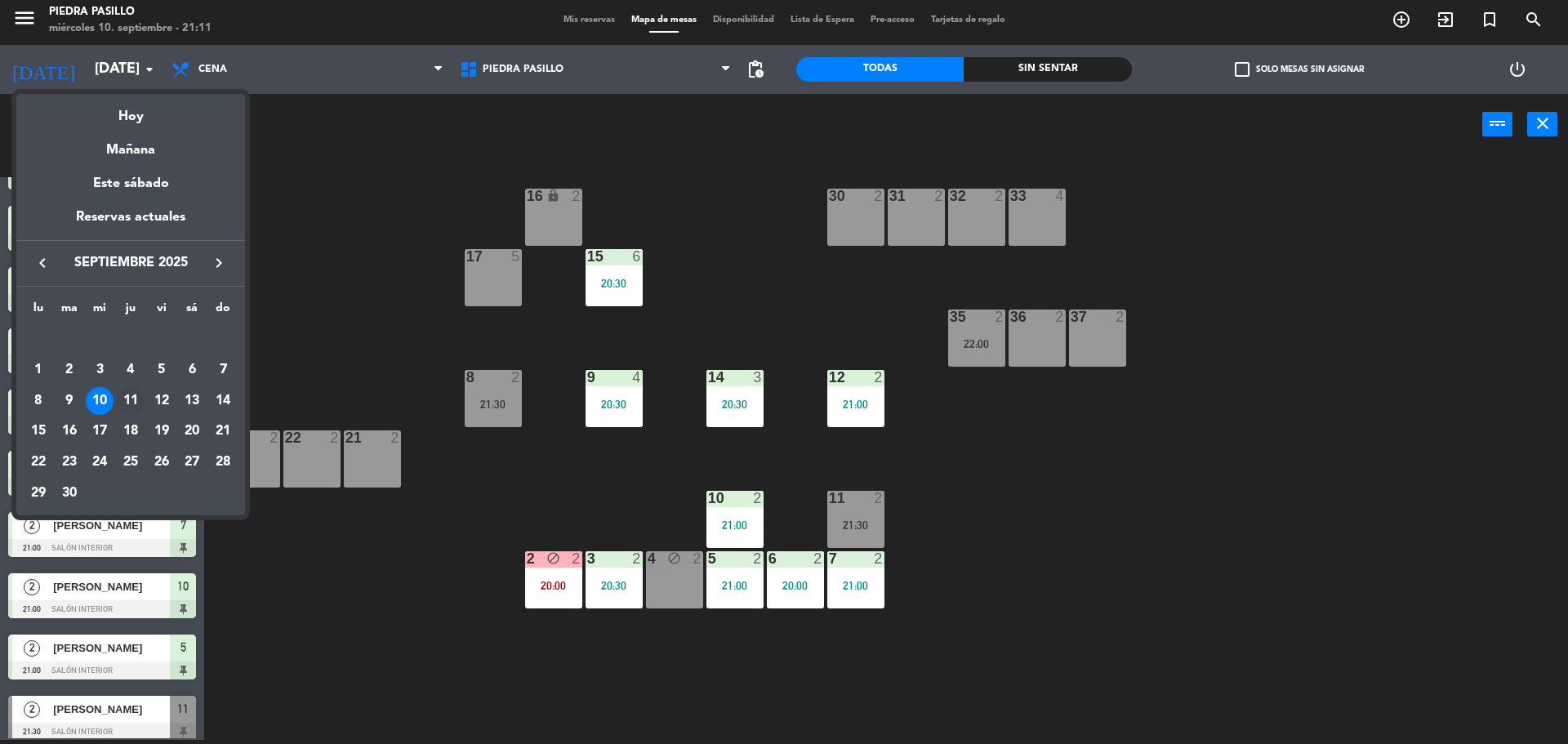
click at [131, 405] on div "11" at bounding box center [130, 401] width 28 height 28
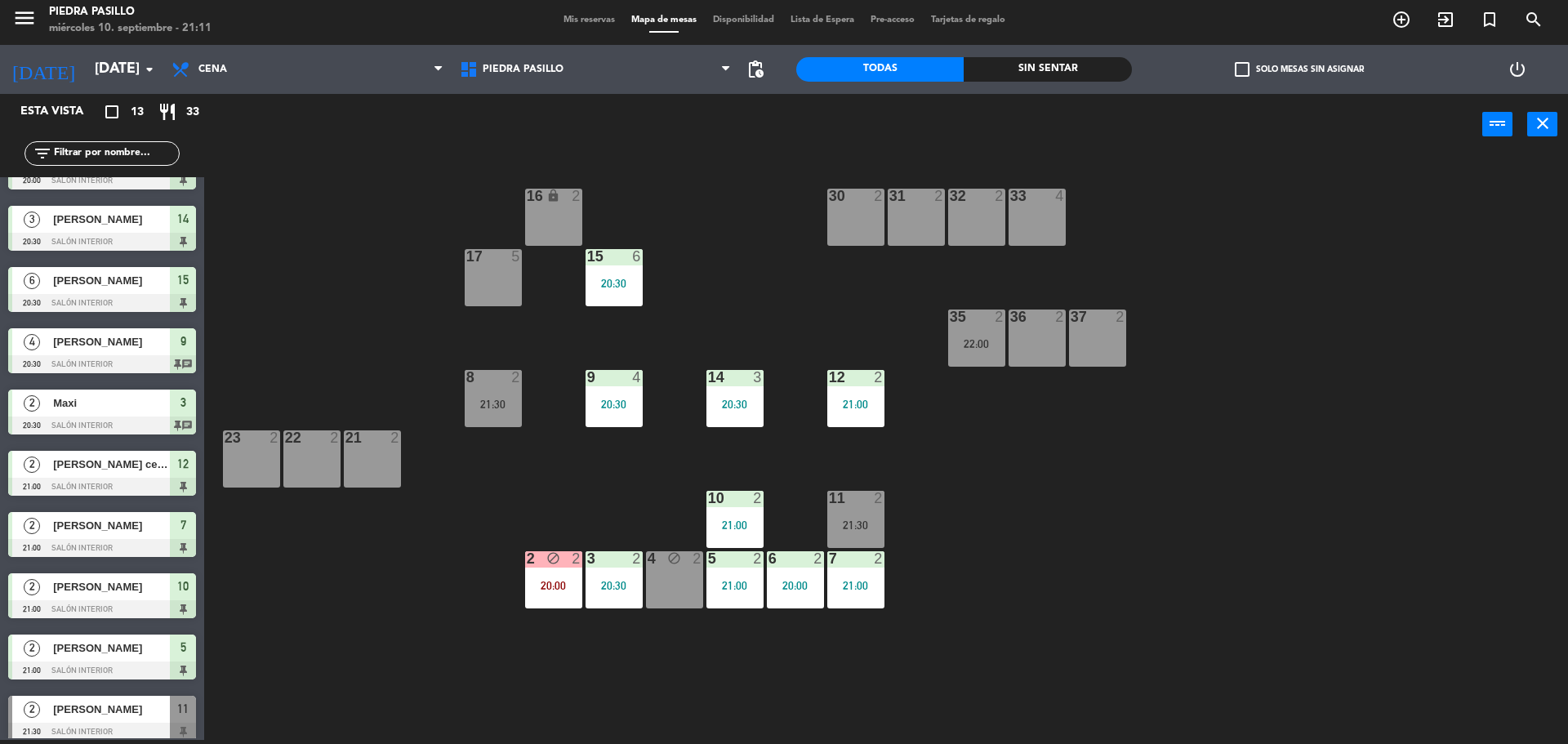
type input "[DEMOGRAPHIC_DATA][DATE]"
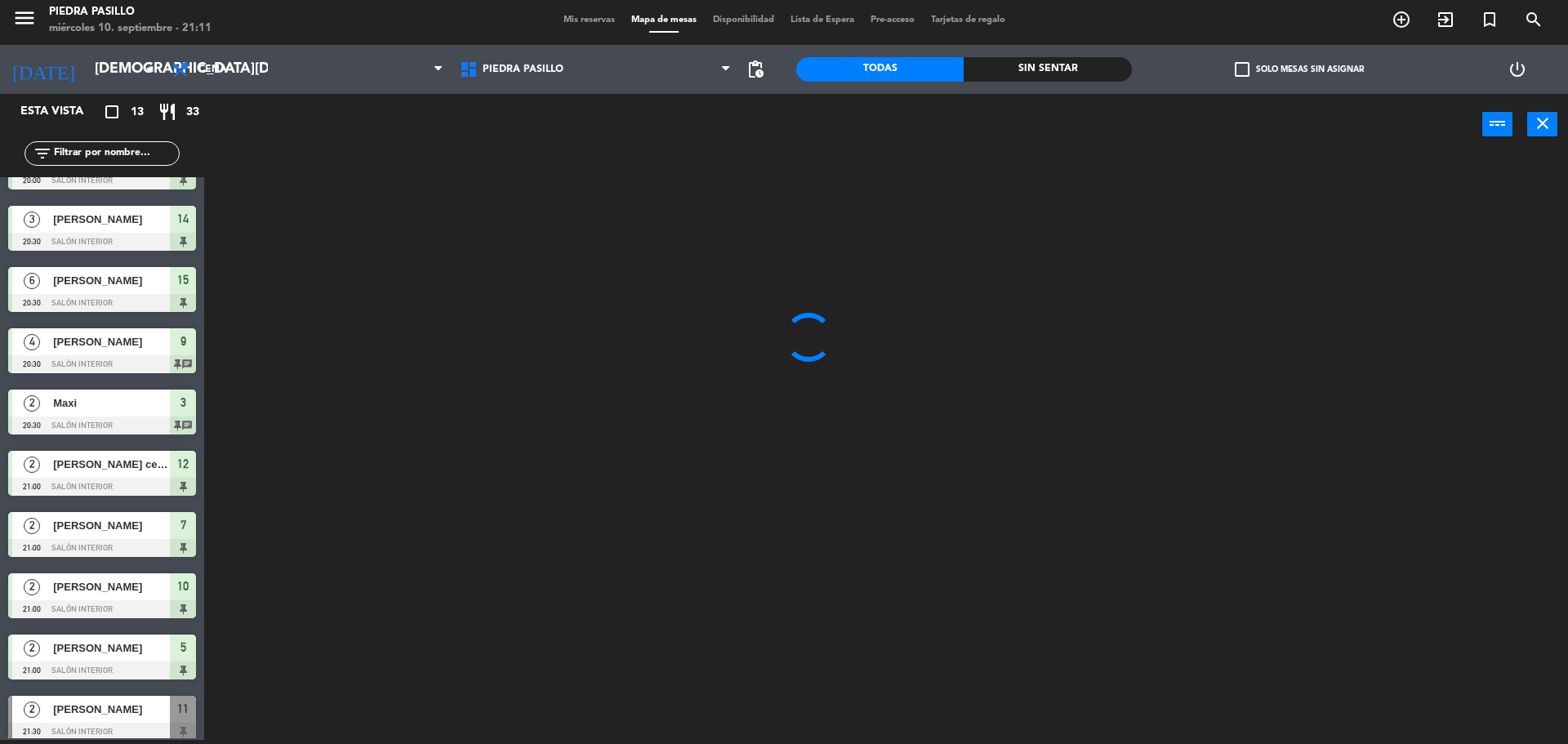
click at [576, 14] on div "Mis reservas Mapa de mesas Disponibilidad Lista de Espera Pre-acceso Tarjetas d…" at bounding box center [784, 21] width 458 height 15
click at [577, 14] on div "Mis reservas Mapa de mesas Disponibilidad Lista de Espera Pre-acceso Tarjetas d…" at bounding box center [784, 21] width 458 height 15
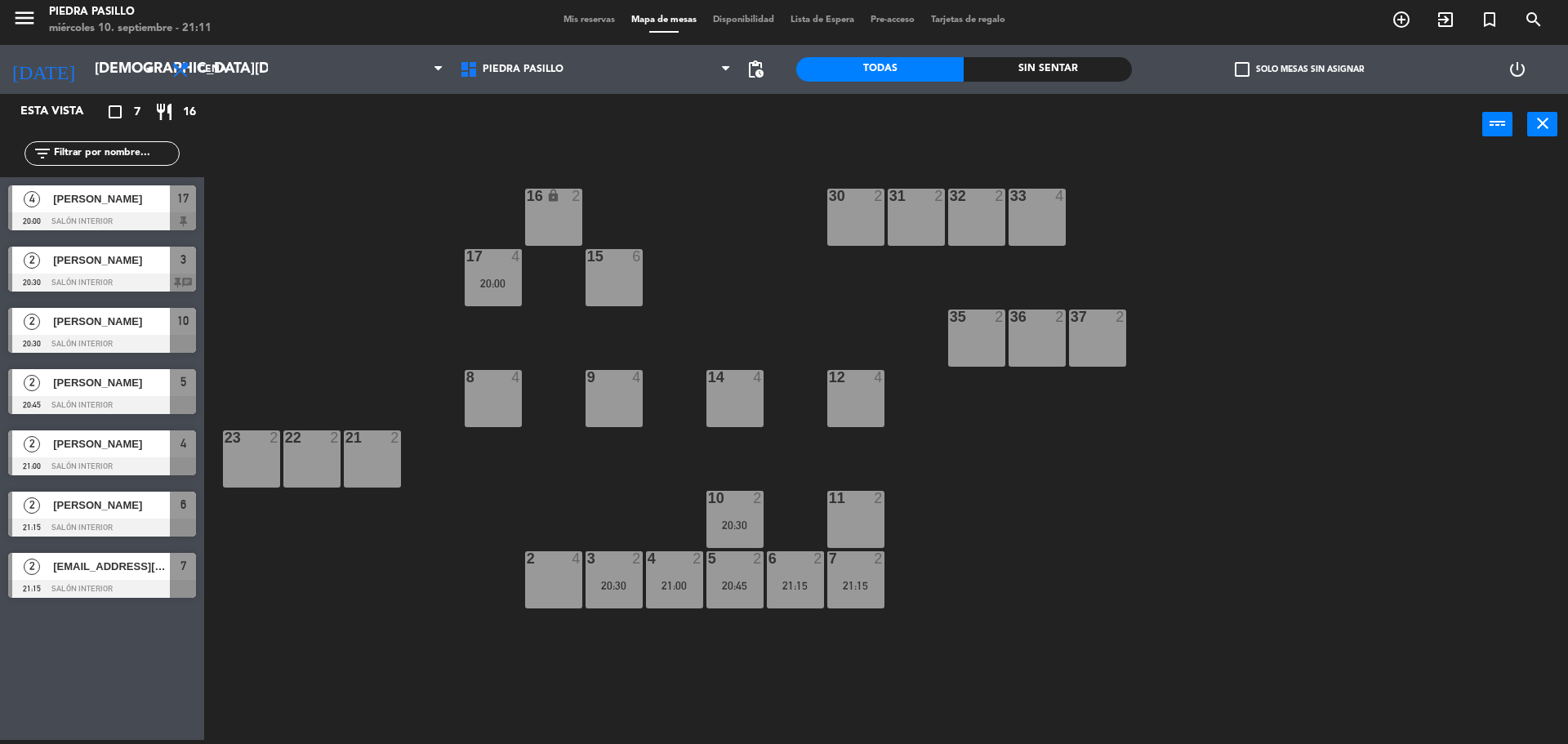
scroll to position [0, 0]
click at [577, 16] on span "Mis reservas" at bounding box center [590, 20] width 68 height 9
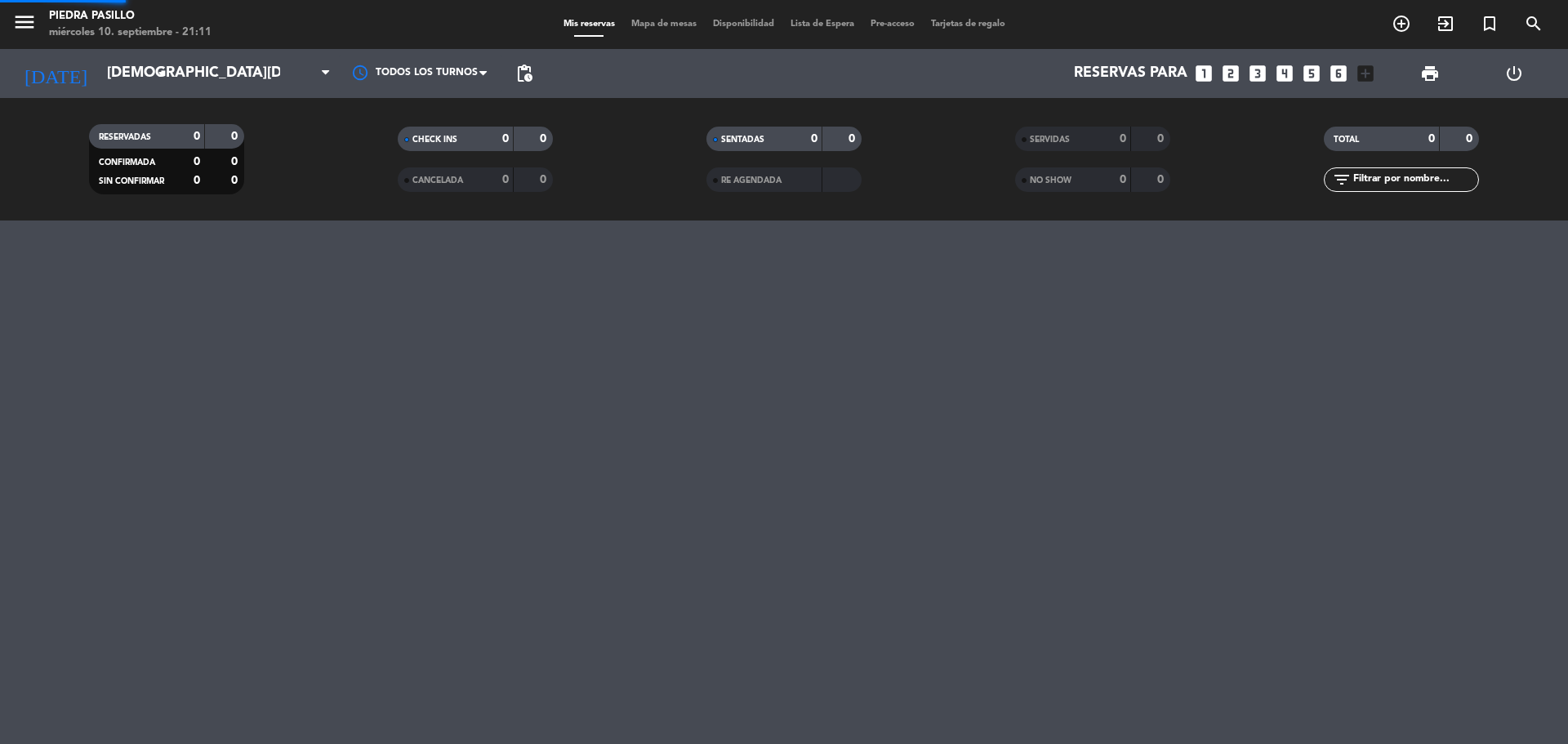
click at [577, 15] on div "menu Piedra Pasillo [DATE] 10. septiembre - 21:11 Mis reservas Mapa de mesas Di…" at bounding box center [784, 24] width 1568 height 49
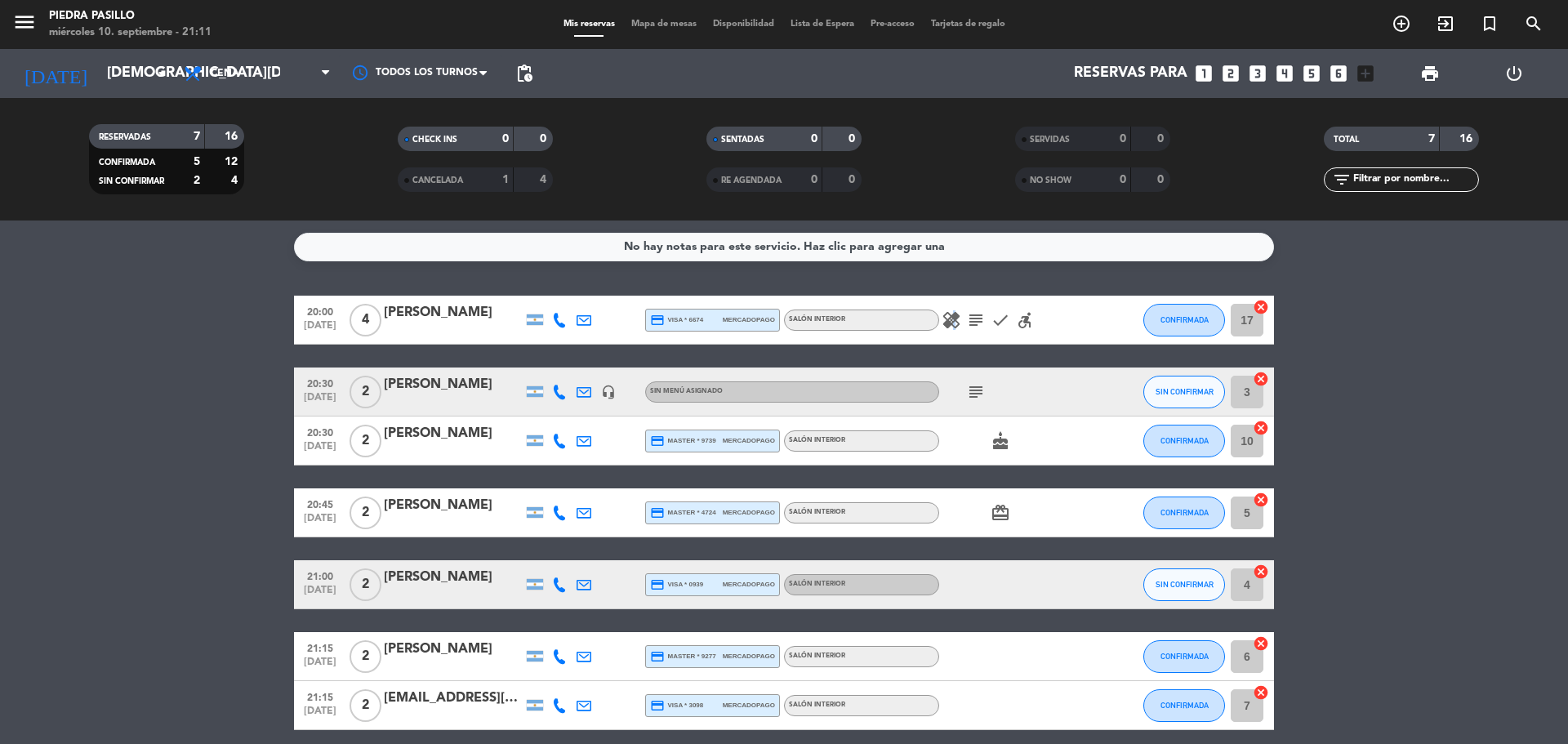
click at [950, 320] on icon "healing" at bounding box center [951, 320] width 20 height 20
click at [978, 328] on icon "subject" at bounding box center [976, 320] width 20 height 20
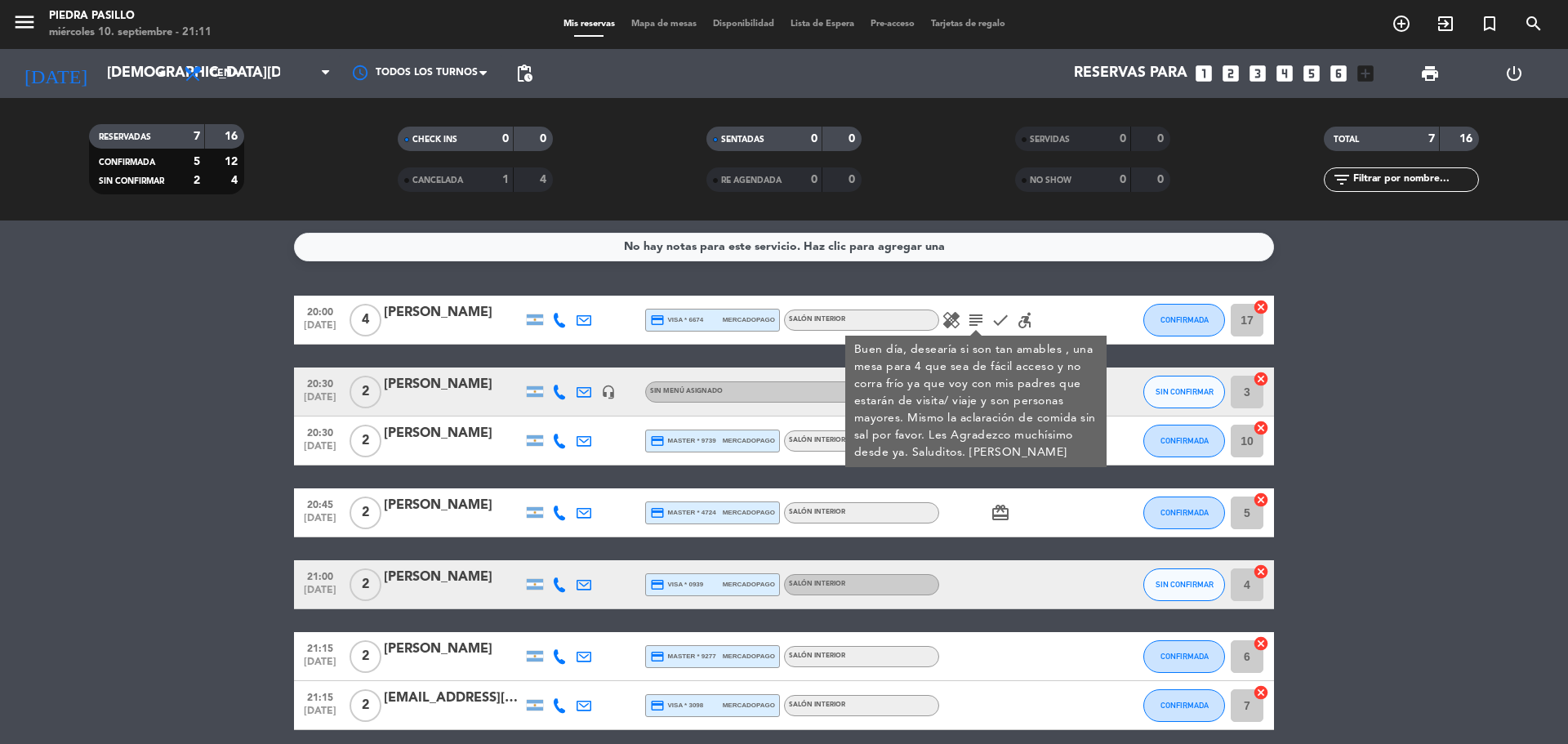
click at [1062, 291] on div "No hay notas para este servicio. Haz clic para agregar una 20:00 [DATE] 4 [PERS…" at bounding box center [784, 482] width 1568 height 524
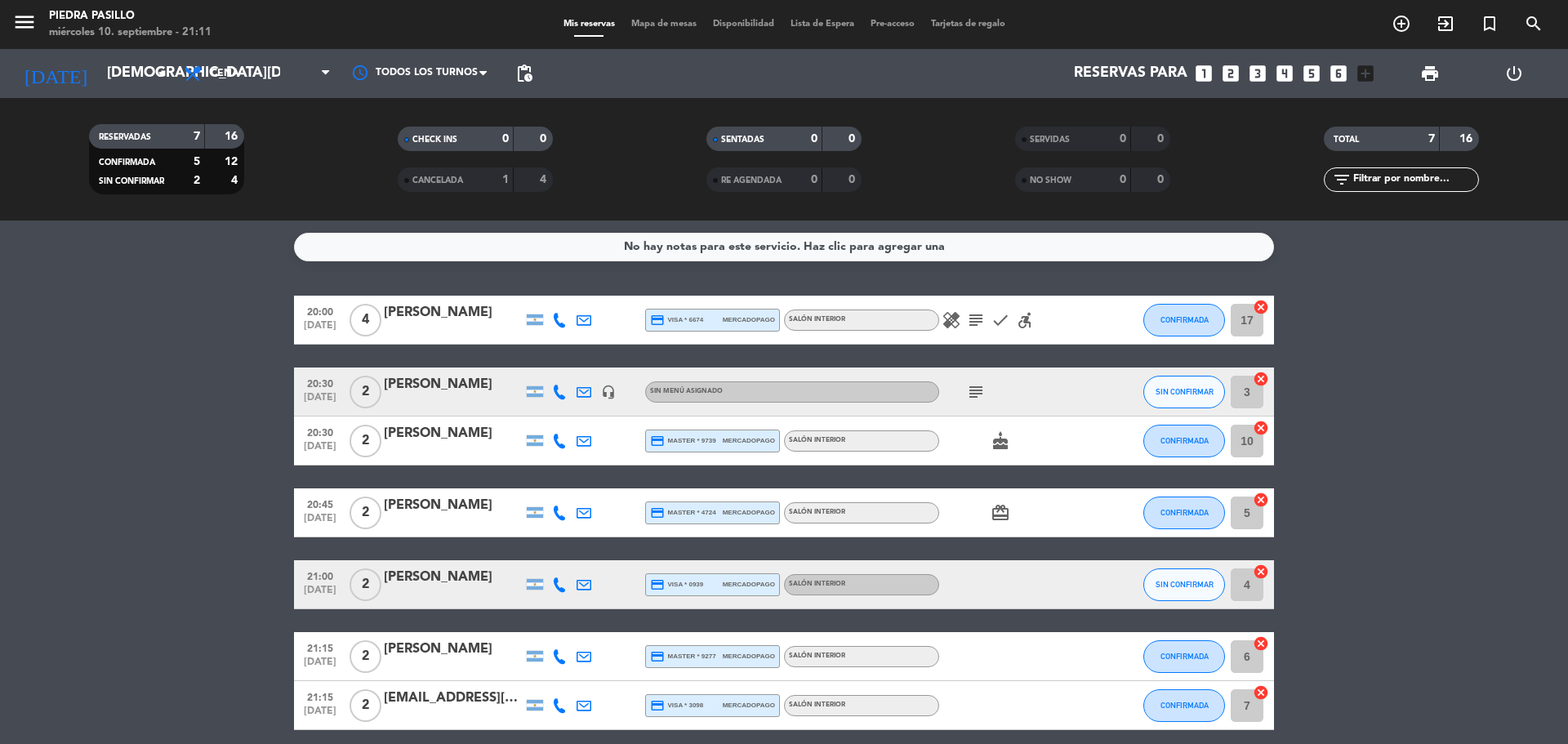
scroll to position [68, 0]
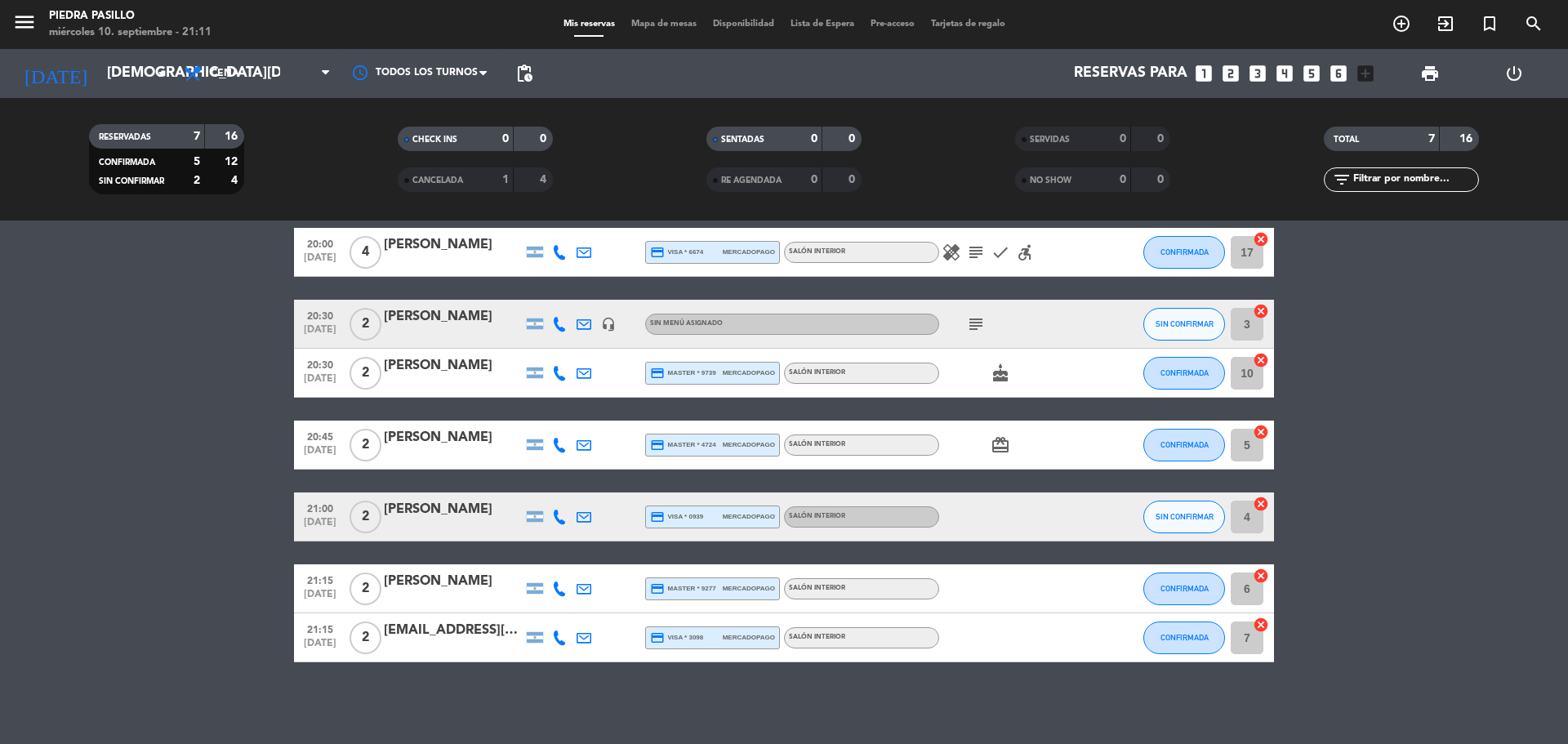
click at [974, 325] on icon "subject" at bounding box center [976, 325] width 20 height 20
click at [140, 91] on div "[DATE] [DATE] arrow_drop_down" at bounding box center [94, 73] width 163 height 36
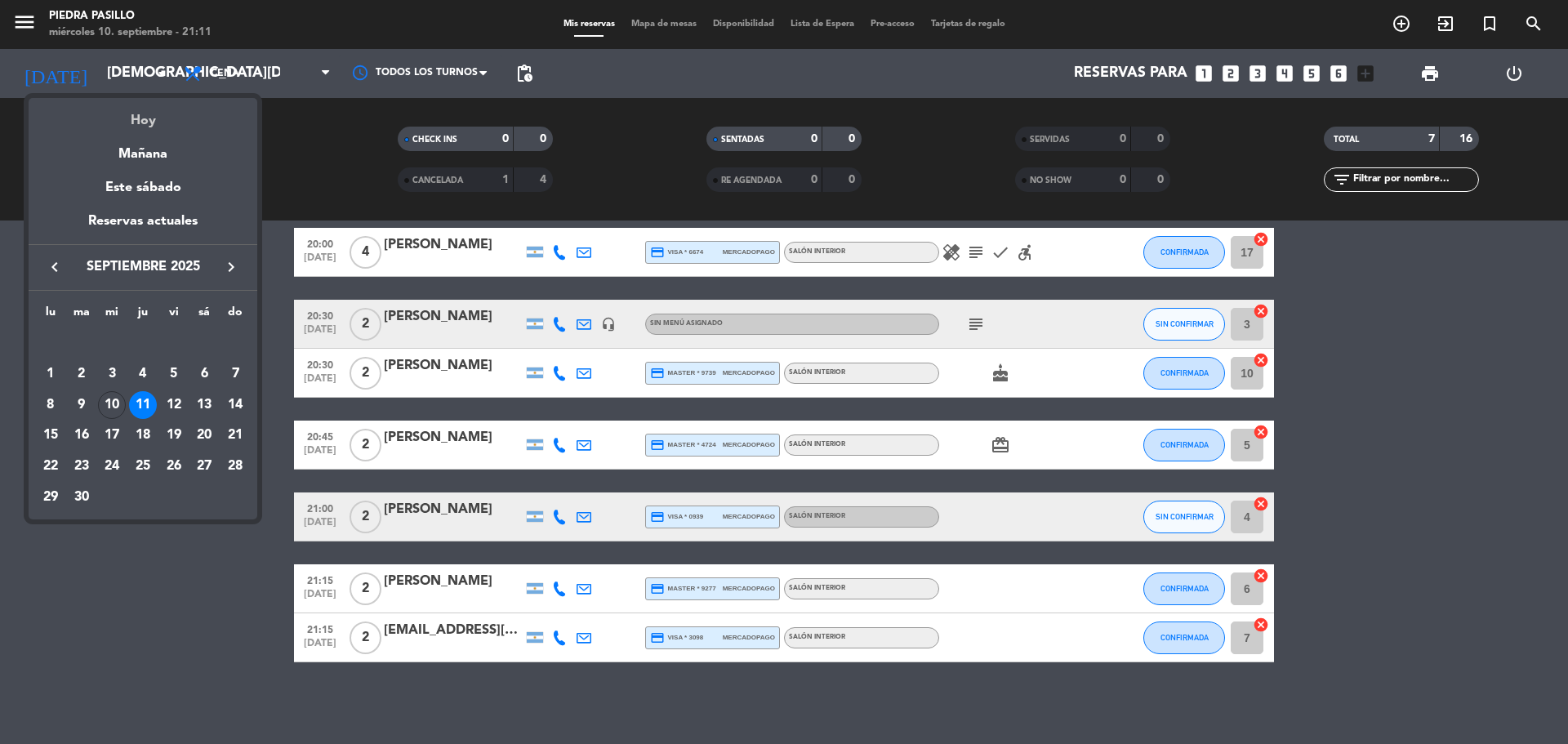
click at [144, 102] on div "Hoy" at bounding box center [143, 115] width 229 height 34
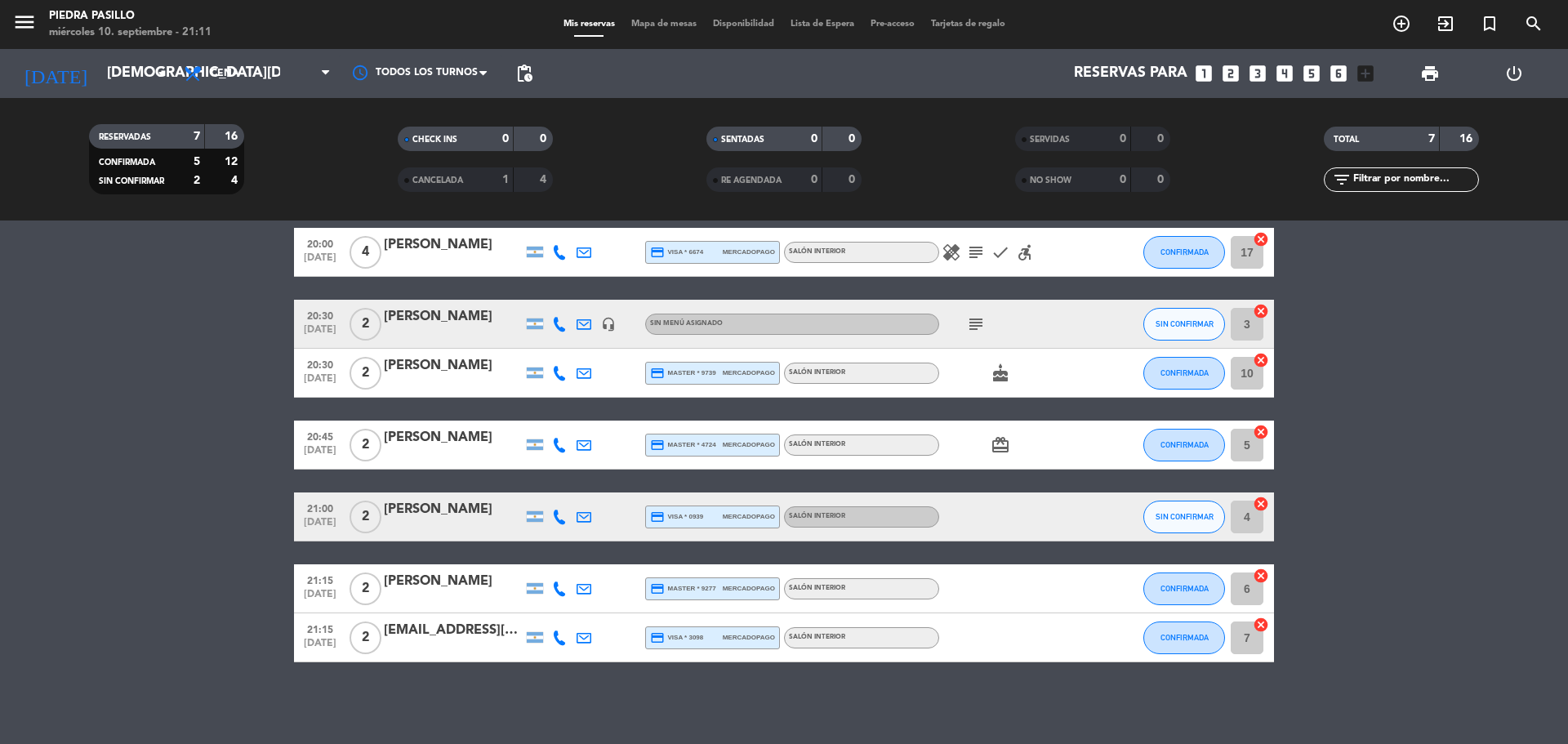
type input "[DATE]"
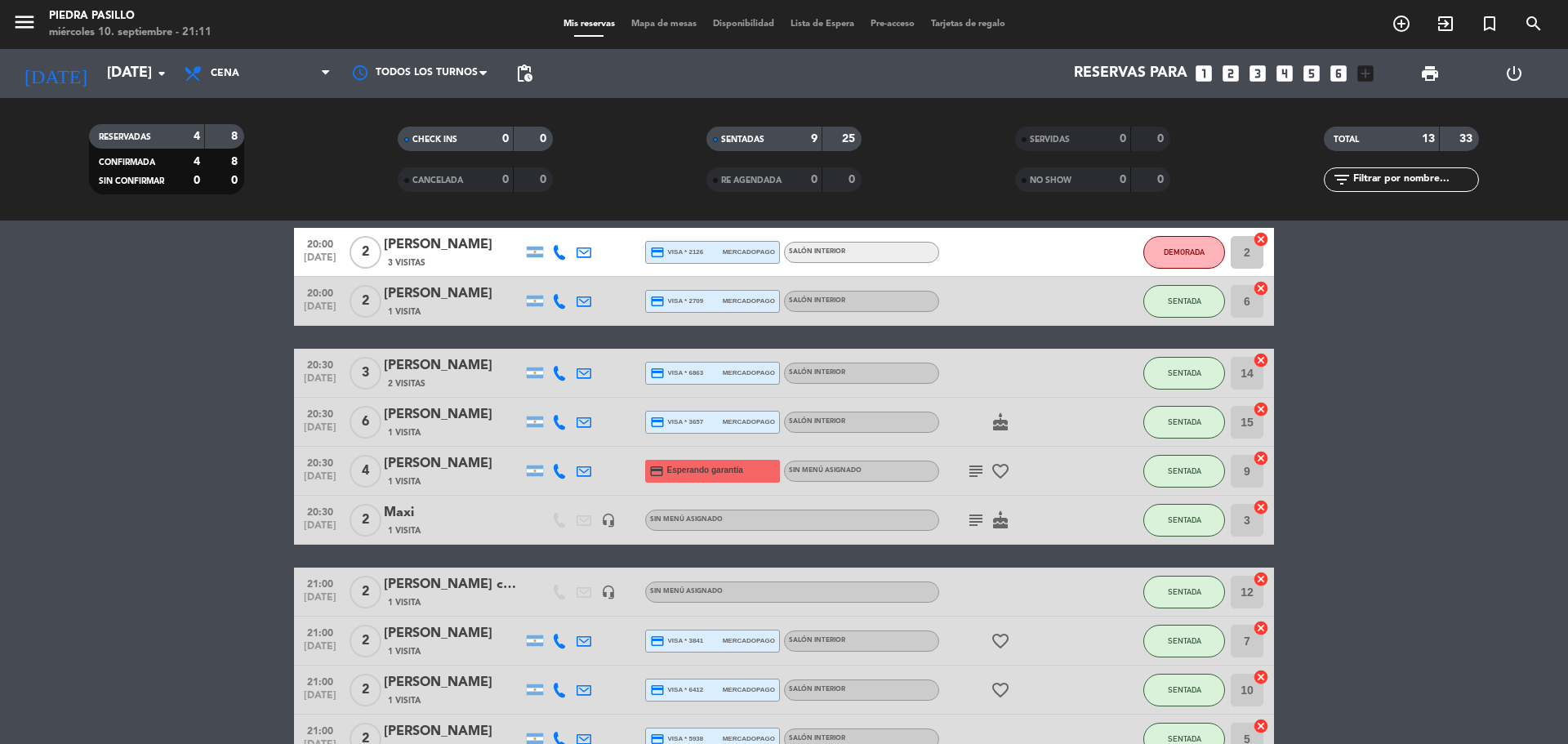
scroll to position [362, 0]
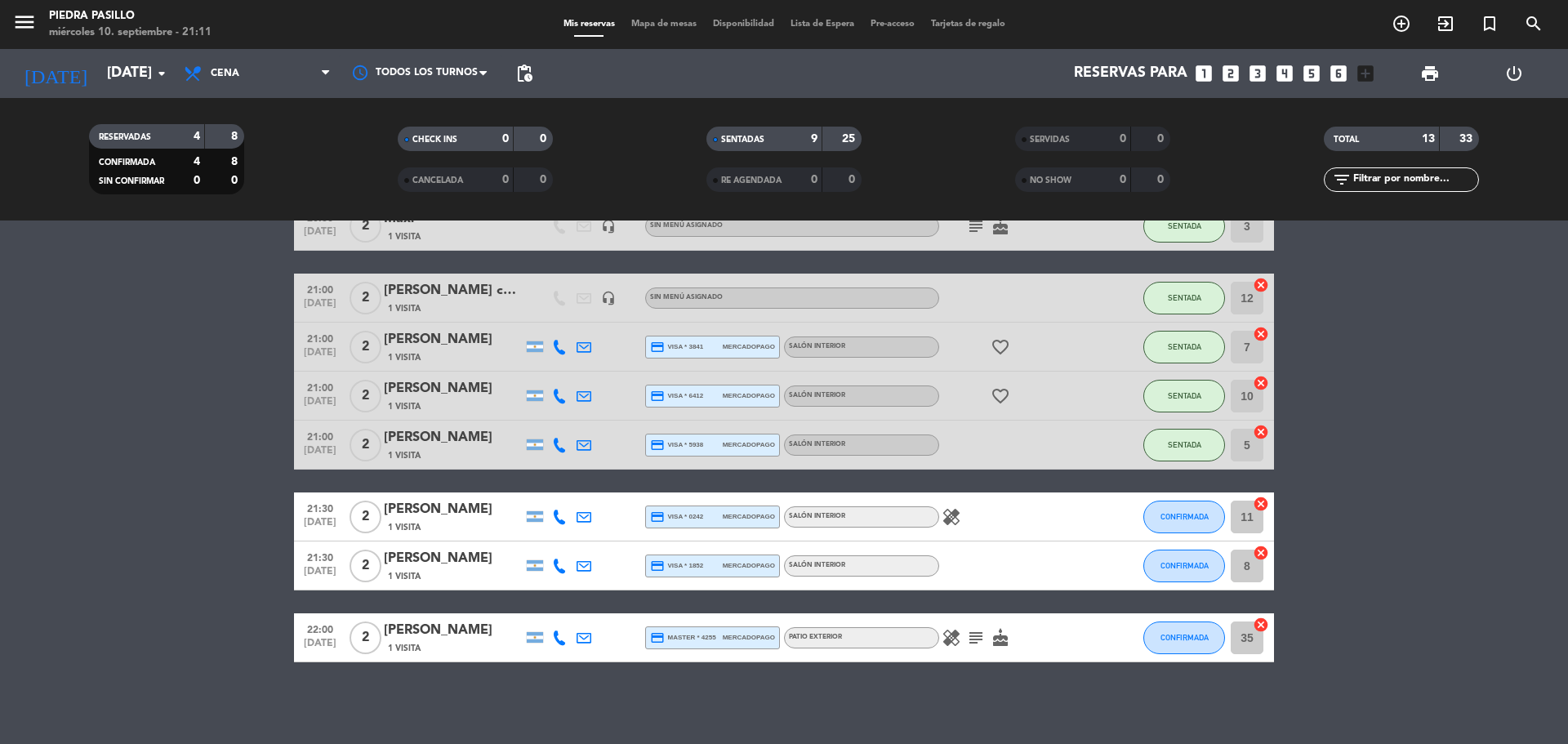
click at [954, 525] on icon "healing" at bounding box center [951, 517] width 20 height 20
click at [1487, 451] on bookings-row "20:00 [DATE] 2 [PERSON_NAME] 3 Visitas credit_card visa * 2126 mercadopago Saló…" at bounding box center [784, 298] width 1568 height 728
click at [1486, 462] on bookings-row "20:00 [DATE] 2 [PERSON_NAME] 3 Visitas credit_card visa * 2126 mercadopago Saló…" at bounding box center [784, 298] width 1568 height 728
click at [949, 519] on icon "healing" at bounding box center [951, 517] width 20 height 20
click at [1452, 410] on bookings-row "20:00 [DATE] 2 [PERSON_NAME] 3 Visitas credit_card visa * 2126 mercadopago Saló…" at bounding box center [784, 298] width 1568 height 728
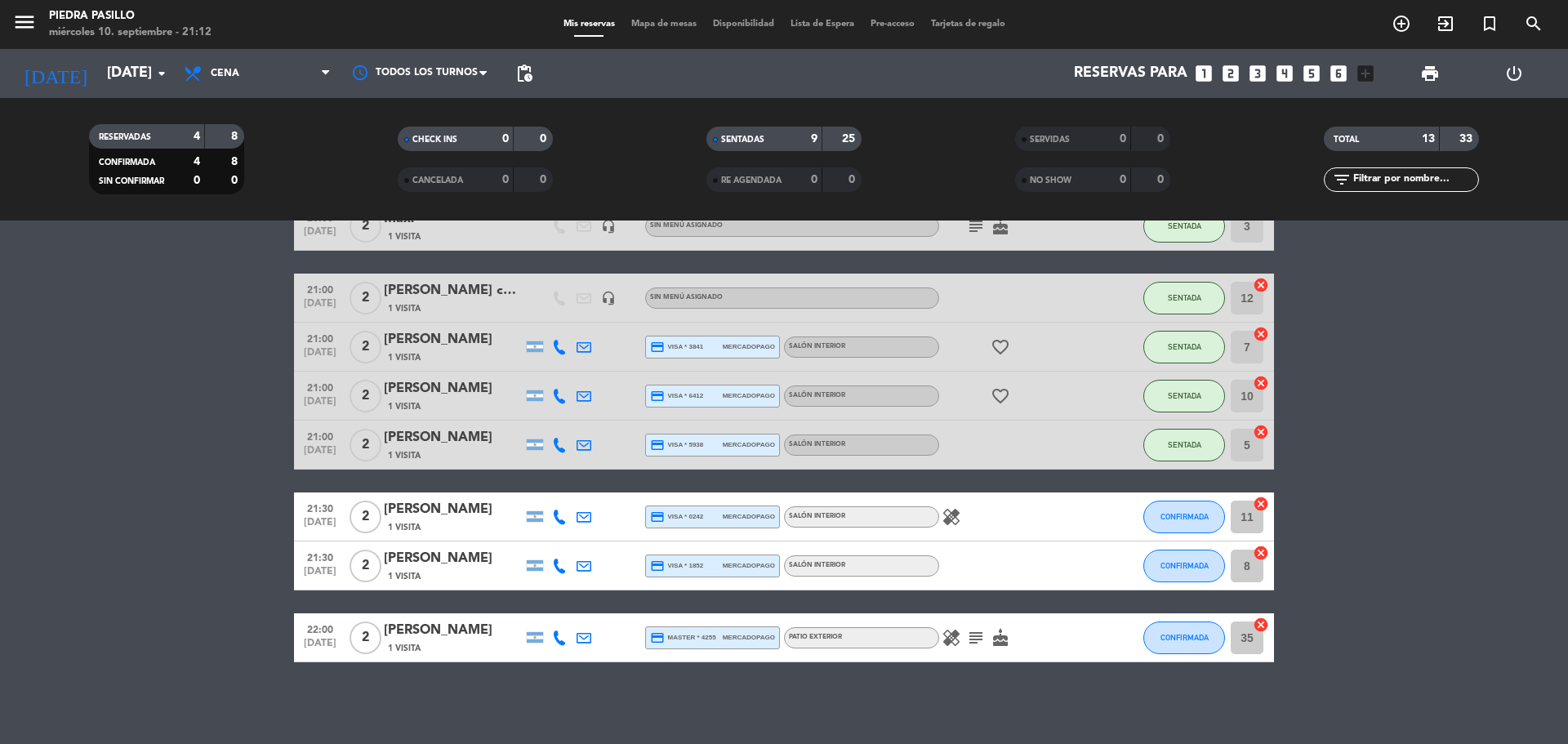
click at [84, 368] on bookings-row "20:00 [DATE] 2 [PERSON_NAME] 3 Visitas credit_card visa * 2126 mercadopago Saló…" at bounding box center [784, 298] width 1568 height 728
click at [951, 517] on icon "healing" at bounding box center [951, 517] width 20 height 20
click at [635, 24] on span "Mapa de mesas" at bounding box center [664, 24] width 82 height 9
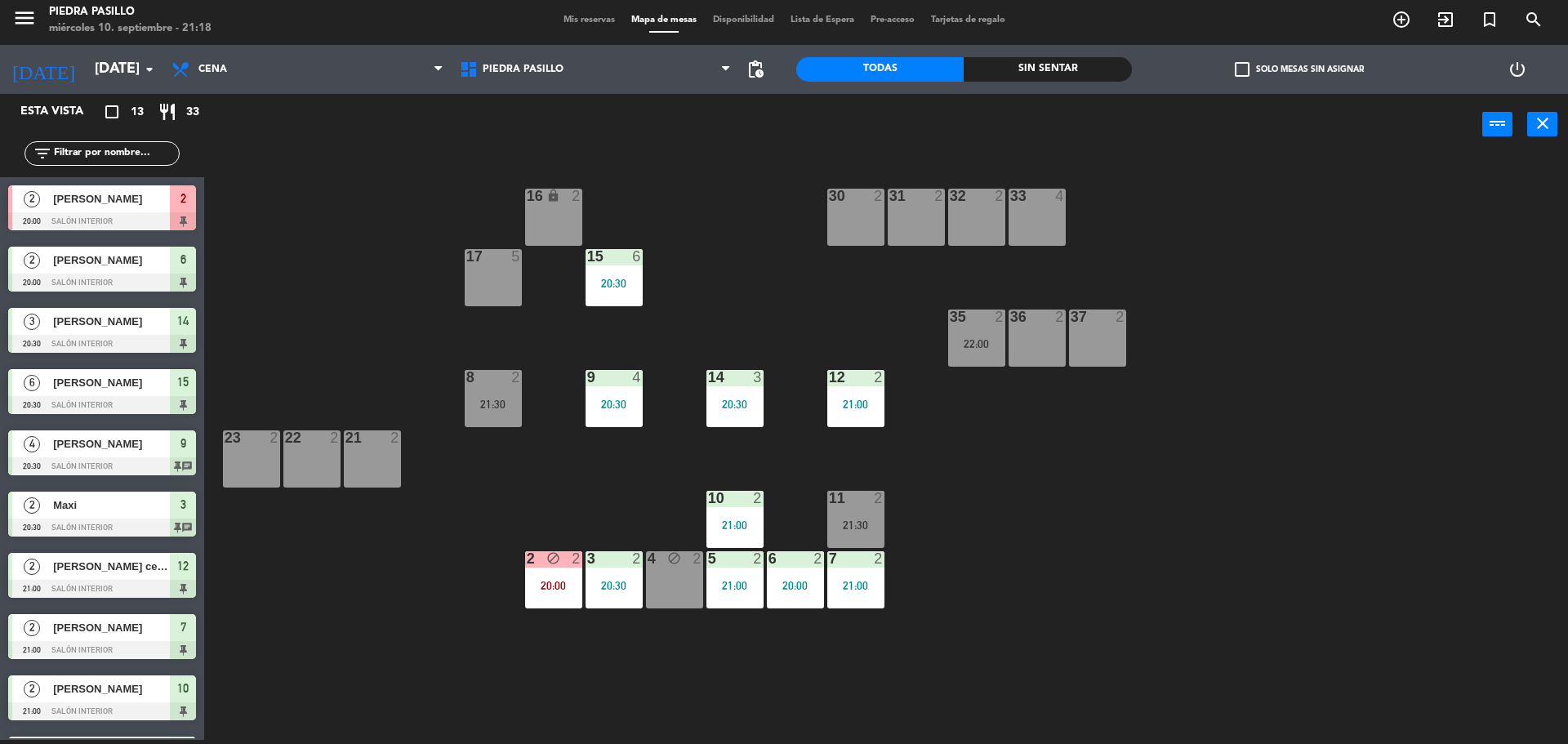
click at [750, 216] on div "16 lock 2 30 2 31 2 32 2 33 4 17 5 15 6 20:30 35 2 22:00 36 2 37 2 8 2 21:30 9 …" at bounding box center [893, 452] width 1348 height 585
click at [1099, 555] on div "16 lock 2 30 2 31 2 32 2 33 4 17 5 15 6 20:30 35 2 22:00 36 2 37 2 8 2 21:30 9 …" at bounding box center [893, 452] width 1348 height 585
click at [741, 317] on div "16 lock 2 30 2 31 2 32 2 33 4 17 5 15 6 20:30 35 2 22:00 36 2 37 2 8 2 21:30 9 …" at bounding box center [893, 452] width 1348 height 585
click at [789, 302] on div "16 lock 2 30 2 31 2 32 2 33 4 17 5 15 6 20:30 35 2 22:00 36 2 37 2 8 2 21:30 9 …" at bounding box center [893, 452] width 1348 height 585
click at [789, 301] on div "16 lock 2 30 2 31 2 32 2 33 4 17 5 15 6 20:30 35 2 22:00 36 2 37 2 8 2 21:30 9 …" at bounding box center [893, 452] width 1348 height 585
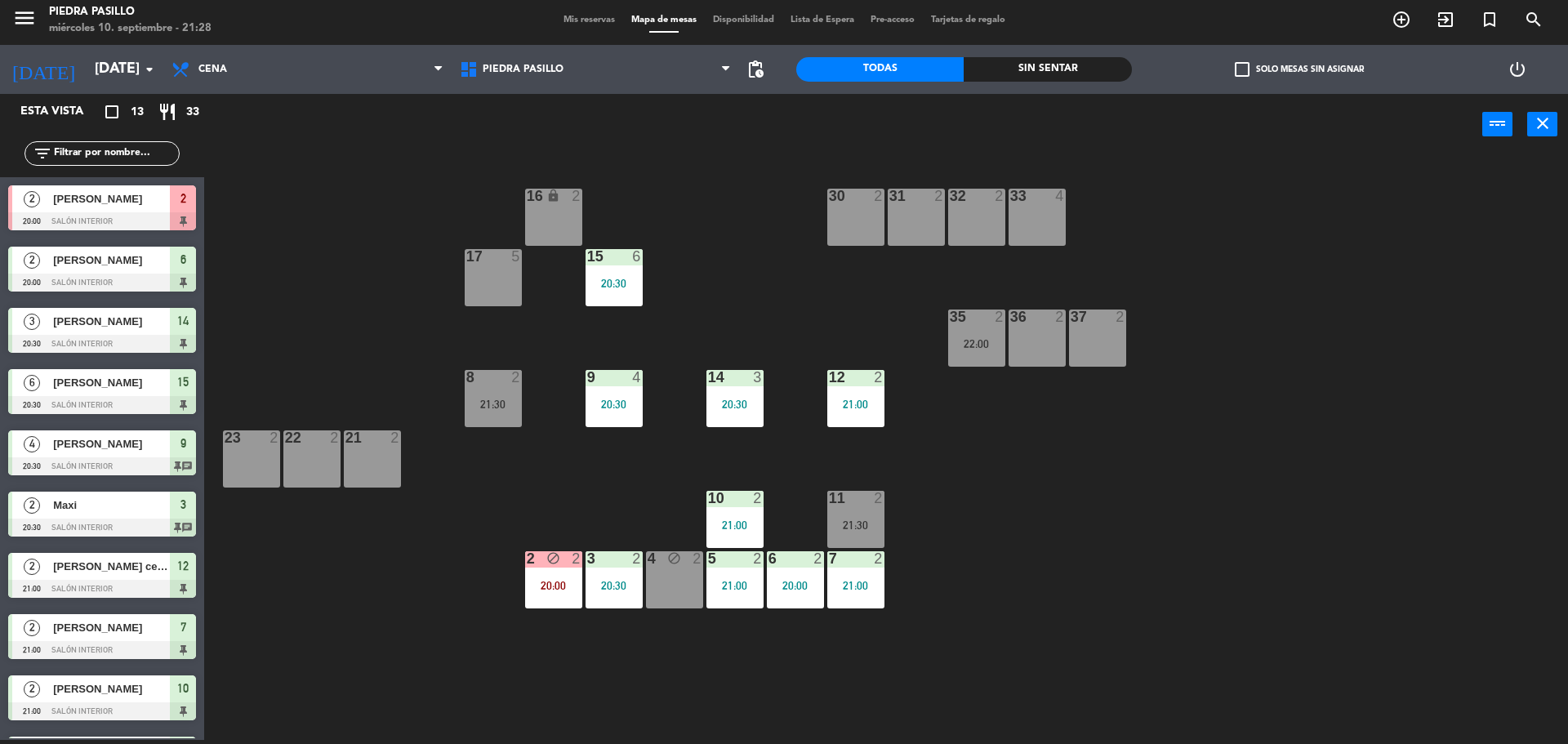
click at [500, 391] on div "8 2 21:30" at bounding box center [493, 398] width 57 height 57
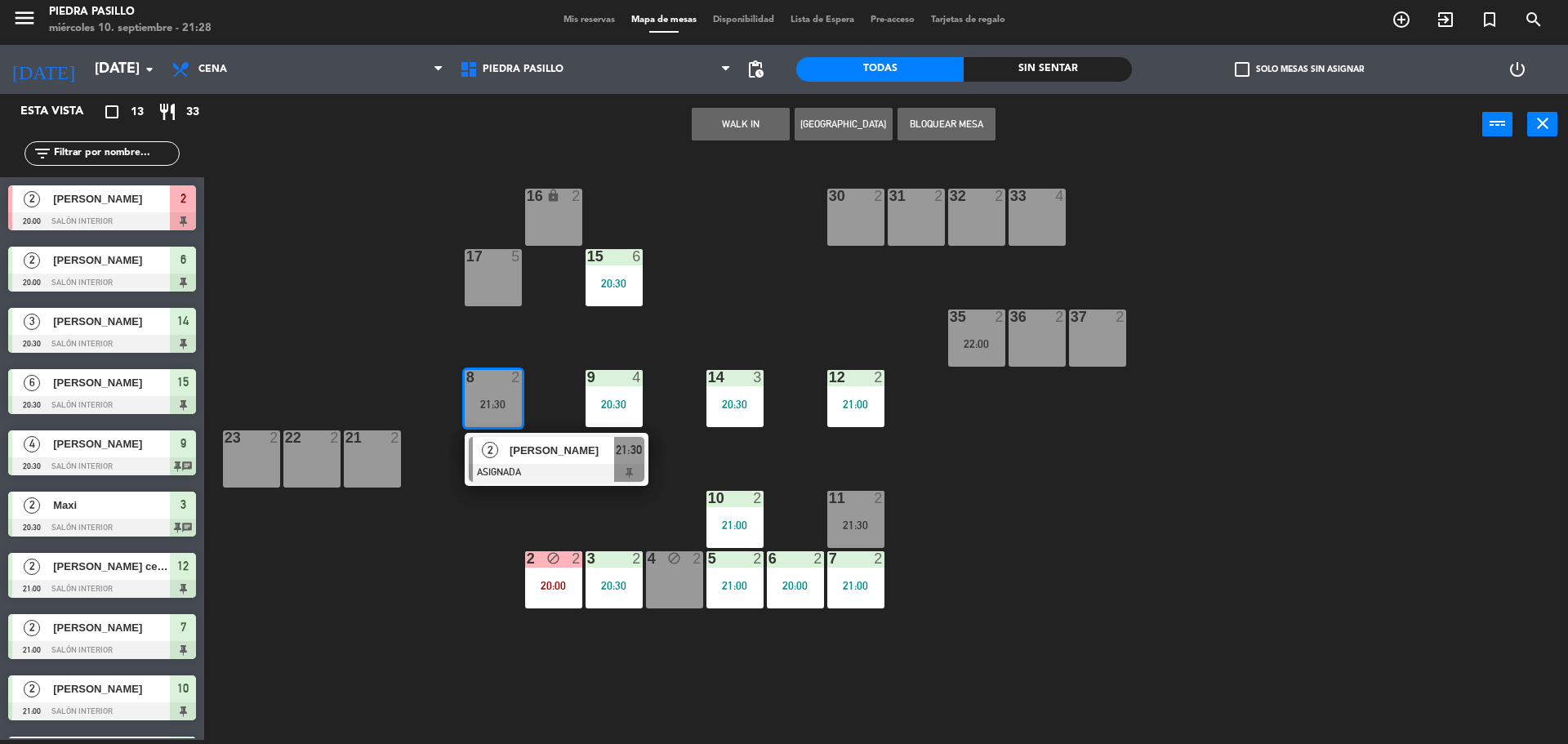
click at [726, 288] on div "16 lock 2 30 2 31 2 32 2 33 4 17 5 15 6 20:30 35 2 22:00 36 2 37 2 8 2 21:30 2 …" at bounding box center [893, 452] width 1348 height 585
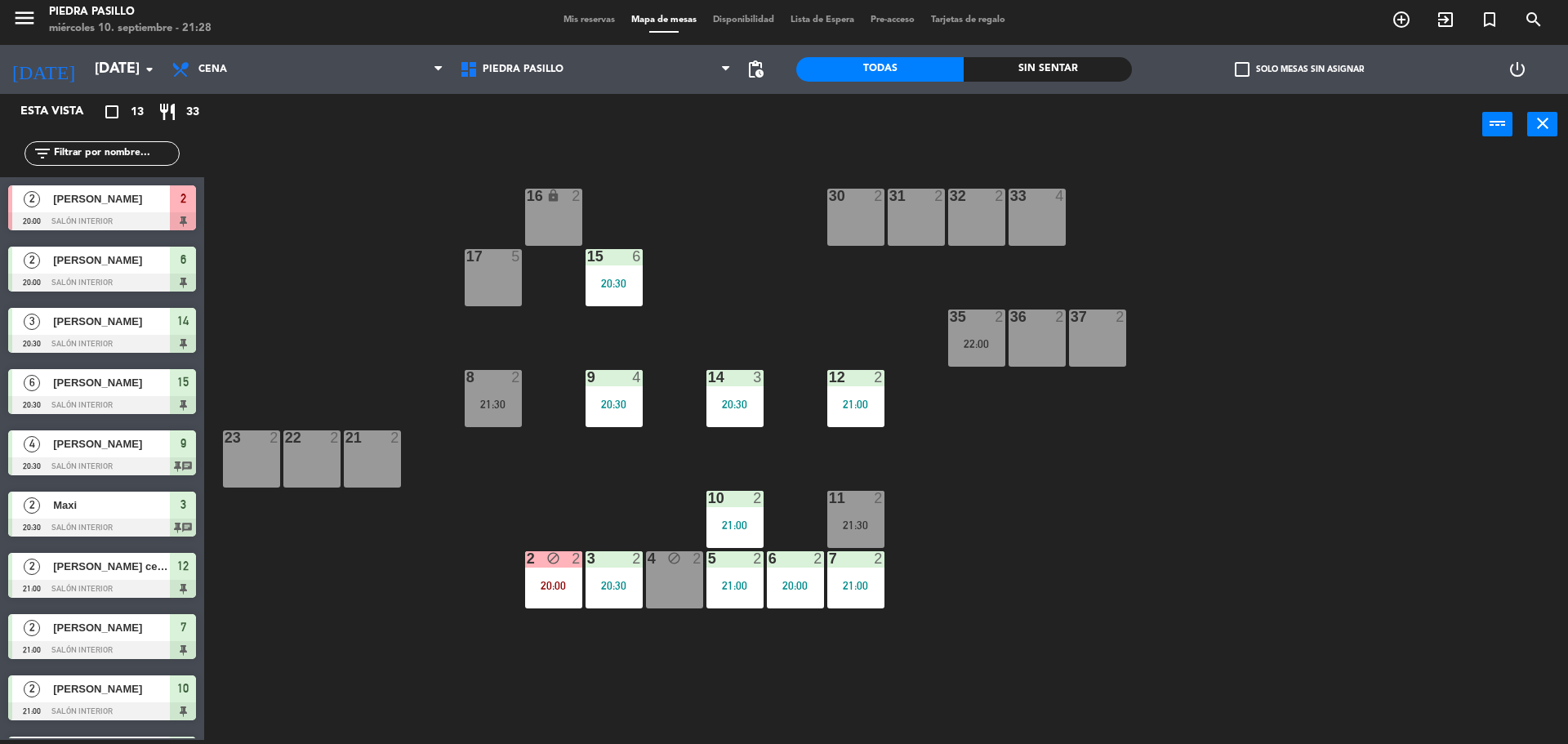
click at [808, 323] on div "16 lock 2 30 2 31 2 32 2 33 4 17 5 15 6 20:30 35 2 22:00 36 2 37 2 8 2 21:30 9 …" at bounding box center [893, 452] width 1348 height 585
click at [861, 512] on div "11 2 21:30" at bounding box center [855, 519] width 57 height 57
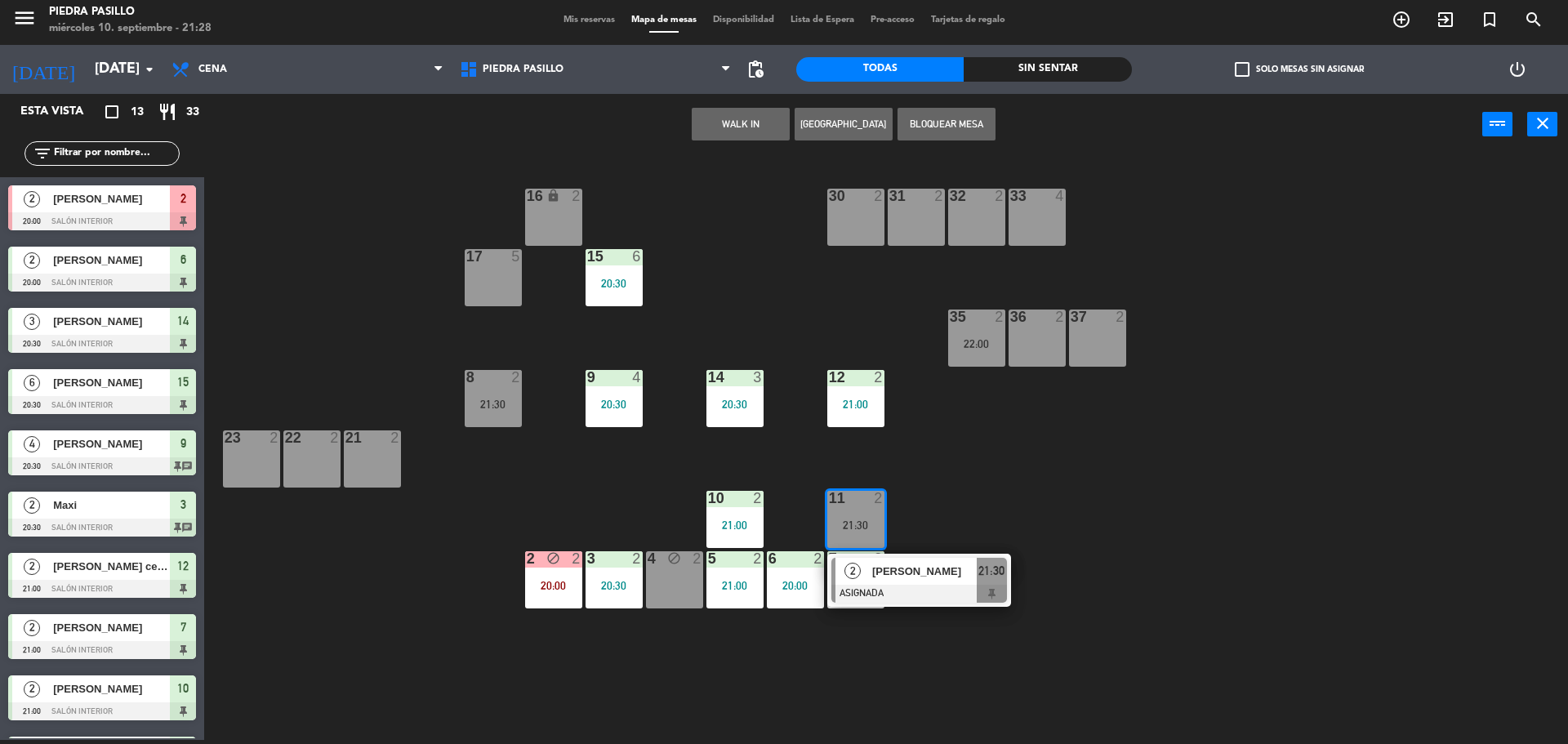
click at [1153, 434] on div "16 lock 2 30 2 31 2 32 2 33 4 17 5 15 6 20:30 35 2 22:00 36 2 37 2 8 2 21:30 9 …" at bounding box center [893, 452] width 1348 height 585
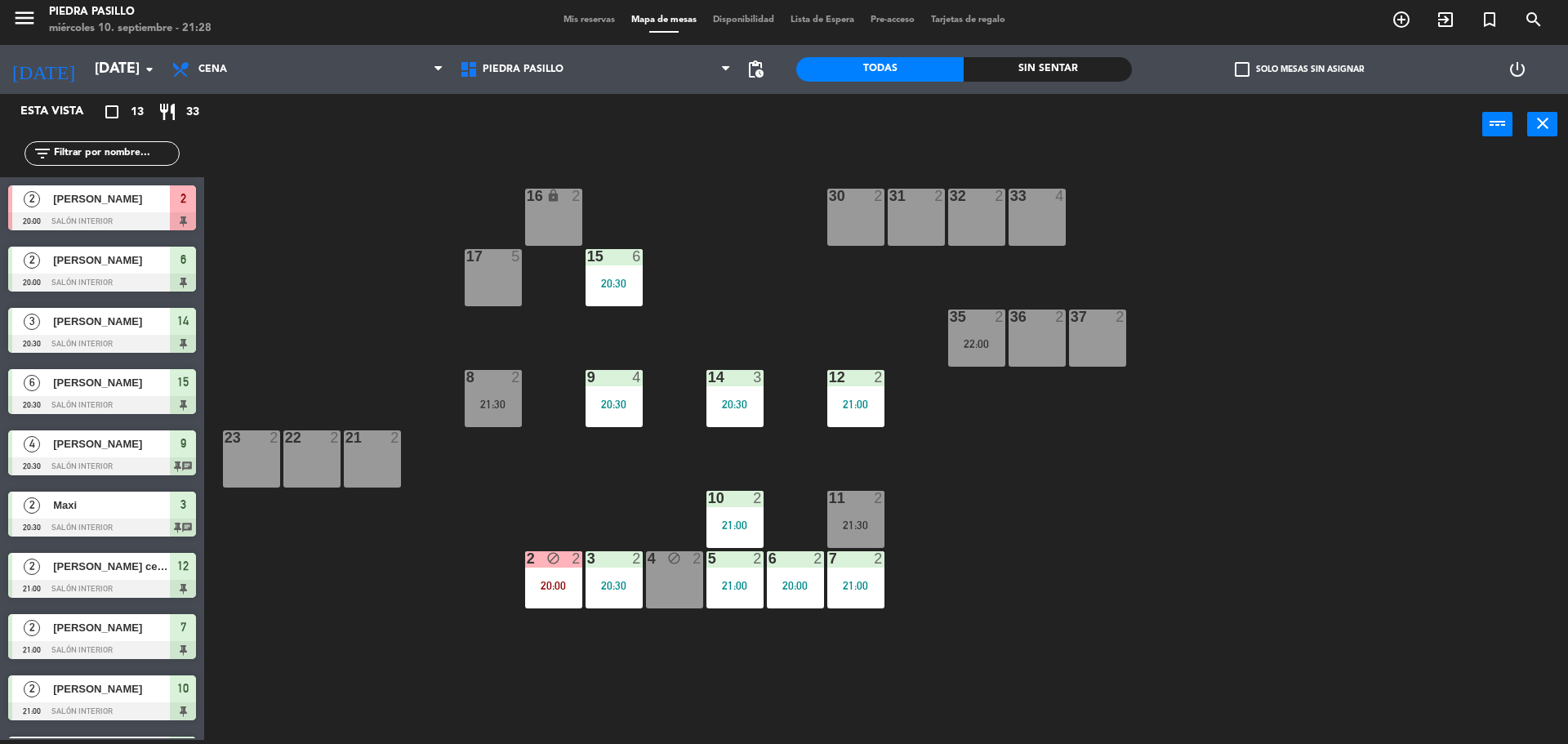
click at [954, 333] on div "35 2 22:00" at bounding box center [976, 338] width 57 height 57
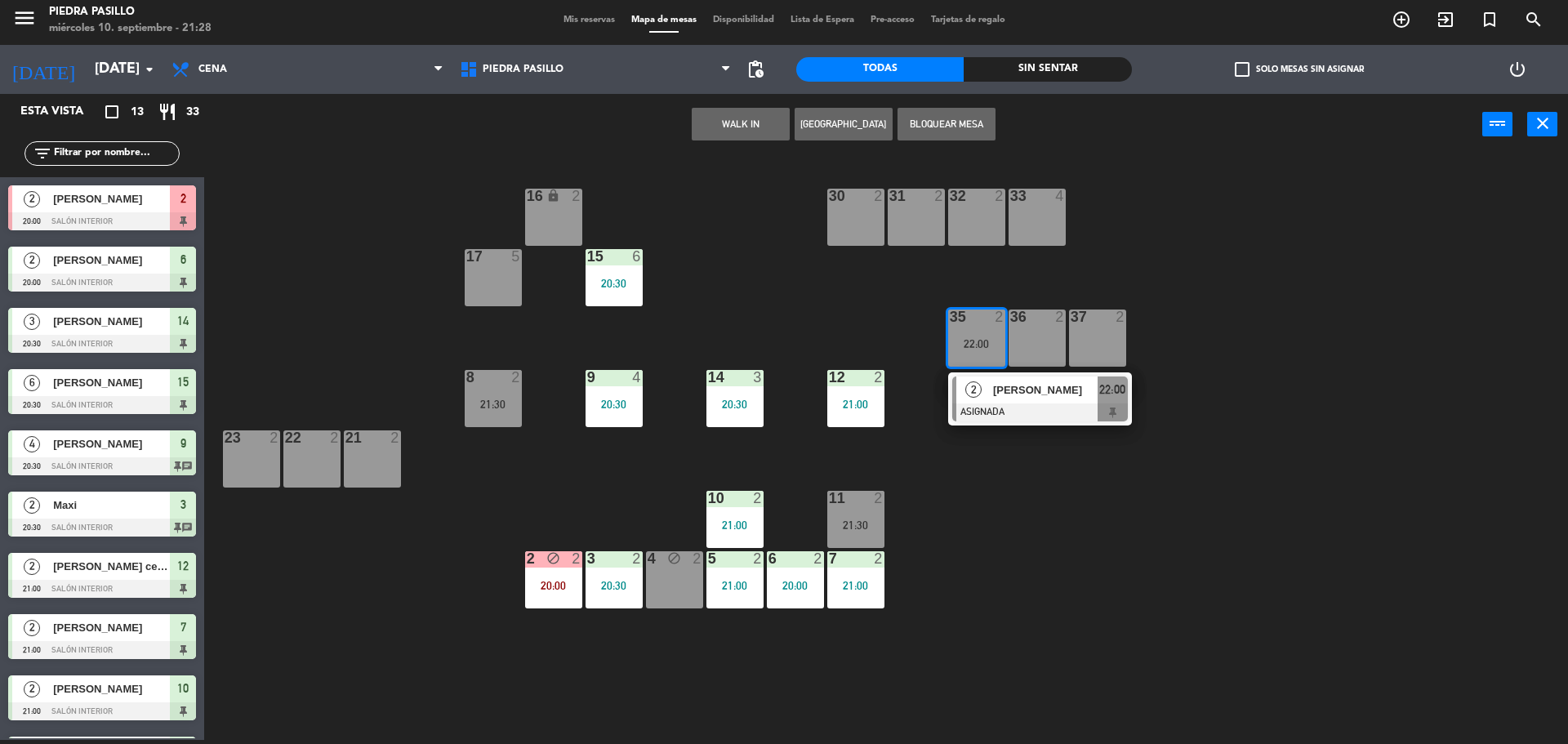
click at [1359, 358] on div "16 lock 2 30 2 31 2 32 2 33 4 17 5 15 6 20:30 35 2 22:00 2 [PERSON_NAME] ASIGNA…" at bounding box center [893, 452] width 1348 height 585
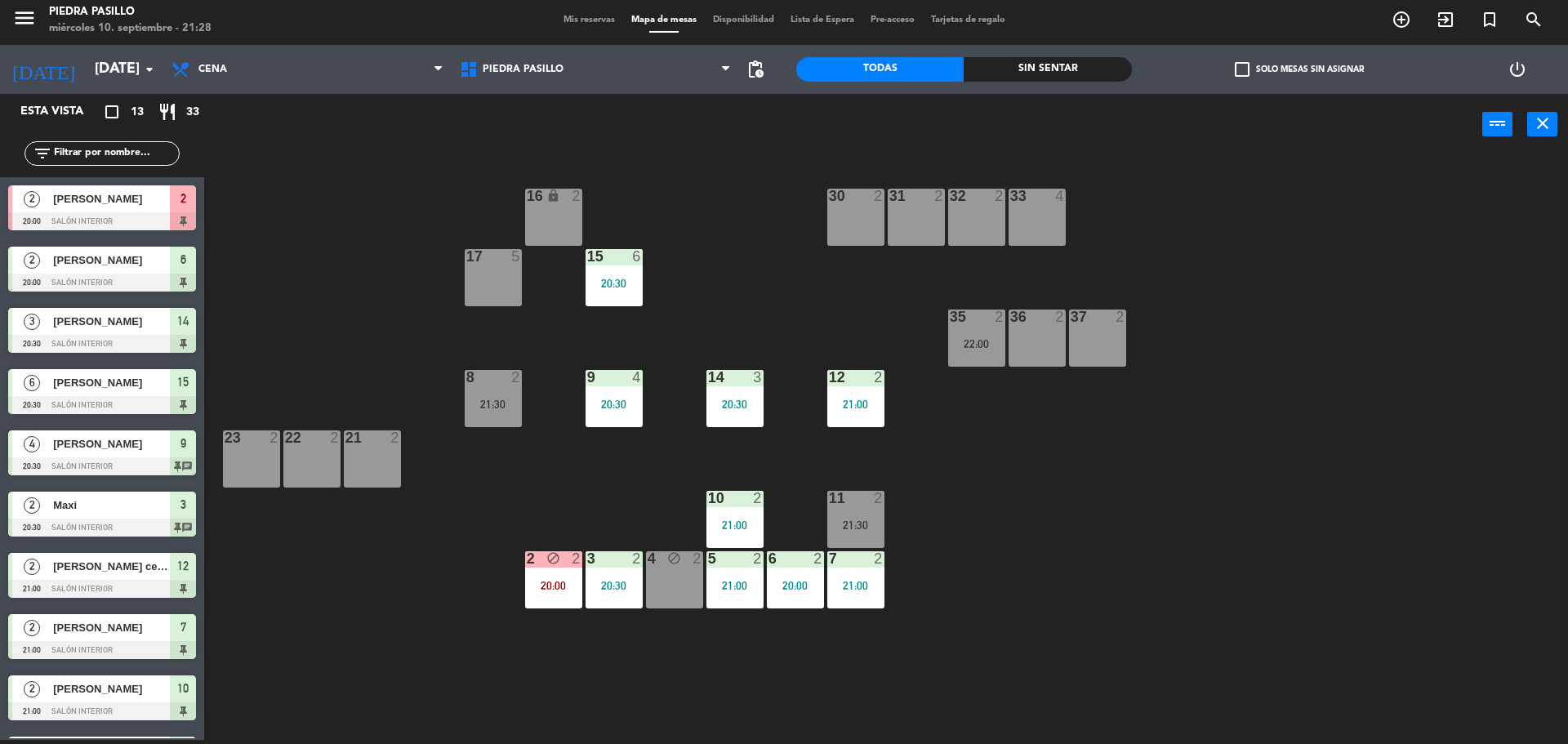
click at [590, 16] on span "Mis reservas" at bounding box center [590, 20] width 68 height 9
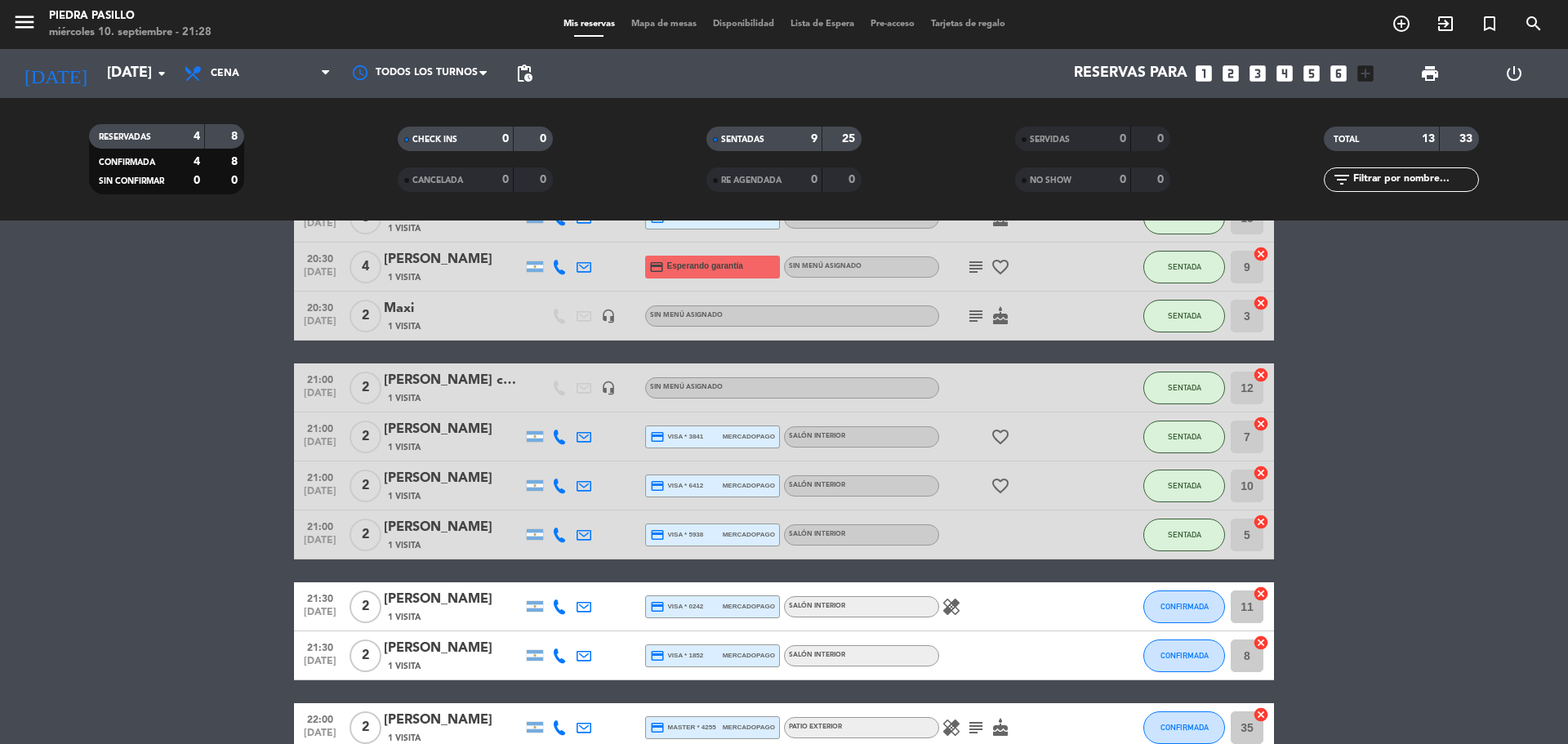
scroll to position [136, 0]
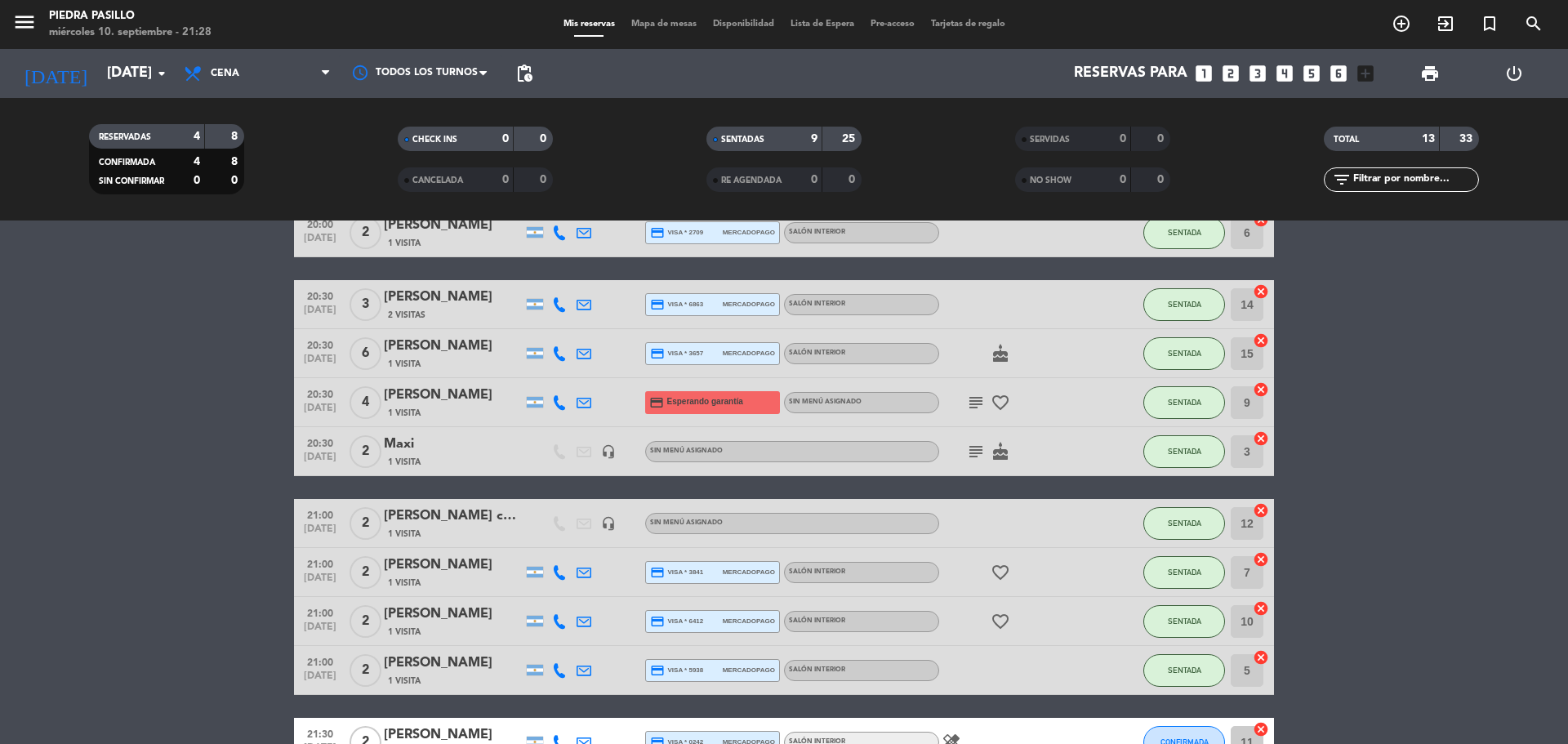
click at [1001, 448] on icon "cake" at bounding box center [1001, 452] width 20 height 20
click at [969, 450] on icon "subject" at bounding box center [976, 452] width 20 height 20
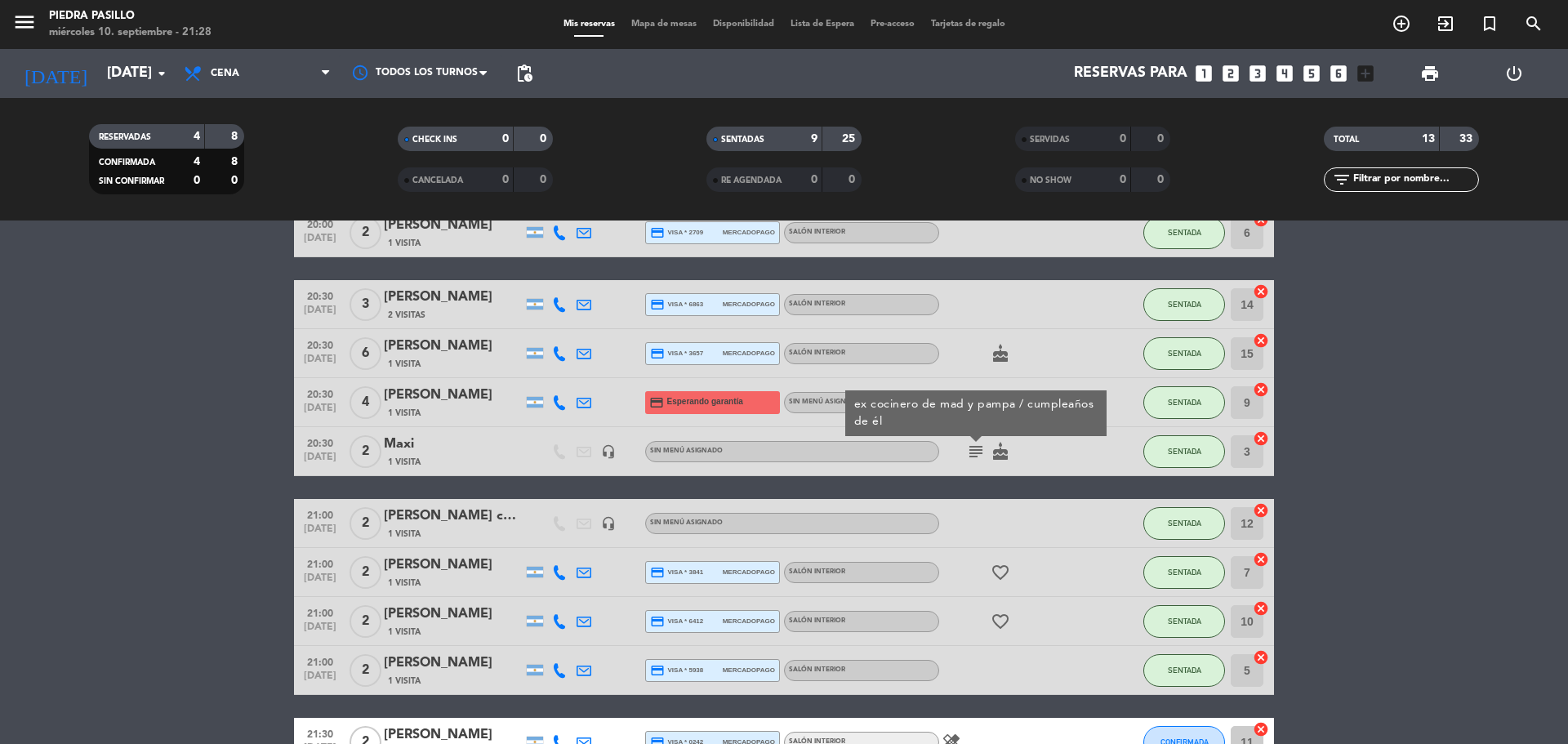
click at [1461, 367] on bookings-row "20:00 [DATE] 2 [PERSON_NAME] 3 Visitas credit_card visa * 2126 mercadopago Saló…" at bounding box center [784, 524] width 1568 height 728
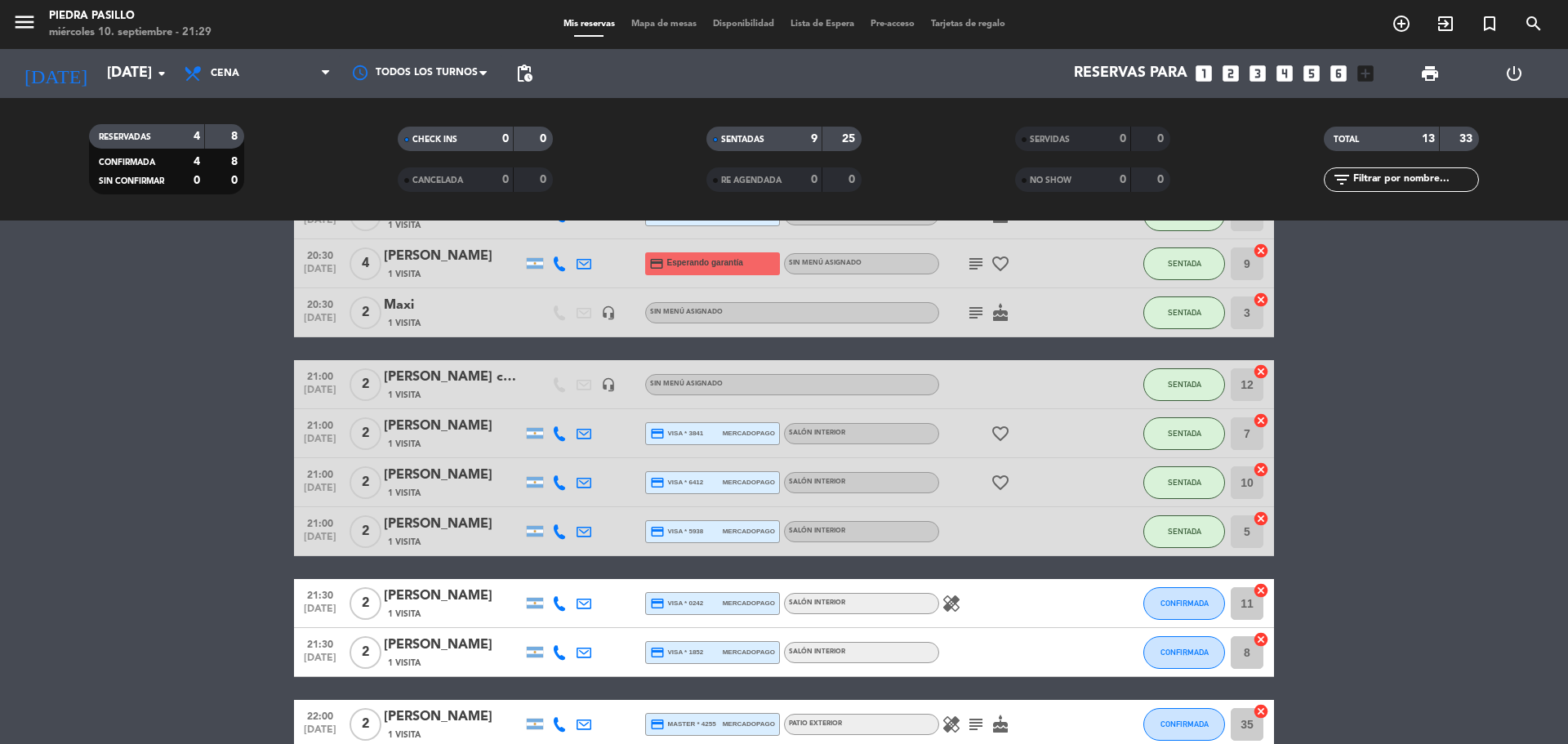
scroll to position [362, 0]
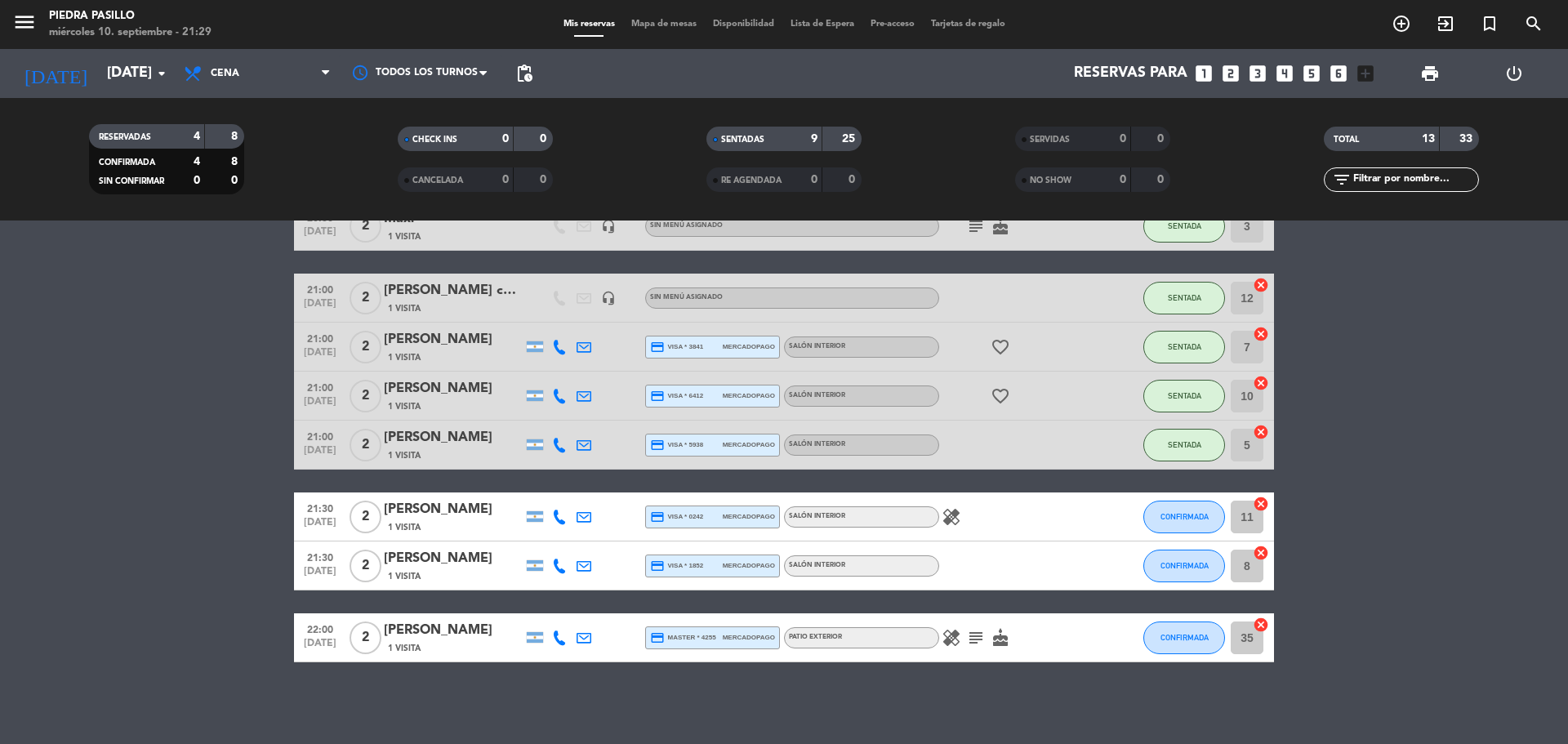
click at [50, 429] on bookings-row "20:00 [DATE] 2 [PERSON_NAME] 3 Visitas credit_card visa * 2126 mercadopago Saló…" at bounding box center [784, 298] width 1568 height 728
click at [1172, 519] on span "CONFIRMADA" at bounding box center [1185, 516] width 48 height 9
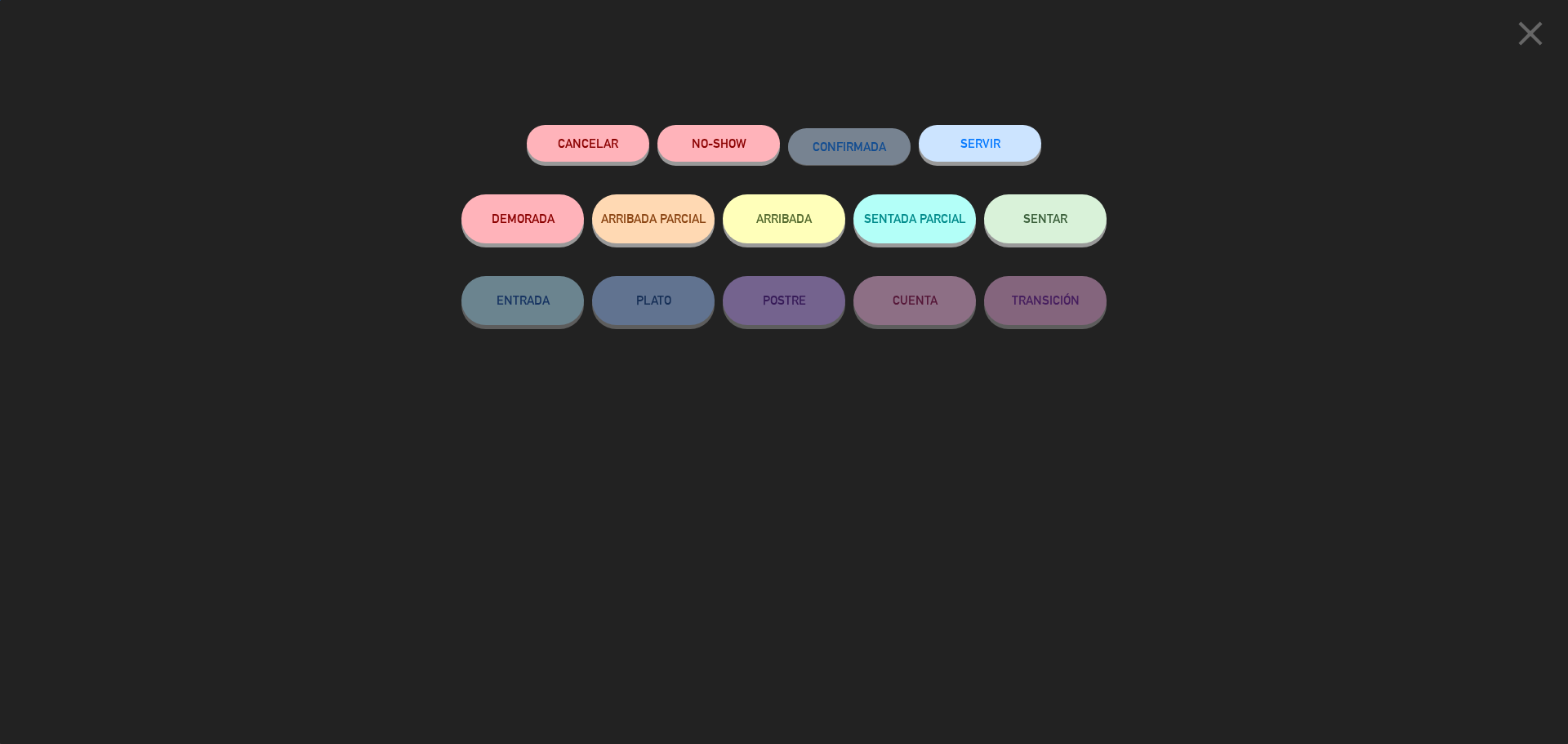
click at [1055, 230] on button "SENTAR" at bounding box center [1045, 218] width 122 height 49
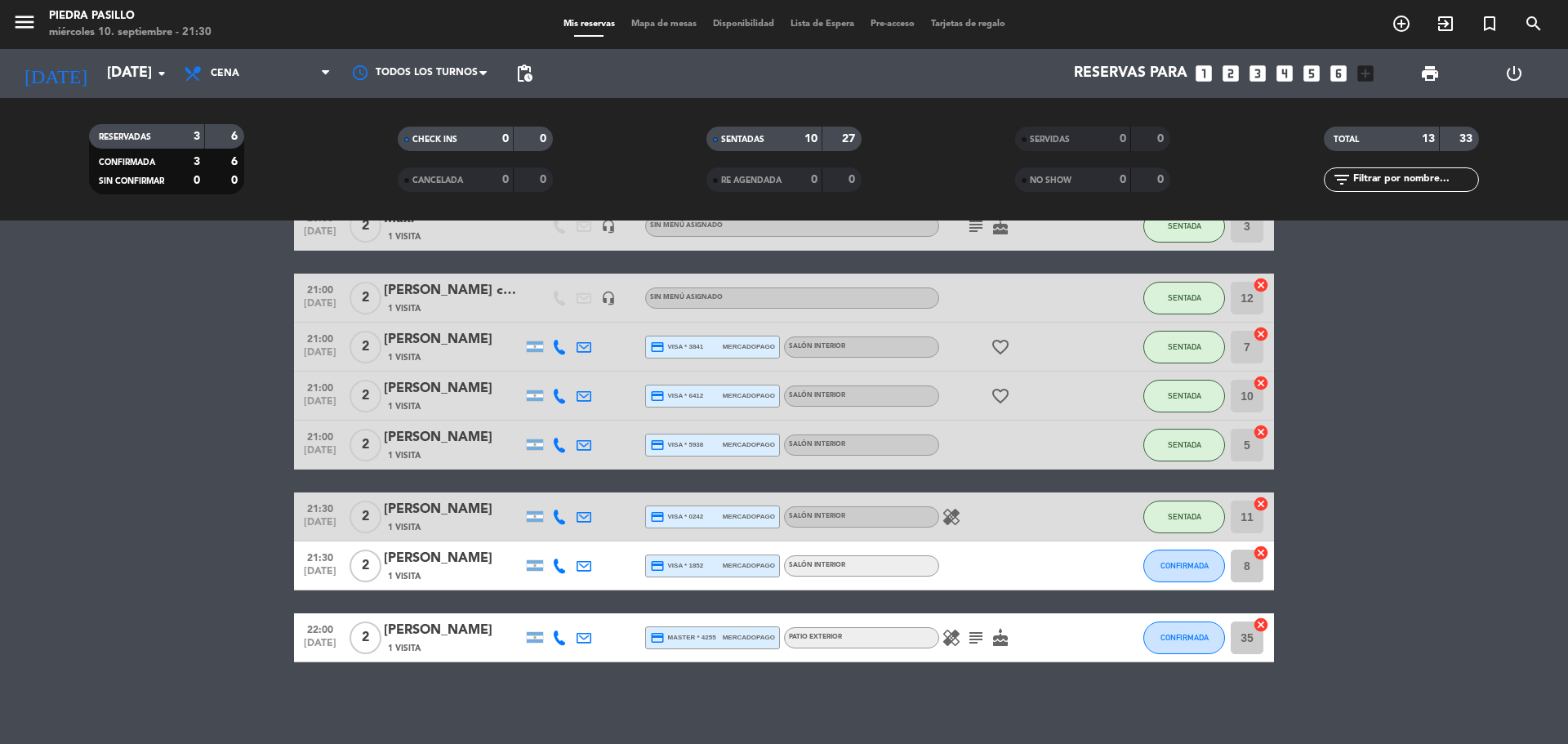
click at [955, 525] on icon "healing" at bounding box center [951, 517] width 20 height 20
click at [661, 20] on span "Mapa de mesas" at bounding box center [664, 24] width 82 height 9
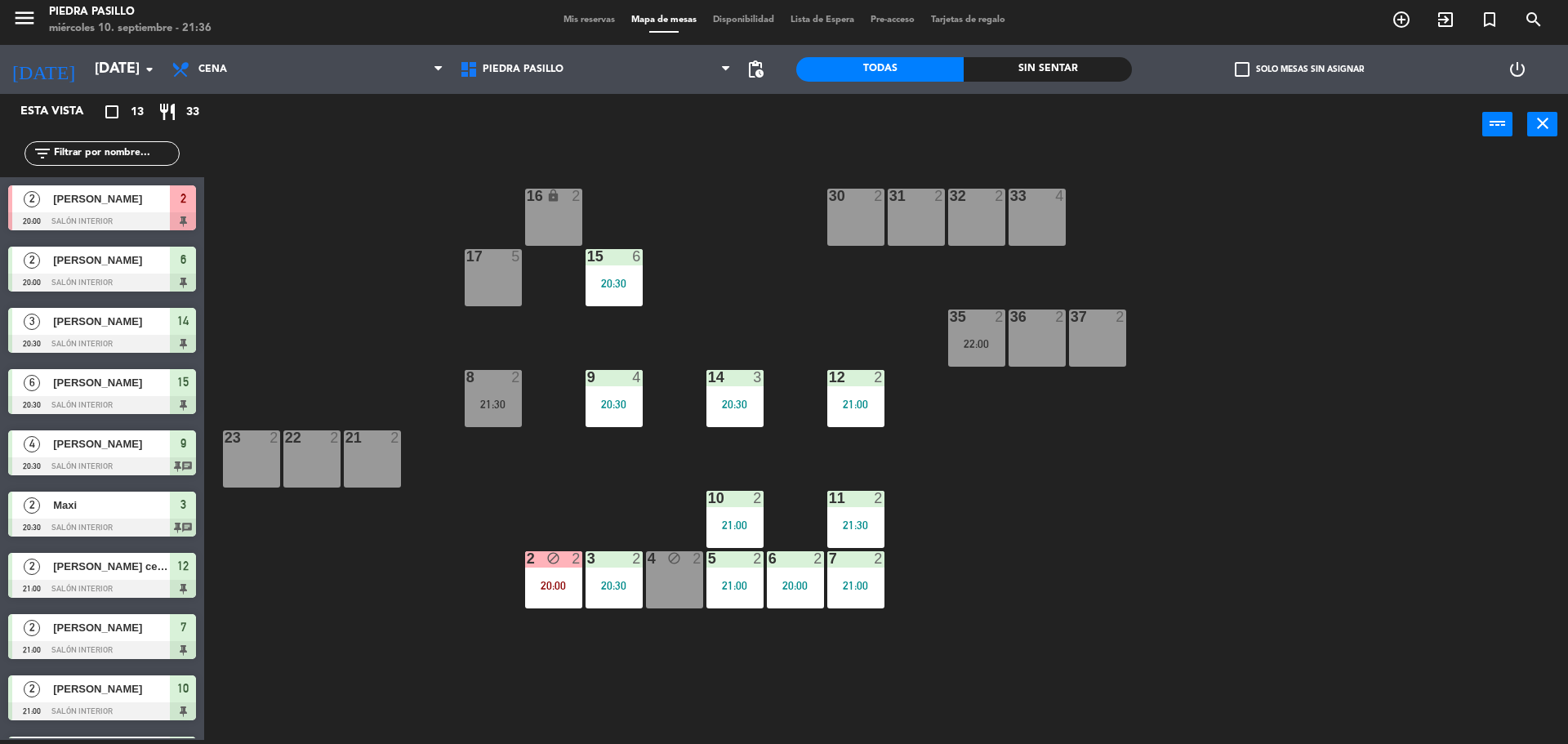
click at [1078, 532] on div "16 lock 2 30 2 31 2 32 2 33 4 17 5 15 6 20:30 35 2 22:00 36 2 37 2 8 2 21:30 9 …" at bounding box center [893, 452] width 1348 height 585
click at [716, 243] on div "16 lock 2 30 2 31 2 32 2 33 4 17 5 15 6 20:30 35 2 22:00 36 2 37 2 8 2 21:30 9 …" at bounding box center [893, 452] width 1348 height 585
click at [760, 220] on div "16 lock 2 30 2 31 2 32 2 33 4 17 5 15 6 20:30 35 2 22:00 36 2 37 2 8 2 21:30 9 …" at bounding box center [893, 452] width 1348 height 585
click at [1041, 505] on div "16 lock 2 30 2 31 2 32 2 33 4 17 5 15 6 20:30 35 2 22:00 36 2 37 2 8 2 21:30 9 …" at bounding box center [893, 452] width 1348 height 585
click at [830, 271] on div "16 lock 2 30 2 31 2 32 2 33 4 17 5 15 6 20:30 35 2 22:00 36 2 37 2 8 2 21:30 9 …" at bounding box center [893, 452] width 1348 height 585
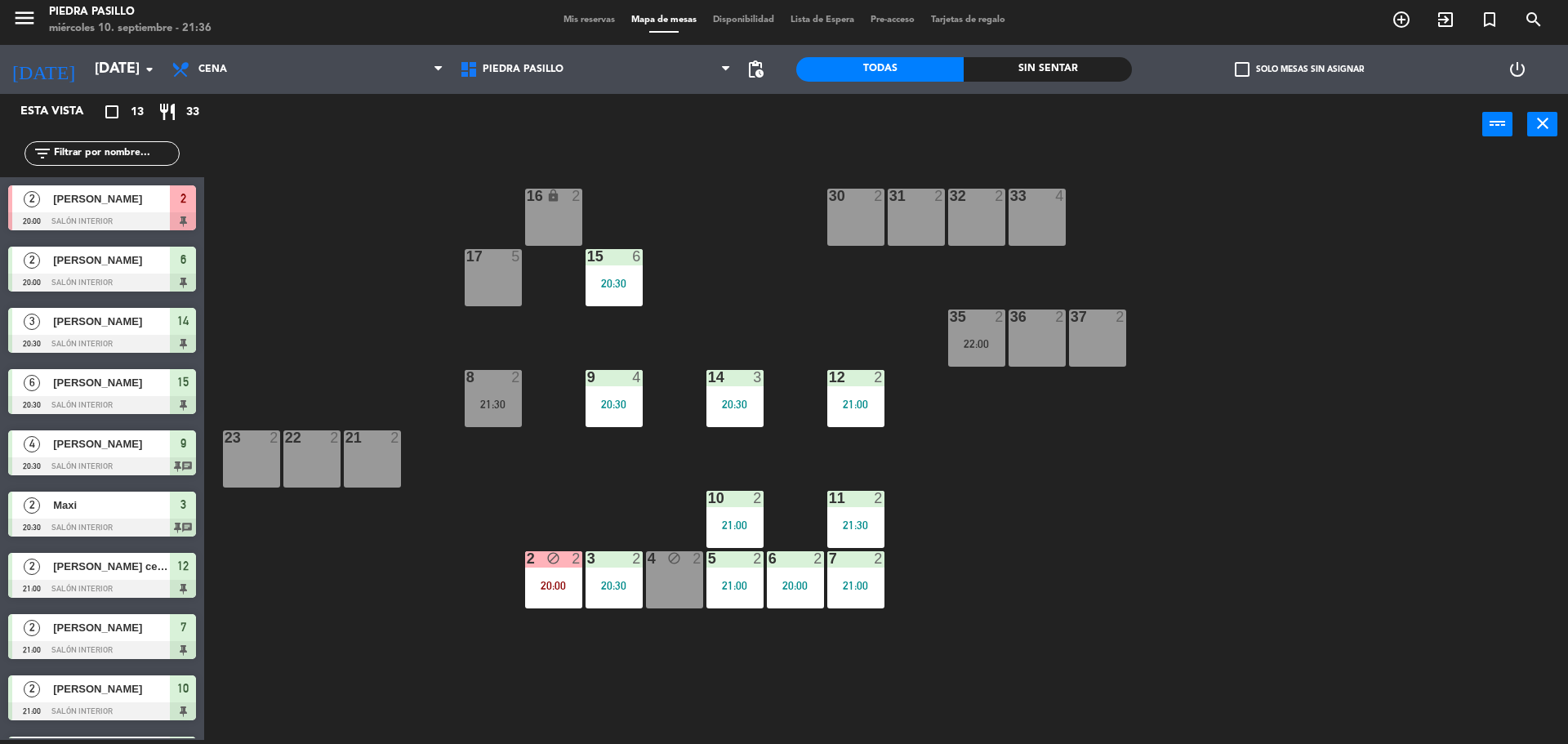
click at [1380, 339] on div "16 lock 2 30 2 31 2 32 2 33 4 17 5 15 6 20:30 35 2 22:00 36 2 37 2 8 2 21:30 9 …" at bounding box center [893, 452] width 1348 height 585
click at [1002, 210] on div "32 2" at bounding box center [976, 216] width 57 height 57
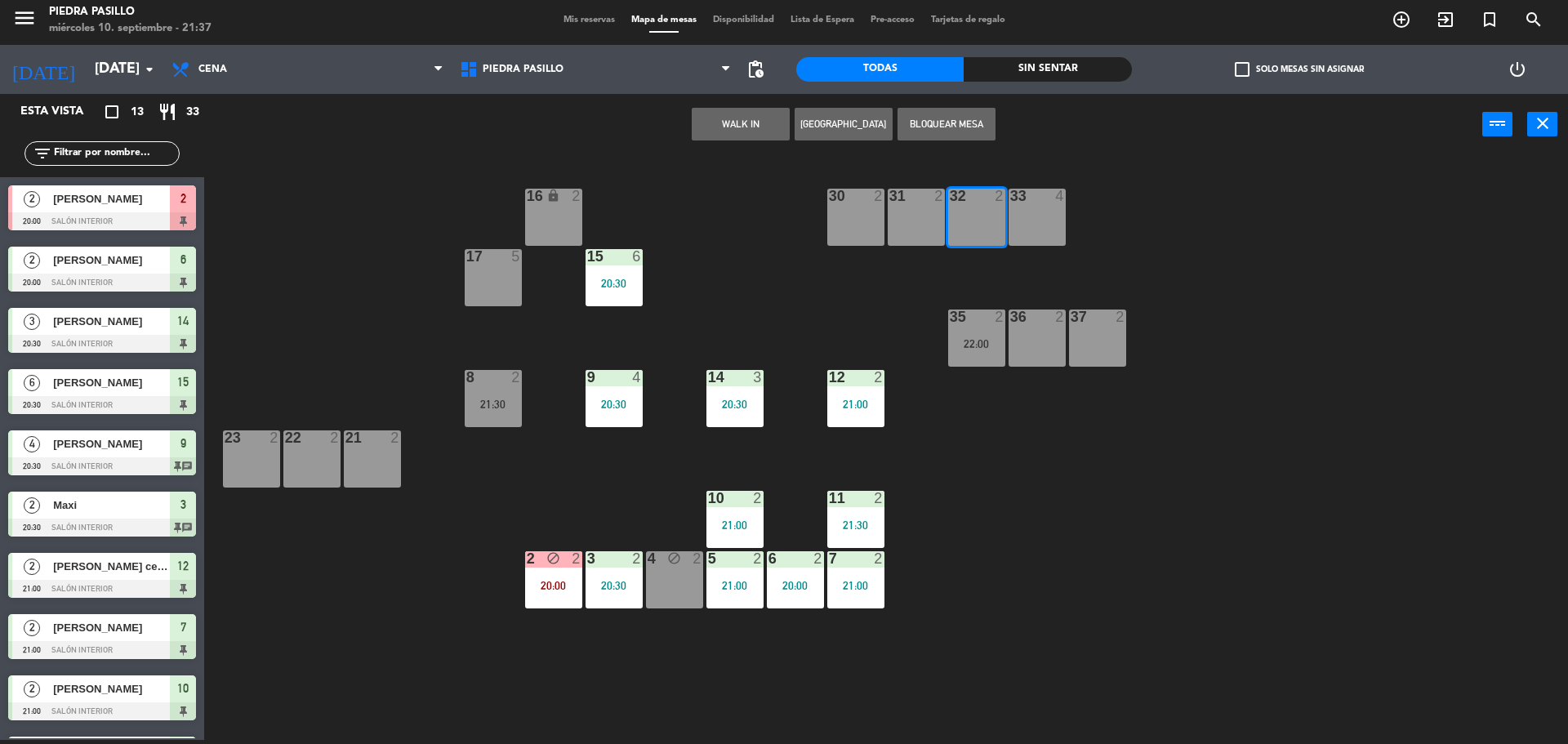
click at [719, 122] on button "WALK IN" at bounding box center [741, 125] width 98 height 33
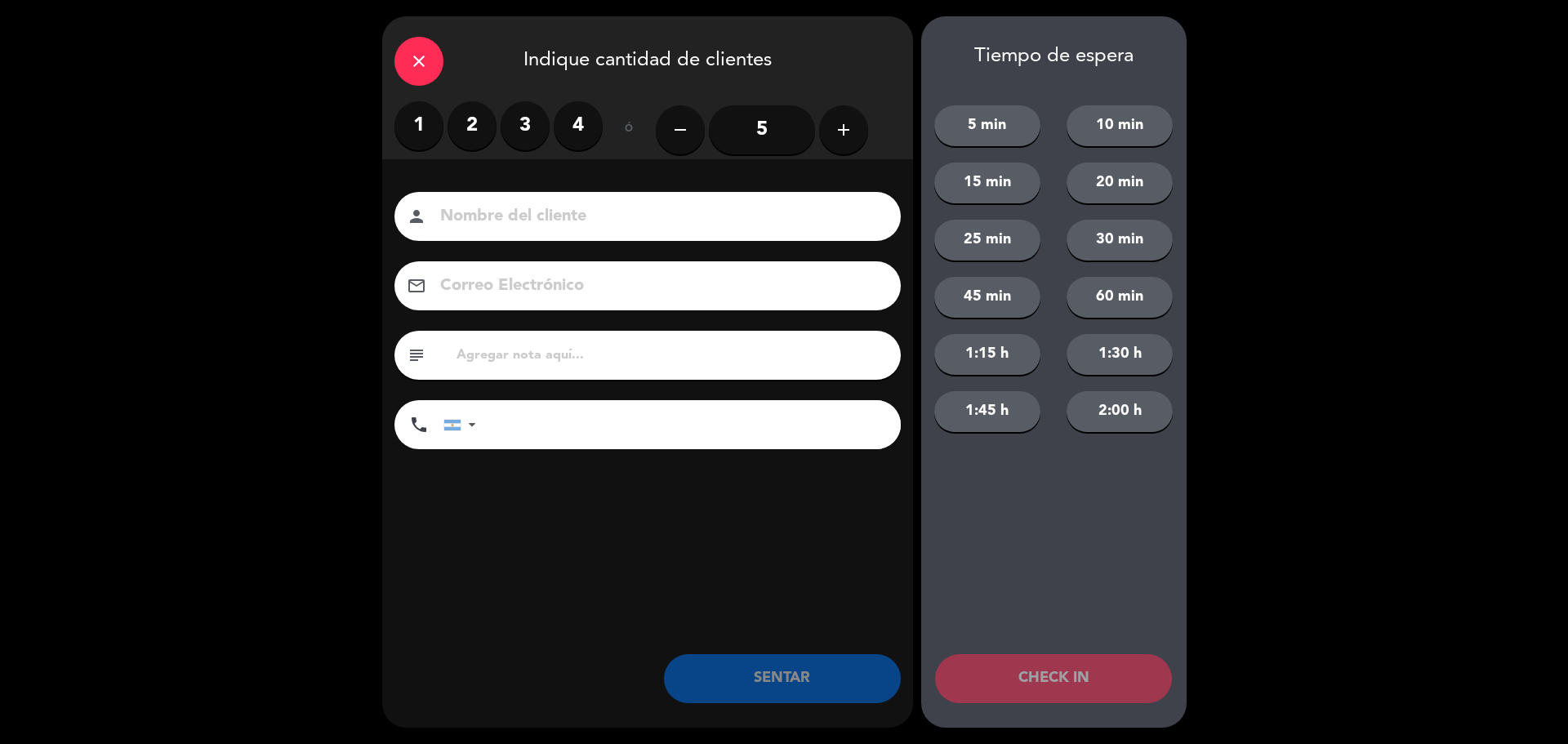
click at [475, 118] on label "2" at bounding box center [471, 126] width 49 height 49
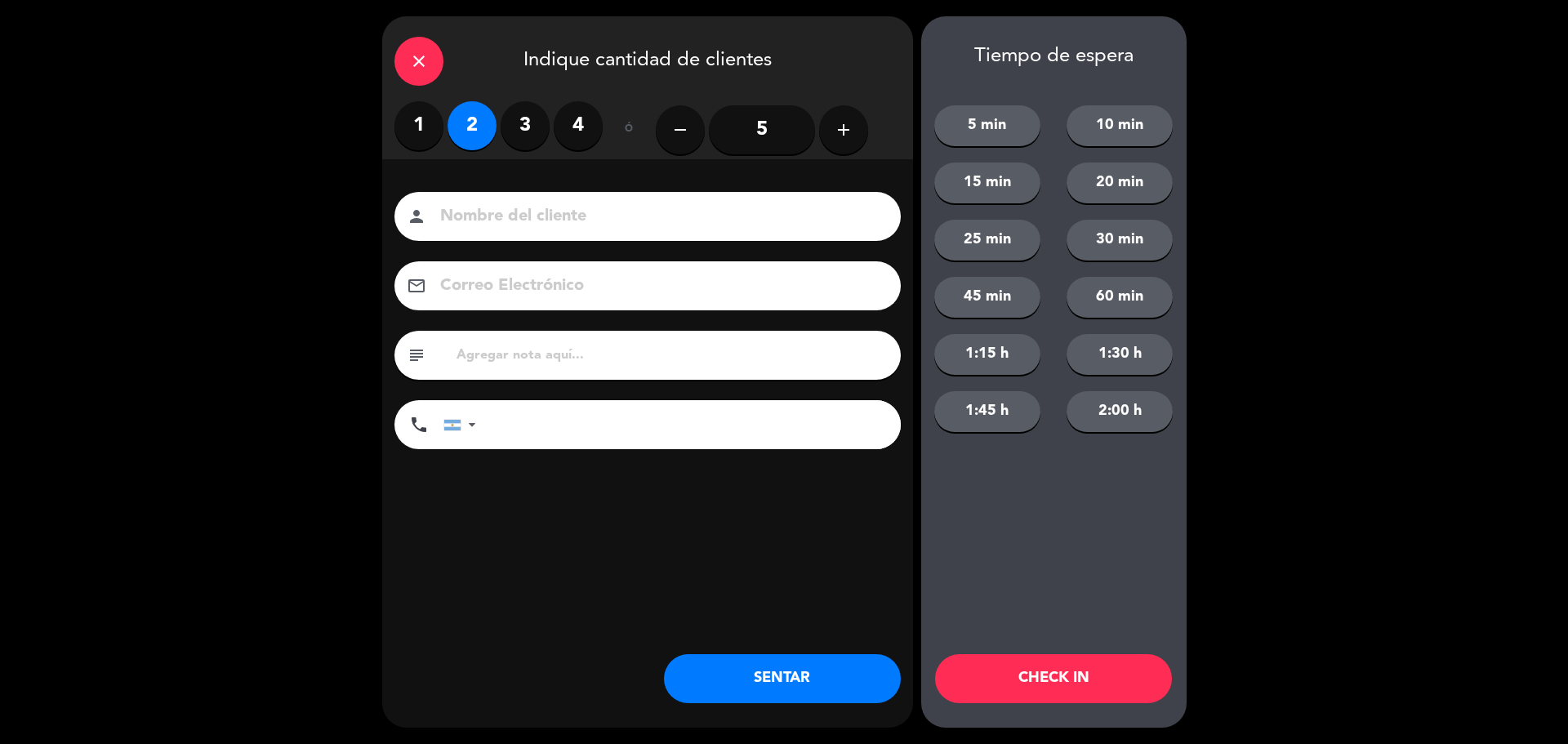
click at [786, 668] on button "SENTAR" at bounding box center [782, 678] width 237 height 49
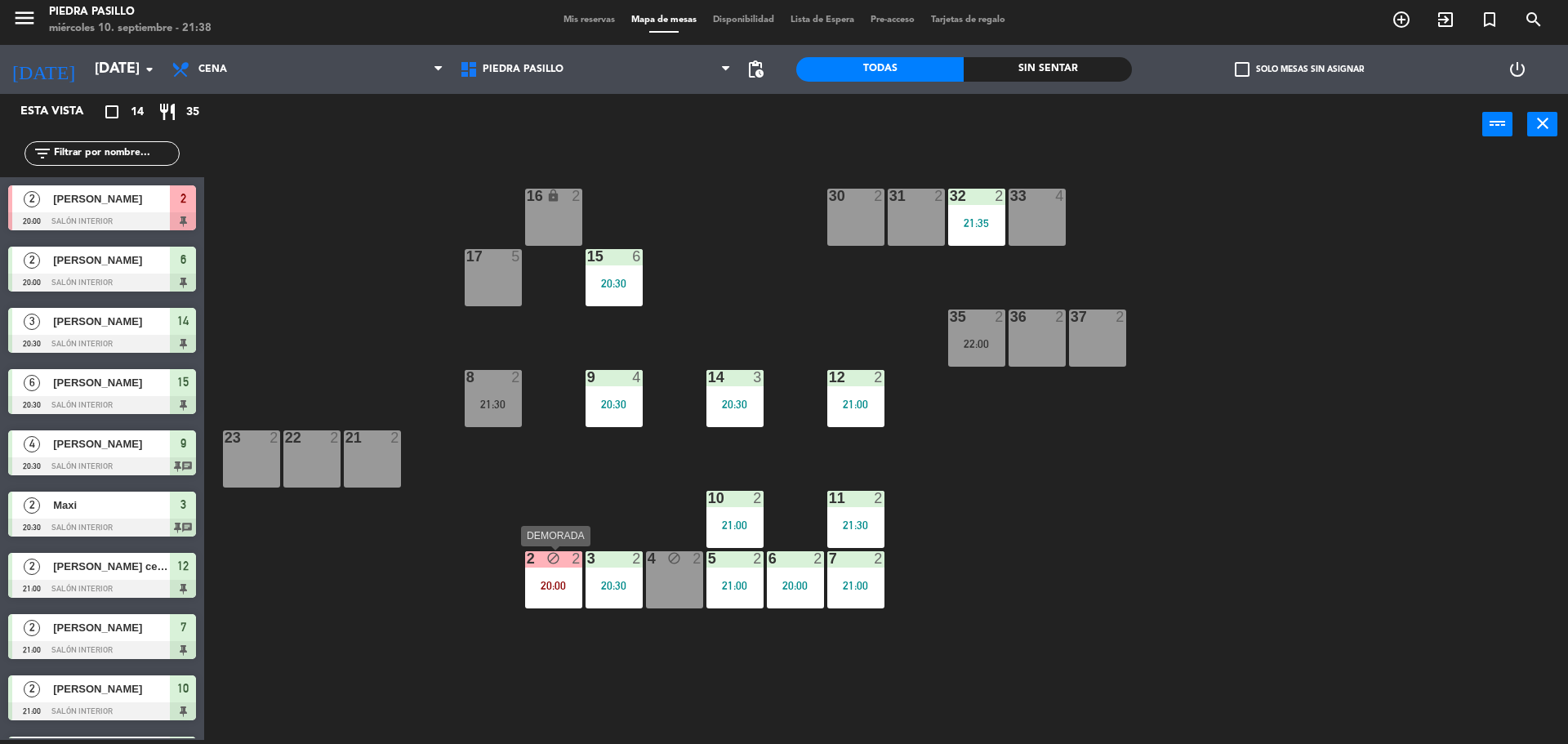
click at [552, 573] on div "2 block 2 20:00" at bounding box center [553, 580] width 57 height 57
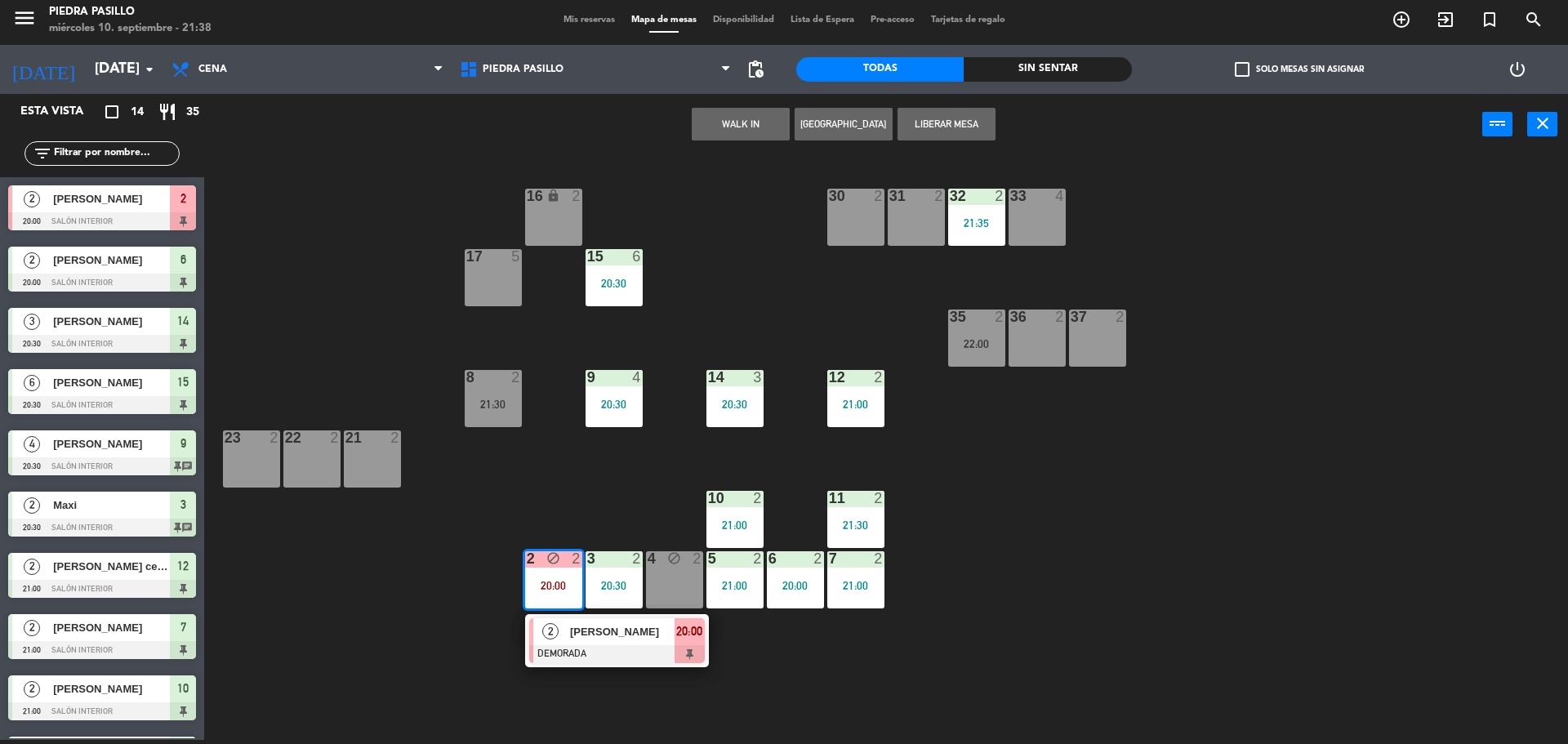
click at [621, 642] on div "[PERSON_NAME]" at bounding box center [621, 632] width 107 height 27
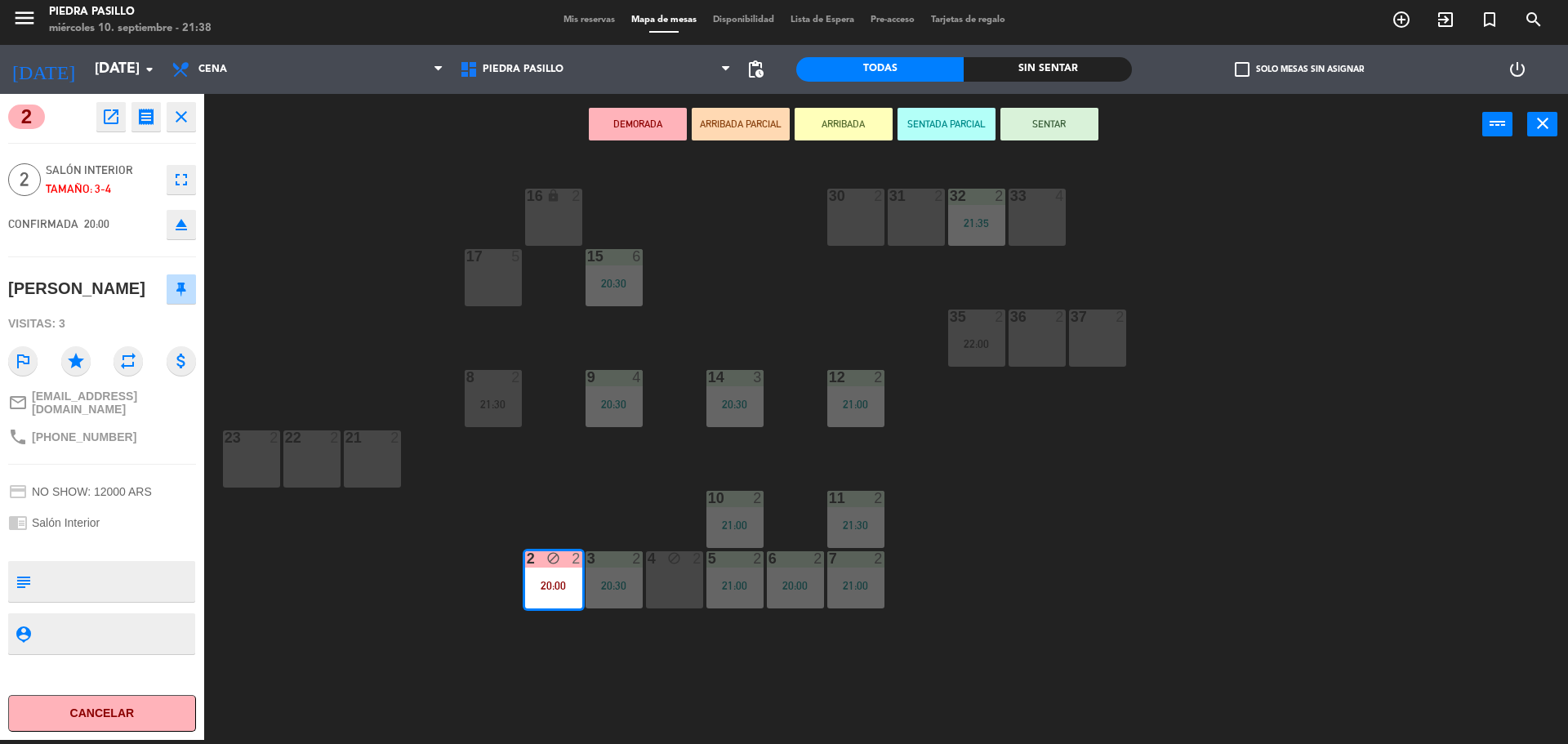
click at [1084, 132] on button "SENTAR" at bounding box center [1049, 125] width 98 height 33
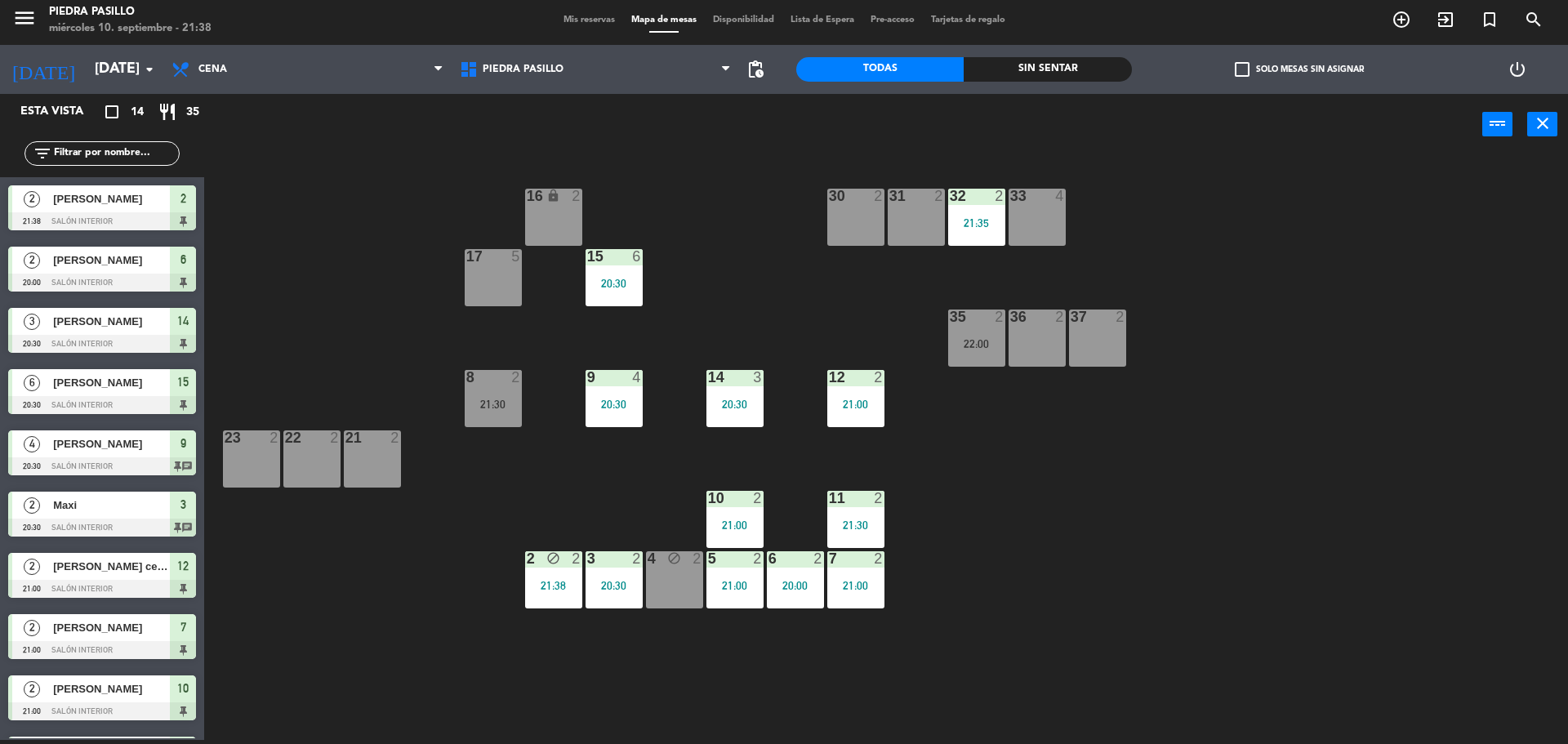
click at [1181, 168] on div "16 lock 2 30 2 31 2 32 2 21:35 33 4 17 5 15 6 20:30 35 2 22:00 36 2 37 2 8 2 21…" at bounding box center [893, 452] width 1348 height 585
click at [1268, 344] on div "16 lock 2 30 2 31 2 32 2 21:35 33 4 17 5 15 6 20:30 35 2 22:00 36 2 37 2 8 2 21…" at bounding box center [893, 452] width 1348 height 585
click at [505, 372] on div at bounding box center [493, 377] width 27 height 15
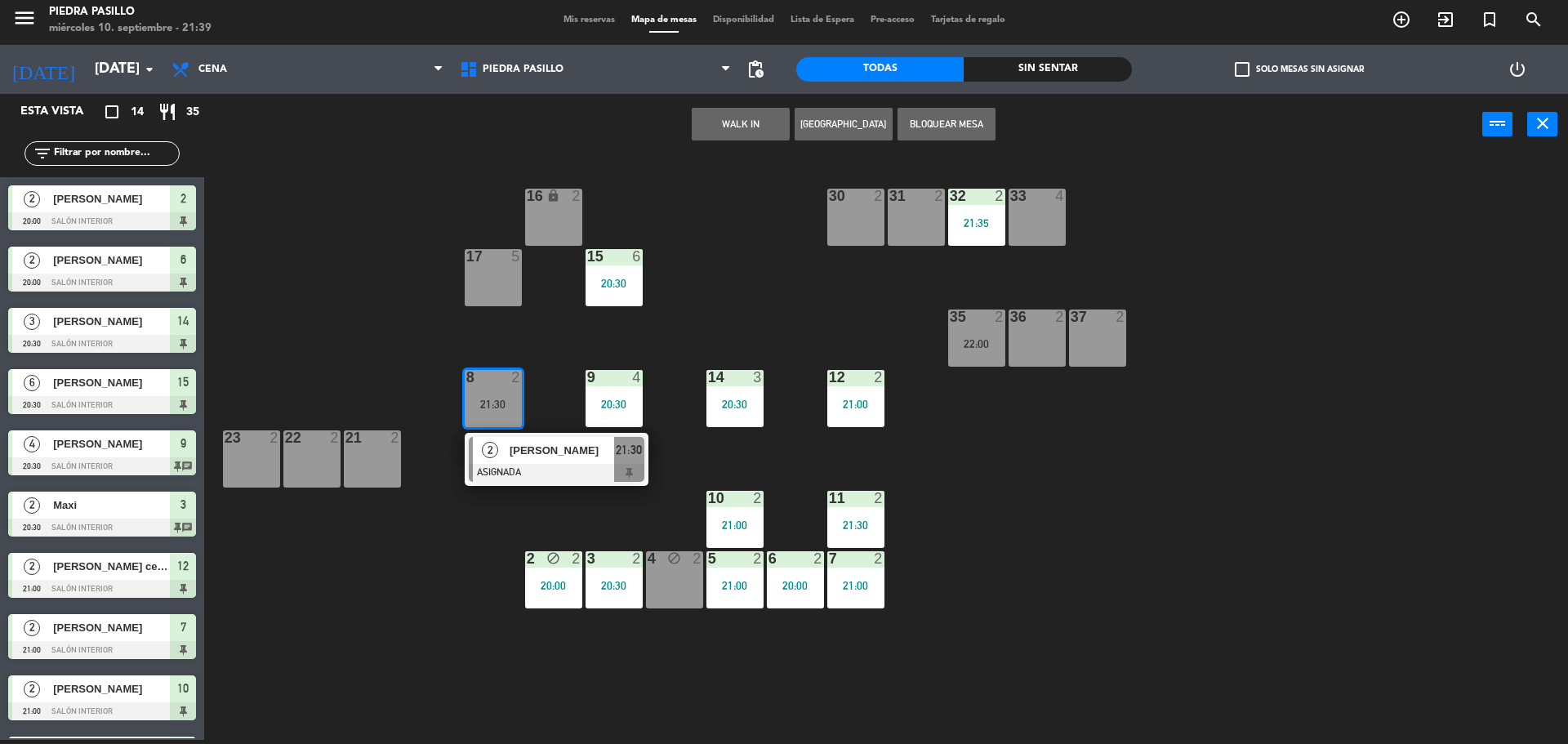
click at [576, 446] on span "[PERSON_NAME]" at bounding box center [561, 450] width 105 height 17
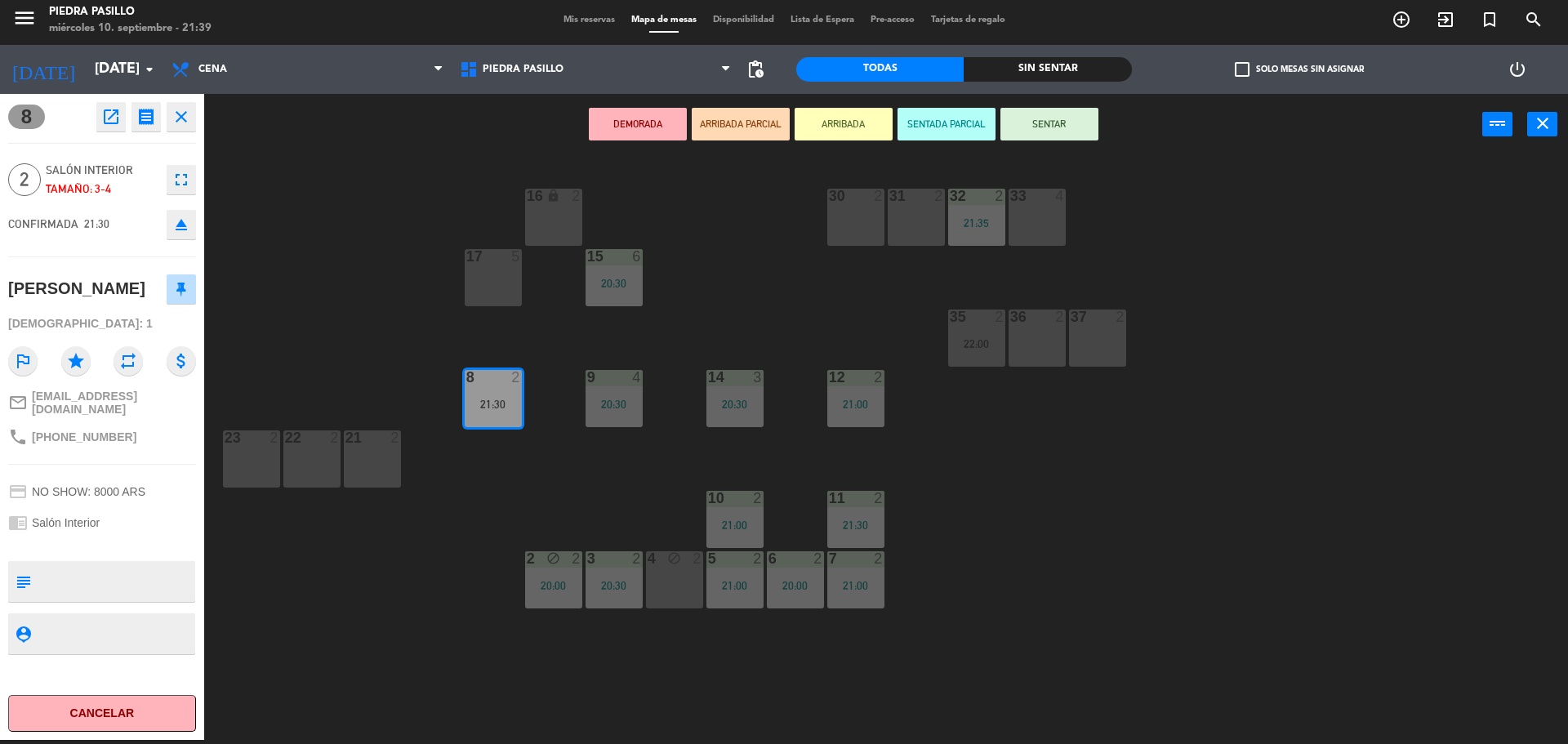
click at [1098, 128] on div "DEMORADA ARRIBADA PARCIAL ARRIBADA SENTADA PARCIAL SENTAR power_input close" at bounding box center [843, 125] width 1278 height 62
click at [1082, 126] on button "SENTAR" at bounding box center [1049, 125] width 98 height 33
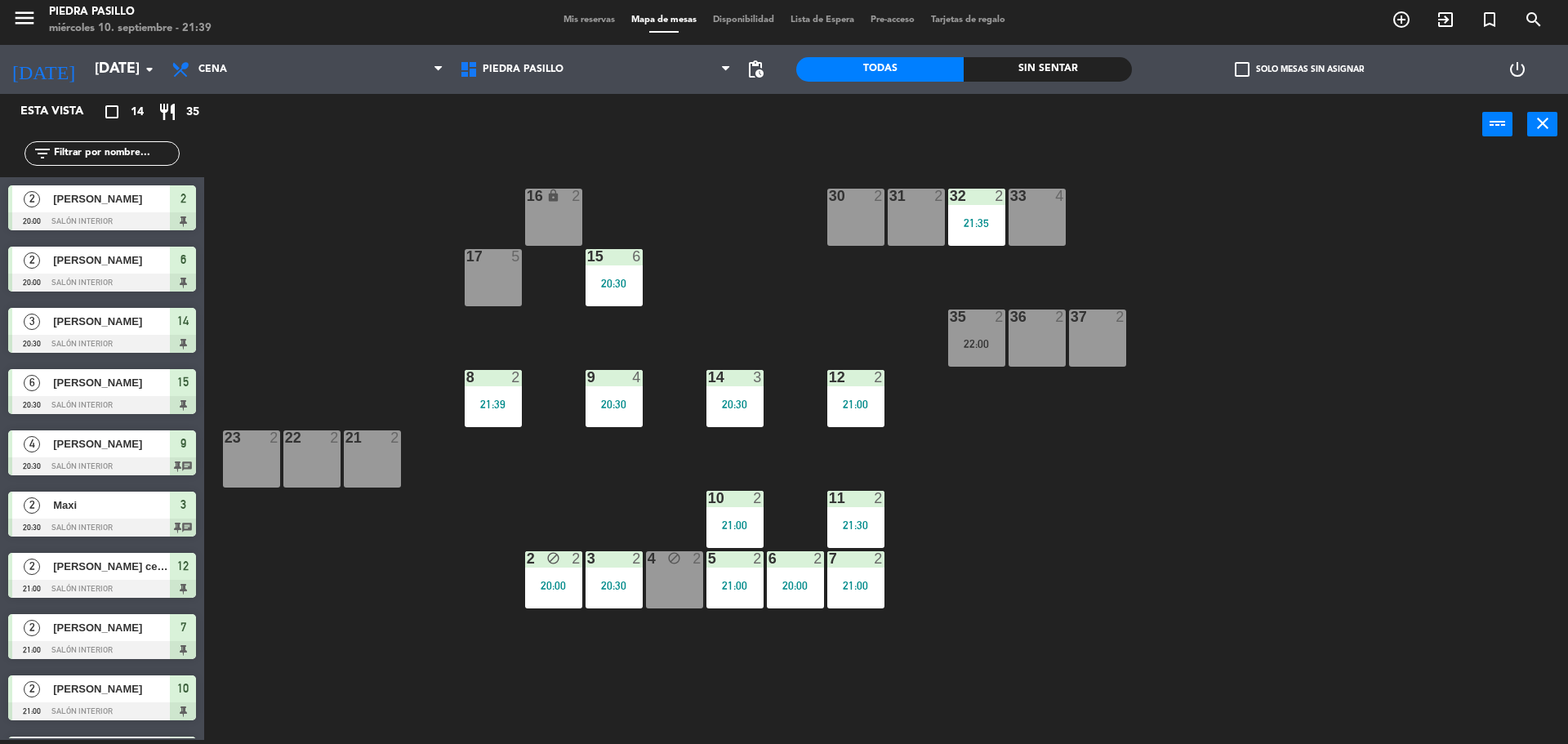
click at [1168, 144] on div "power_input close" at bounding box center [843, 125] width 1278 height 62
click at [1033, 333] on div "36 2" at bounding box center [1037, 338] width 57 height 57
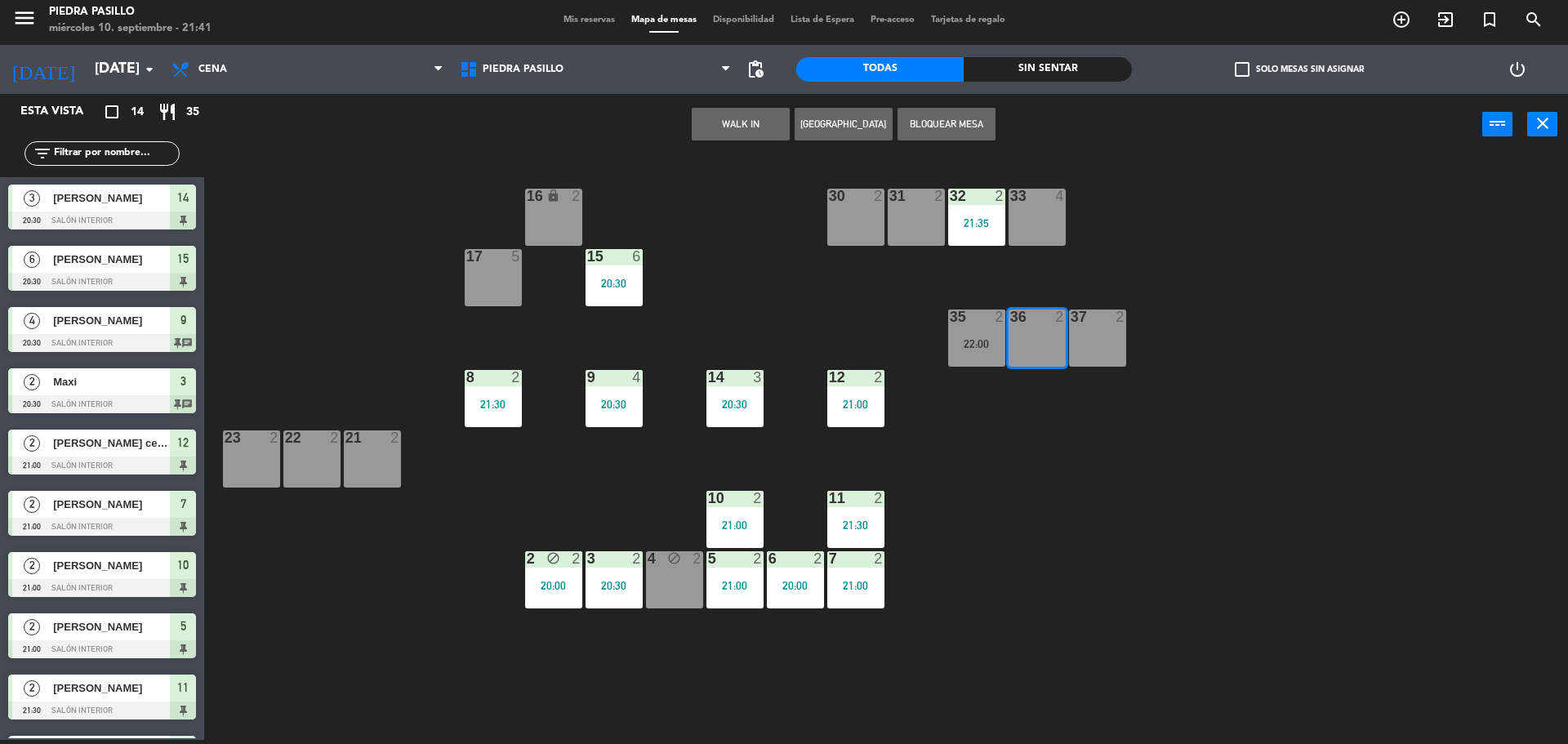
click at [747, 135] on button "WALK IN" at bounding box center [741, 125] width 98 height 33
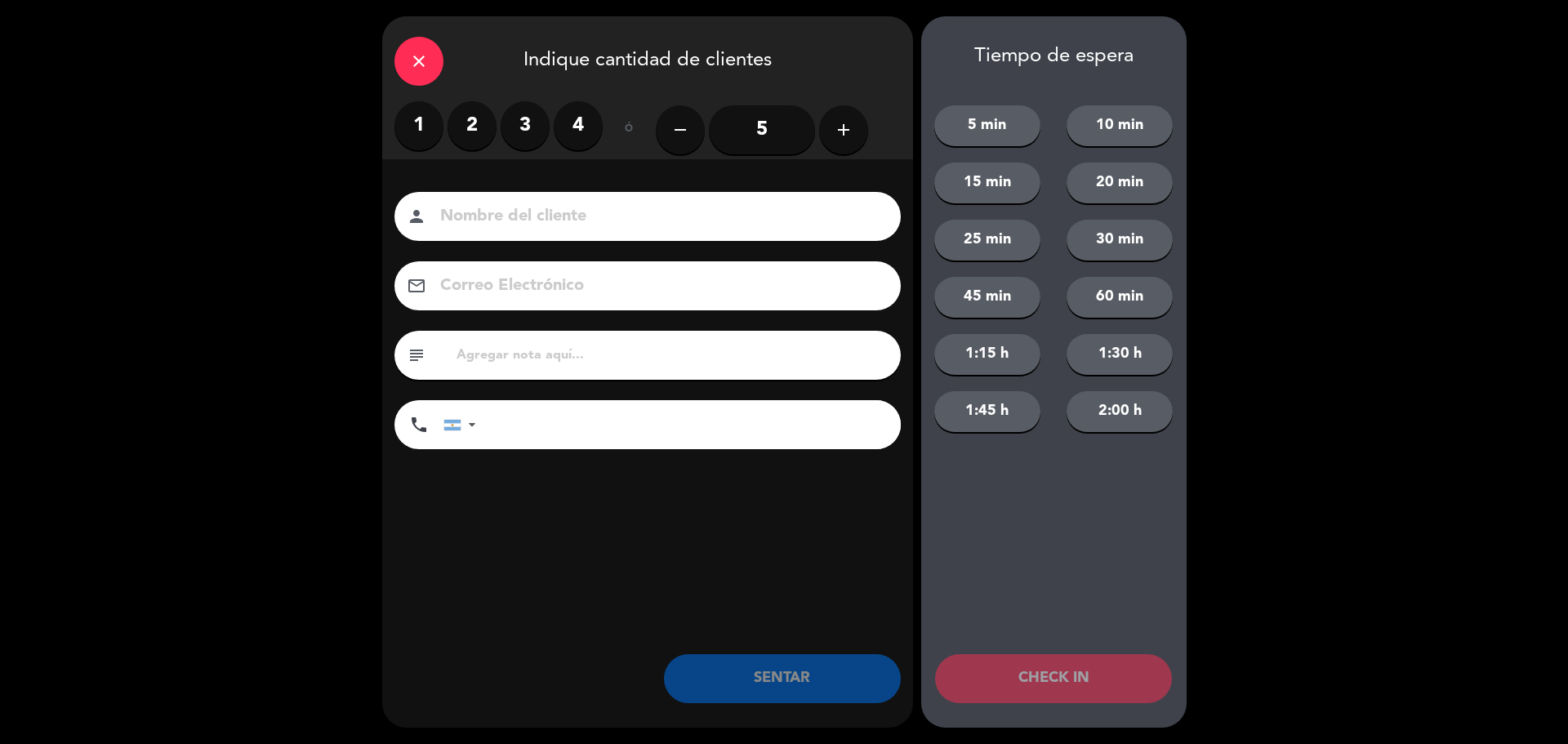
click at [467, 115] on label "2" at bounding box center [471, 126] width 49 height 49
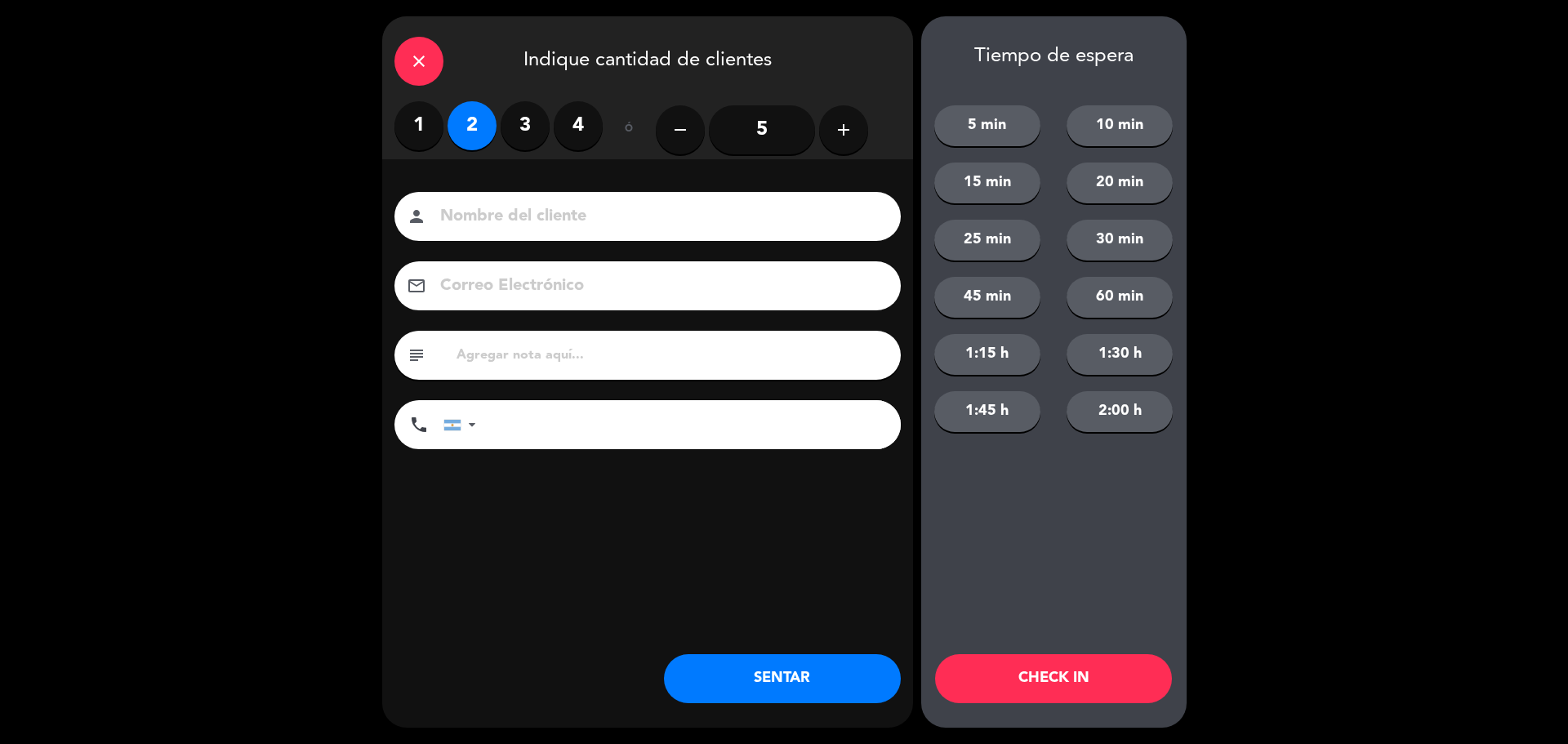
click at [839, 672] on button "SENTAR" at bounding box center [782, 678] width 237 height 49
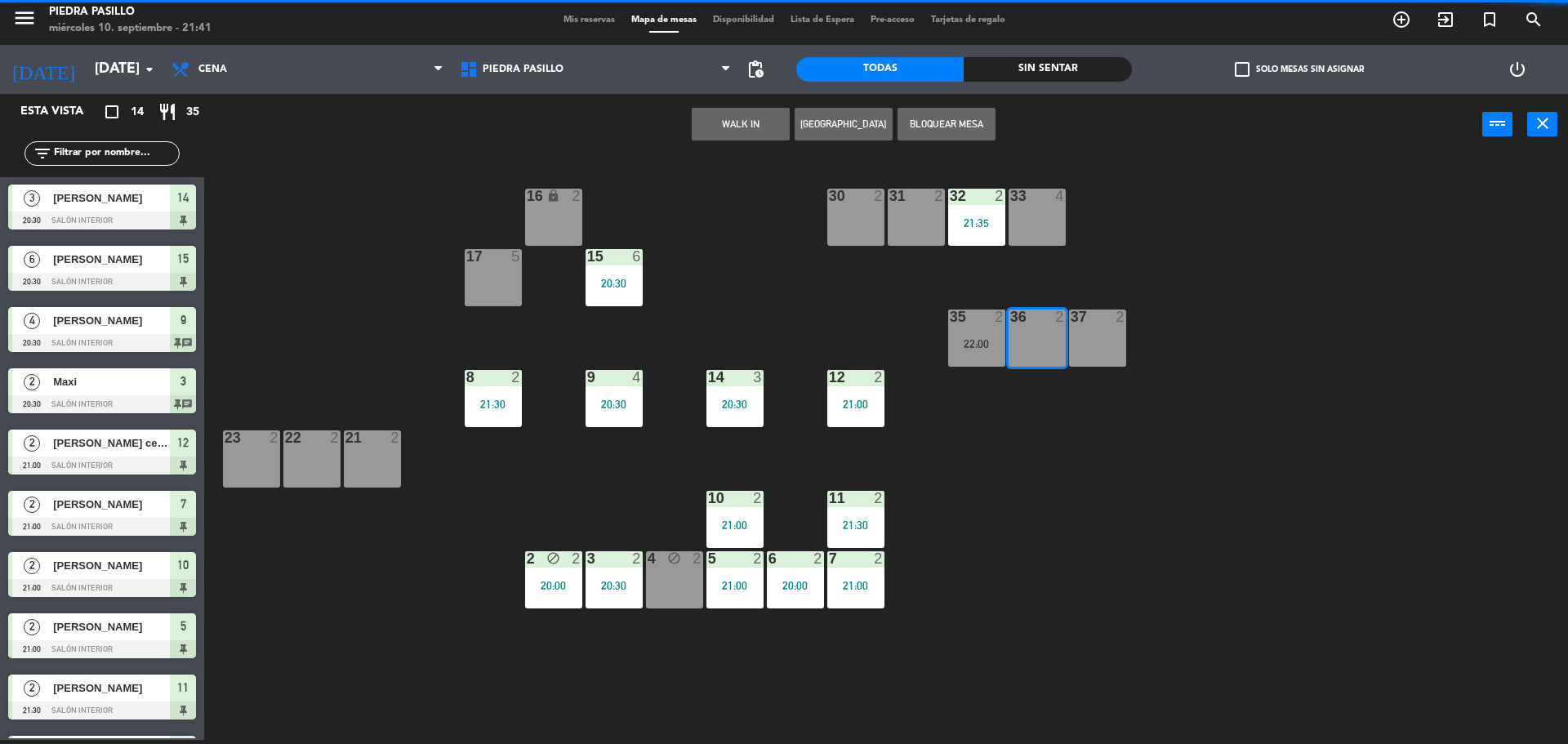
scroll to position [0, 0]
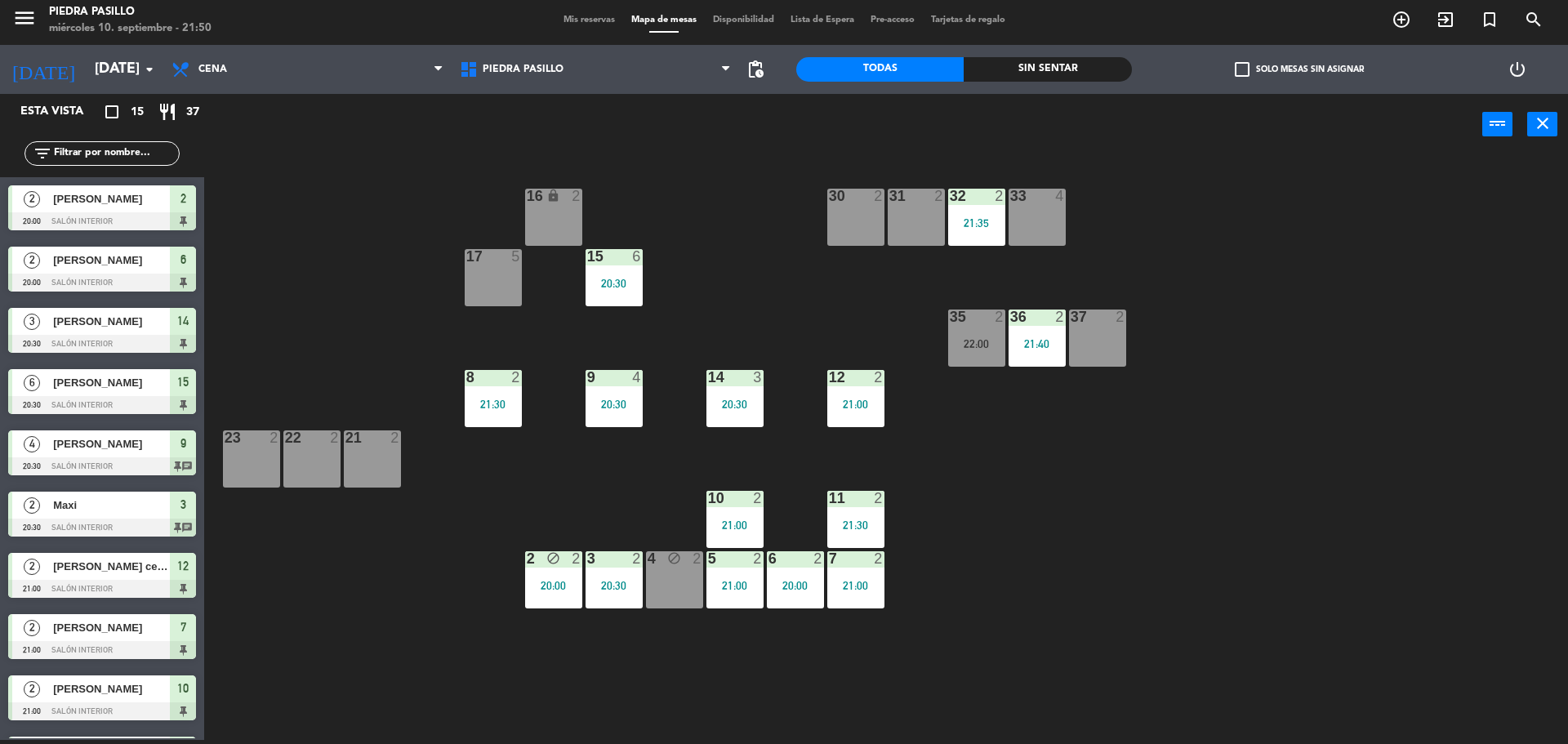
click at [716, 258] on div "16 lock 2 30 2 31 2 32 2 21:35 33 4 17 5 15 6 20:30 35 2 22:00 36 2 21:40 37 2 …" at bounding box center [893, 452] width 1348 height 585
click at [1243, 567] on div "16 lock 2 30 2 31 2 32 2 21:35 33 4 17 5 15 6 20:30 35 2 22:00 36 2 21:40 37 2 …" at bounding box center [893, 452] width 1348 height 585
click at [1422, 303] on div "16 lock 2 30 2 31 2 32 2 21:35 33 4 17 5 15 6 20:30 35 2 22:00 36 2 21:40 37 2 …" at bounding box center [893, 452] width 1348 height 585
click at [561, 14] on div "Mis reservas Mapa de mesas Disponibilidad Lista de Espera Pre-acceso Tarjetas d…" at bounding box center [784, 21] width 458 height 15
click at [562, 15] on div "Mis reservas Mapa de mesas Disponibilidad Lista de Espera Pre-acceso Tarjetas d…" at bounding box center [784, 21] width 458 height 15
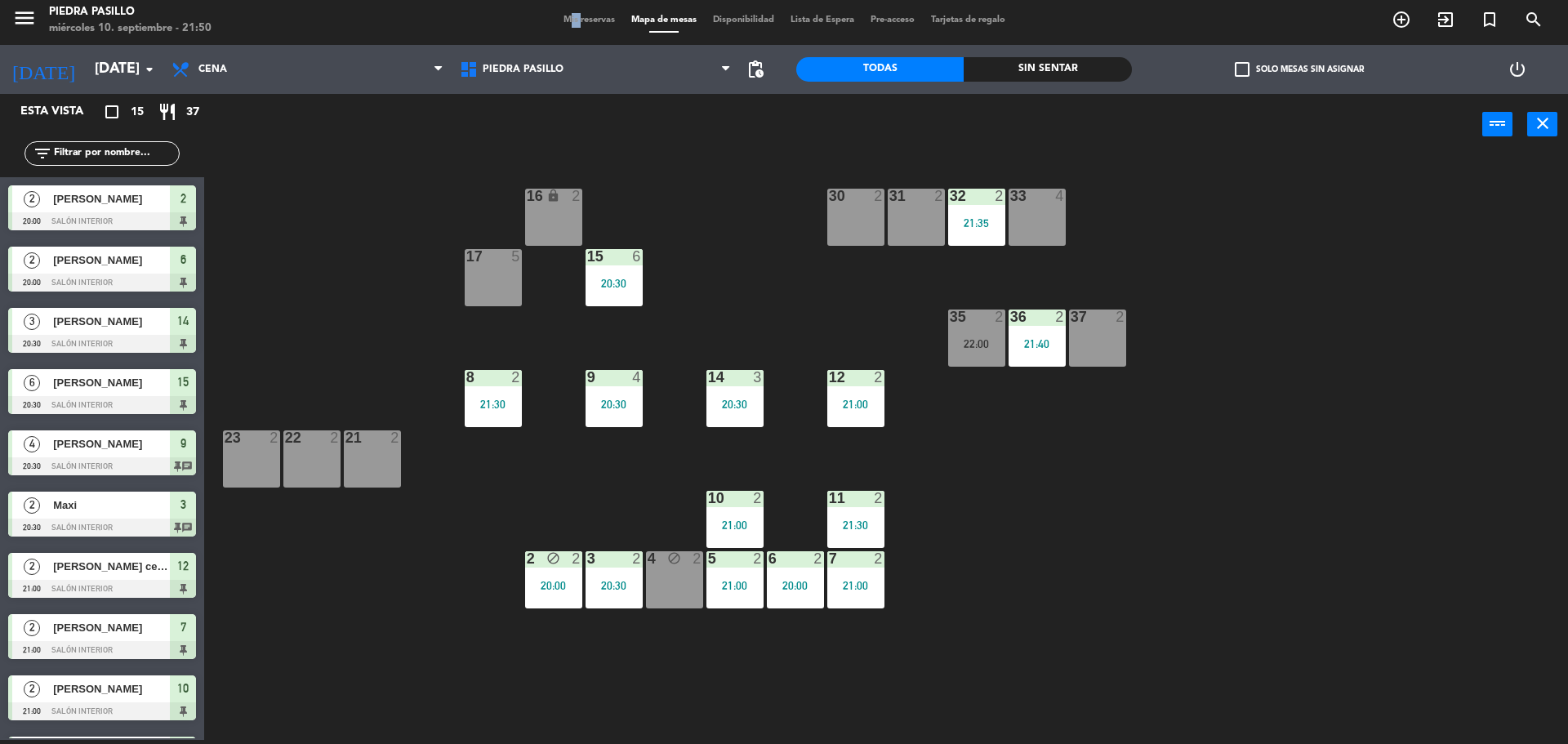
click at [564, 17] on span "Mis reservas" at bounding box center [590, 20] width 68 height 9
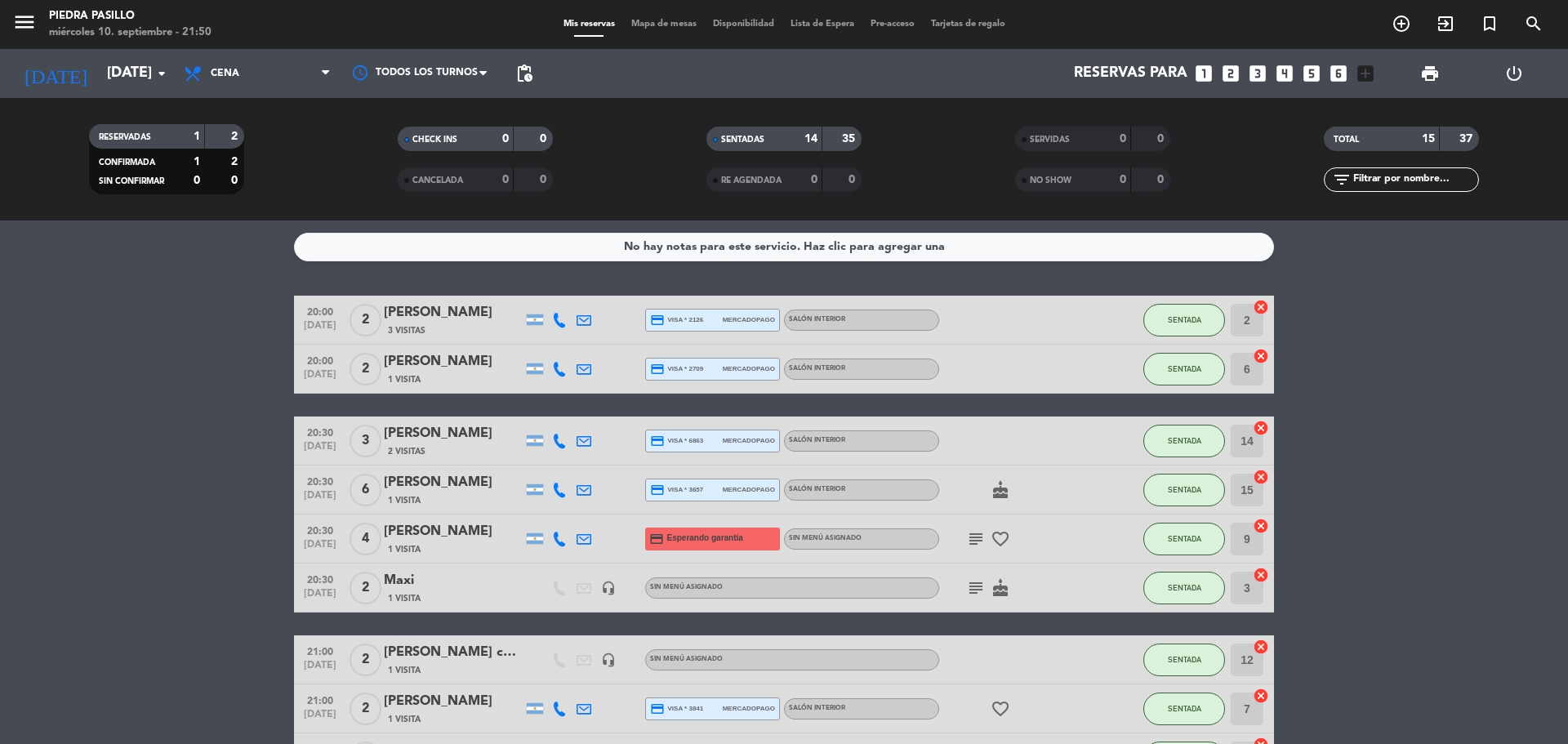
scroll to position [505, 0]
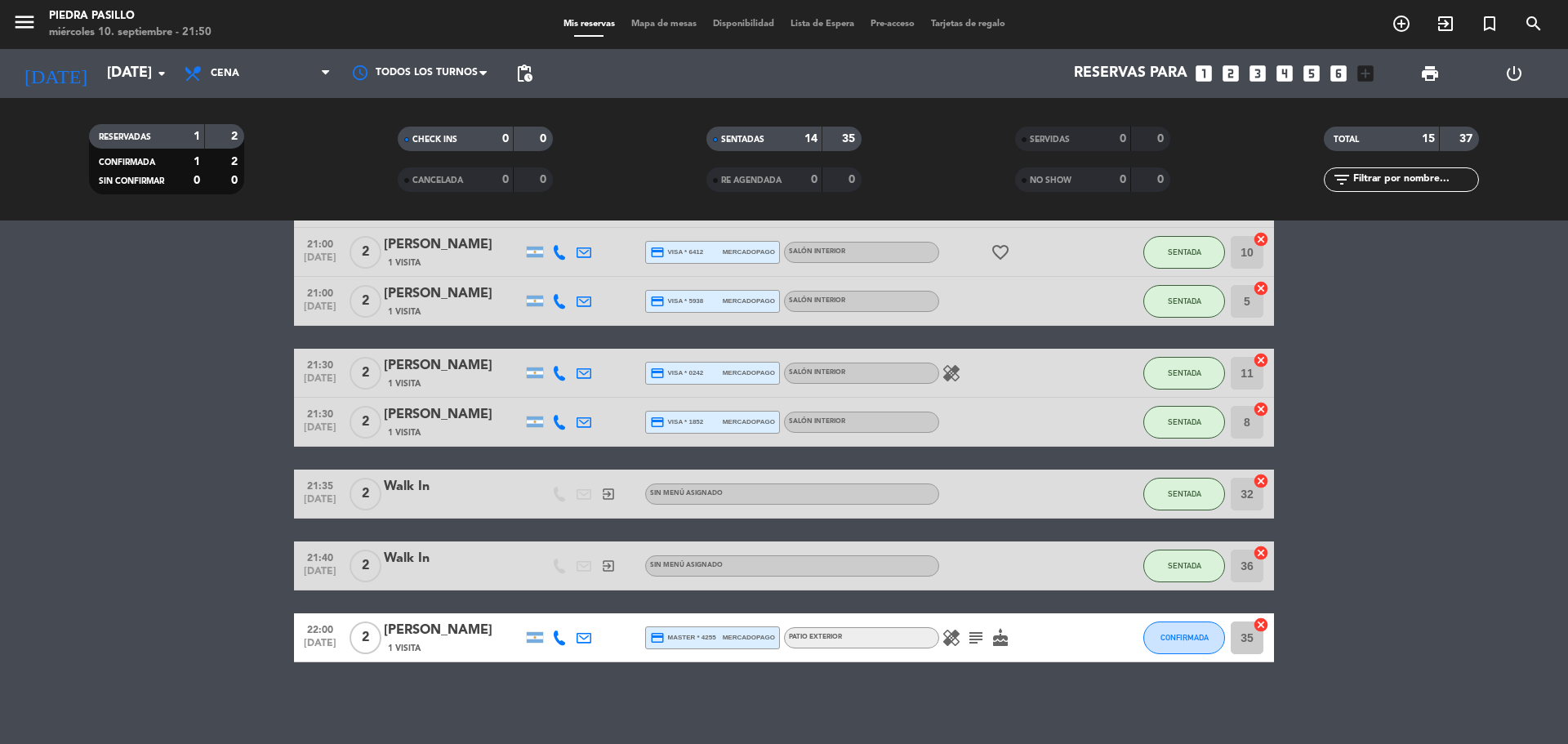
click at [1367, 507] on bookings-row "20:00 [DATE] 2 [PERSON_NAME] 3 Visitas credit_card visa * 2126 mercadopago Saló…" at bounding box center [784, 226] width 1568 height 872
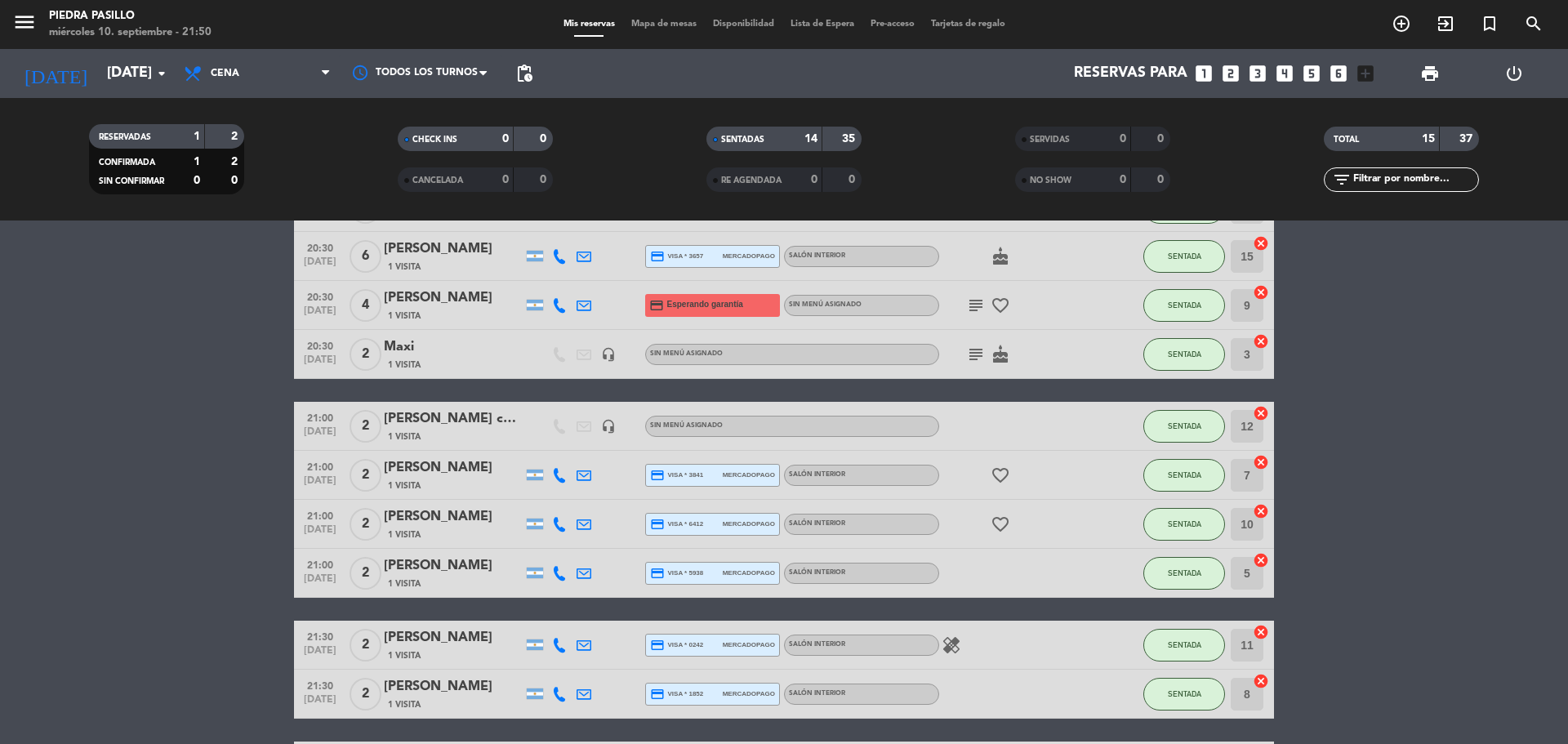
click at [1438, 452] on bookings-row "20:00 [DATE] 2 [PERSON_NAME] 3 Visitas credit_card visa * 2126 mercadopago Saló…" at bounding box center [784, 498] width 1568 height 872
click at [1437, 452] on bookings-row "20:00 [DATE] 2 [PERSON_NAME] 3 Visitas credit_card visa * 2126 mercadopago Saló…" at bounding box center [784, 498] width 1568 height 872
click at [1433, 450] on bookings-row "20:00 [DATE] 2 [PERSON_NAME] 3 Visitas credit_card visa * 2126 mercadopago Saló…" at bounding box center [784, 498] width 1568 height 872
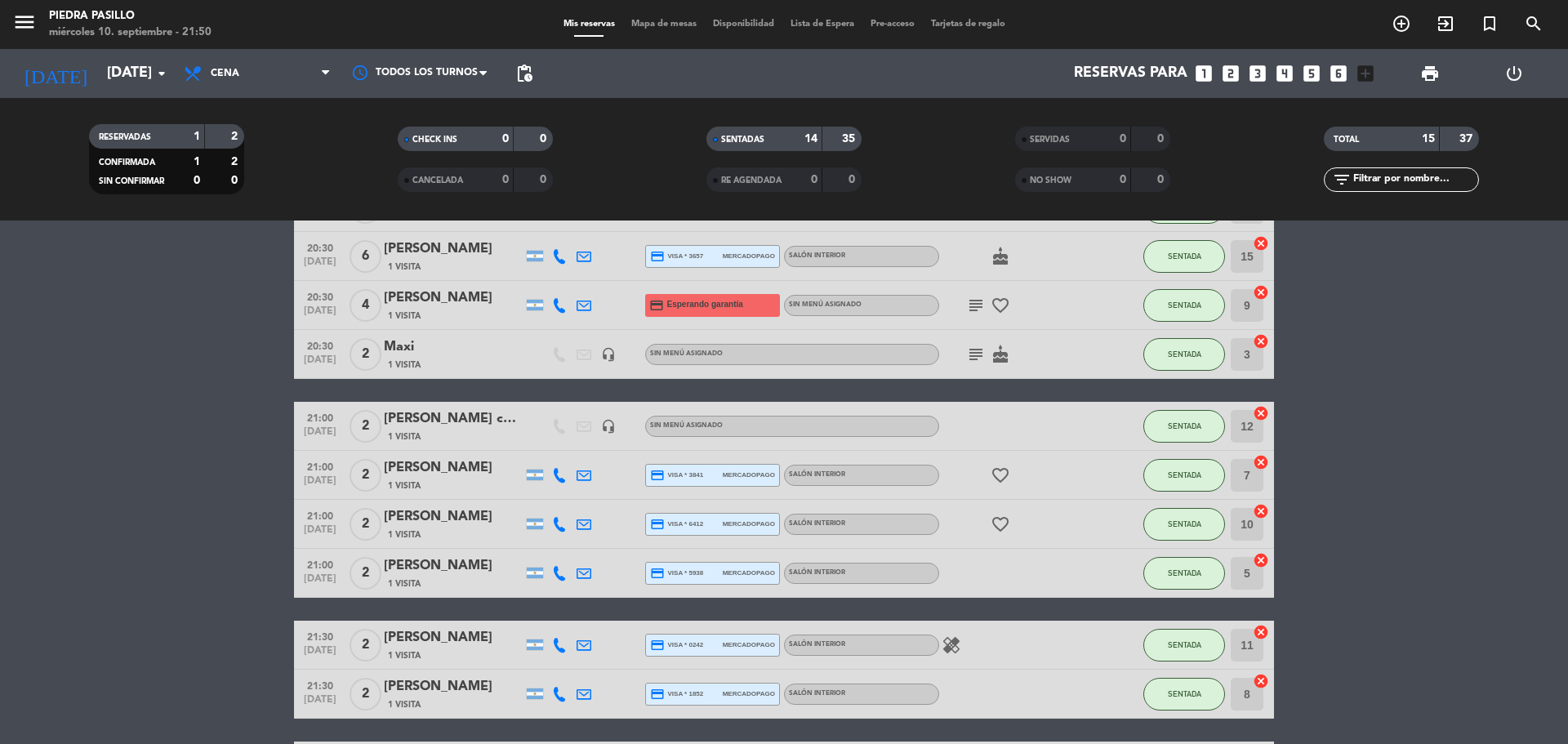
click at [1432, 450] on bookings-row "20:00 [DATE] 2 [PERSON_NAME] 3 Visitas credit_card visa * 2126 mercadopago Saló…" at bounding box center [784, 498] width 1568 height 872
click at [137, 80] on input "[DATE]" at bounding box center [193, 73] width 189 height 33
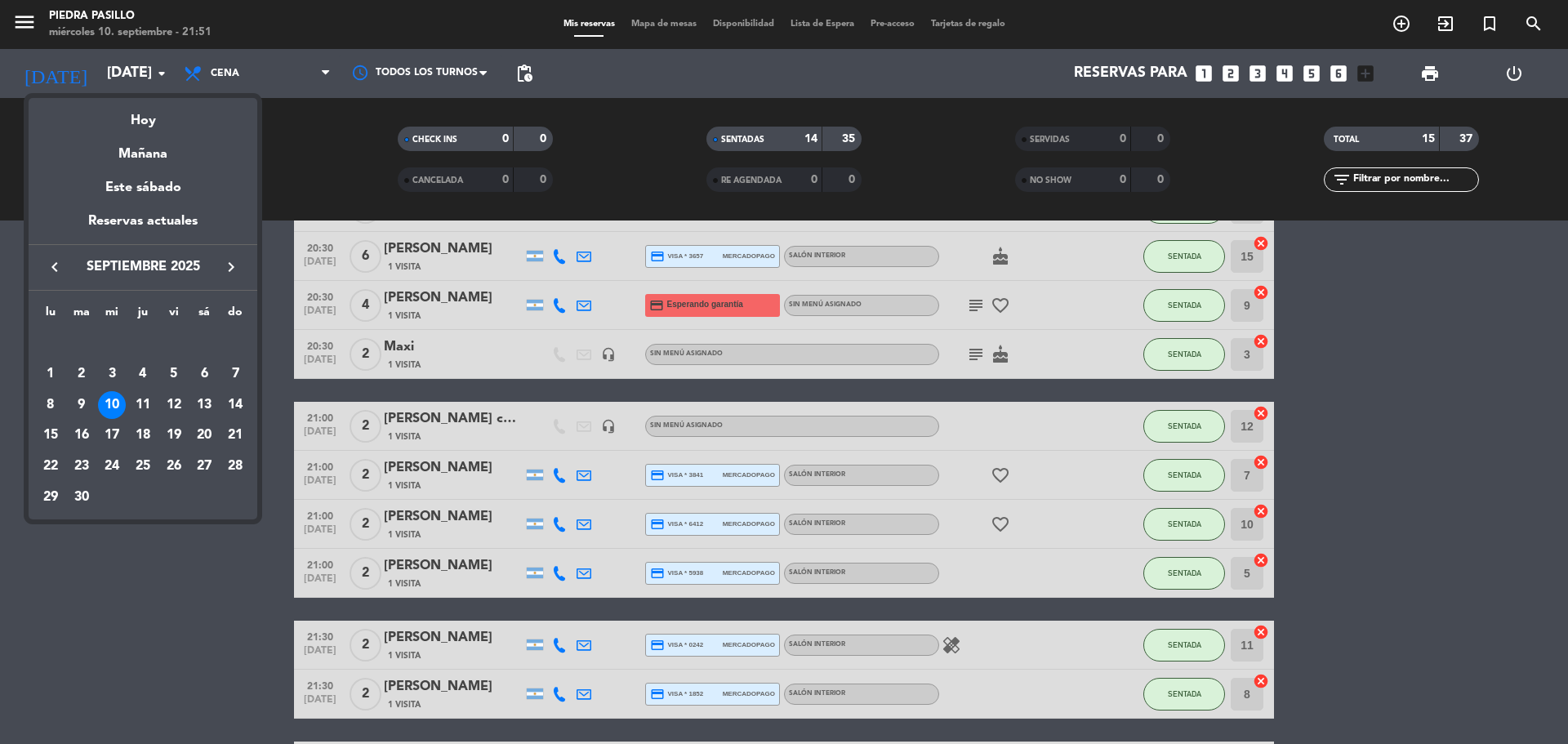
click at [296, 159] on div at bounding box center [784, 372] width 1568 height 744
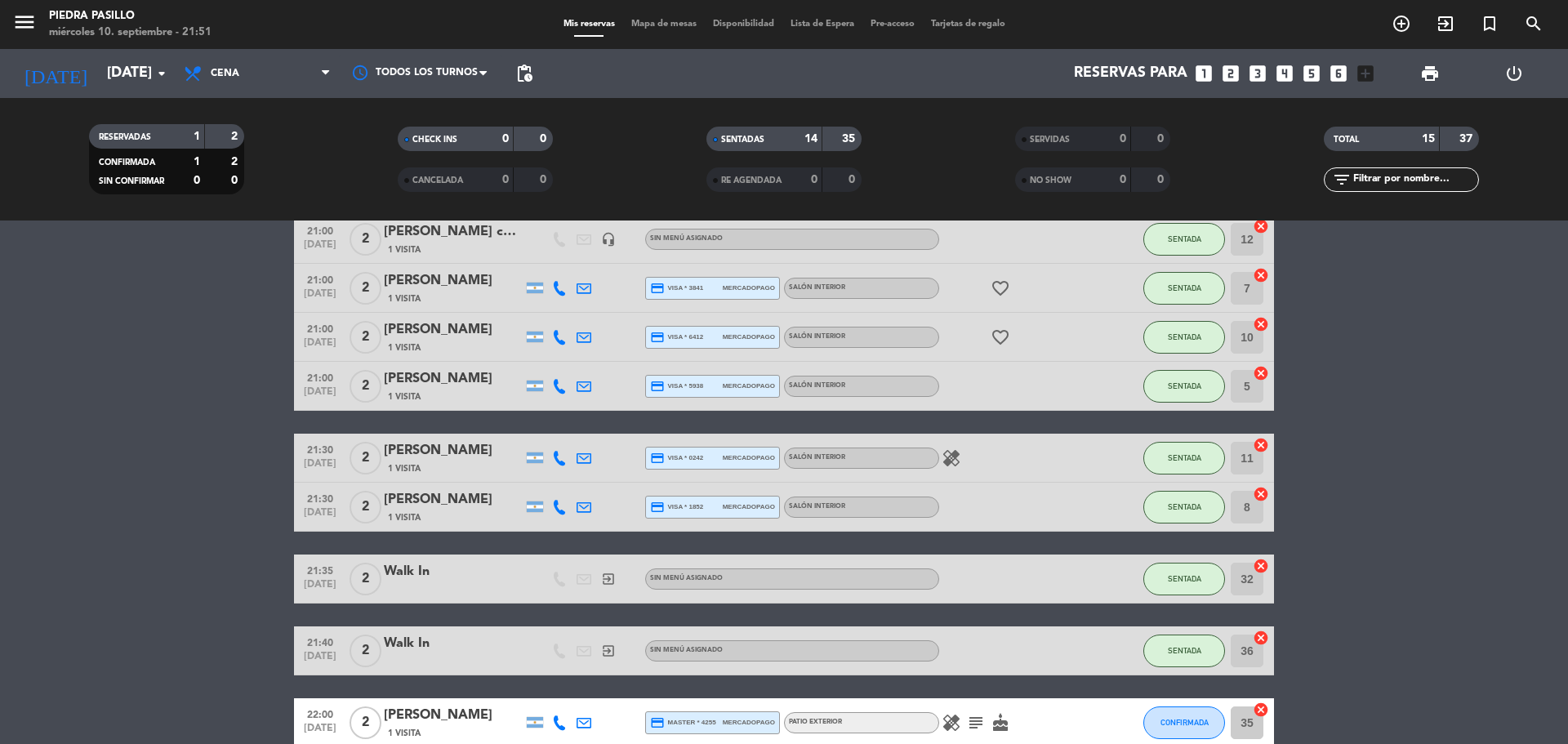
scroll to position [505, 0]
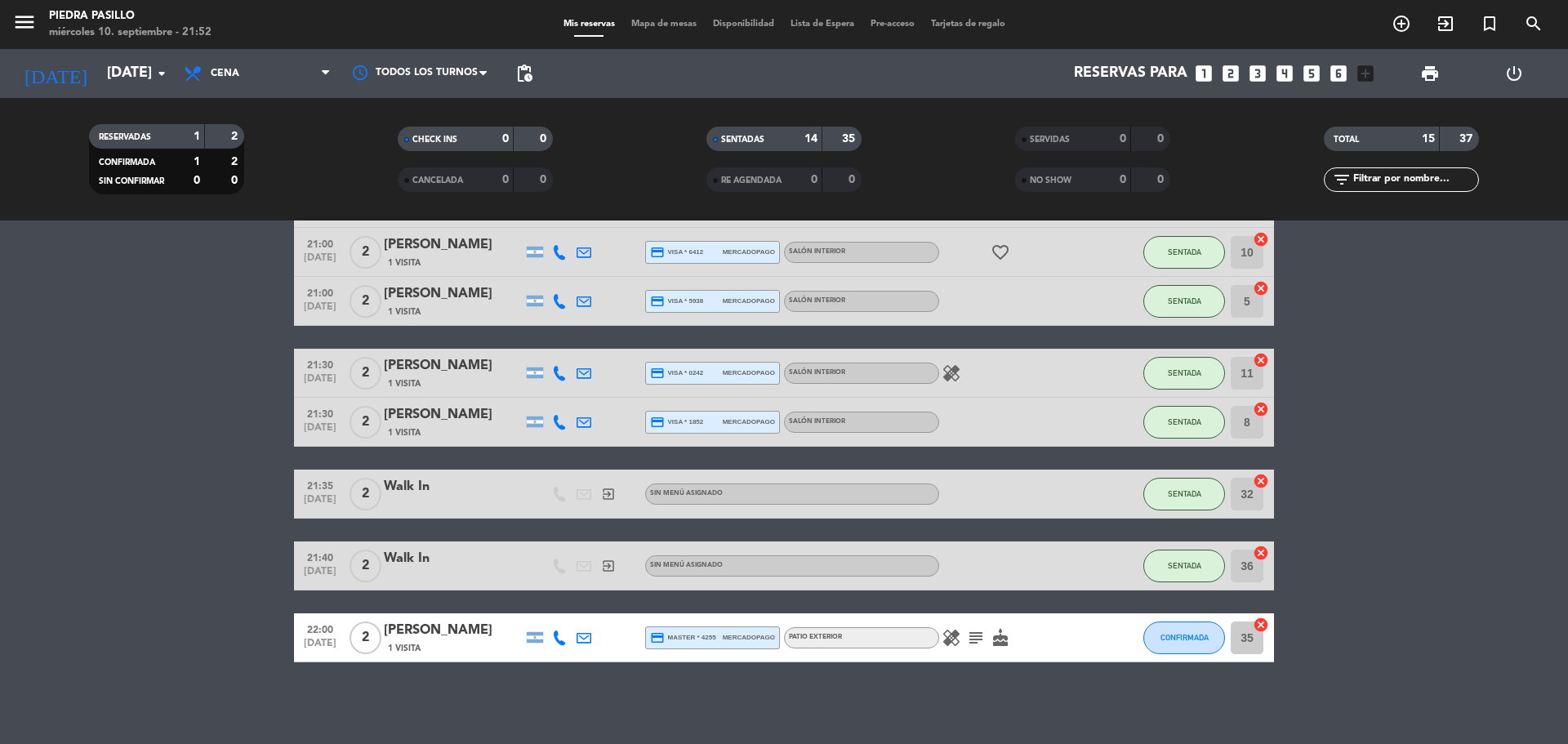
click at [656, 23] on span "Mapa de mesas" at bounding box center [664, 24] width 82 height 9
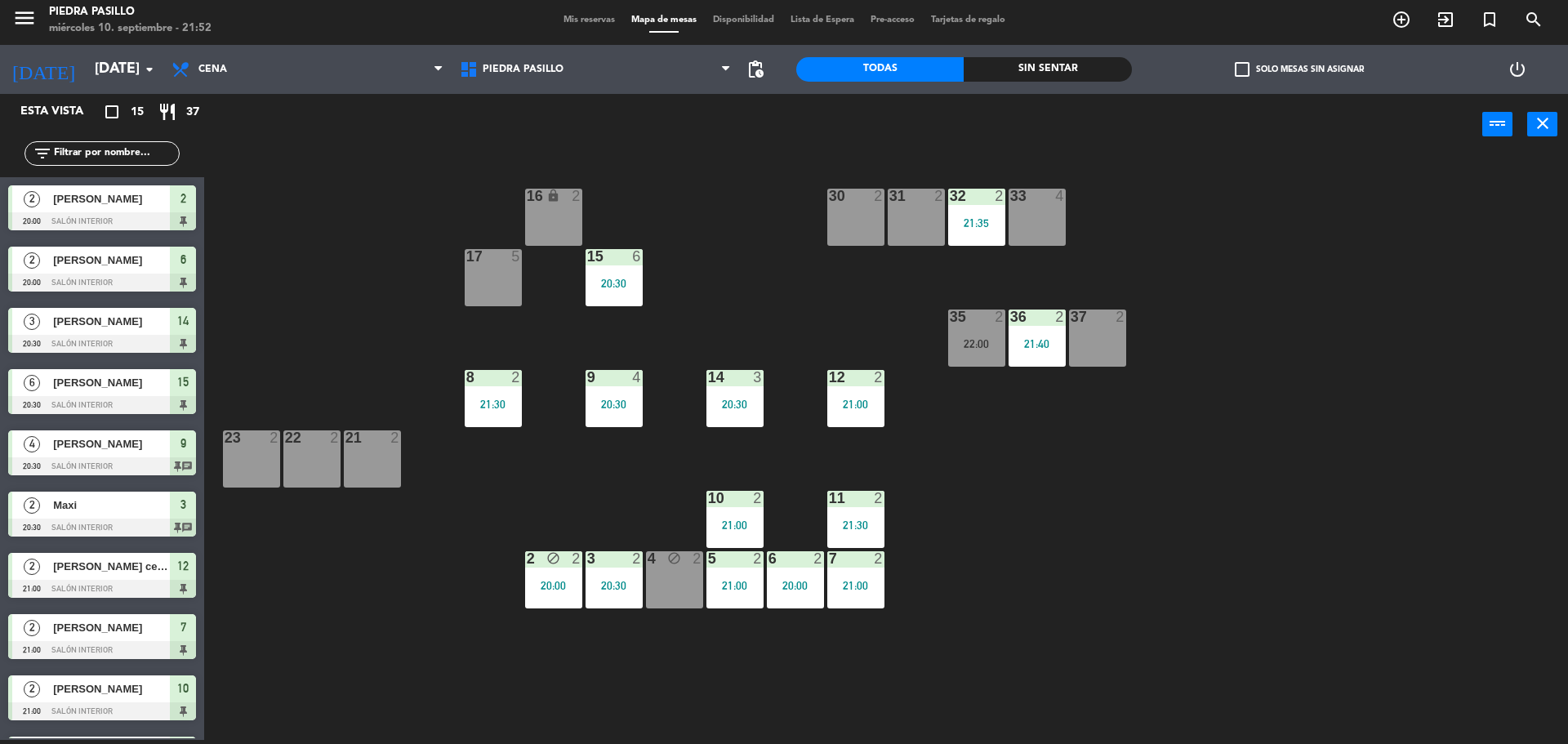
click at [1135, 209] on div "16 lock 2 30 2 31 2 32 2 21:35 33 4 17 5 15 6 20:30 35 2 22:00 36 2 21:40 37 2 …" at bounding box center [893, 452] width 1348 height 585
click at [904, 218] on div "31 2" at bounding box center [916, 216] width 57 height 57
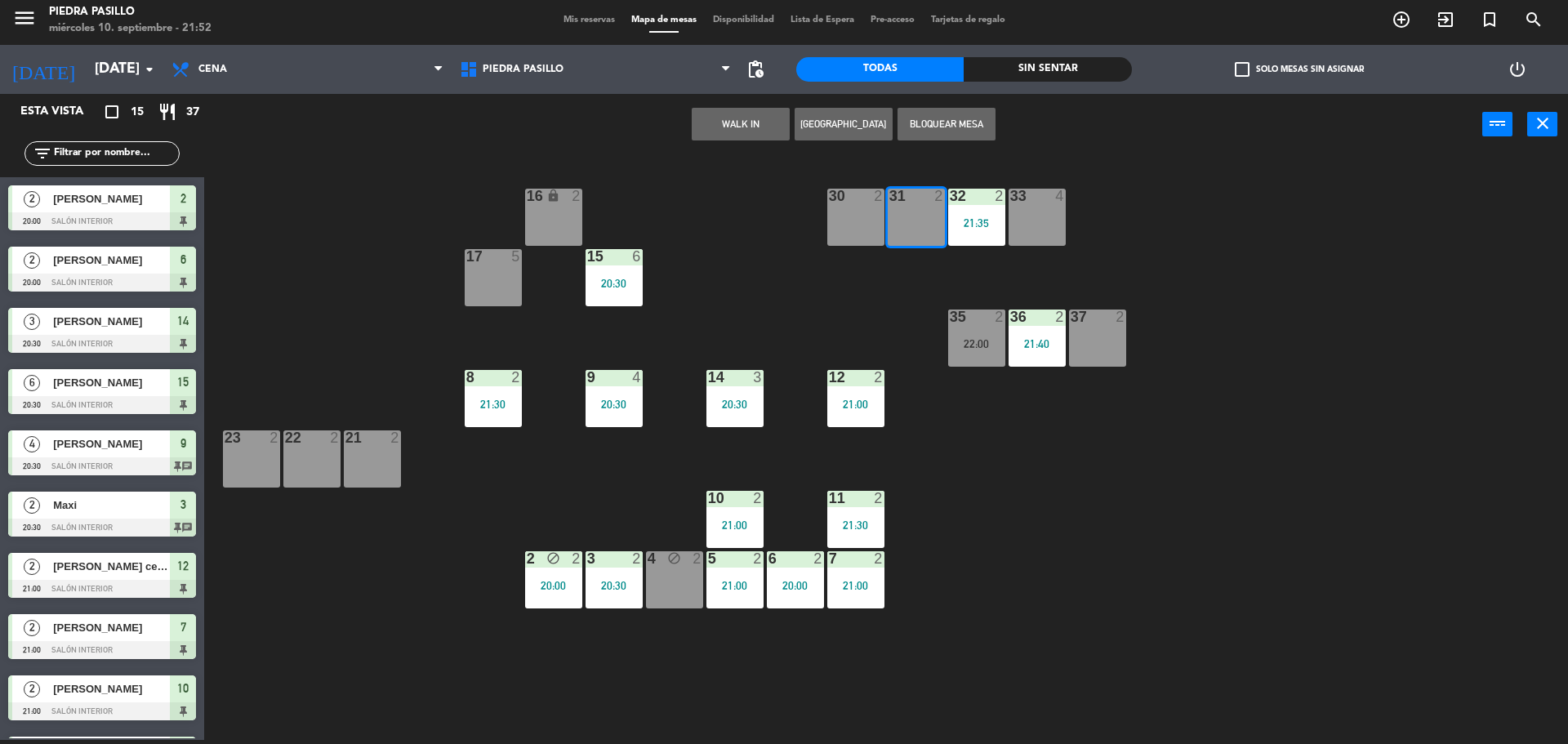
click at [751, 124] on button "WALK IN" at bounding box center [741, 125] width 98 height 33
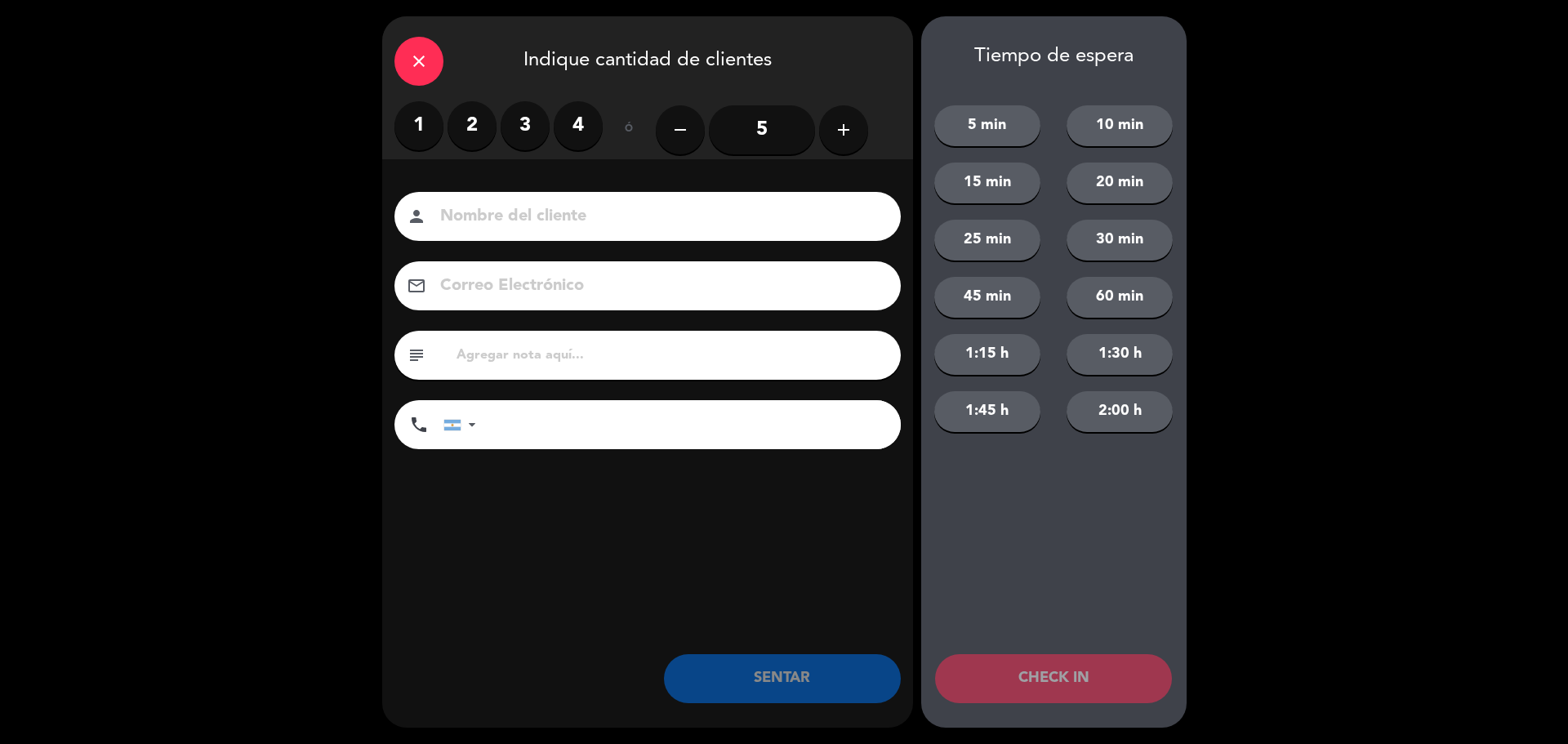
click at [491, 116] on label "2" at bounding box center [471, 126] width 49 height 49
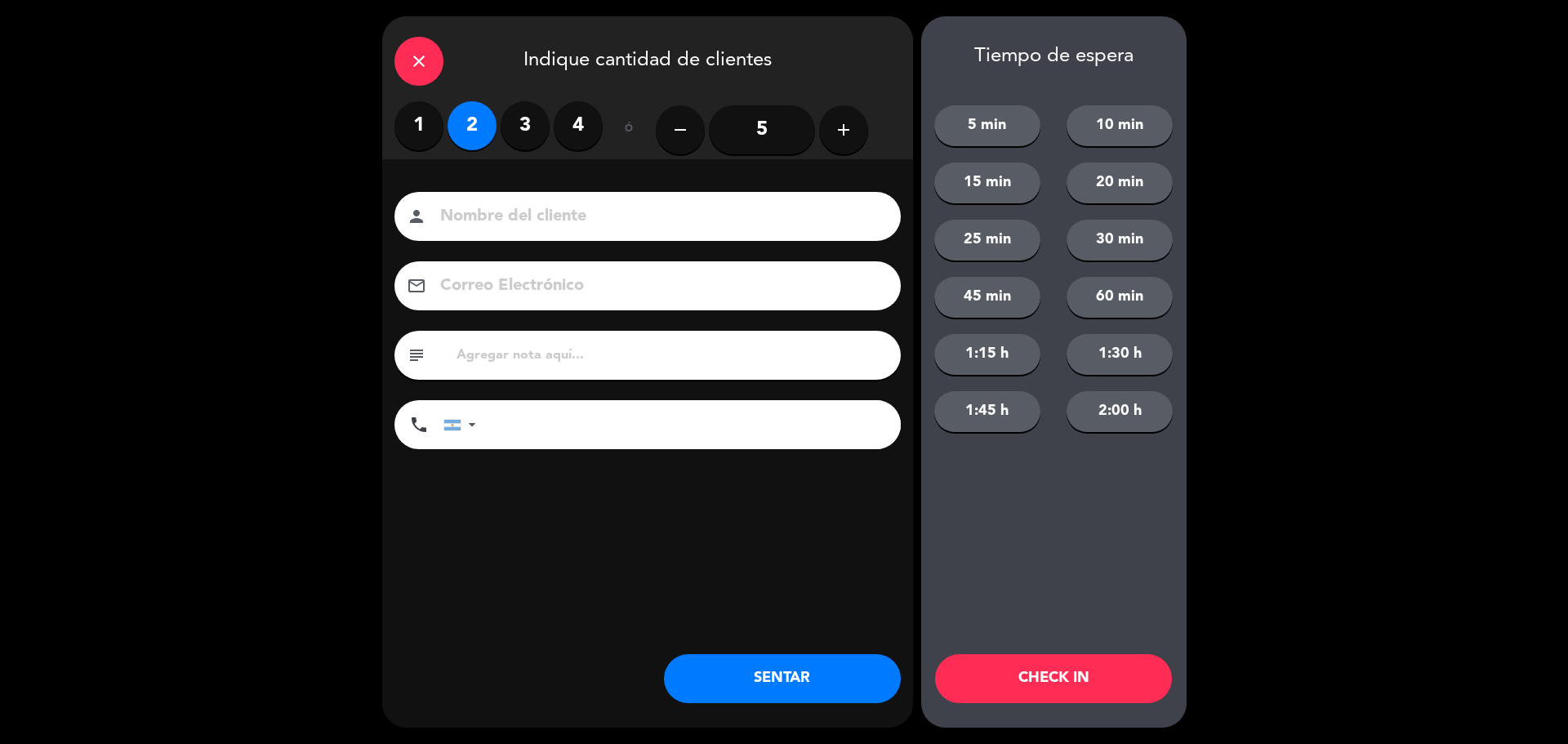
click at [793, 672] on button "SENTAR" at bounding box center [782, 678] width 237 height 49
click at [1566, 424] on div "close Indique cantidad de clientes 1 2 3 4 ó remove 5 add Nombre del cliente pe…" at bounding box center [784, 372] width 1568 height 744
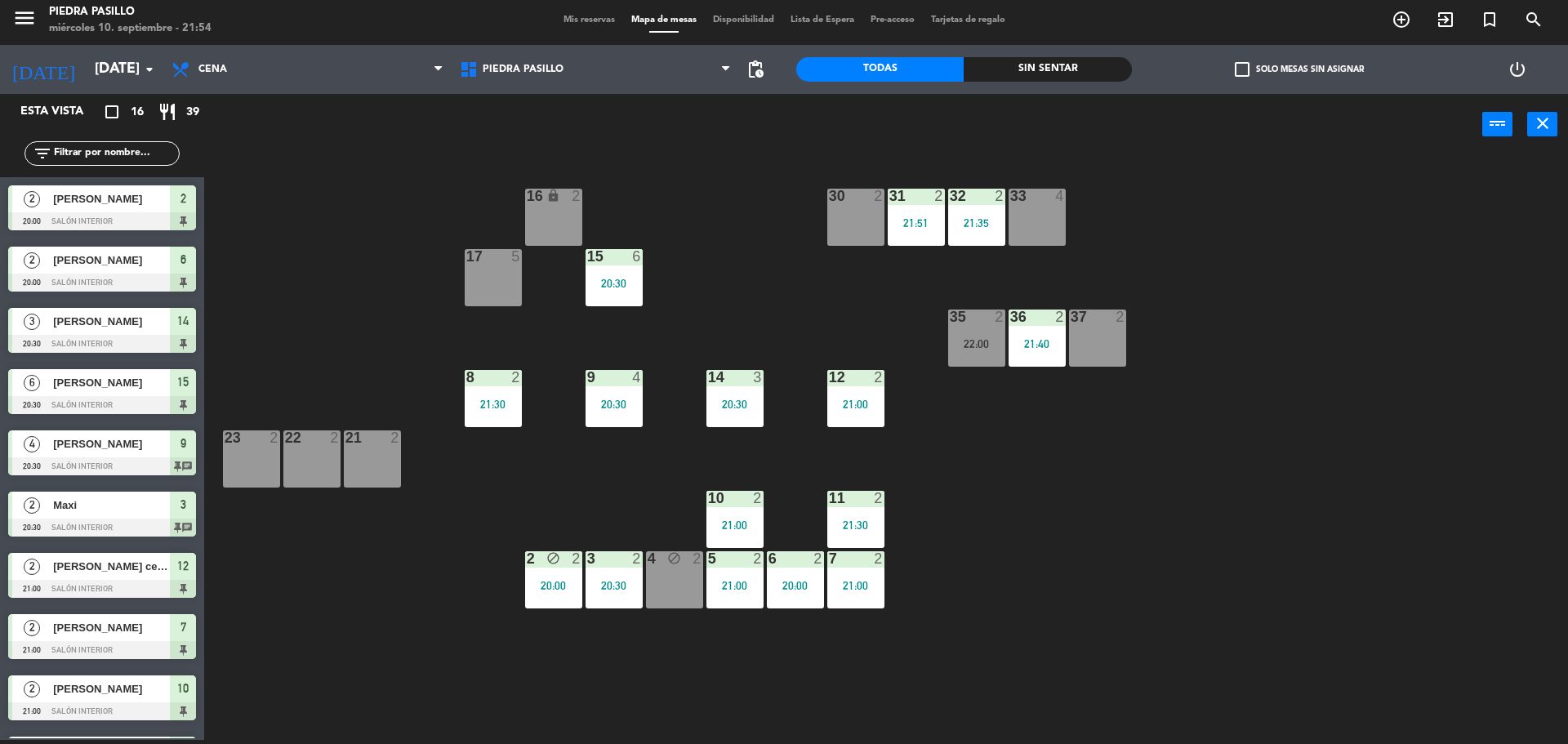
click at [841, 220] on div "30 2" at bounding box center [855, 216] width 57 height 57
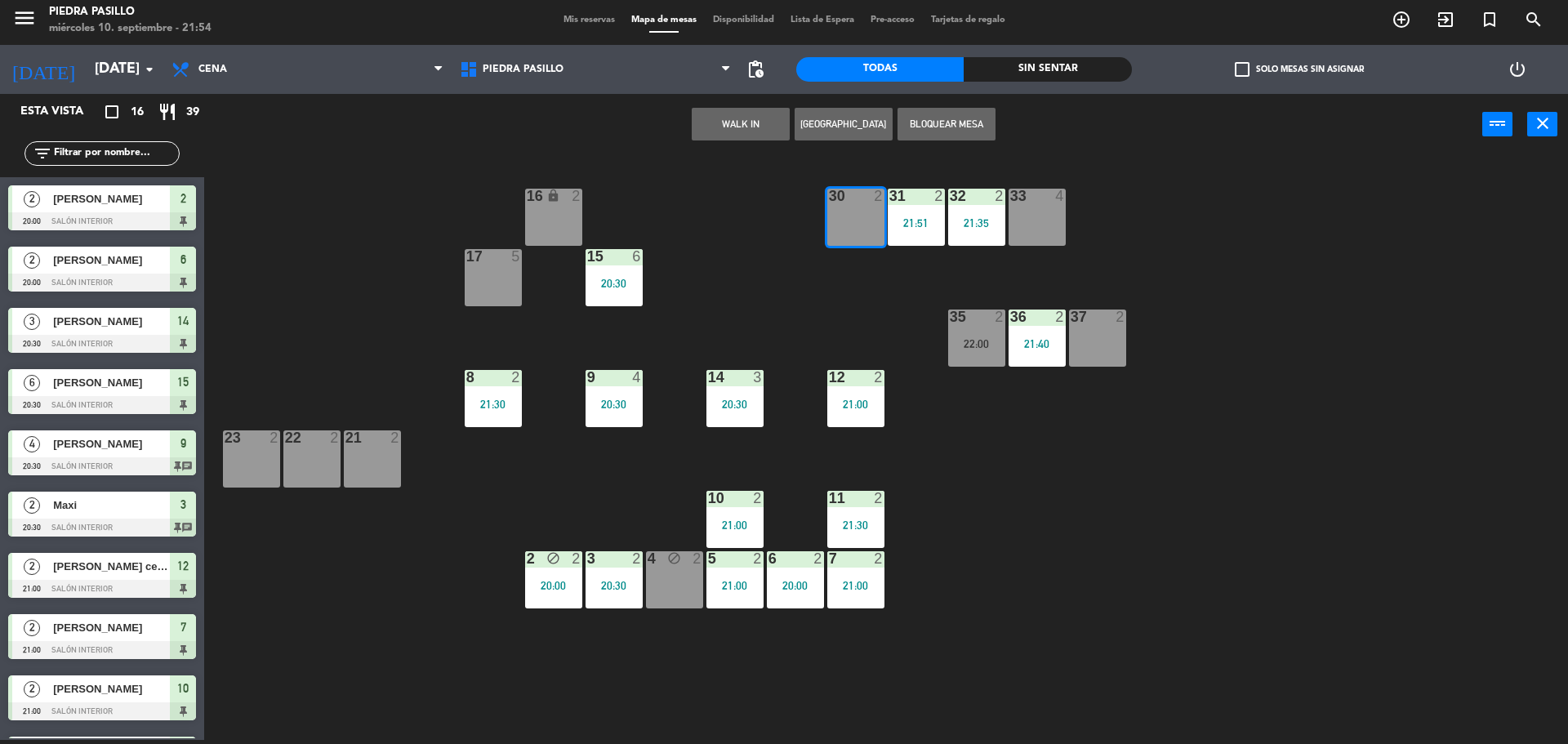
click at [1265, 260] on div "16 lock 2 30 2 31 2 21:51 32 2 21:35 33 4 17 5 15 6 20:30 35 2 22:00 36 2 21:40…" at bounding box center [893, 452] width 1348 height 585
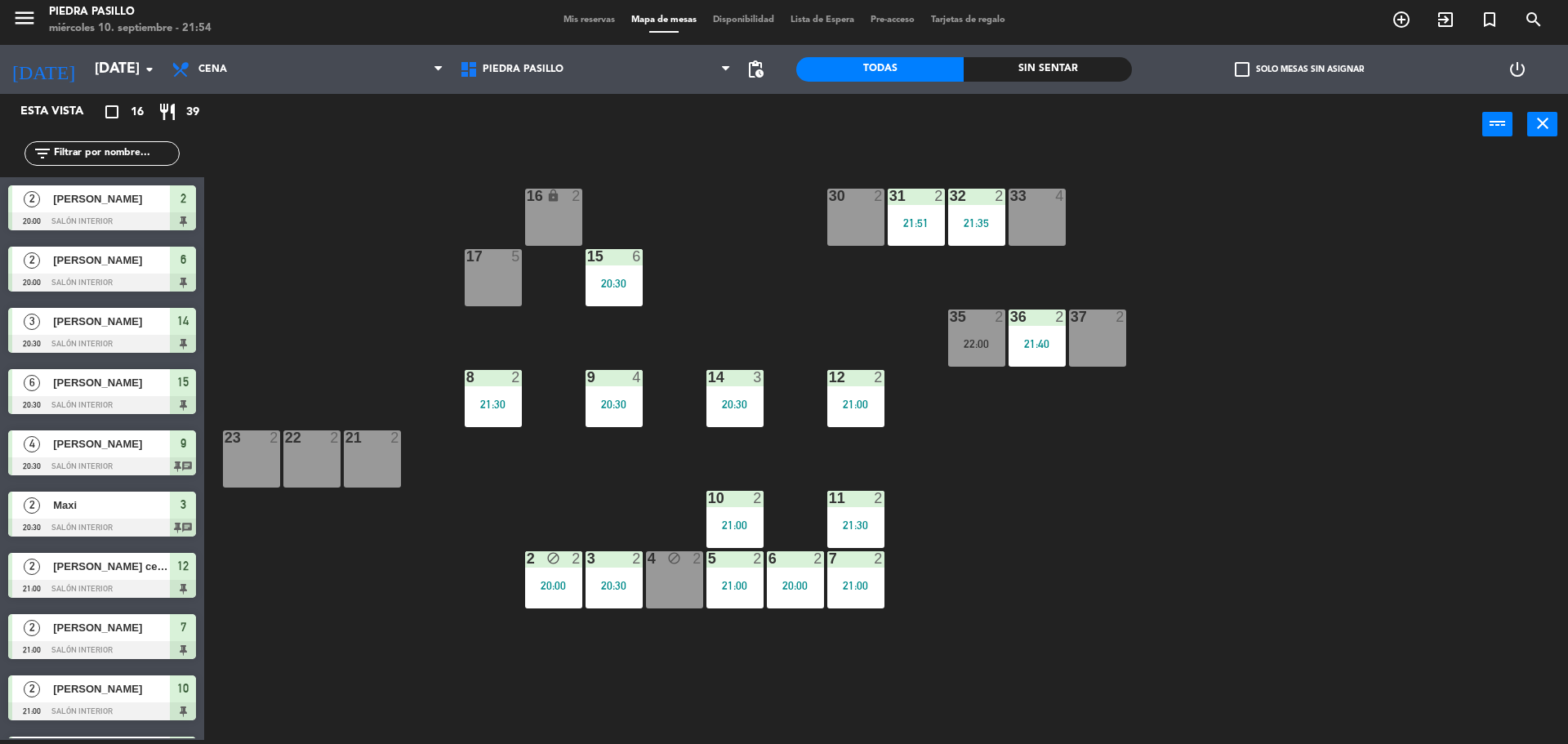
click at [913, 211] on div "31 2 21:51" at bounding box center [916, 216] width 57 height 57
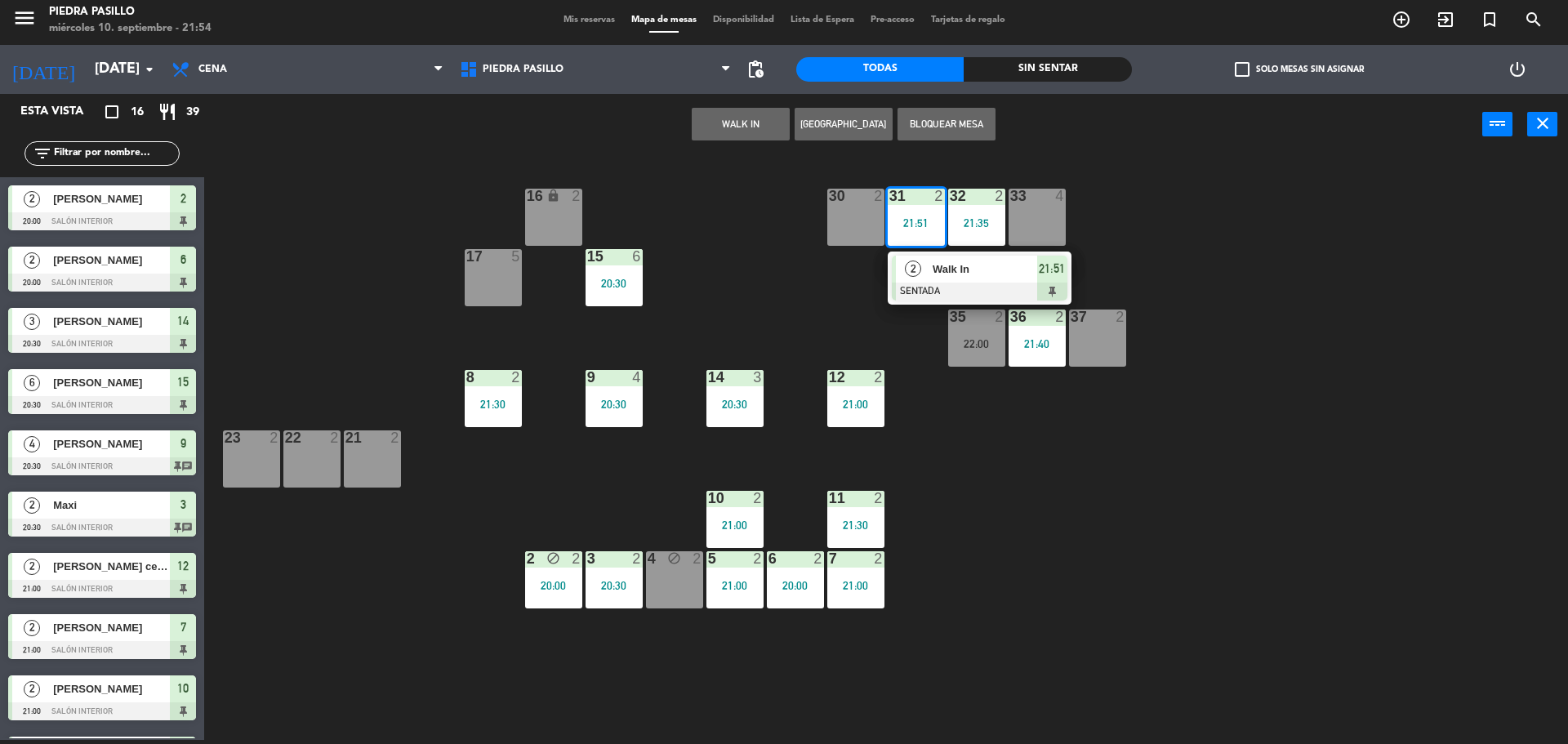
click at [945, 268] on span "Walk In" at bounding box center [985, 269] width 105 height 17
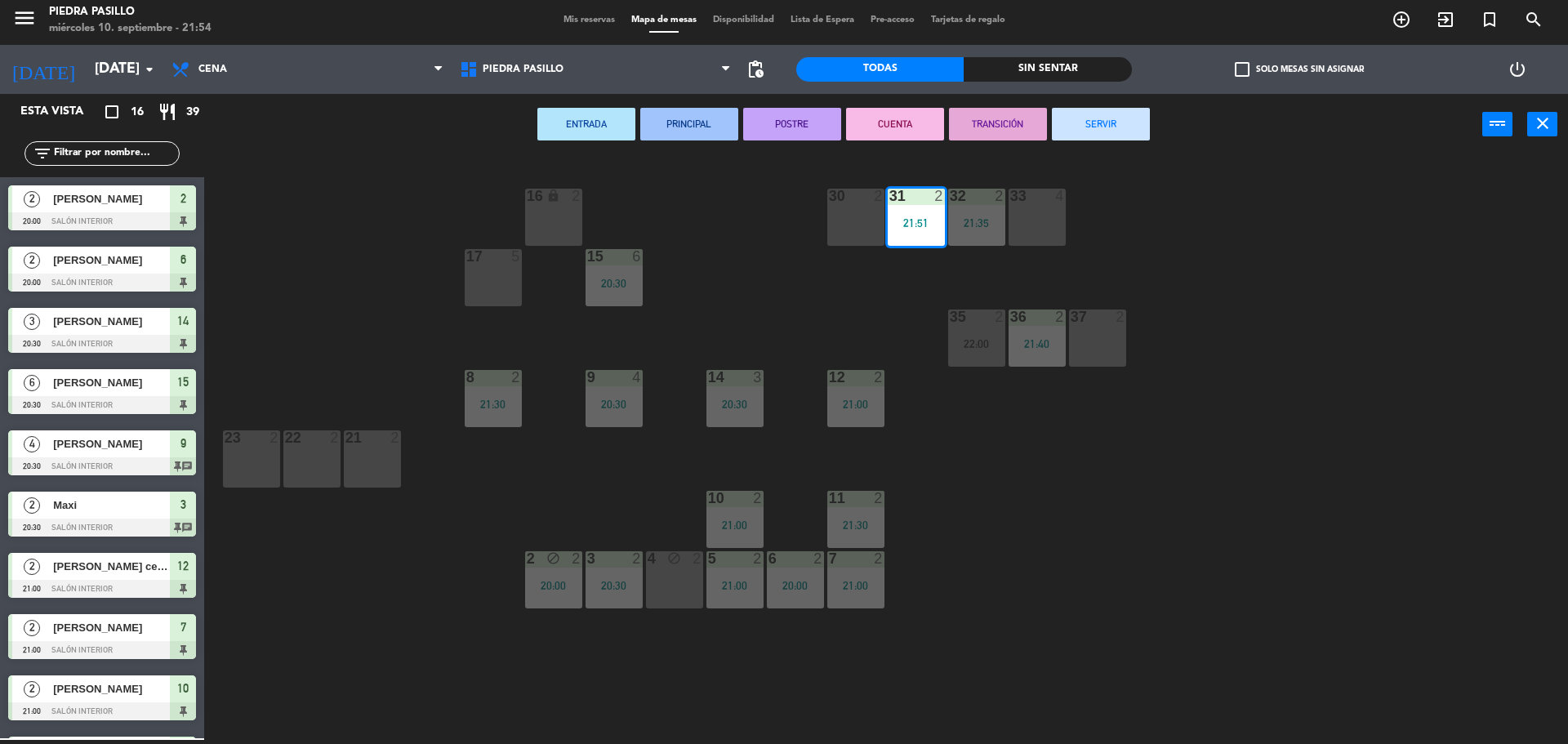
click at [849, 213] on div "30 2" at bounding box center [855, 216] width 57 height 57
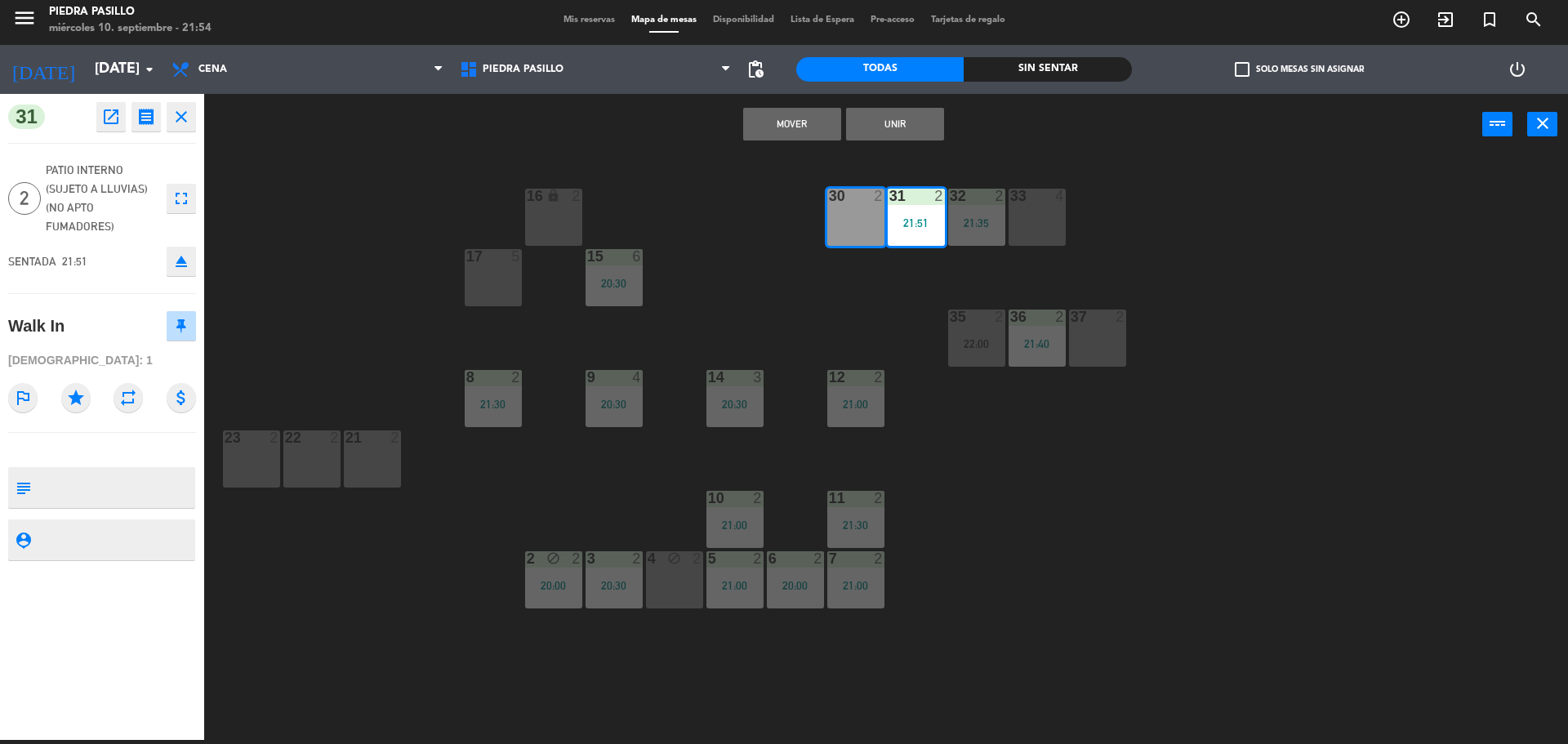
click at [811, 112] on button "Mover" at bounding box center [792, 125] width 98 height 33
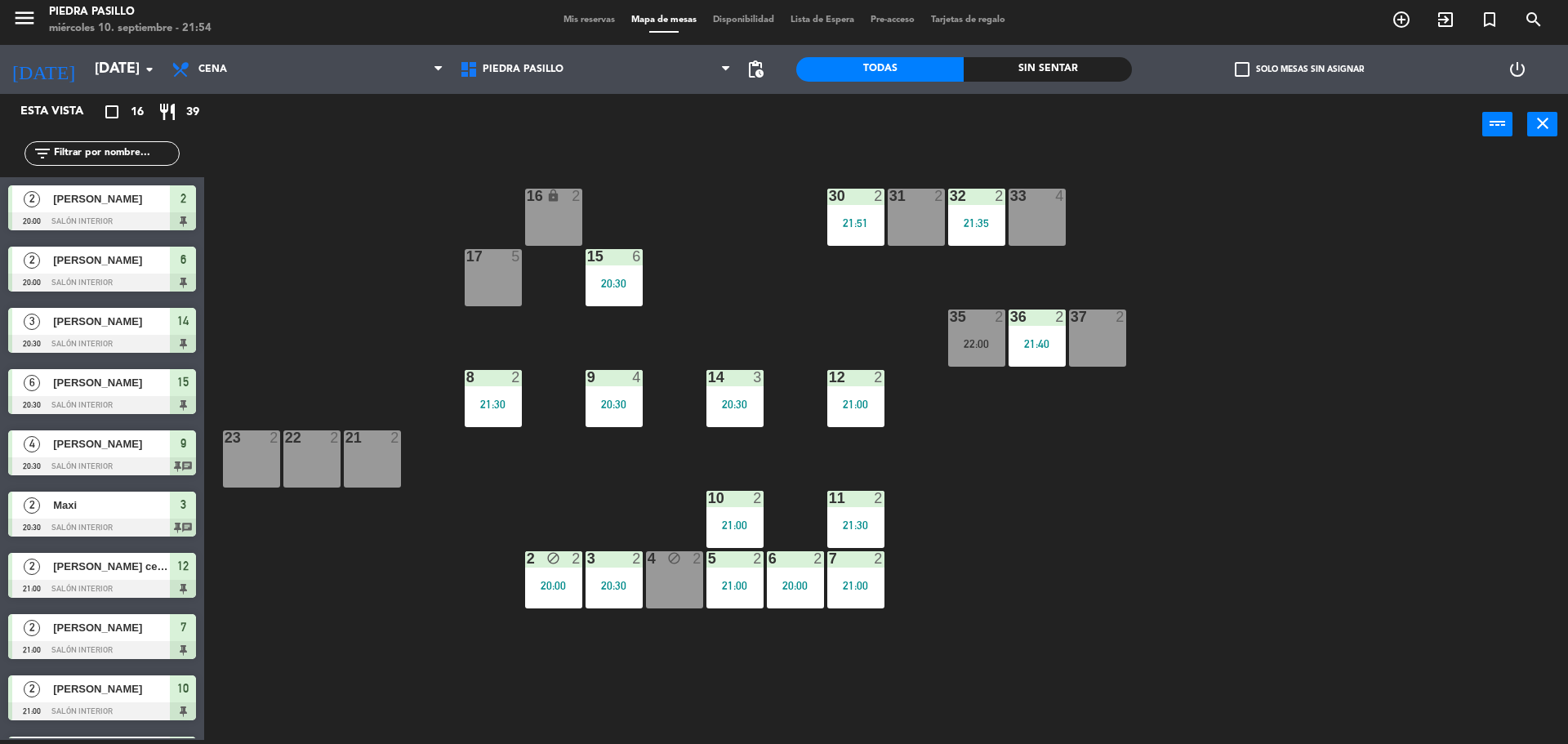
scroll to position [228, 0]
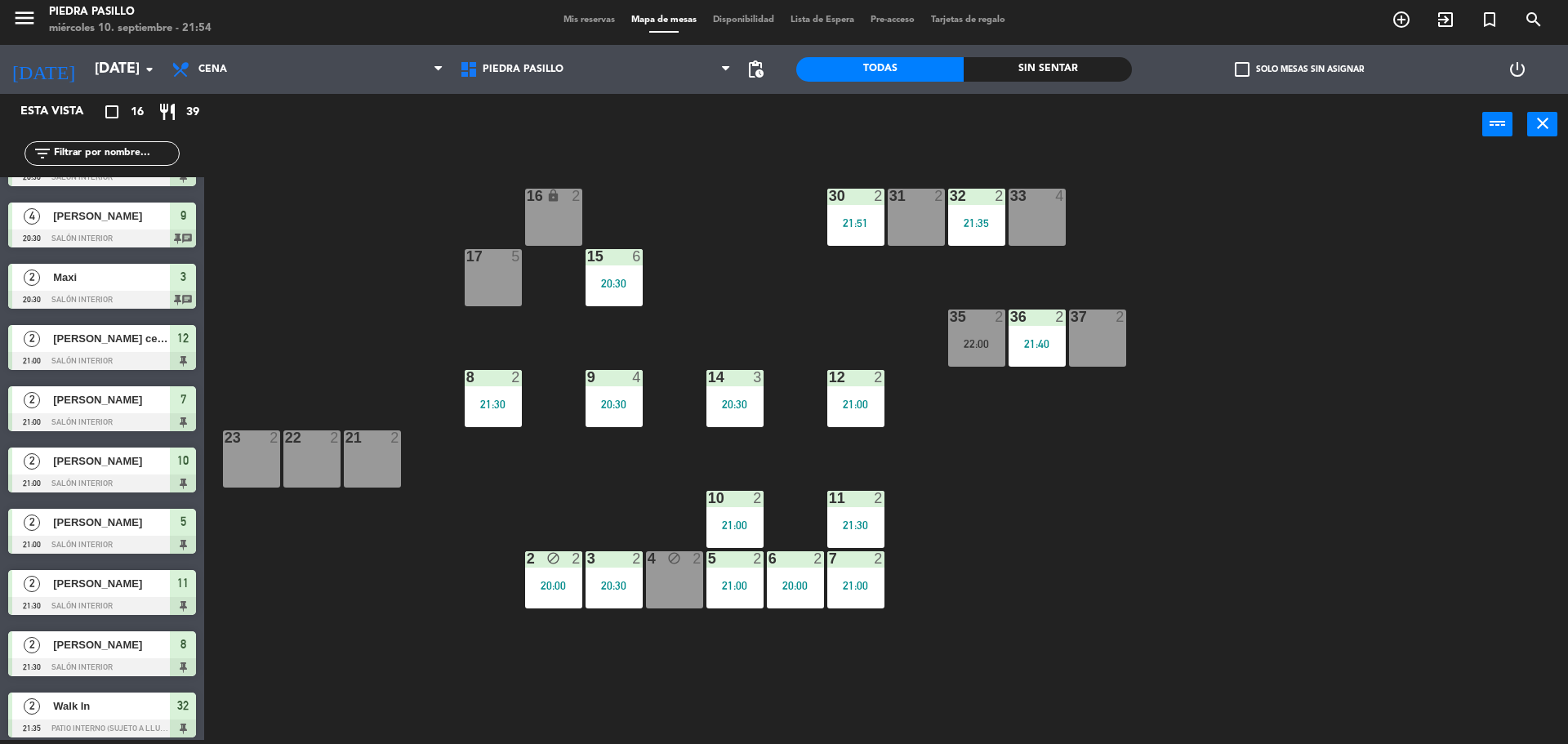
click at [732, 166] on div "16 lock 2 30 2 21:51 31 2 32 2 21:35 33 4 17 5 15 6 20:30 35 2 22:00 36 2 21:40…" at bounding box center [893, 452] width 1348 height 585
click at [1345, 429] on div "16 lock 2 30 2 21:51 31 2 32 2 21:35 33 4 17 5 15 6 20:30 35 2 22:00 36 2 21:40…" at bounding box center [893, 452] width 1348 height 585
click at [786, 284] on div "16 lock 2 30 2 21:51 31 2 32 2 21:35 33 4 17 5 15 6 20:30 35 2 22:00 36 2 21:40…" at bounding box center [893, 452] width 1348 height 585
click at [717, 263] on div "16 lock 2 30 2 21:51 31 2 32 2 21:35 33 4 17 5 15 6 20:30 35 2 22:00 36 2 21:40…" at bounding box center [893, 452] width 1348 height 585
click at [745, 249] on div "16 lock 2 30 2 21:51 31 2 32 2 21:35 33 4 17 5 15 6 20:30 35 2 22:00 36 2 21:40…" at bounding box center [893, 452] width 1348 height 585
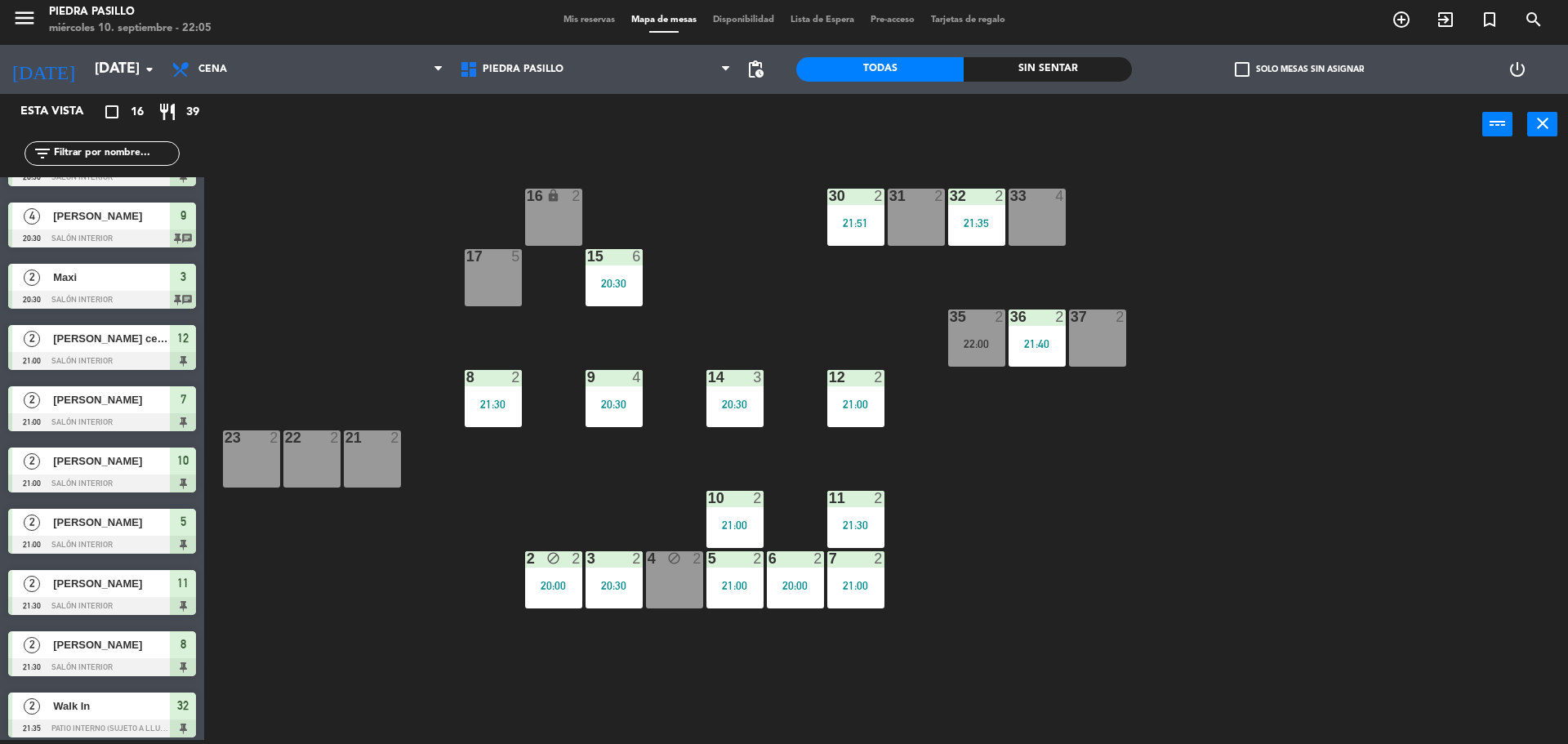
click at [758, 203] on div "16 lock 2 30 2 21:51 31 2 32 2 21:35 33 4 17 5 15 6 20:30 35 2 22:00 36 2 21:40…" at bounding box center [893, 452] width 1348 height 585
click at [1280, 464] on div "16 lock 2 30 2 21:51 31 2 32 2 21:35 33 4 17 5 15 6 20:30 35 2 22:00 36 2 21:40…" at bounding box center [893, 452] width 1348 height 585
click at [1101, 464] on div "16 lock 2 30 2 21:51 31 2 32 2 21:35 33 4 17 5 15 6 20:30 35 2 22:00 36 2 21:40…" at bounding box center [893, 452] width 1348 height 585
click at [700, 233] on div "16 lock 2 30 2 21:51 31 2 32 2 21:35 33 4 17 5 15 6 20:30 35 2 22:00 36 2 21:40…" at bounding box center [893, 452] width 1348 height 585
click at [801, 233] on div "16 lock 2 30 2 21:51 31 2 32 2 21:35 33 4 17 5 15 6 20:30 35 2 22:00 36 2 21:40…" at bounding box center [893, 452] width 1348 height 585
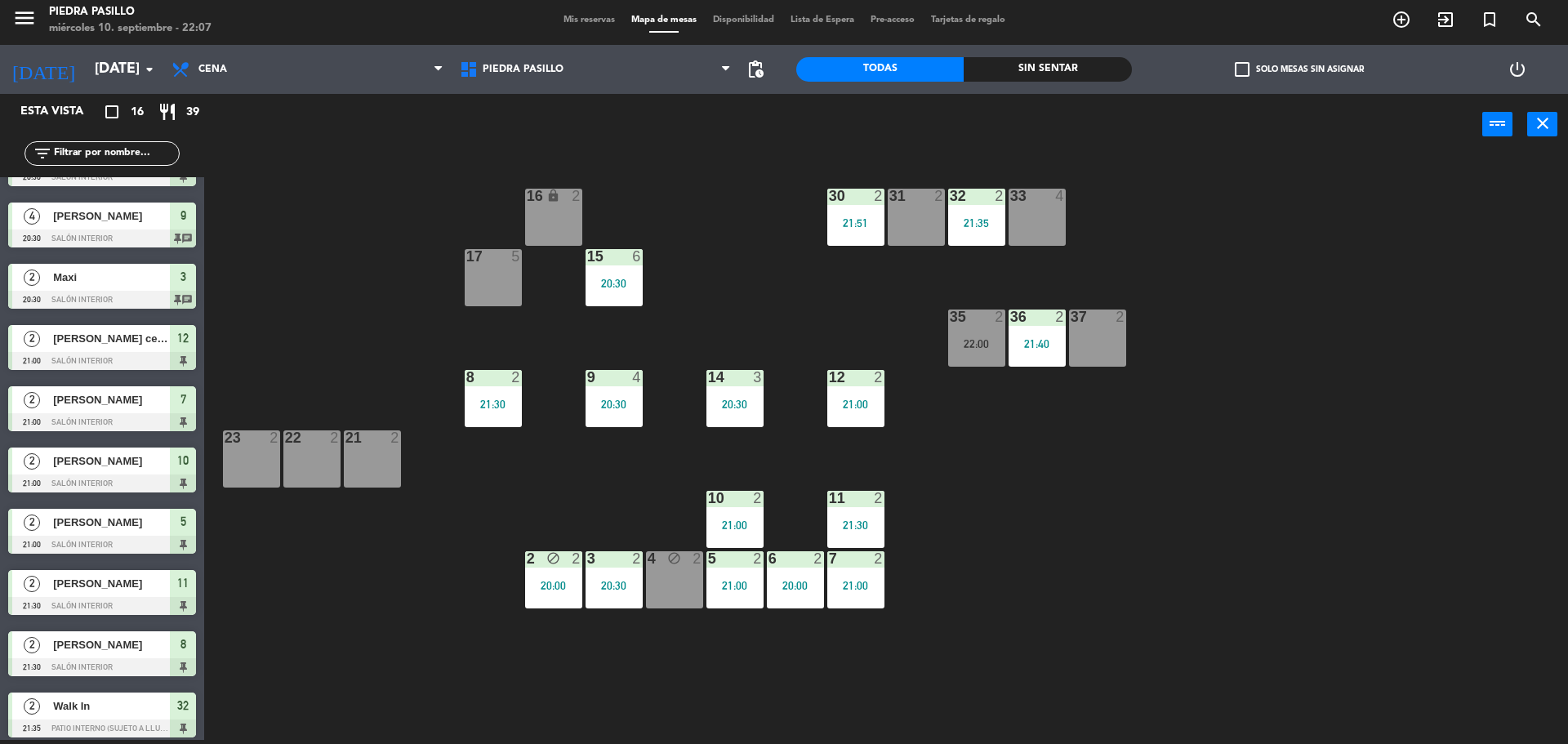
click at [135, 155] on input "text" at bounding box center [115, 154] width 126 height 18
click at [941, 323] on div "35" at bounding box center [950, 317] width 27 height 15
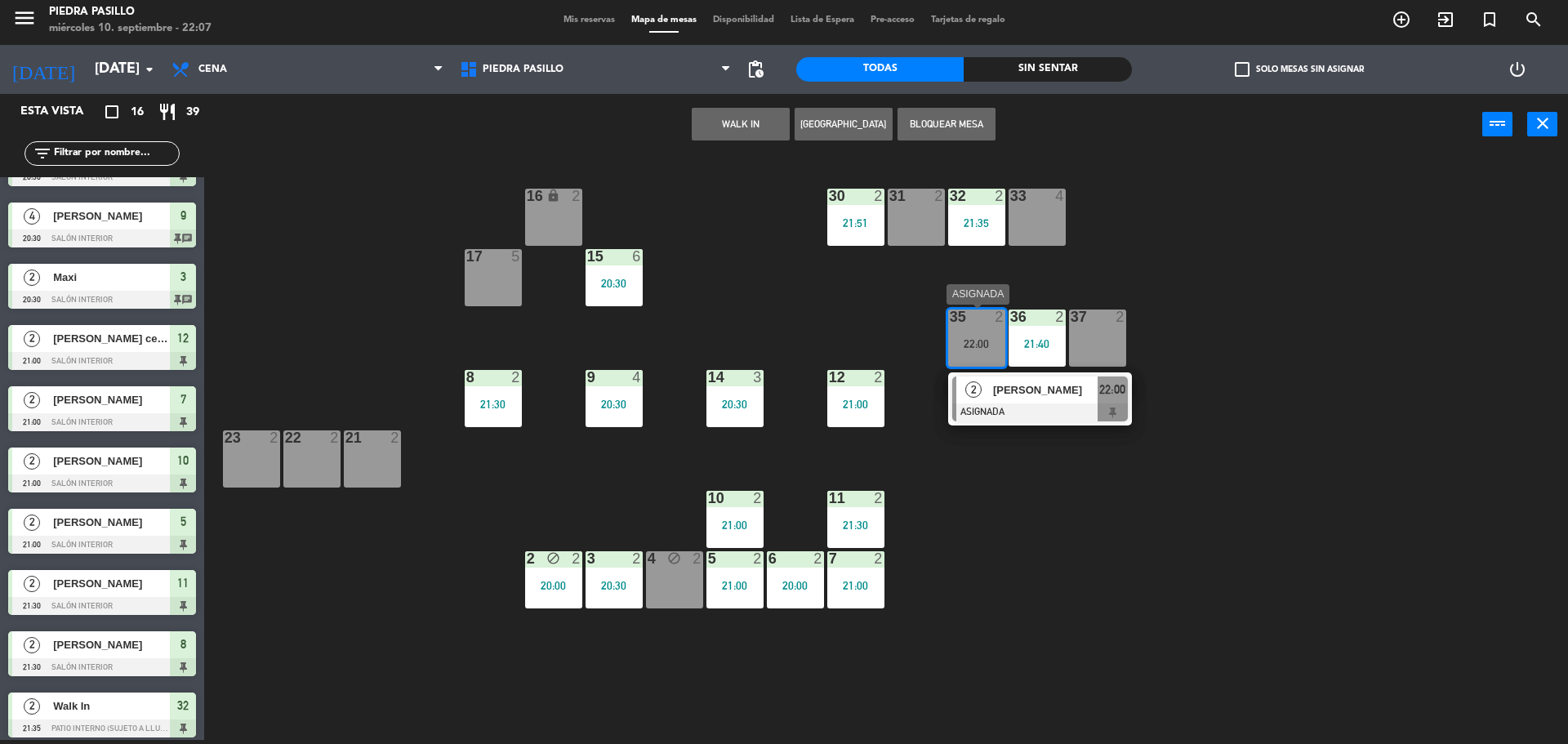
click at [1053, 394] on div "2 [PERSON_NAME] ASIGNADA 22:00" at bounding box center [1040, 399] width 208 height 53
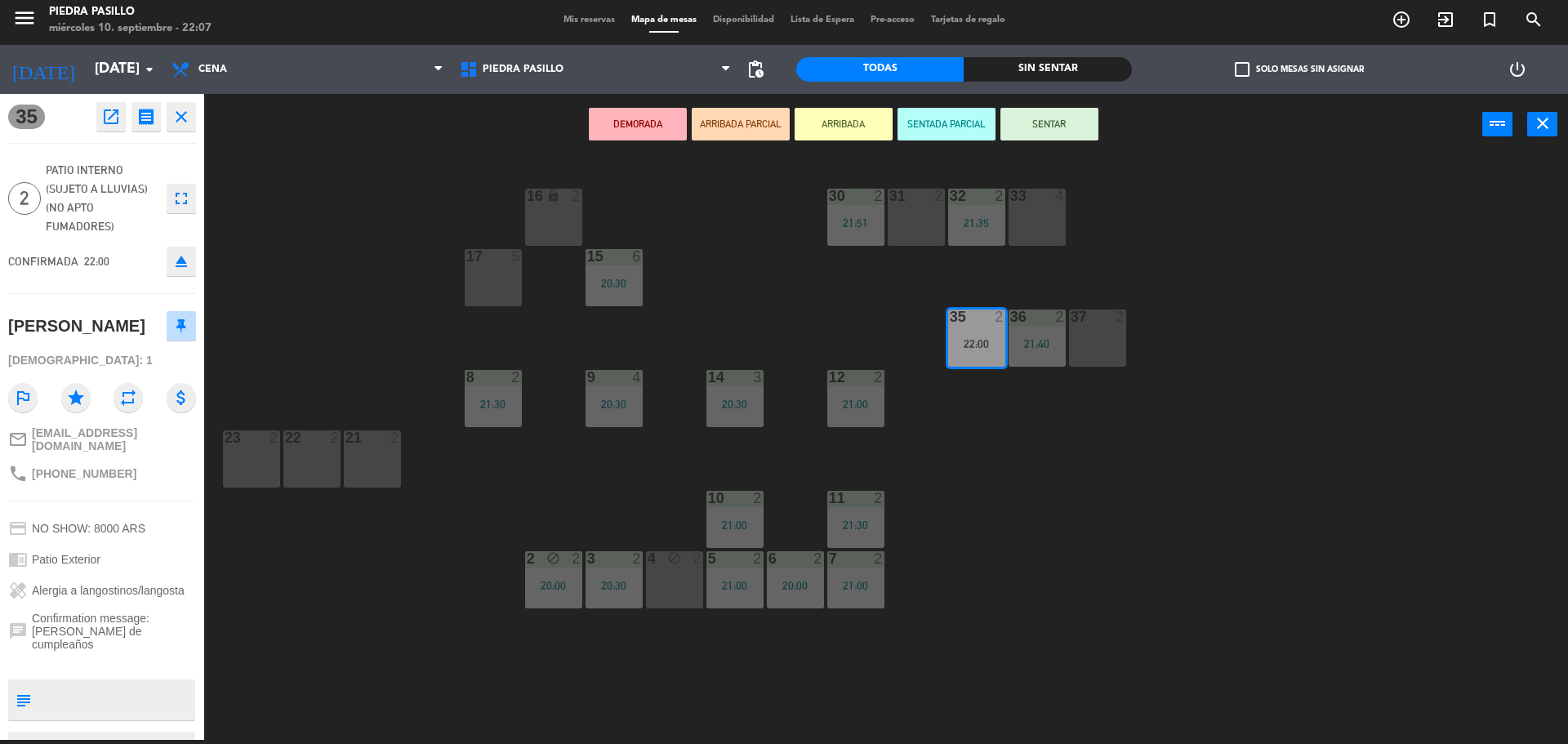
click at [1054, 121] on button "SENTAR" at bounding box center [1049, 125] width 98 height 33
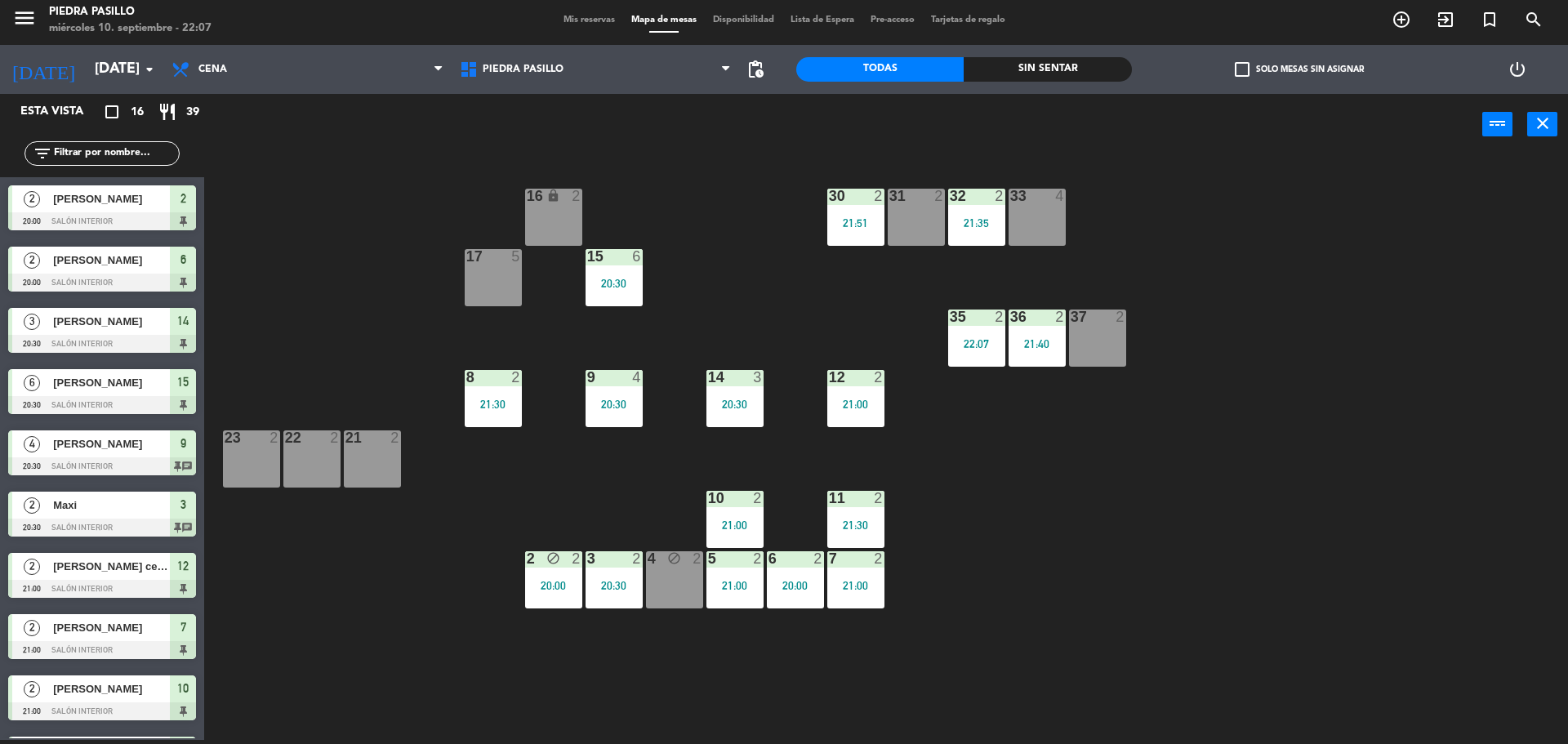
scroll to position [289, 0]
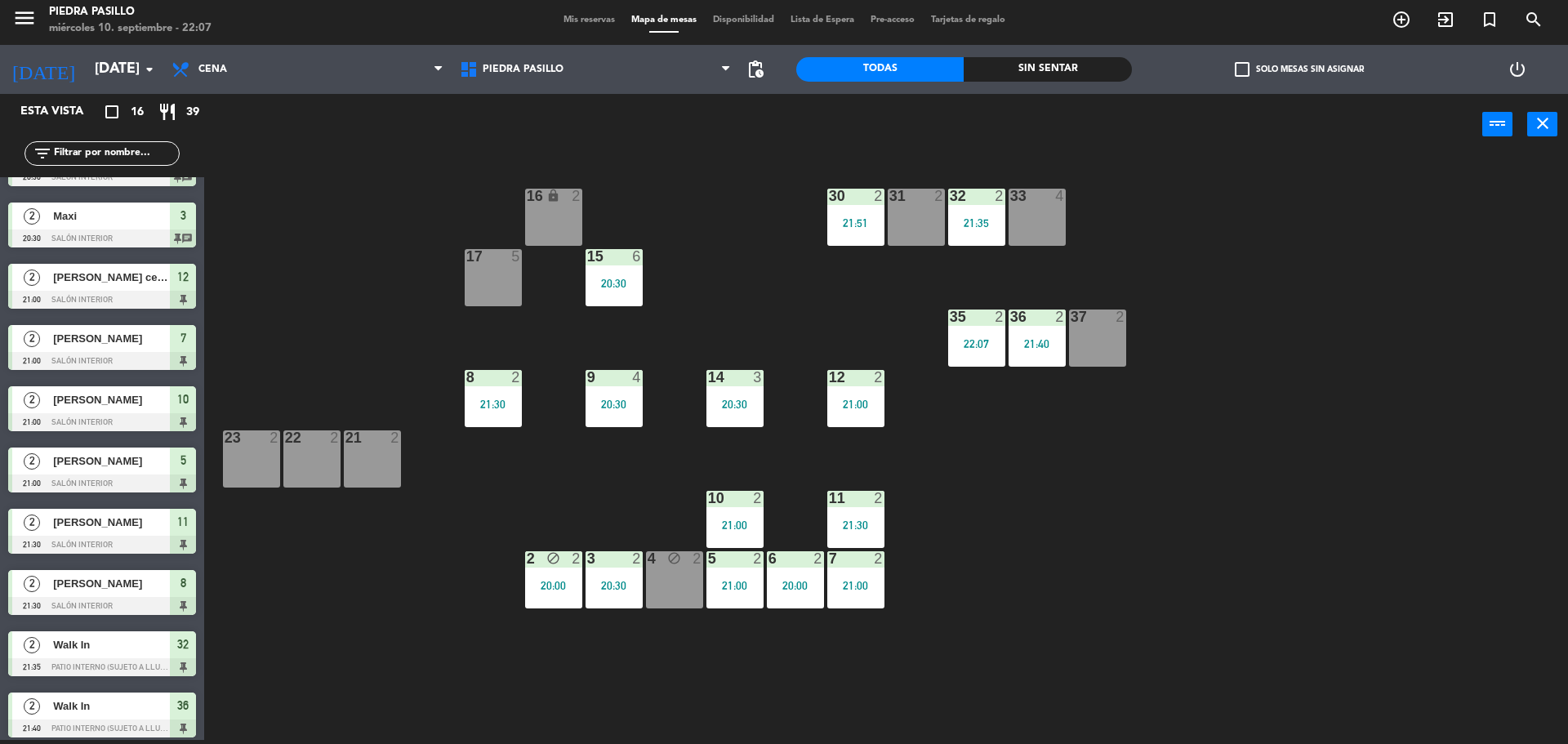
click at [1210, 163] on div "16 lock 2 30 2 21:51 31 2 32 2 21:35 33 4 17 5 15 6 20:30 35 2 22:07 36 2 21:40…" at bounding box center [893, 452] width 1348 height 585
click at [1115, 501] on div "16 lock 2 30 2 21:51 31 2 32 2 21:35 33 4 17 5 15 6 20:30 35 2 22:00 36 2 21:40…" at bounding box center [893, 452] width 1348 height 585
click at [595, 19] on span "Mis reservas" at bounding box center [590, 20] width 68 height 9
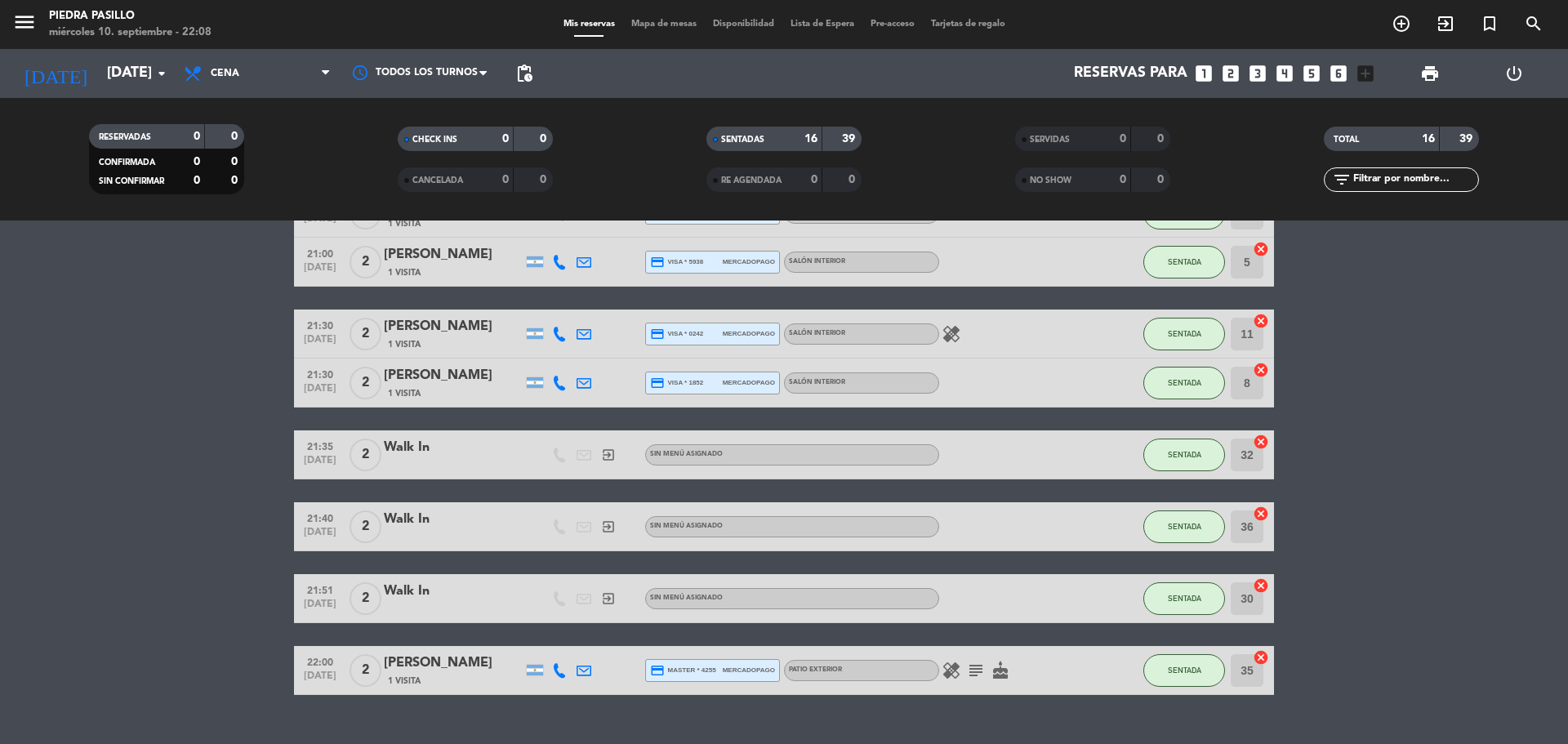
scroll to position [577, 0]
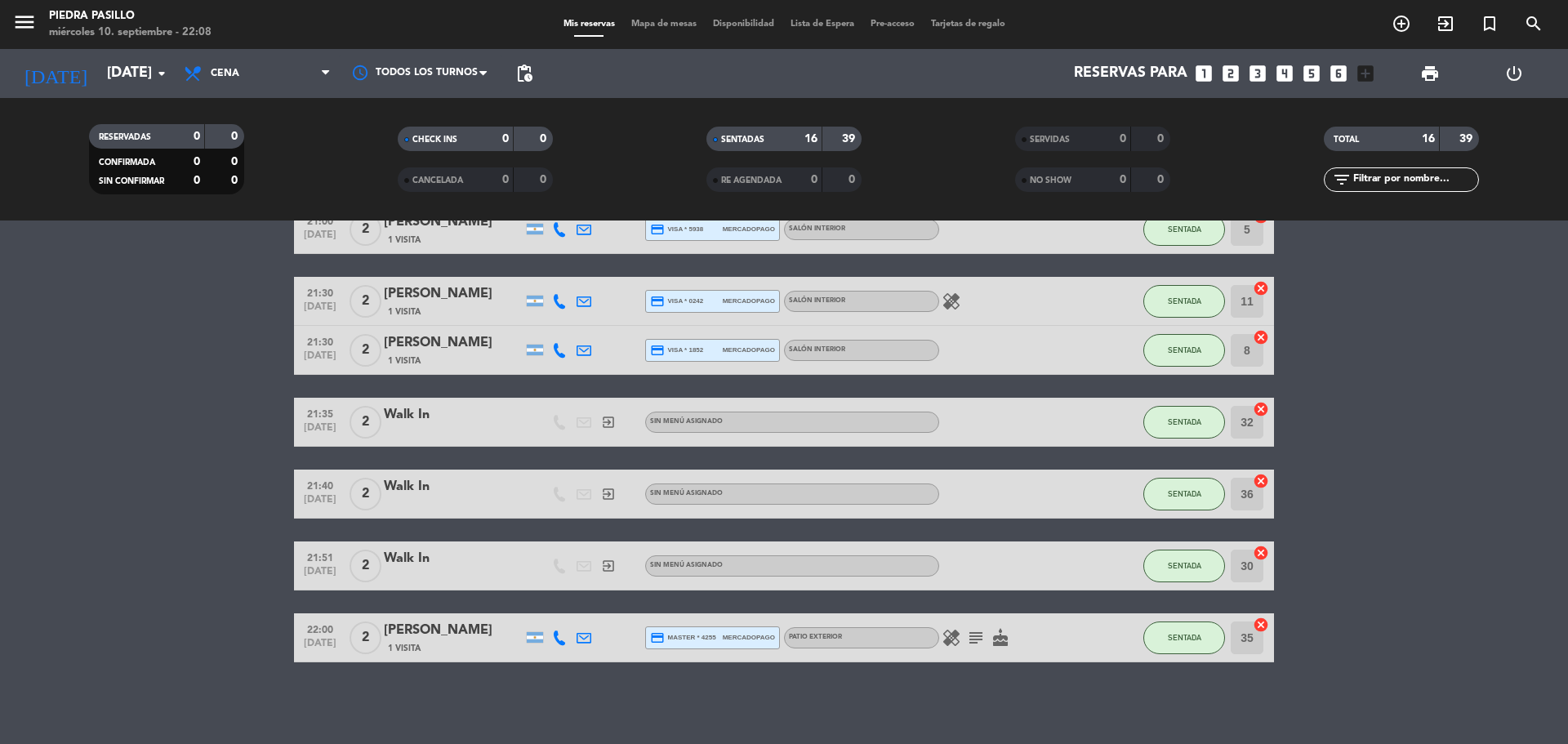
click at [945, 635] on icon "healing" at bounding box center [951, 638] width 20 height 20
click at [978, 640] on icon "subject" at bounding box center [976, 638] width 20 height 20
click at [1514, 443] on bookings-row "20:00 [DATE] 2 [PERSON_NAME] 3 Visitas credit_card visa * 2126 mercadopago Saló…" at bounding box center [784, 190] width 1568 height 944
click at [955, 124] on div "SERVIDAS 0 0 NO SHOW 0 0" at bounding box center [1093, 159] width 309 height 90
click at [1521, 530] on bookings-row "20:00 [DATE] 2 [PERSON_NAME] 3 Visitas credit_card visa * 2126 mercadopago Saló…" at bounding box center [784, 190] width 1568 height 944
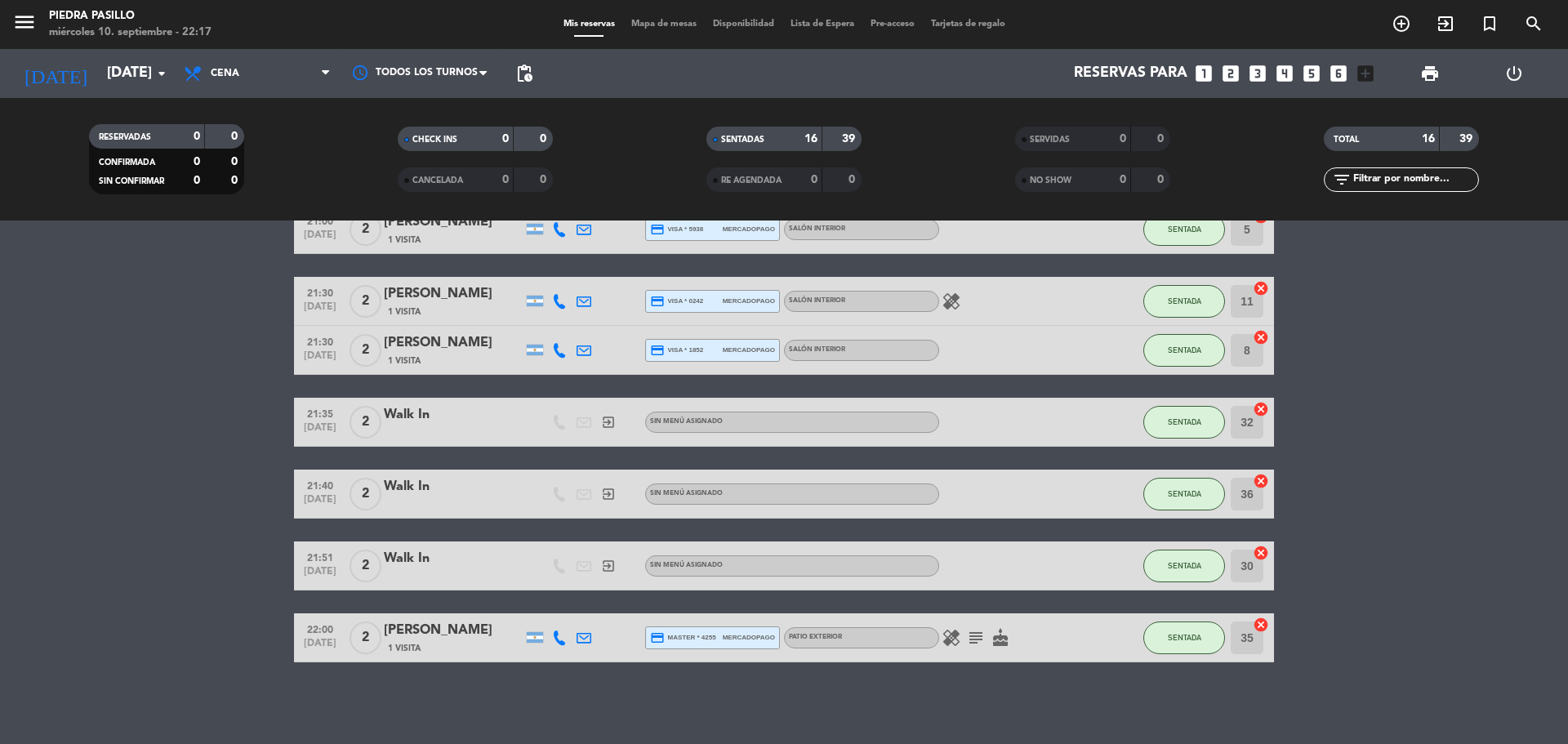
click at [983, 638] on icon "subject" at bounding box center [976, 638] width 20 height 20
click at [993, 638] on icon "cake" at bounding box center [1001, 638] width 20 height 20
